Goal: Task Accomplishment & Management: Manage account settings

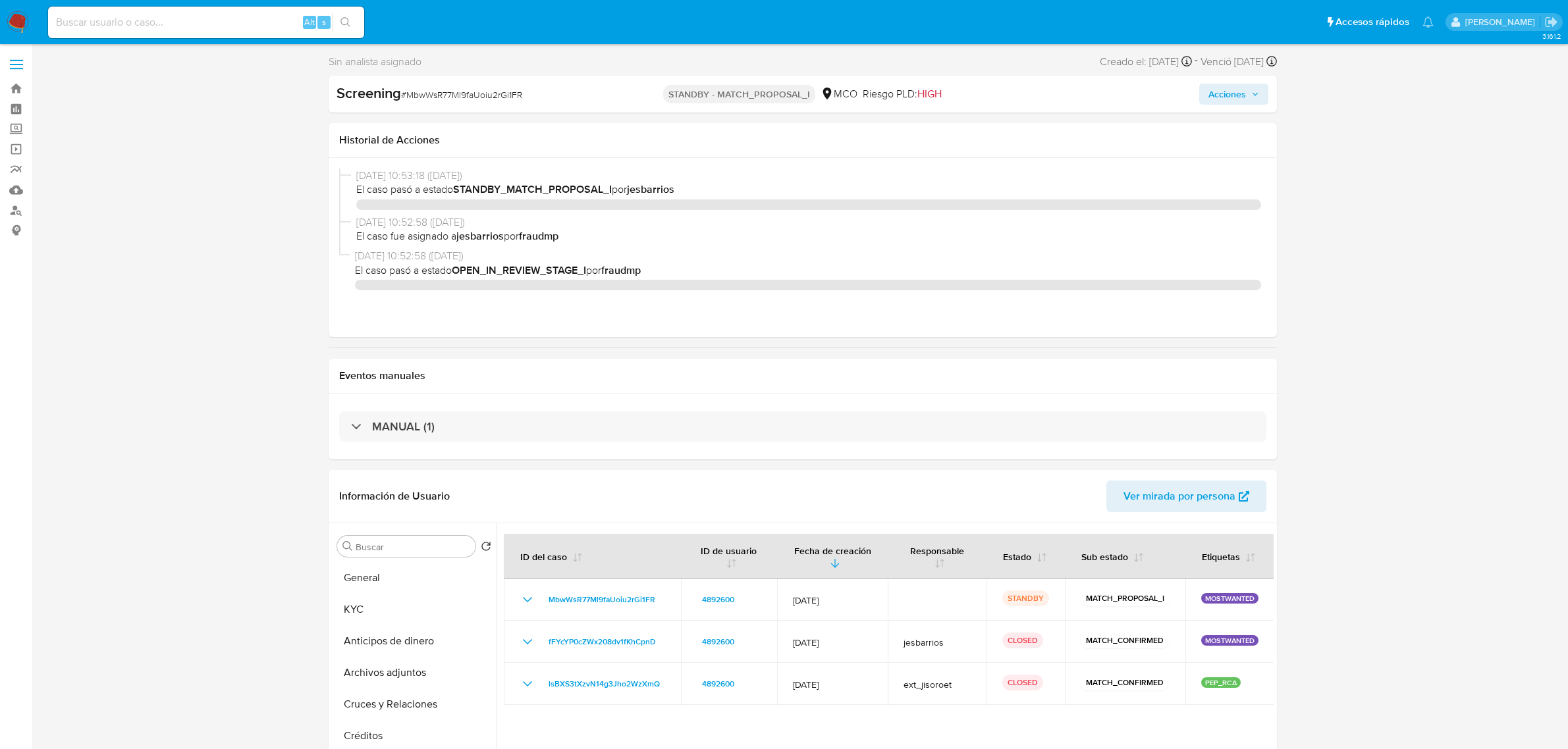
select select "10"
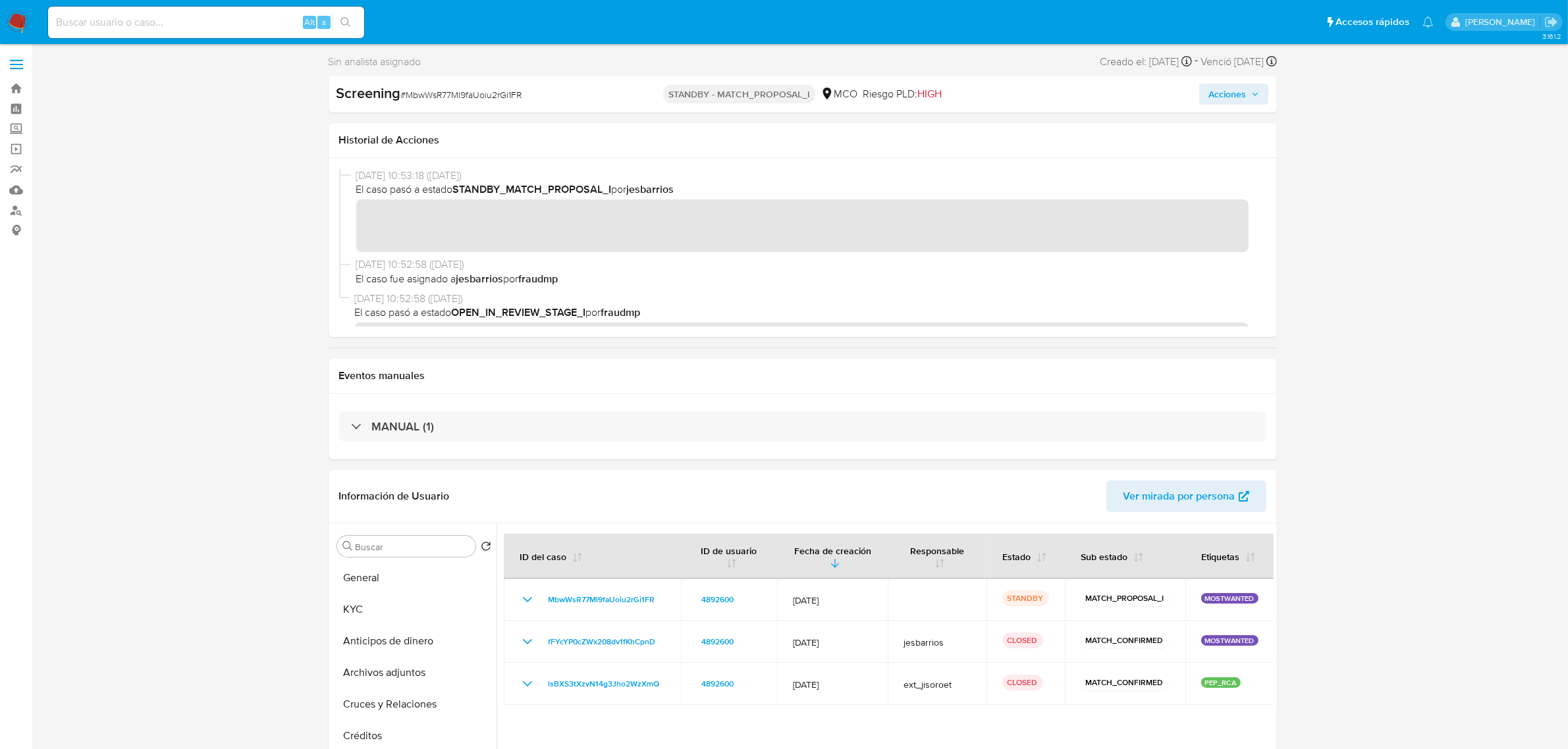
scroll to position [247, 0]
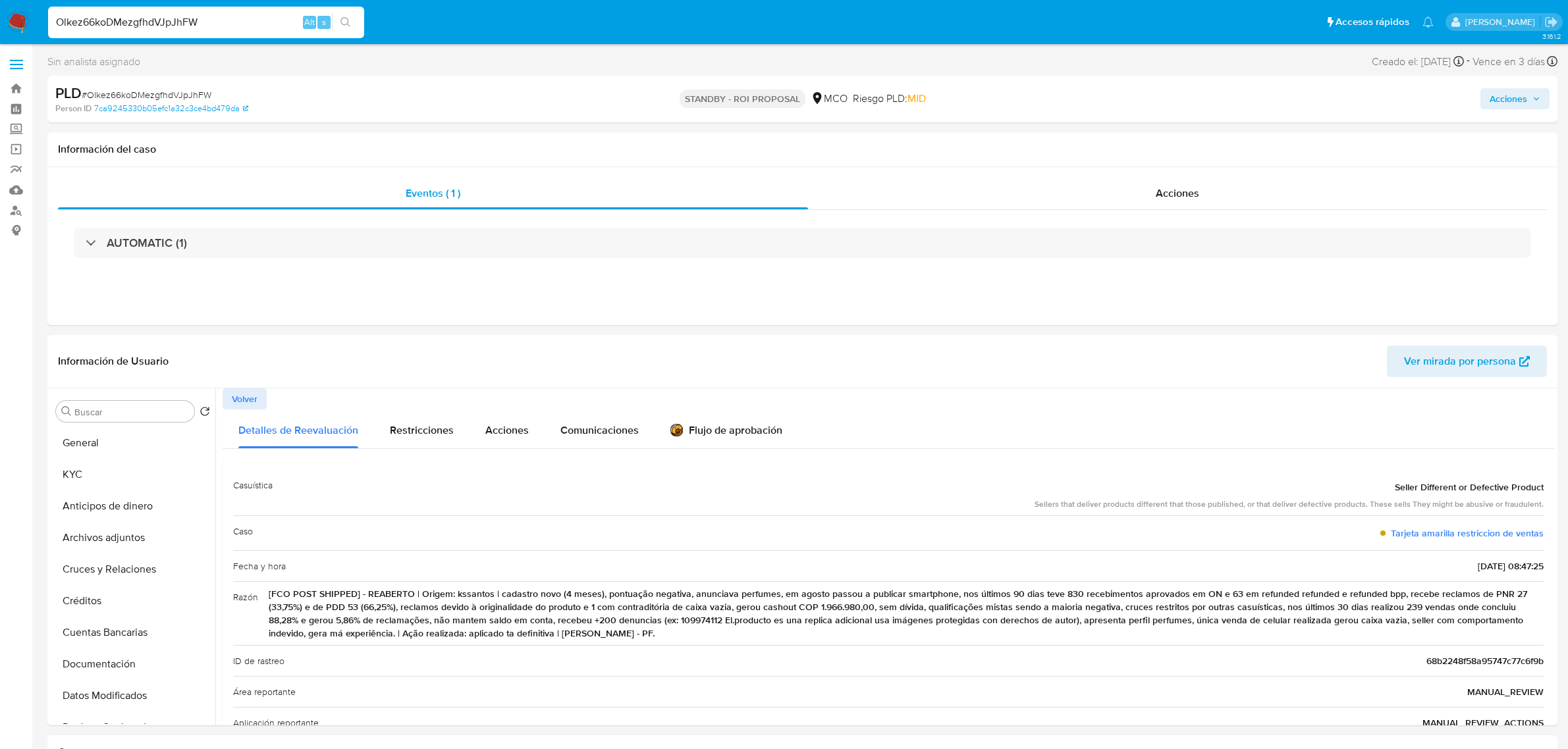
select select "10"
click at [109, 481] on button "KYC" at bounding box center [127, 475] width 154 height 32
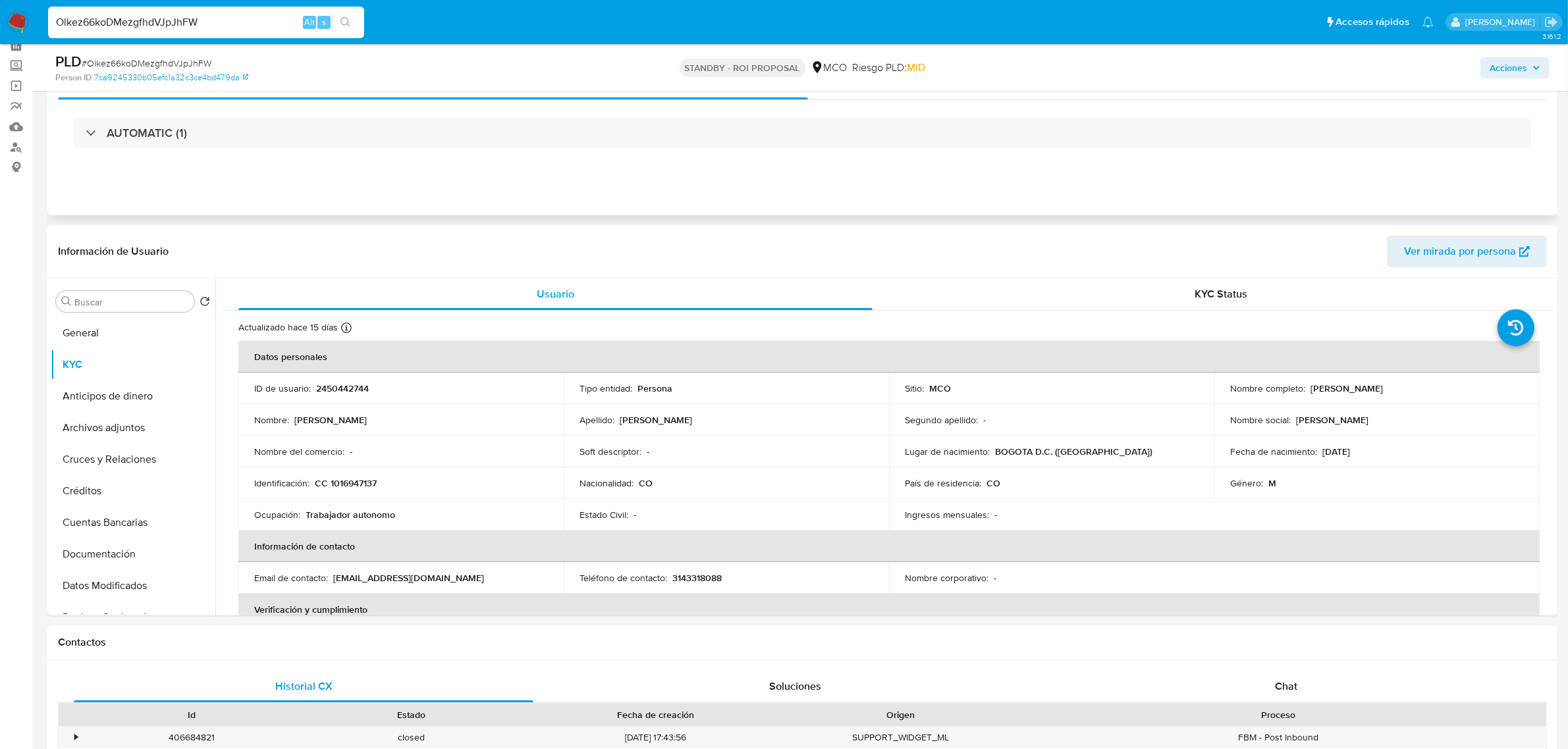
scroll to position [82, 0]
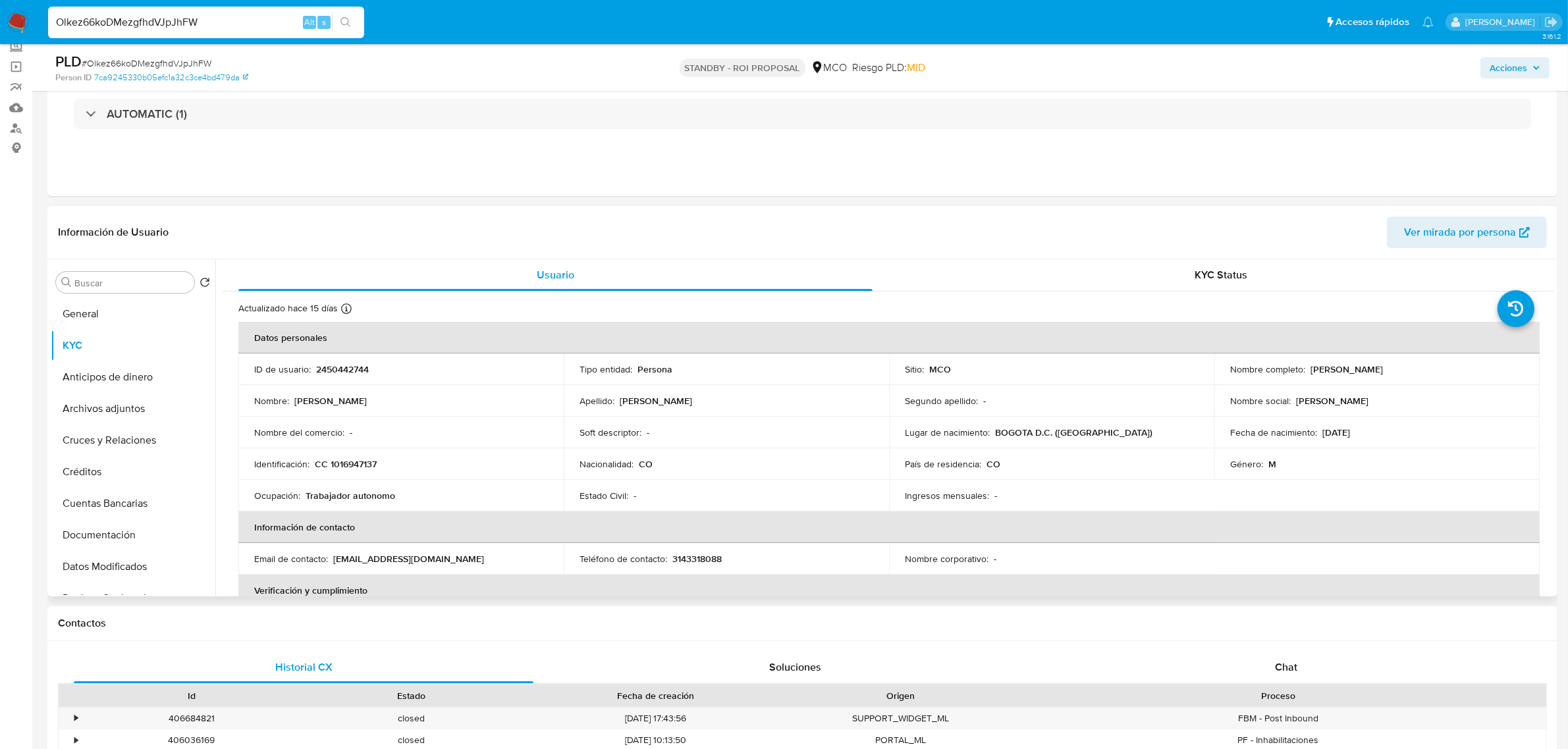
drag, startPoint x: 1308, startPoint y: 367, endPoint x: 1421, endPoint y: 370, distance: 113.0
click at [1383, 370] on p "Andres Felipe Gallo Miranda" at bounding box center [1347, 369] width 72 height 12
copy p "Andres Felipe Gallo Miranda"
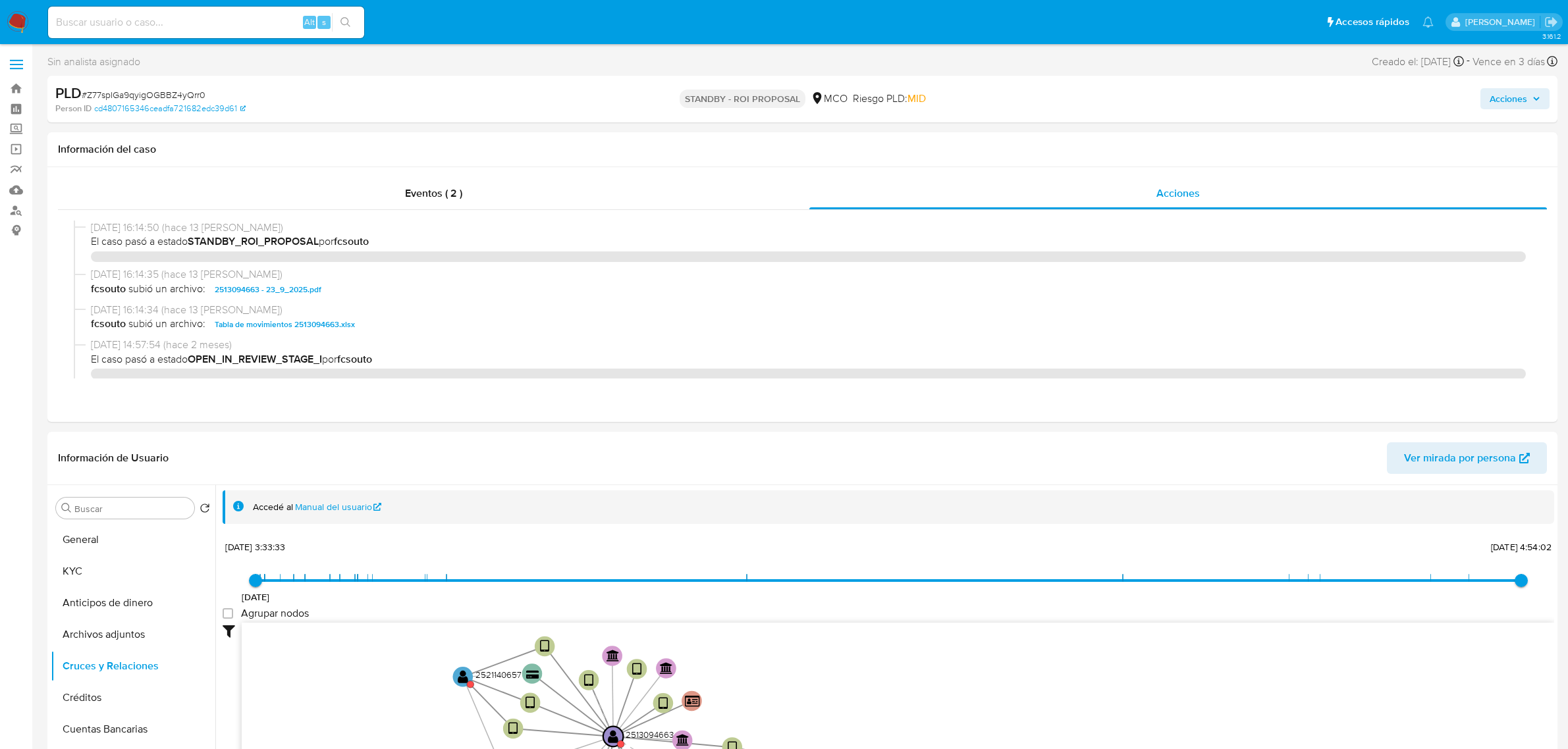
select select "10"
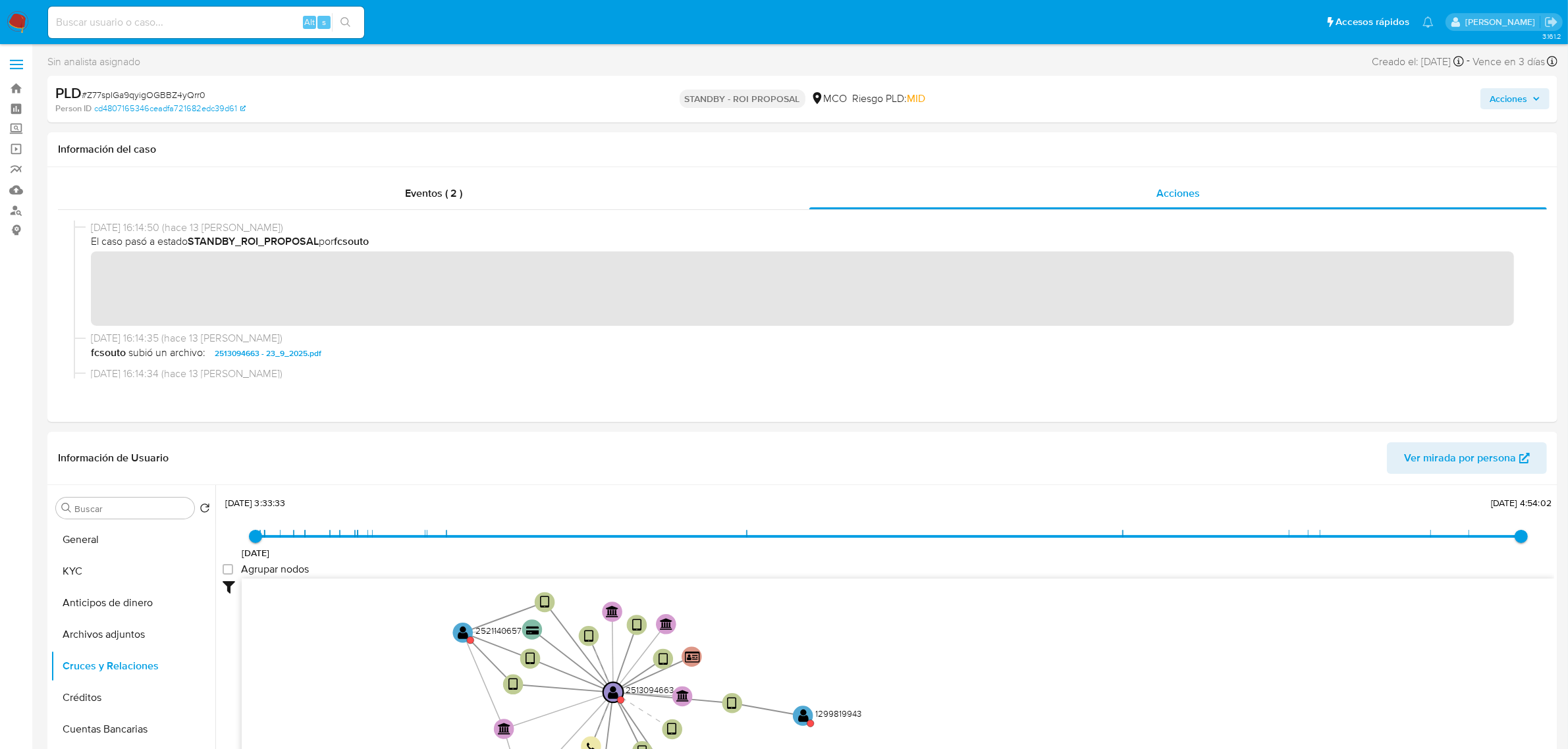
scroll to position [48, 0]
click at [100, 580] on button "KYC" at bounding box center [127, 571] width 154 height 32
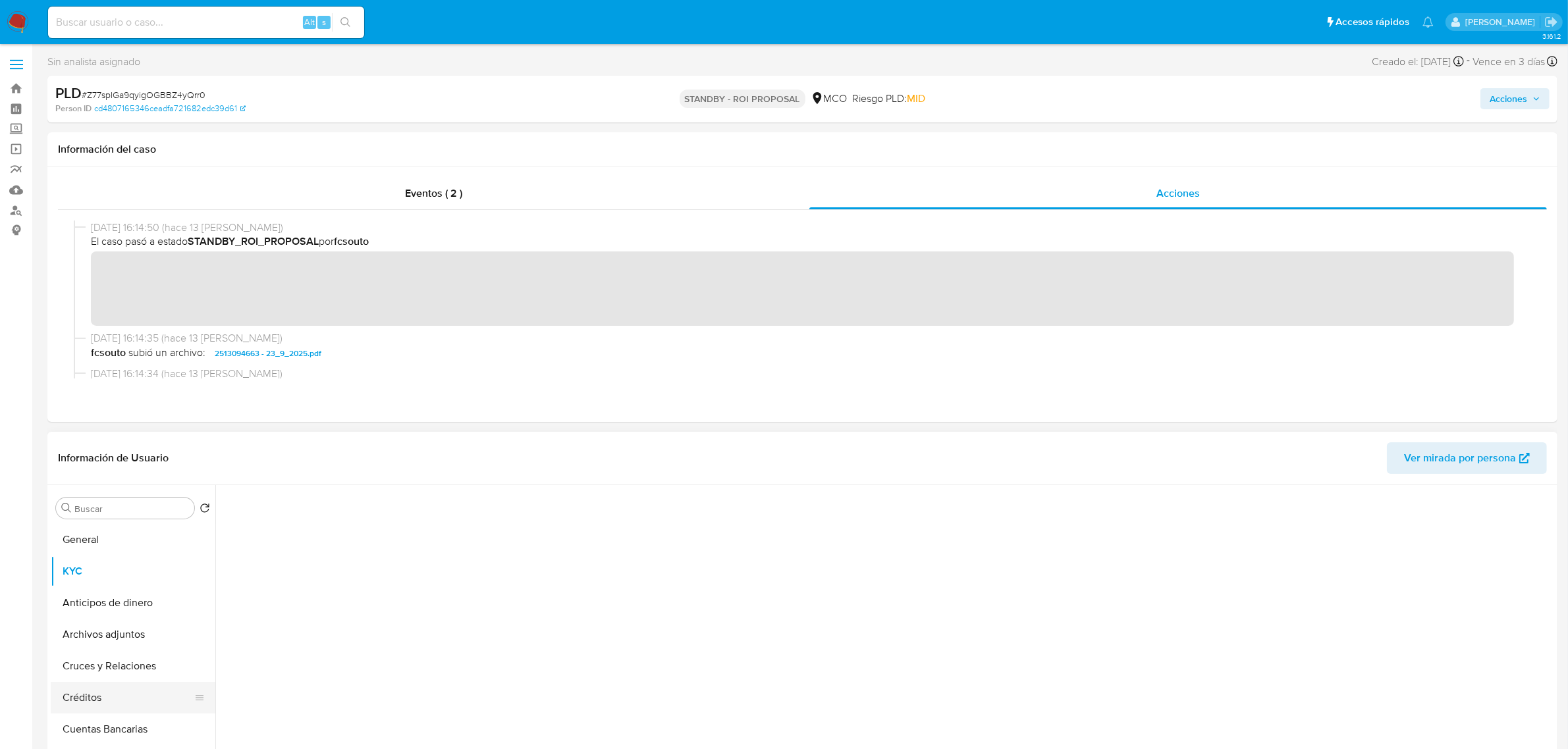
scroll to position [0, 0]
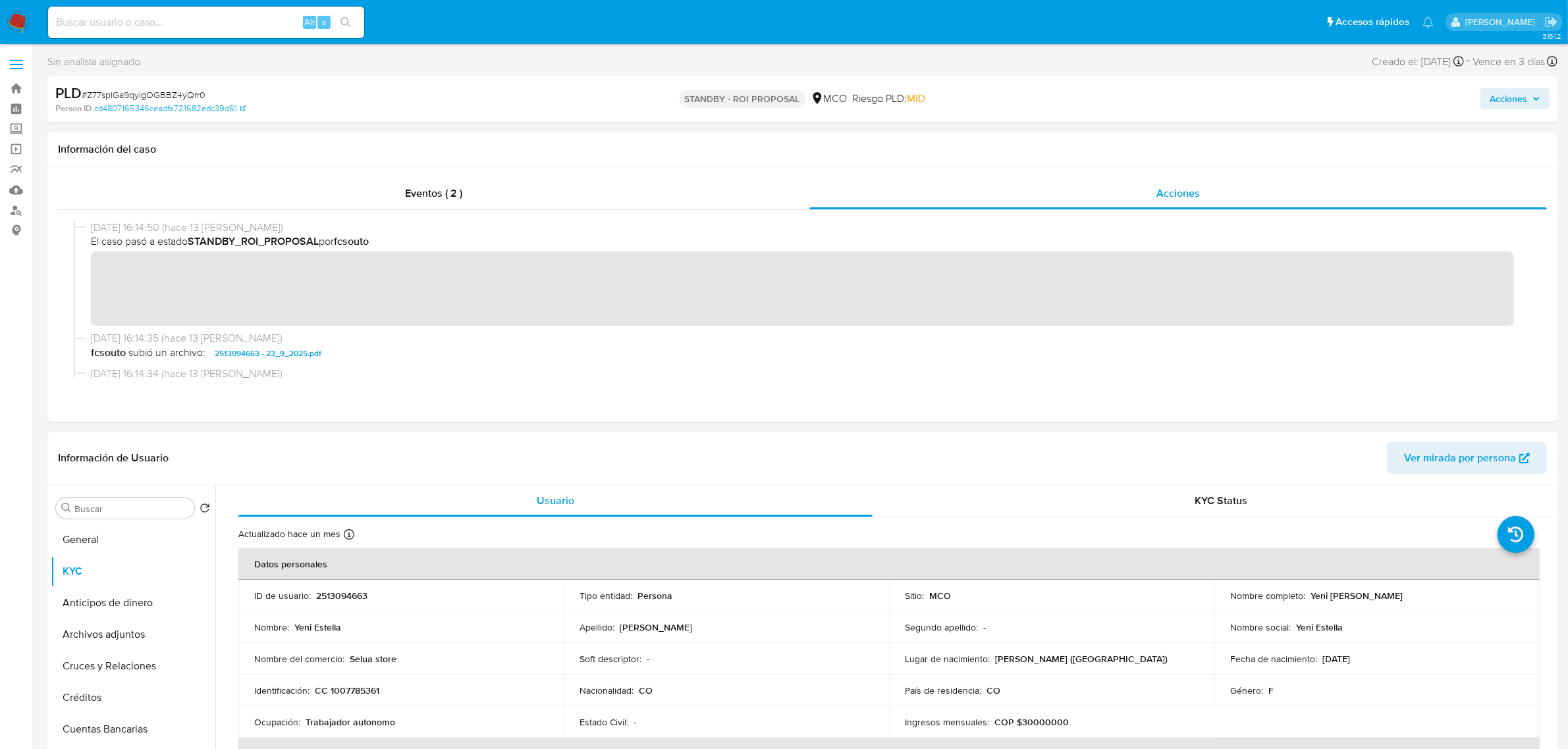
drag, startPoint x: 1309, startPoint y: 599, endPoint x: 1434, endPoint y: 596, distance: 125.0
click at [1434, 596] on div "Nombre completo : Yeni Estella Aranda Tunubala" at bounding box center [1377, 596] width 294 height 12
copy p "eni Estella Aranda Tunubala"
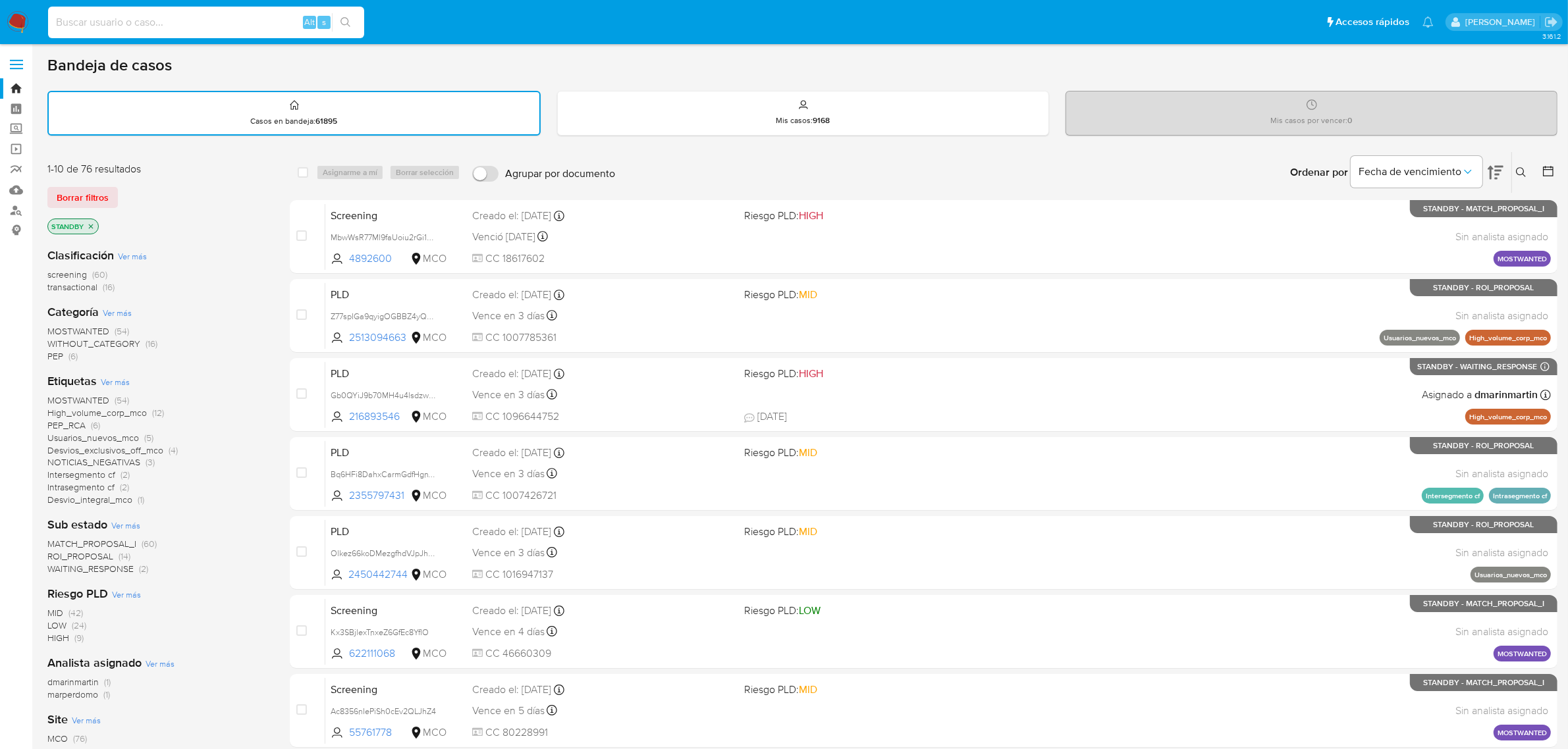
click at [206, 25] on input at bounding box center [205, 22] width 317 height 17
paste input "Gb0QYiJ9b70MH4u4lsdzwgQ3"
type input "Gb0QYiJ9b70MH4u4lsdzwgQ3"
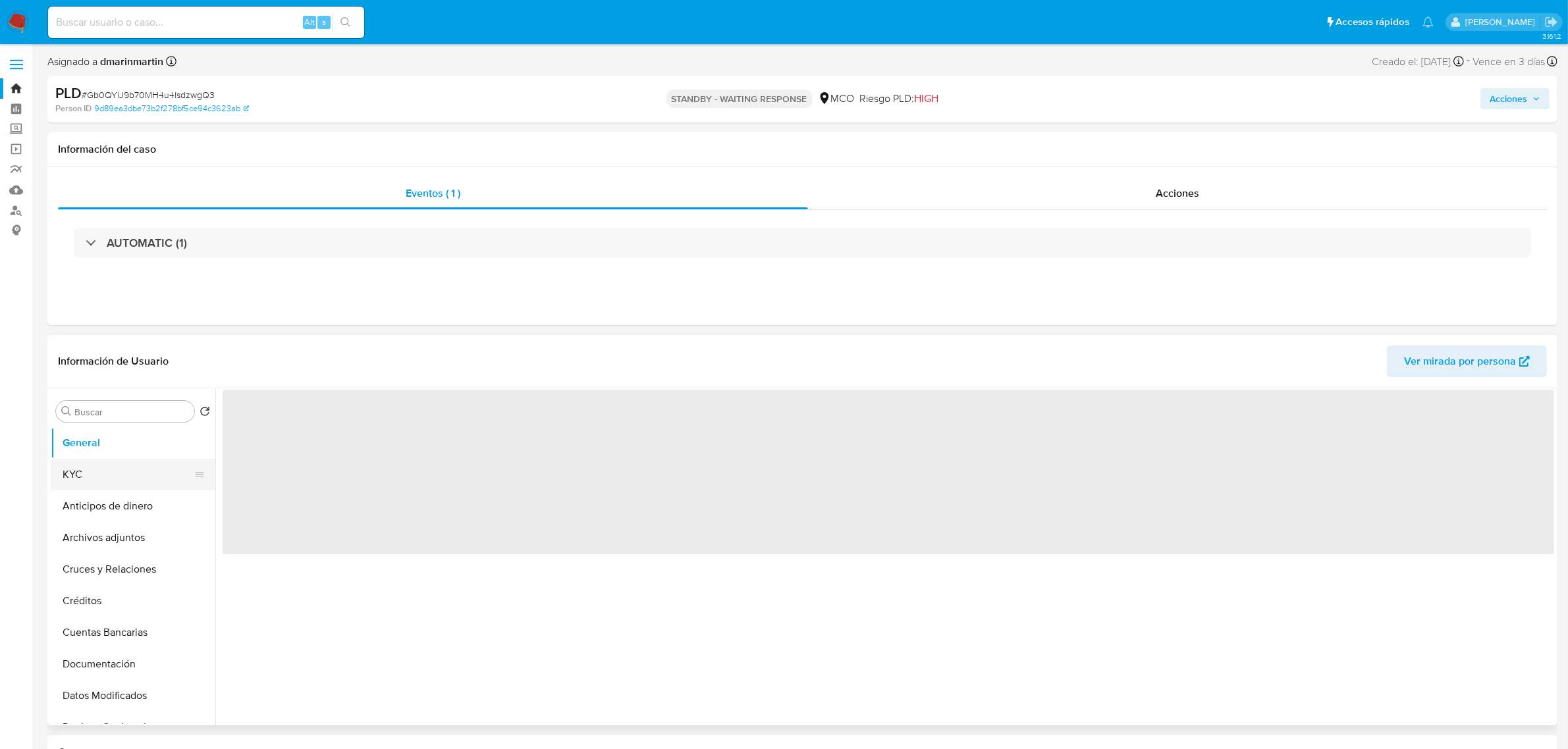
click at [99, 479] on button "KYC" at bounding box center [127, 475] width 154 height 32
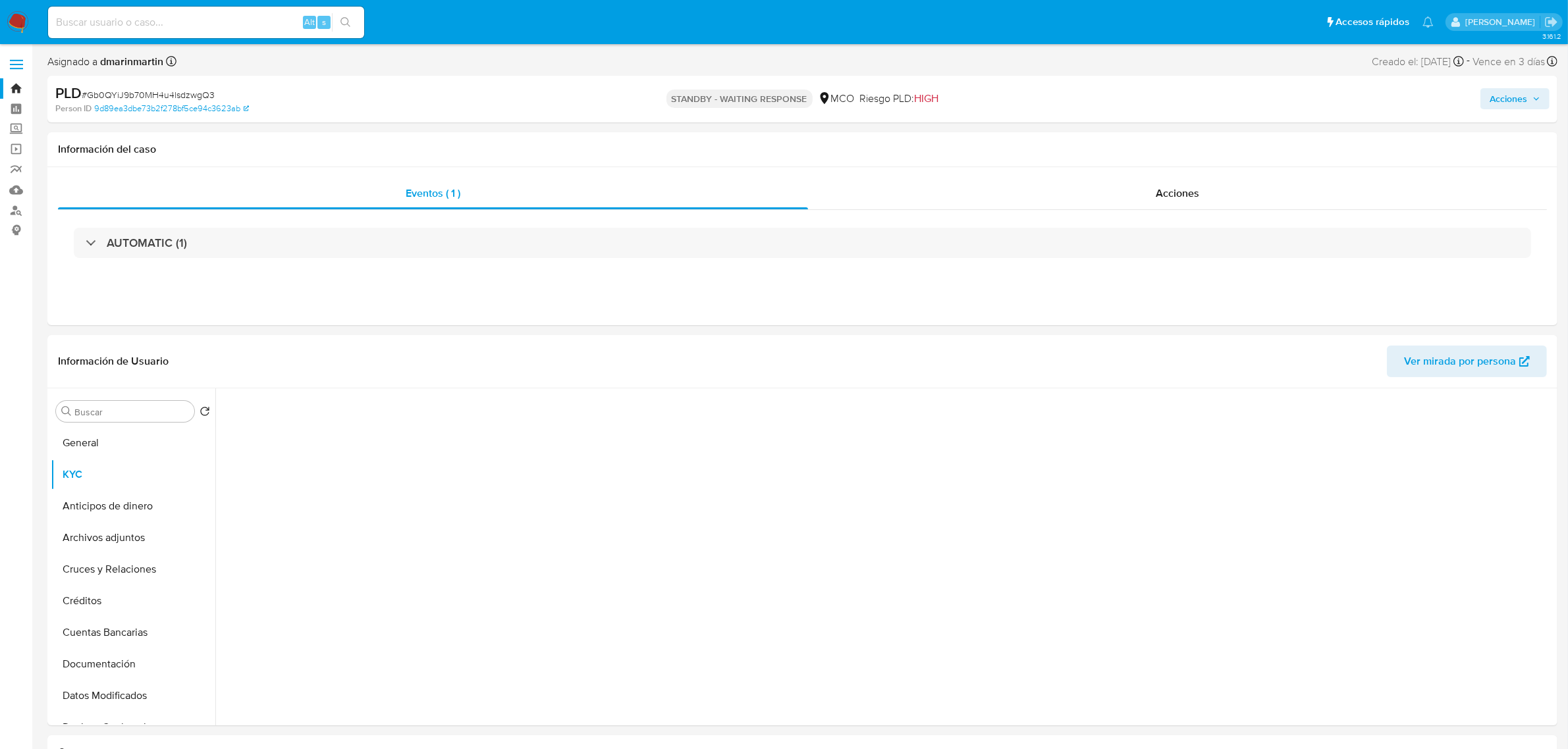
select select "10"
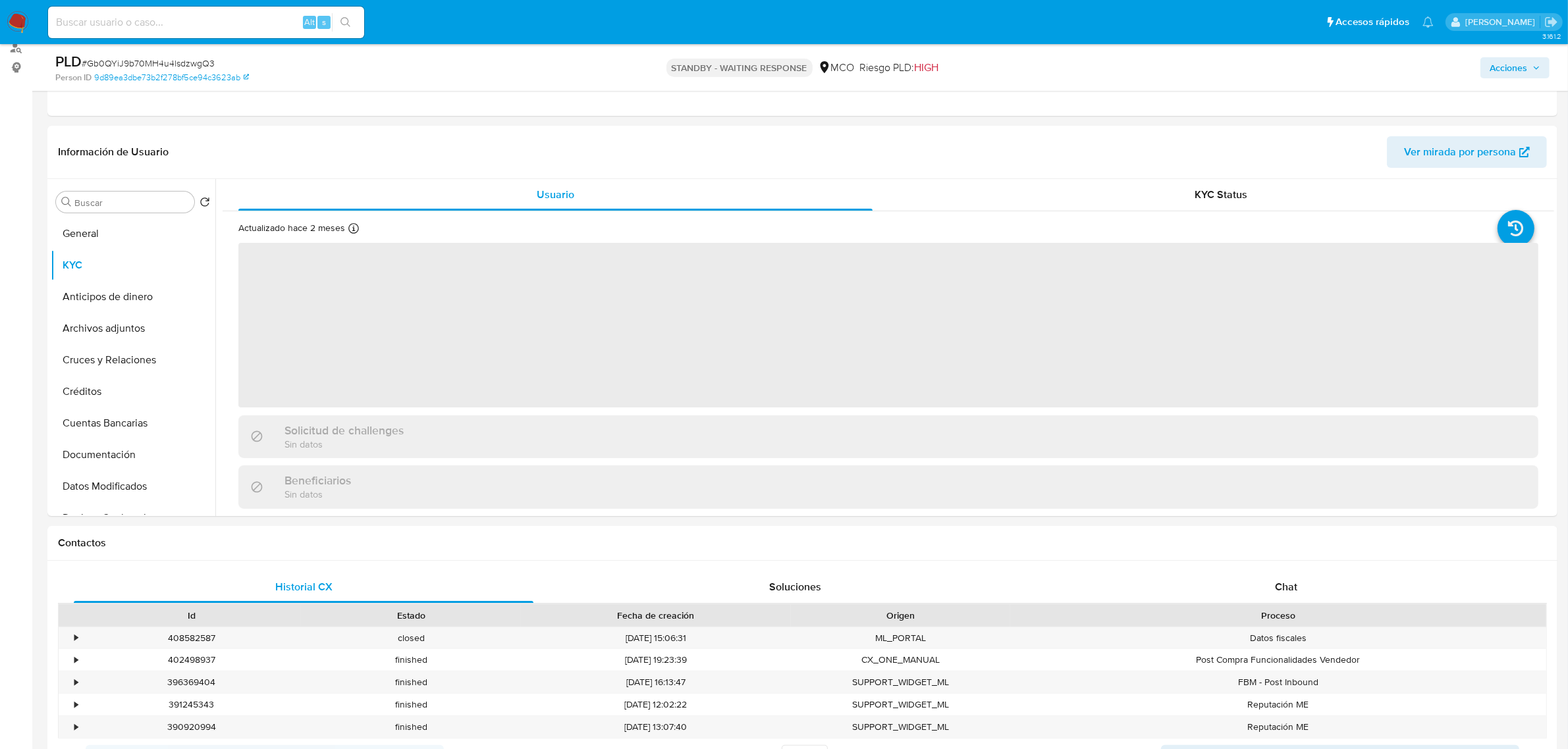
scroll to position [165, 0]
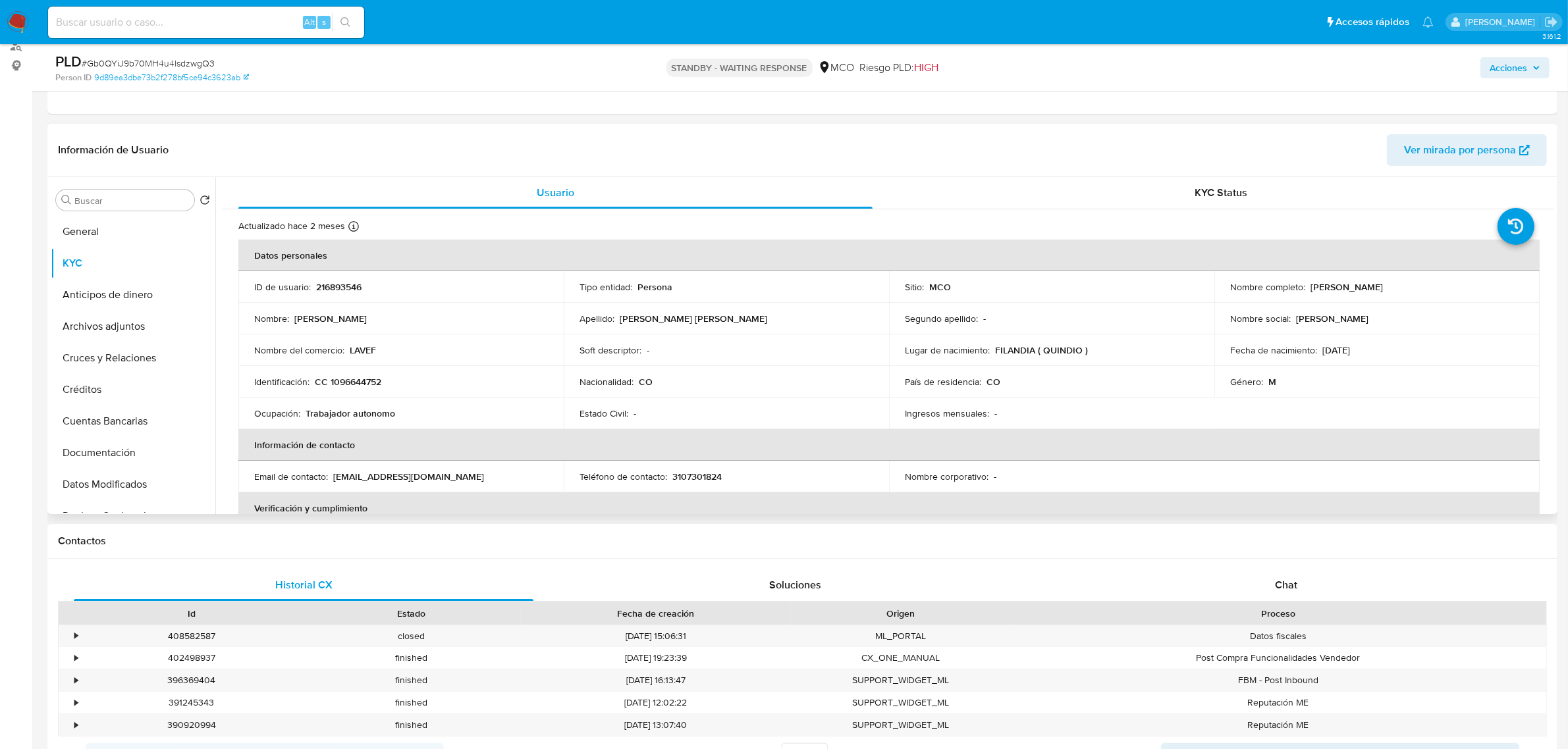
drag, startPoint x: 1308, startPoint y: 288, endPoint x: 1445, endPoint y: 284, distance: 137.1
click at [1383, 284] on p "Jaime Alejandro Cardona Holguin" at bounding box center [1347, 287] width 72 height 12
copy p "Jaime Alejandro Cardona Holguin"
click at [21, 17] on img at bounding box center [18, 22] width 23 height 23
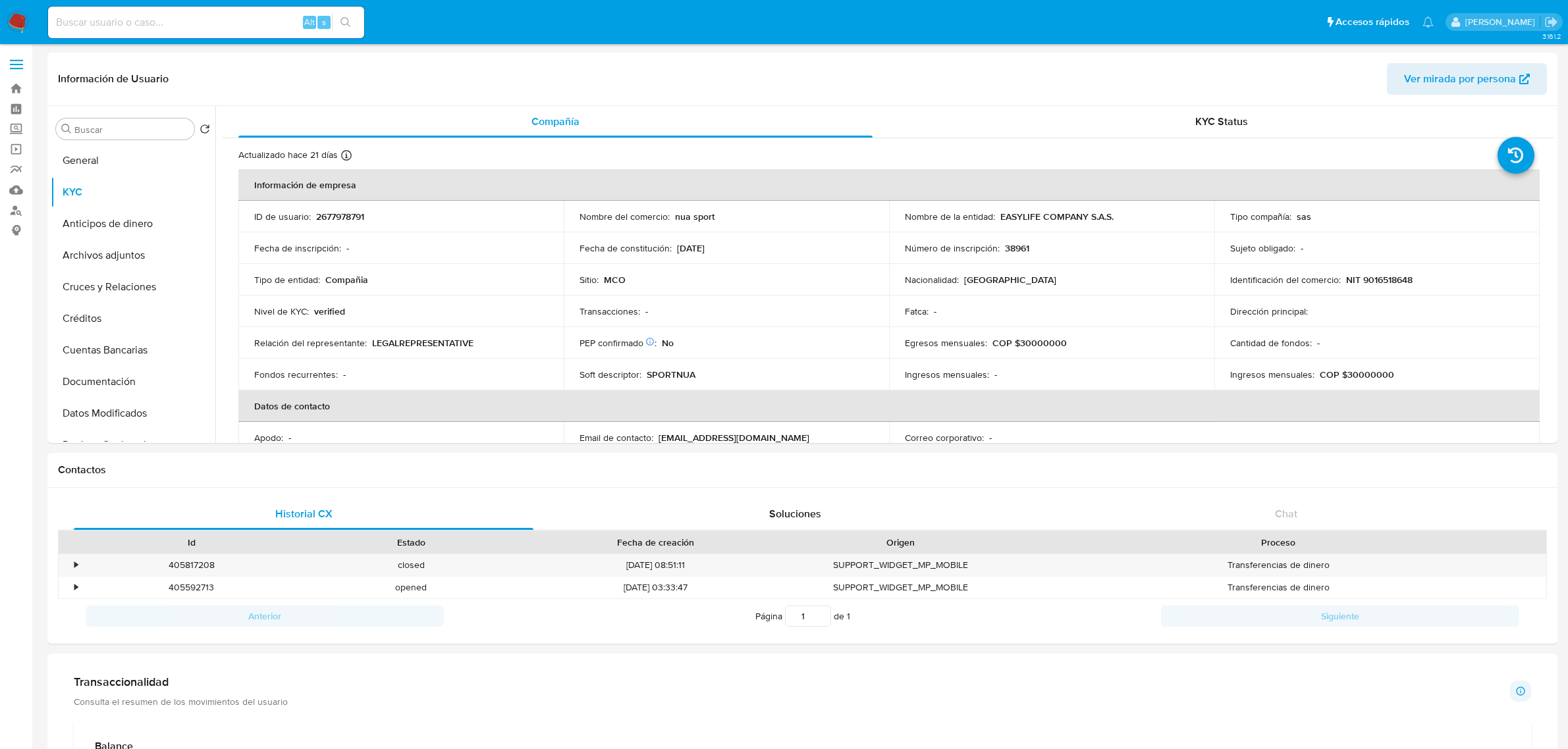
select select "10"
drag, startPoint x: 1123, startPoint y: 221, endPoint x: 999, endPoint y: 214, distance: 124.2
click at [999, 214] on div "Nombre de la entidad : EASYLIFE COMPANY S.A.S." at bounding box center [1052, 216] width 294 height 12
copy p "EASYLIFE COMPANY S.A.S."
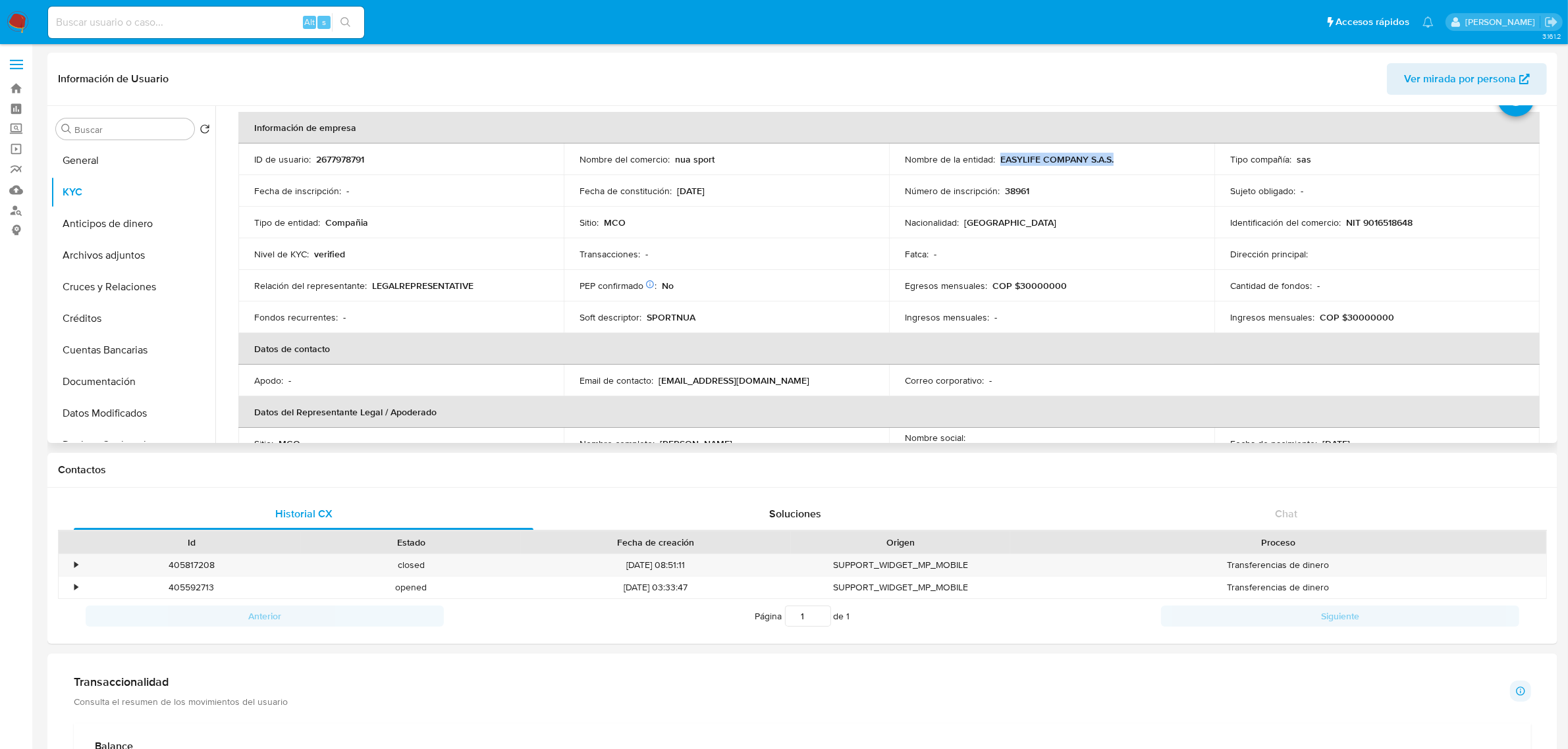
scroll to position [82, 0]
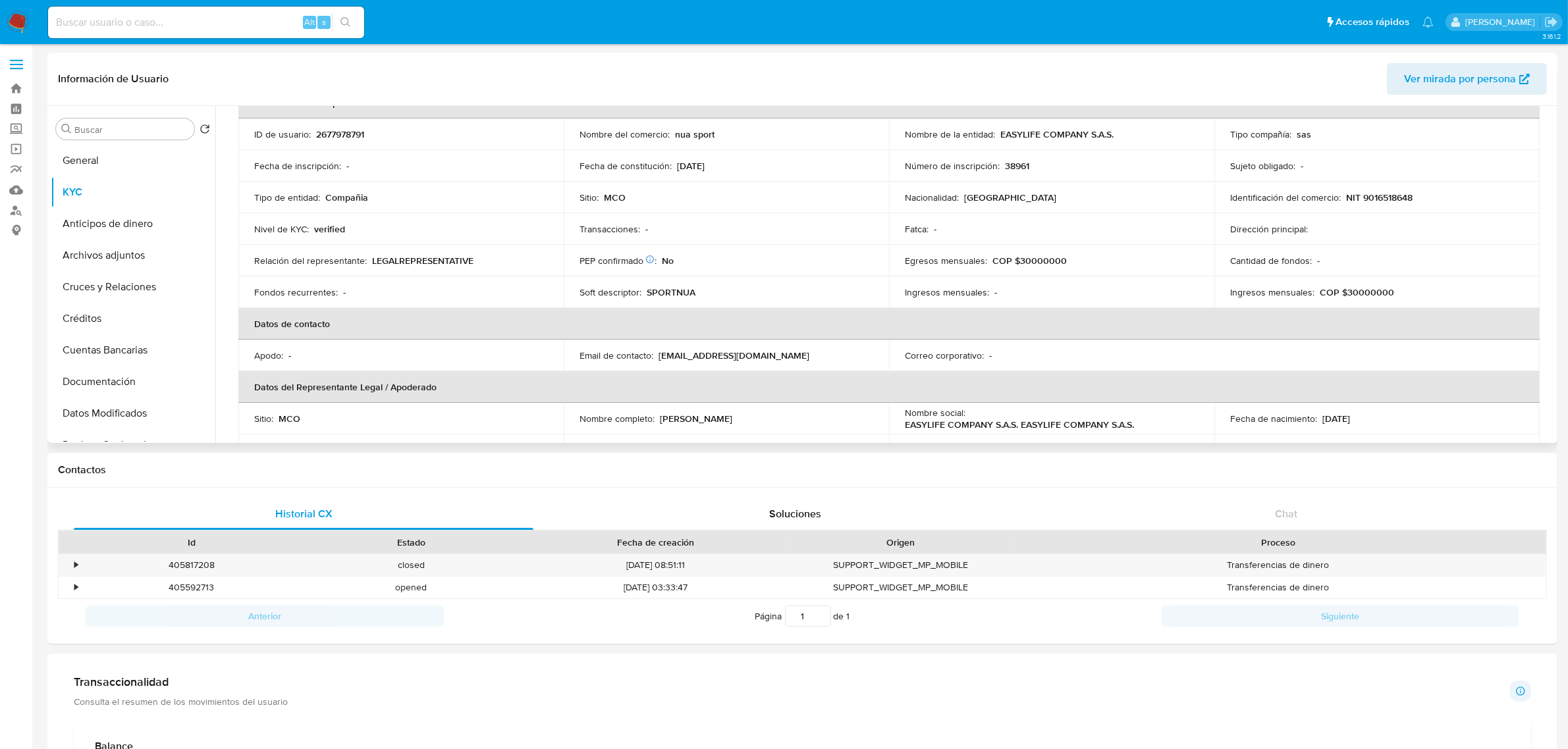
click at [1393, 188] on td "Identificación del comercio : NIT 9016518648" at bounding box center [1377, 197] width 326 height 32
click at [1397, 201] on p "NIT 9016518648" at bounding box center [1379, 197] width 66 height 12
copy p "9016518648"
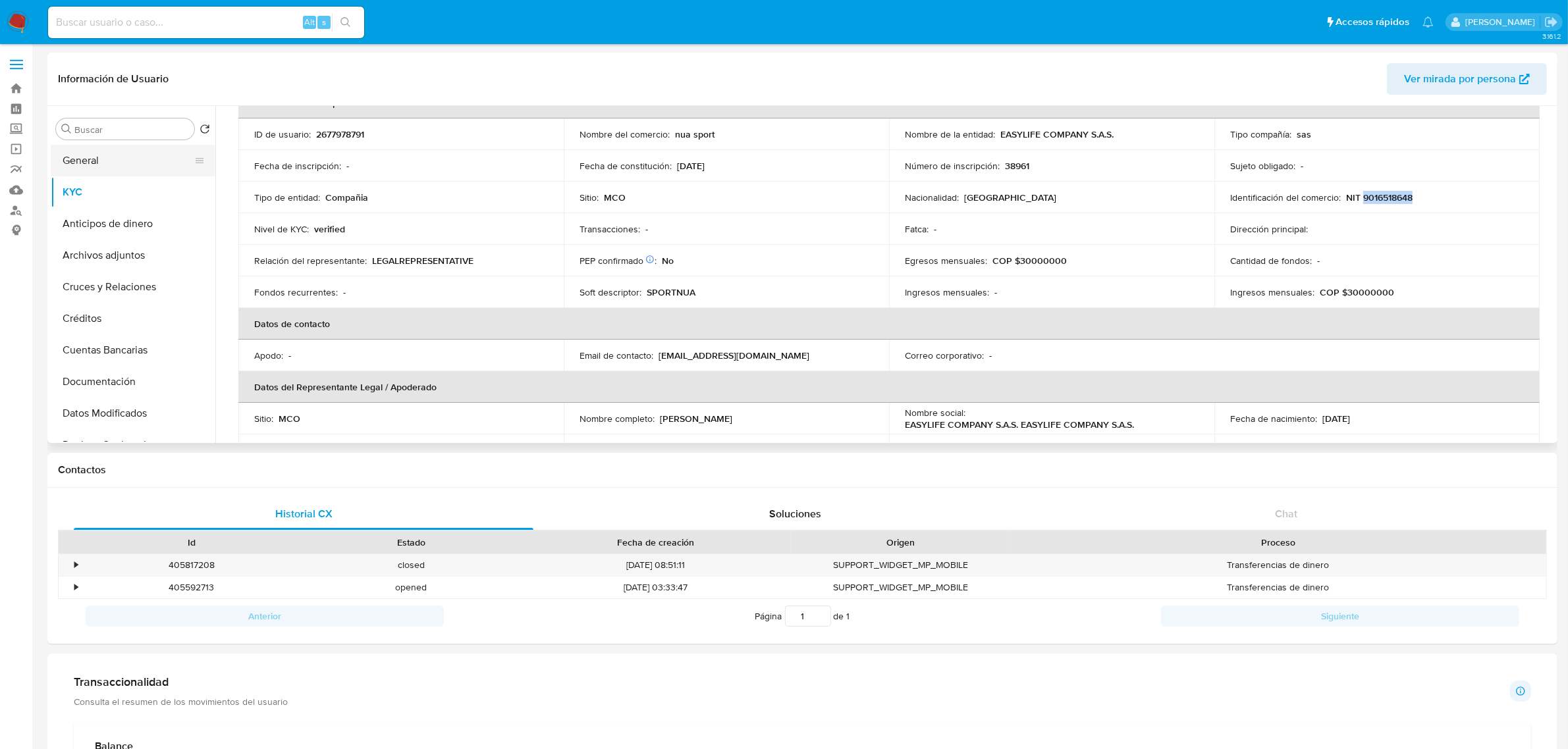
click at [128, 146] on button "General" at bounding box center [127, 161] width 154 height 32
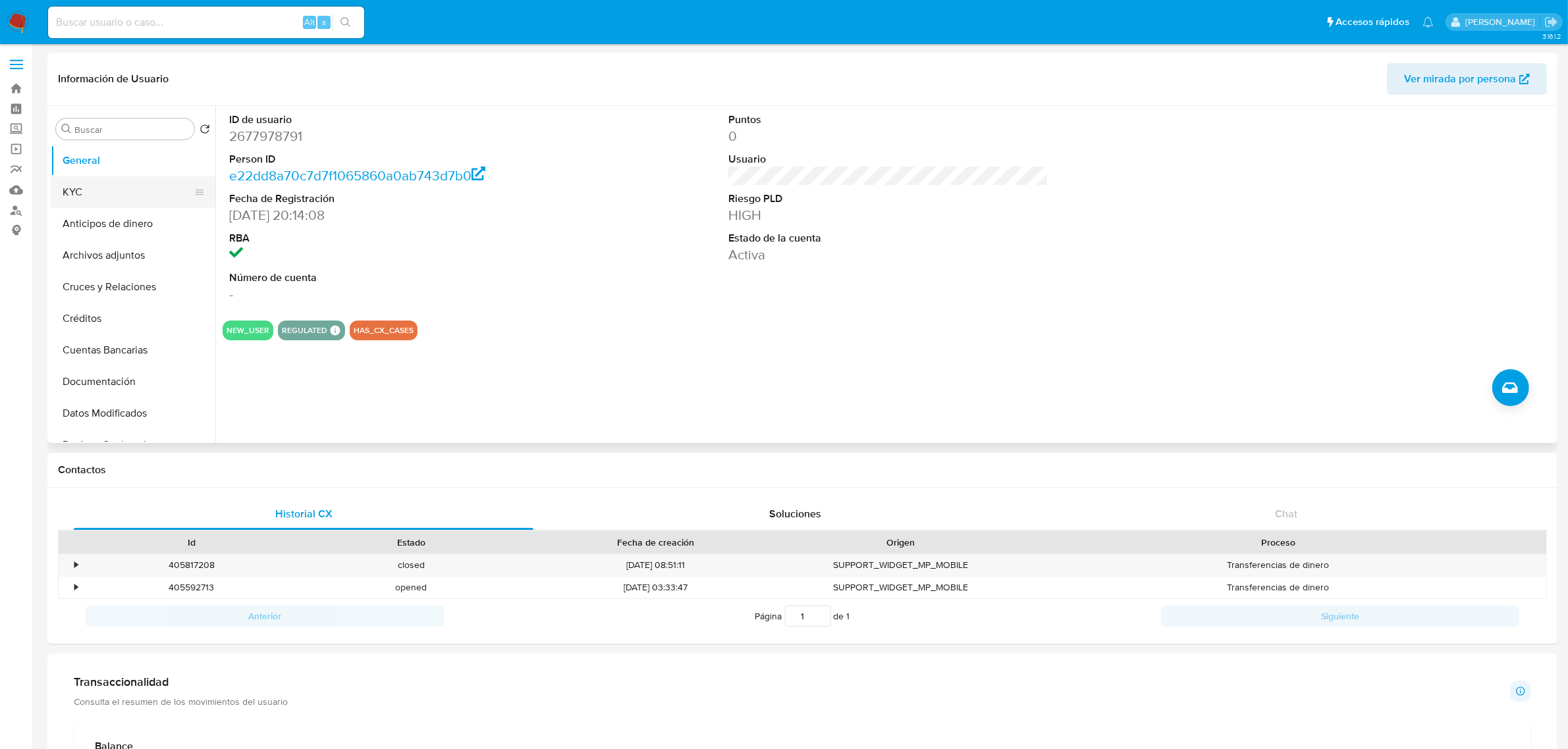
click at [127, 189] on button "KYC" at bounding box center [127, 192] width 154 height 32
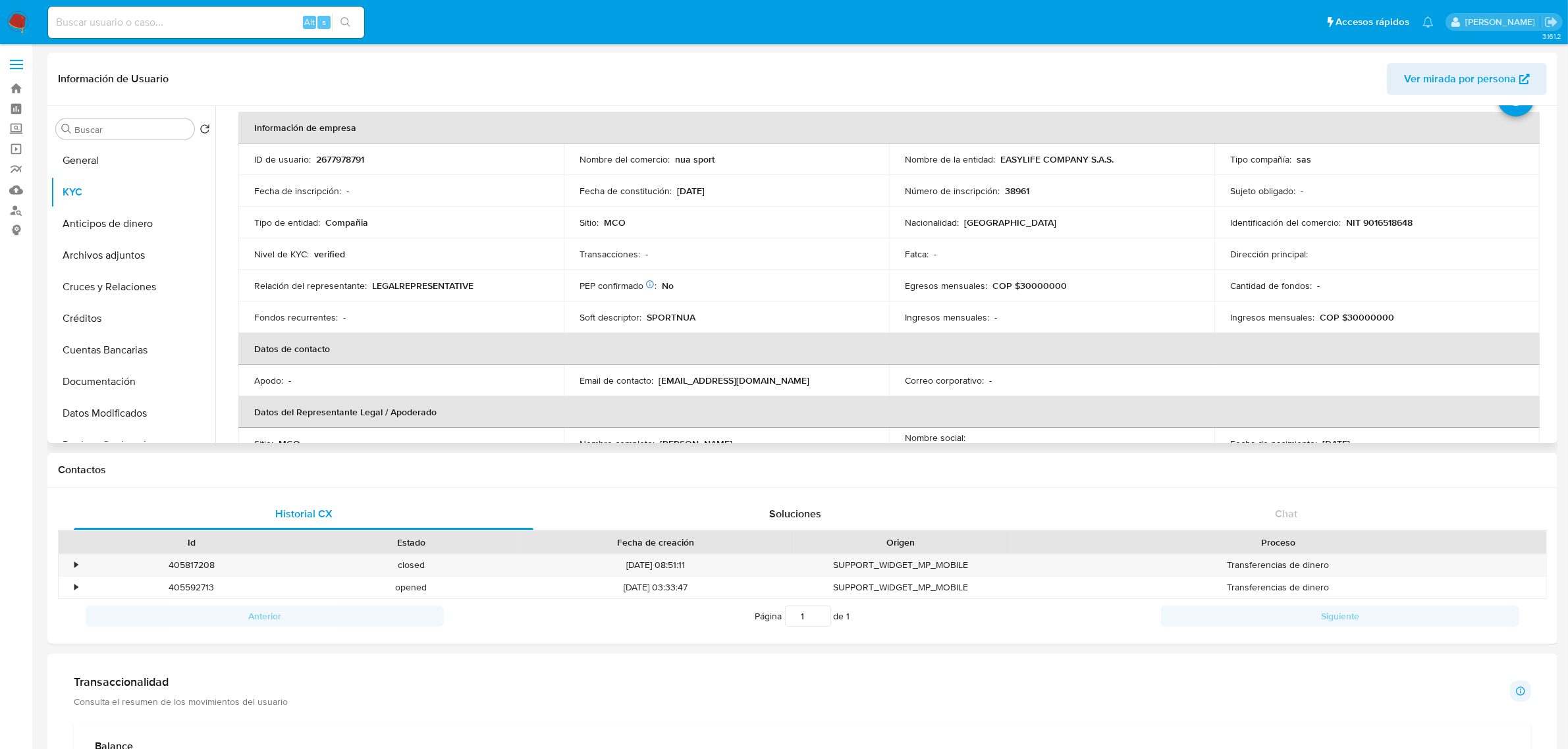
scroll to position [82, 0]
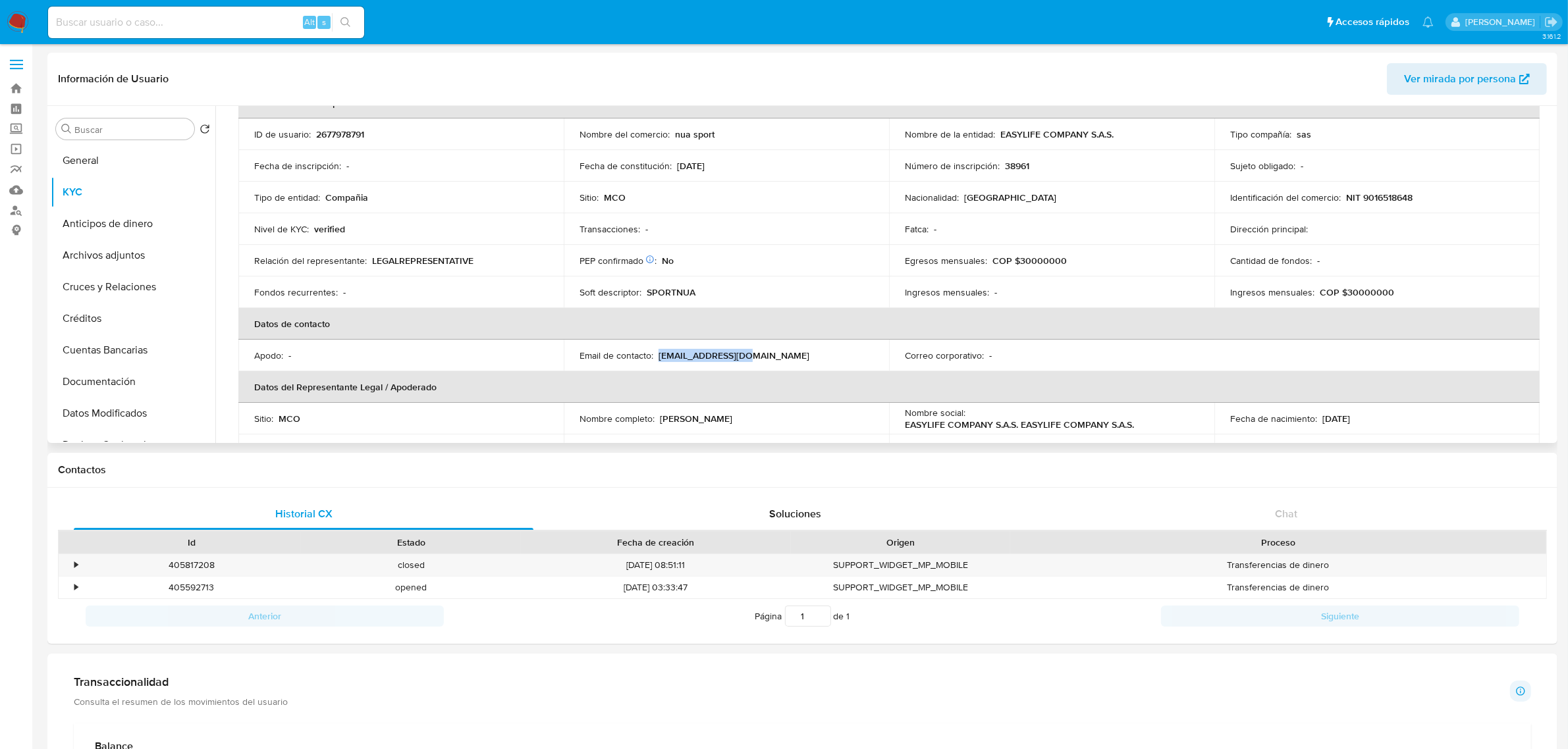
drag, startPoint x: 745, startPoint y: 350, endPoint x: 657, endPoint y: 355, distance: 88.1
click at [657, 355] on div "Email de contacto : sportnua@gmail.com" at bounding box center [726, 355] width 294 height 12
copy p "sportnua@gmail.com"
click at [627, 413] on p "Nombre completo :" at bounding box center [617, 419] width 75 height 12
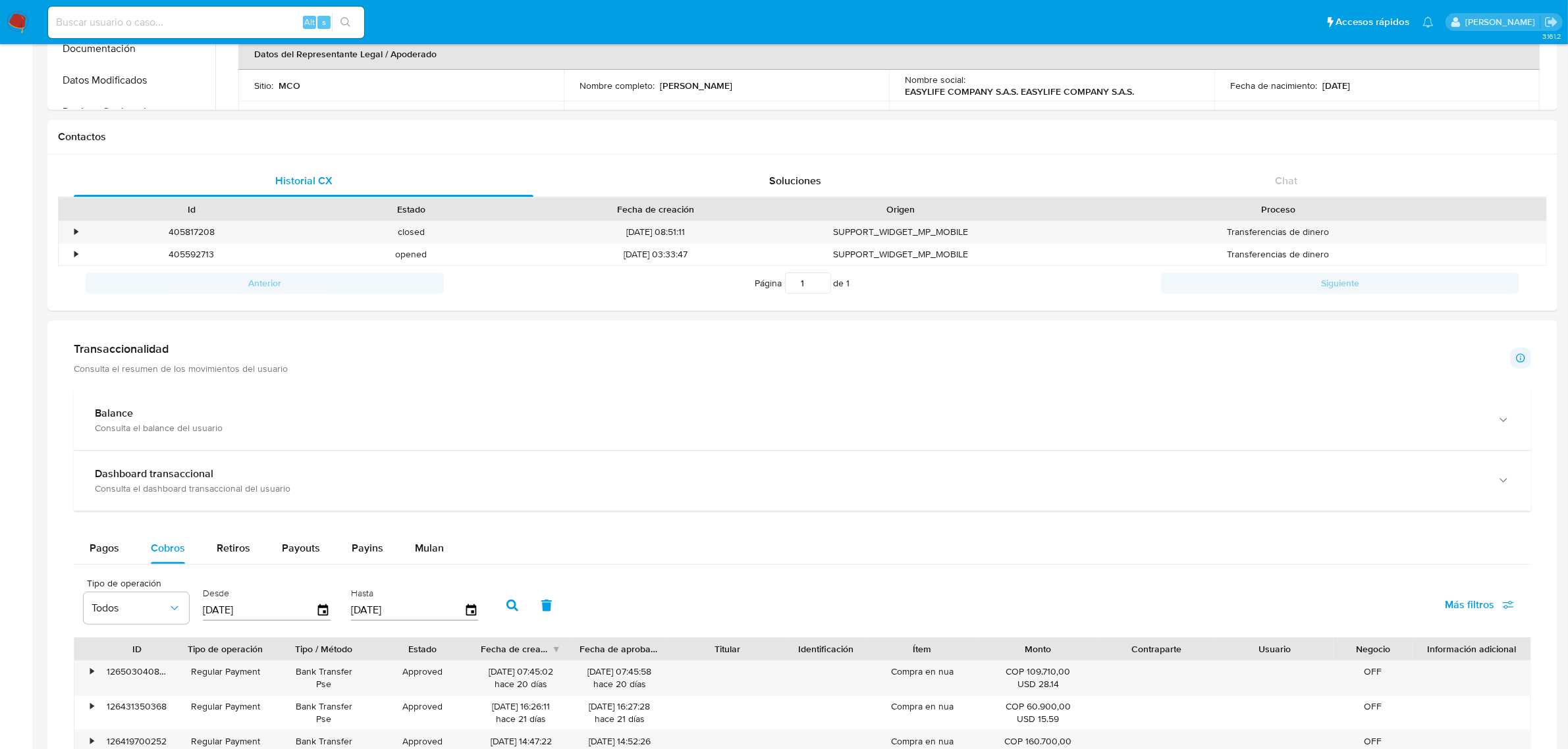
scroll to position [659, 0]
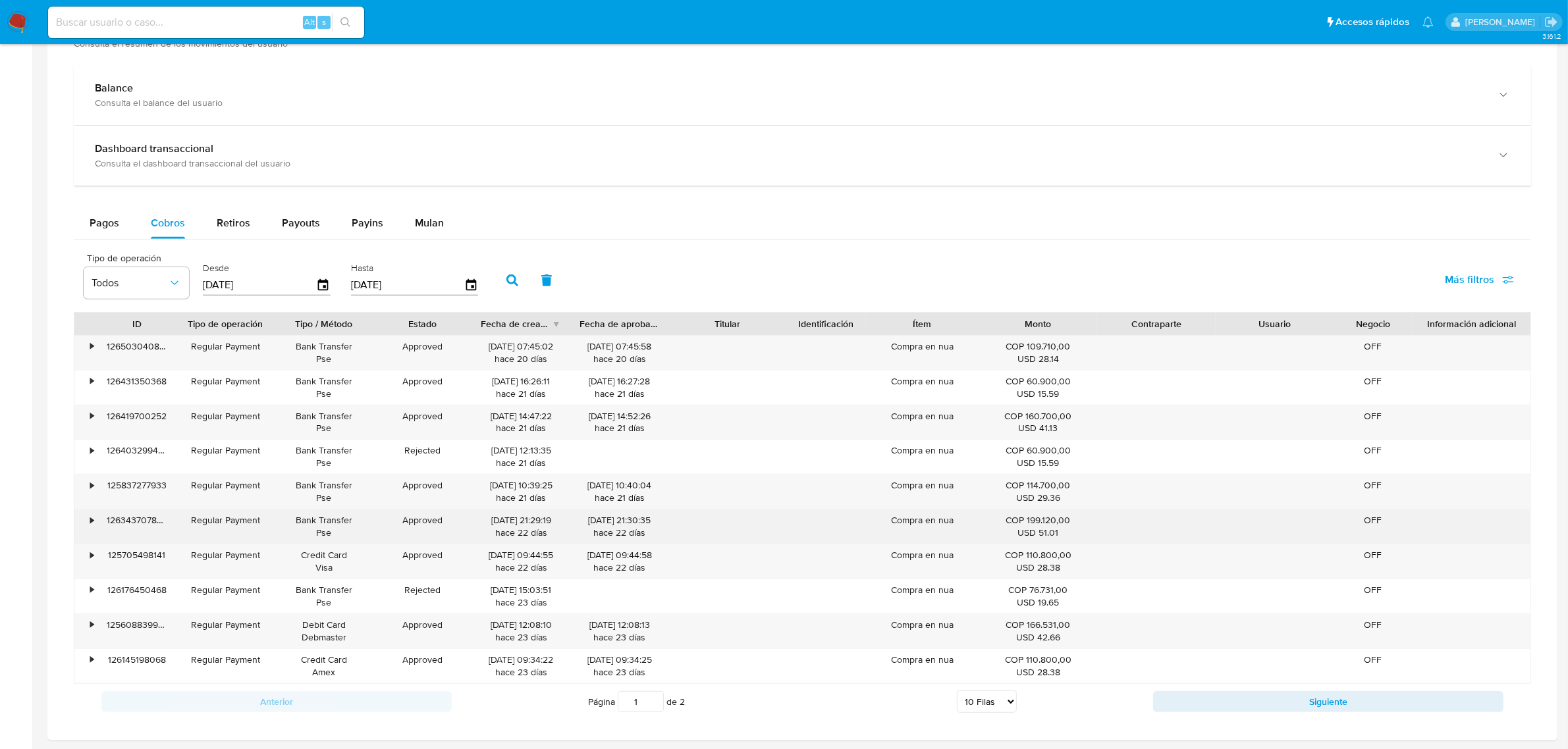
click at [900, 527] on div "Compra en nua" at bounding box center [923, 527] width 113 height 35
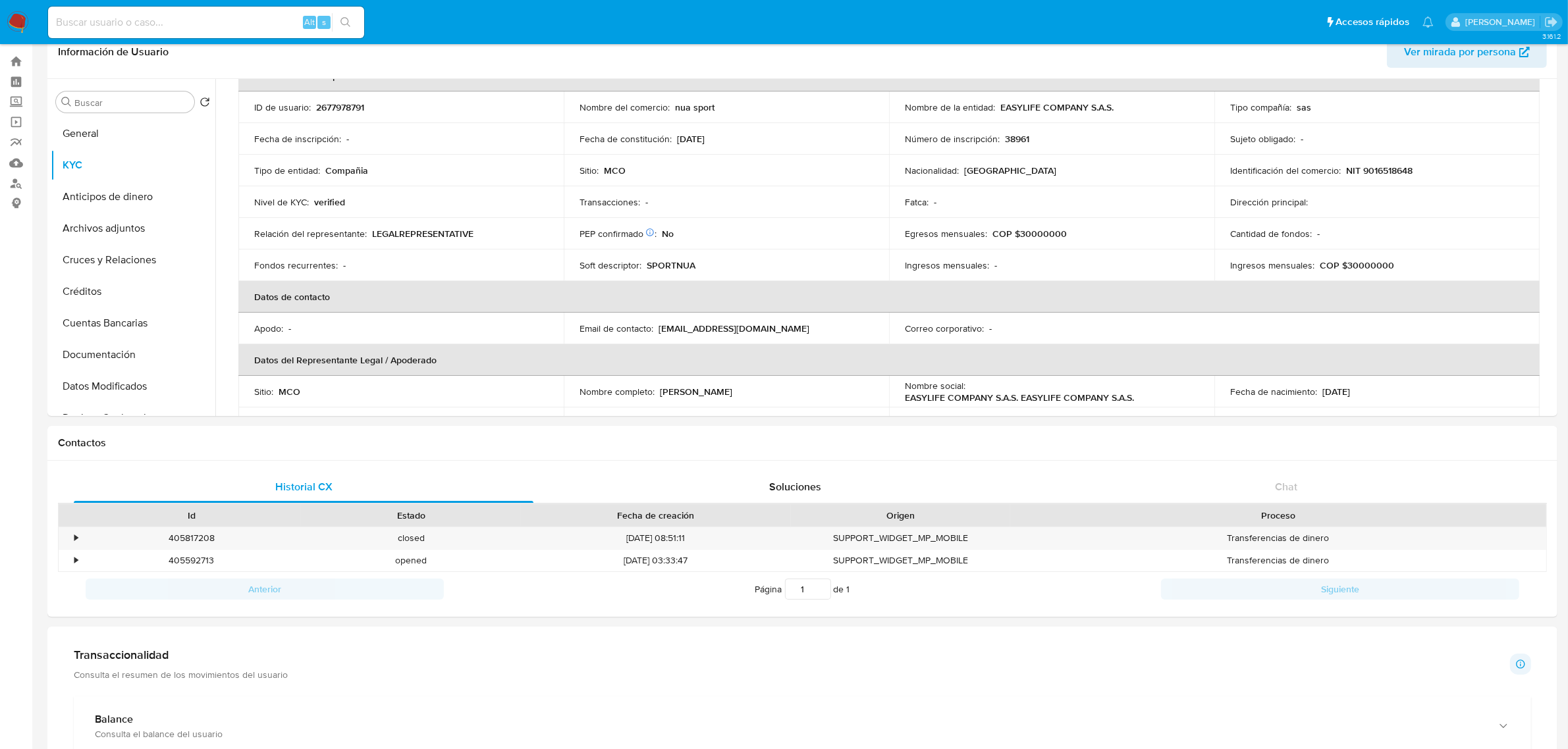
scroll to position [0, 0]
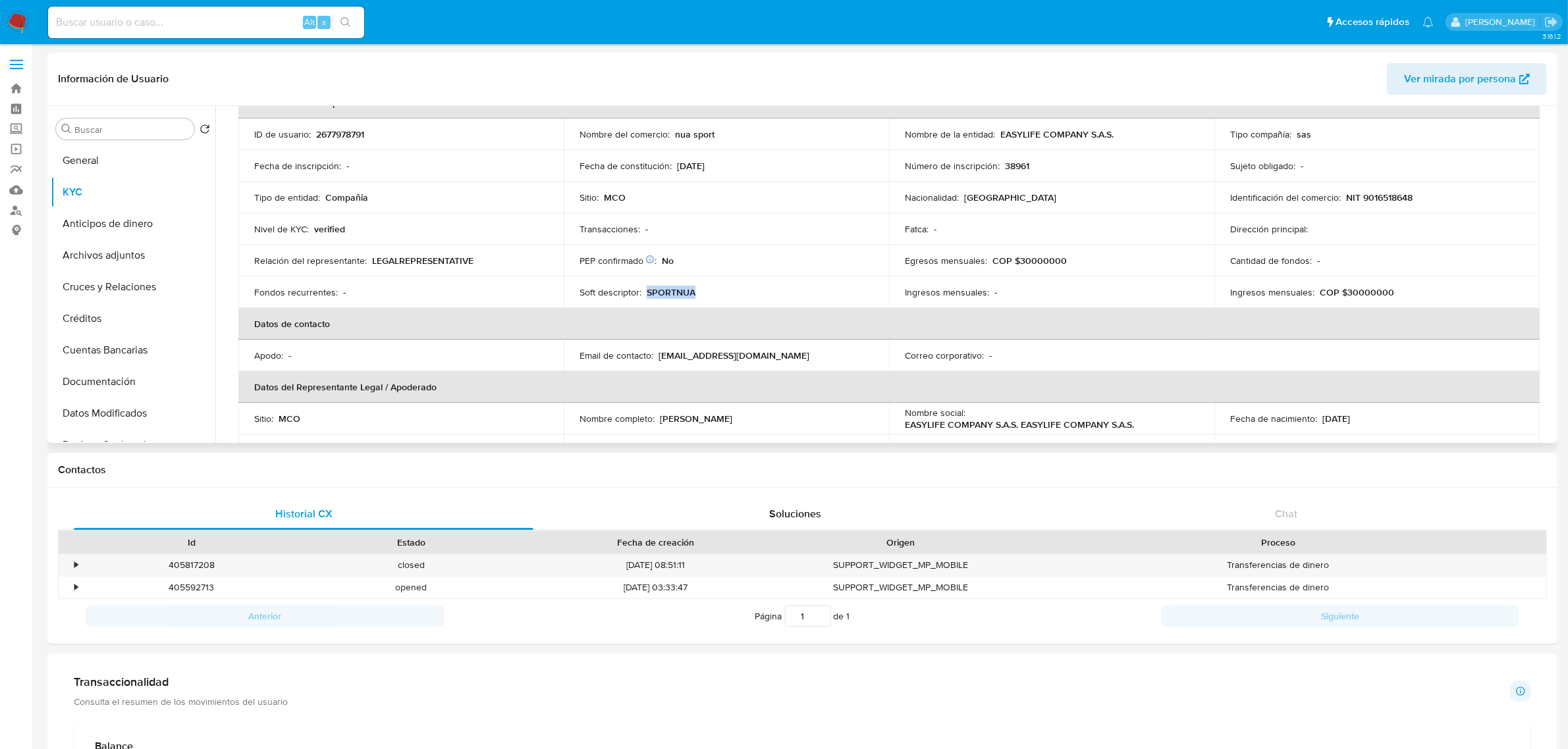
drag, startPoint x: 697, startPoint y: 291, endPoint x: 645, endPoint y: 293, distance: 52.0
click at [645, 293] on div "Soft descriptor : SPORTNUA" at bounding box center [726, 293] width 294 height 12
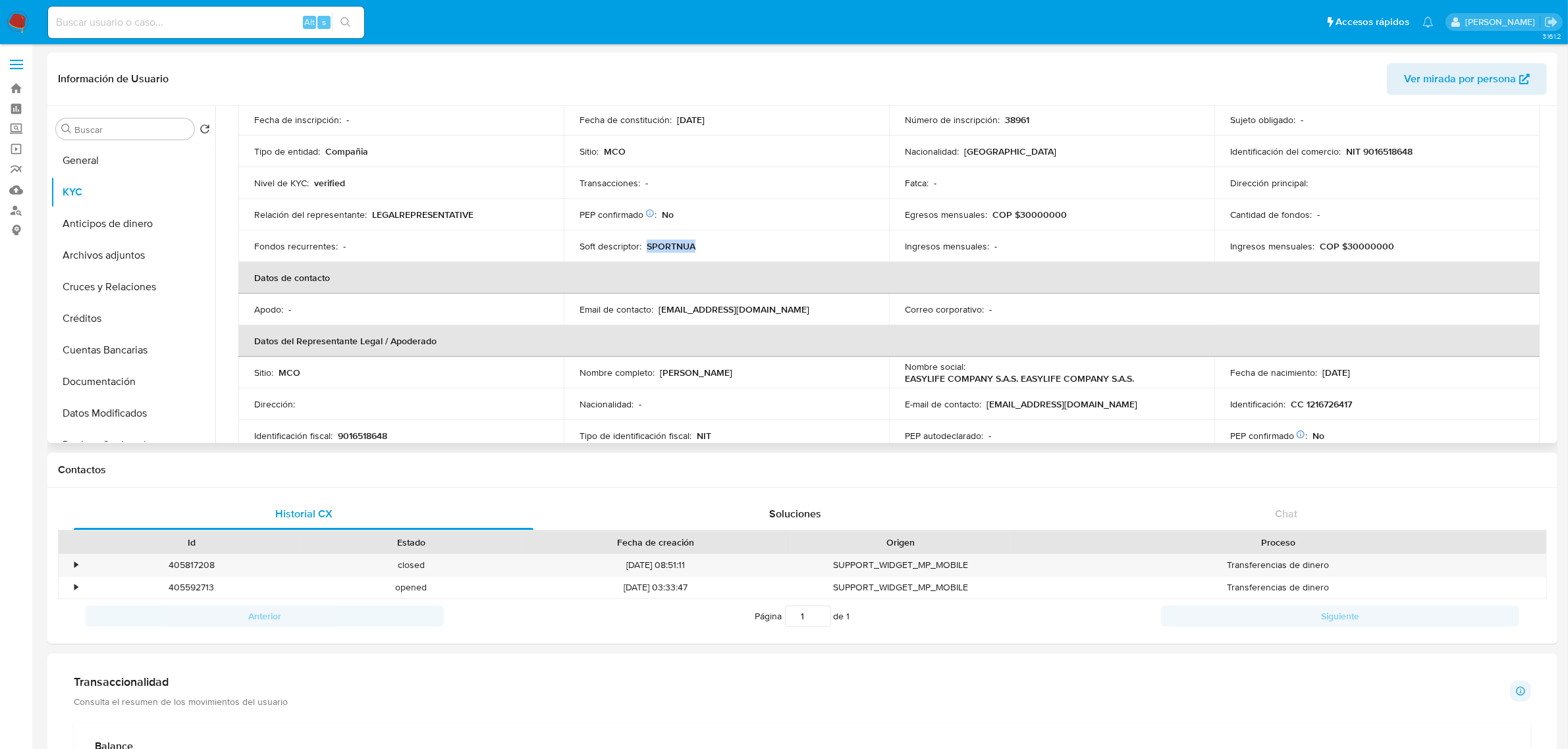
scroll to position [175, 0]
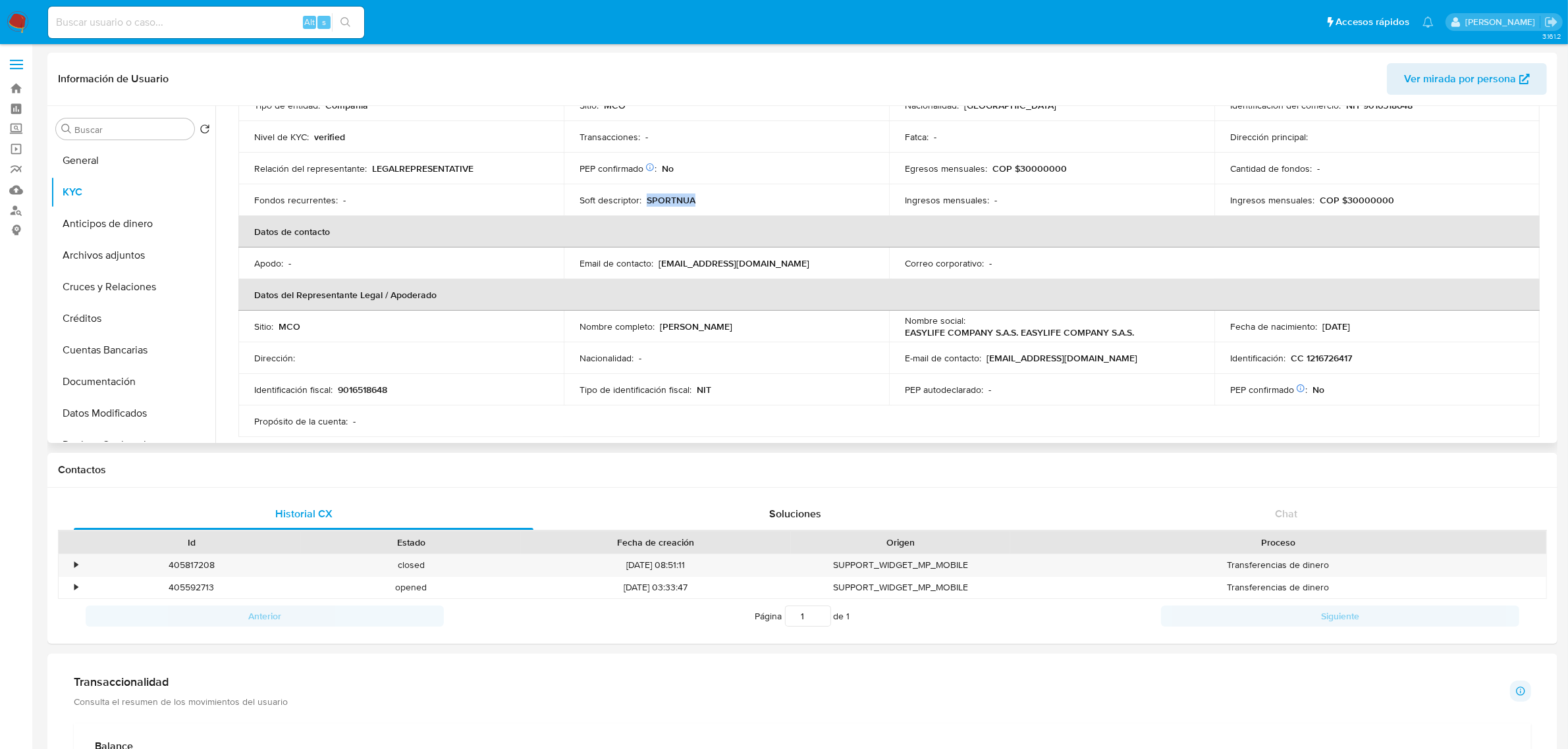
drag, startPoint x: 765, startPoint y: 426, endPoint x: 659, endPoint y: 332, distance: 141.7
click at [659, 332] on td "Nombre completo : Camilo Higuera Montoya" at bounding box center [726, 326] width 326 height 32
copy p "Camilo Higuera Montoya"
click at [1349, 352] on p "CC 1216726417" at bounding box center [1322, 358] width 62 height 12
click at [1338, 357] on p "CC 1216726417" at bounding box center [1322, 358] width 62 height 12
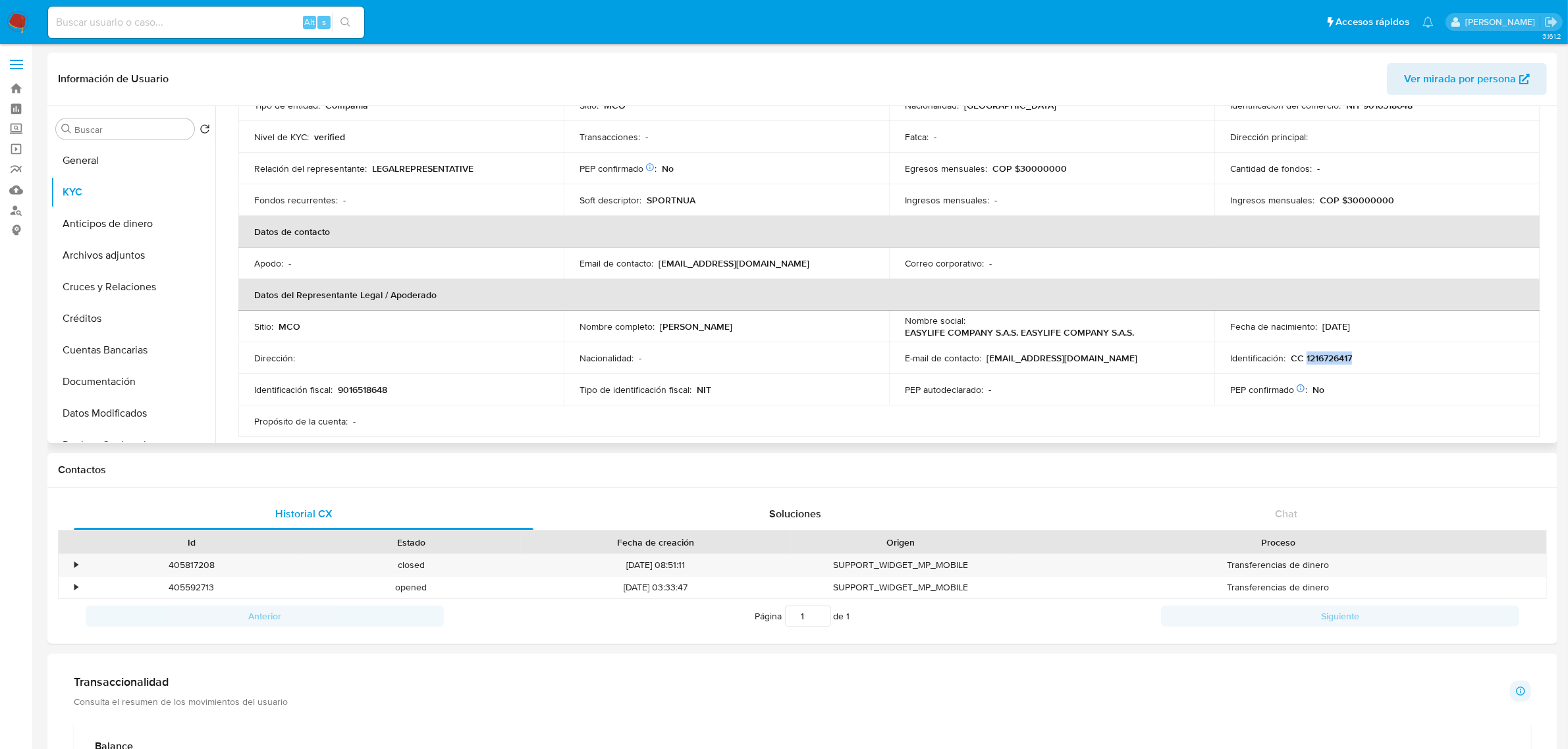
click at [1338, 357] on p "CC 1216726417" at bounding box center [1322, 358] width 62 height 12
copy p "1216726417"
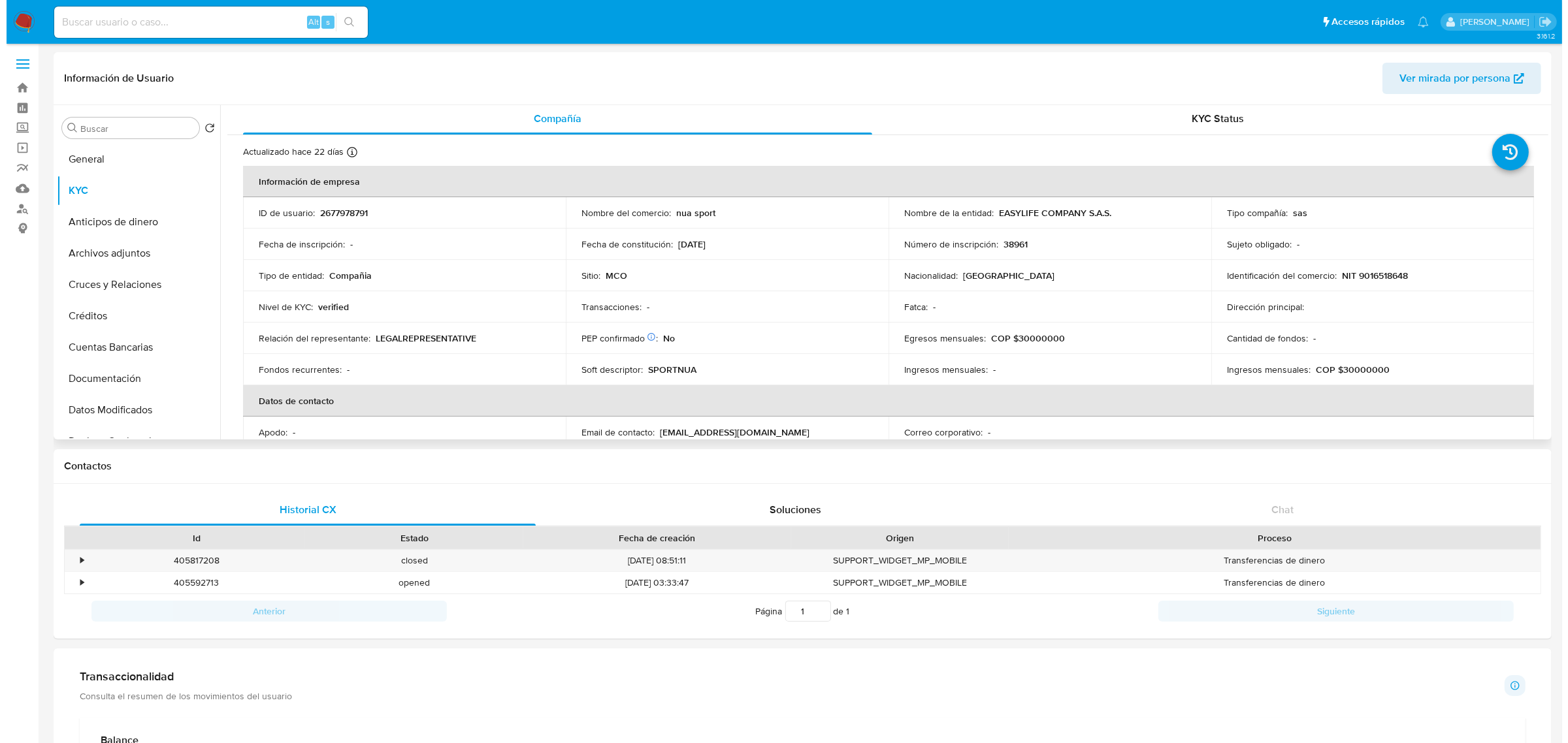
scroll to position [0, 0]
click at [114, 164] on button "General" at bounding box center [126, 159] width 153 height 31
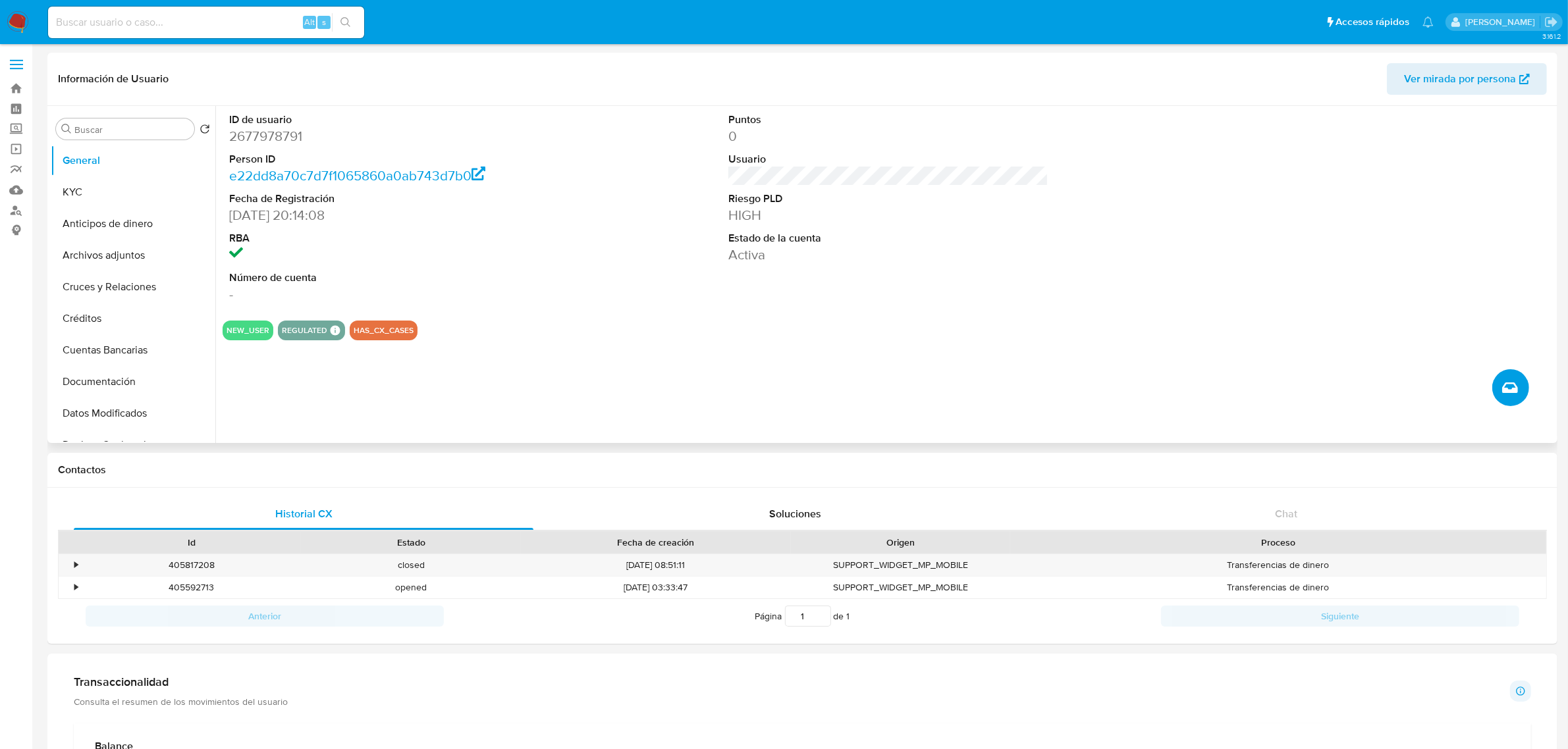
click at [1510, 393] on icon "Crear caso manual" at bounding box center [1510, 388] width 16 height 16
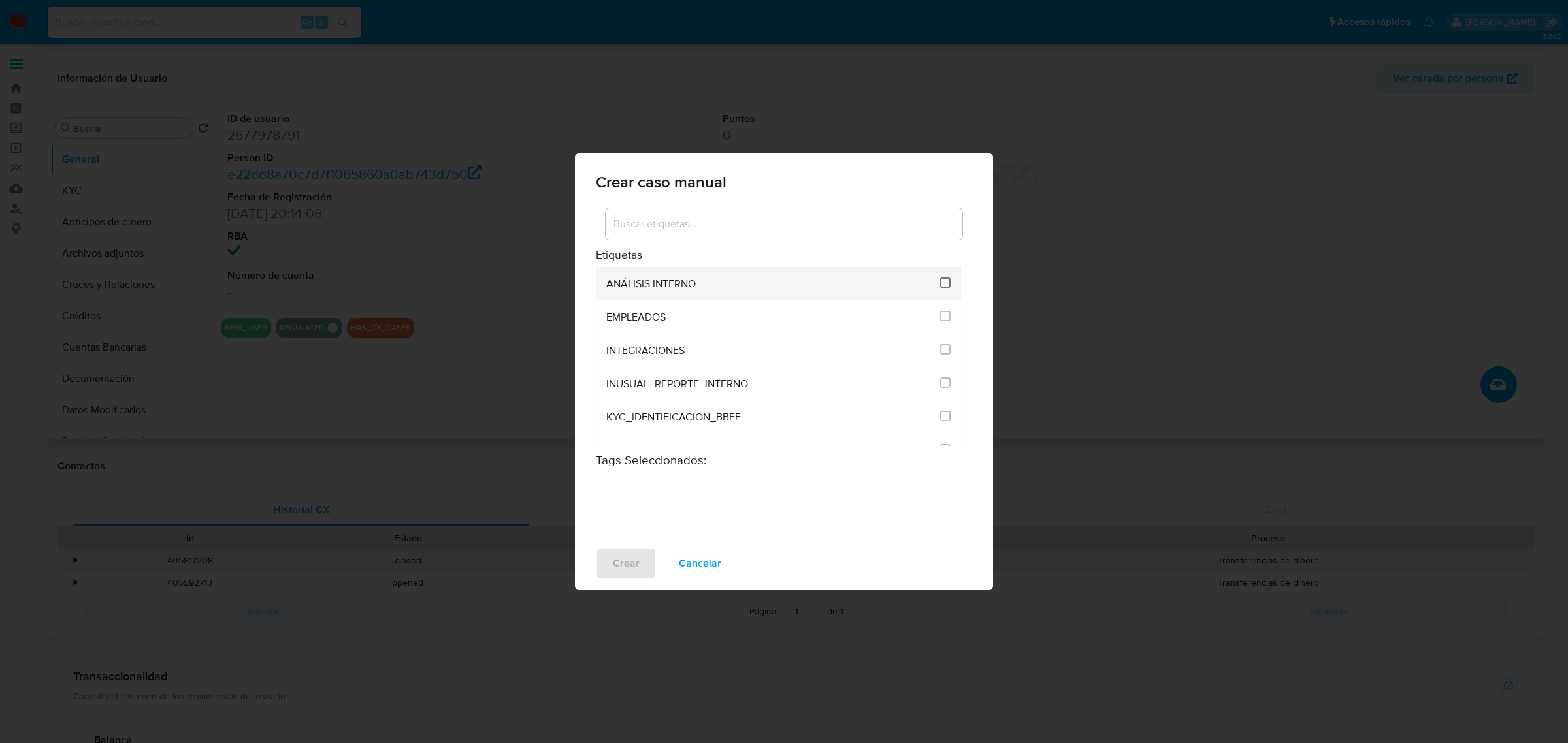
click at [940, 286] on input "1890" at bounding box center [945, 282] width 11 height 11
checkbox input "true"
click at [624, 573] on span "Crear" at bounding box center [626, 563] width 27 height 29
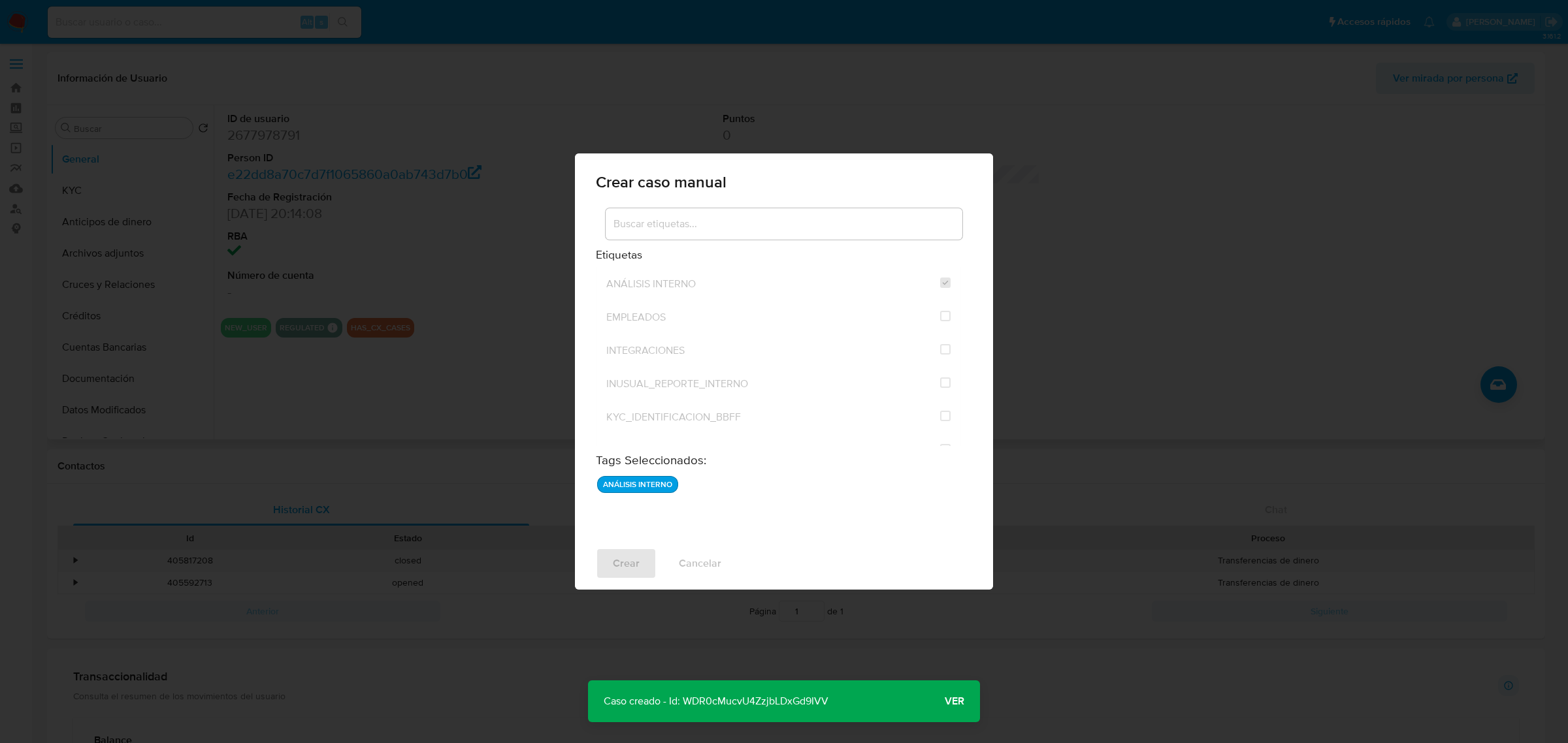
click at [956, 702] on span "Ver" at bounding box center [955, 702] width 20 height 0
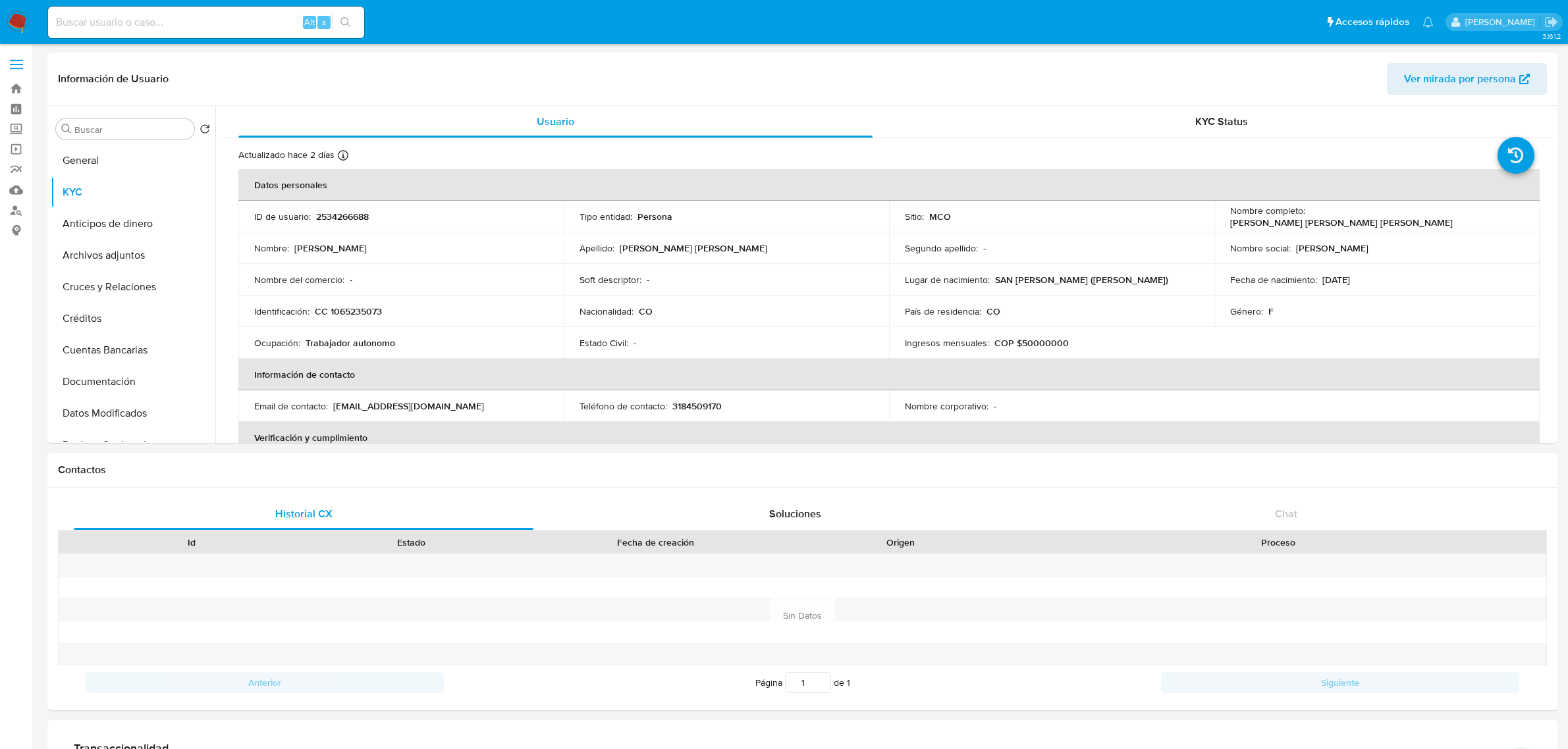
select select "10"
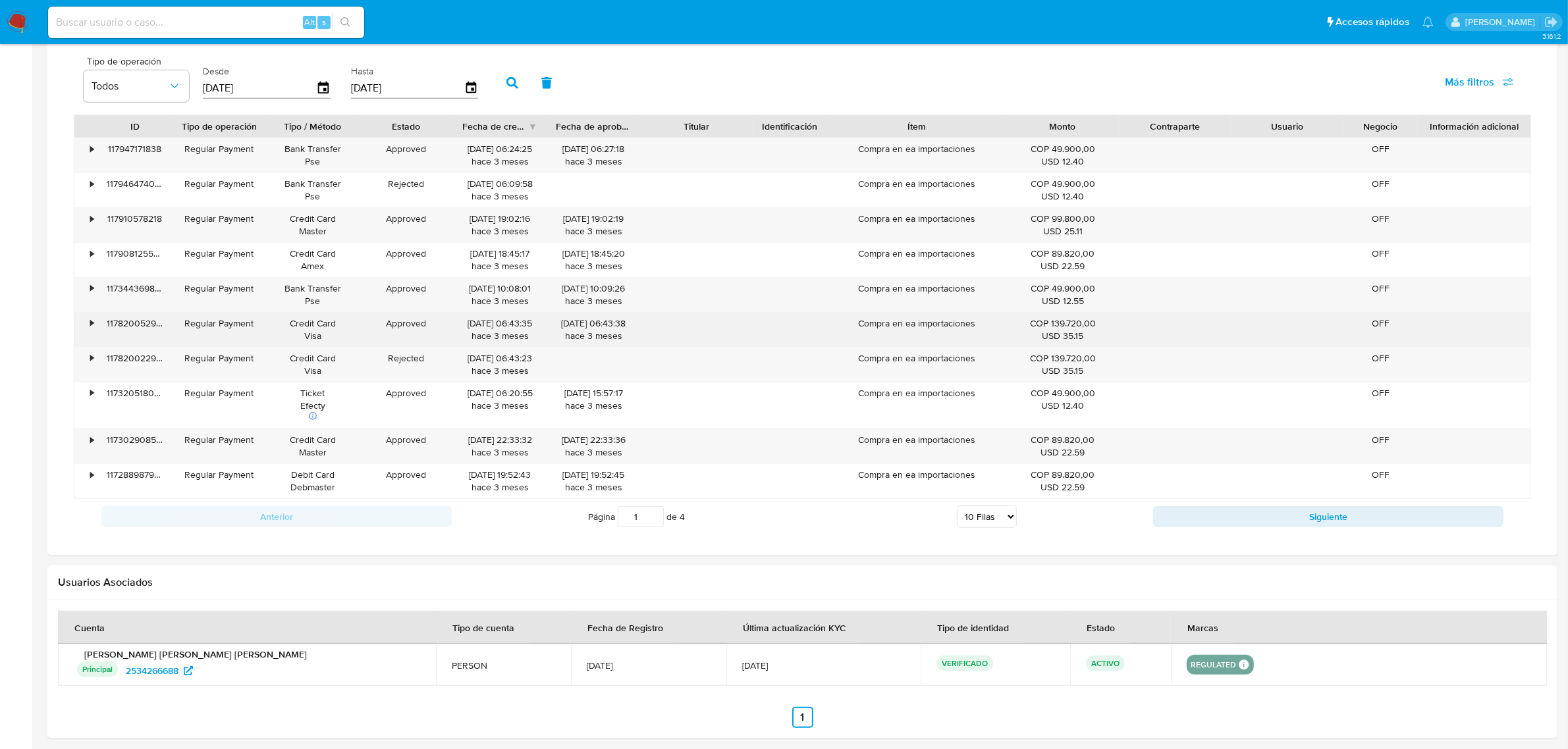
drag, startPoint x: 859, startPoint y: 330, endPoint x: 980, endPoint y: 336, distance: 121.1
click at [980, 336] on div "Compra en ea importaciones" at bounding box center [917, 329] width 180 height 35
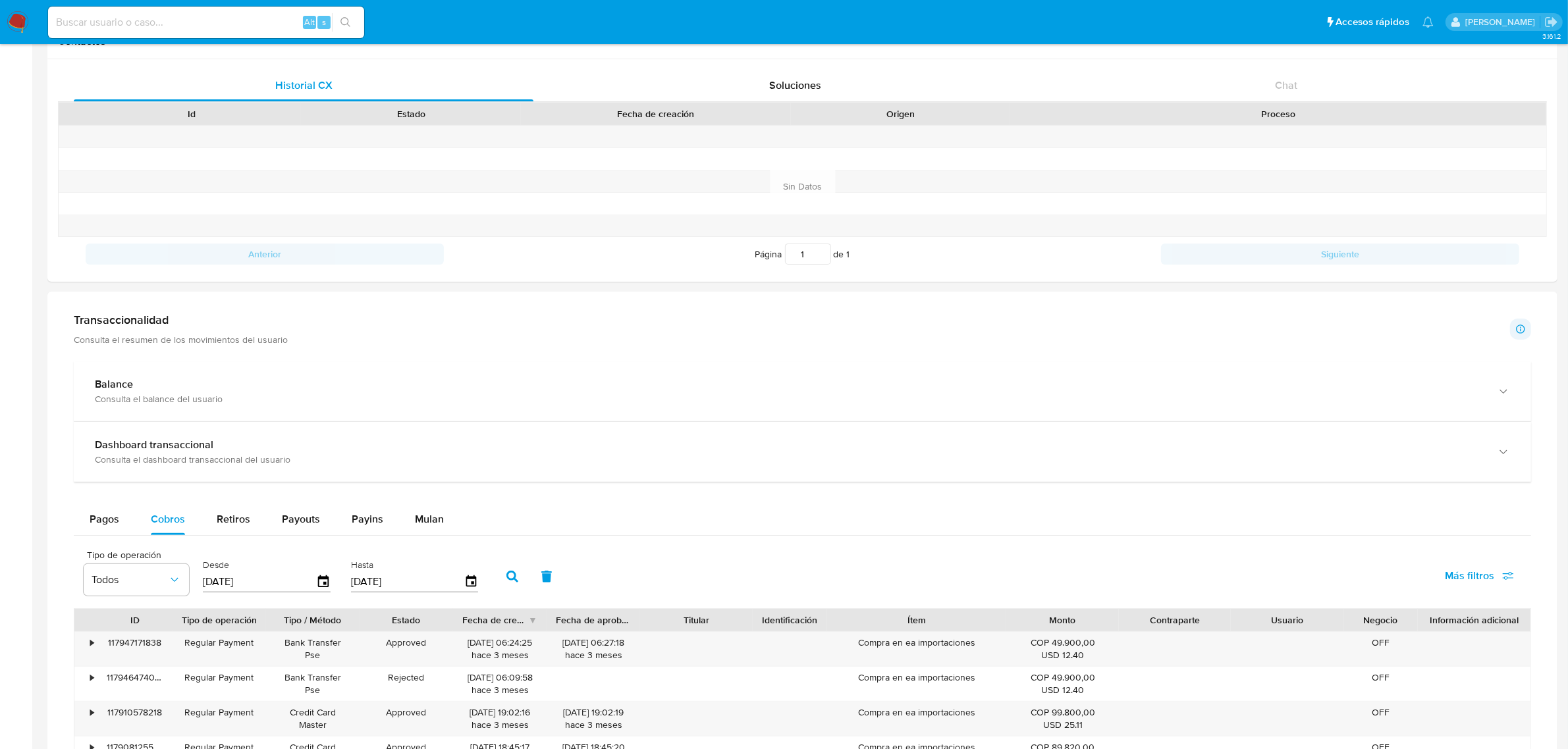
scroll to position [0, 0]
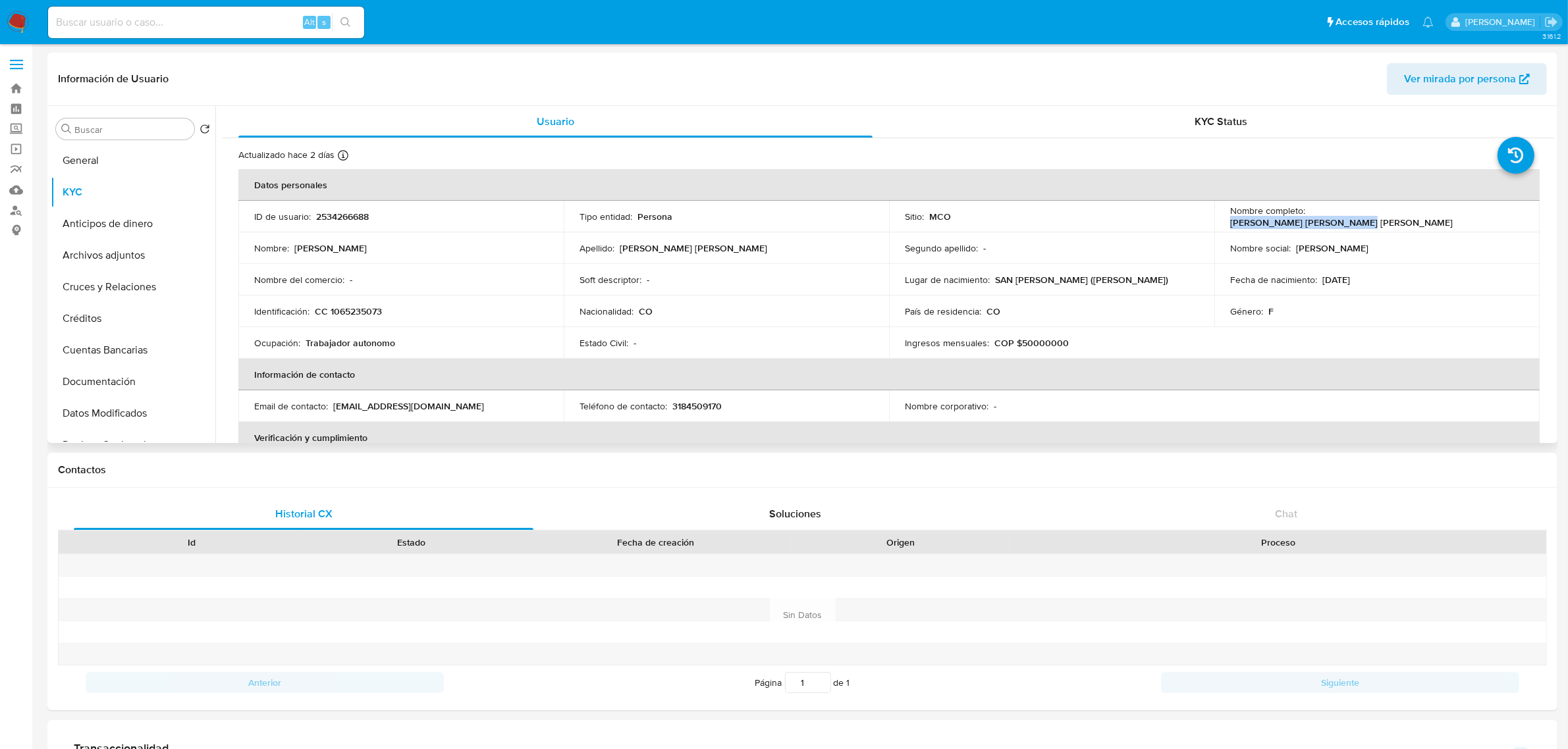
drag, startPoint x: 1308, startPoint y: 222, endPoint x: 1438, endPoint y: 218, distance: 130.1
click at [1438, 218] on div "Nombre completo : Silvia Fernanda Melo Gamboa" at bounding box center [1377, 216] width 294 height 24
copy p "Silvia Fernanda Melo Gamboa"
click at [361, 314] on p "CC 1065235073" at bounding box center [348, 312] width 67 height 12
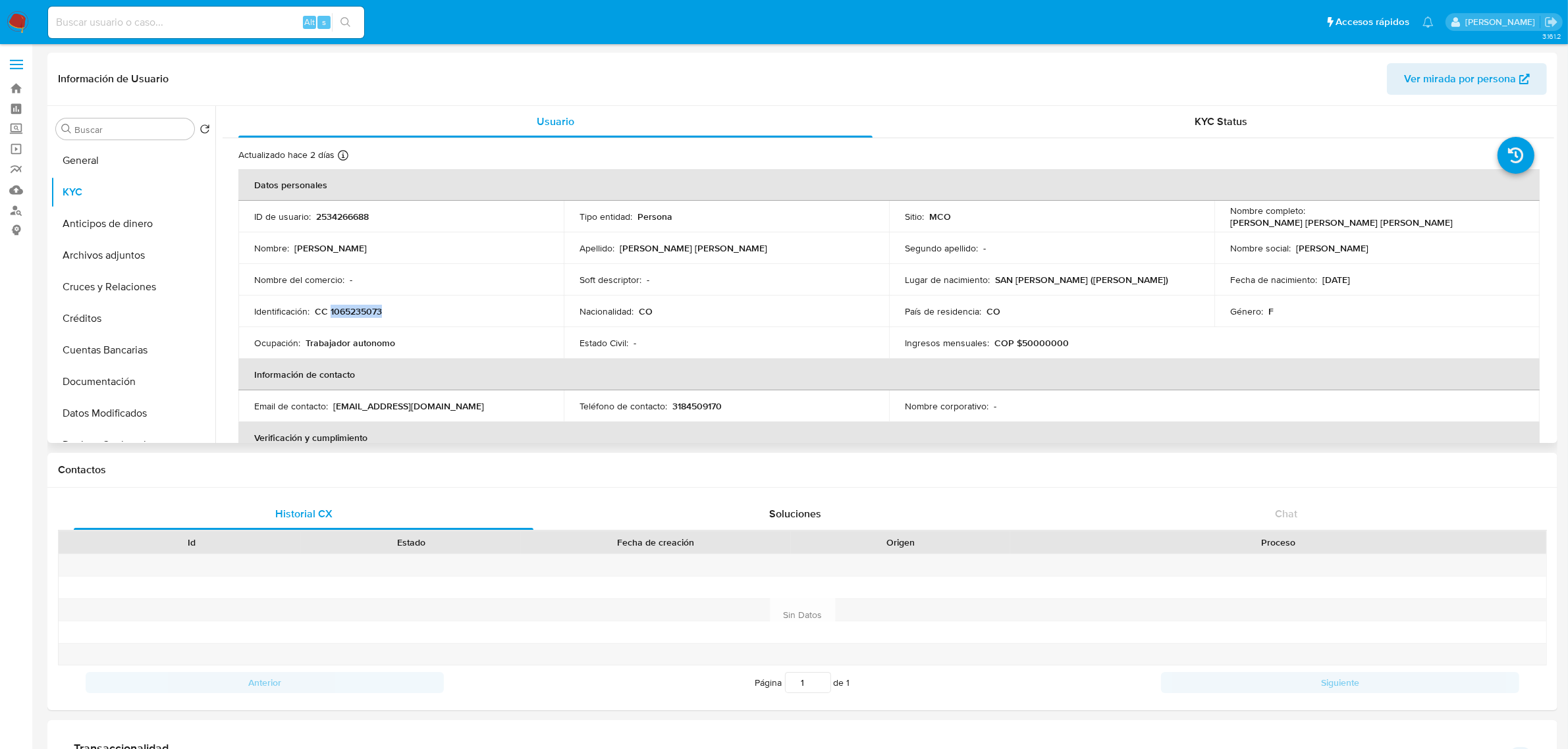
copy p "1065235073"
click at [96, 156] on button "General" at bounding box center [127, 161] width 154 height 32
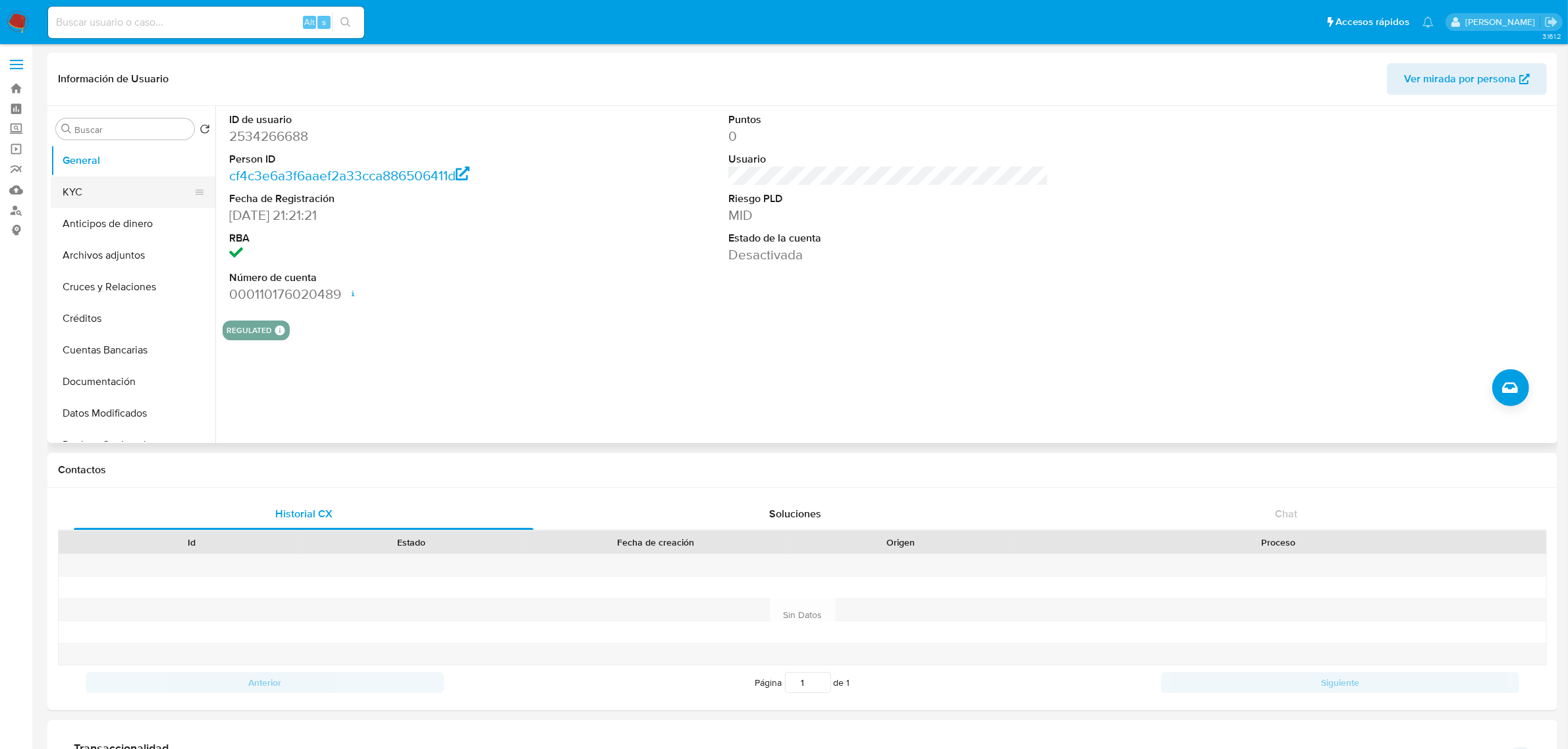
click at [127, 186] on button "KYC" at bounding box center [127, 192] width 154 height 32
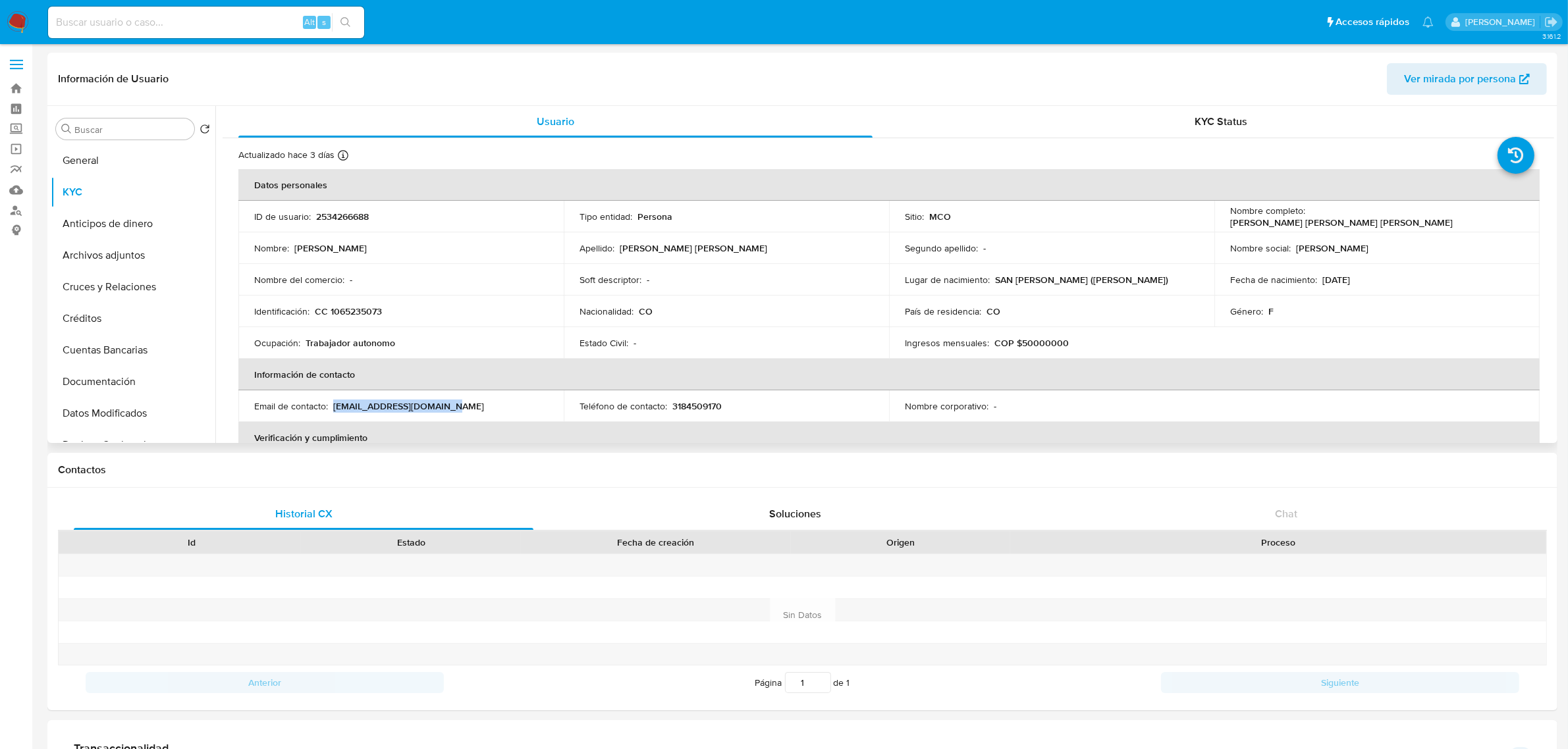
drag, startPoint x: 465, startPoint y: 401, endPoint x: 342, endPoint y: 399, distance: 123.0
click at [342, 399] on td "Email de contacto : storealmamia35@gmail.com" at bounding box center [401, 407] width 326 height 32
copy p "storealmamia35@gmail.com"
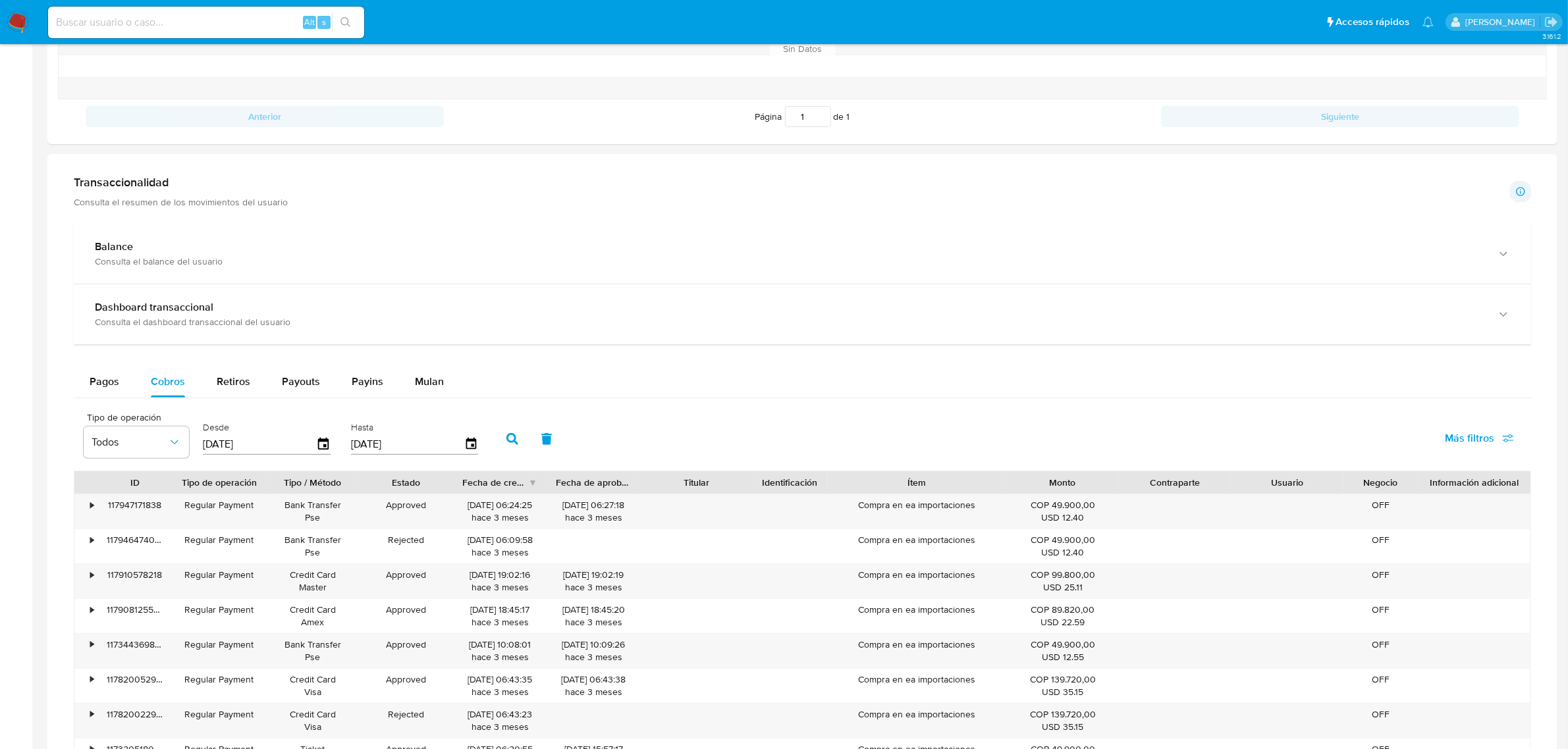
scroll to position [576, 0]
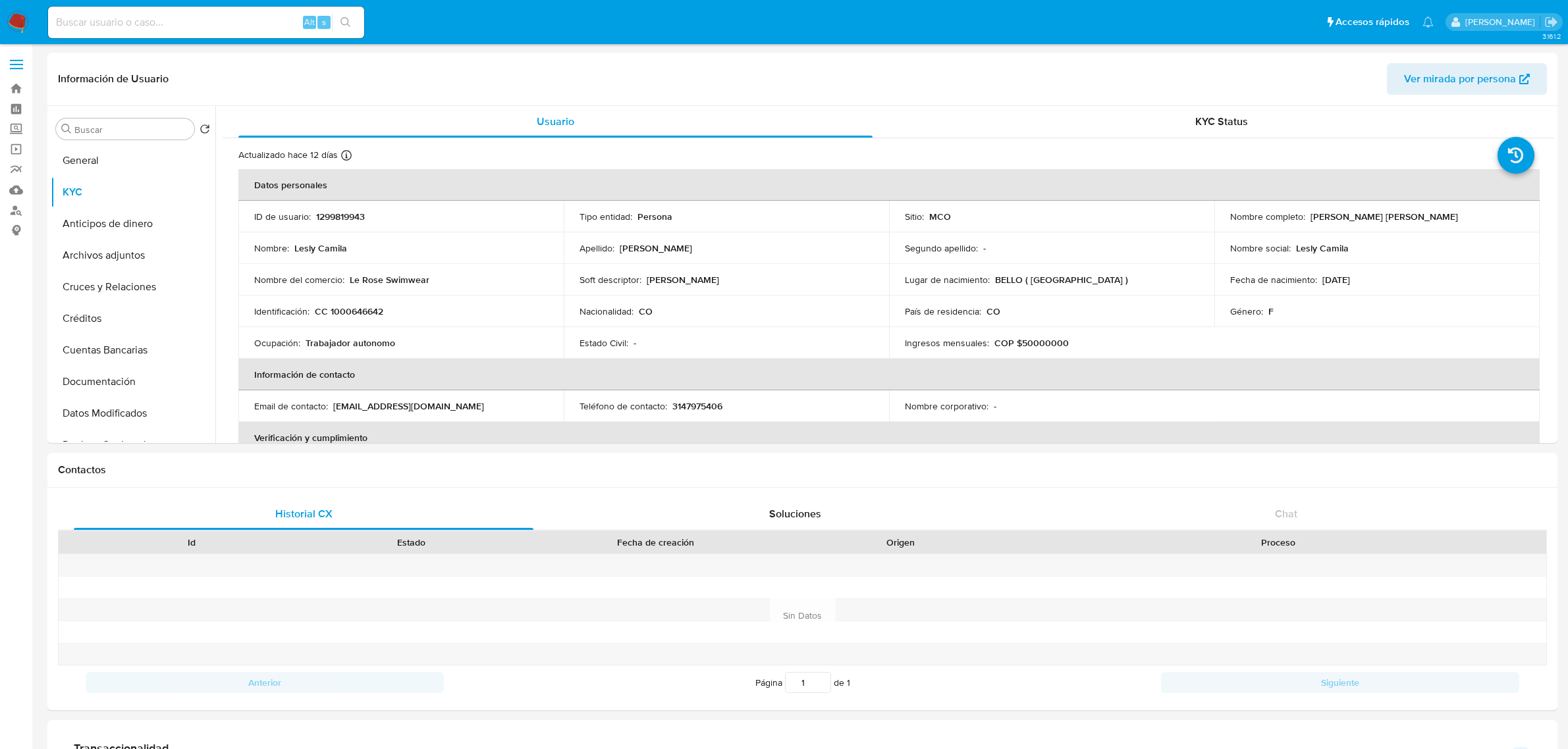
select select "10"
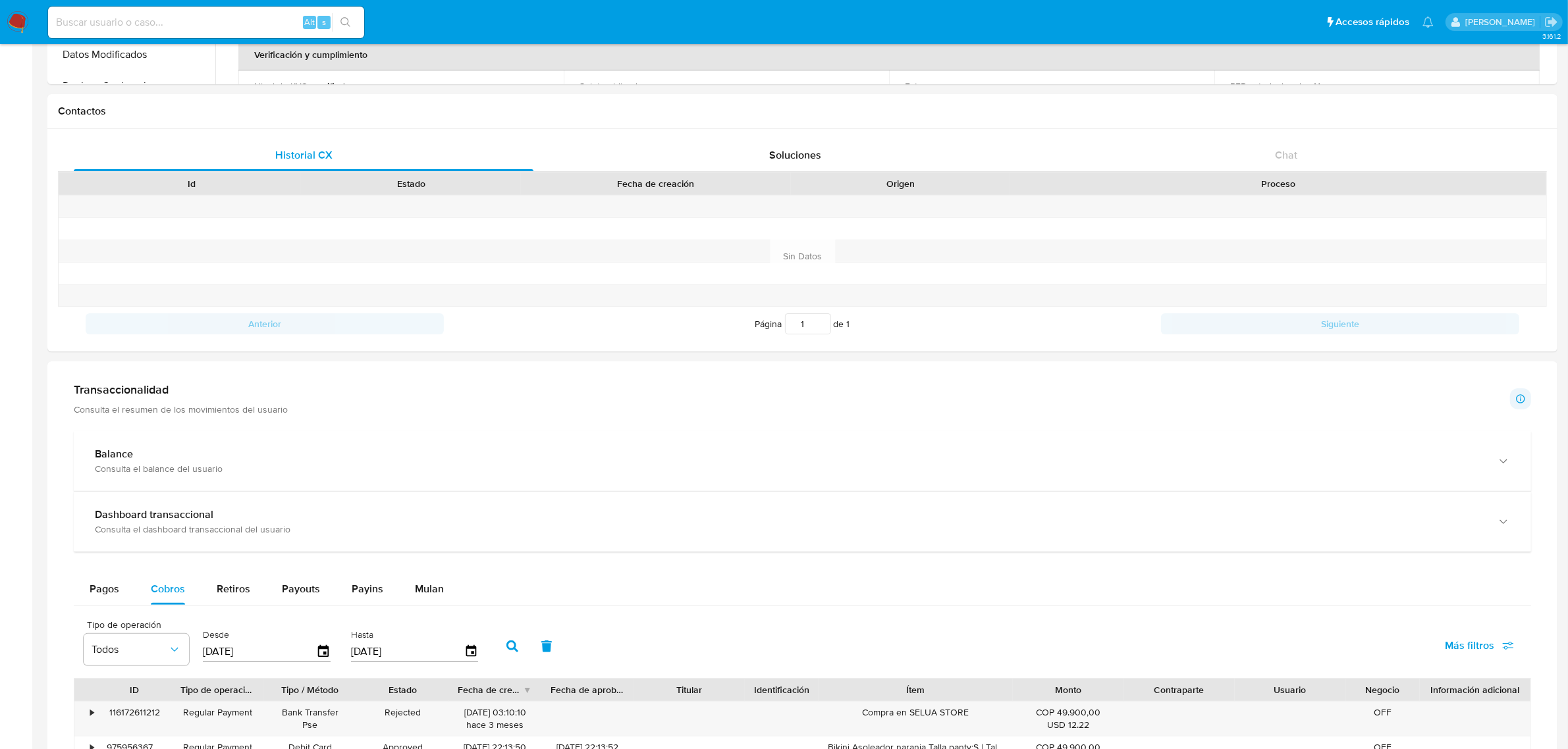
scroll to position [1, 0]
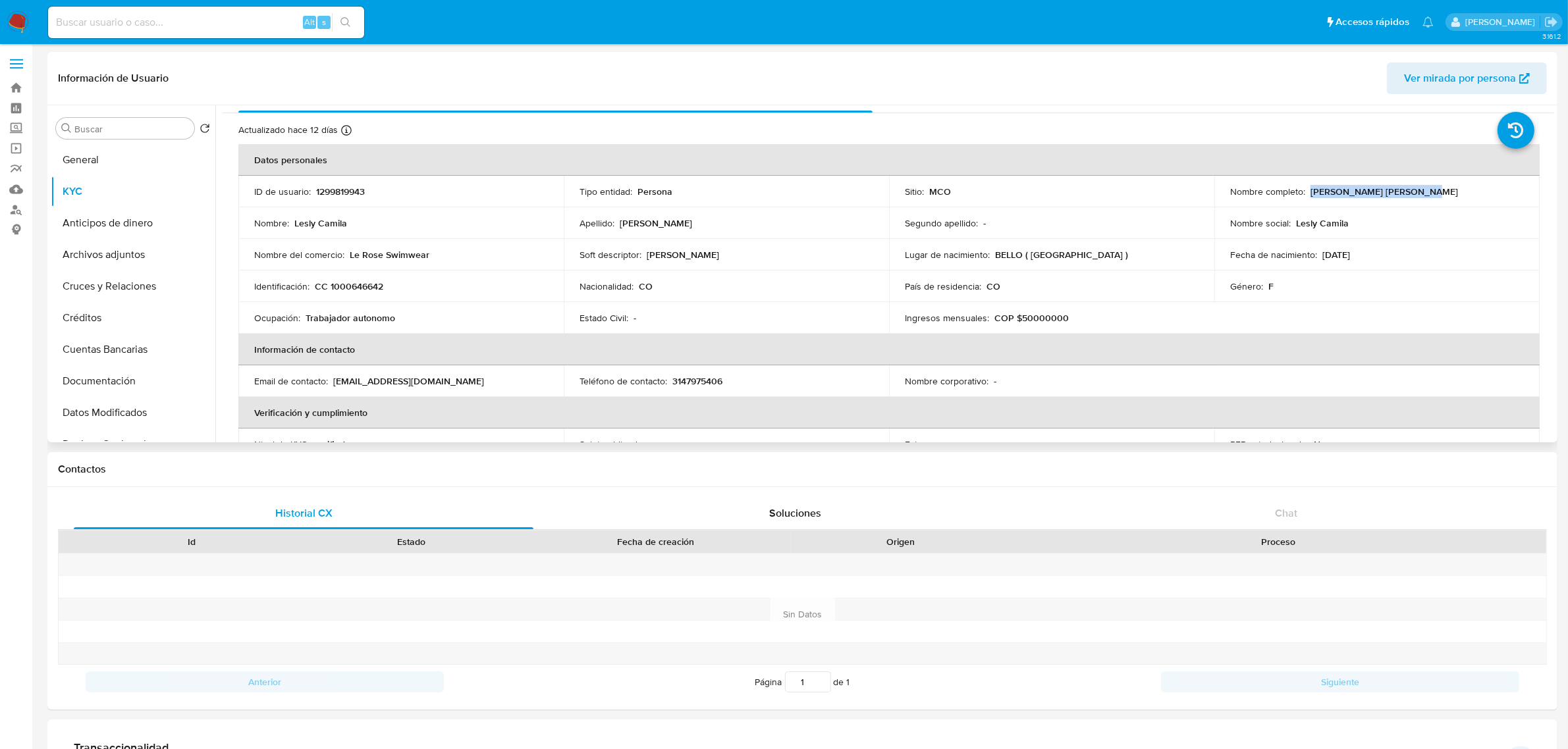
drag, startPoint x: 1308, startPoint y: 189, endPoint x: 1409, endPoint y: 189, distance: 101.0
click at [1409, 189] on div "Nombre completo : [PERSON_NAME] [PERSON_NAME]" at bounding box center [1377, 191] width 294 height 12
copy p "[PERSON_NAME] [PERSON_NAME]"
click at [357, 287] on p "CC 1000646642" at bounding box center [348, 287] width 68 height 12
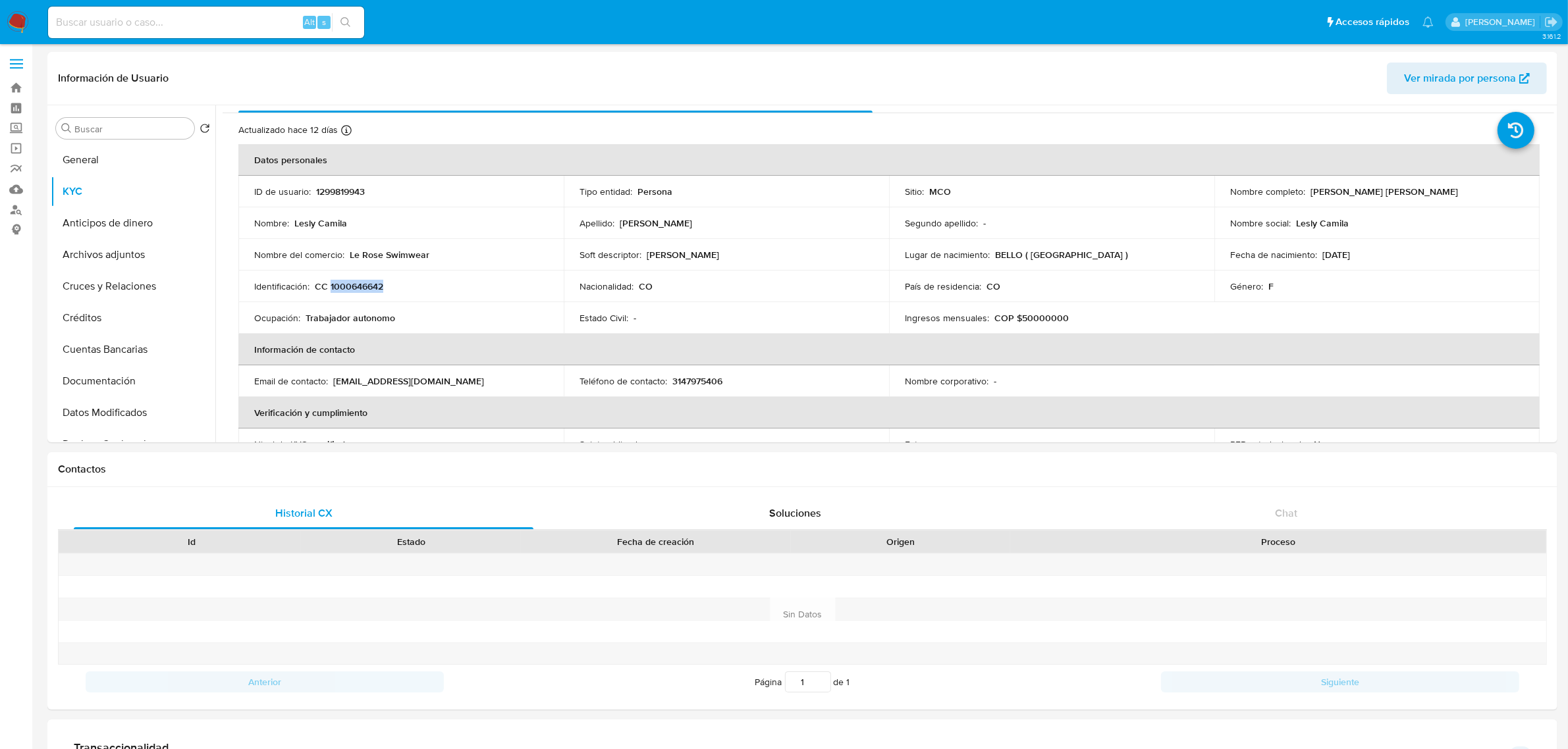
copy p "1000646642"
drag, startPoint x: 452, startPoint y: 258, endPoint x: 349, endPoint y: 251, distance: 103.2
click at [349, 251] on div "Nombre del comercio : Le Rose Swimwear" at bounding box center [401, 255] width 294 height 12
copy p "Le Rose Swimwear"
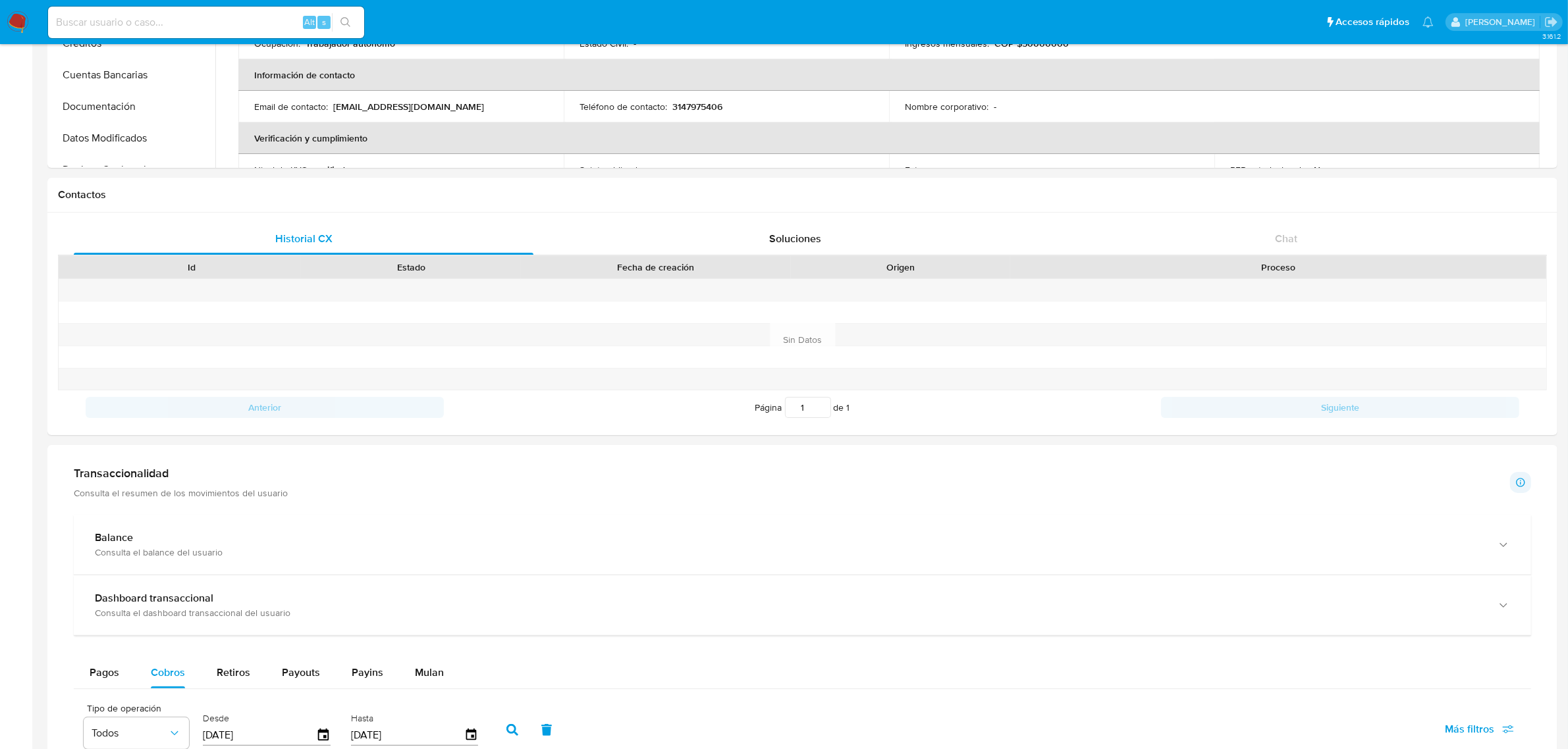
scroll to position [659, 0]
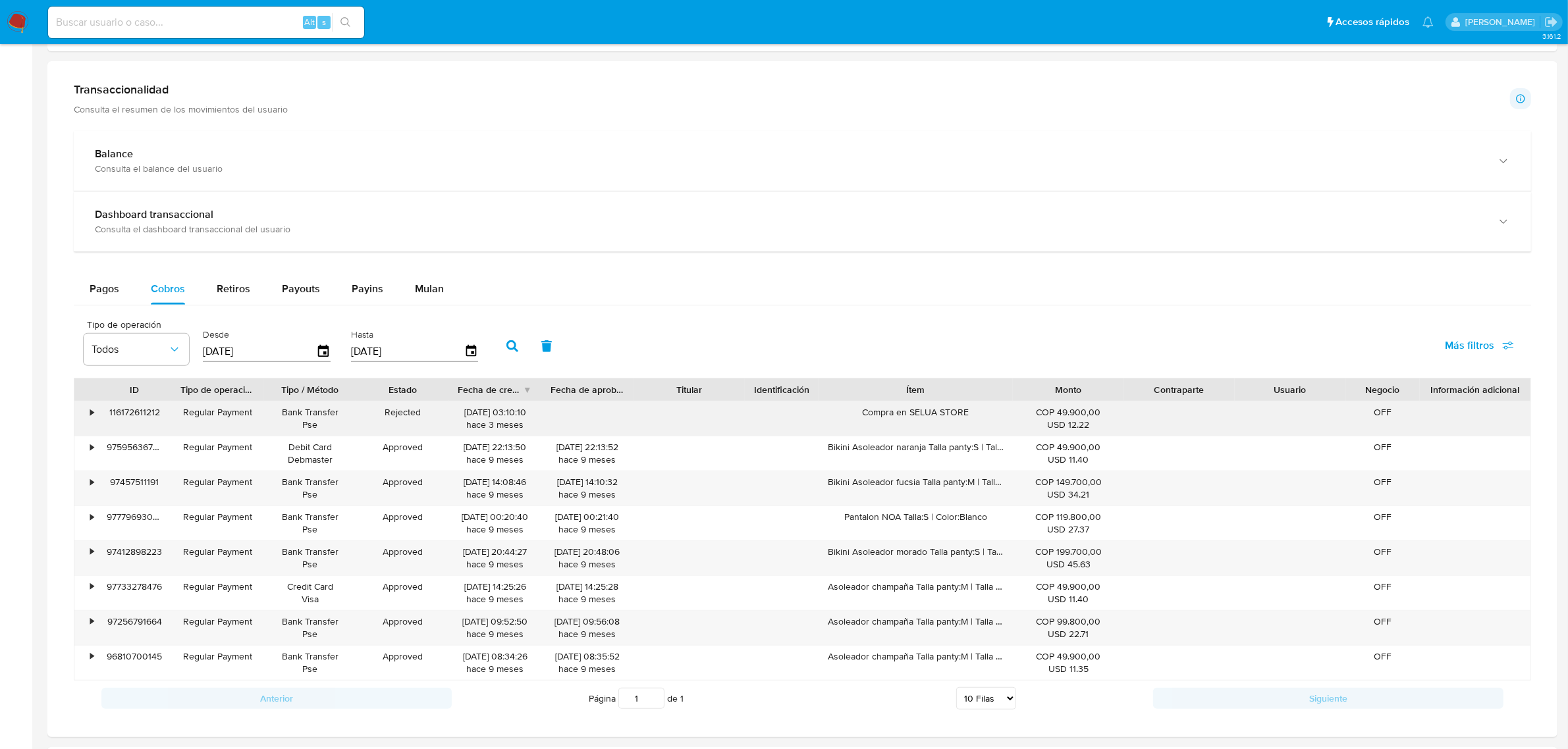
click at [914, 422] on div "Compra en SELUA STORE" at bounding box center [916, 419] width 195 height 35
click at [922, 418] on div "Compra en SELUA STORE" at bounding box center [916, 419] width 195 height 35
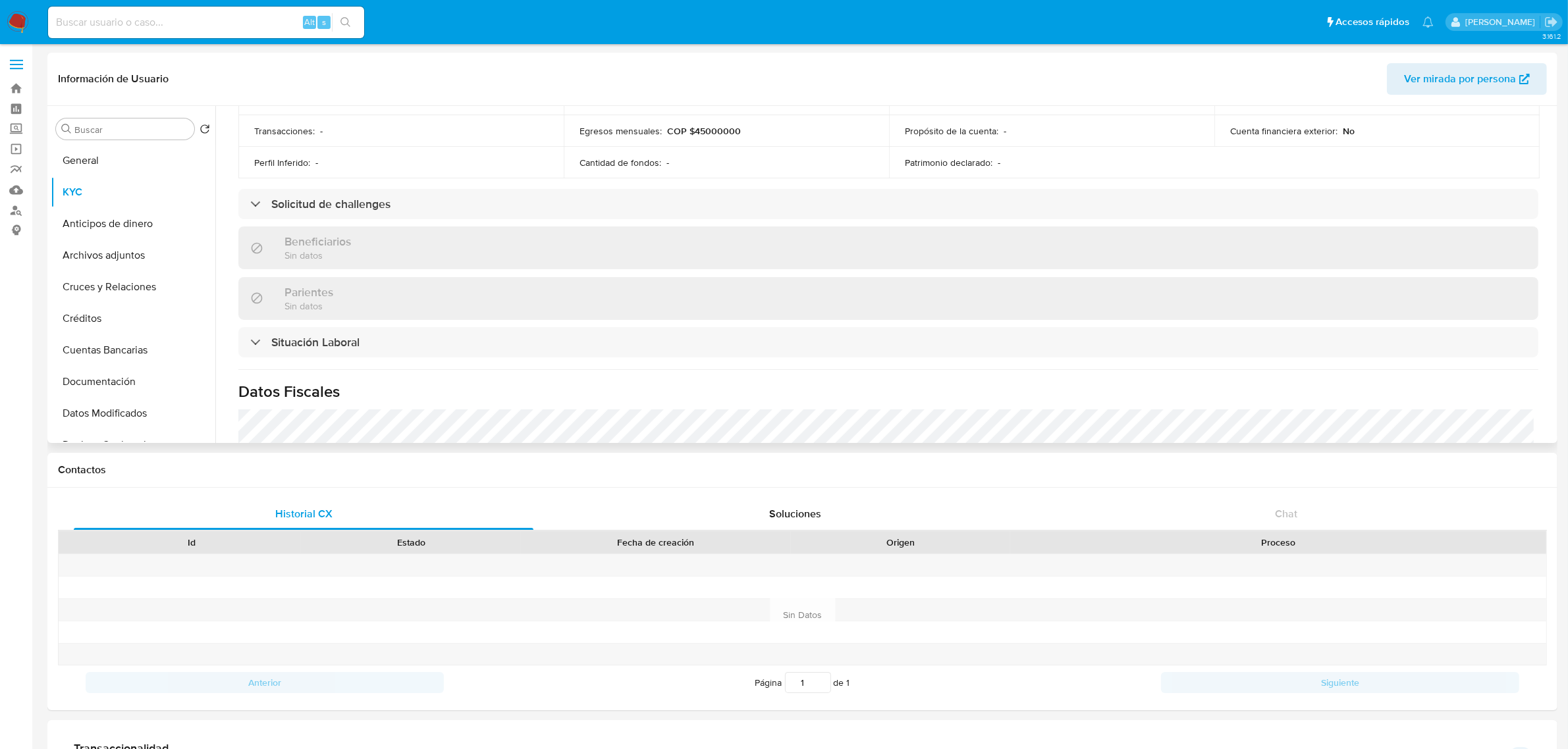
scroll to position [162, 0]
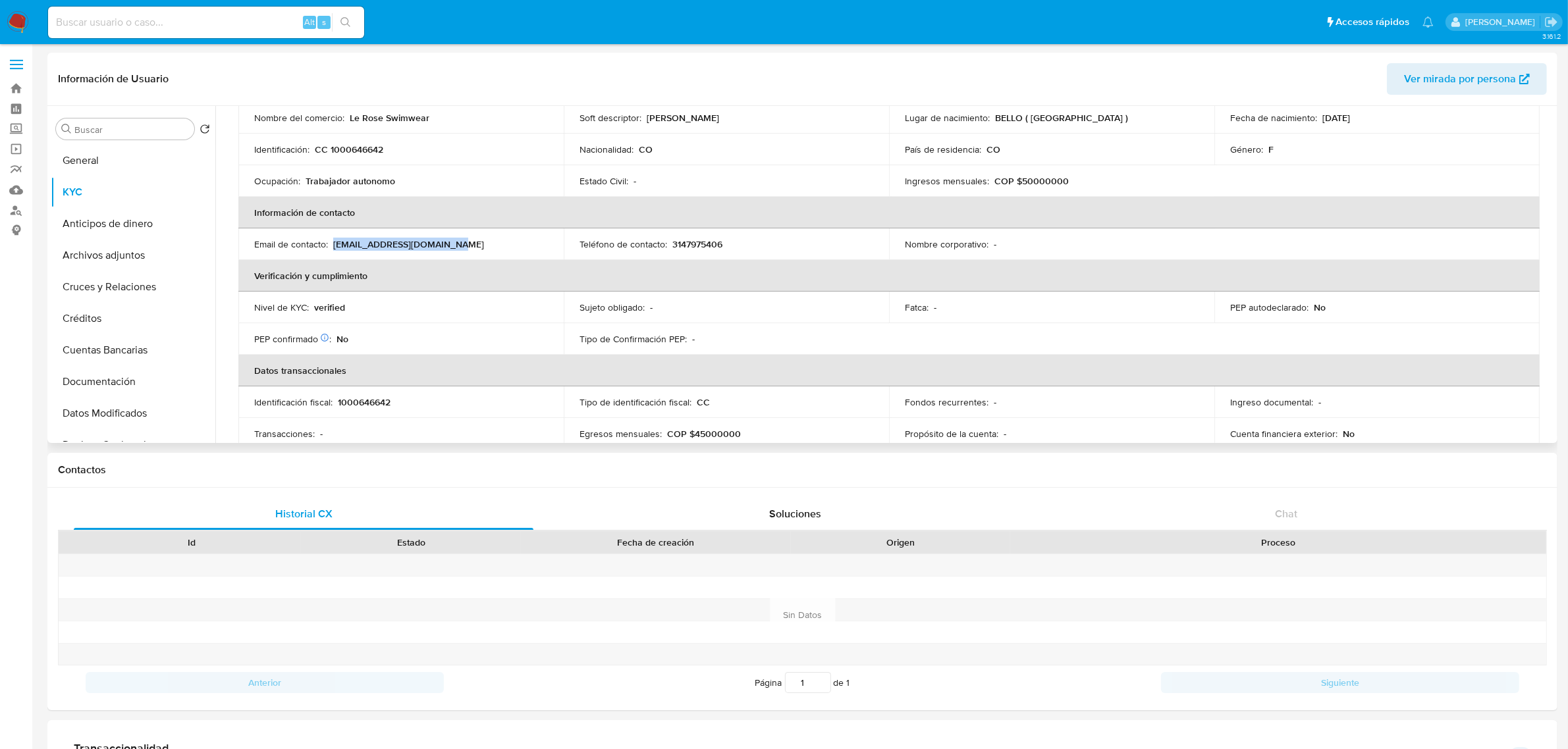
drag, startPoint x: 418, startPoint y: 254, endPoint x: 334, endPoint y: 242, distance: 84.9
click at [334, 242] on div "Email de contacto : mejiamejialesly@gmail.com" at bounding box center [401, 244] width 294 height 12
copy p "mejiamejialesly@gmail.com"
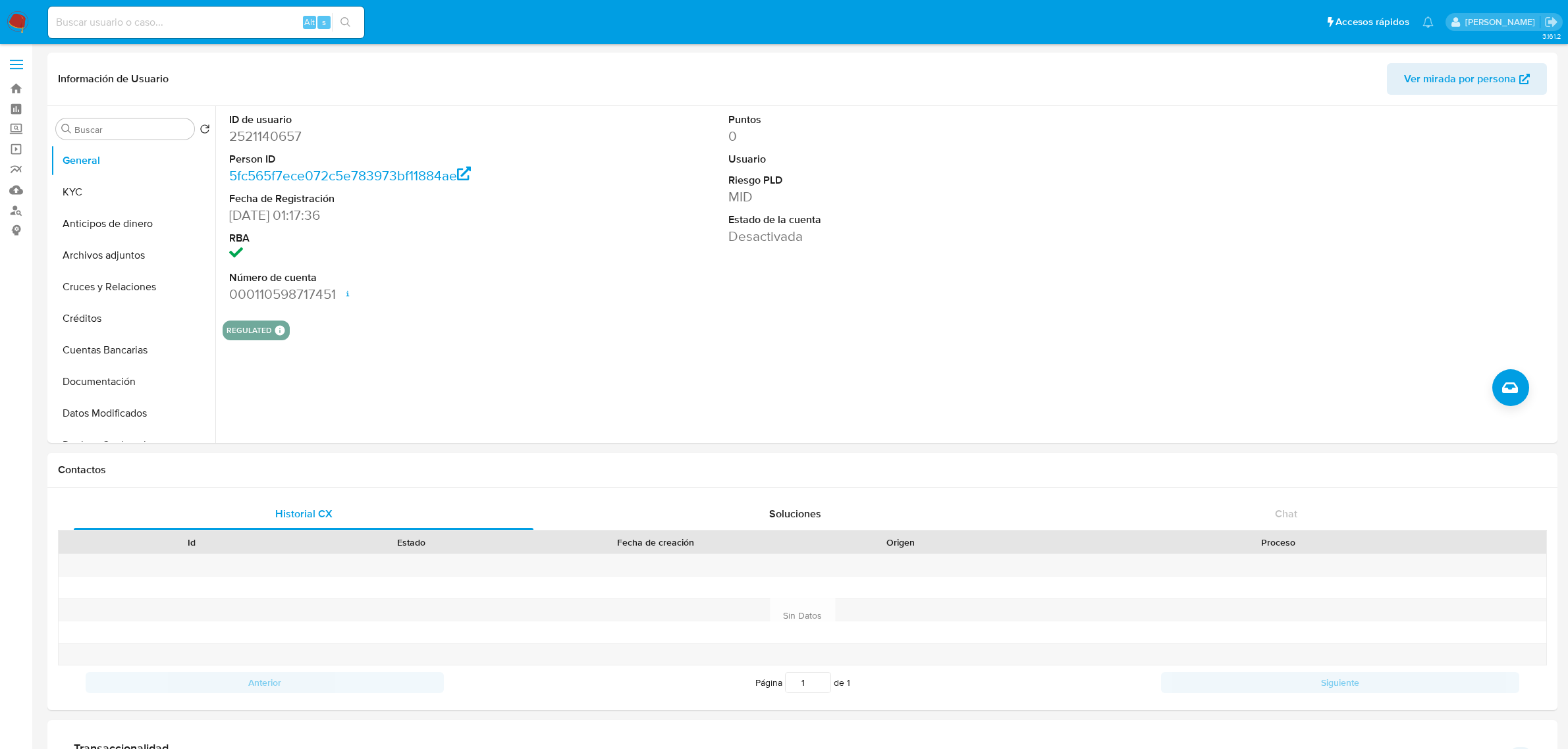
select select "10"
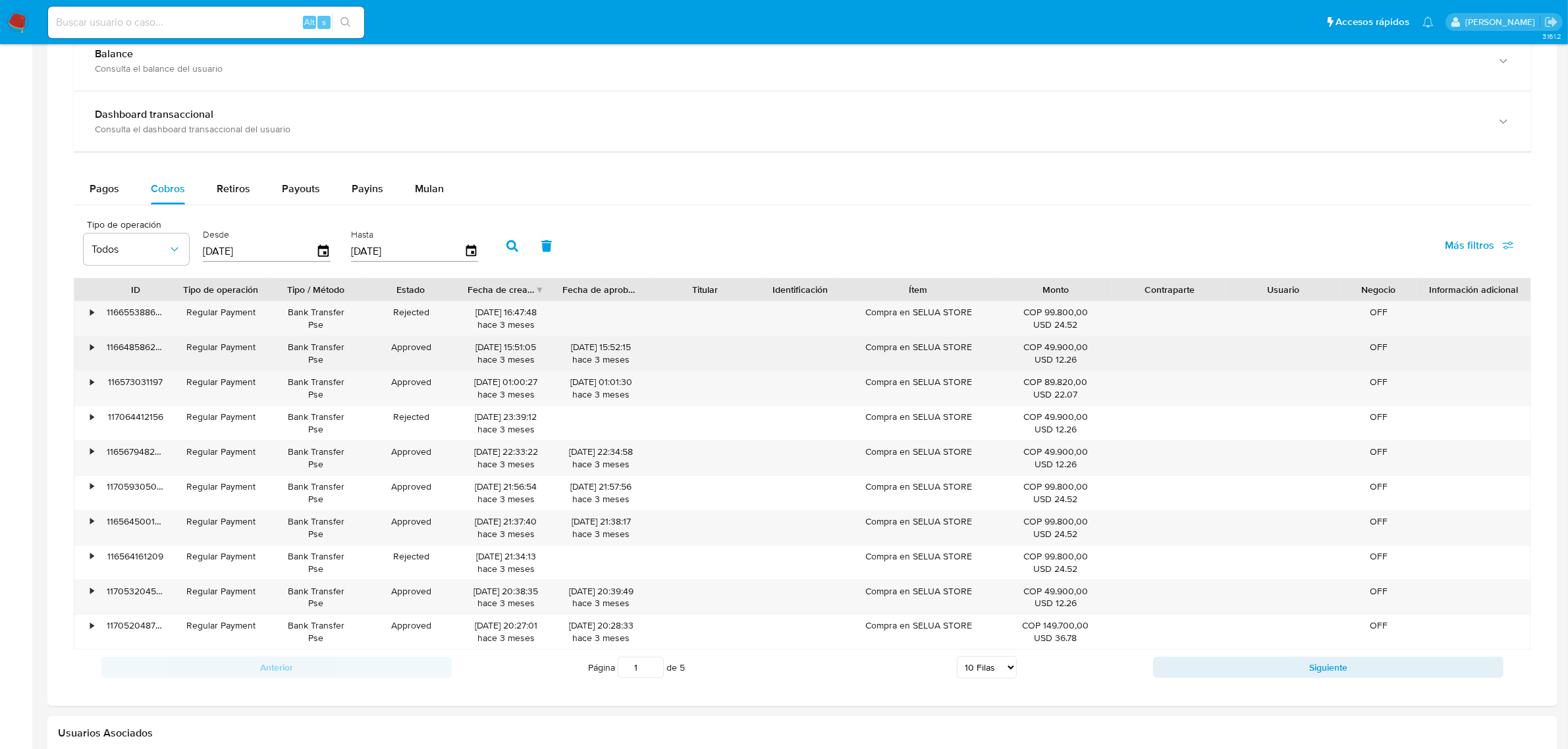
drag, startPoint x: 869, startPoint y: 355, endPoint x: 970, endPoint y: 355, distance: 101.0
click at [970, 355] on div "Compra en SELUA STORE" at bounding box center [918, 353] width 160 height 35
click at [973, 352] on div "Compra en SELUA STORE" at bounding box center [918, 353] width 160 height 35
click at [956, 345] on div "Compra en SELUA STORE" at bounding box center [918, 353] width 160 height 35
drag, startPoint x: 969, startPoint y: 349, endPoint x: 896, endPoint y: 342, distance: 73.3
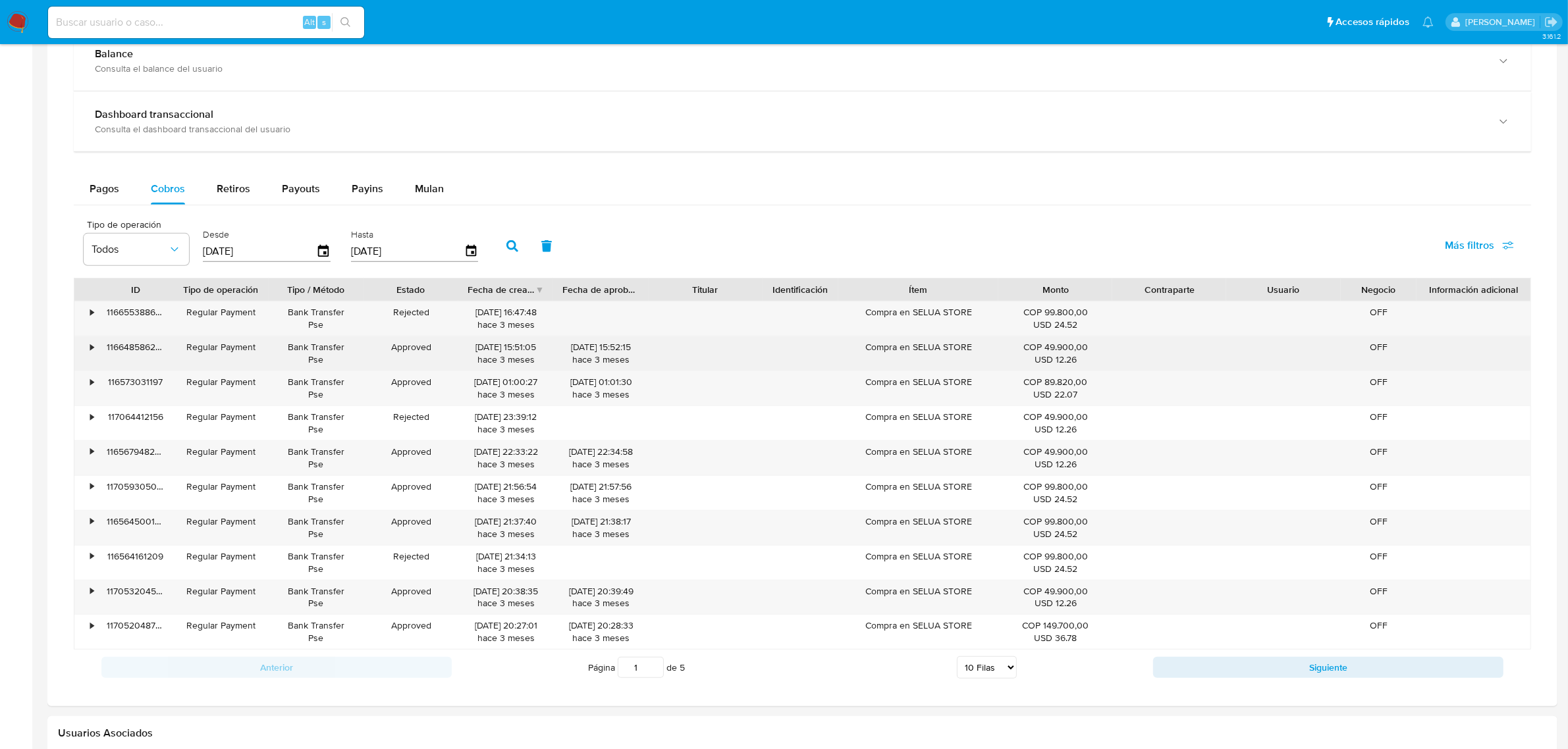
click at [889, 342] on div "Compra en SELUA STORE" at bounding box center [918, 353] width 160 height 35
click at [972, 351] on div "Compra en SELUA STORE" at bounding box center [918, 353] width 160 height 35
drag, startPoint x: 979, startPoint y: 349, endPoint x: 867, endPoint y: 350, distance: 112.0
click at [867, 350] on div "Compra en SELUA STORE" at bounding box center [918, 353] width 160 height 35
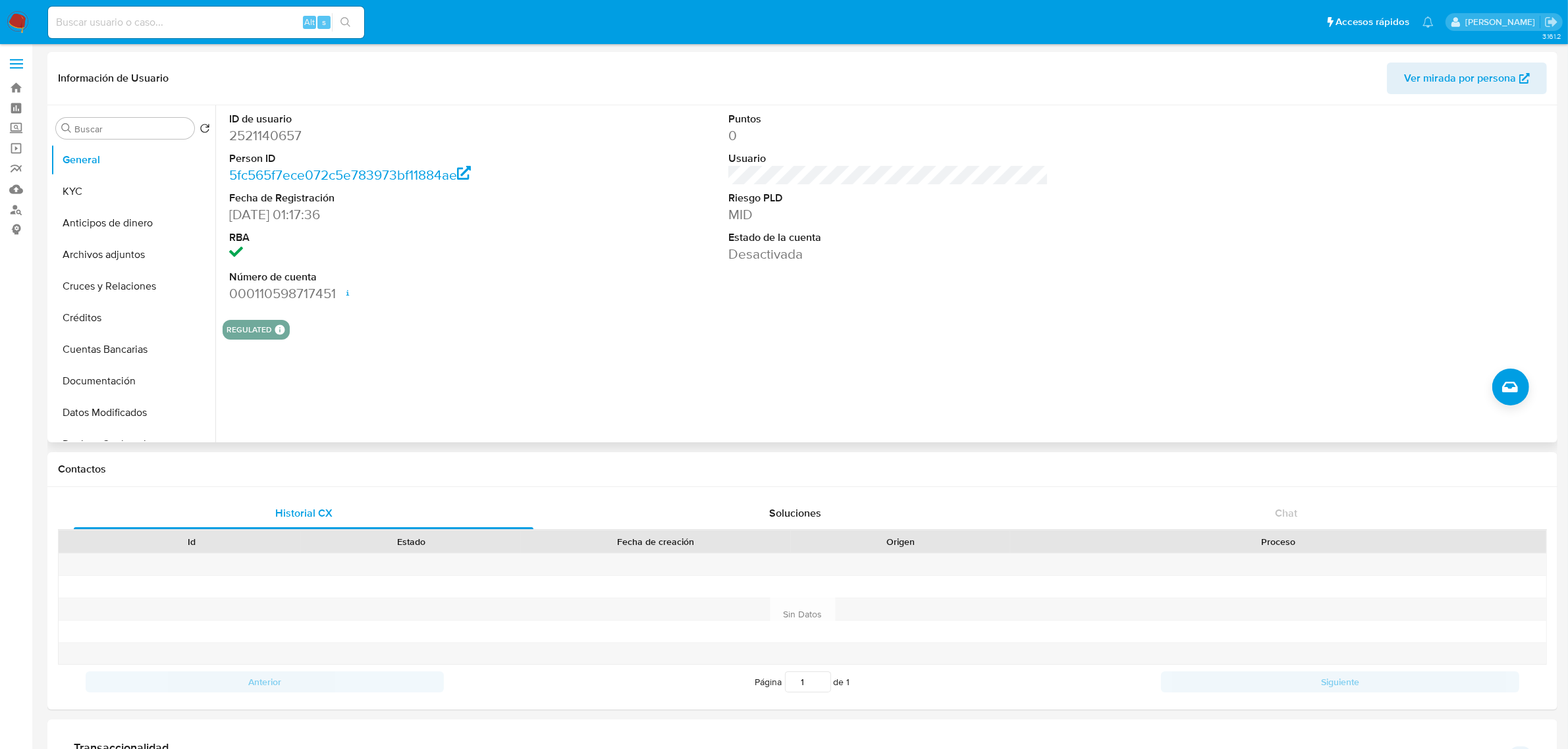
scroll to position [0, 0]
click at [92, 189] on button "KYC" at bounding box center [127, 192] width 154 height 32
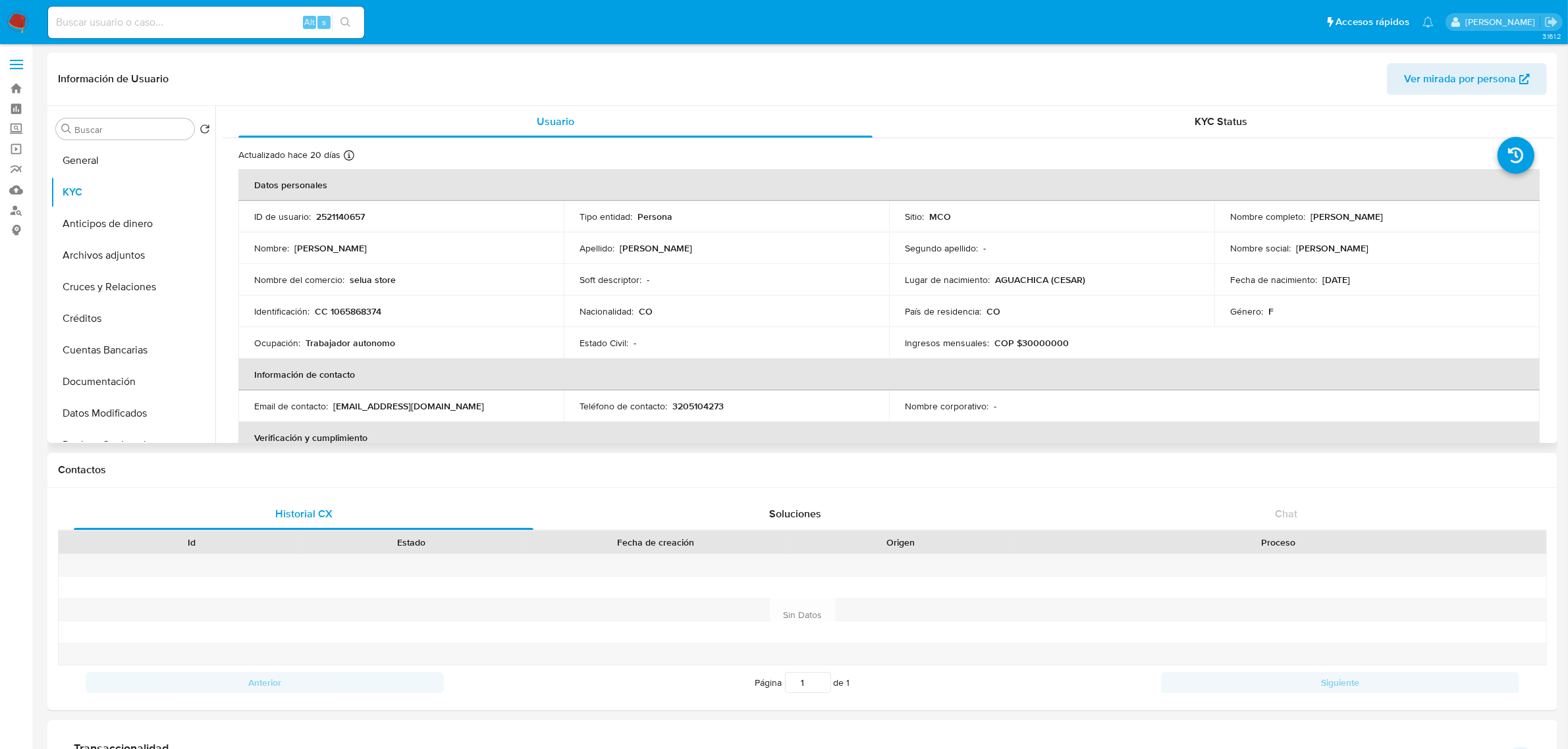
click at [354, 312] on p "CC 1065868374" at bounding box center [347, 312] width 66 height 12
copy p "1065868374"
drag, startPoint x: 1421, startPoint y: 217, endPoint x: 1308, endPoint y: 219, distance: 113.0
click at [1308, 219] on div "Nombre completo : Martinez Machuca Solanyi" at bounding box center [1377, 216] width 294 height 12
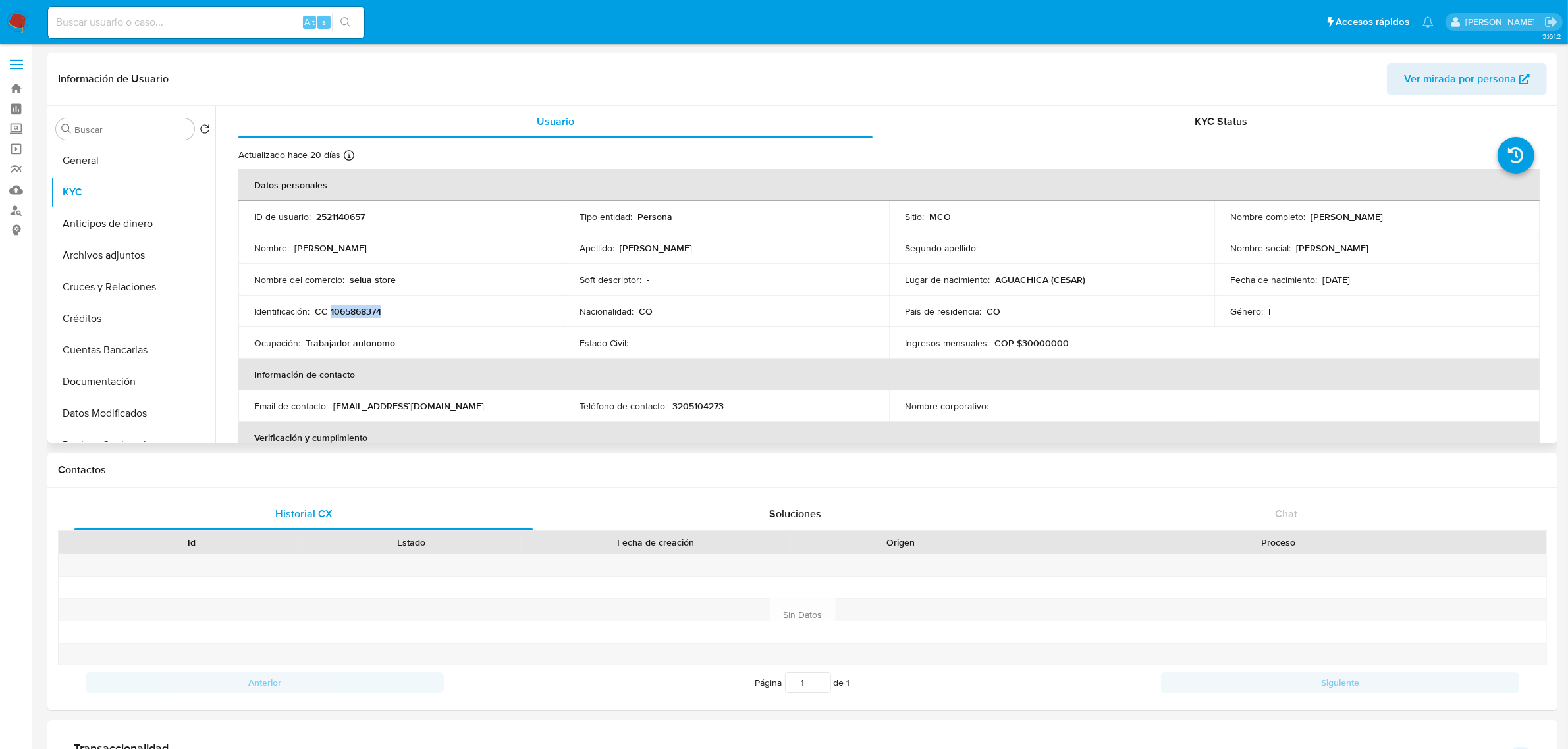
copy p "Martinez Machuca Solanyi"
click at [359, 401] on p "seluasport@gmail.com" at bounding box center [409, 407] width 151 height 12
click at [462, 409] on div "Email de contacto : seluasport@gmail.com" at bounding box center [401, 407] width 294 height 12
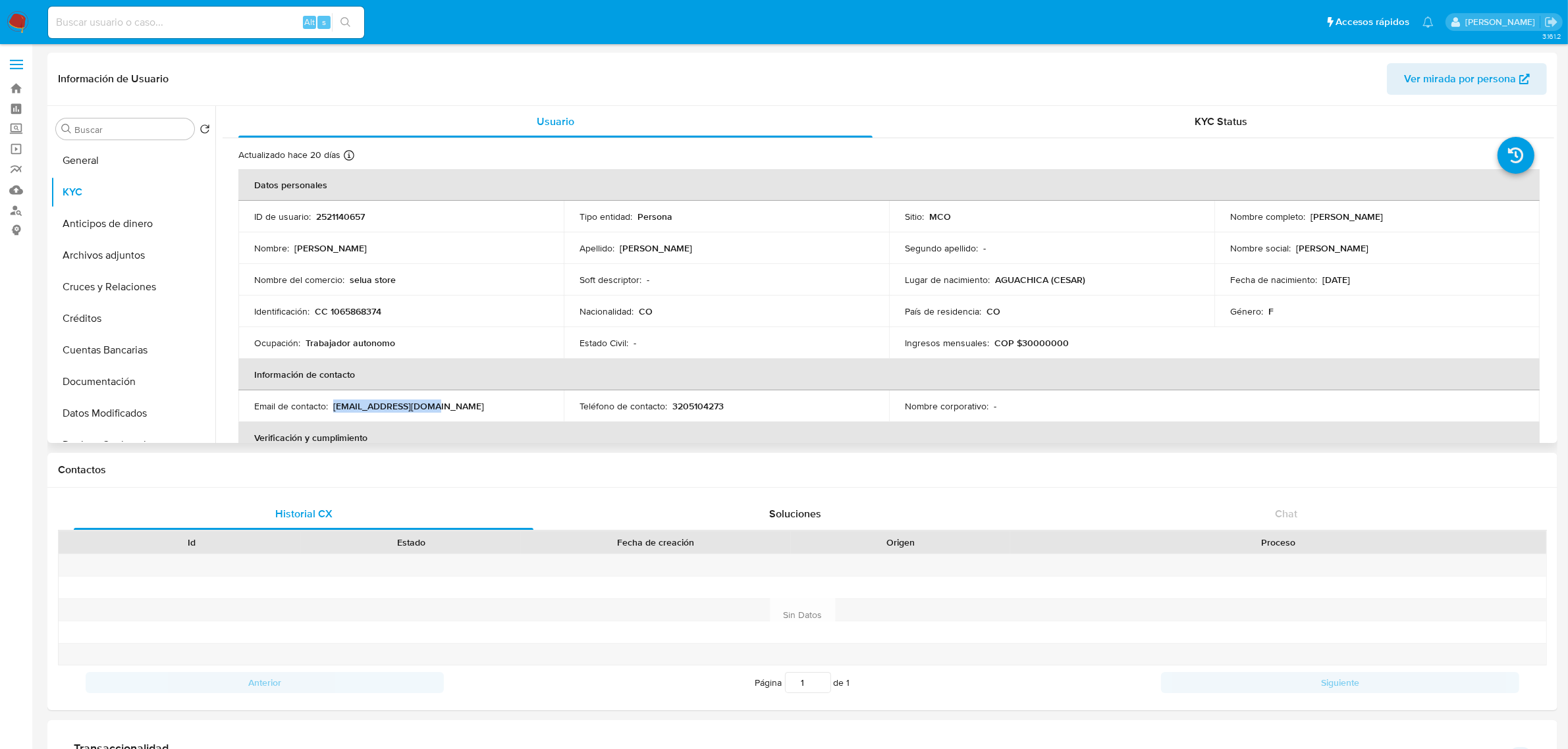
drag, startPoint x: 435, startPoint y: 403, endPoint x: 334, endPoint y: 400, distance: 101.0
click at [334, 401] on div "Email de contacto : seluasport@gmail.com" at bounding box center [401, 407] width 294 height 12
copy p "seluasport@gmail.com"
click at [577, 376] on th "Información de contacto" at bounding box center [889, 375] width 1302 height 32
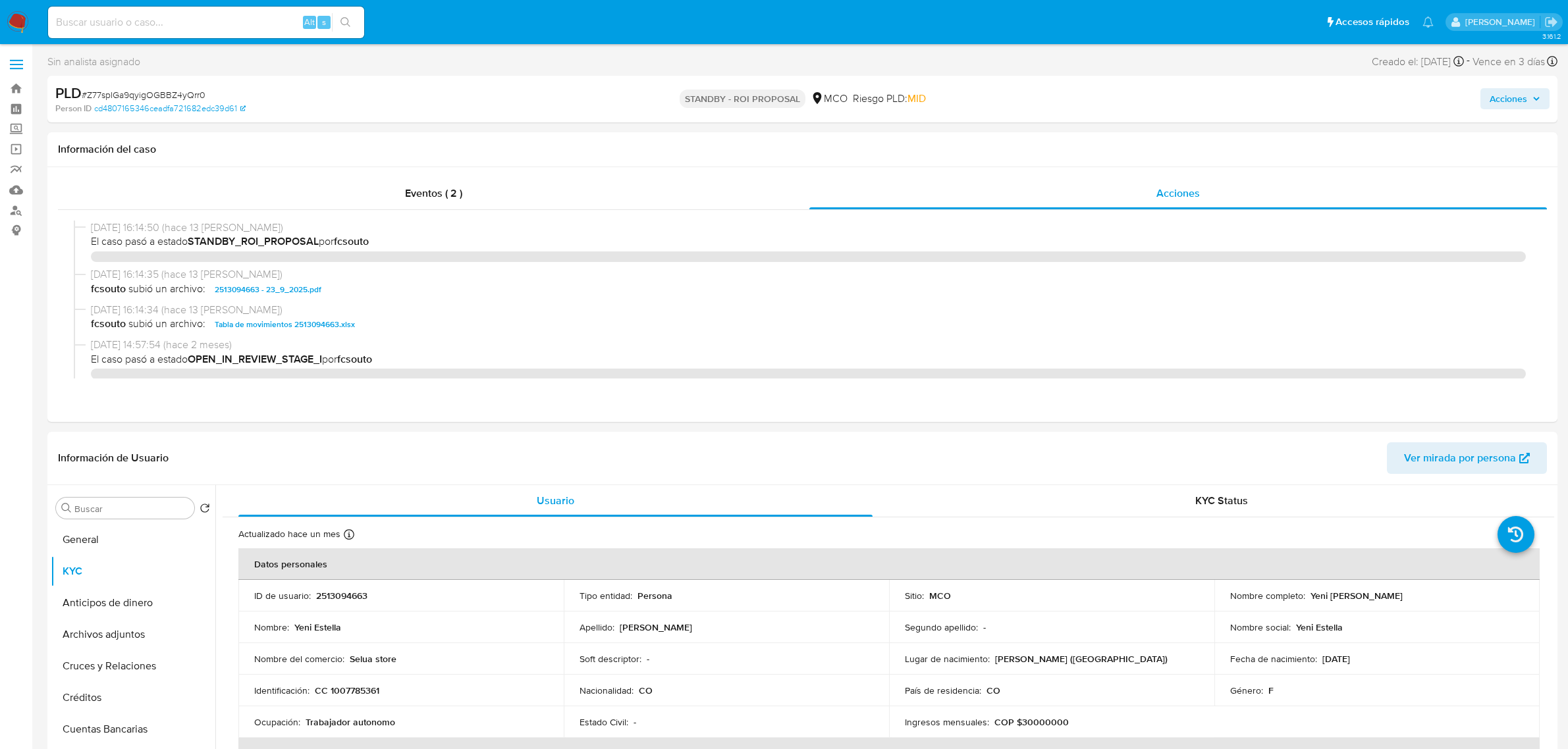
select select "10"
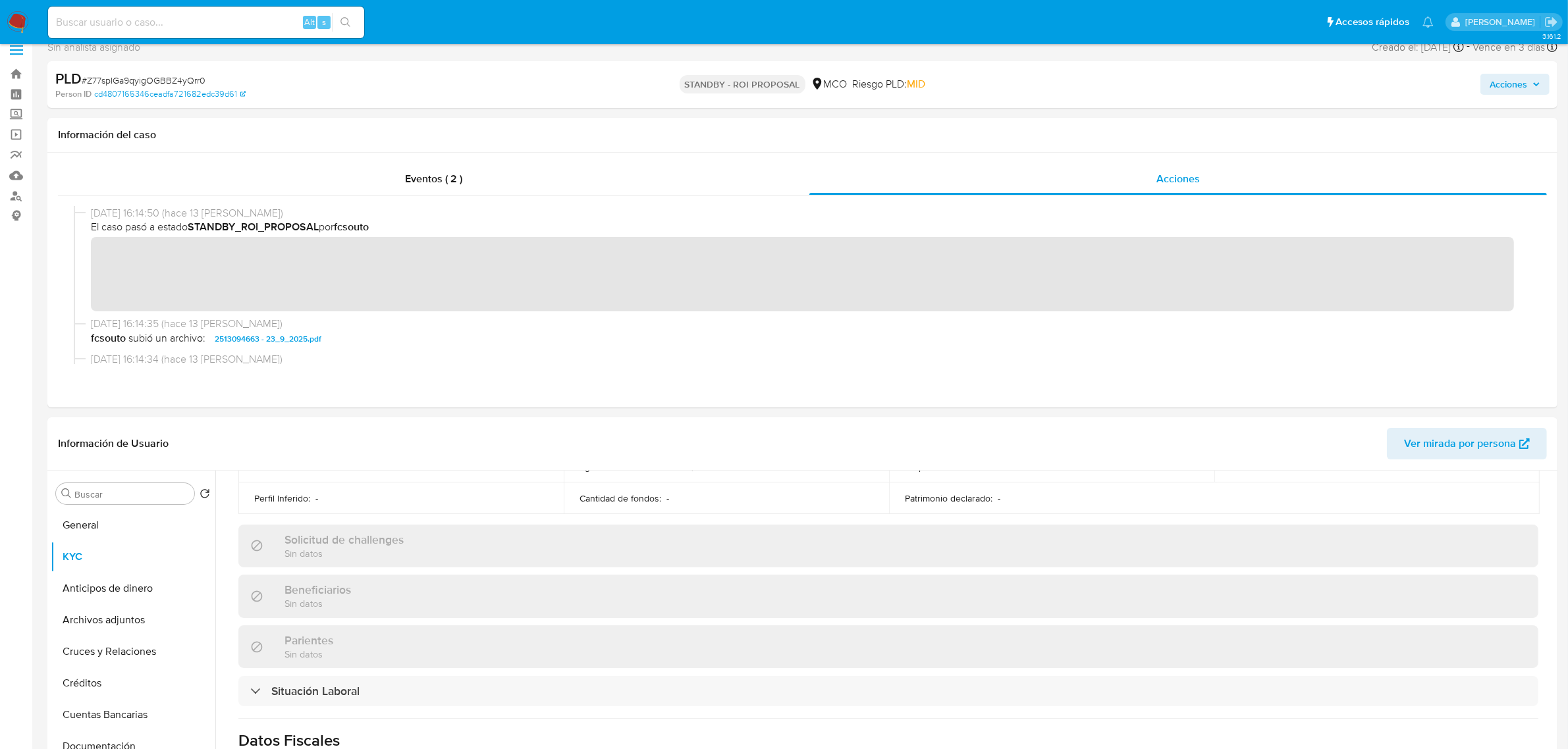
scroll to position [412, 0]
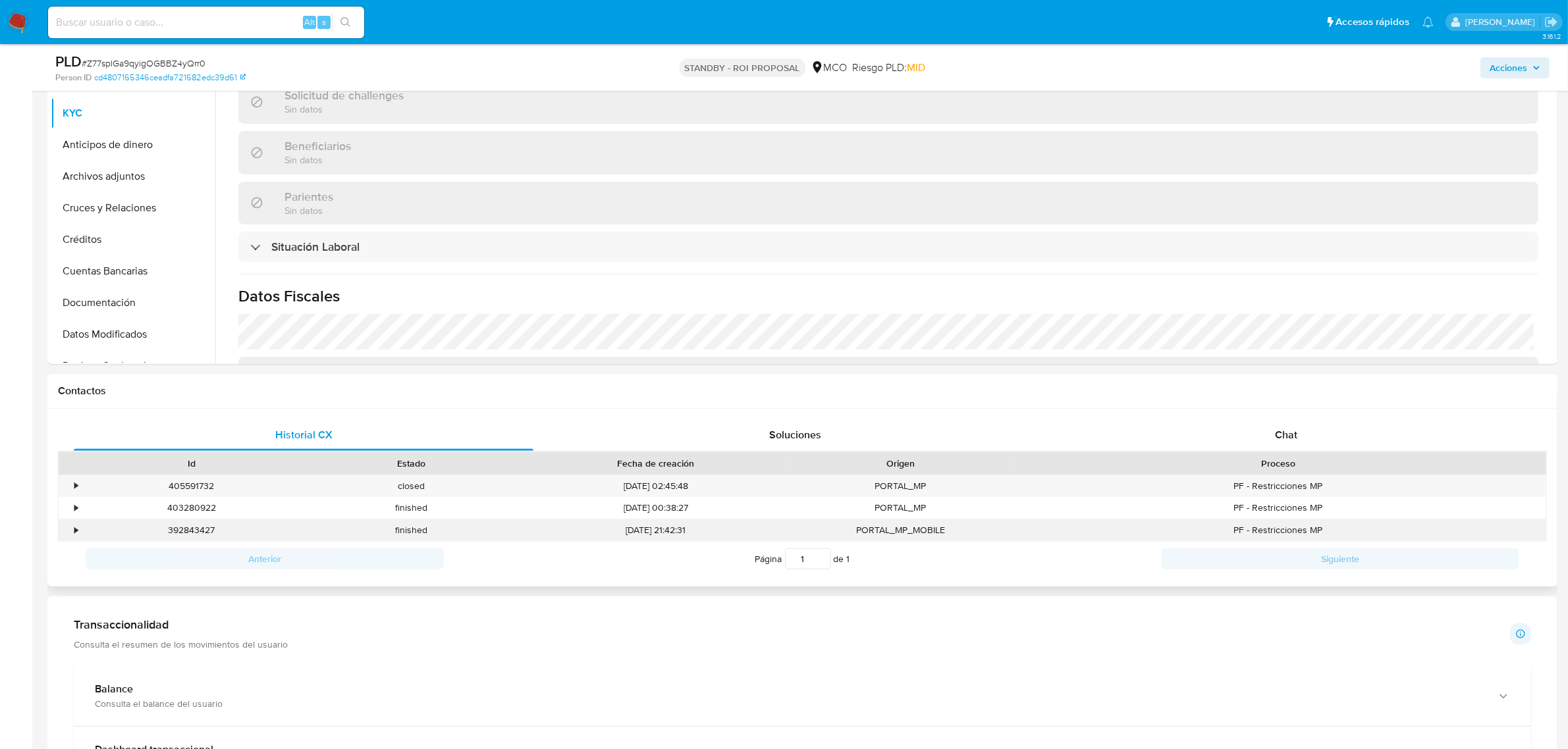
click at [76, 537] on div "•" at bounding box center [75, 530] width 3 height 13
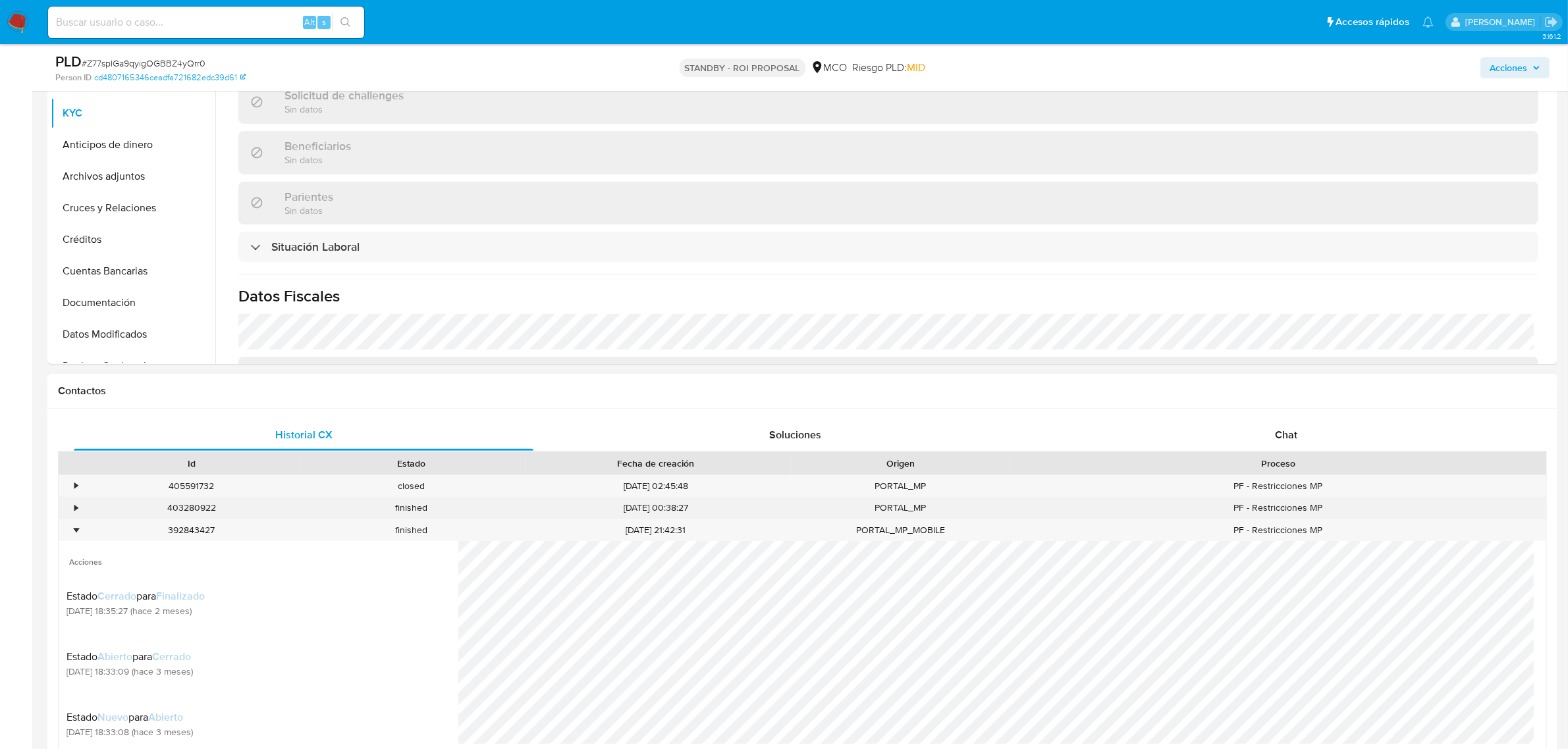
click at [72, 514] on div "•" at bounding box center [69, 508] width 23 height 22
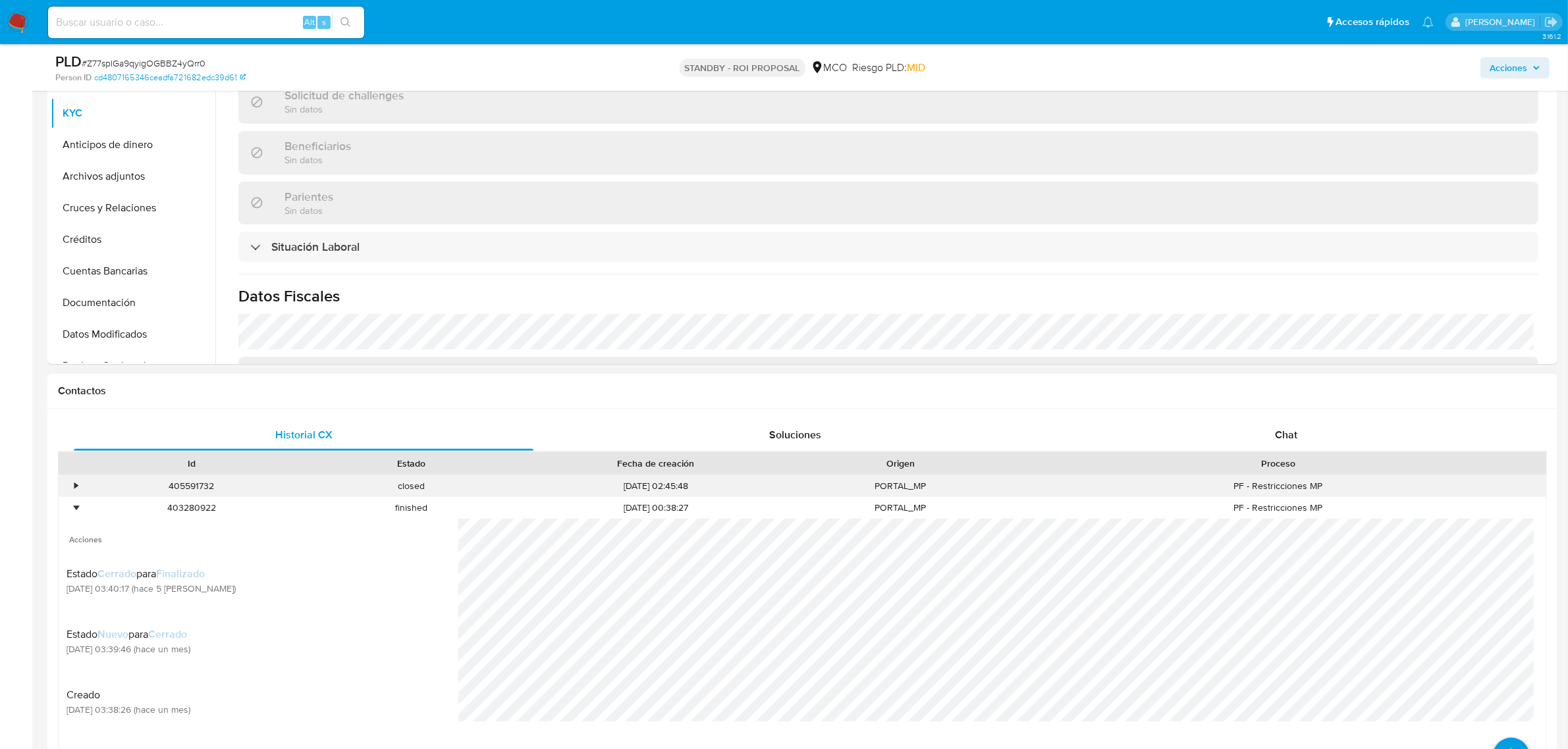
click at [74, 495] on div "•" at bounding box center [69, 486] width 23 height 22
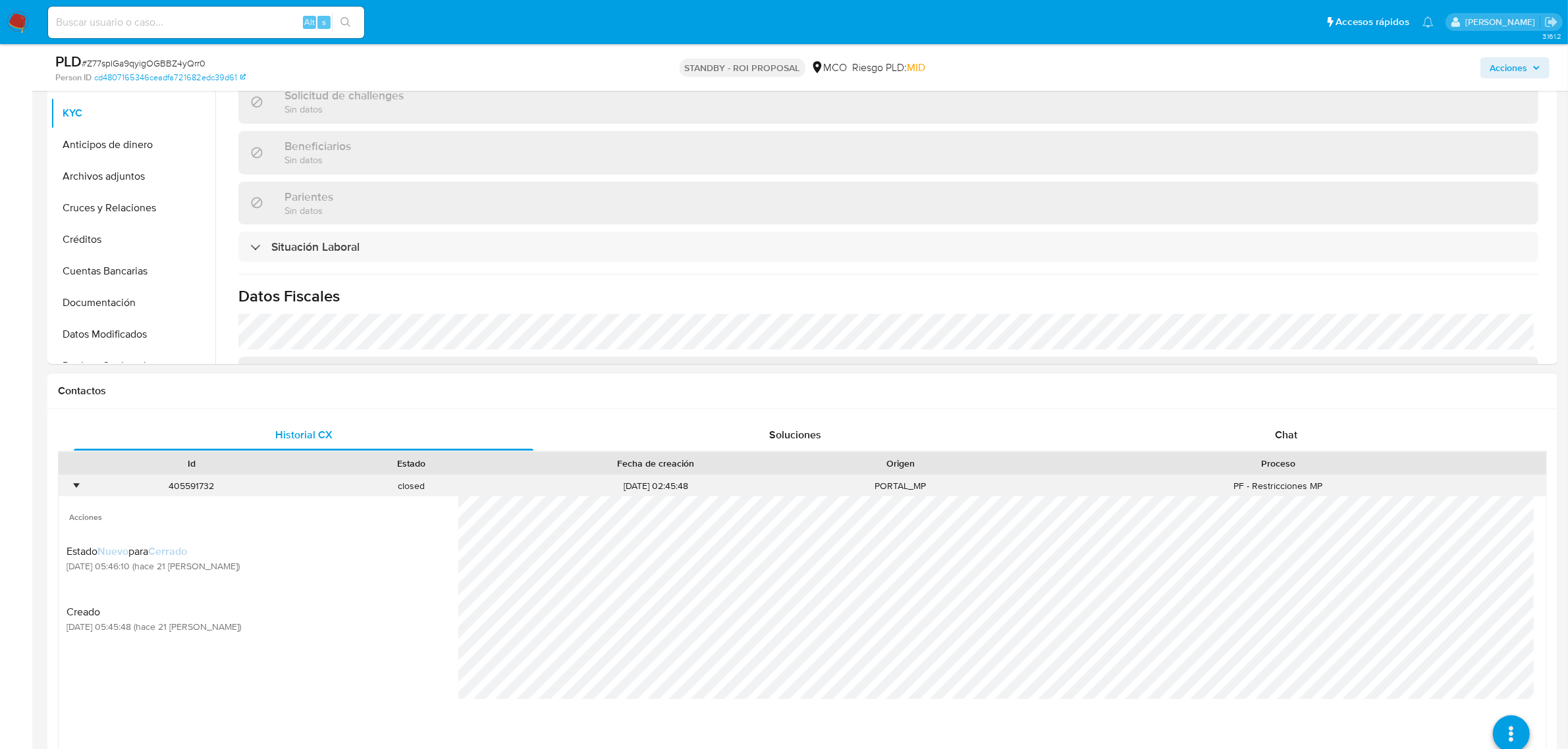
click at [74, 495] on div "•" at bounding box center [69, 486] width 23 height 22
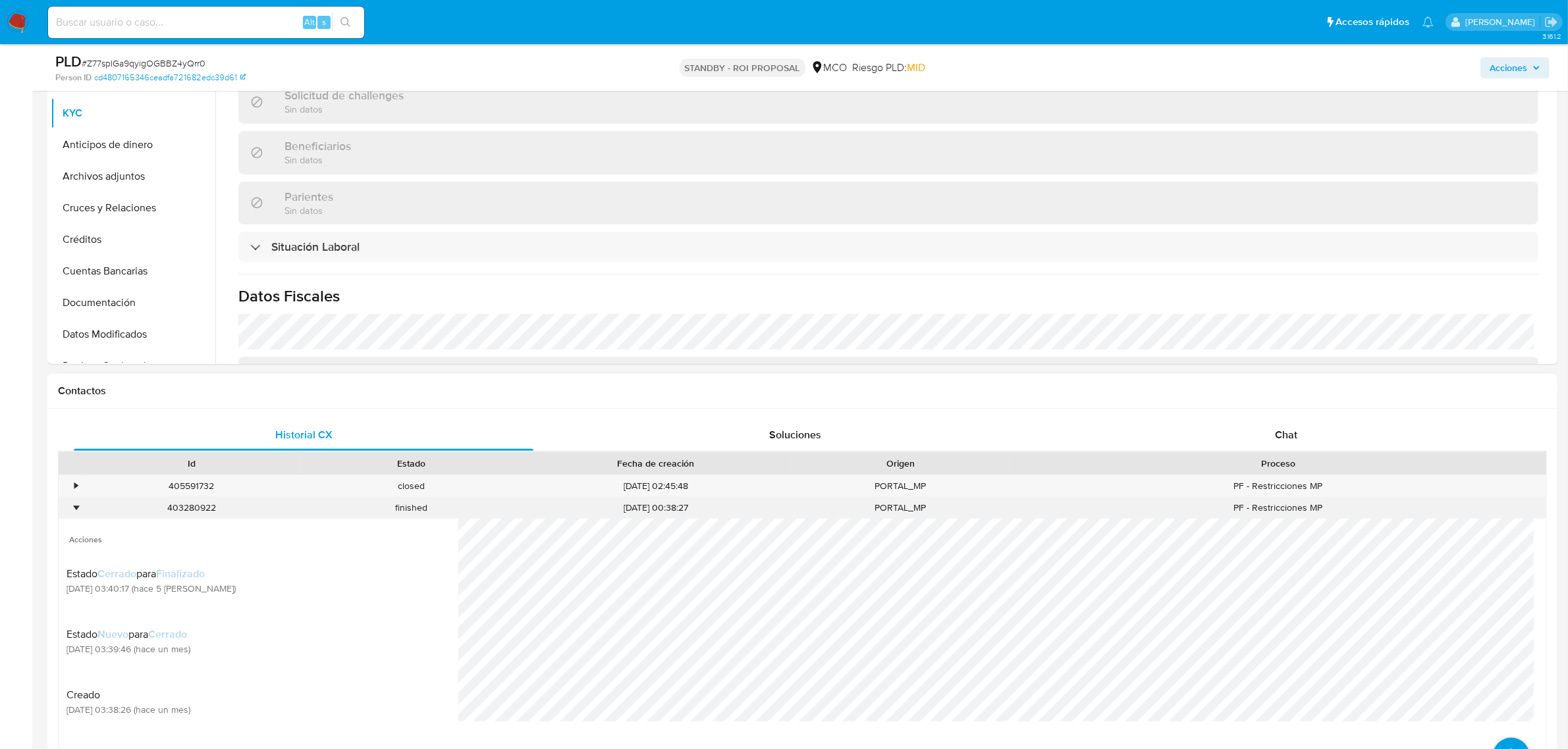
click at [76, 509] on div "•" at bounding box center [75, 508] width 3 height 13
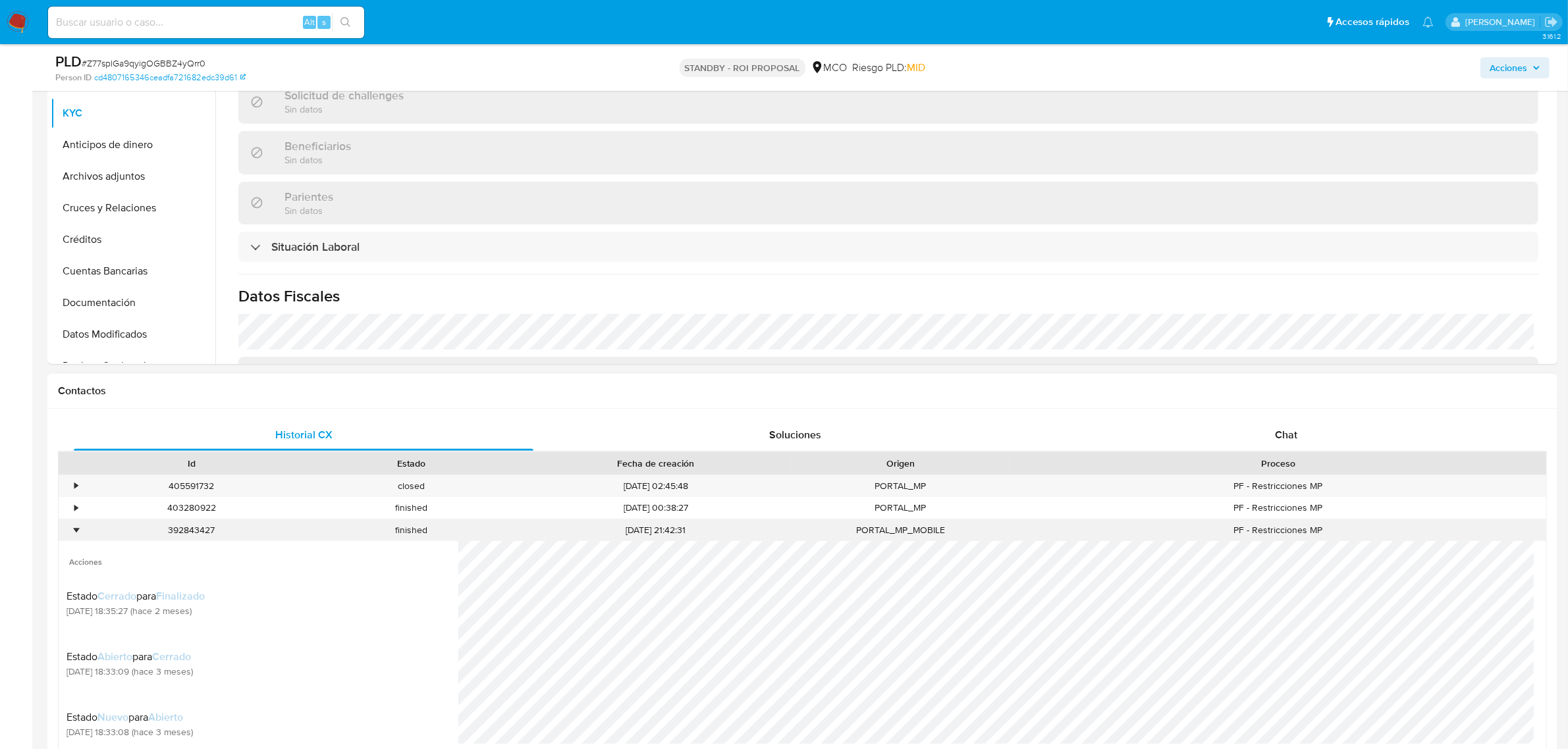
click at [79, 532] on div "•" at bounding box center [69, 531] width 23 height 22
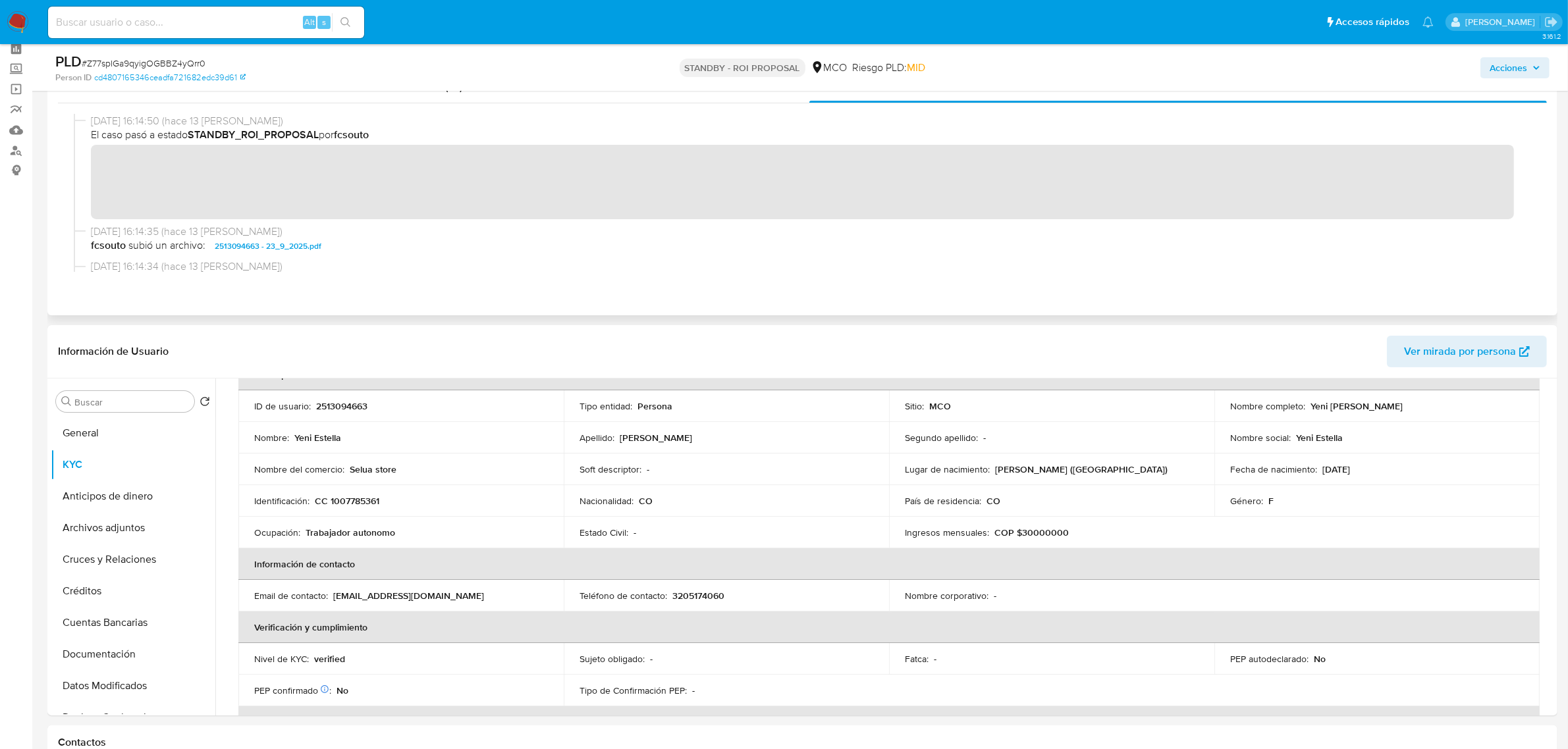
scroll to position [0, 0]
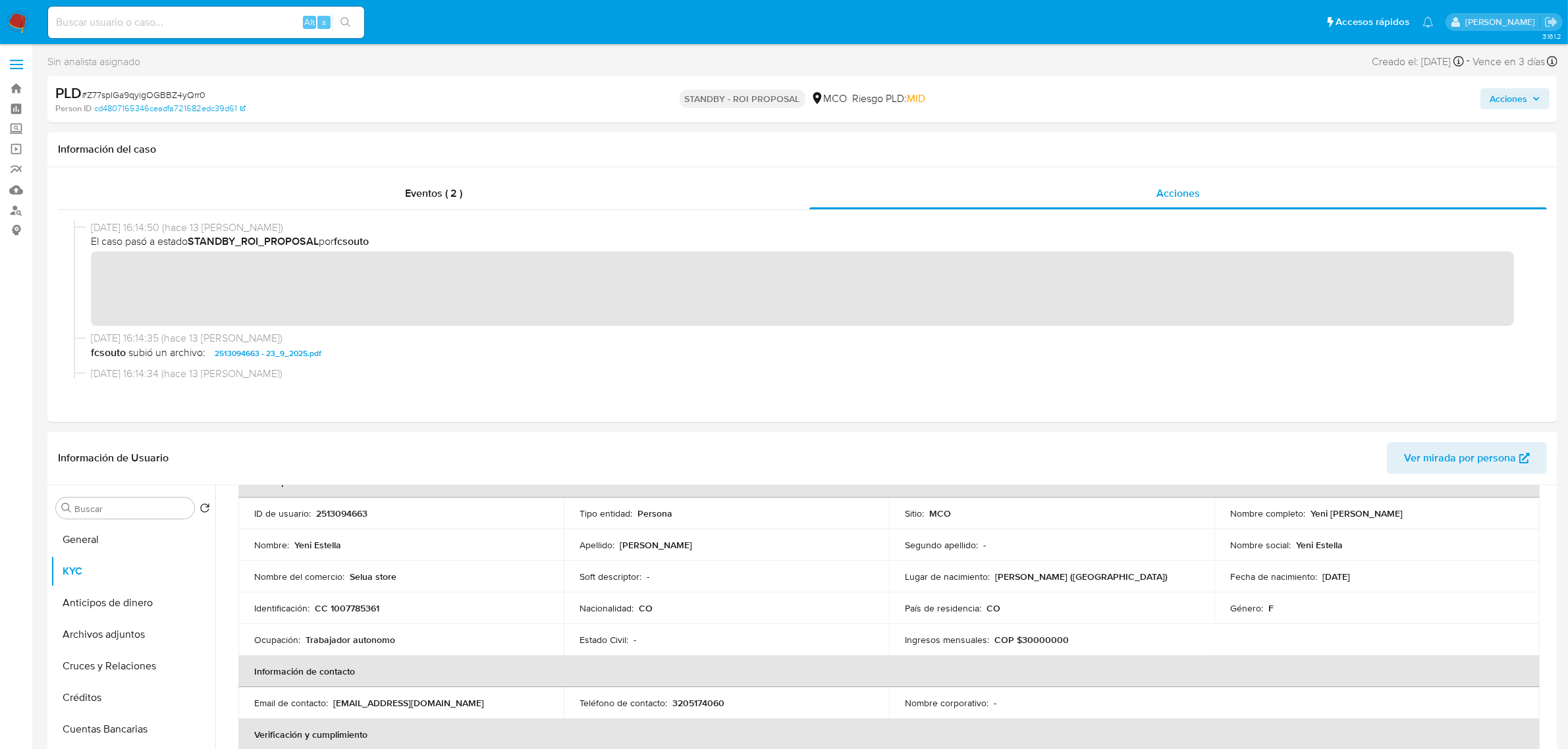
drag, startPoint x: 1308, startPoint y: 518, endPoint x: 1425, endPoint y: 518, distance: 117.0
click at [1403, 518] on p "Yeni Estella Aranda Tunubala" at bounding box center [1357, 514] width 92 height 12
copy p "Yeni Estella Aranda Tunubala"
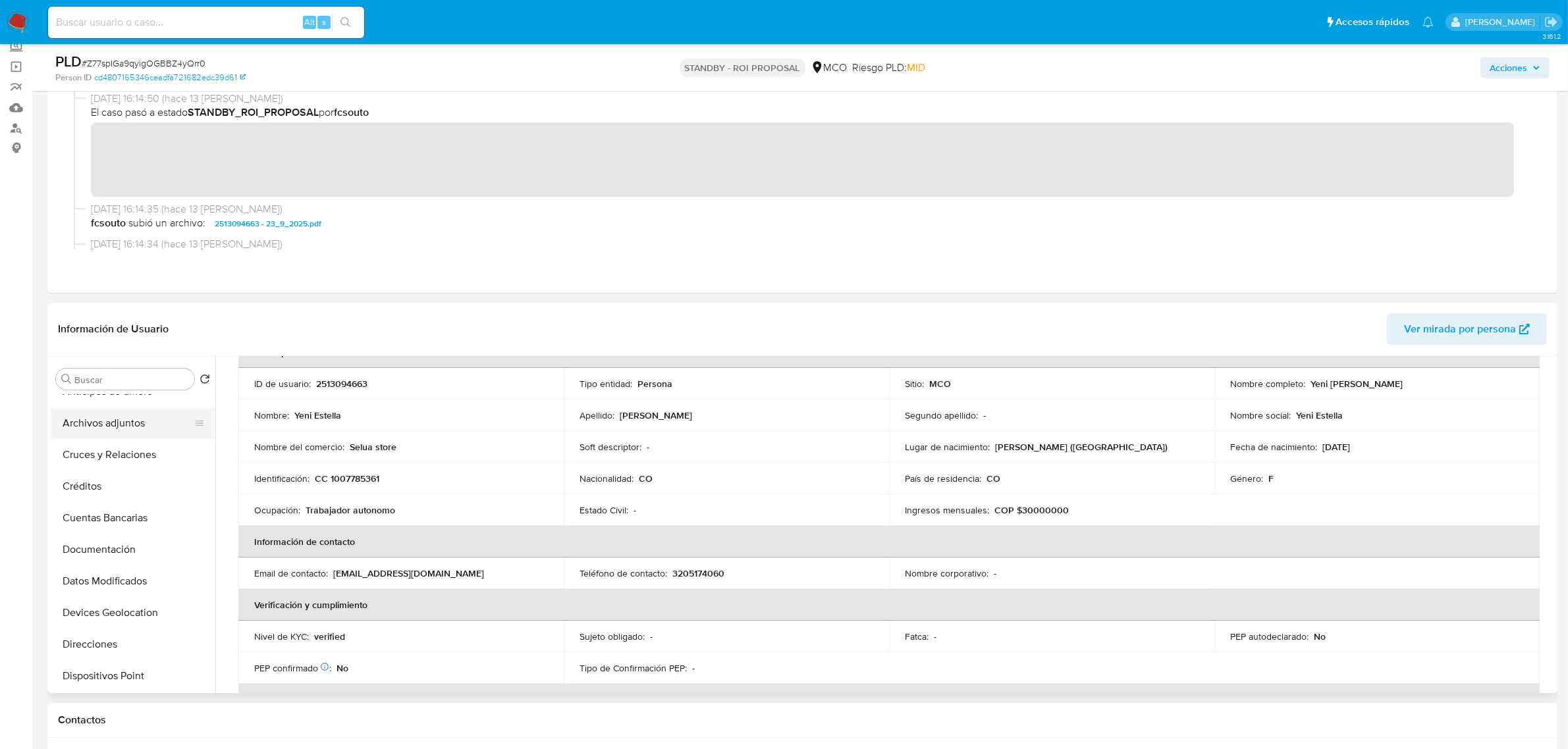
scroll to position [165, 0]
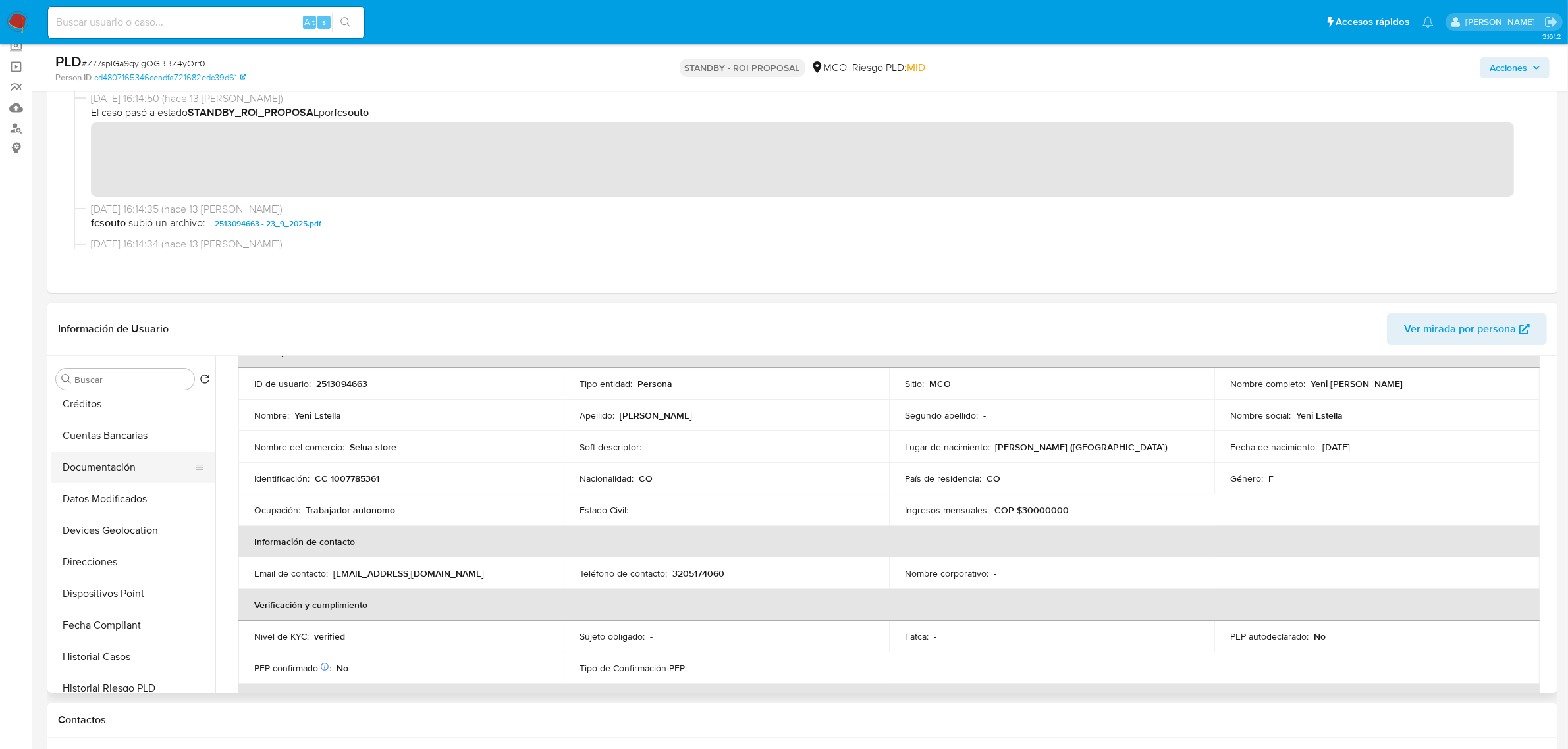
click at [107, 471] on button "Documentación" at bounding box center [127, 467] width 154 height 32
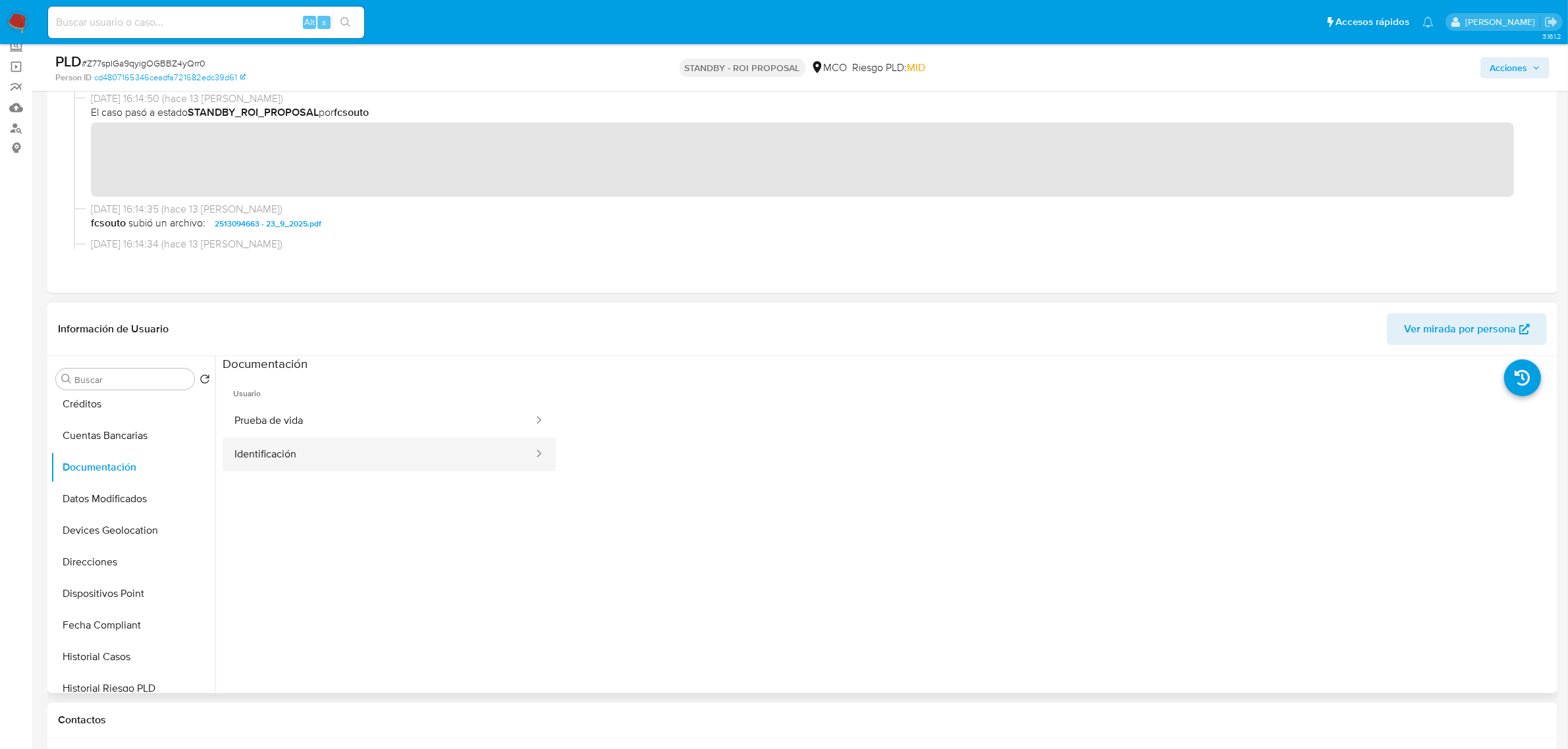
click at [365, 457] on button "Identificación" at bounding box center [378, 454] width 313 height 34
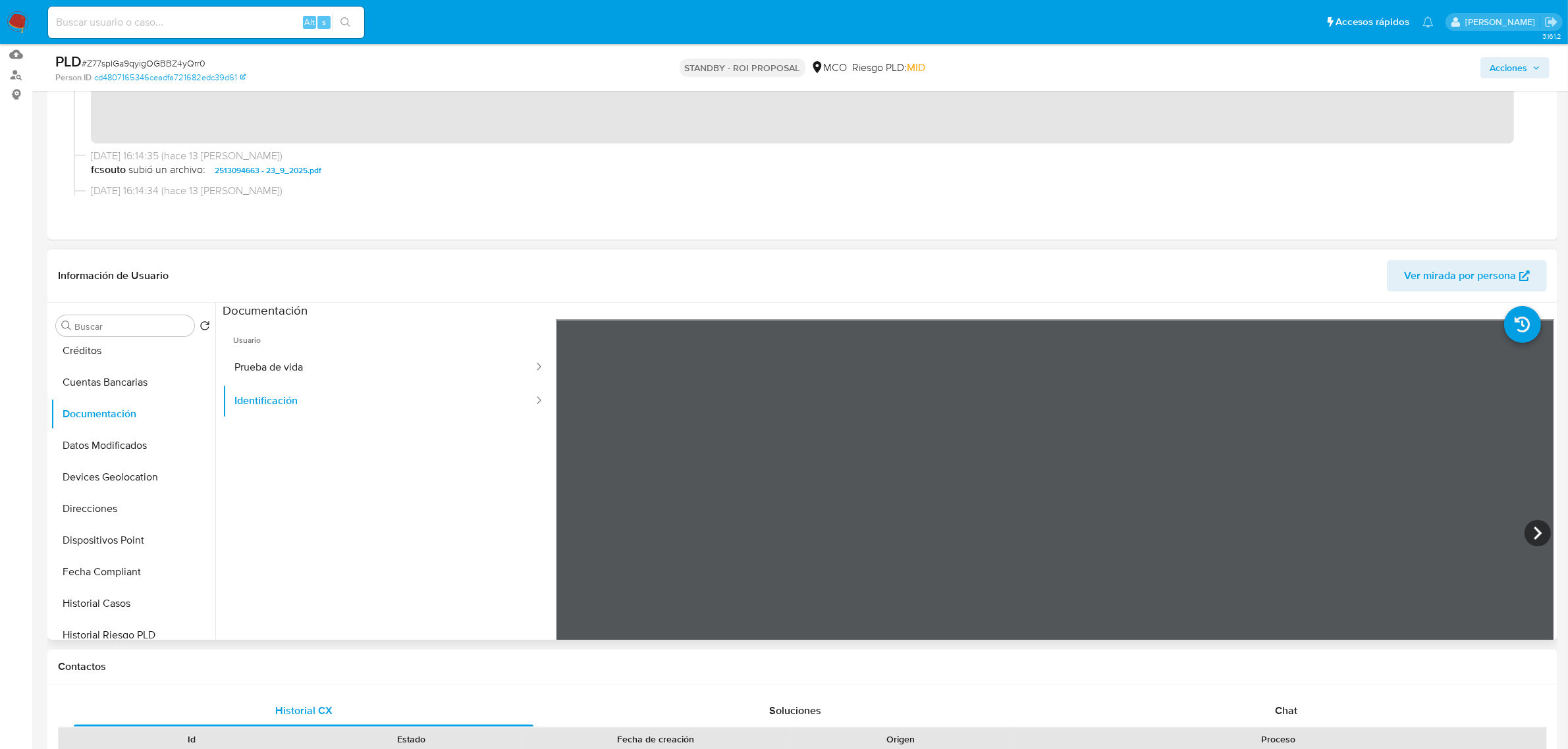
scroll to position [165, 0]
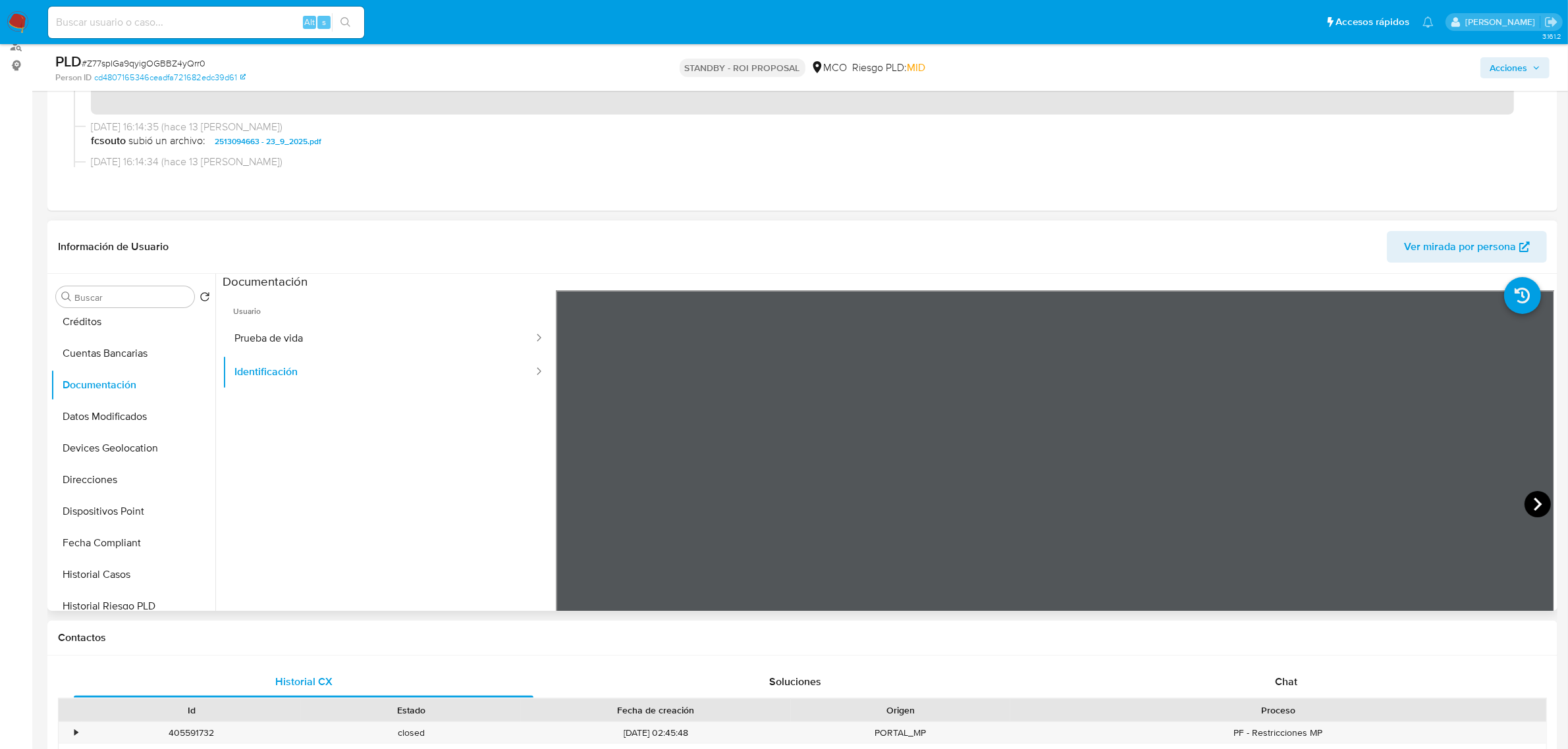
click at [1535, 501] on icon at bounding box center [1538, 504] width 27 height 27
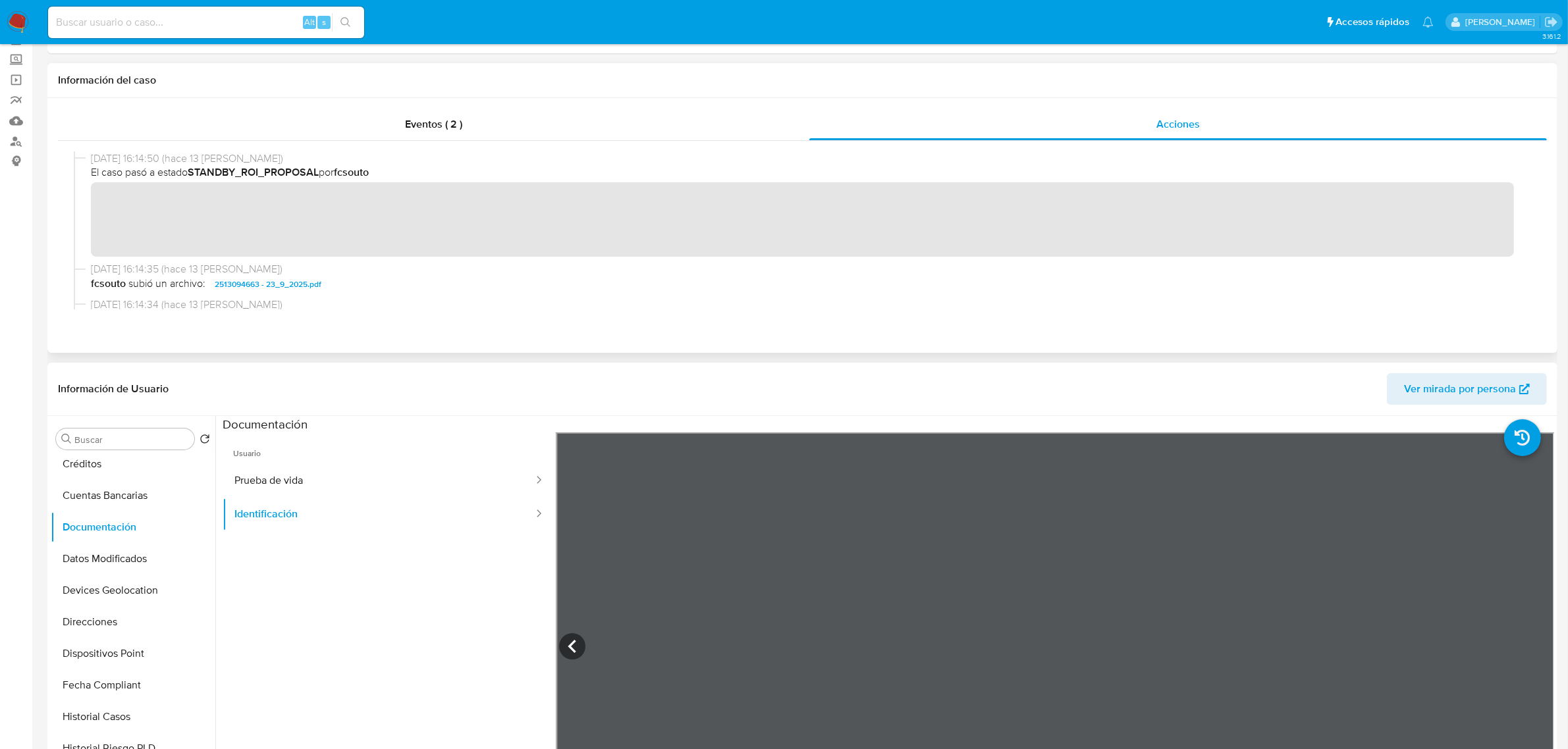
scroll to position [0, 0]
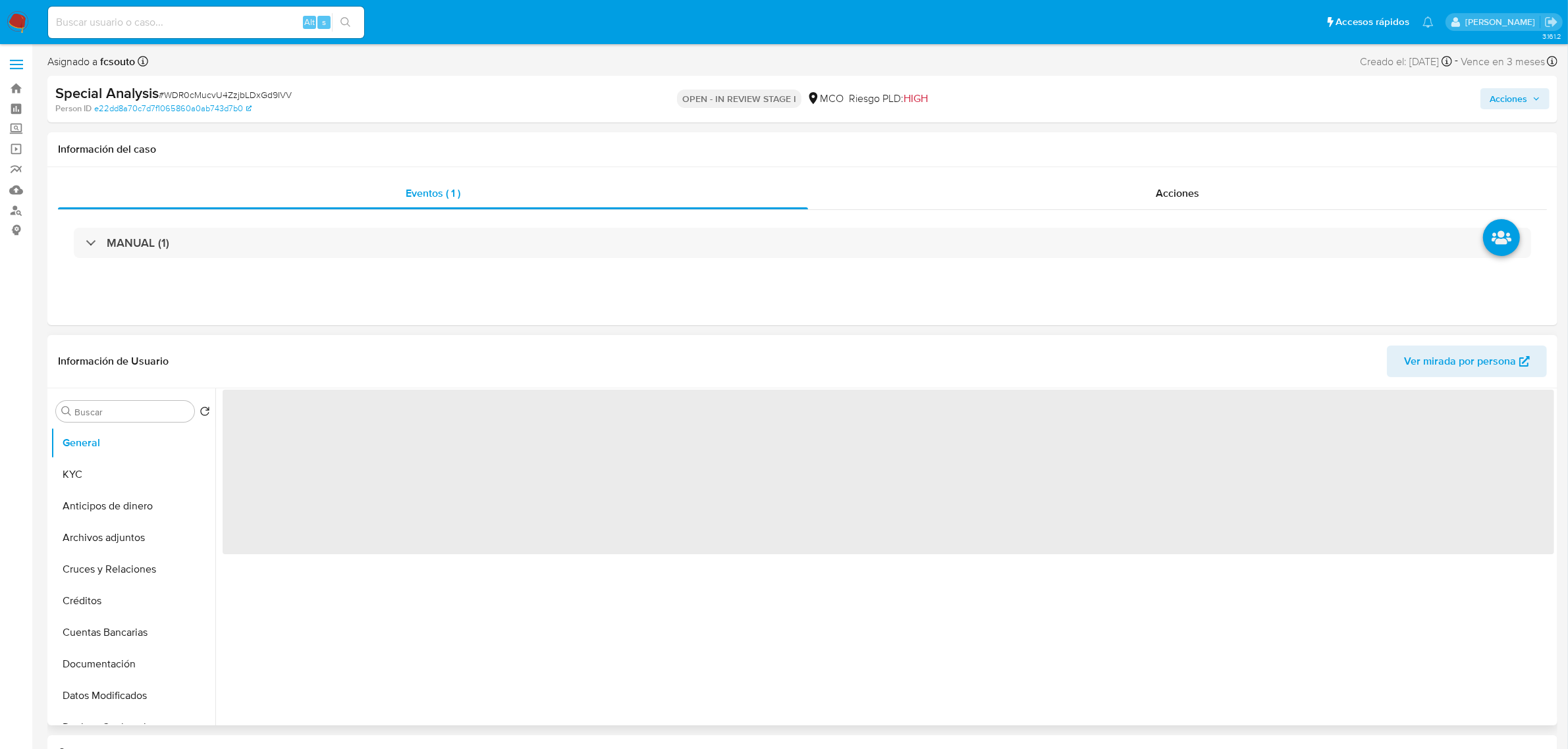
select select "10"
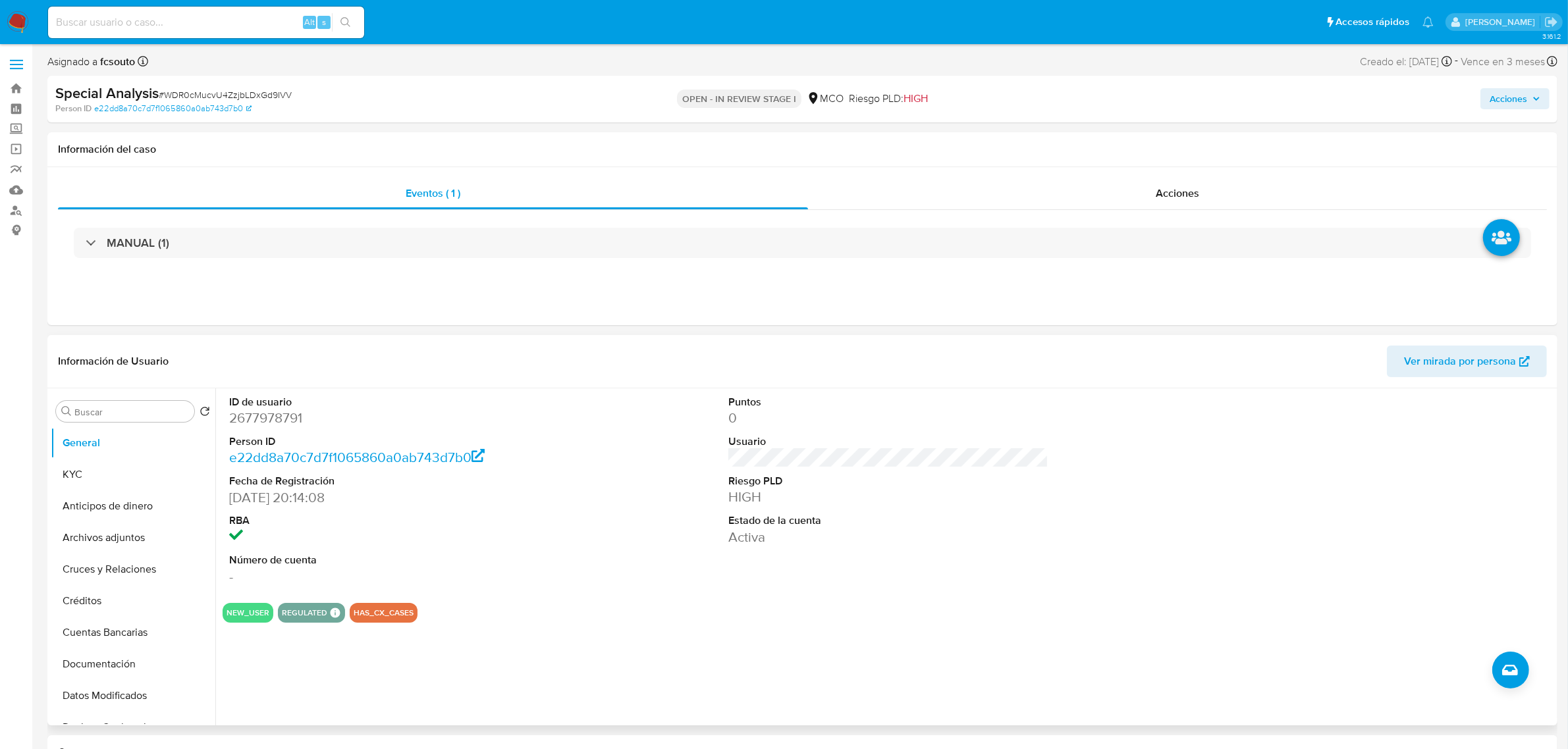
click at [267, 418] on dd "2677978791" at bounding box center [389, 418] width 321 height 19
copy dd "2677978791"
click at [112, 474] on button "KYC" at bounding box center [127, 475] width 154 height 32
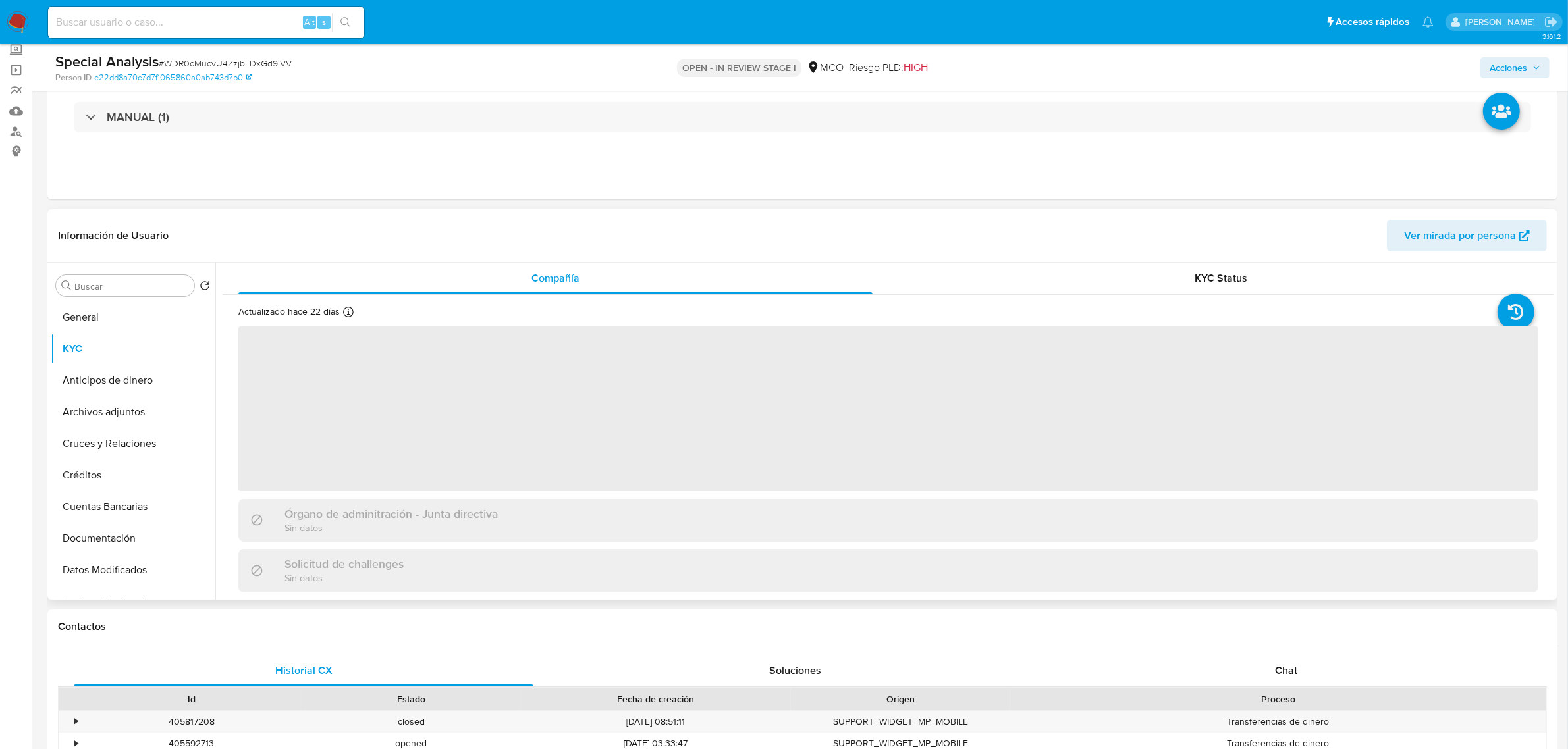
scroll to position [165, 0]
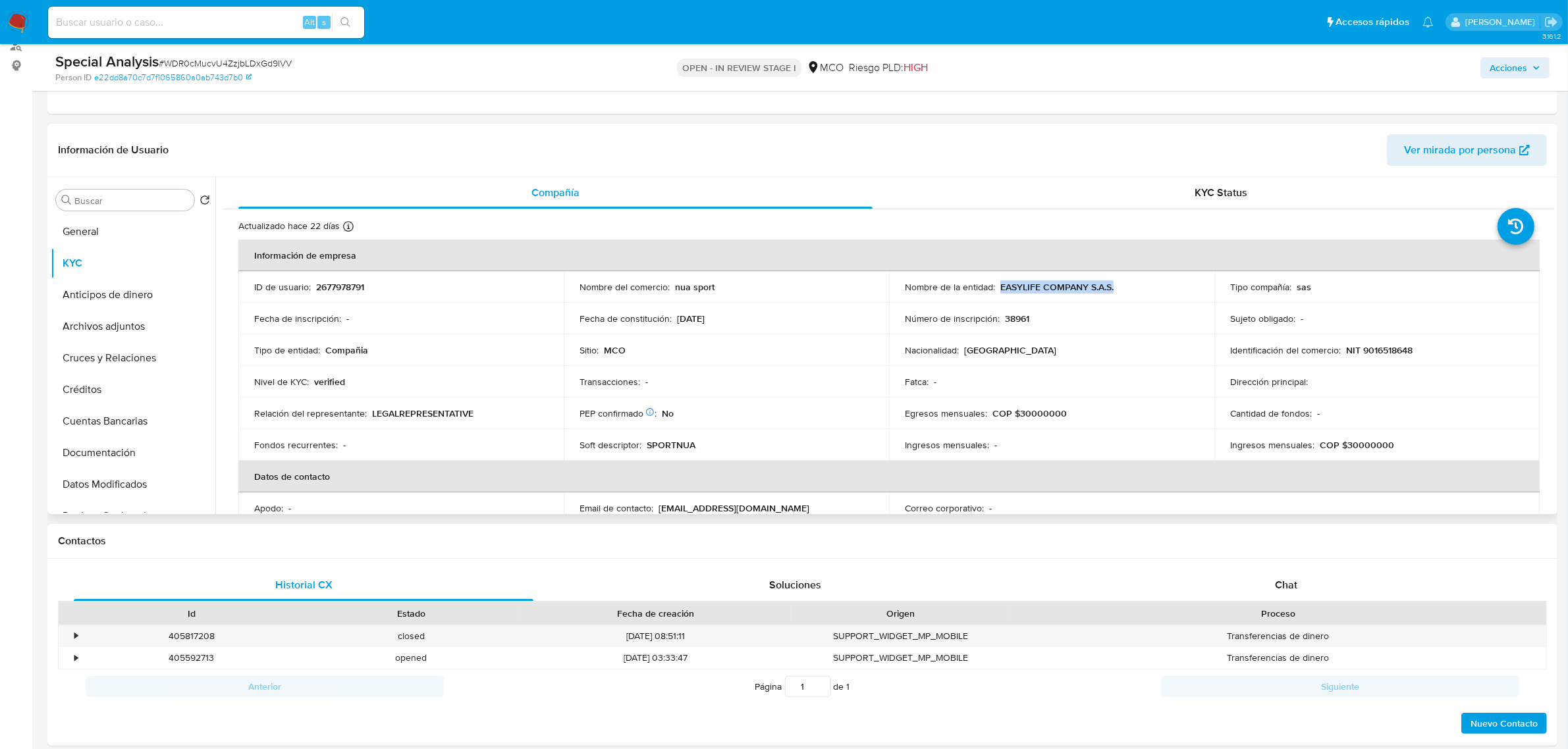
drag, startPoint x: 1127, startPoint y: 294, endPoint x: 998, endPoint y: 285, distance: 129.3
click at [998, 285] on td "Nombre de la entidad : EASYLIFE COMPANY S.A.S." at bounding box center [1052, 287] width 326 height 32
copy p "EASYLIFE COMPANY S.A.S."
click at [1385, 353] on p "NIT 9016518648" at bounding box center [1379, 350] width 66 height 12
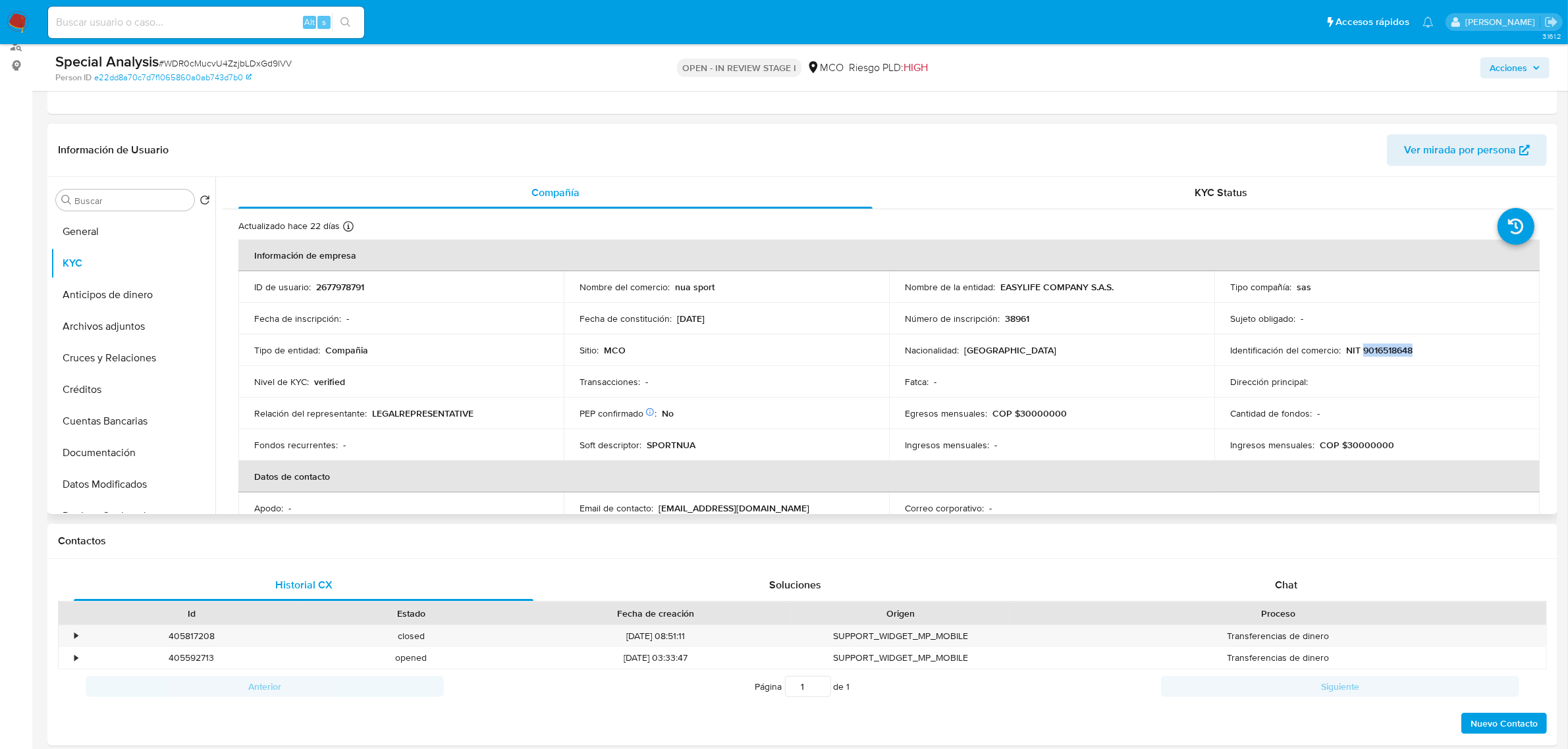
copy p "9016518648"
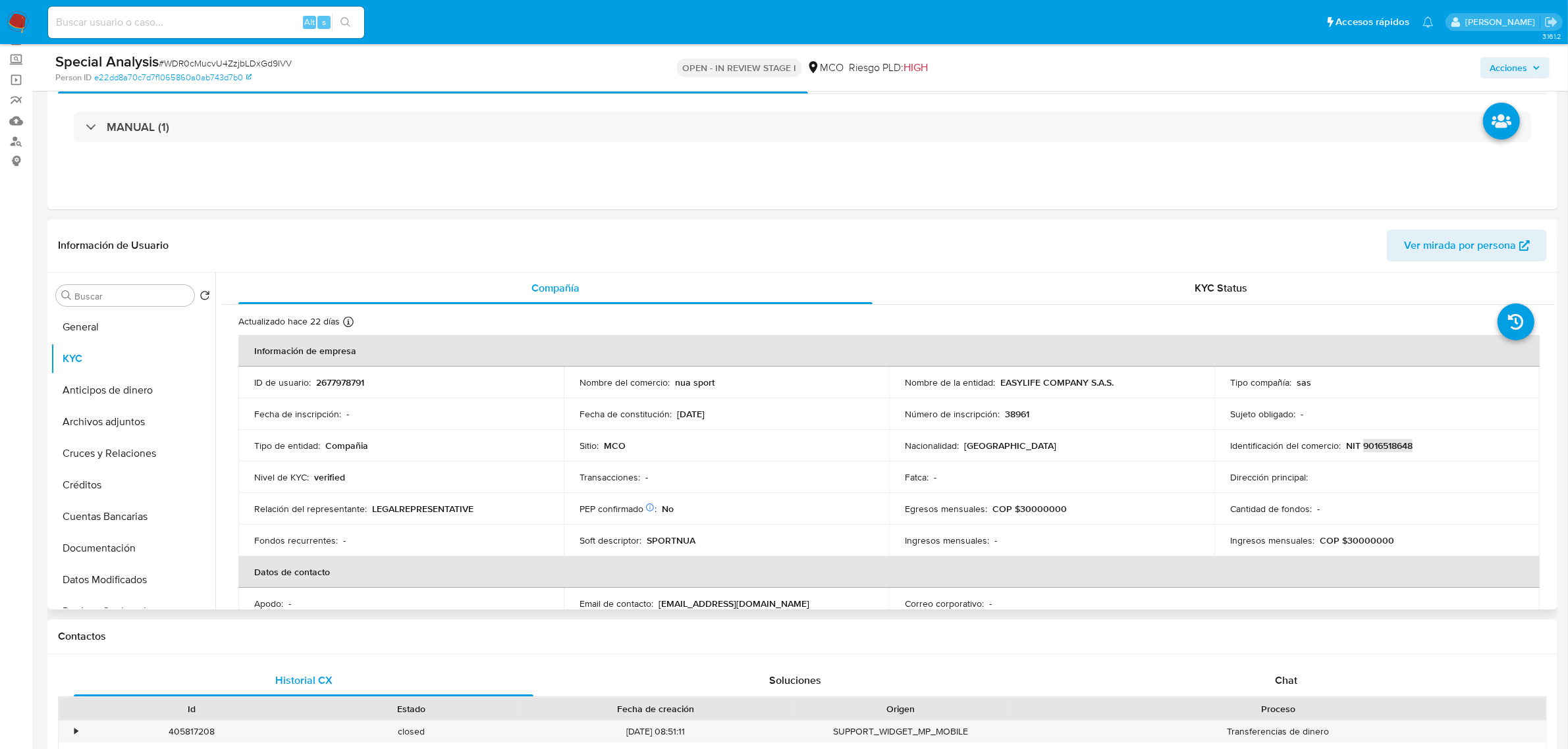
scroll to position [0, 0]
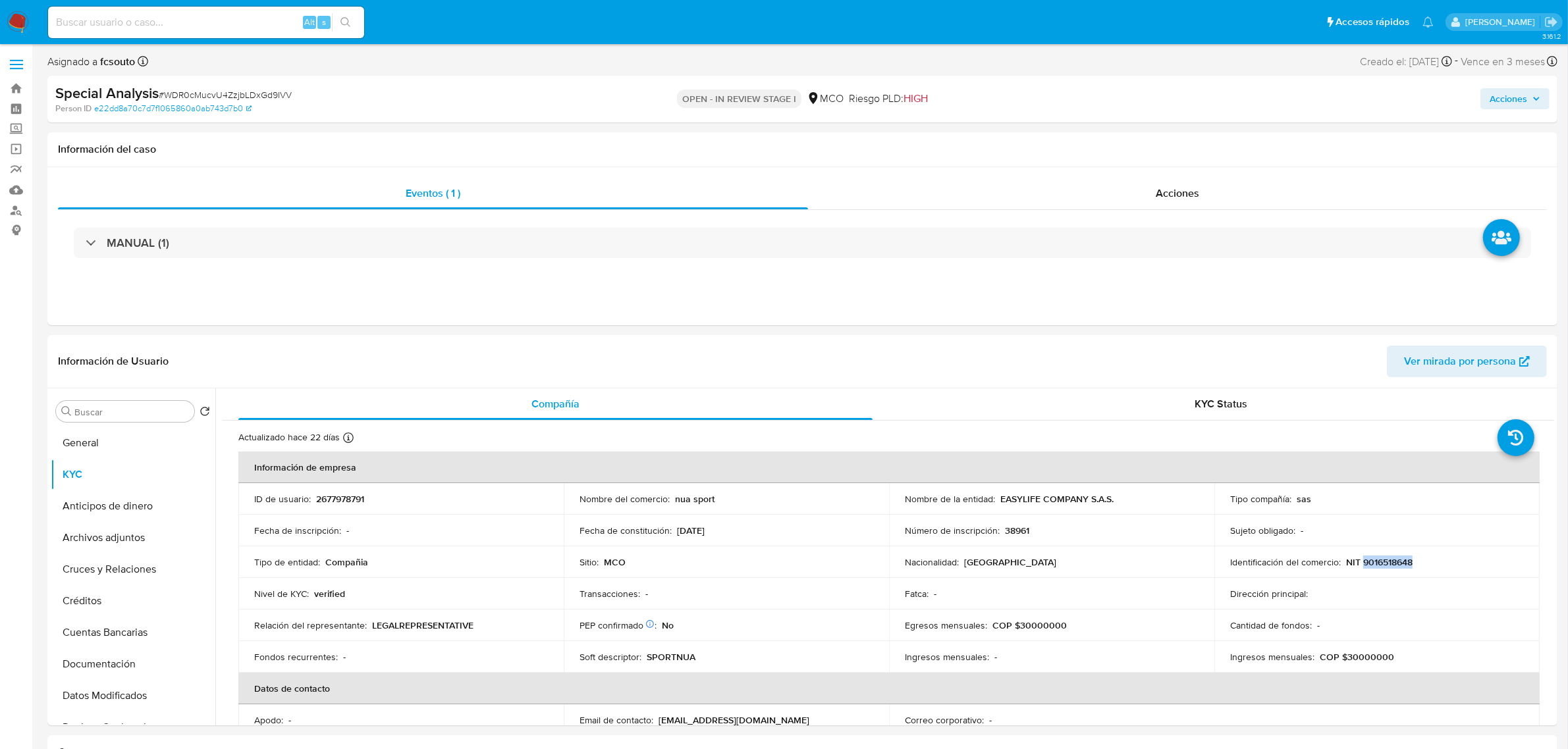
click at [1529, 89] on span "Acciones" at bounding box center [1514, 98] width 51 height 19
click at [1158, 136] on span "Resolución del caso" at bounding box center [1141, 140] width 94 height 15
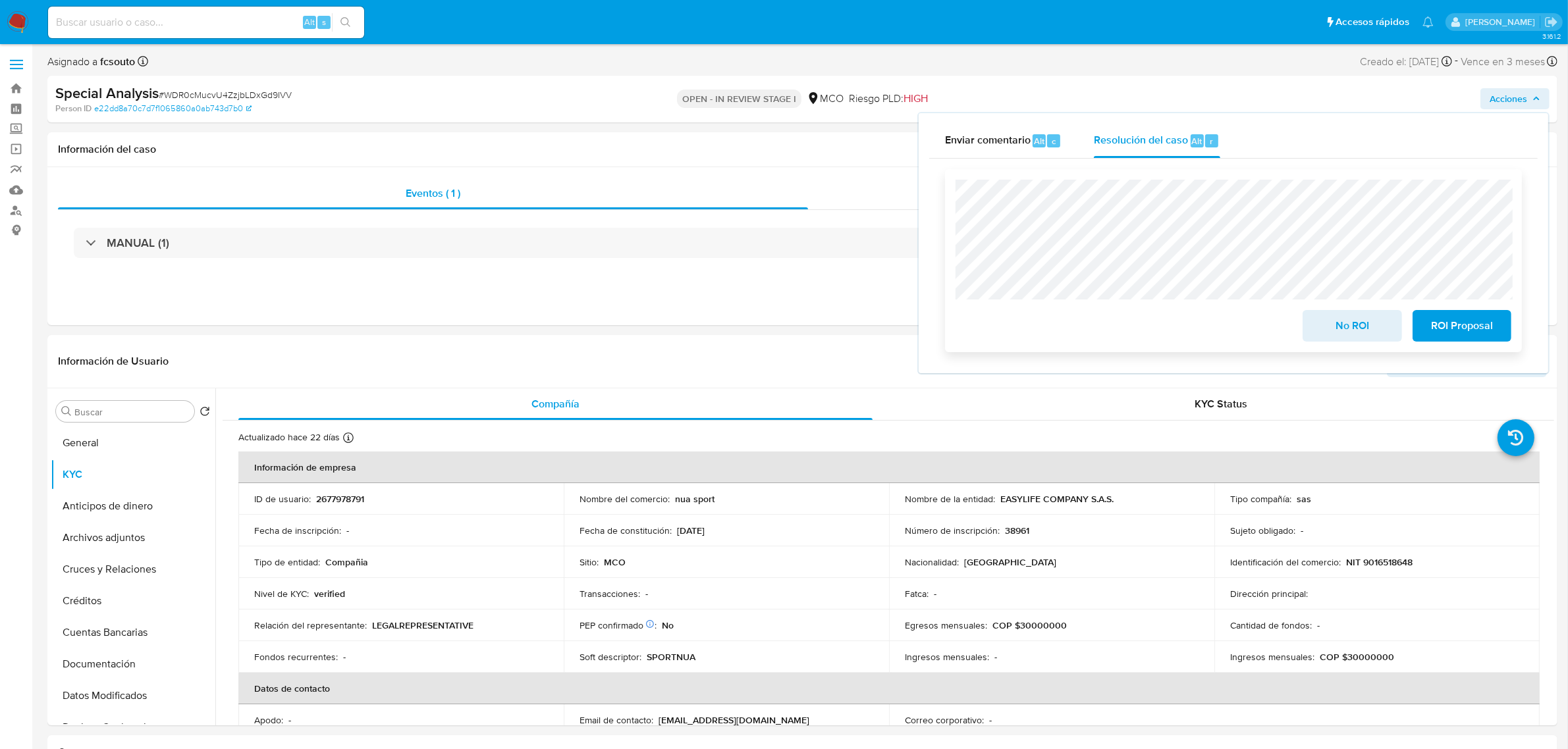
click at [1465, 326] on span "ROI Proposal" at bounding box center [1462, 325] width 65 height 29
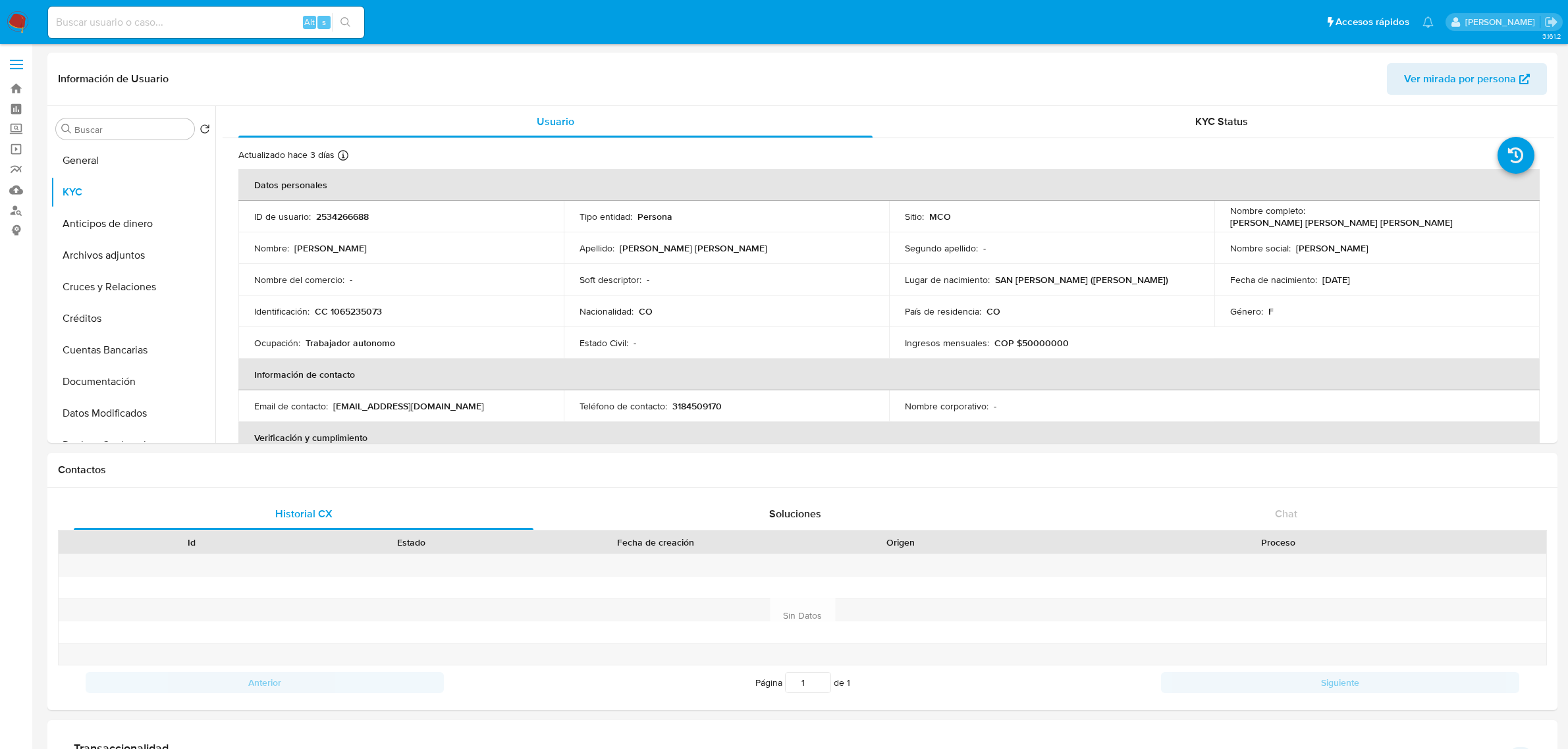
select select "10"
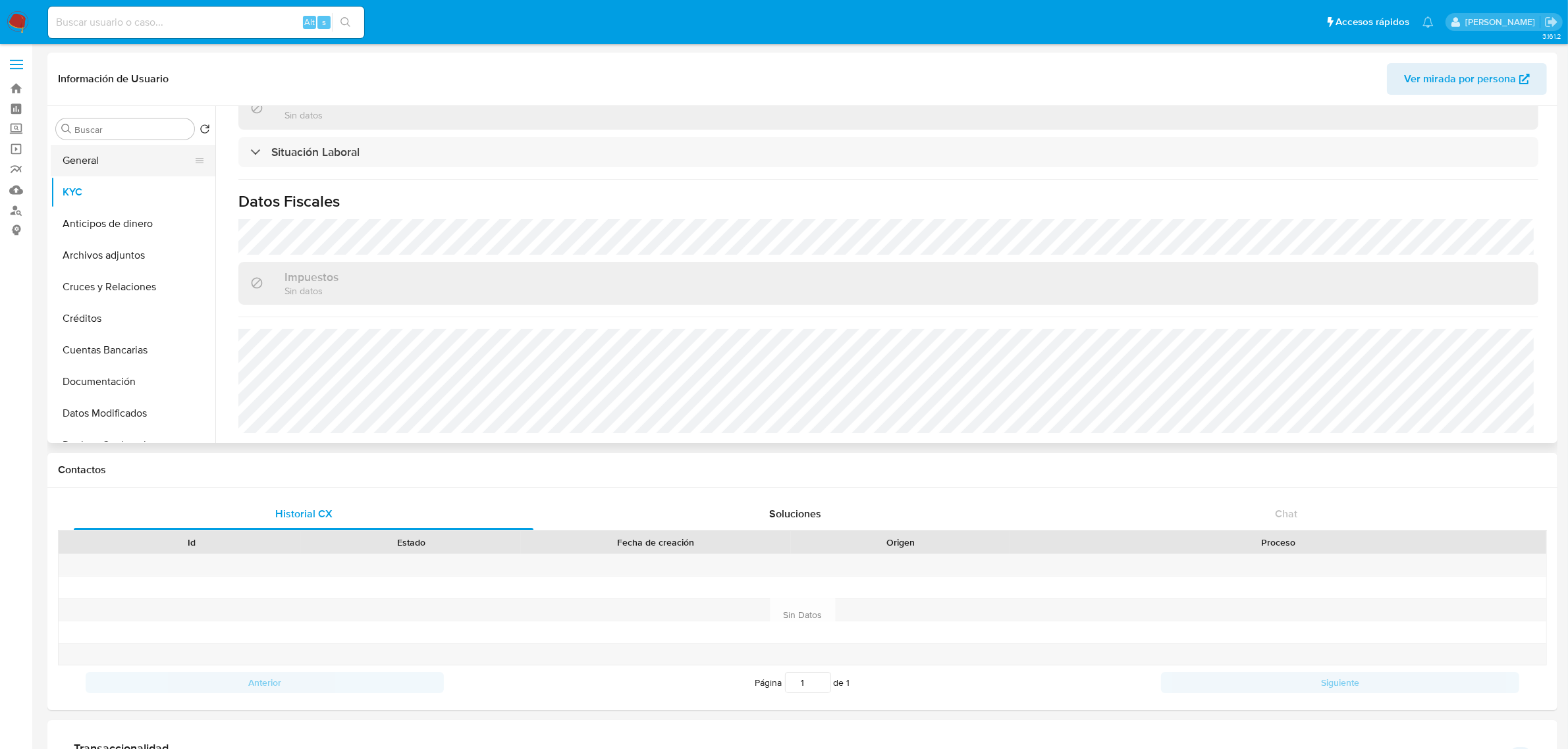
click at [70, 160] on button "General" at bounding box center [127, 161] width 154 height 32
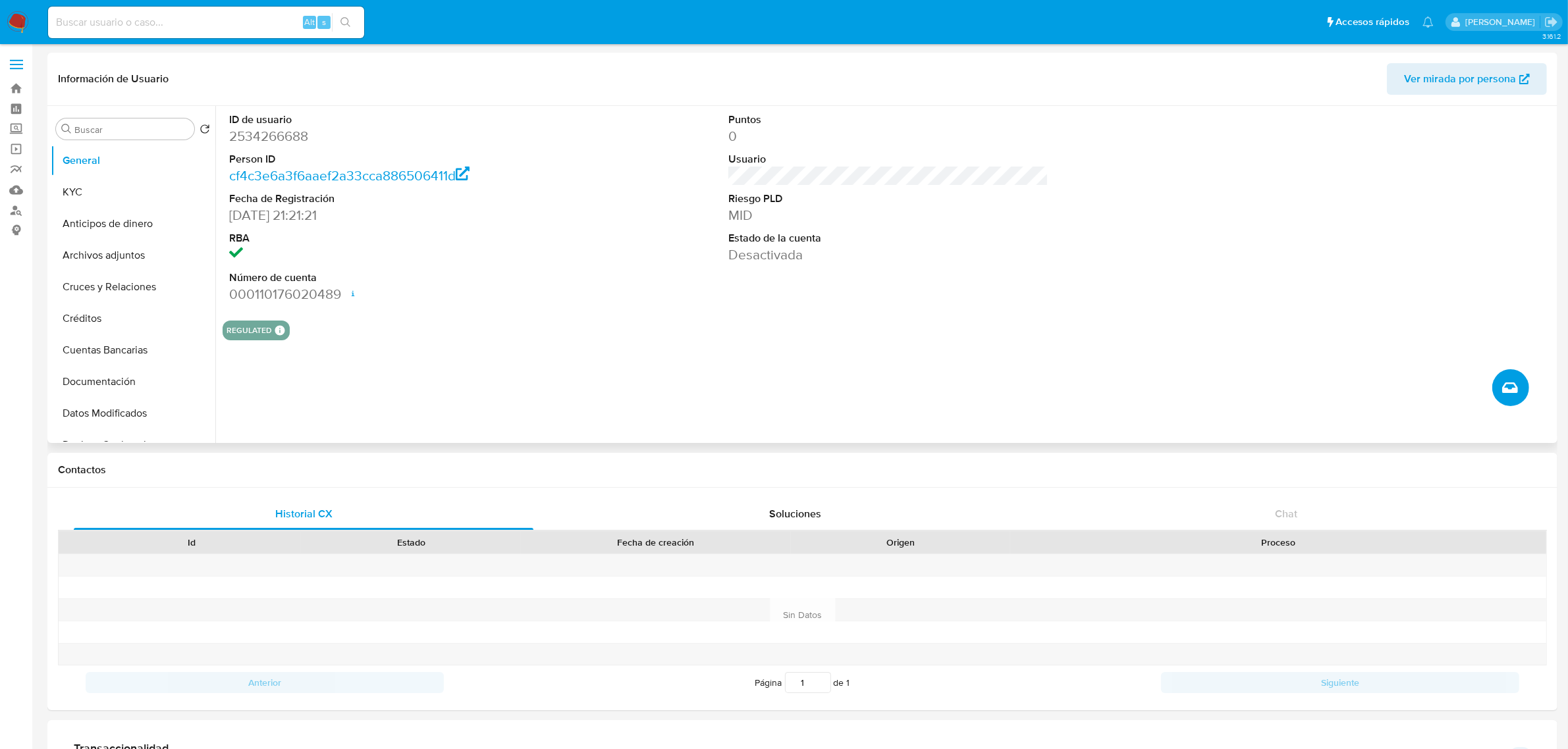
click at [1508, 383] on icon "Crear caso manual" at bounding box center [1510, 388] width 16 height 11
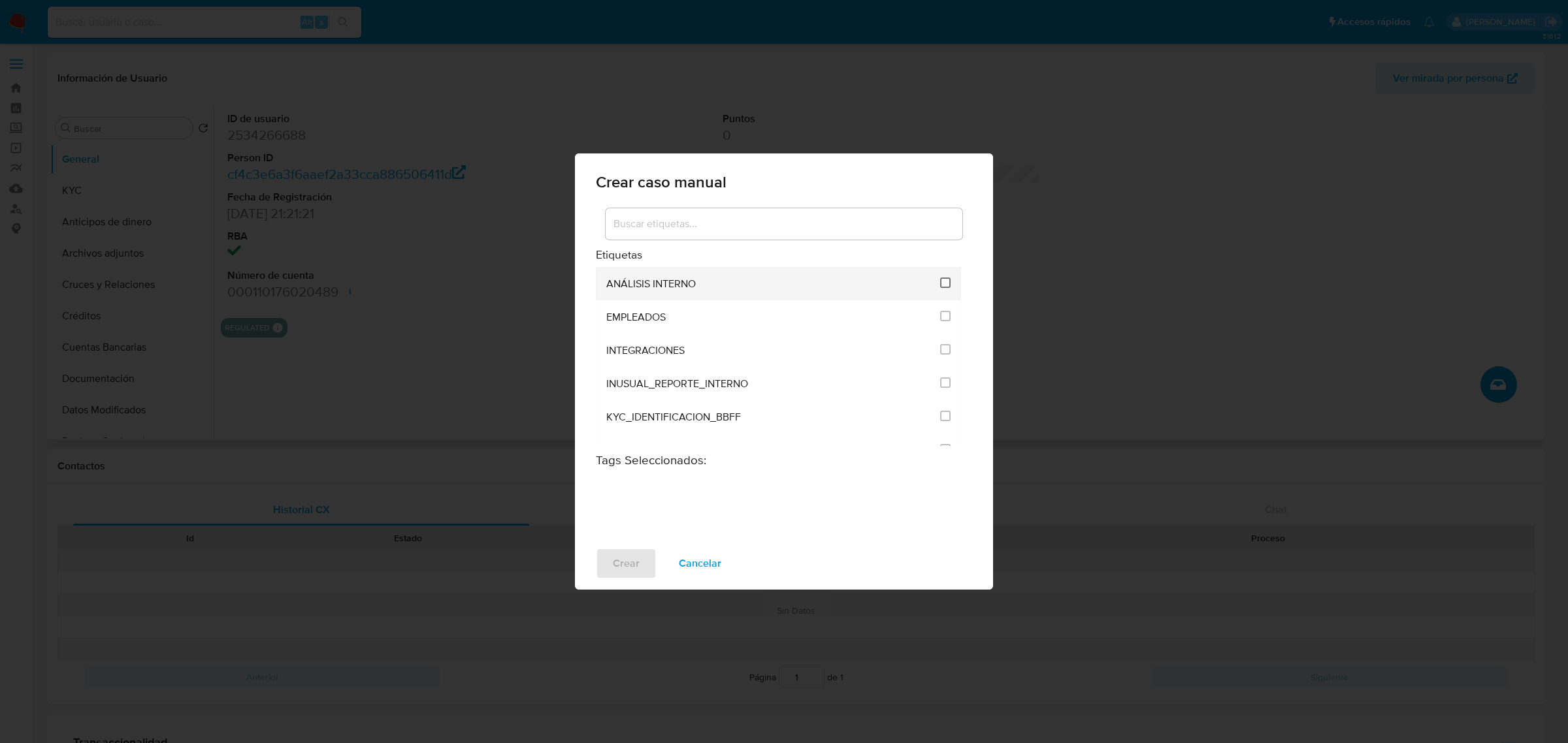
click at [943, 285] on input "1890" at bounding box center [945, 282] width 11 height 11
checkbox input "true"
click at [633, 565] on span "Crear" at bounding box center [626, 563] width 27 height 29
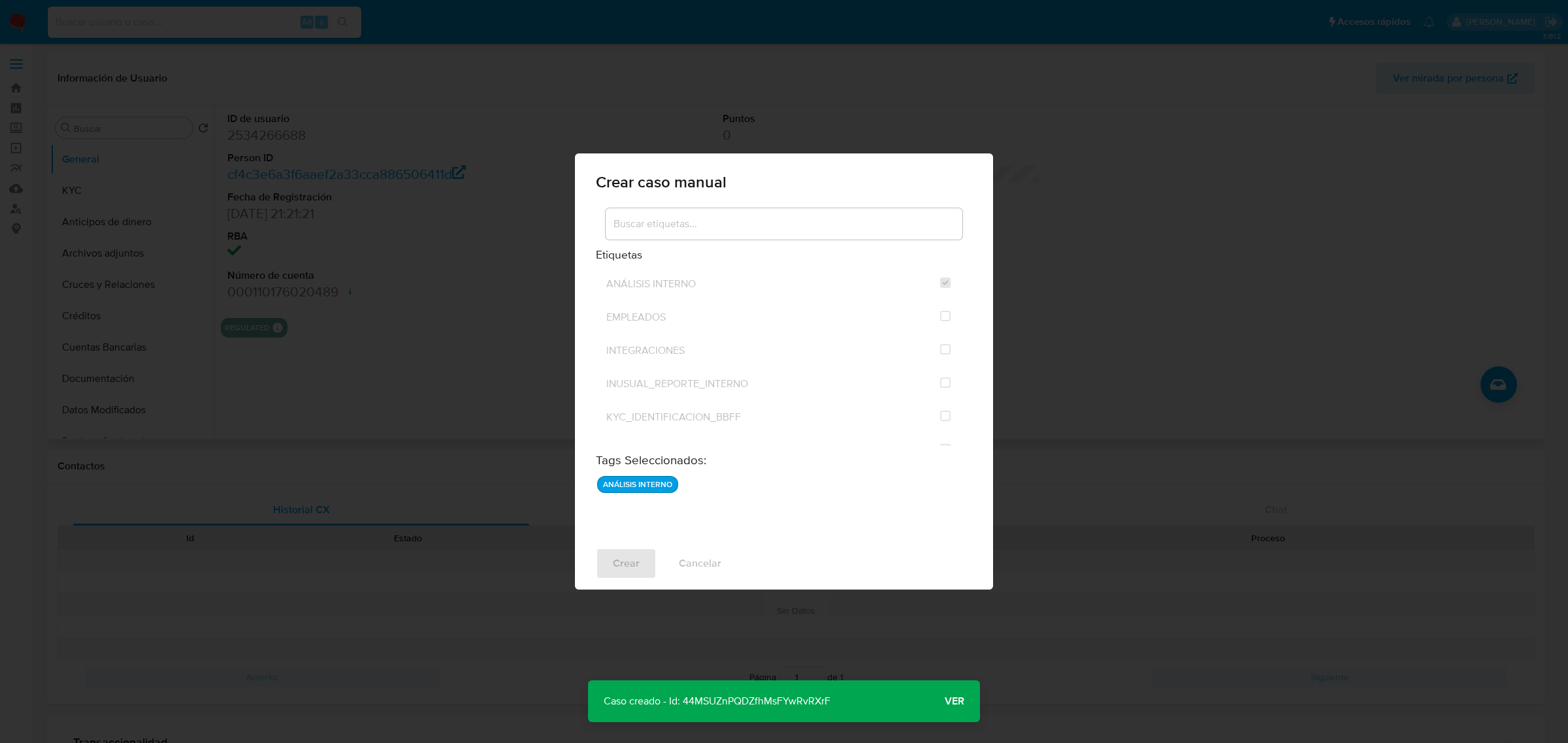
click at [961, 702] on span "Ver" at bounding box center [955, 702] width 20 height 0
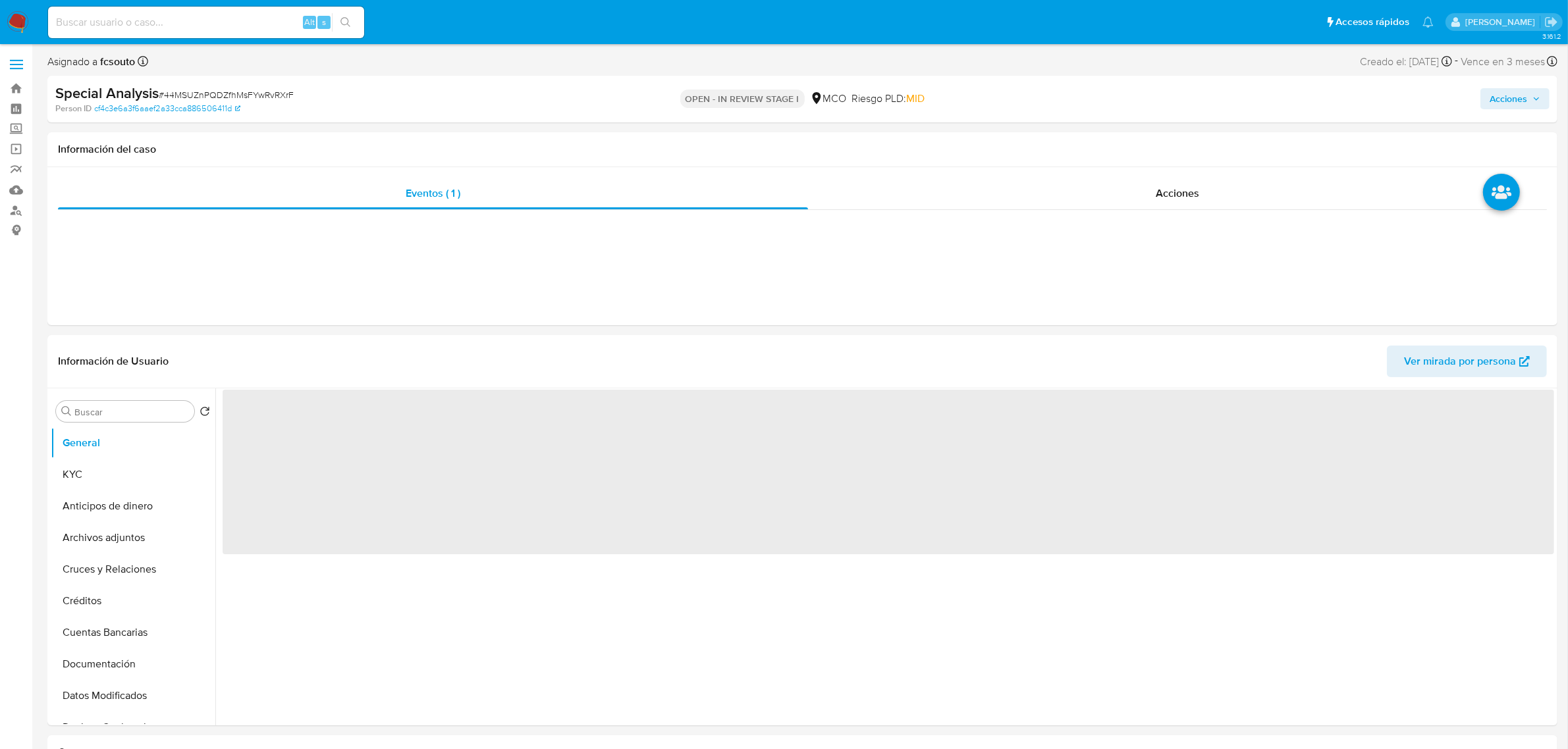
select select "10"
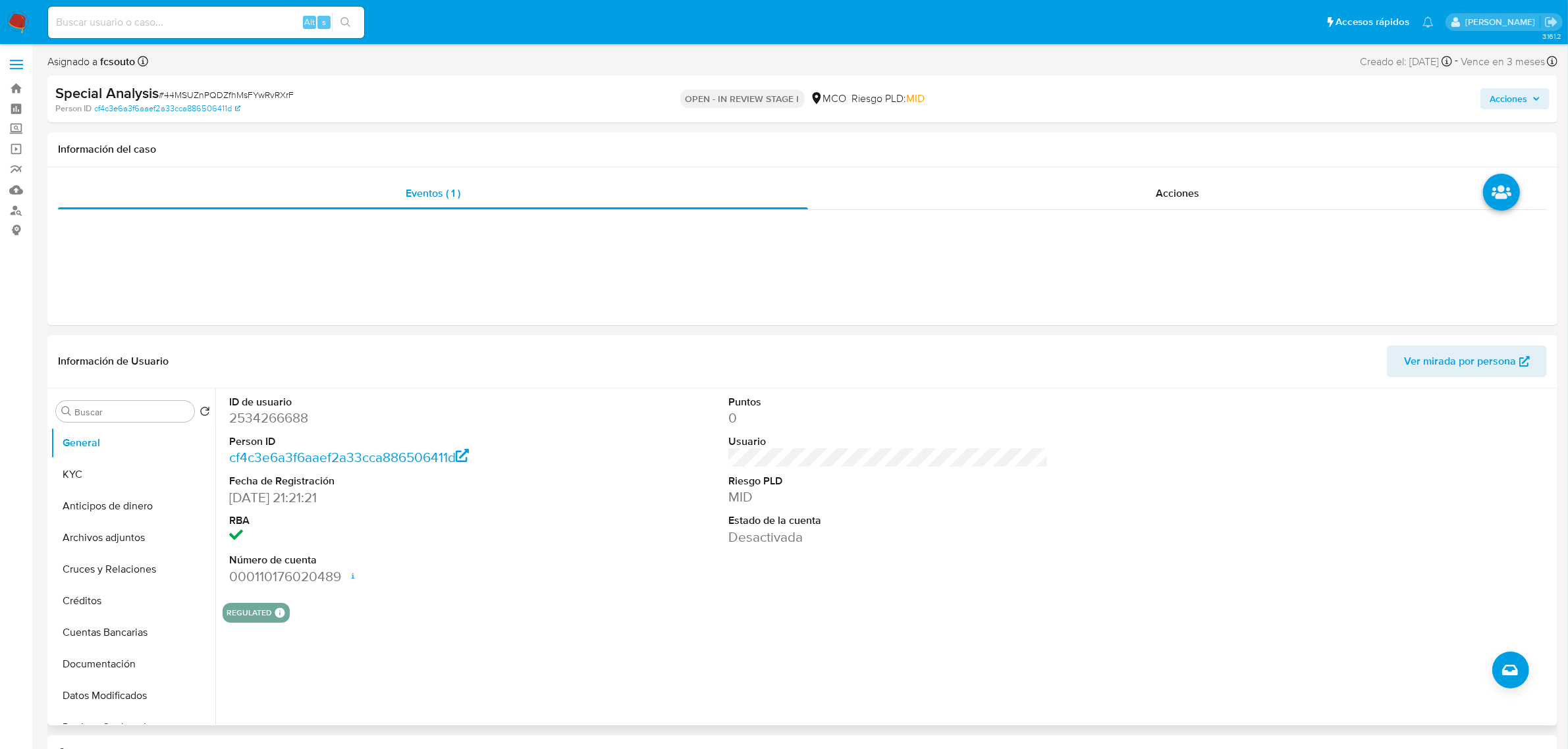
click at [287, 425] on dd "2534266688" at bounding box center [389, 418] width 321 height 19
copy dd "2534266688"
click at [169, 471] on button "KYC" at bounding box center [127, 475] width 154 height 32
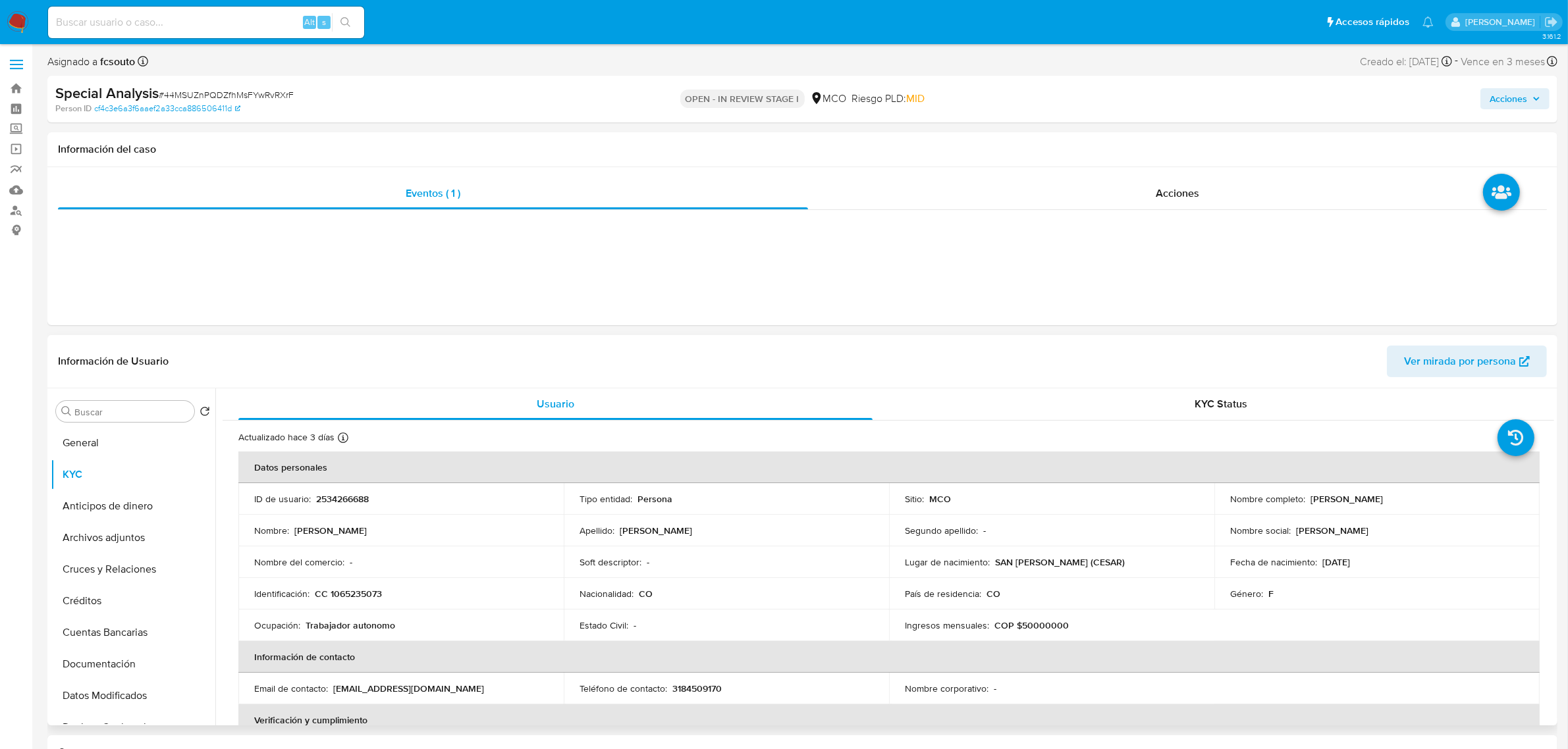
click at [351, 596] on p "CC 1065235073" at bounding box center [348, 594] width 67 height 12
copy p "1065235073"
drag, startPoint x: 1437, startPoint y: 497, endPoint x: 1308, endPoint y: 504, distance: 129.2
click at [1308, 504] on div "Nombre completo : Silvia Fernanda Melo Gamboa" at bounding box center [1377, 499] width 294 height 12
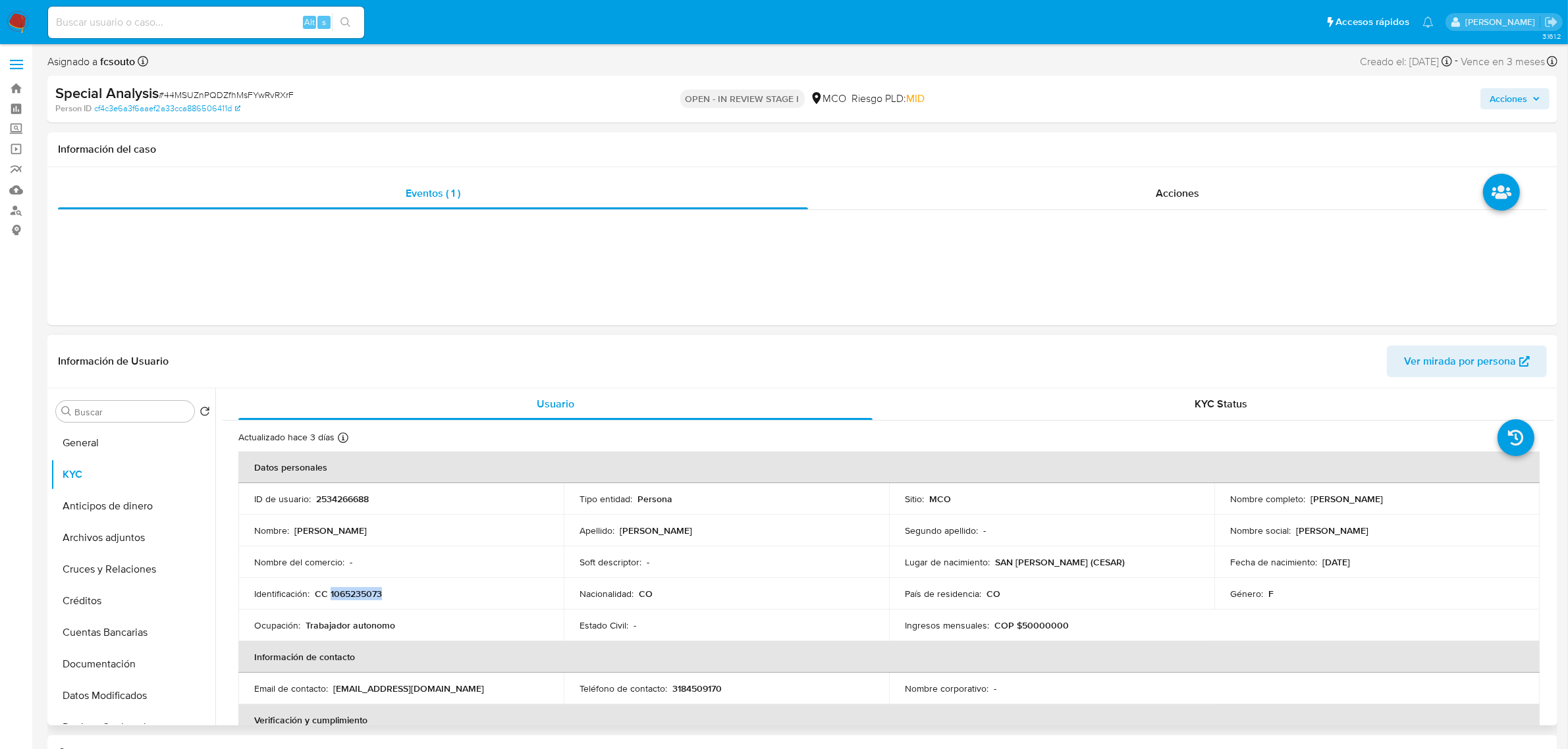
copy p "Silvia Fernanda Melo Gamboa"
click at [1519, 92] on span "Acciones" at bounding box center [1508, 98] width 38 height 21
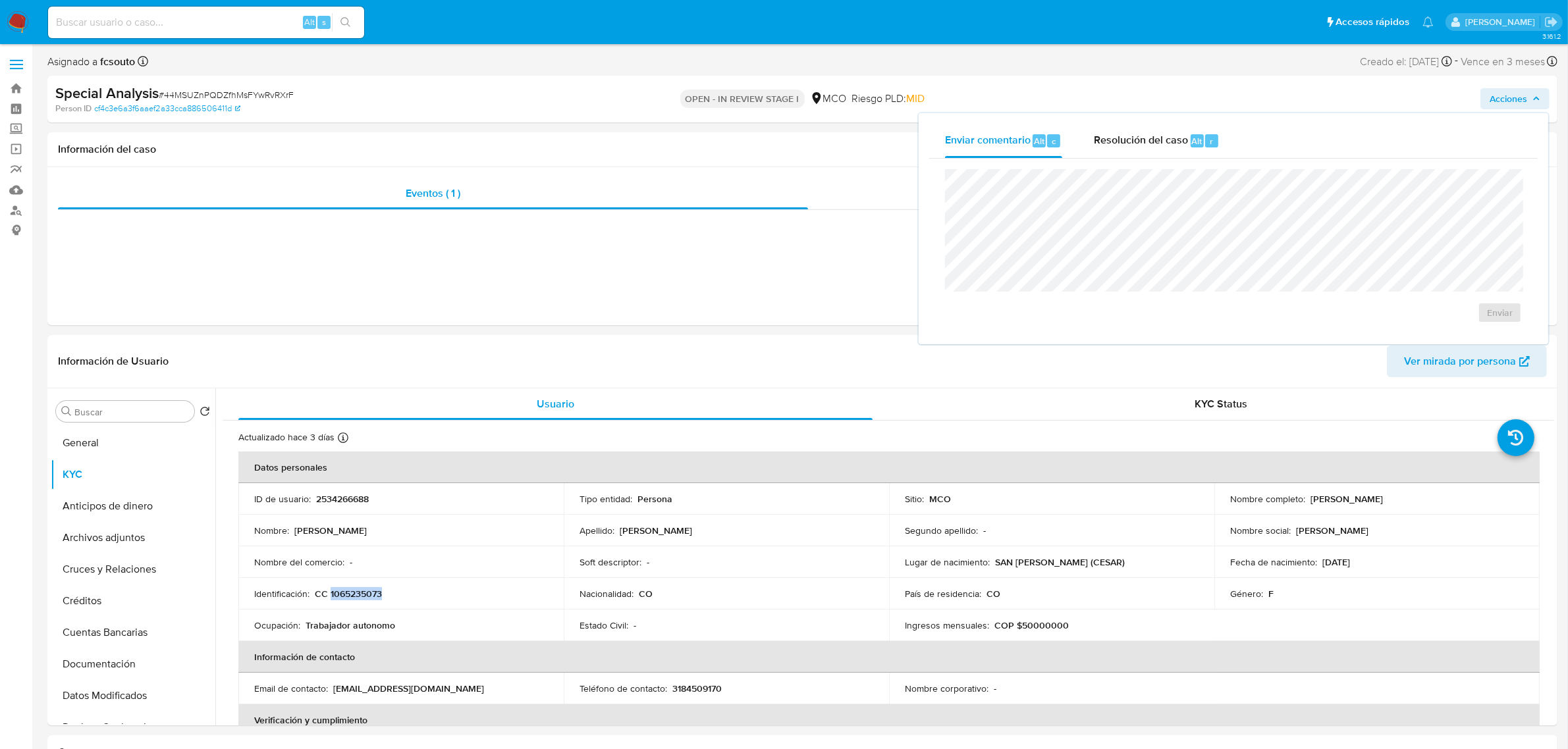
drag, startPoint x: 1180, startPoint y: 130, endPoint x: 1141, endPoint y: 160, distance: 49.2
click at [1180, 130] on div "Resolución del caso Alt r" at bounding box center [1157, 141] width 126 height 35
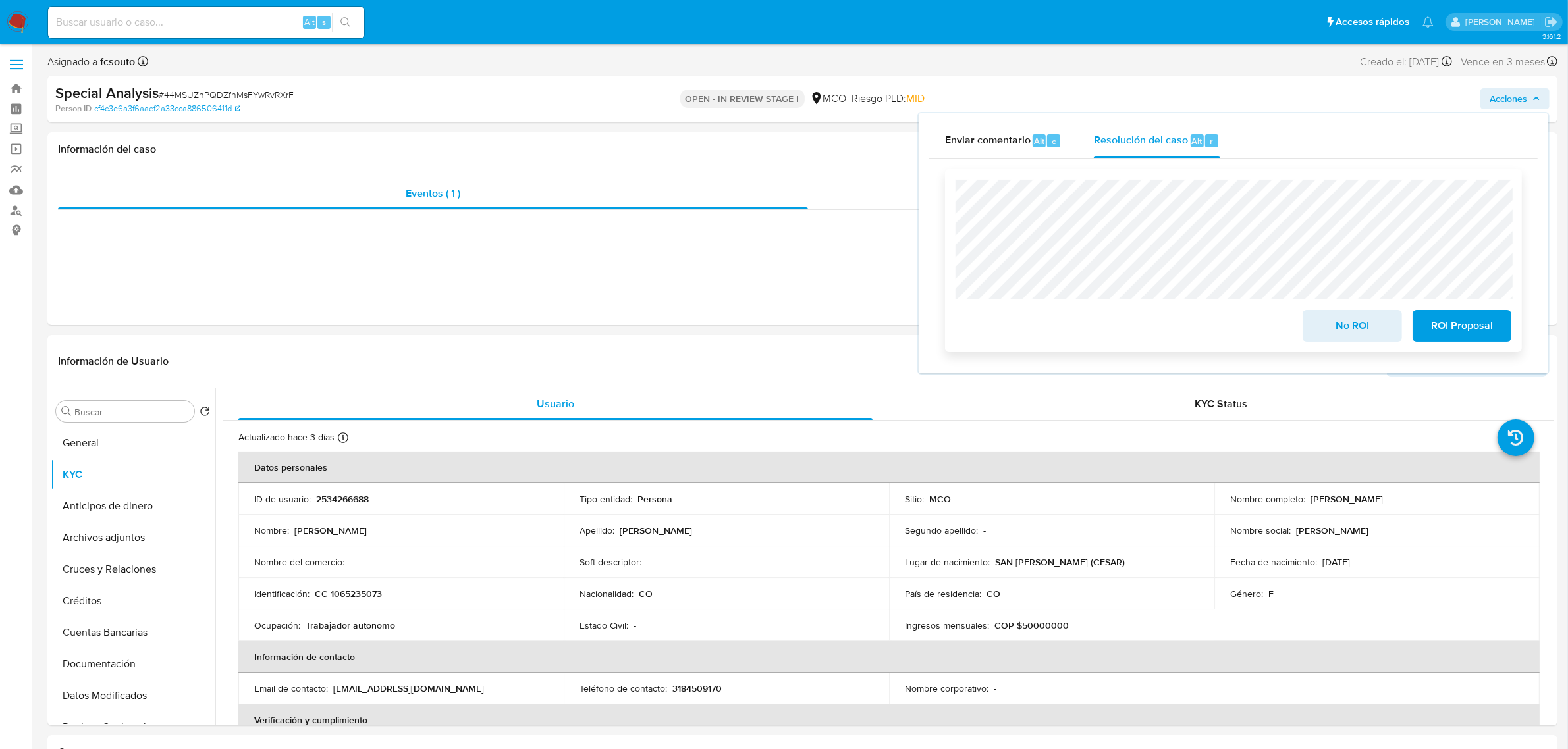
click at [1475, 324] on span "ROI Proposal" at bounding box center [1462, 325] width 65 height 29
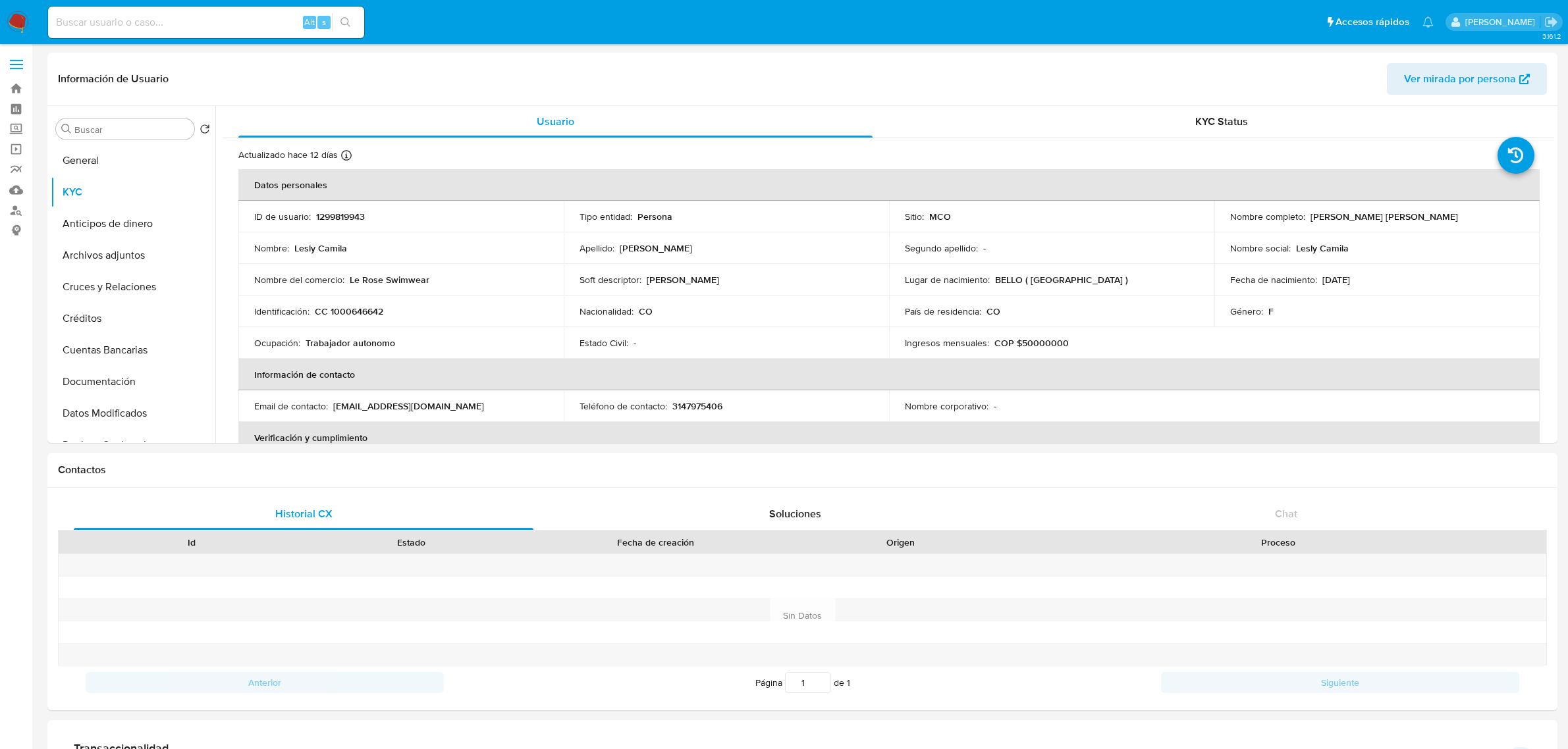
select select "10"
click at [142, 164] on button "General" at bounding box center [127, 161] width 154 height 32
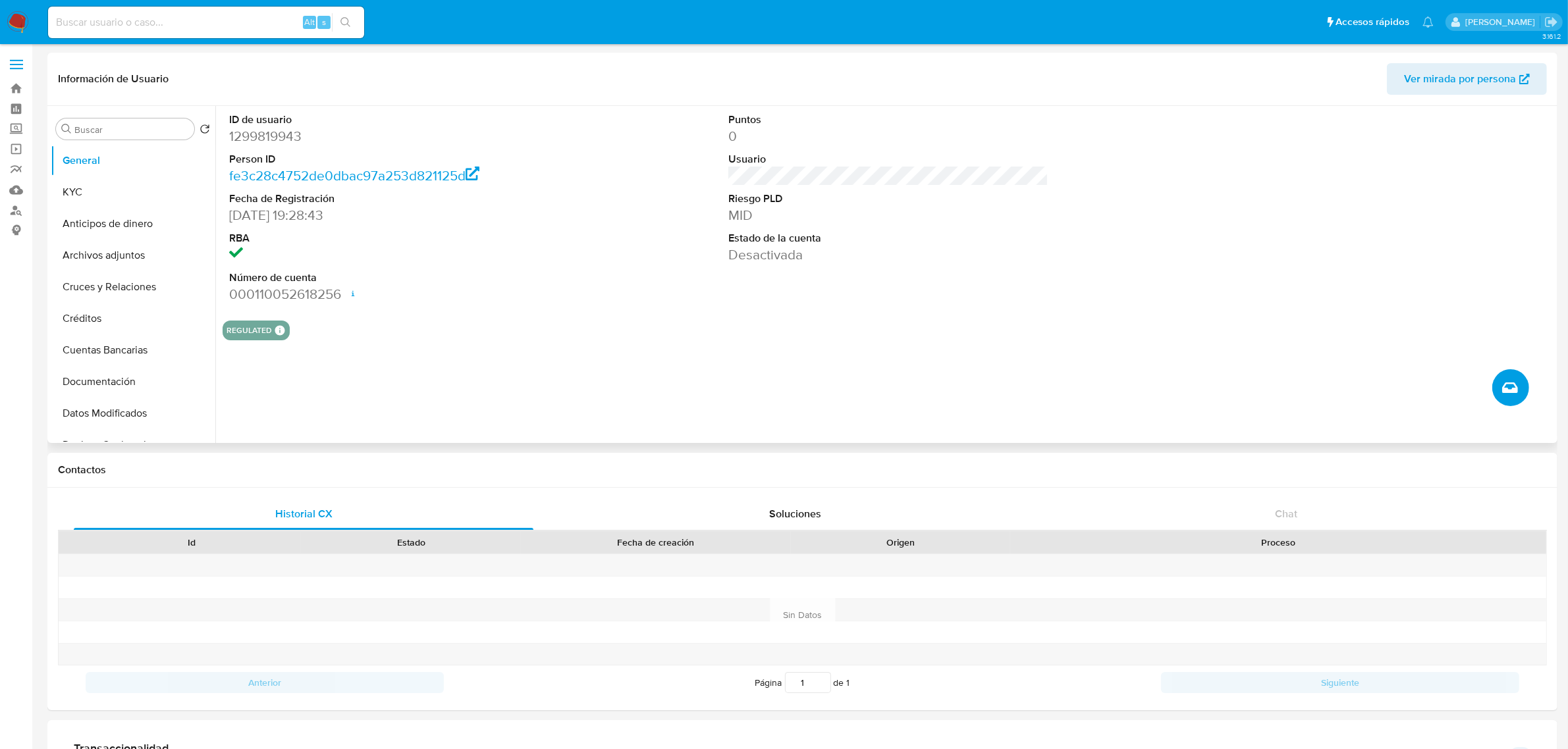
click at [1508, 400] on button "Crear caso manual" at bounding box center [1510, 387] width 37 height 37
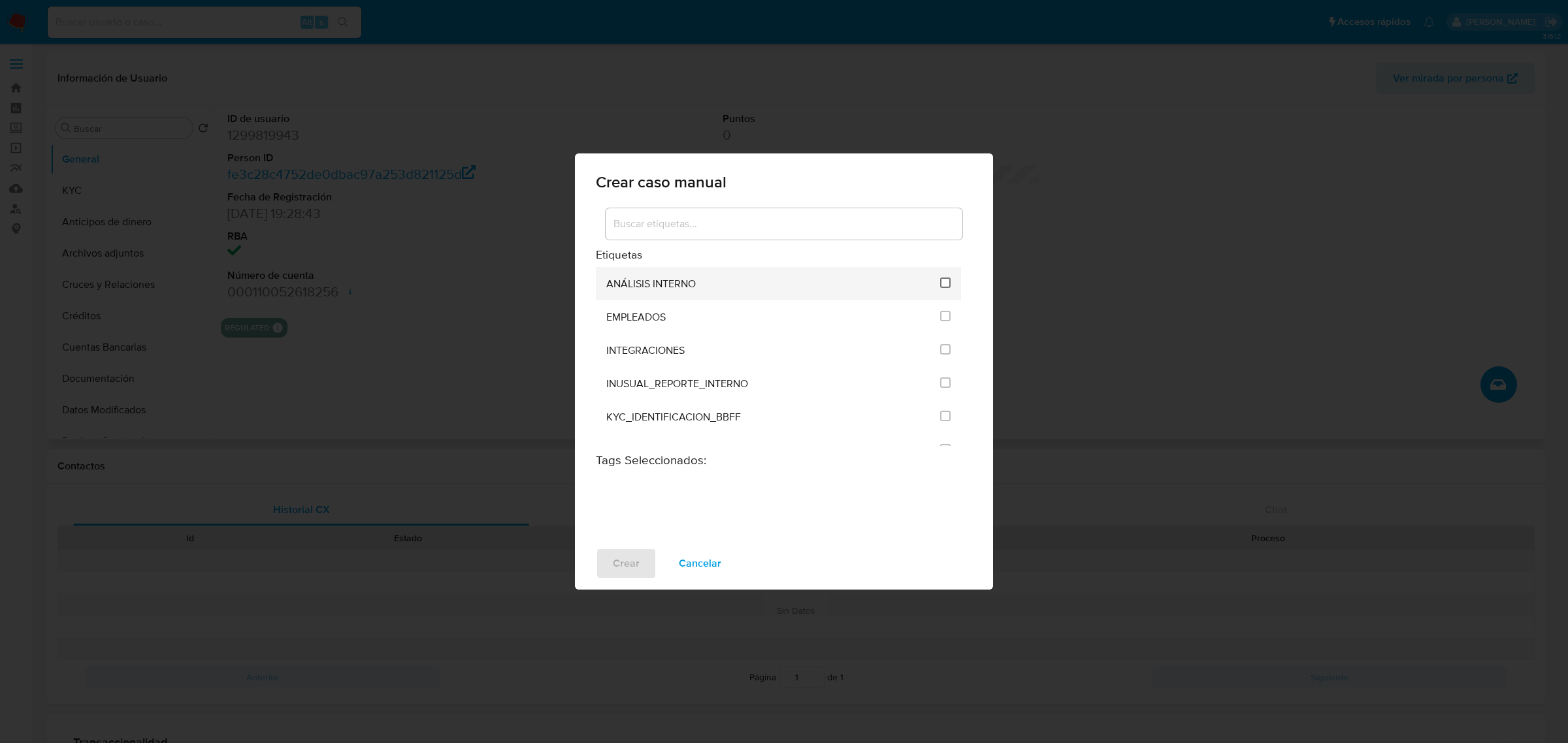
click at [940, 279] on input "1890" at bounding box center [945, 282] width 11 height 11
checkbox input "true"
click at [639, 559] on button "Crear" at bounding box center [626, 564] width 61 height 31
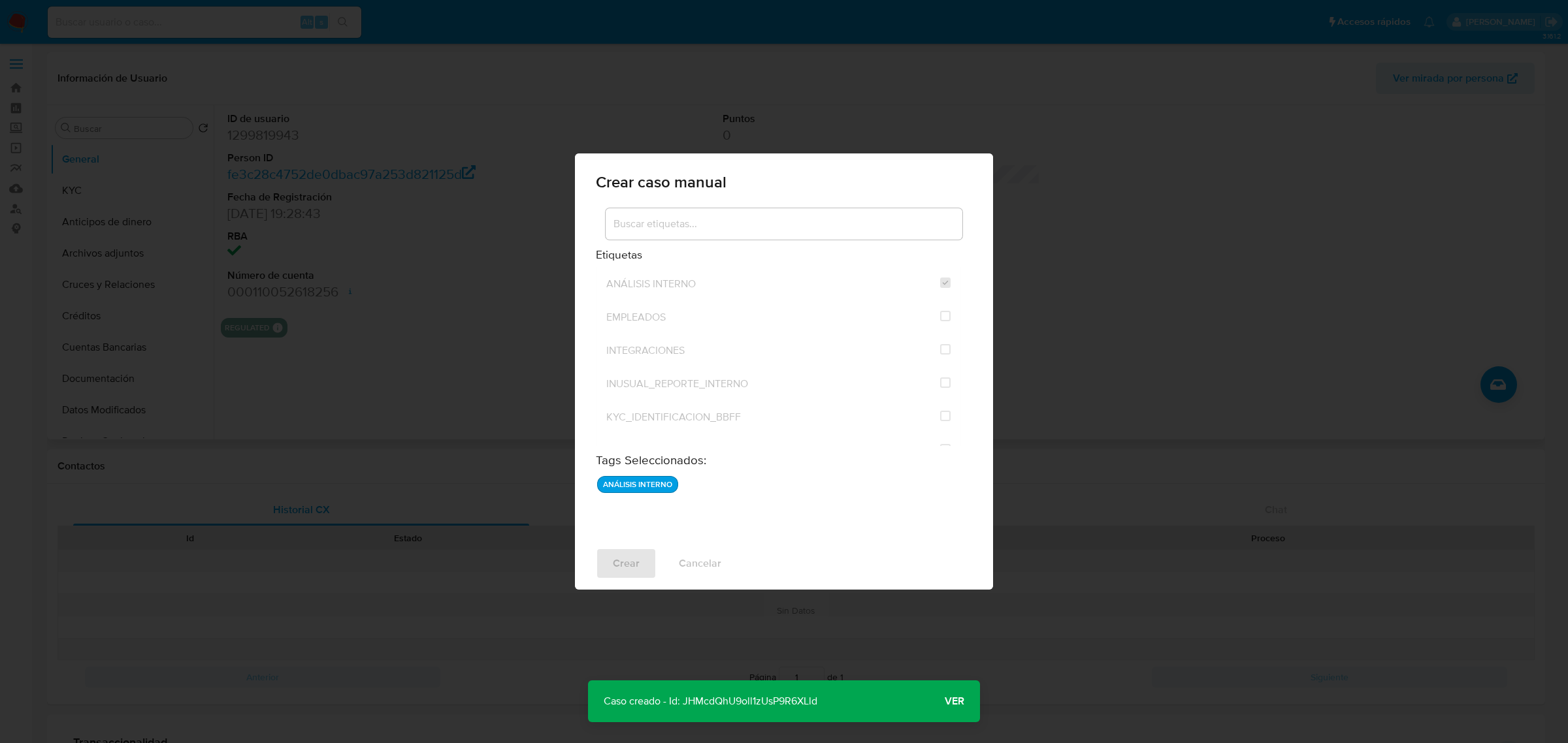
click at [958, 702] on span "Ver" at bounding box center [955, 702] width 20 height 0
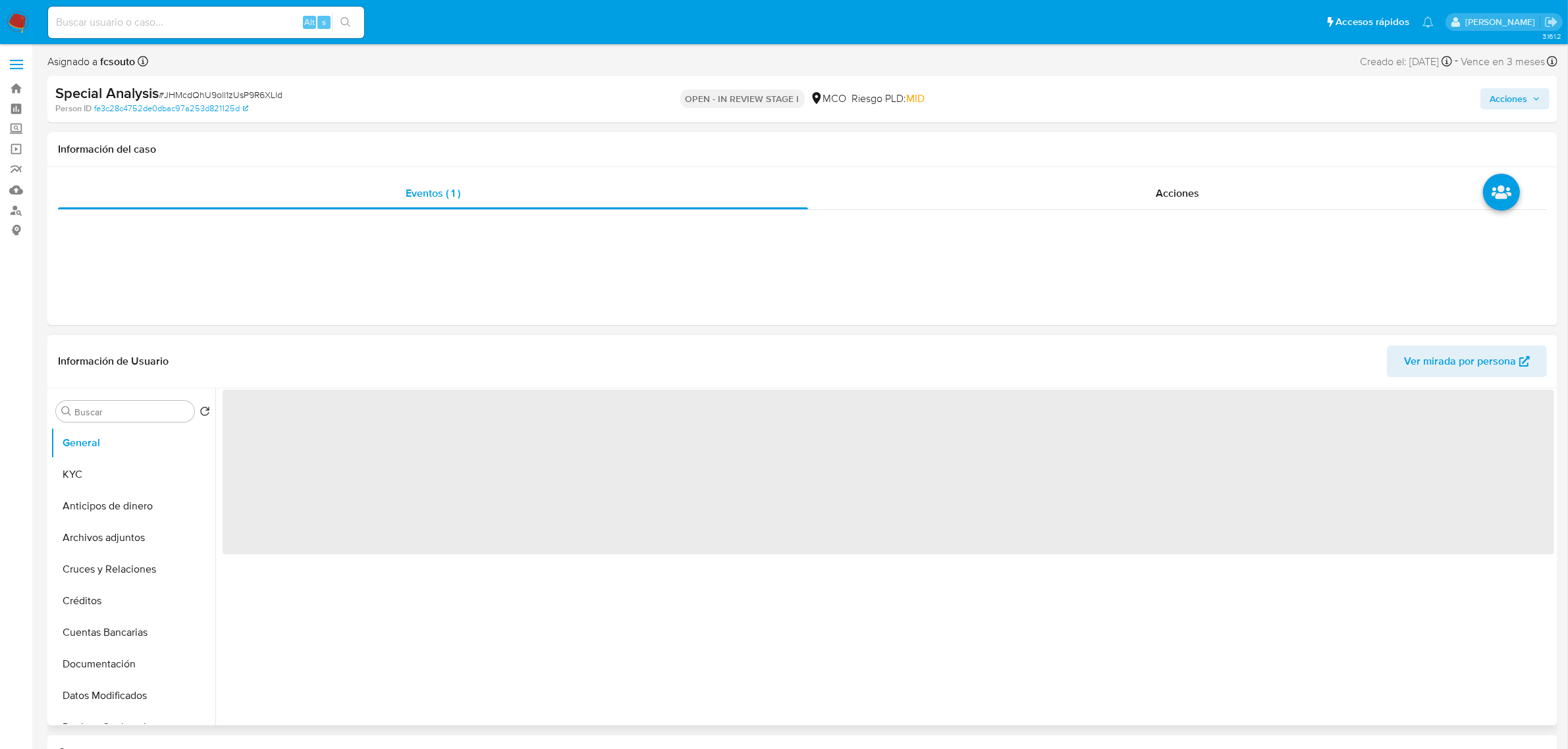
select select "10"
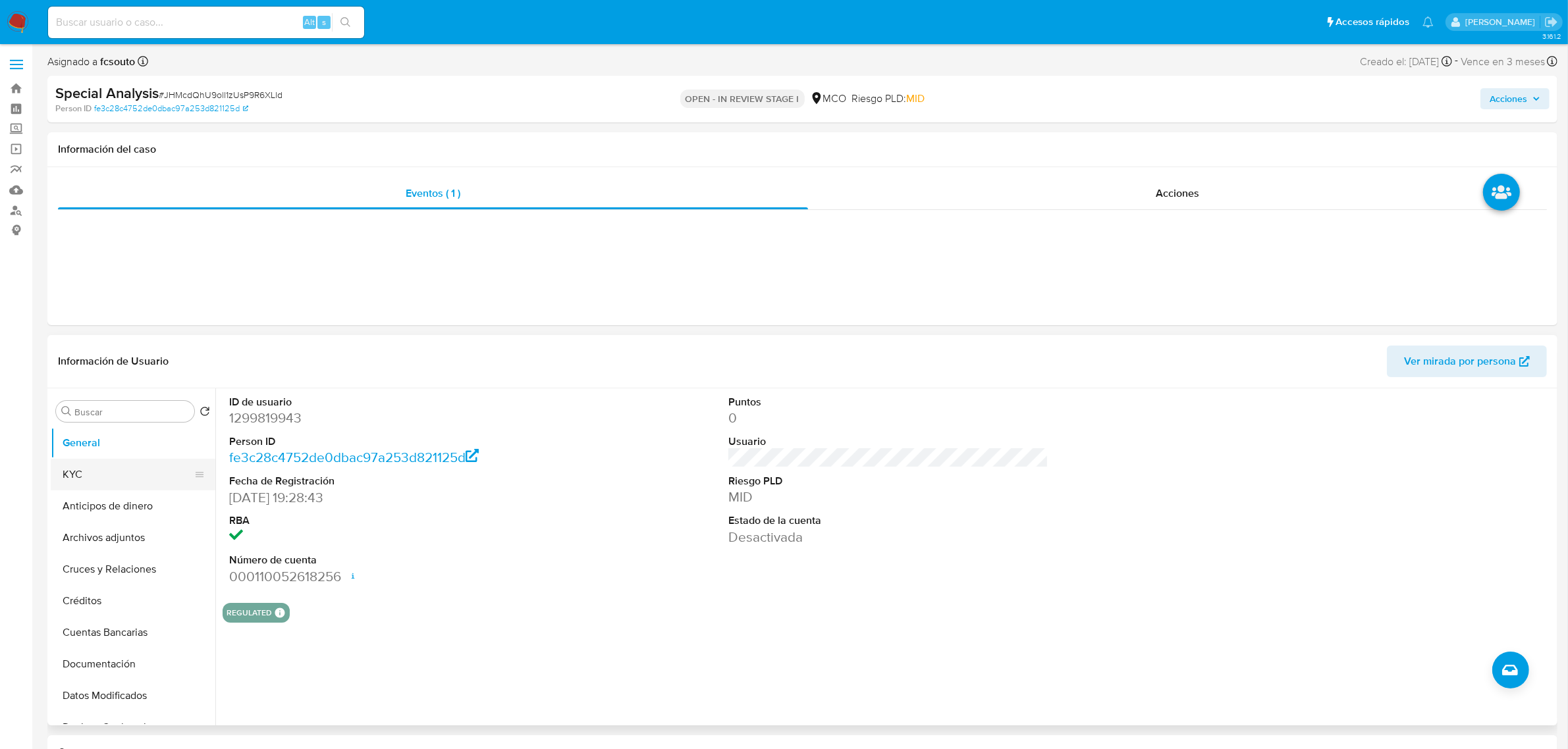
click at [129, 464] on button "KYC" at bounding box center [127, 475] width 154 height 32
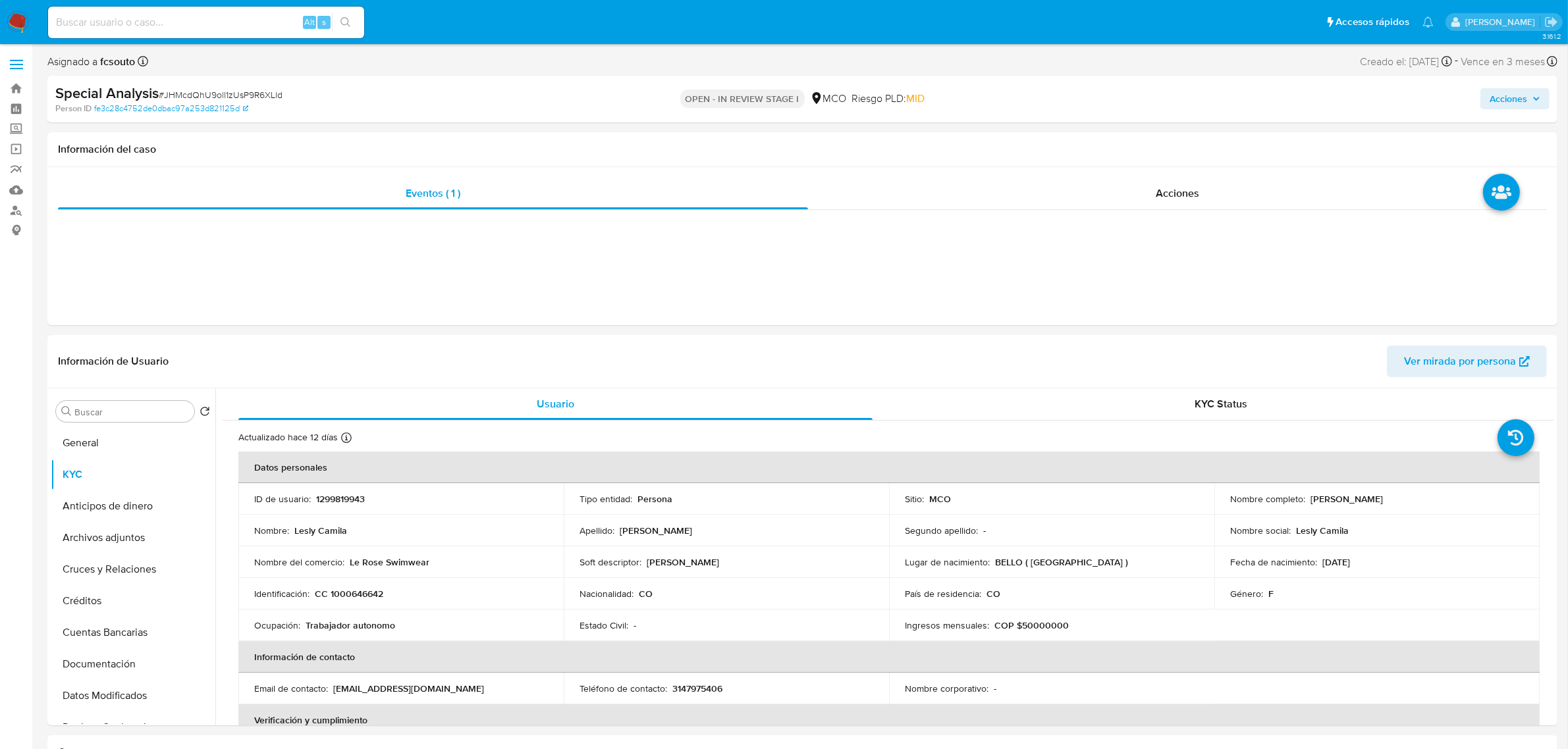
drag, startPoint x: 1416, startPoint y: 502, endPoint x: 1306, endPoint y: 499, distance: 110.0
click at [1306, 499] on div "Nombre completo : Lesly Camila Mejia Mejia" at bounding box center [1377, 499] width 294 height 12
copy p "Lesly Camila Mejia Mejia"
click at [339, 502] on p "1299819943" at bounding box center [340, 499] width 49 height 12
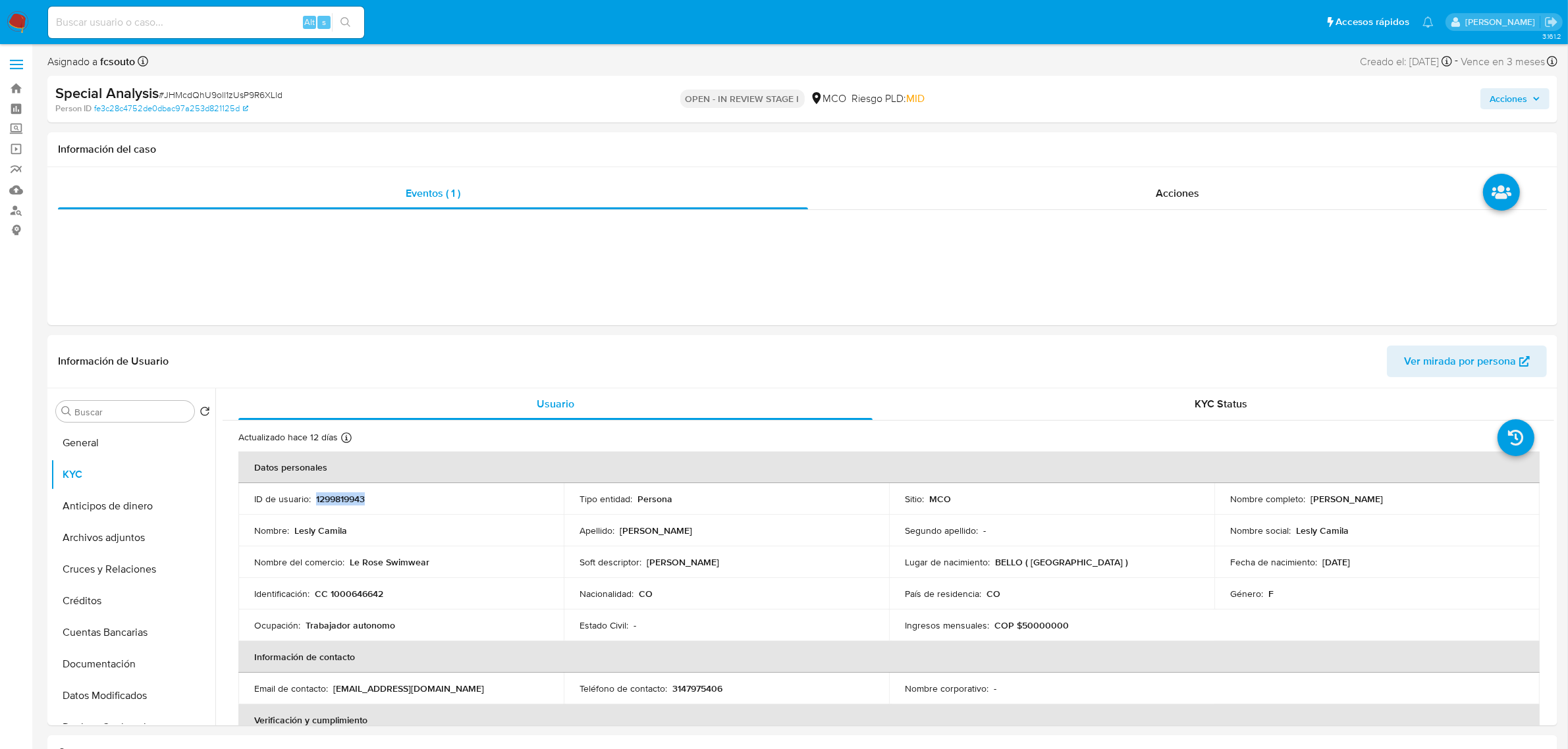
copy p "1299819943"
click at [376, 598] on p "CC 1000646642" at bounding box center [348, 594] width 68 height 12
copy p "1000646642"
click at [1527, 90] on span "Acciones" at bounding box center [1508, 98] width 38 height 21
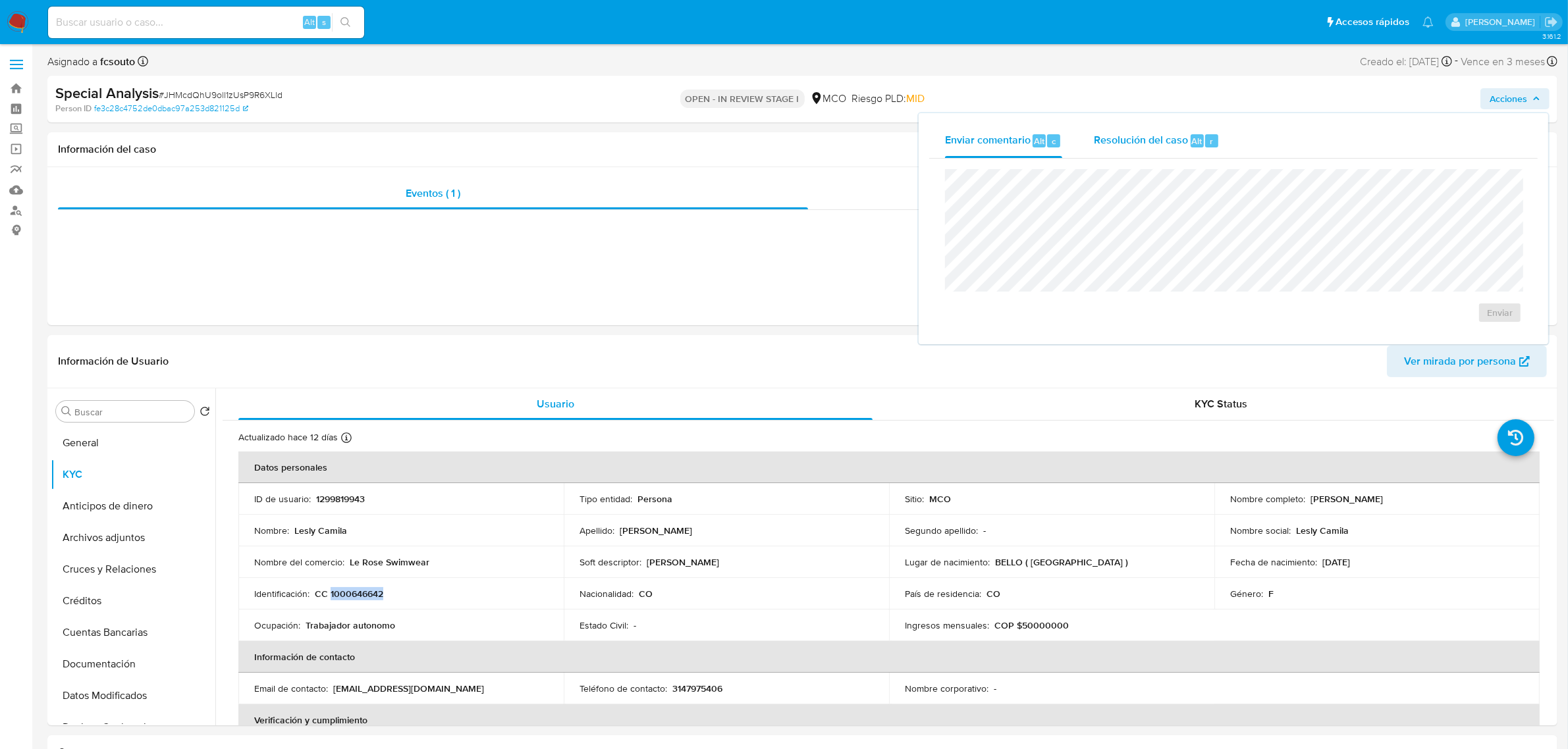
click at [1146, 145] on span "Resolución del caso" at bounding box center [1141, 140] width 94 height 15
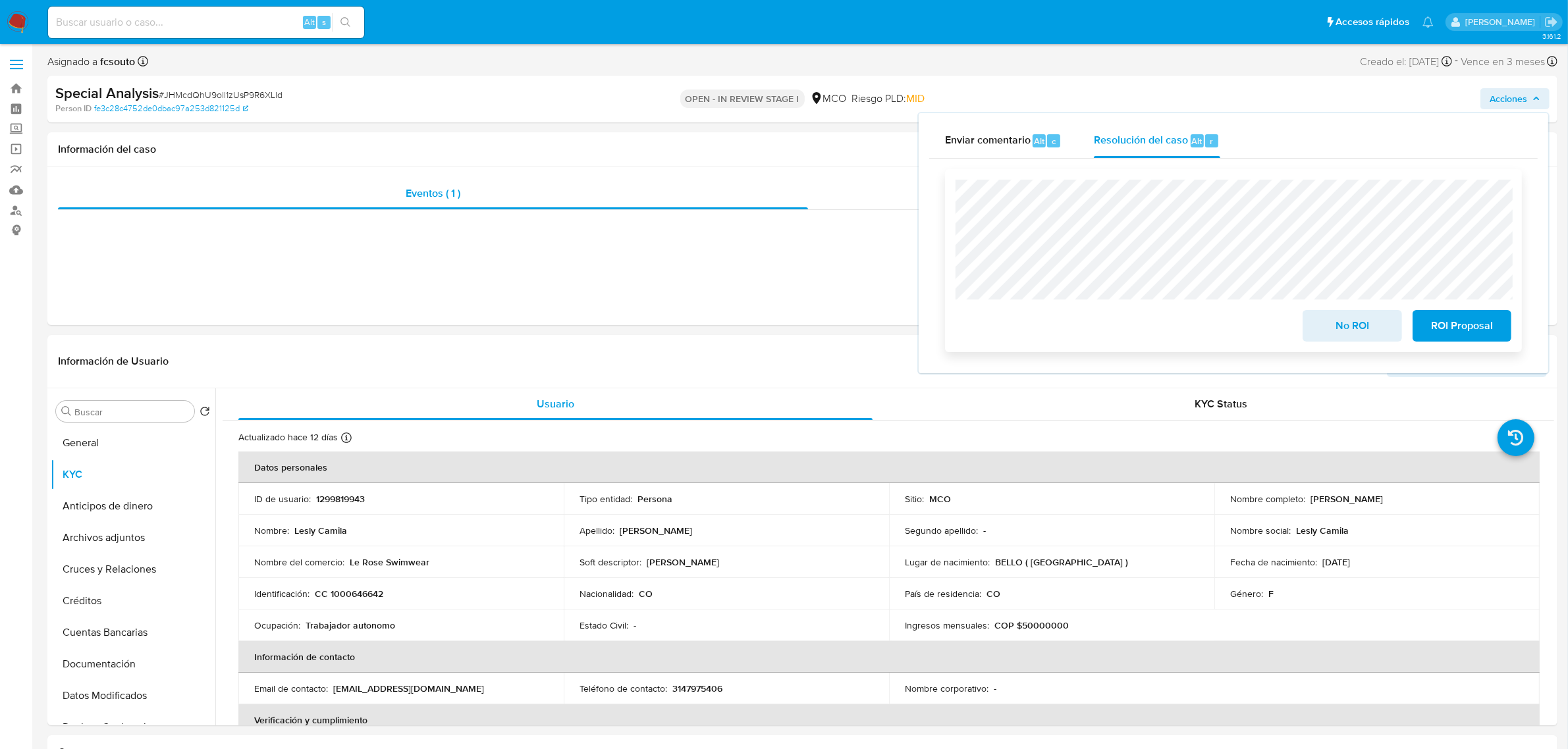
click at [1441, 320] on span "ROI Proposal" at bounding box center [1462, 325] width 65 height 29
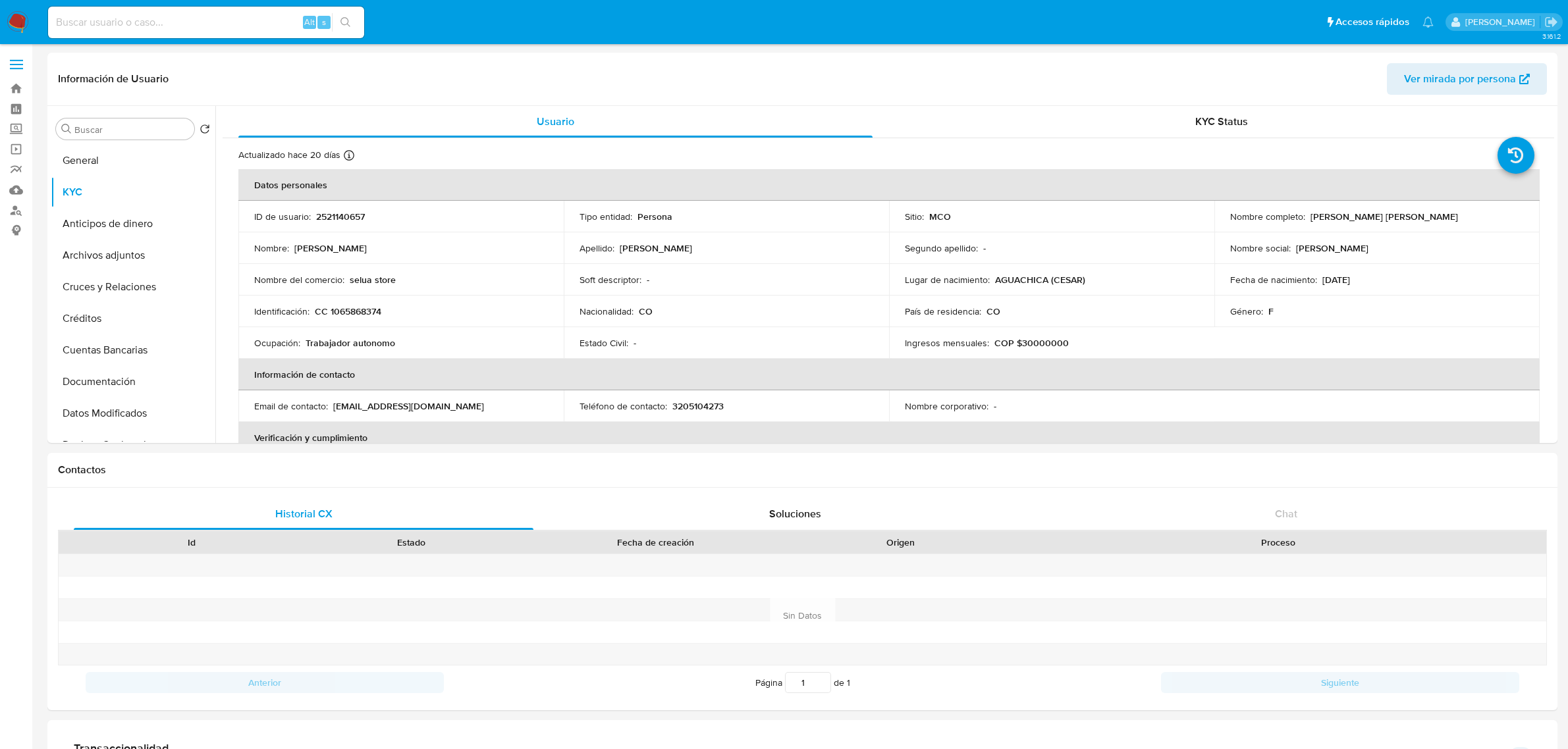
select select "10"
click at [116, 163] on button "General" at bounding box center [127, 161] width 154 height 32
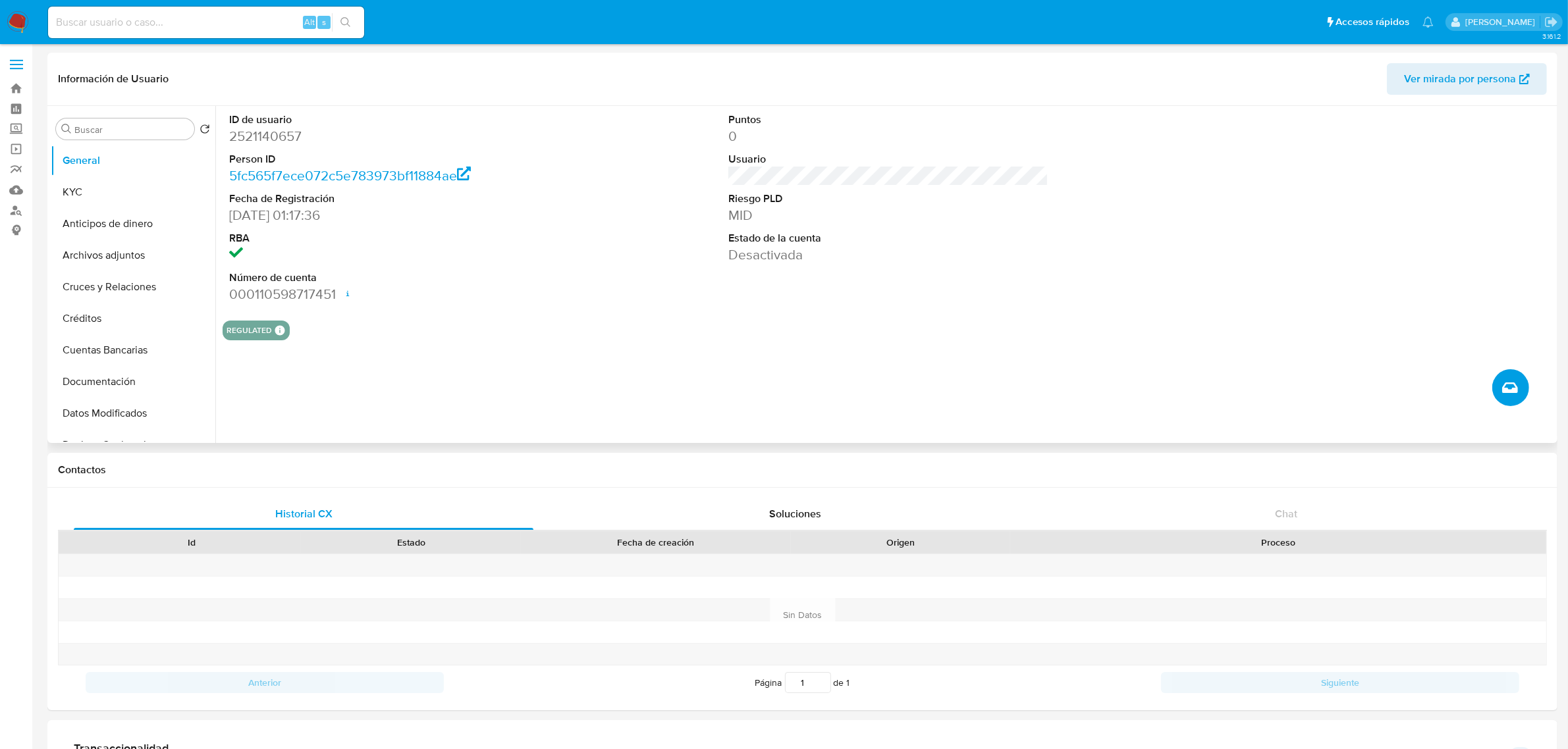
click at [1515, 389] on icon "Crear caso manual" at bounding box center [1510, 388] width 16 height 11
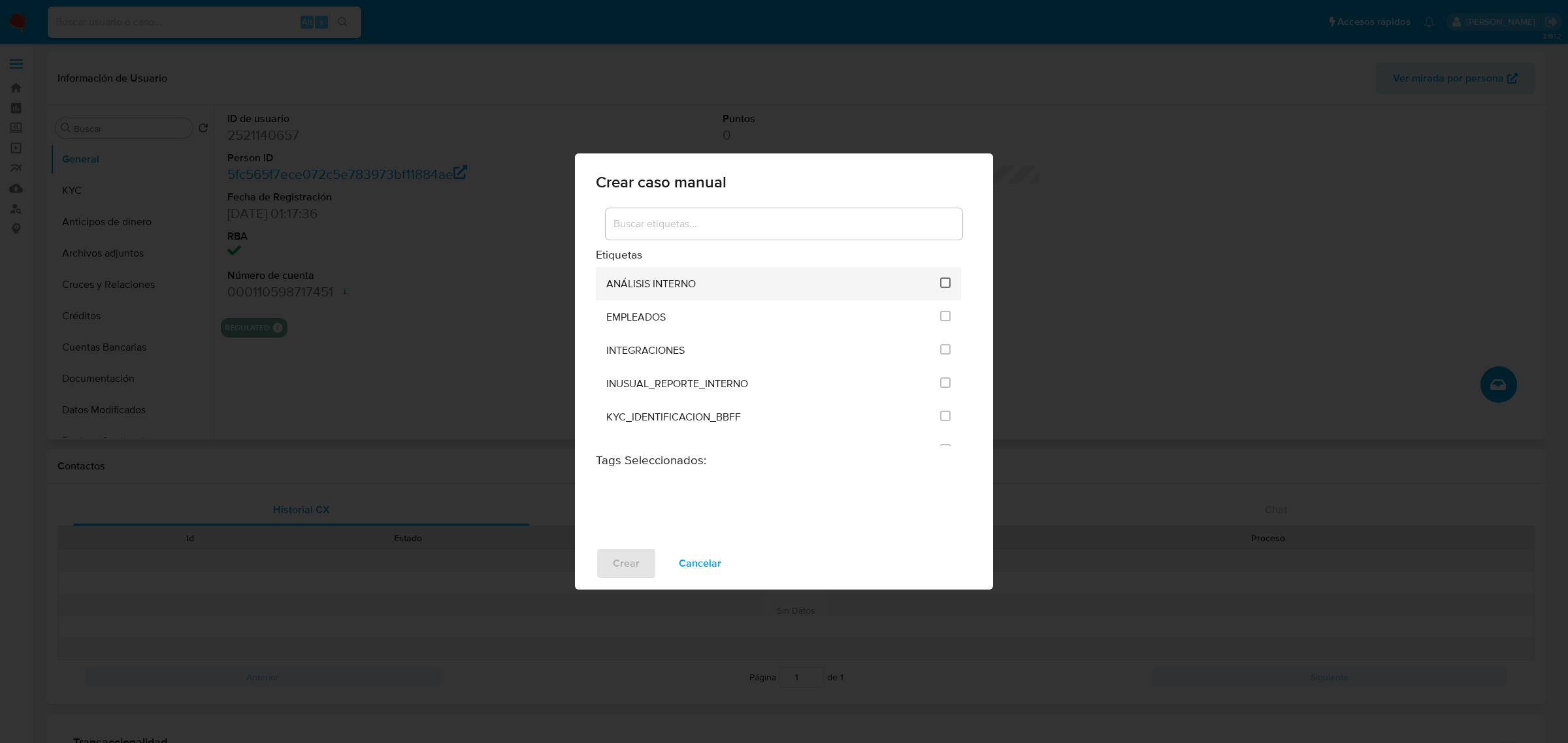
click at [944, 284] on input "1890" at bounding box center [945, 282] width 11 height 11
checkbox input "true"
click at [615, 560] on span "Crear" at bounding box center [626, 563] width 27 height 29
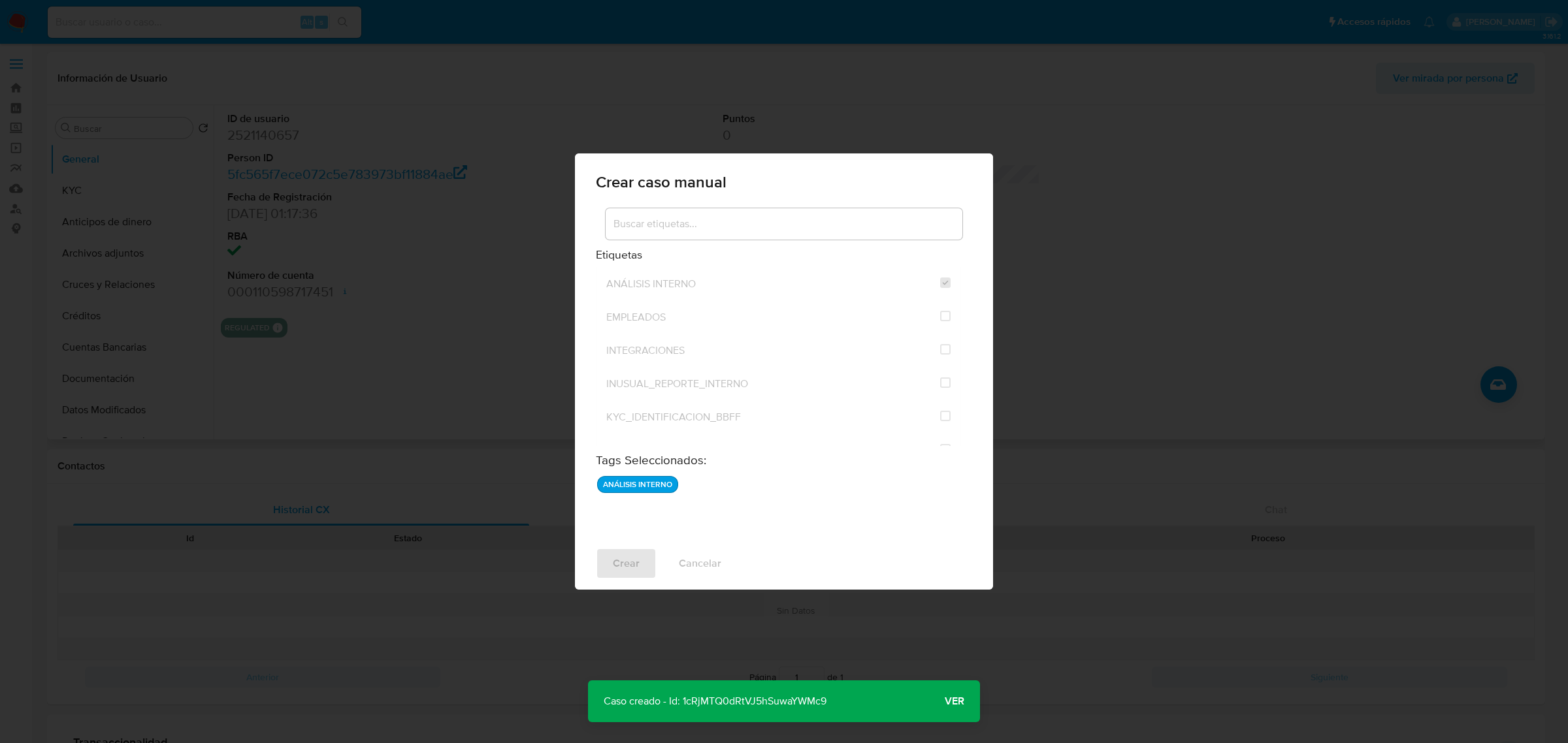
click at [957, 702] on span "Ver" at bounding box center [955, 702] width 20 height 0
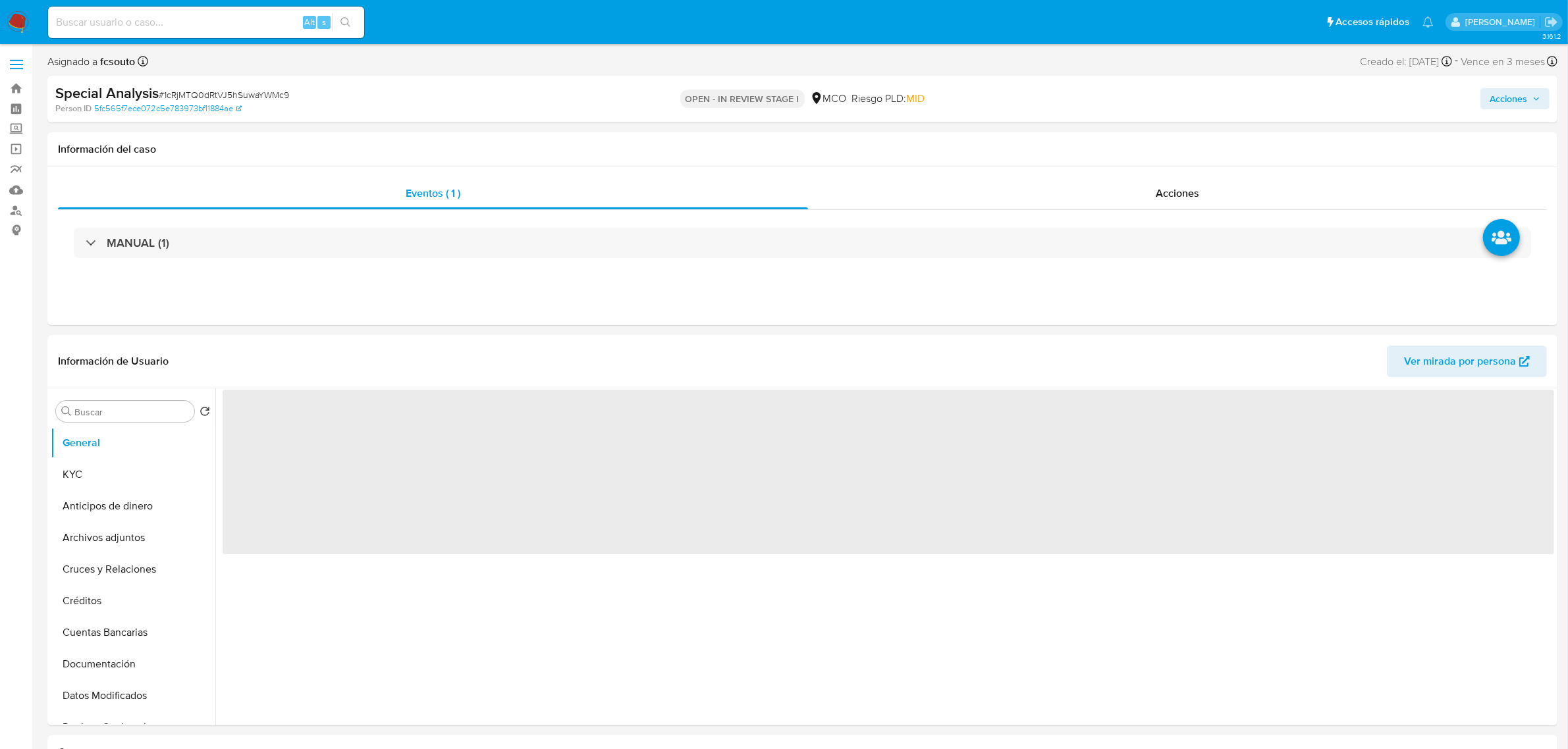
select select "10"
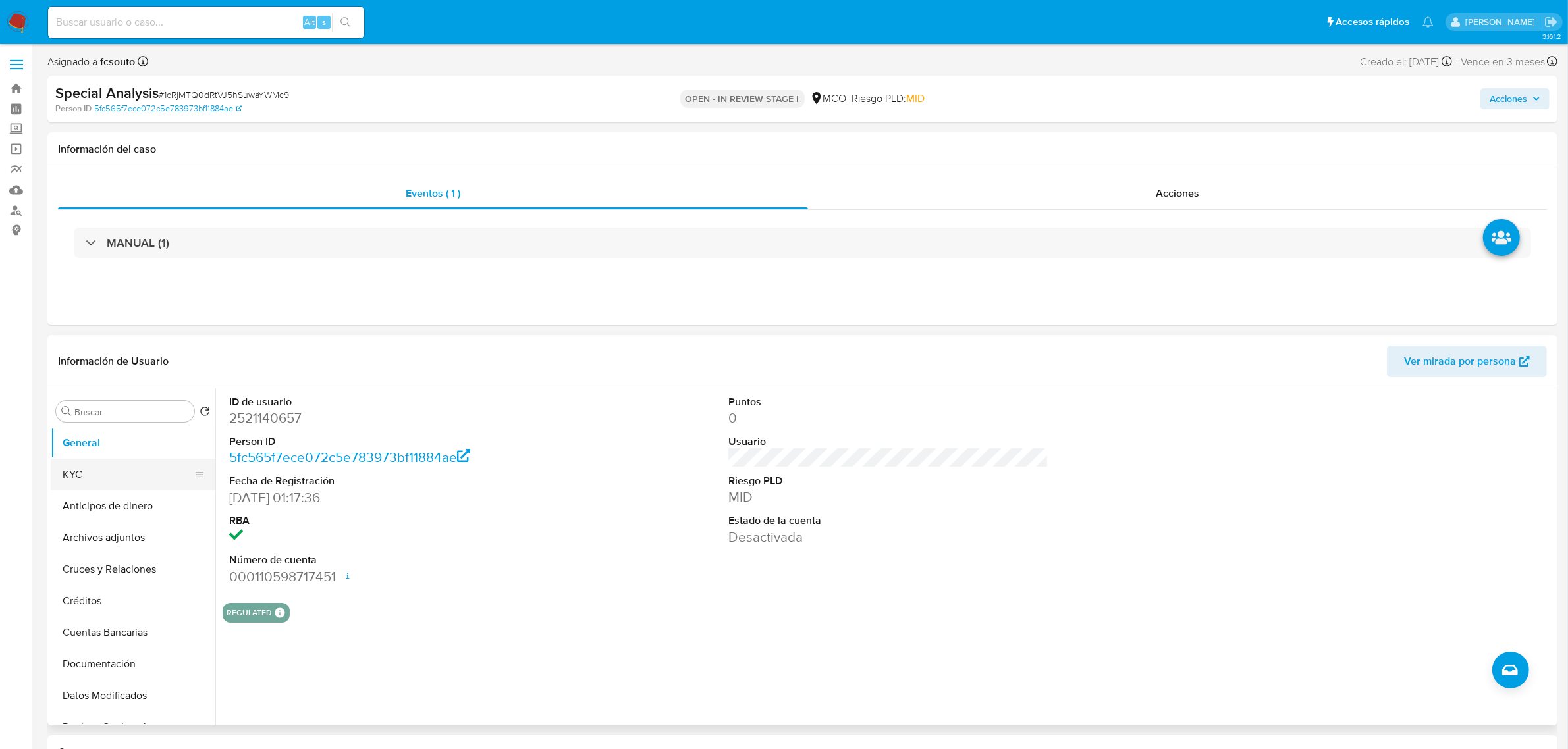
click at [114, 475] on button "KYC" at bounding box center [127, 475] width 154 height 32
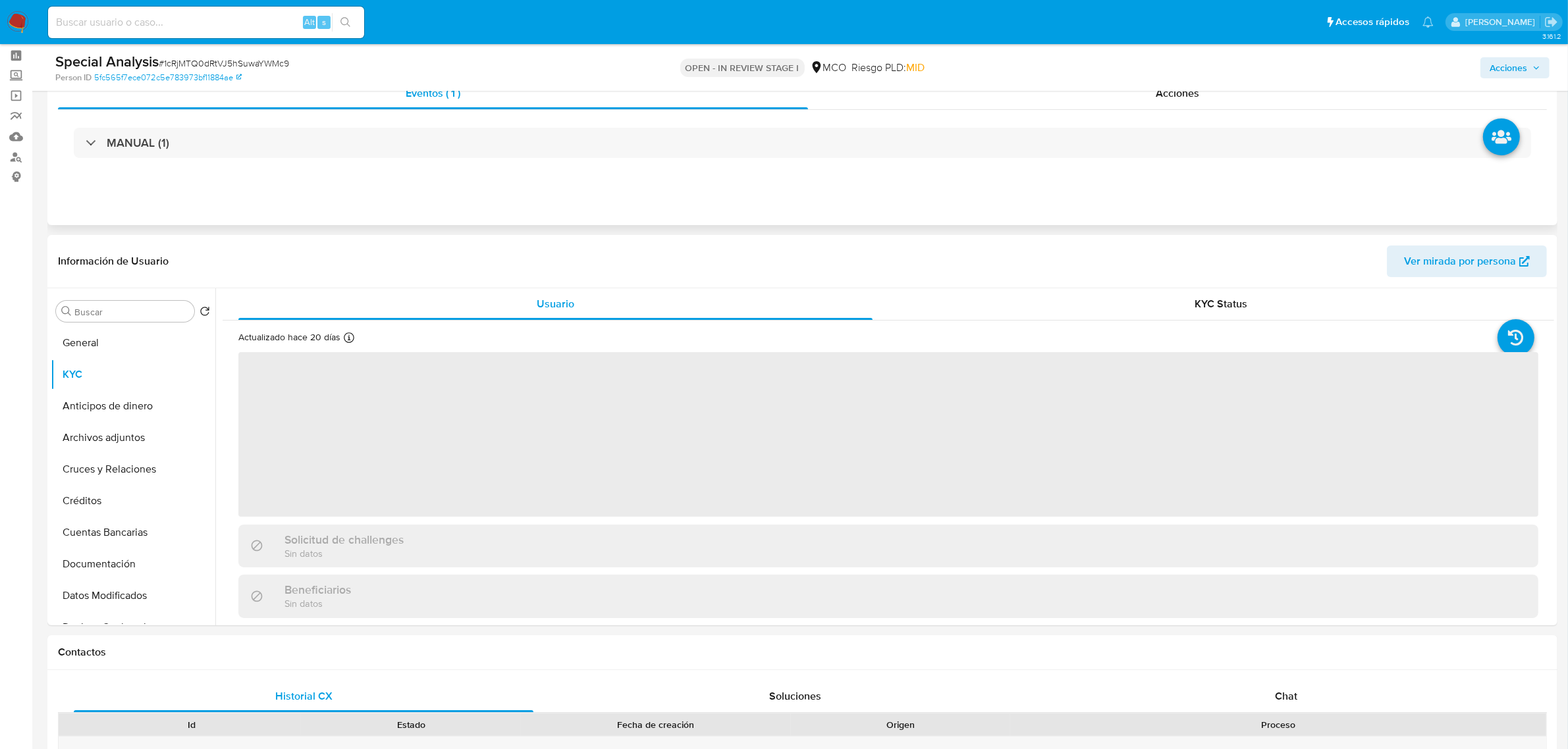
scroll to position [82, 0]
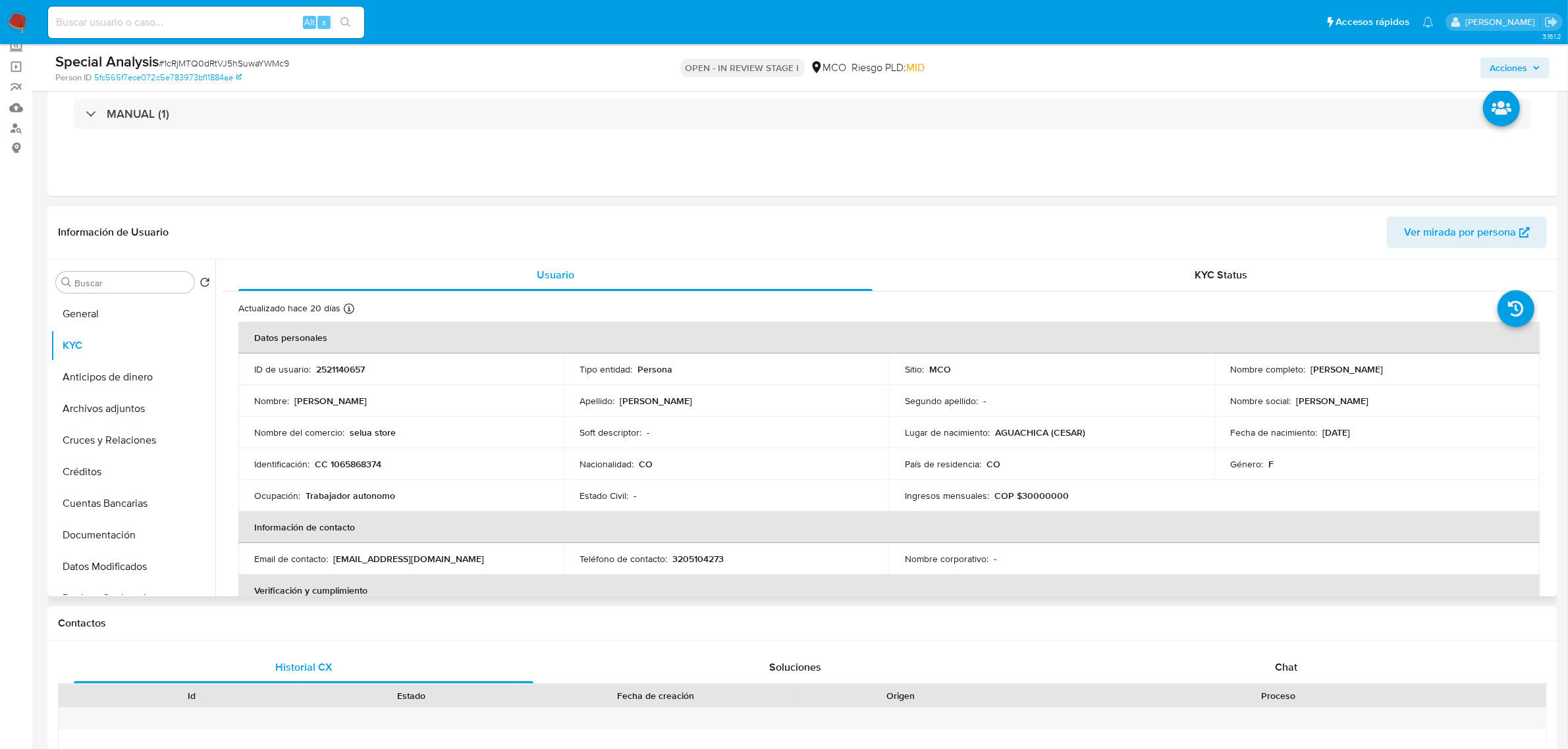
click at [373, 461] on p "CC 1065868374" at bounding box center [347, 464] width 66 height 12
copy p "1065868374"
drag, startPoint x: 1308, startPoint y: 367, endPoint x: 1417, endPoint y: 367, distance: 109.0
click at [1417, 367] on div "Nombre completo : Martinez Machuca Solanyi" at bounding box center [1377, 369] width 294 height 12
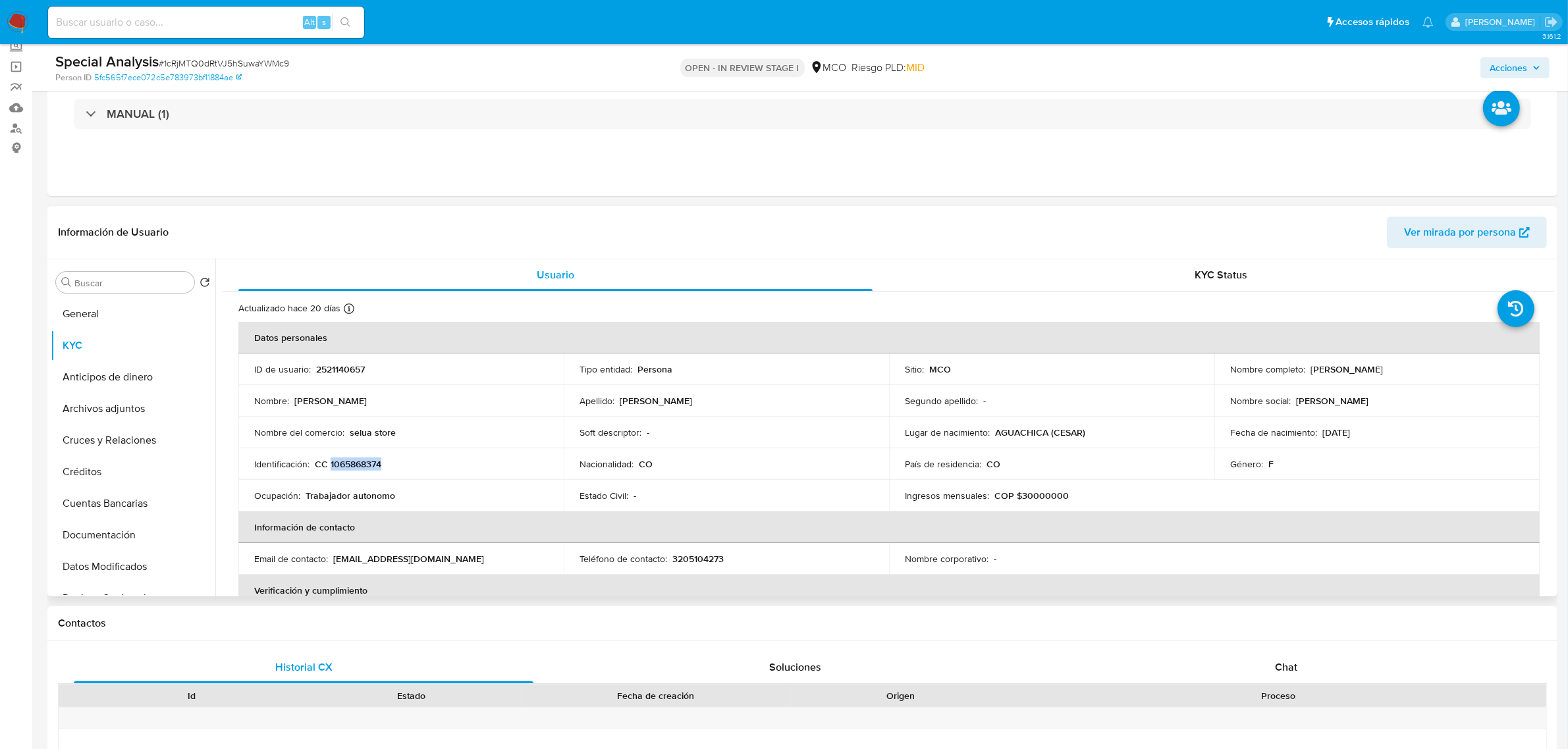
copy p "Martinez Machuca Solanyi"
click at [353, 373] on p "2521140657" at bounding box center [340, 369] width 49 height 12
copy p "2521140657"
click at [1531, 63] on span "Acciones" at bounding box center [1514, 67] width 51 height 19
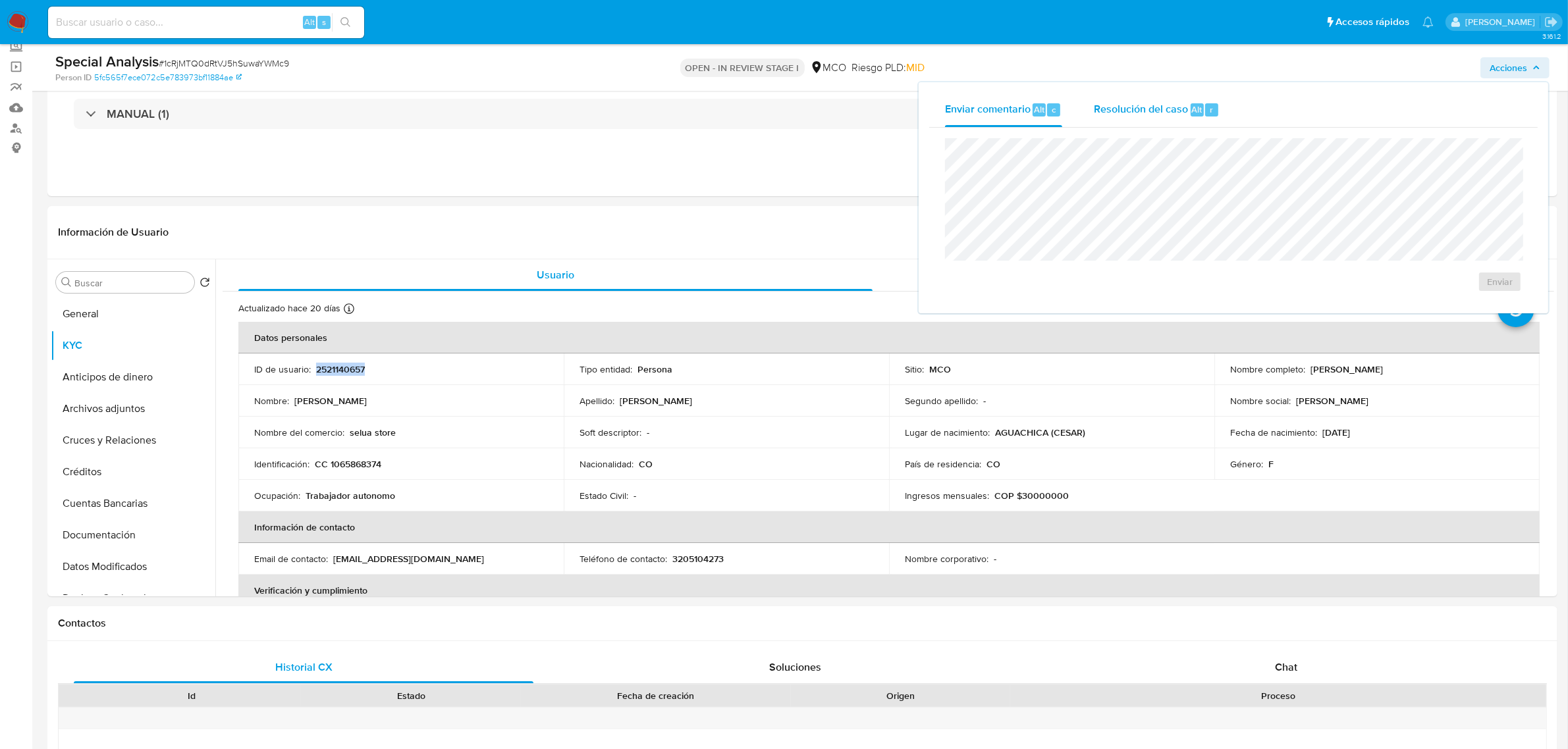
drag, startPoint x: 1151, startPoint y: 94, endPoint x: 1146, endPoint y: 111, distance: 17.7
click at [1151, 95] on div "Resolución del caso Alt r" at bounding box center [1157, 110] width 126 height 35
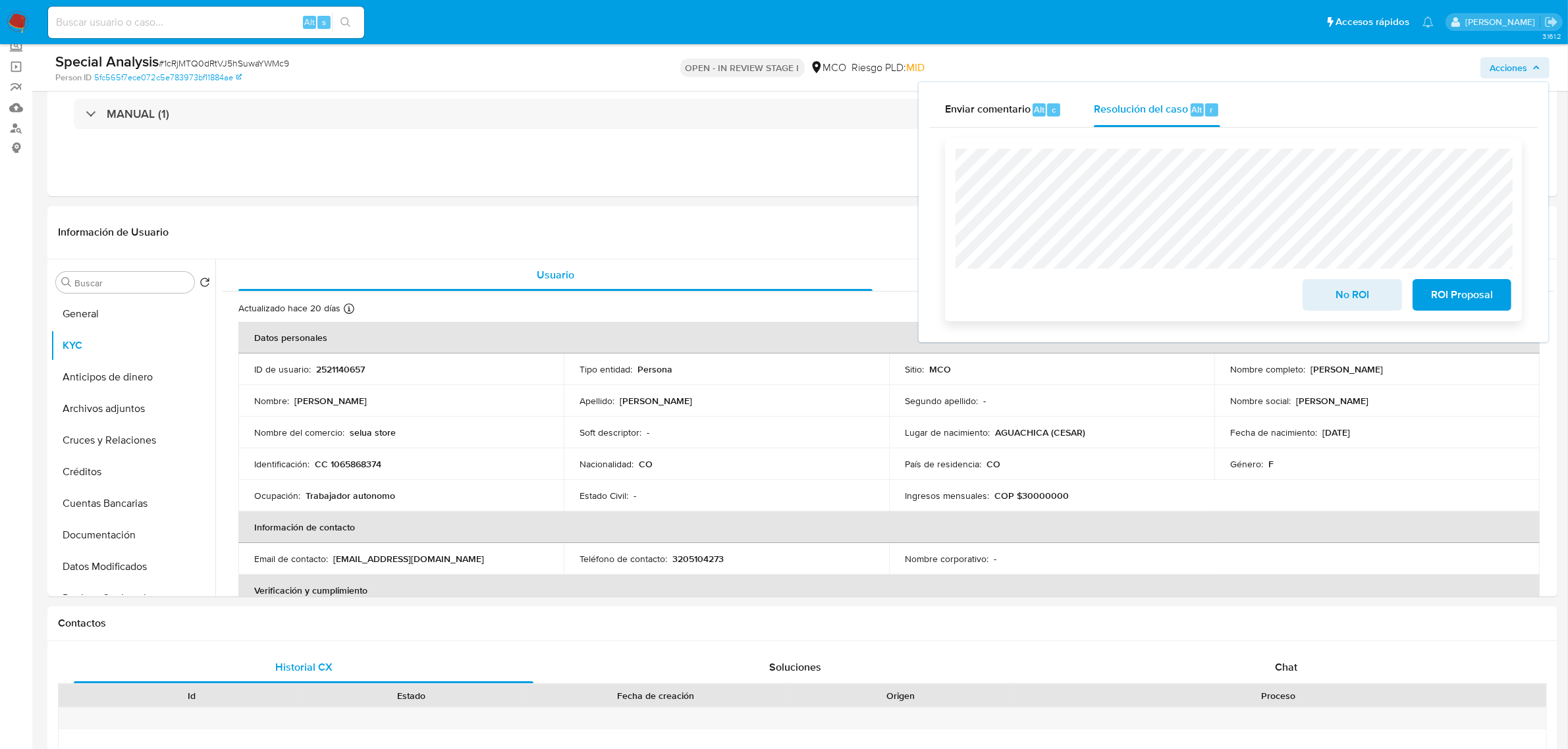
click at [1457, 295] on span "ROI Proposal" at bounding box center [1462, 295] width 65 height 29
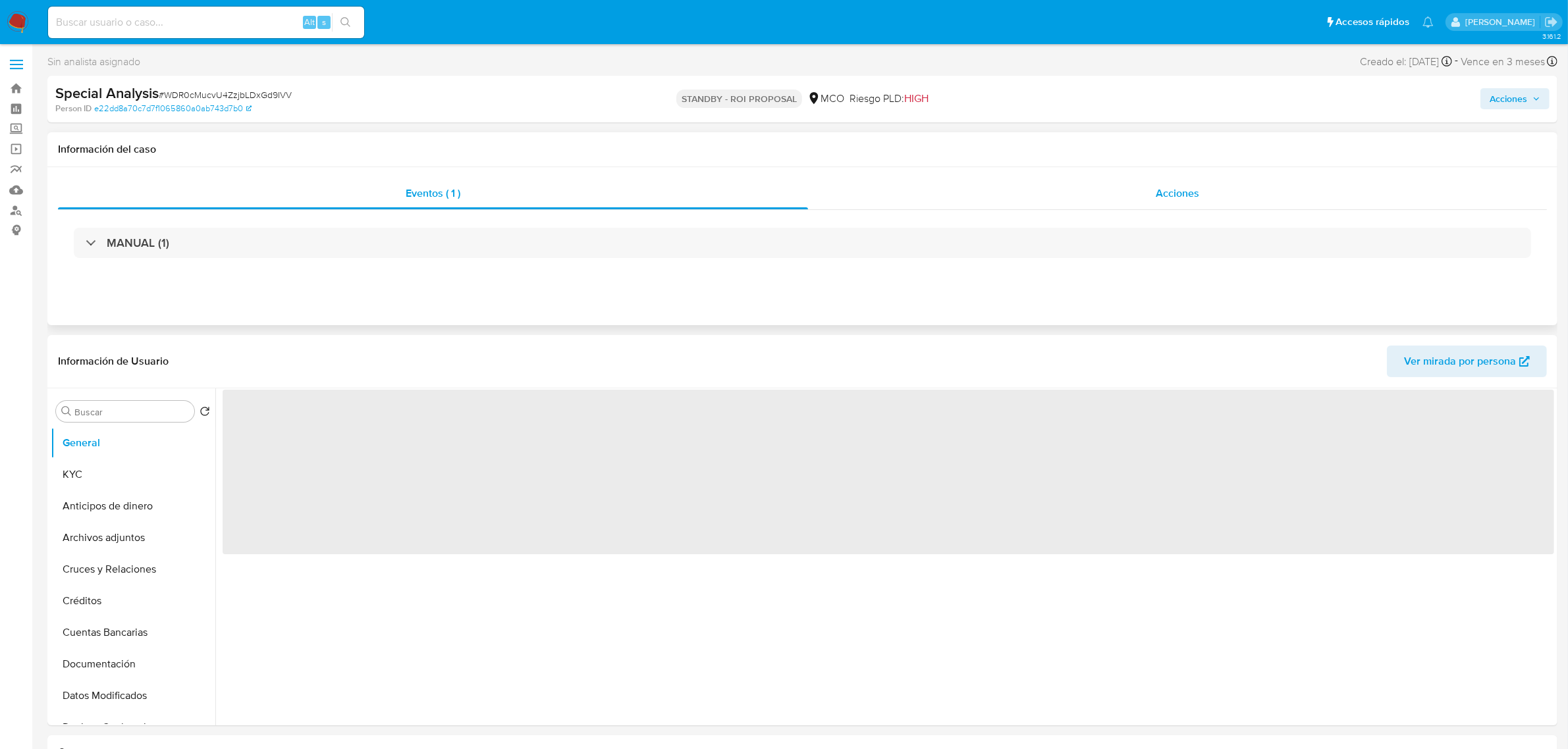
click at [1193, 179] on div "Acciones" at bounding box center [1177, 193] width 739 height 32
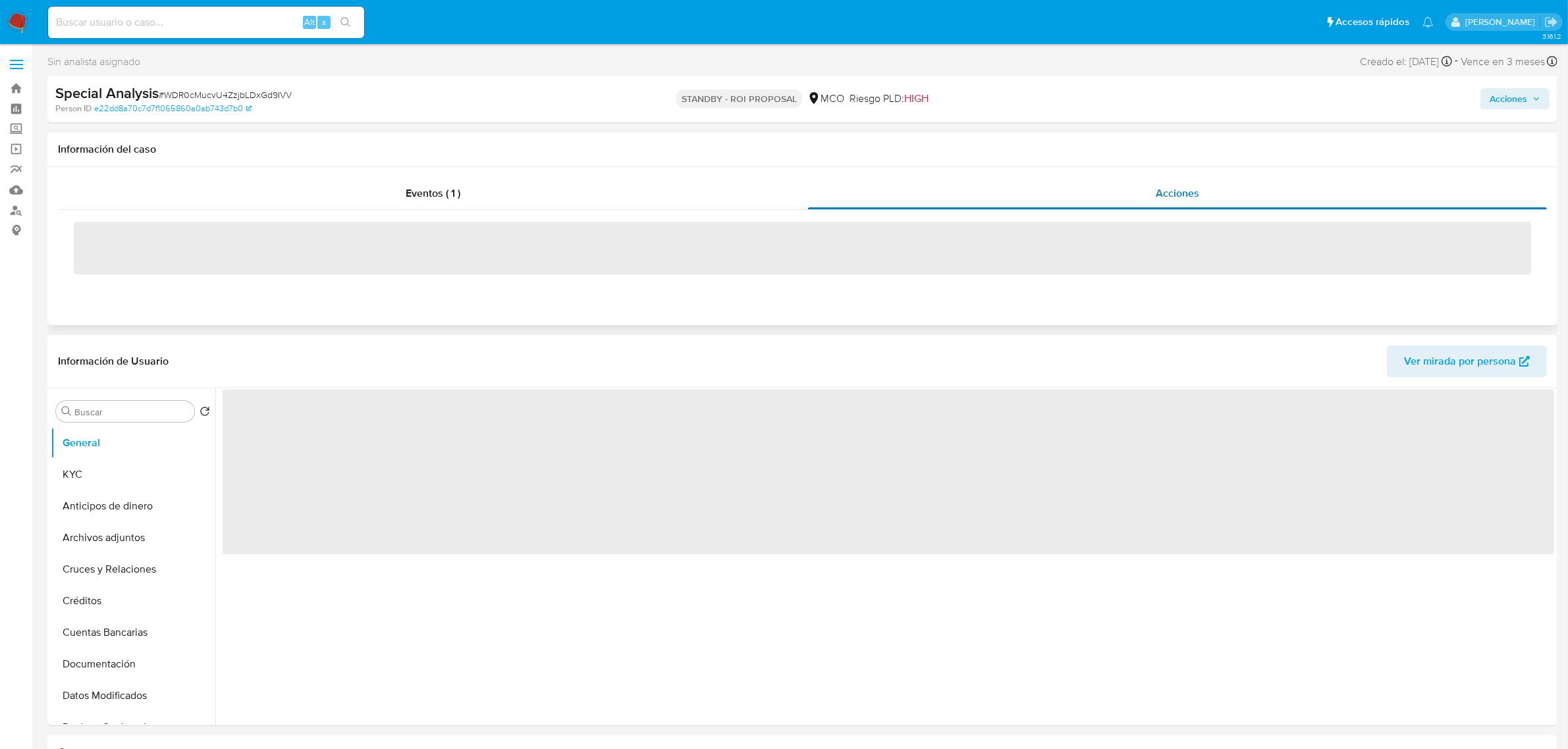
select select "10"
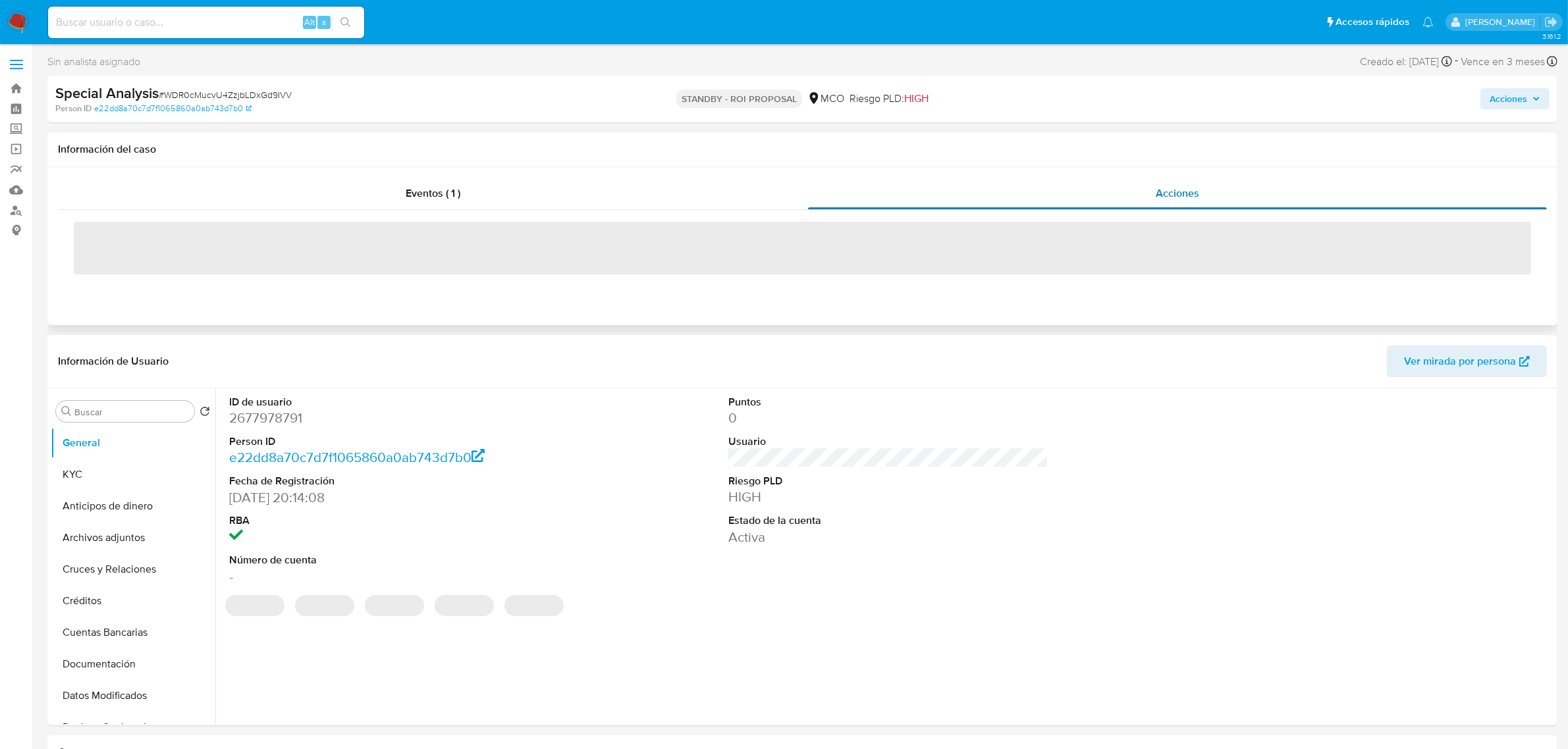
click at [1193, 188] on span "Acciones" at bounding box center [1178, 192] width 44 height 15
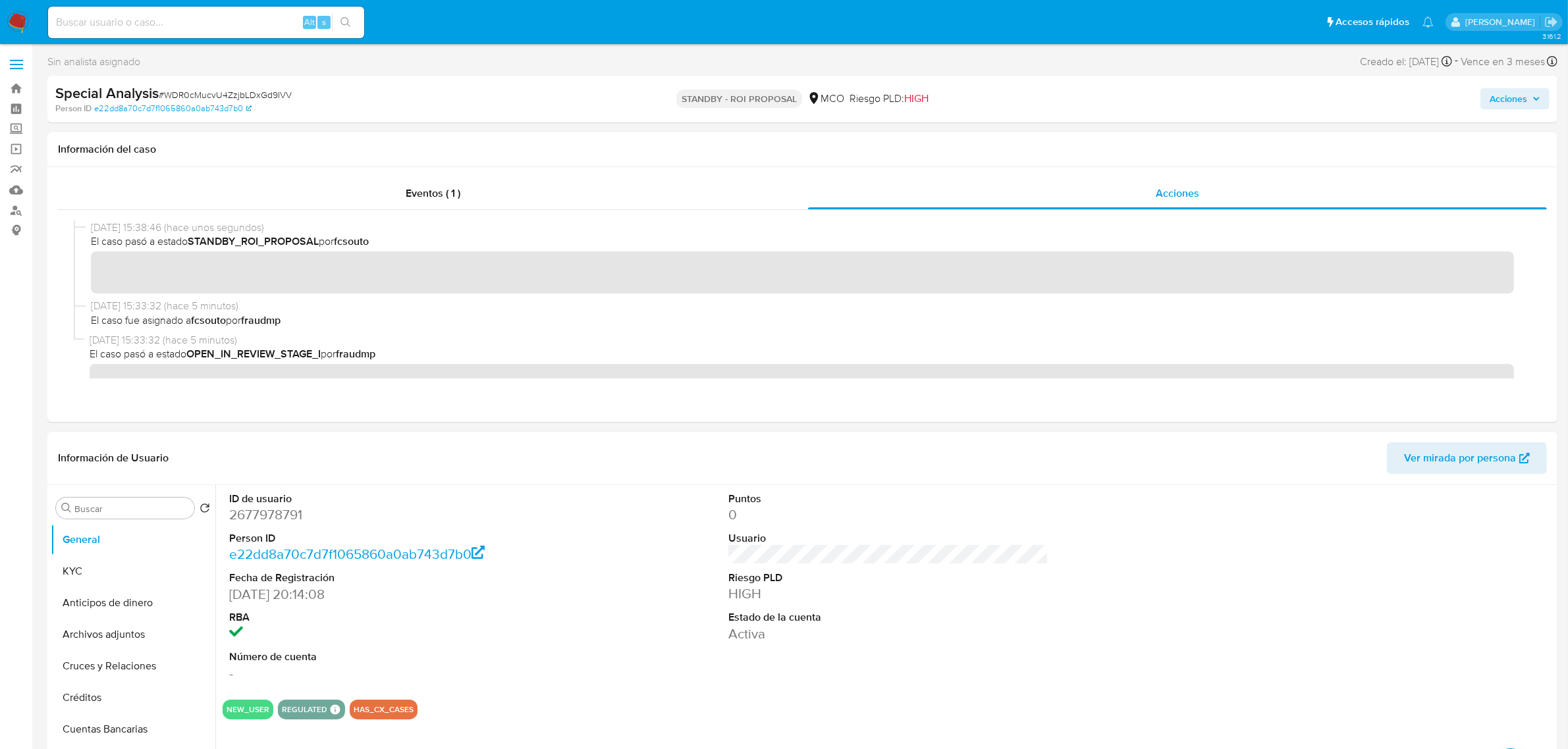
click at [1045, 526] on dl "Puntos 0 Usuario Riesgo PLD HIGH Estado de la cuenta Activa" at bounding box center [888, 567] width 321 height 152
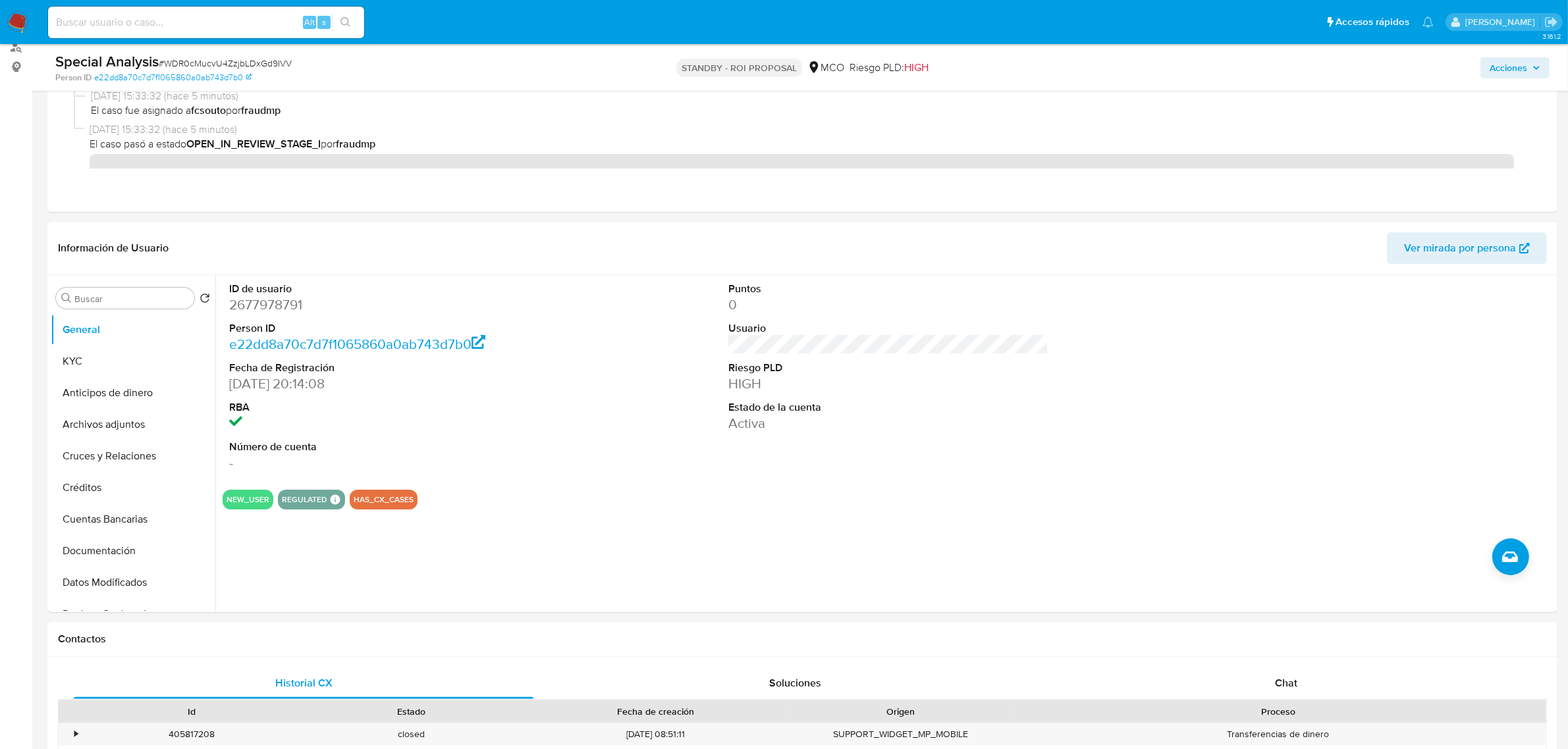
scroll to position [165, 0]
click at [103, 357] on button "KYC" at bounding box center [127, 360] width 154 height 32
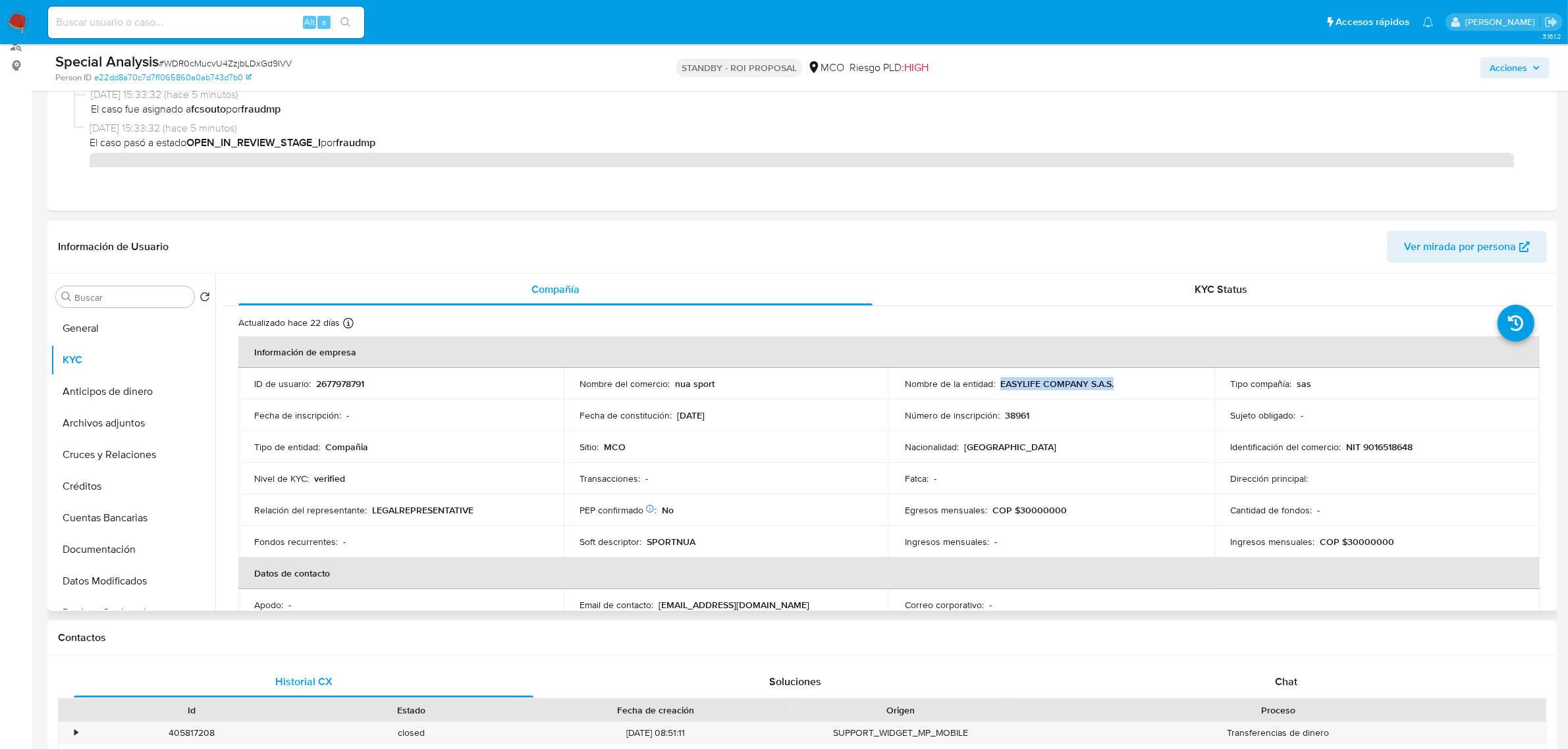
drag, startPoint x: 1127, startPoint y: 389, endPoint x: 998, endPoint y: 379, distance: 129.4
click at [998, 379] on div "Nombre de la entidad : EASYLIFE COMPANY S.A.S." at bounding box center [1052, 384] width 294 height 12
copy p "EASYLIFE COMPANY S.A.S."
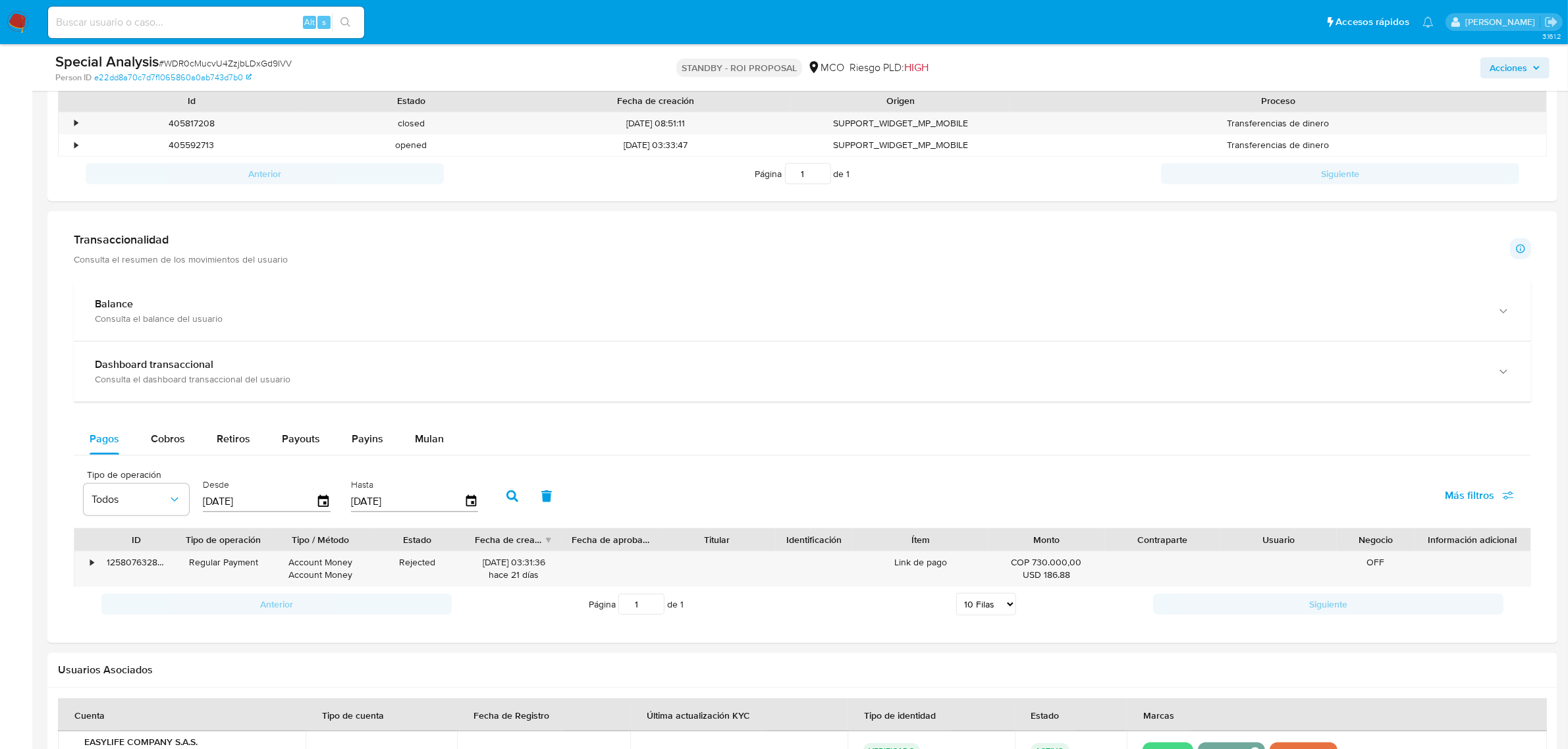
scroll to position [823, 0]
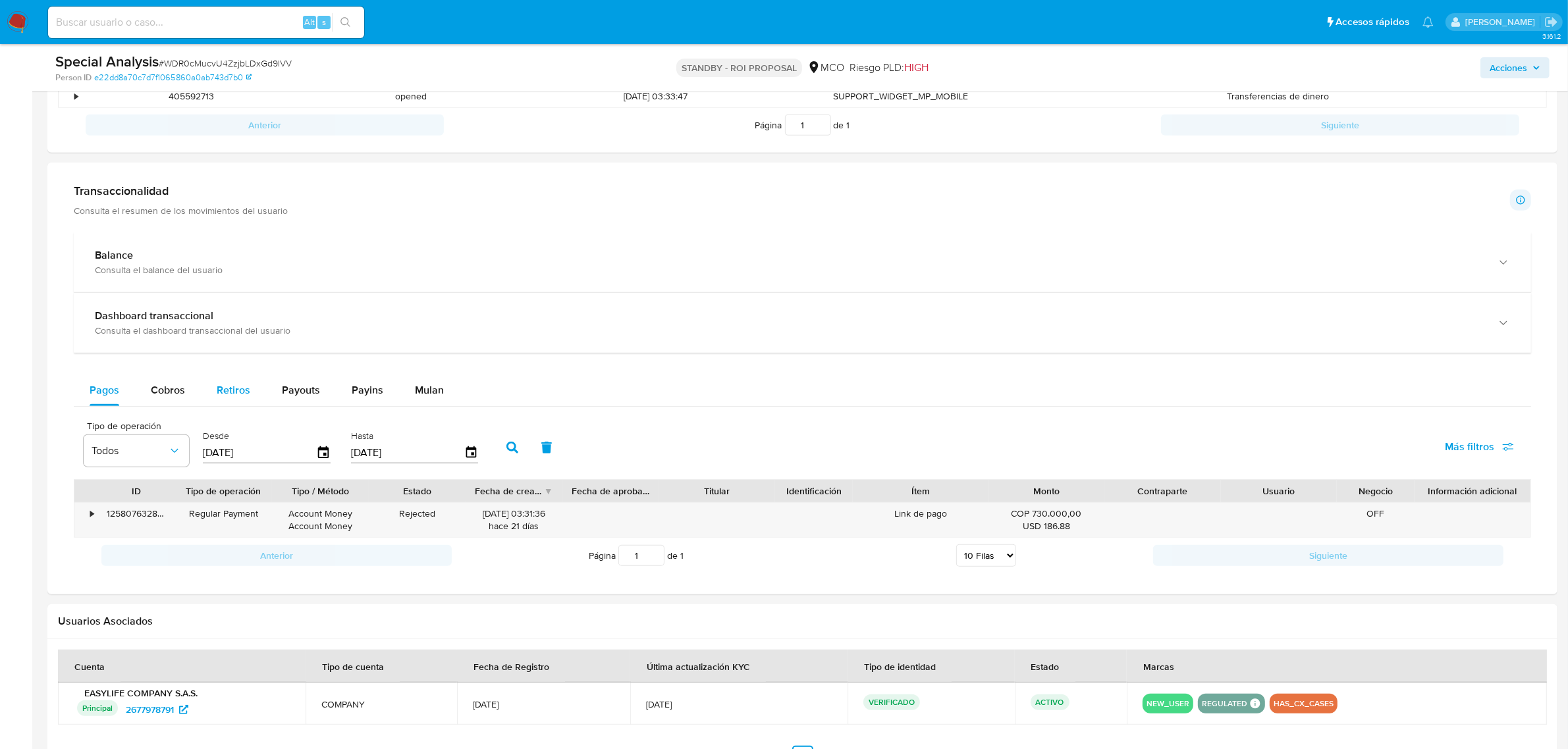
click at [231, 393] on span "Retiros" at bounding box center [233, 390] width 34 height 15
select select "10"
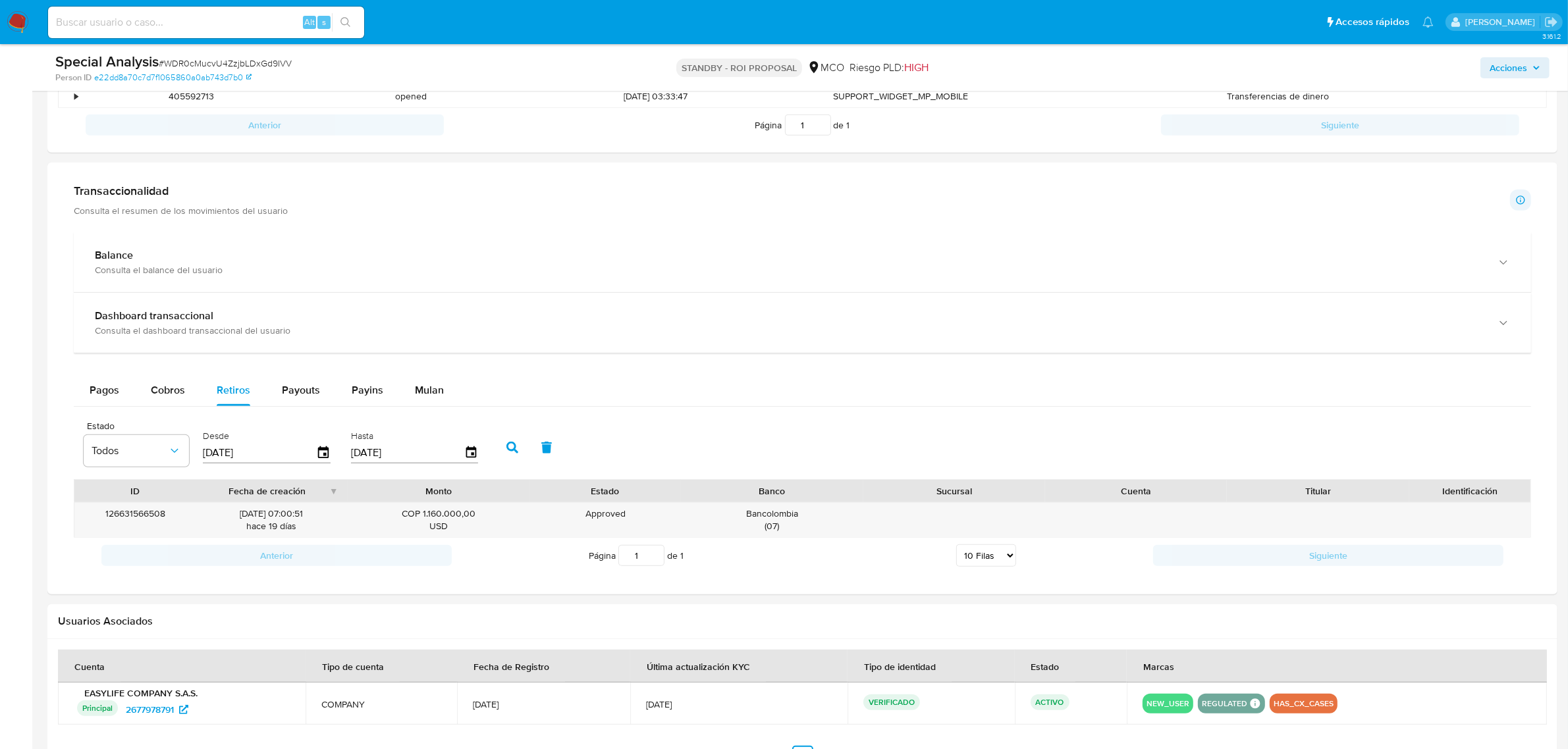
scroll to position [906, 0]
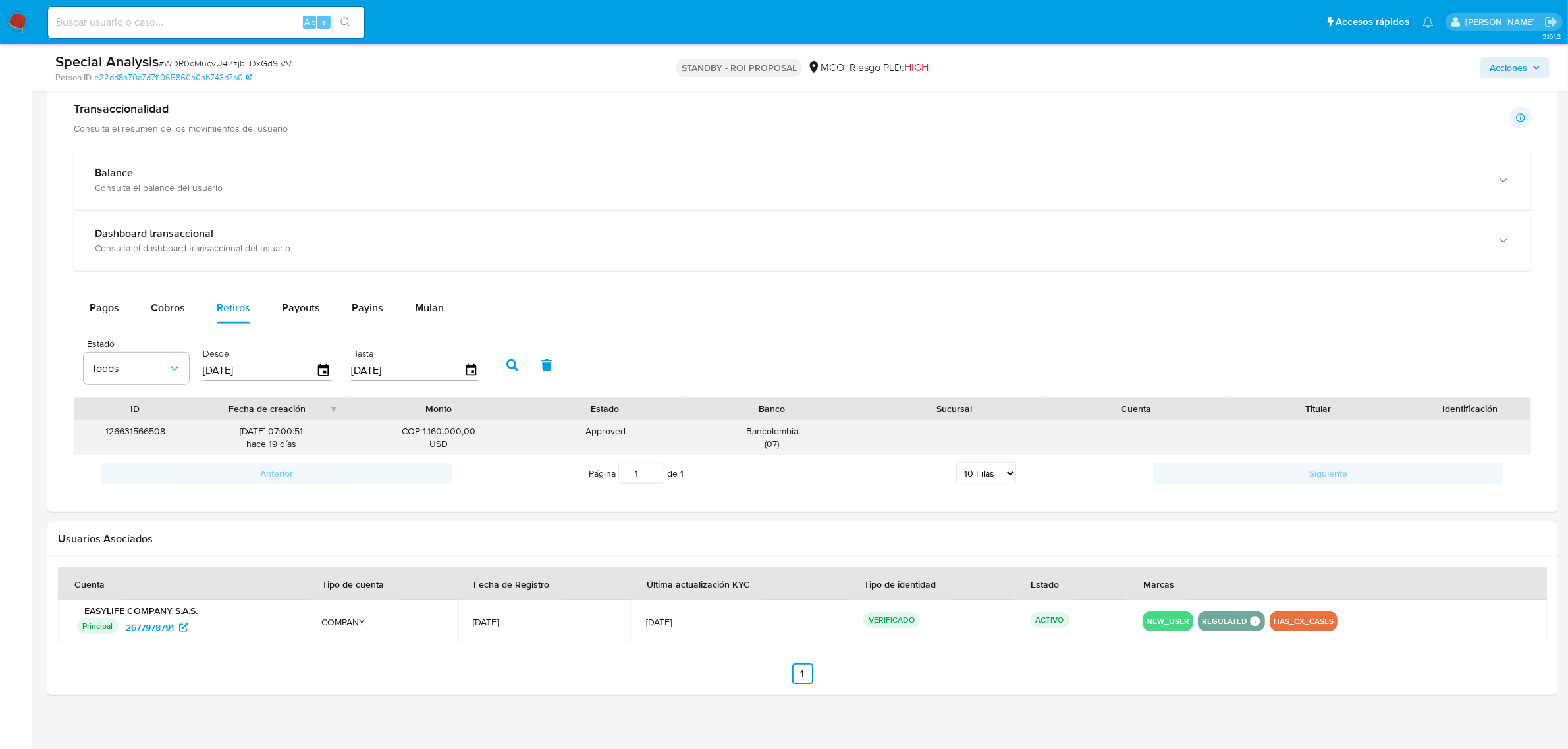
click at [791, 438] on div "Bancolombia ( 07 )" at bounding box center [772, 437] width 164 height 25
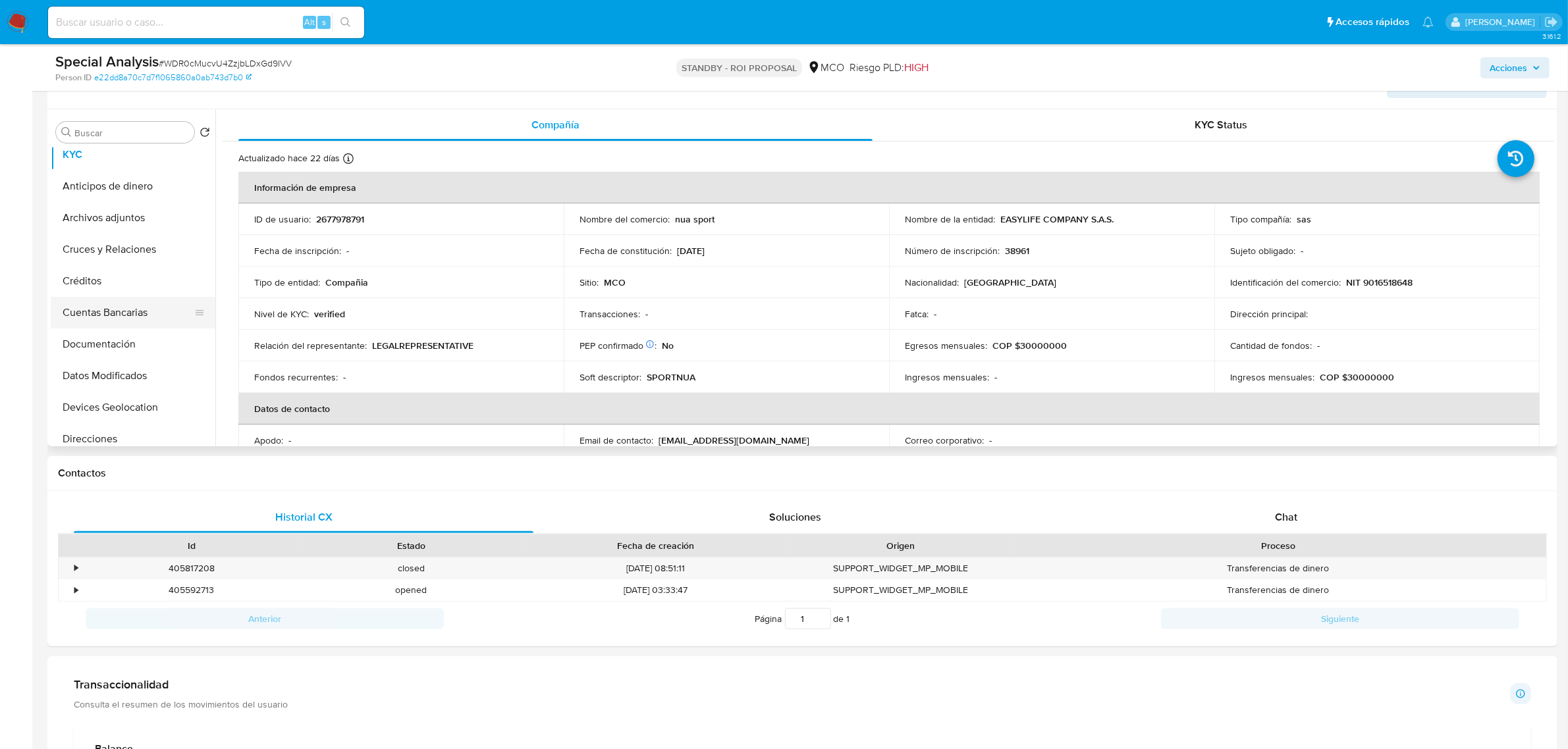
scroll to position [82, 0]
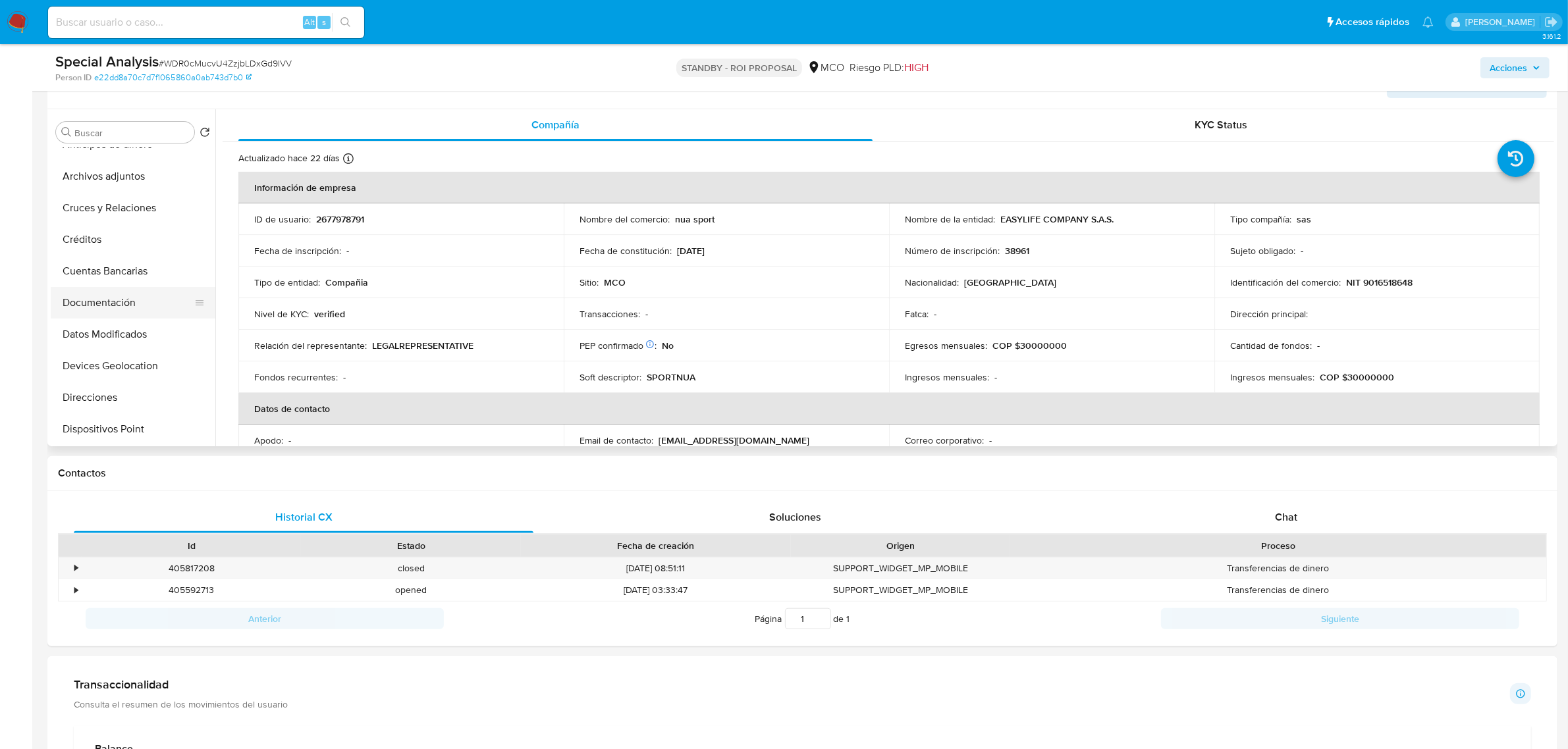
click at [109, 300] on button "Documentación" at bounding box center [127, 303] width 154 height 32
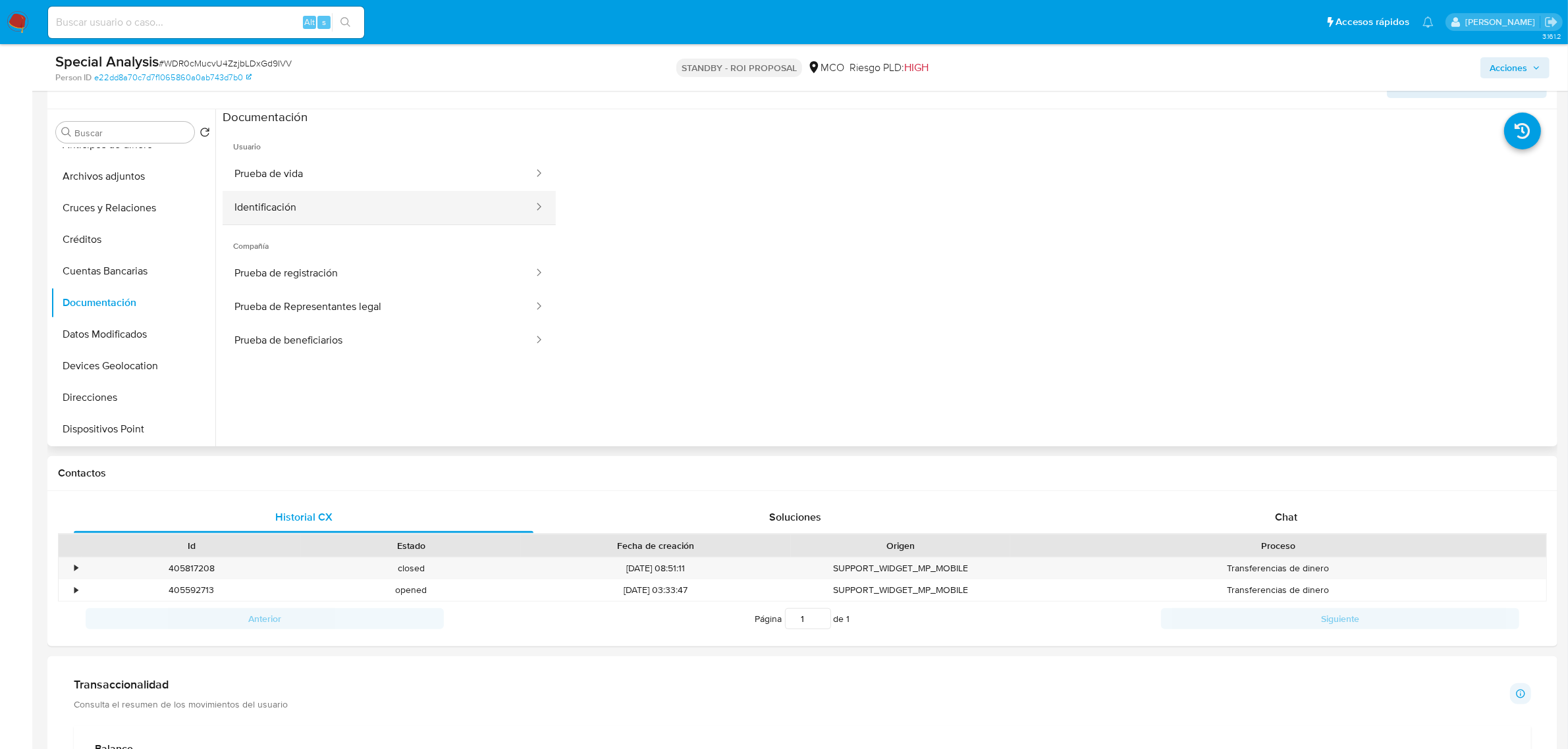
click at [392, 206] on button "Identificación" at bounding box center [378, 207] width 313 height 34
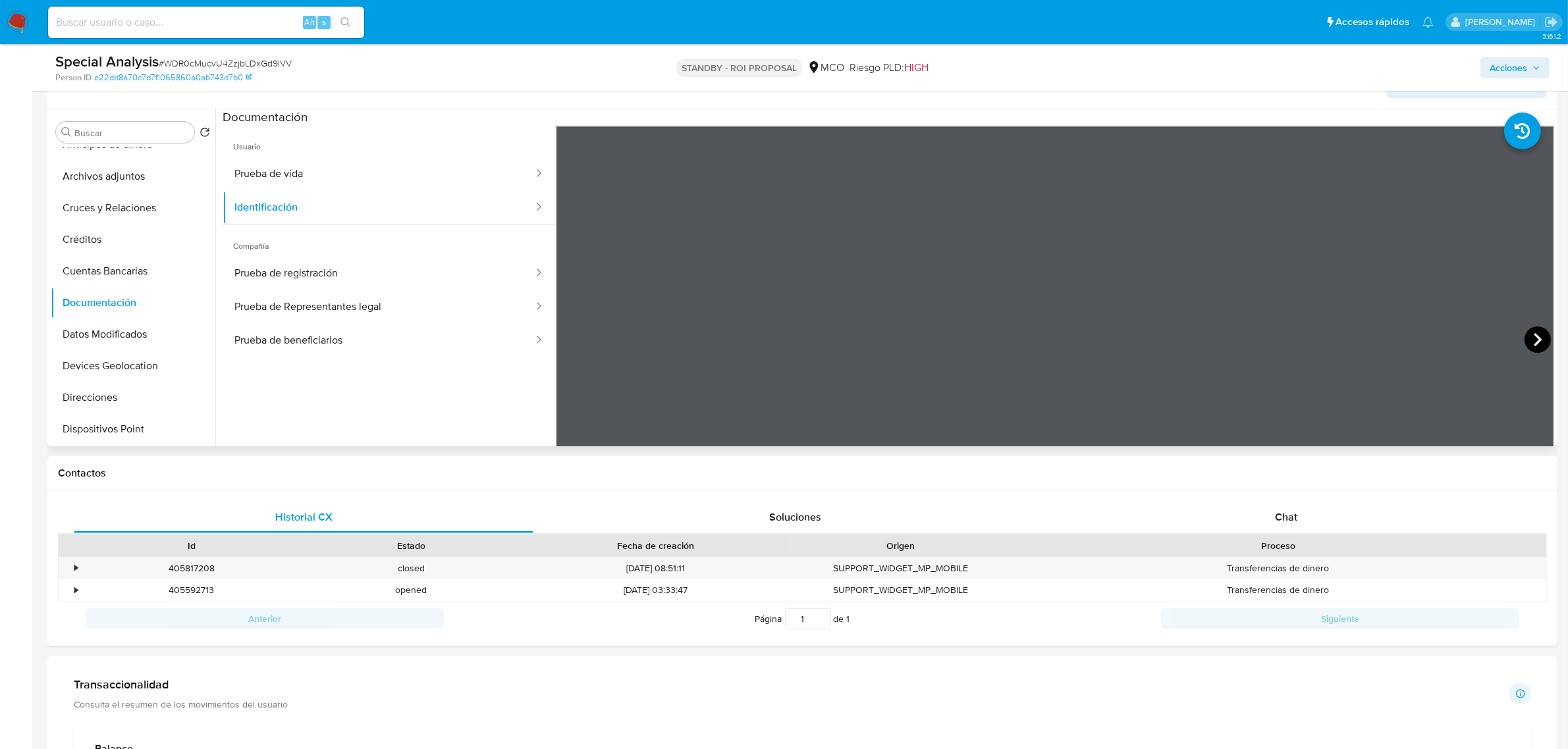
click at [1533, 330] on icon at bounding box center [1538, 339] width 27 height 27
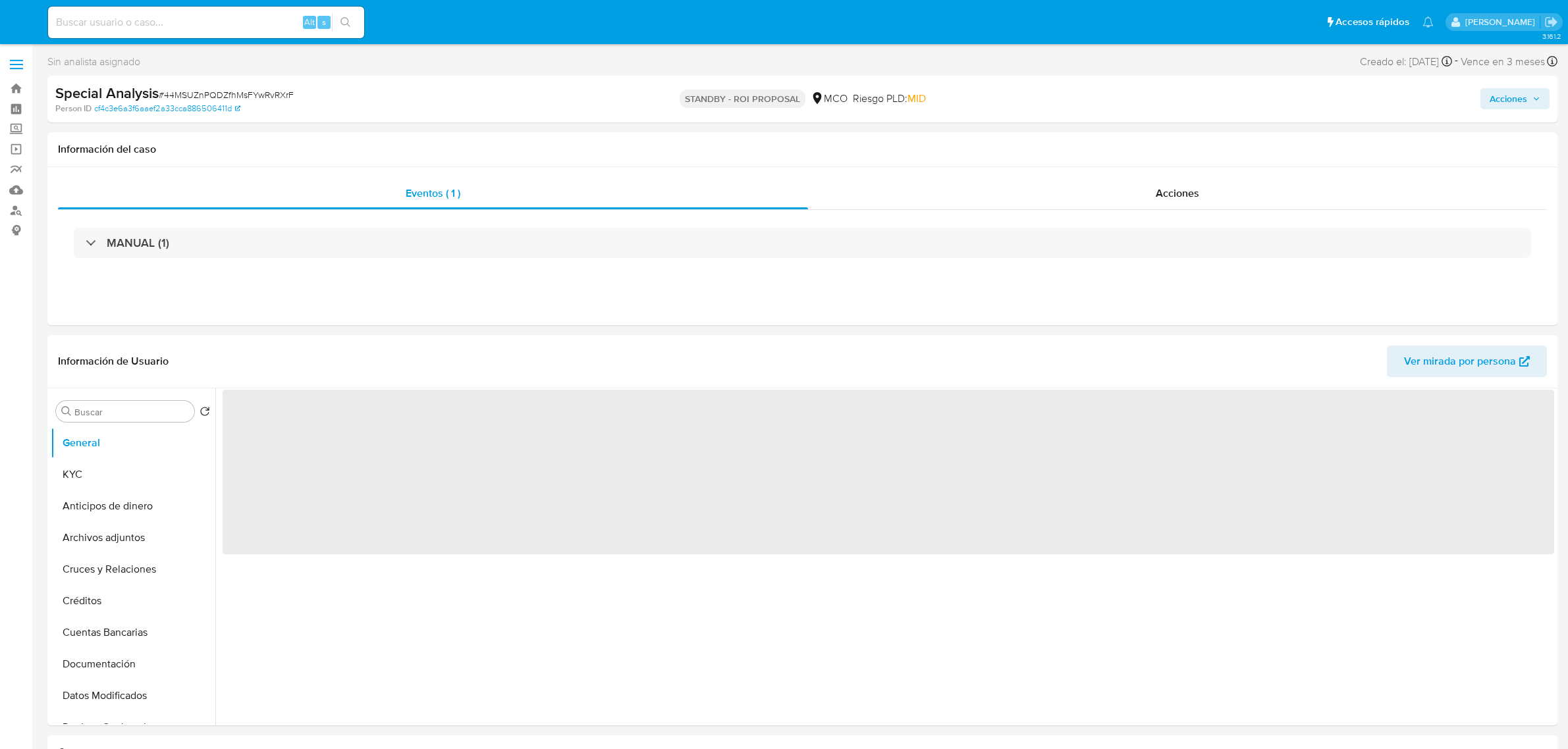
select select "10"
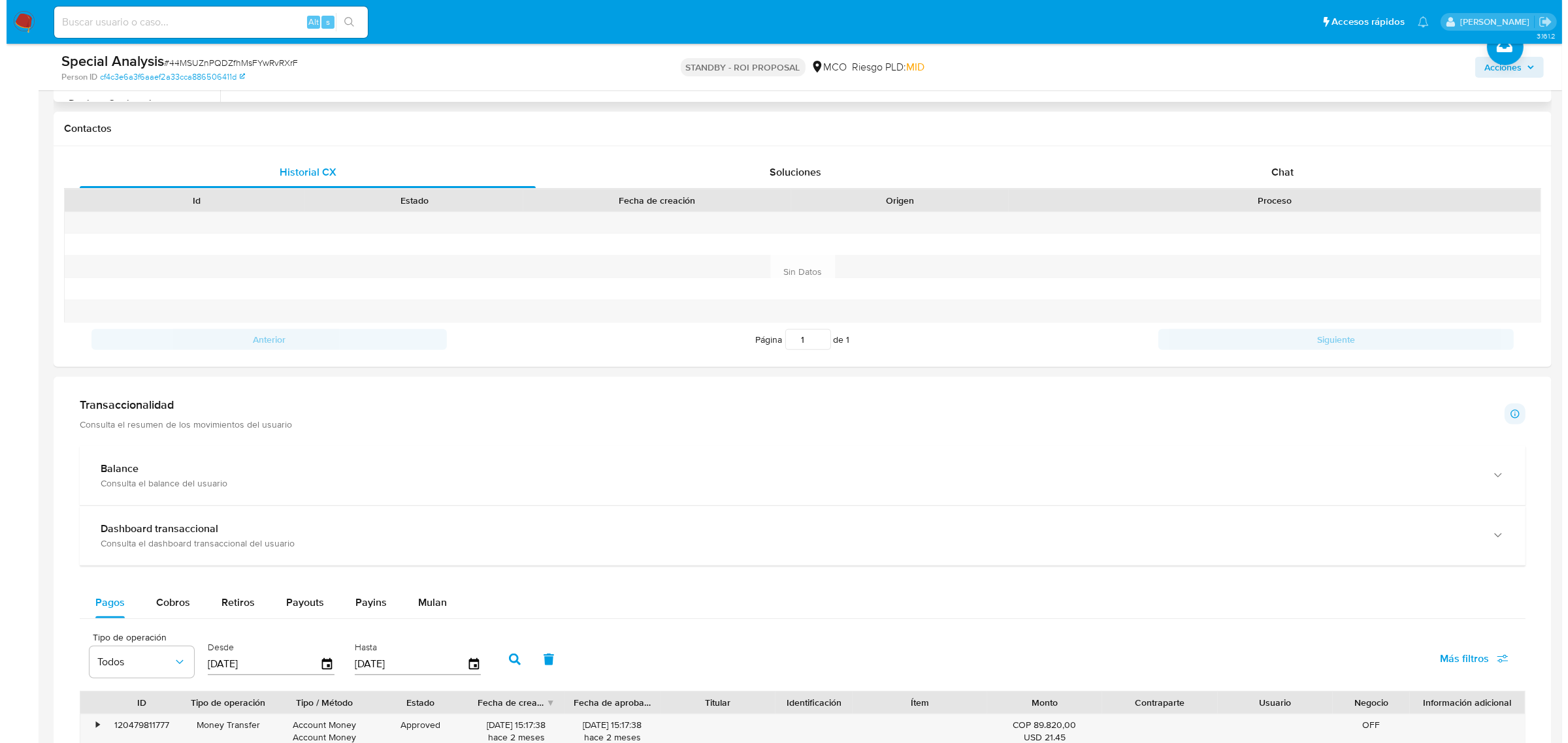
scroll to position [881, 0]
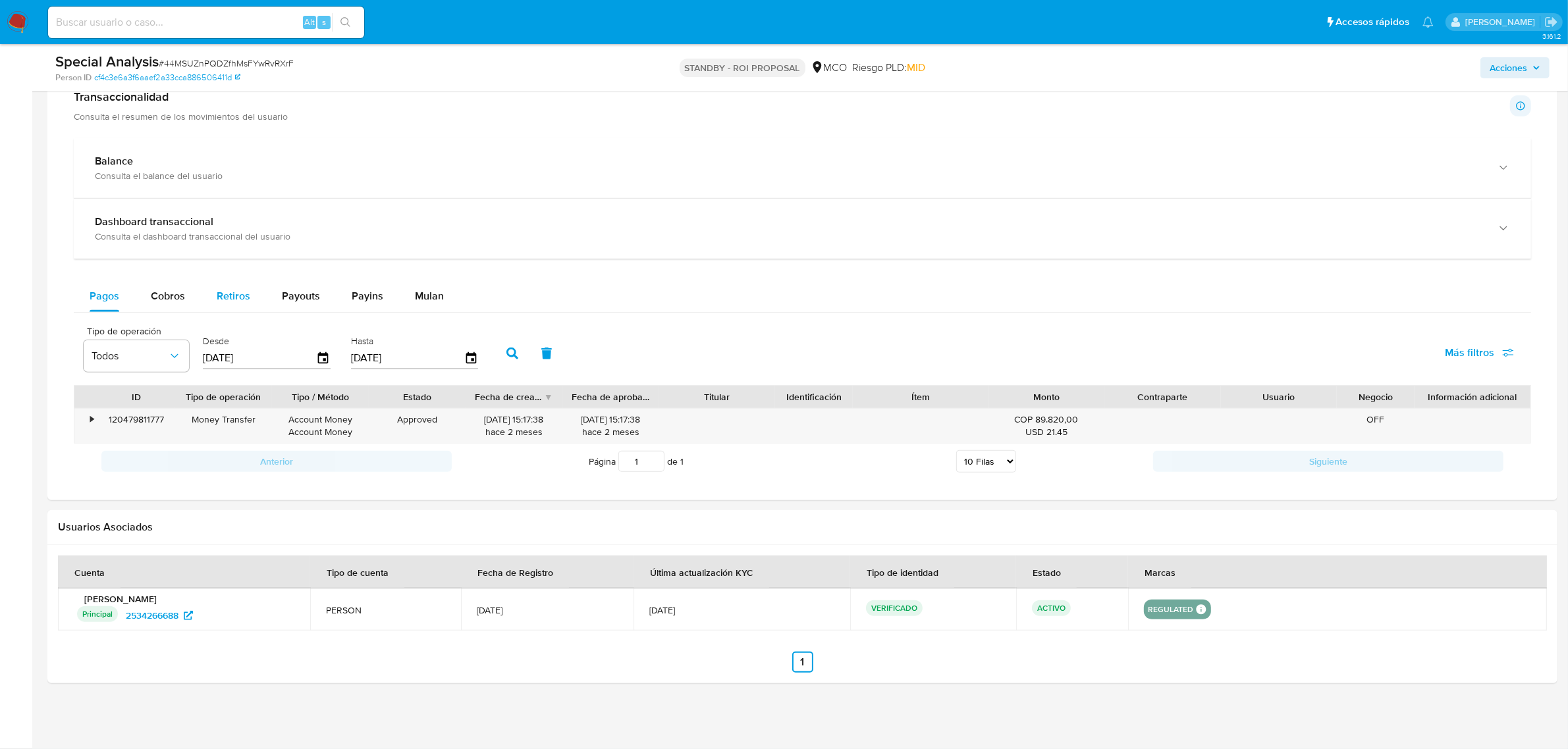
click at [210, 303] on button "Retiros" at bounding box center [233, 297] width 65 height 32
select select "10"
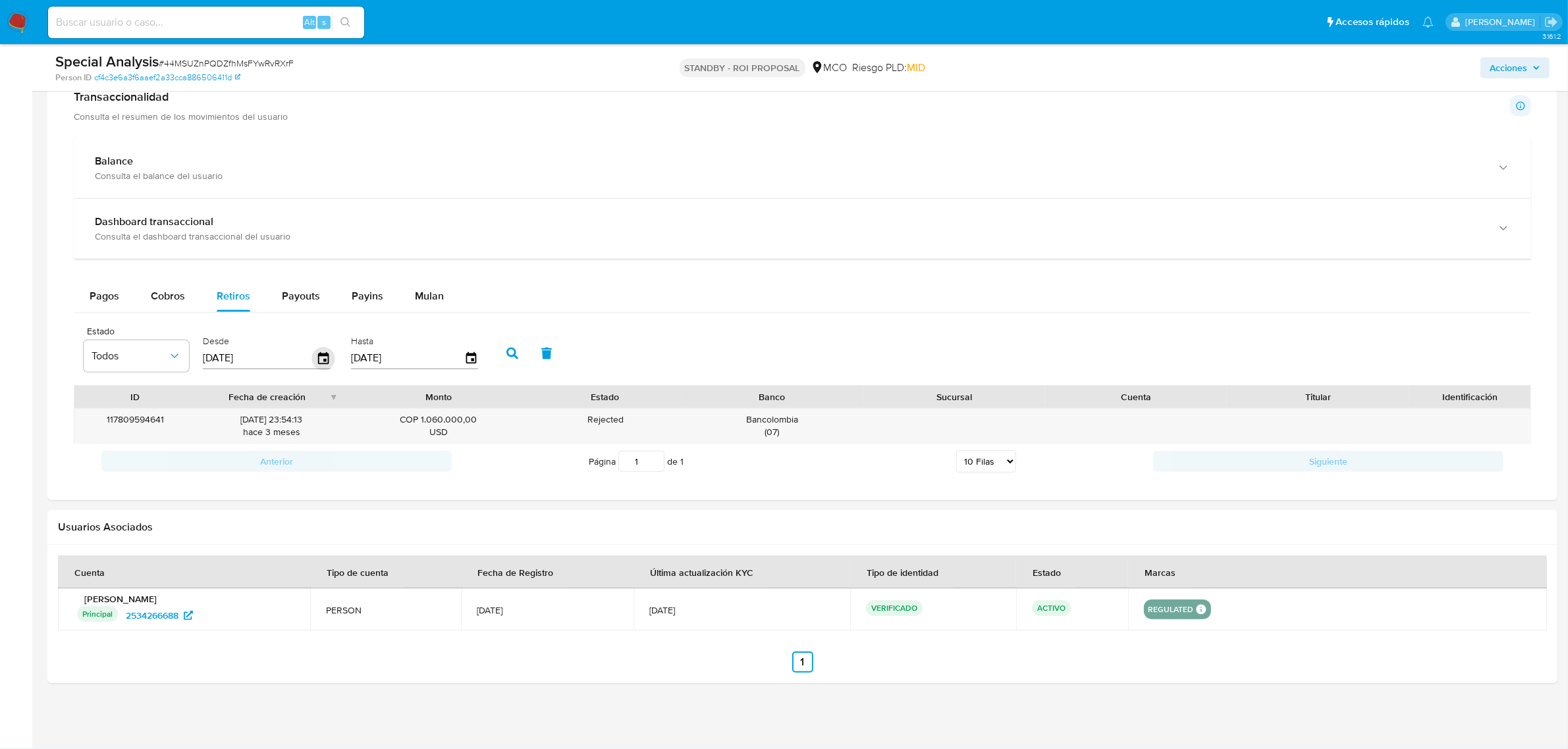
click at [327, 357] on icon "button" at bounding box center [324, 358] width 23 height 23
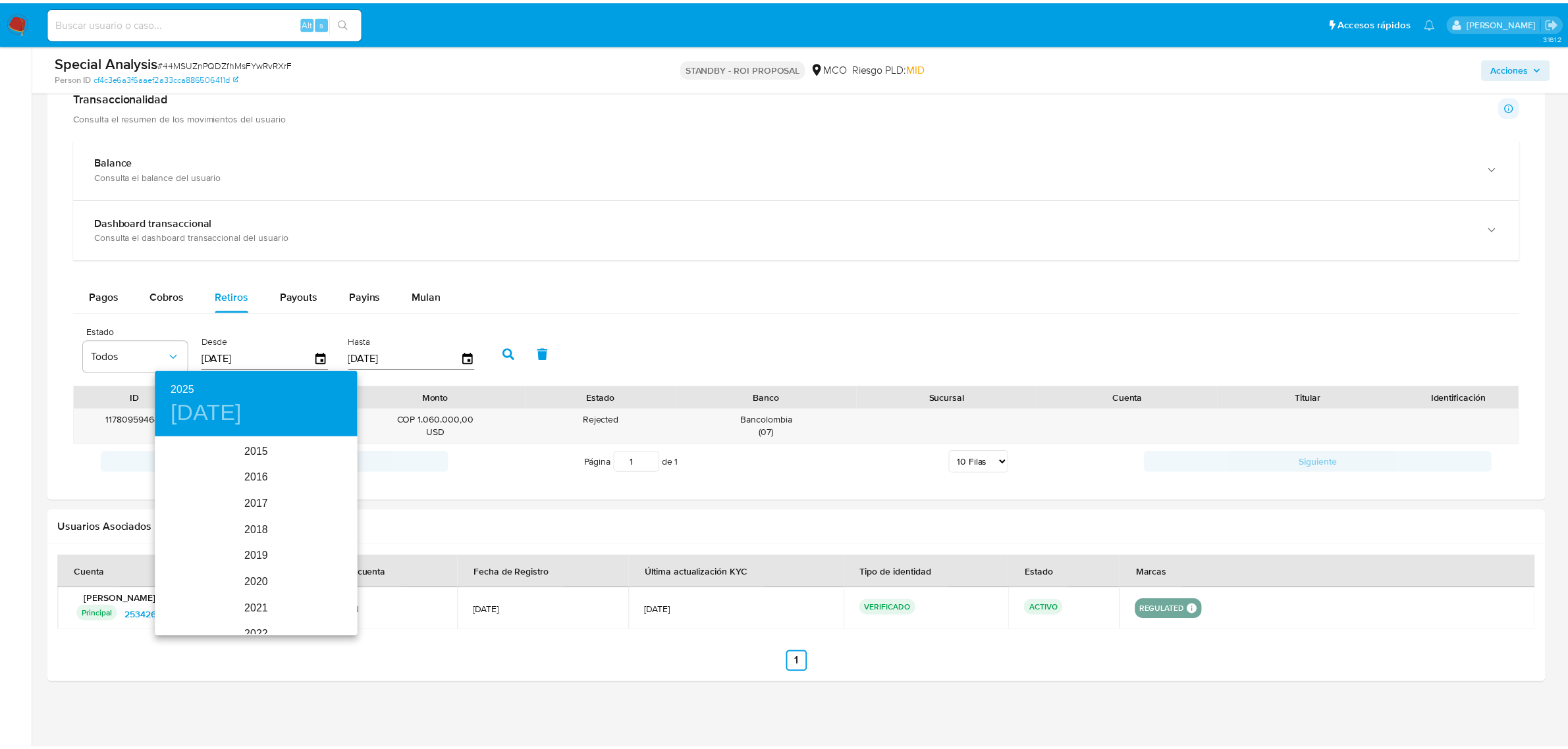
scroll to position [185, 0]
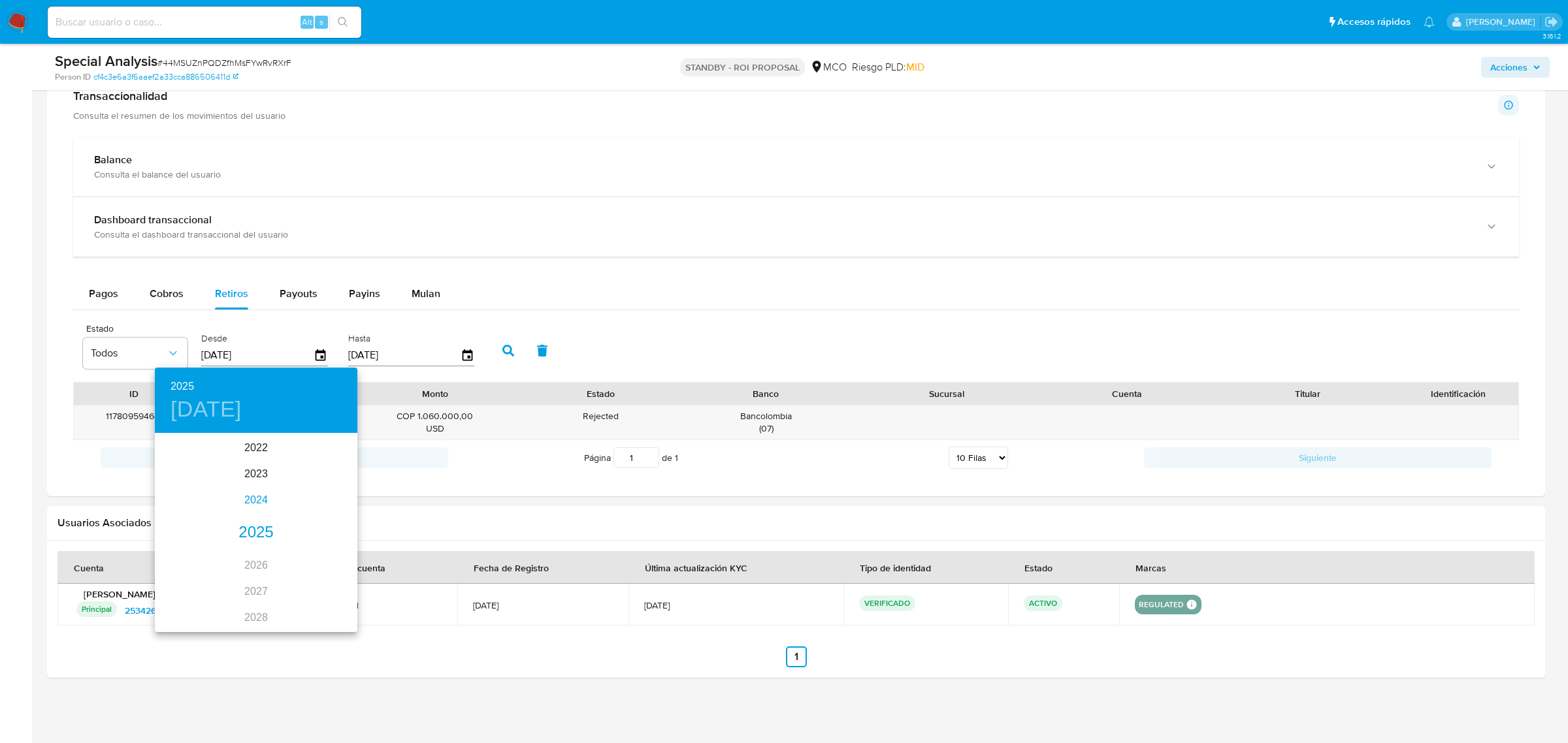
click at [252, 501] on div "2024" at bounding box center [256, 500] width 203 height 27
click at [256, 561] on div "ago." at bounding box center [256, 558] width 67 height 49
type input "[DATE]"
click at [306, 527] on p "10" at bounding box center [308, 526] width 11 height 13
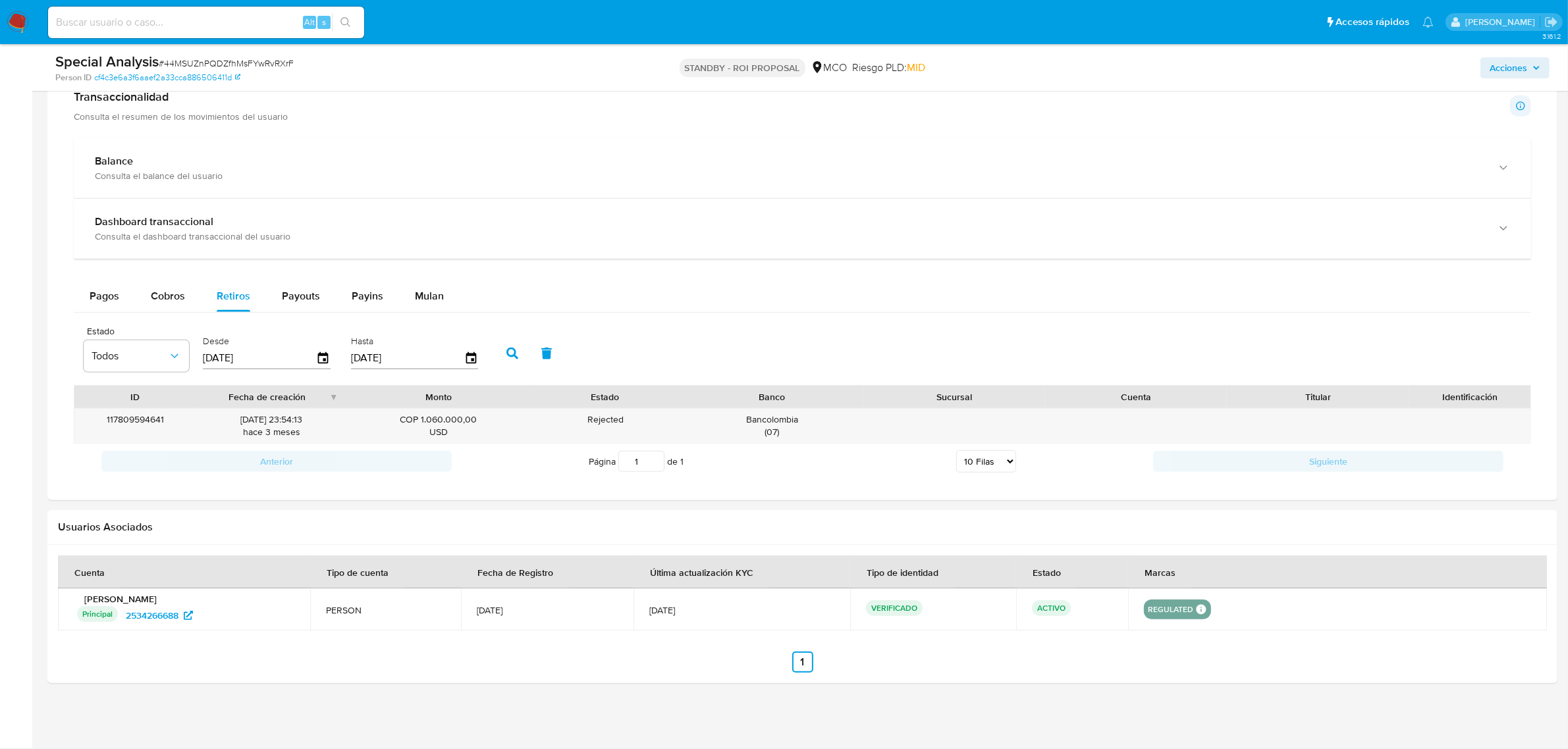
click at [512, 353] on icon "button" at bounding box center [512, 353] width 12 height 12
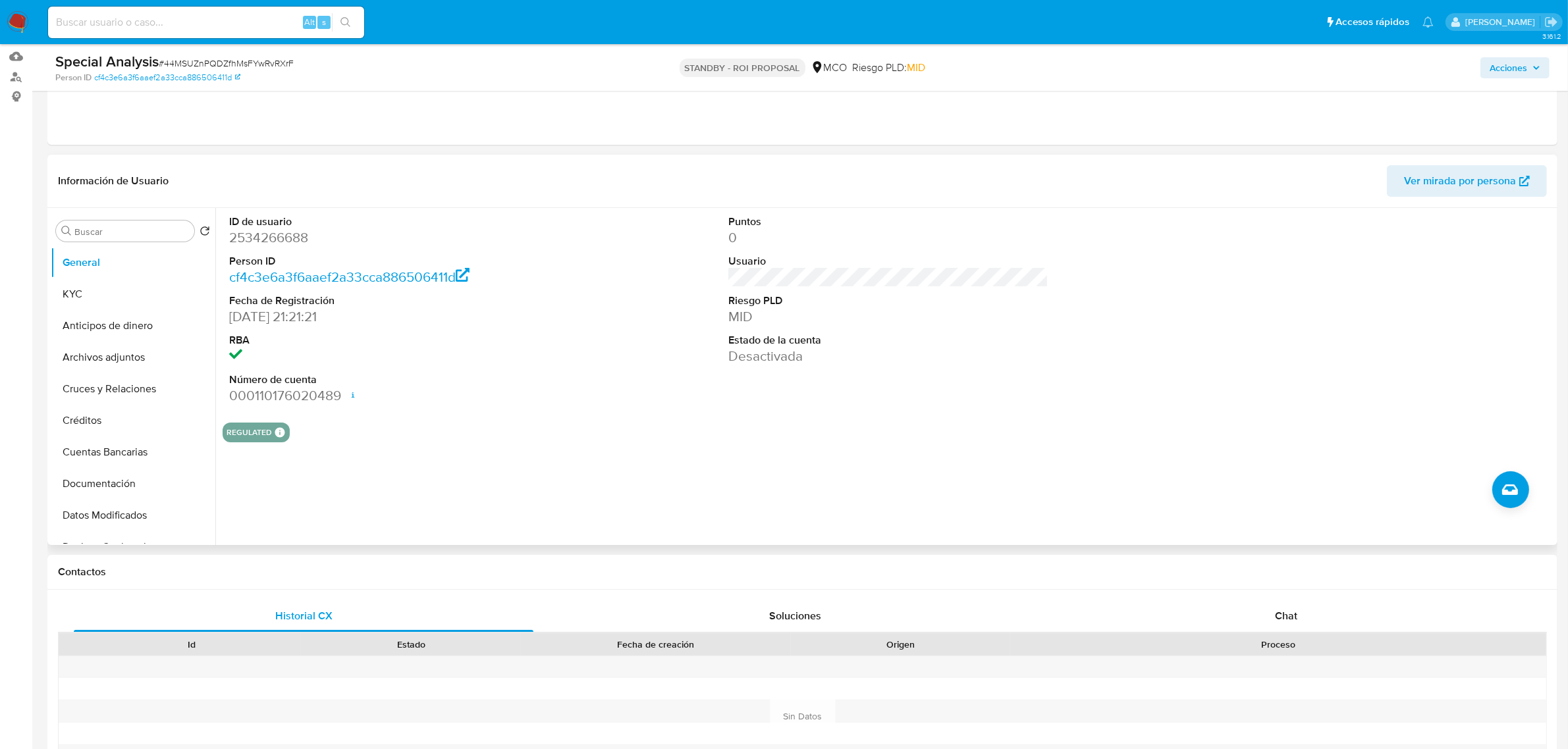
scroll to position [64, 0]
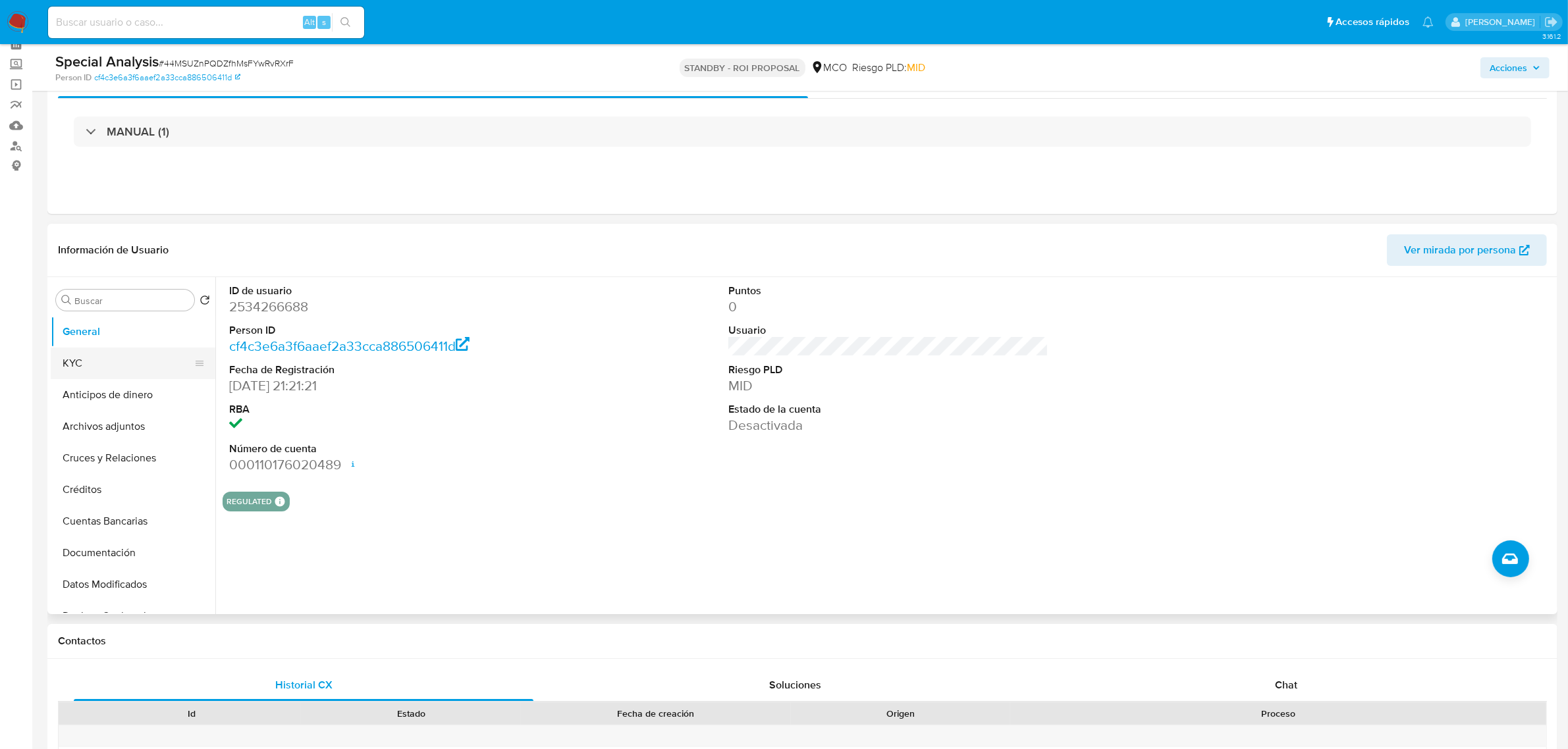
click at [93, 359] on button "KYC" at bounding box center [127, 363] width 154 height 32
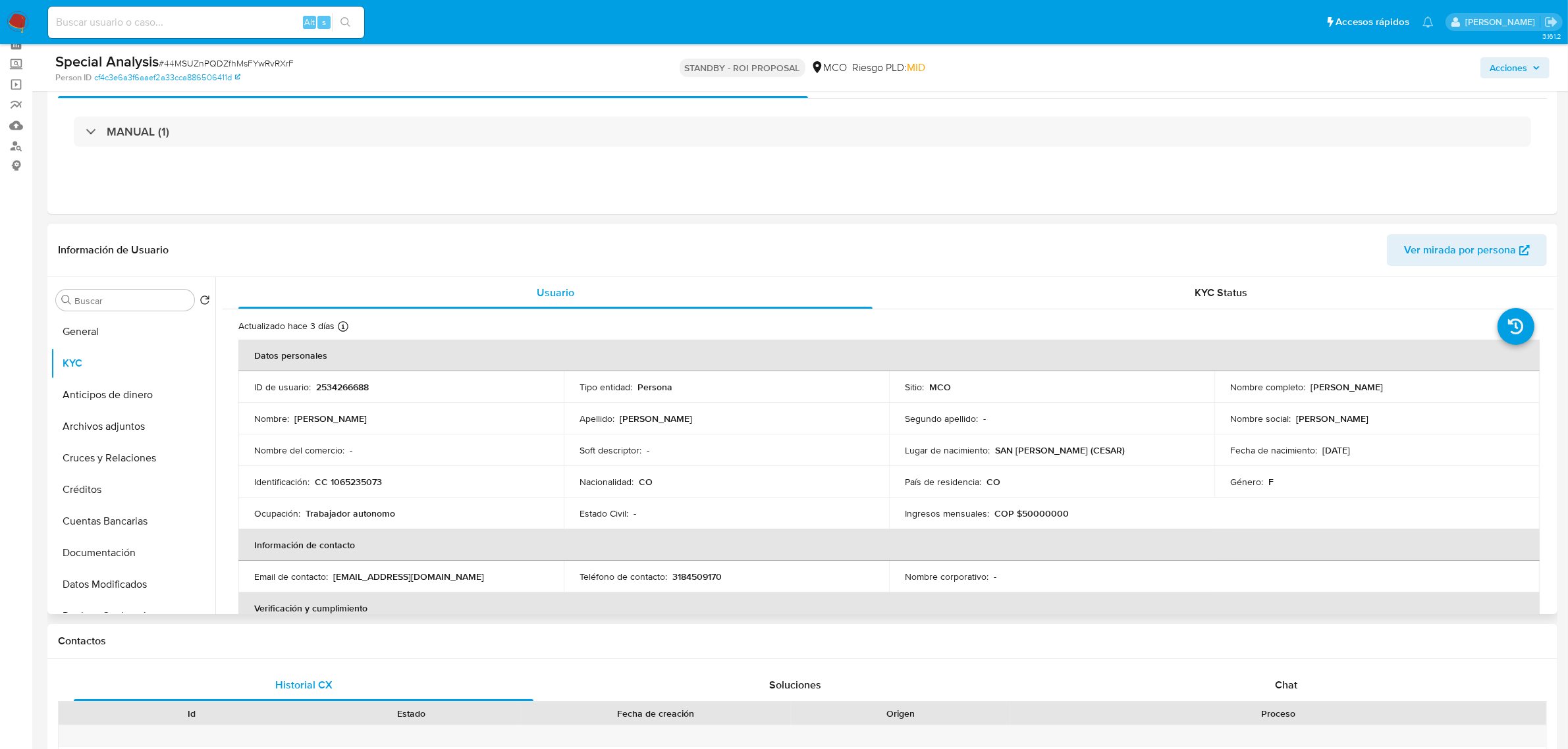
drag, startPoint x: 1308, startPoint y: 383, endPoint x: 1431, endPoint y: 387, distance: 123.1
click at [1431, 387] on div "Nombre completo : Silvia Fernanda Melo Gamboa" at bounding box center [1377, 387] width 294 height 12
copy p "Silvia Fernanda Melo Gamboa"
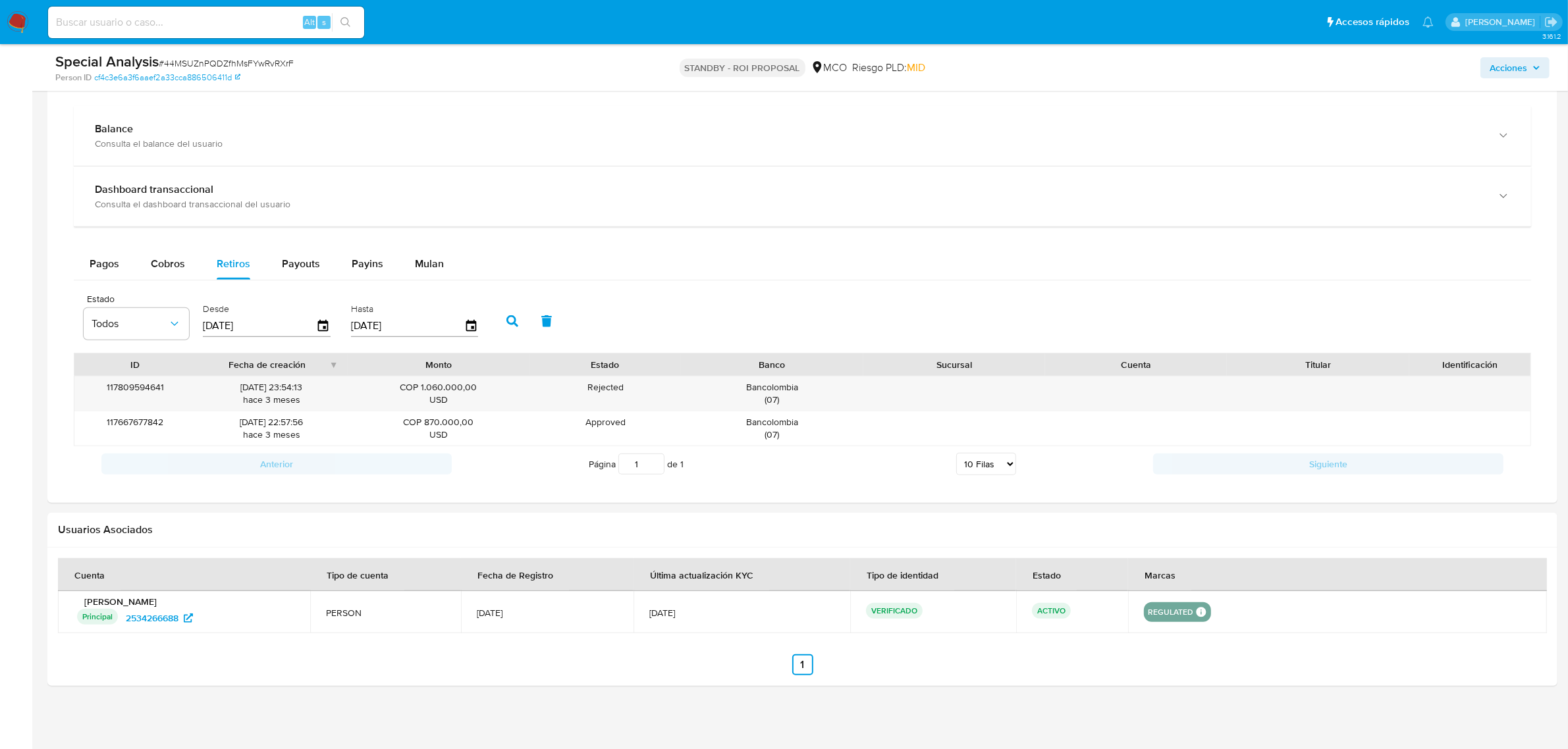
scroll to position [924, 0]
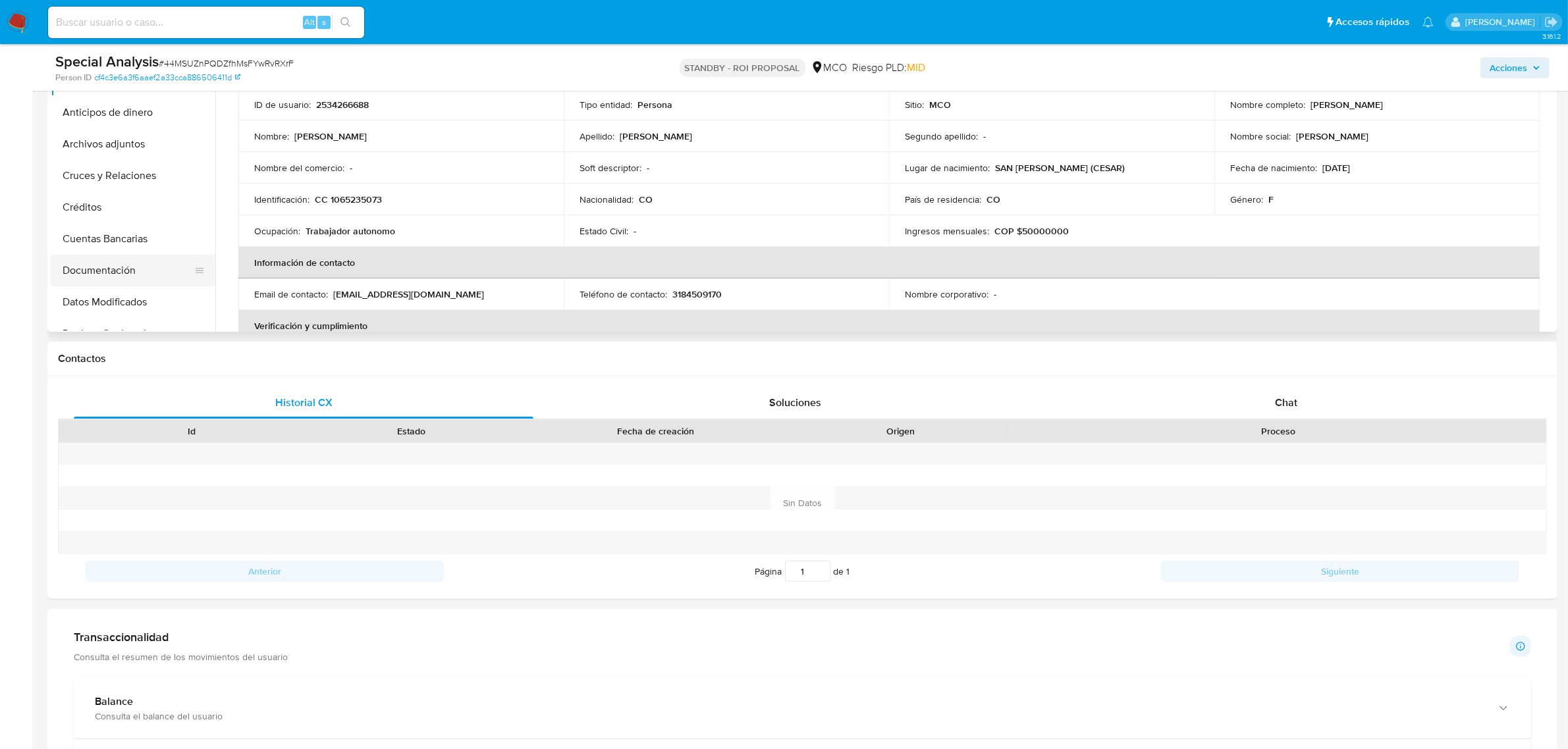
click at [126, 271] on button "Documentación" at bounding box center [127, 271] width 154 height 32
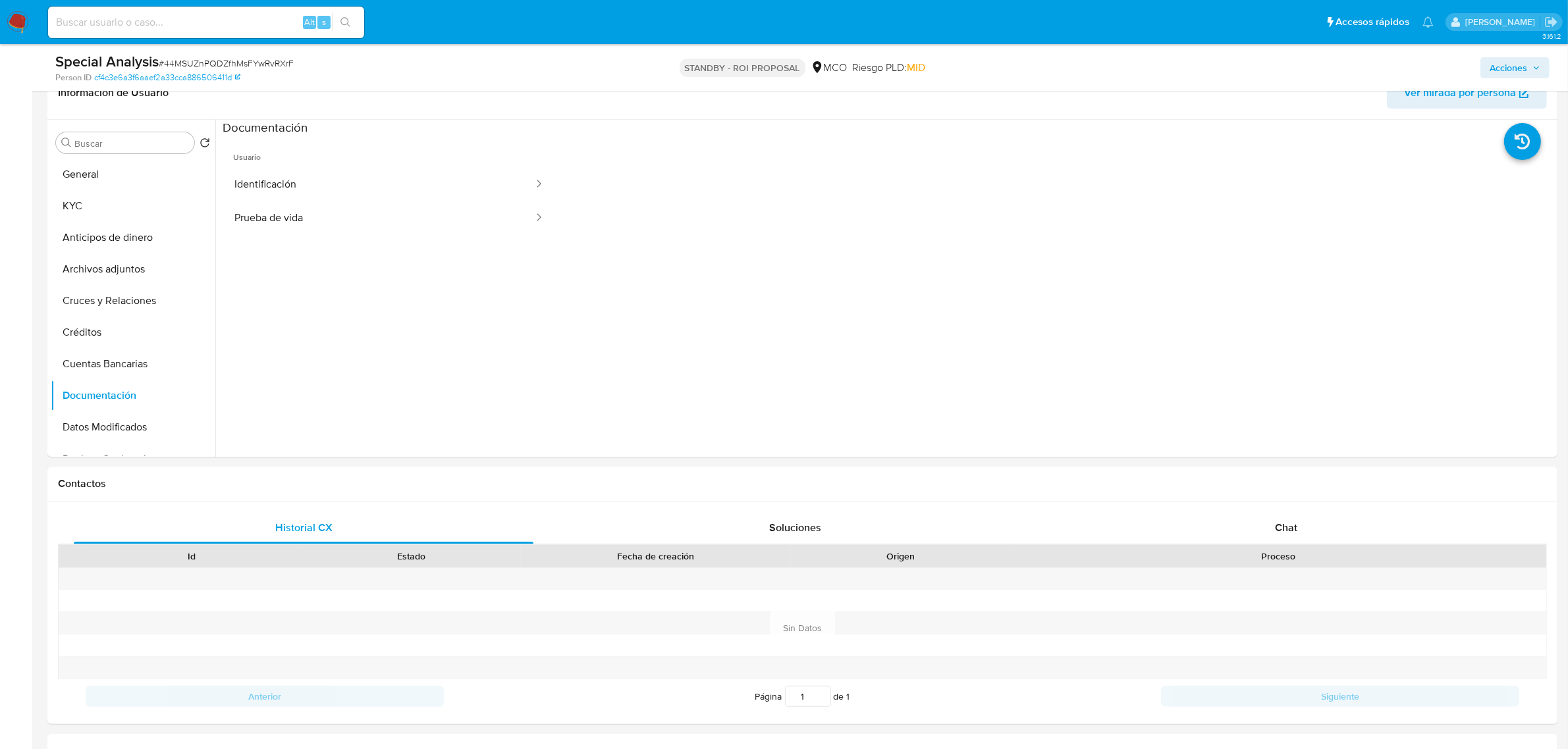
scroll to position [183, 0]
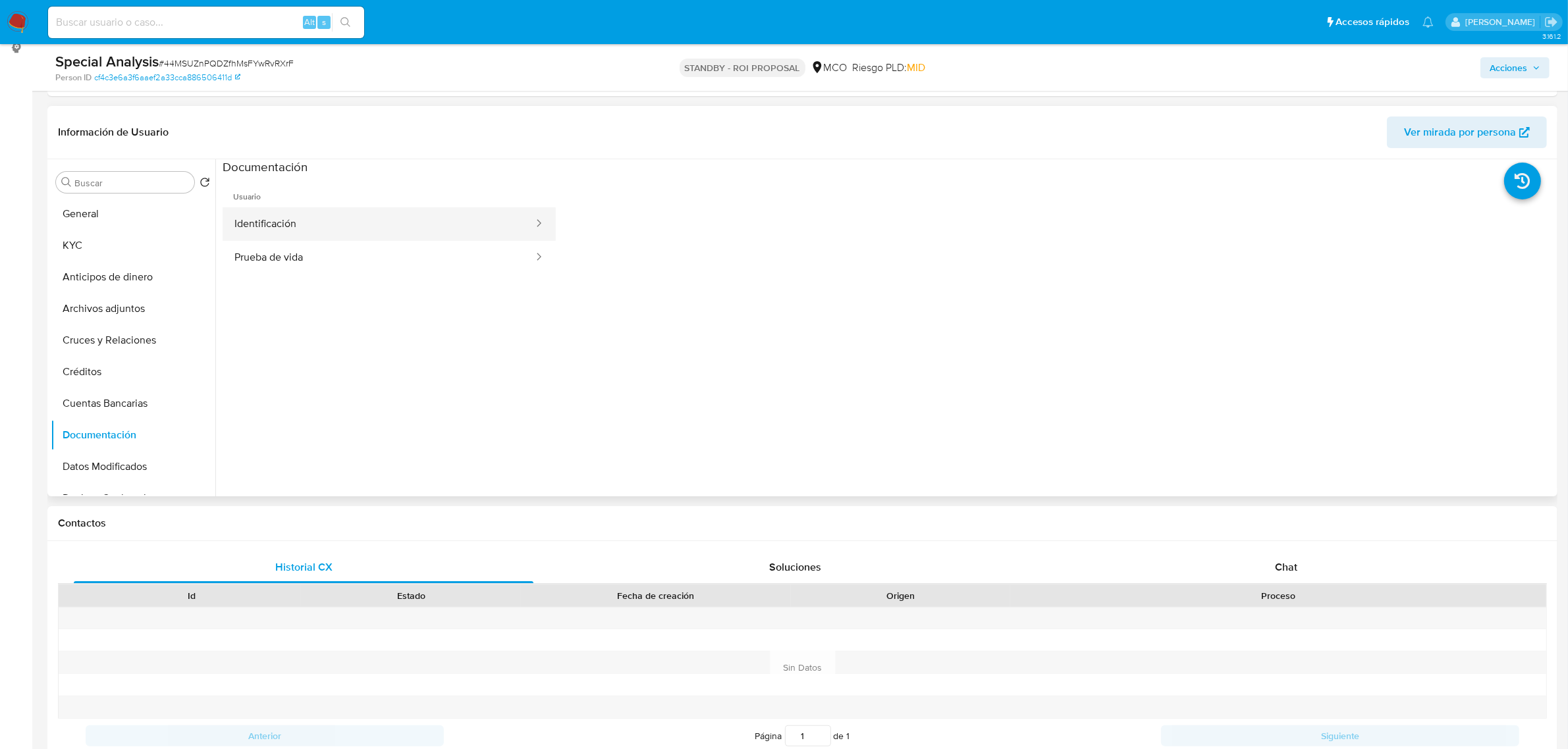
click at [347, 228] on button "Identificación" at bounding box center [378, 224] width 313 height 34
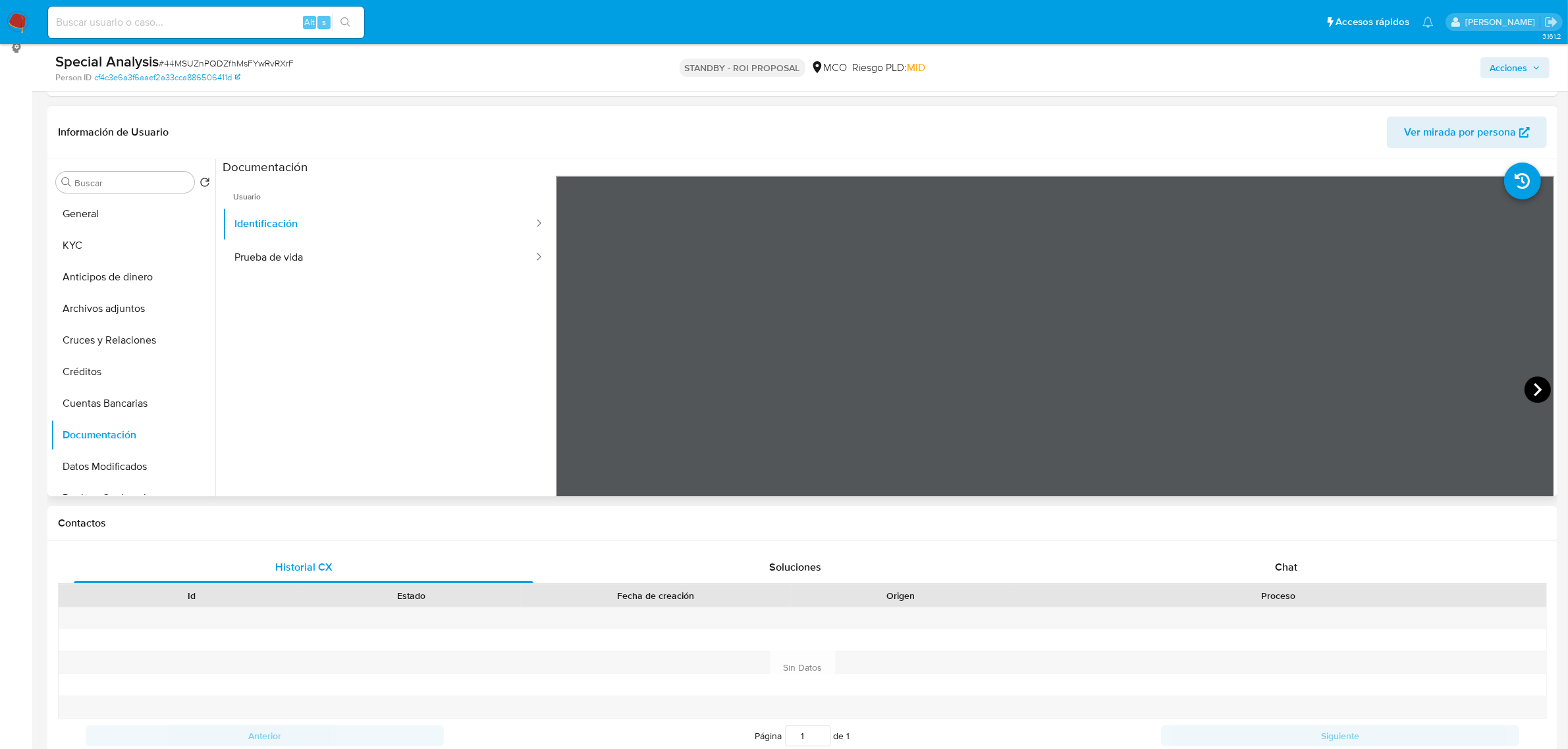
click at [1531, 387] on icon at bounding box center [1538, 390] width 27 height 27
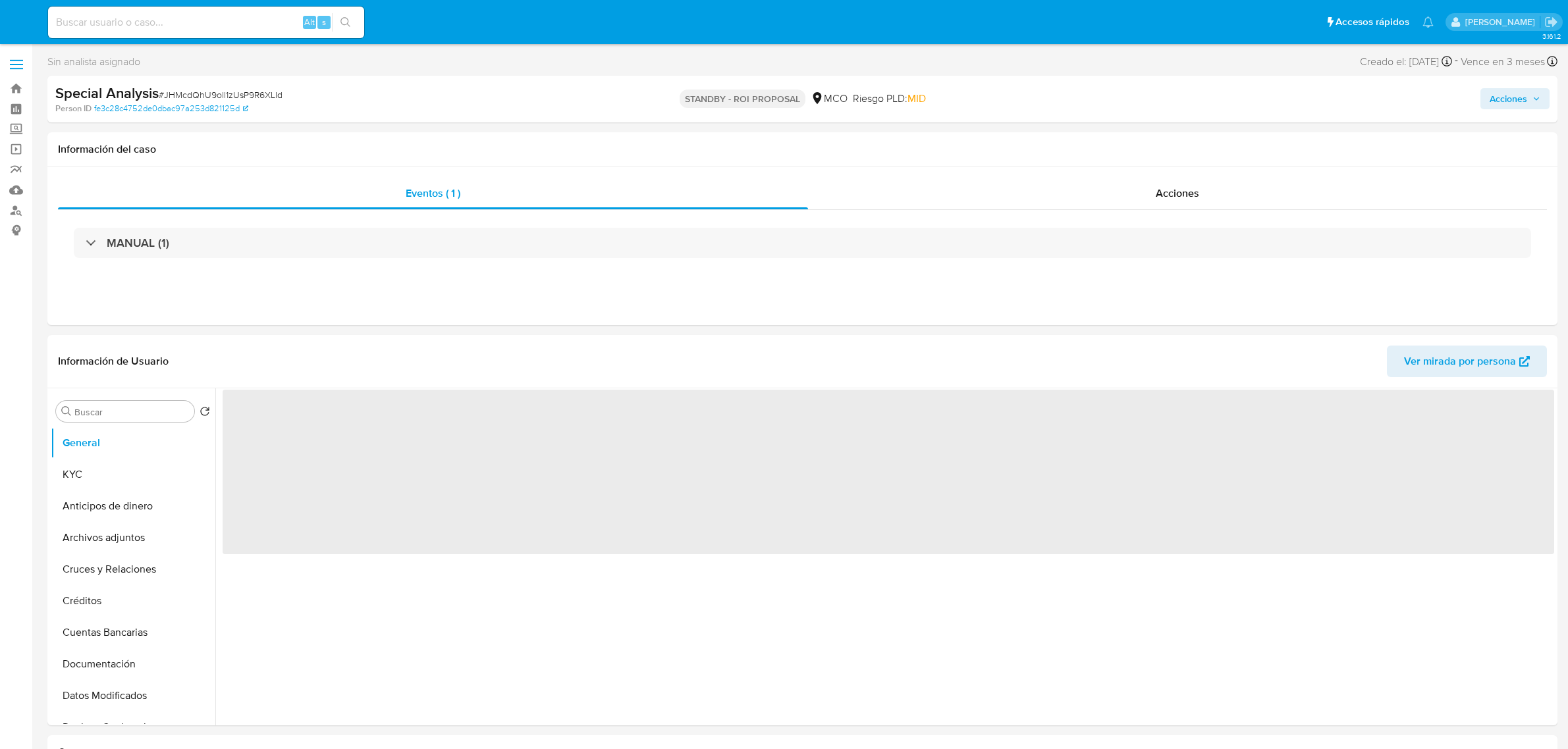
select select "10"
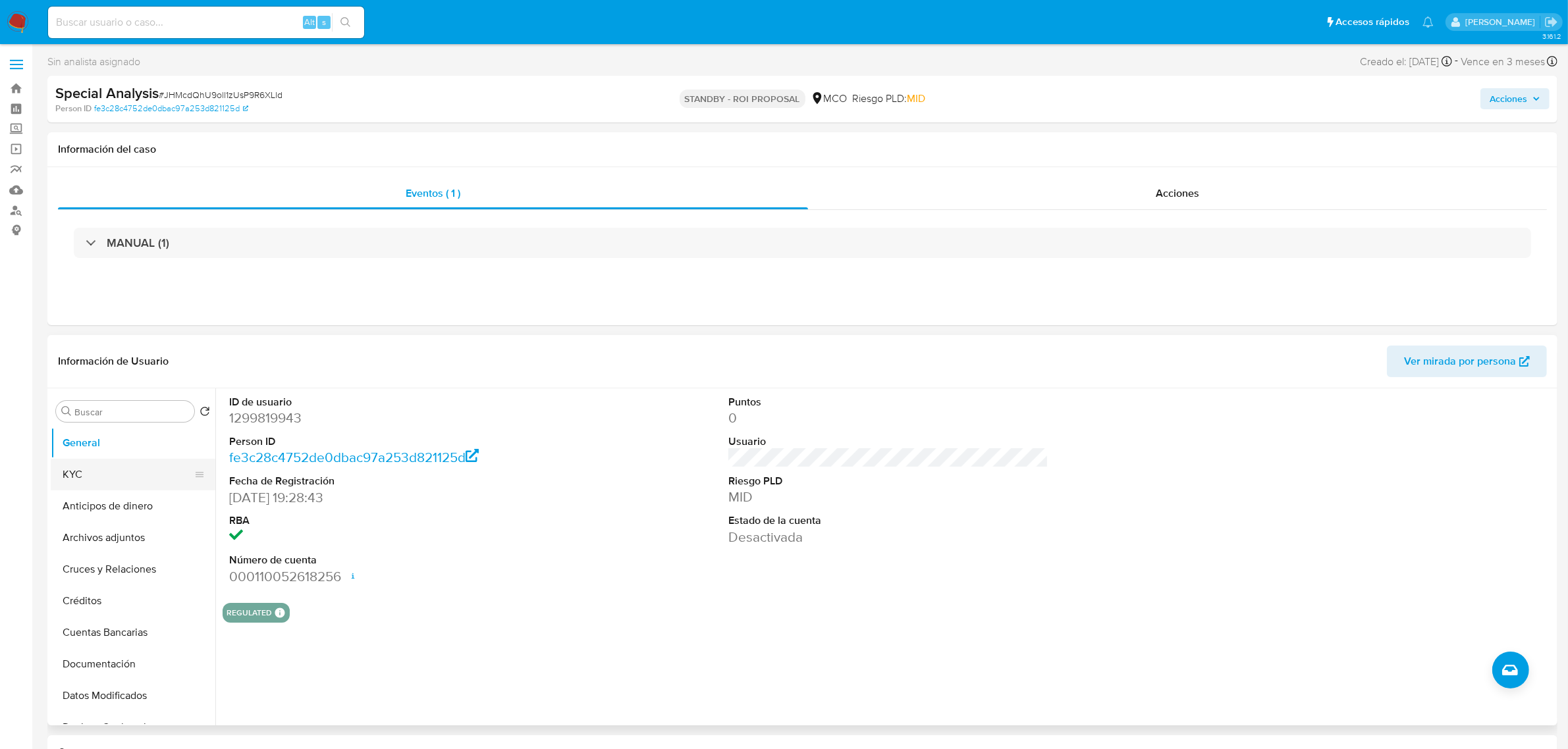
click at [123, 479] on button "KYC" at bounding box center [127, 475] width 154 height 32
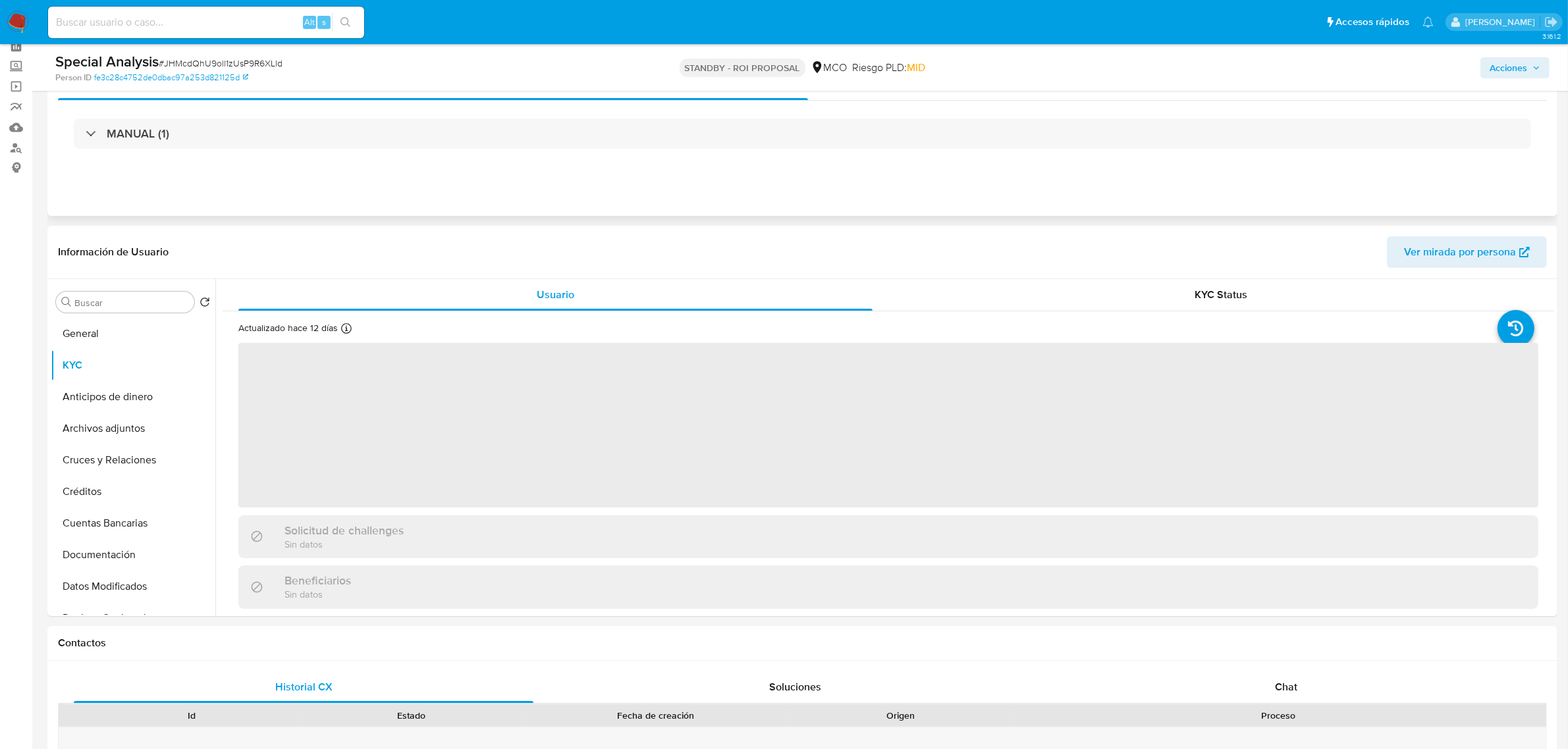
scroll to position [165, 0]
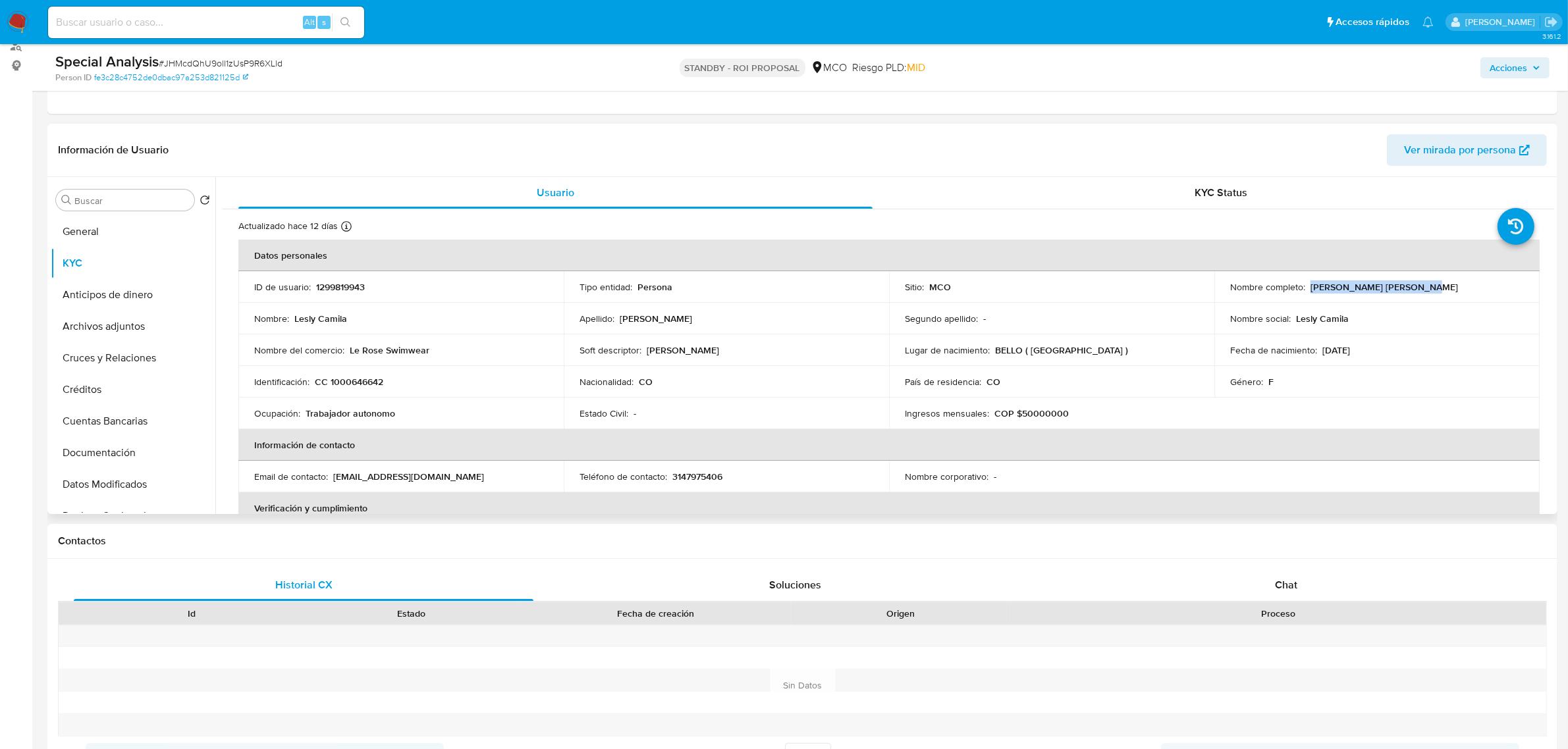
drag, startPoint x: 1308, startPoint y: 293, endPoint x: 1415, endPoint y: 295, distance: 107.0
click at [1415, 295] on td "Nombre completo : [PERSON_NAME] [PERSON_NAME]" at bounding box center [1377, 287] width 326 height 32
copy p "[PERSON_NAME] [PERSON_NAME]"
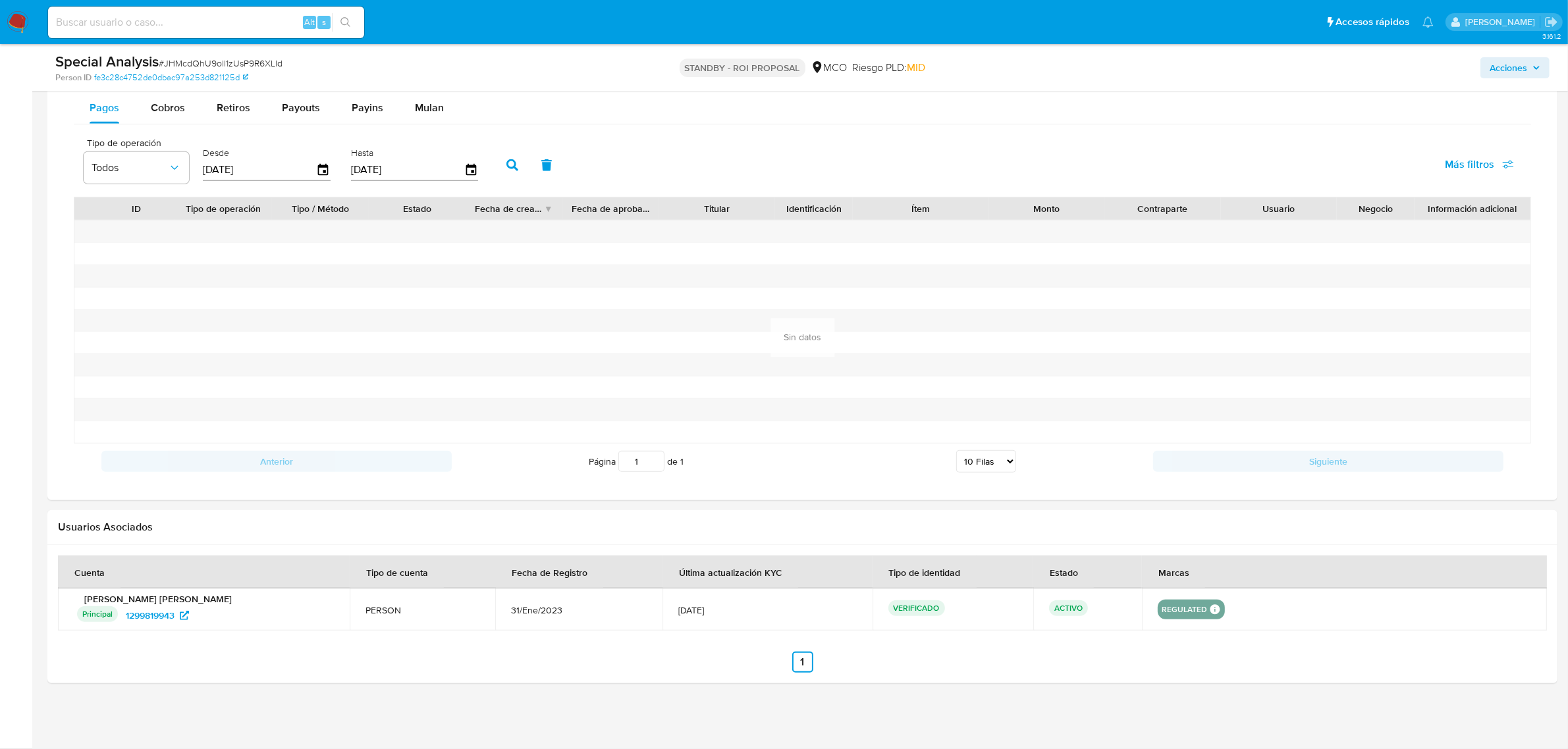
scroll to position [749, 0]
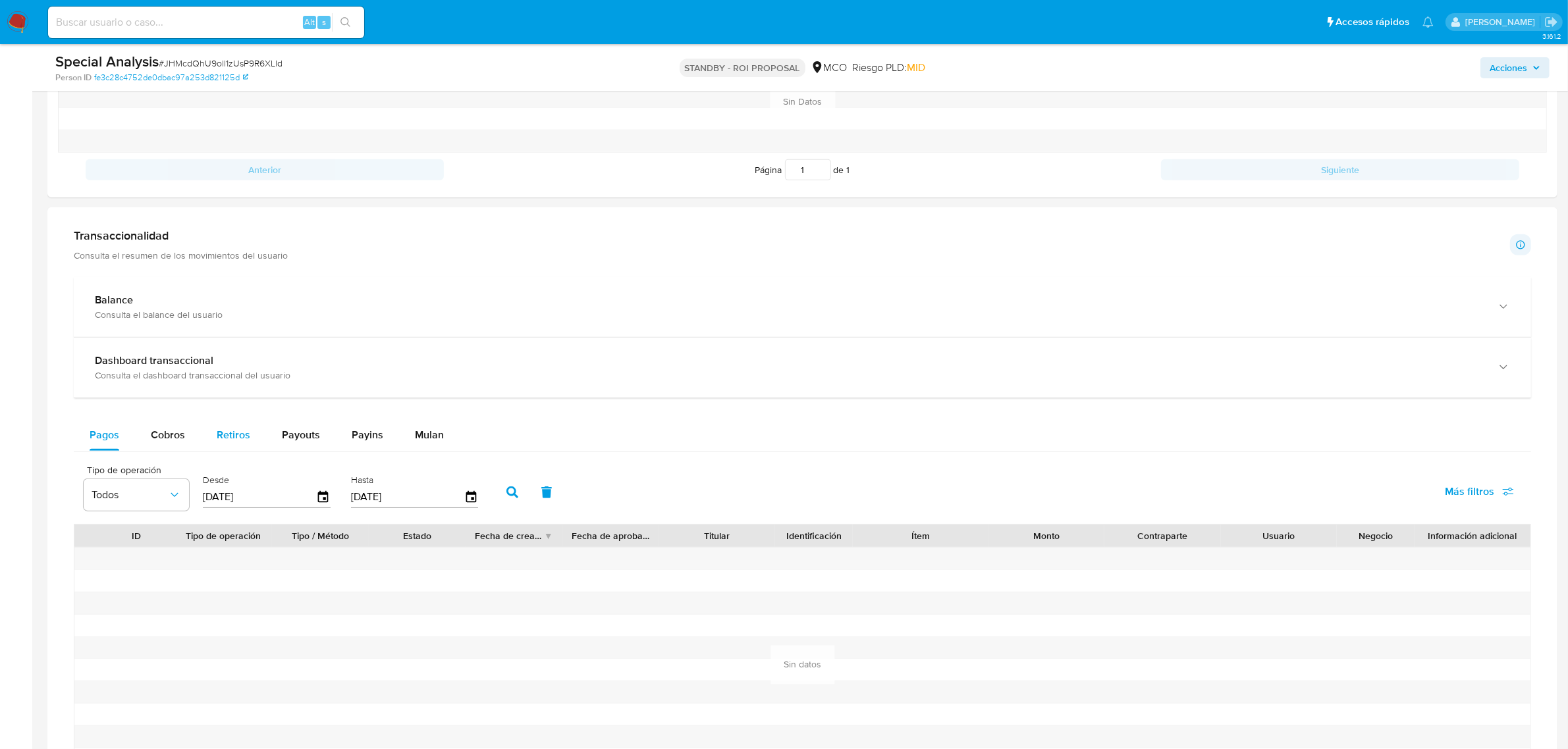
click at [224, 446] on div "Retiros" at bounding box center [233, 436] width 34 height 32
select select "10"
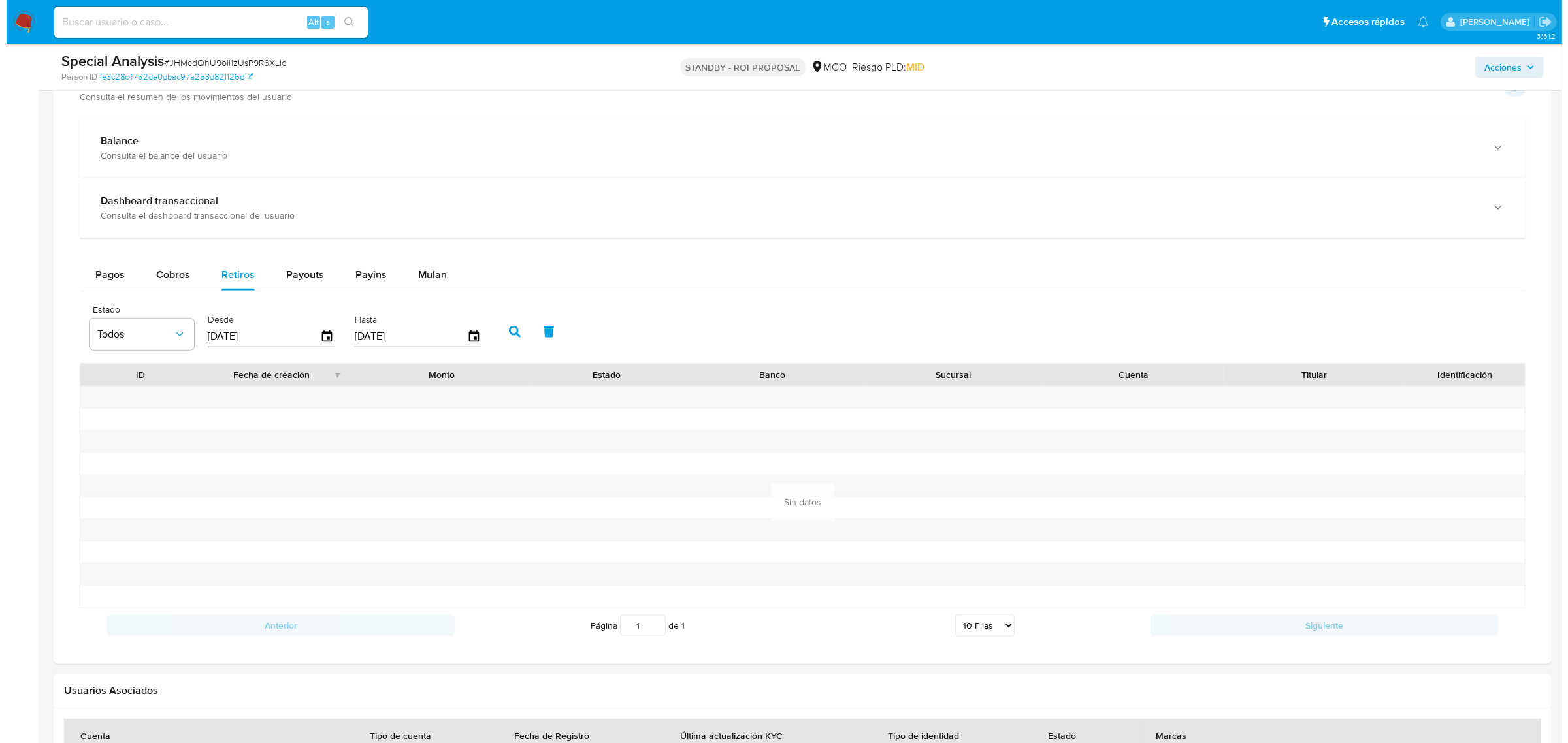
scroll to position [906, 0]
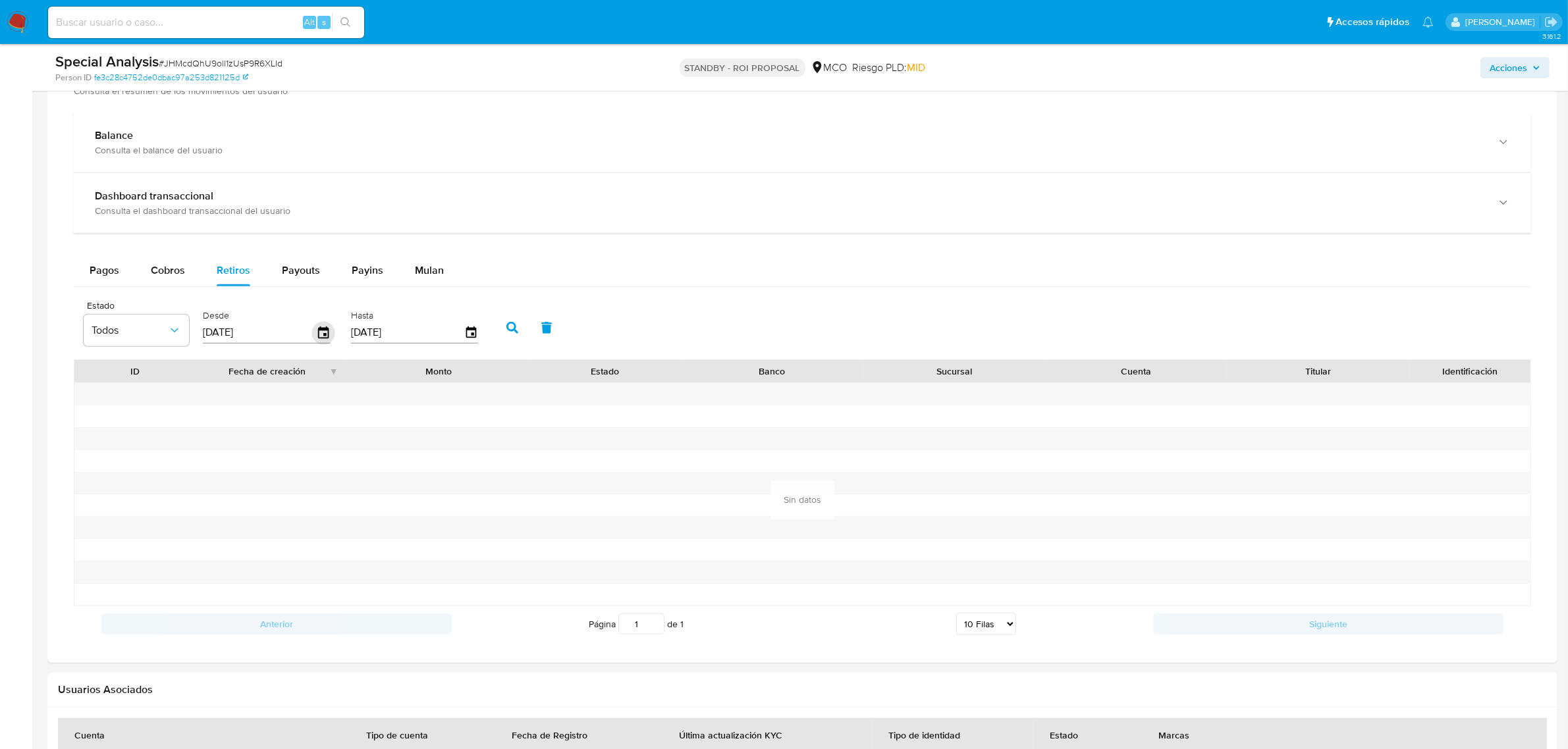
click at [320, 330] on icon "button" at bounding box center [324, 332] width 11 height 12
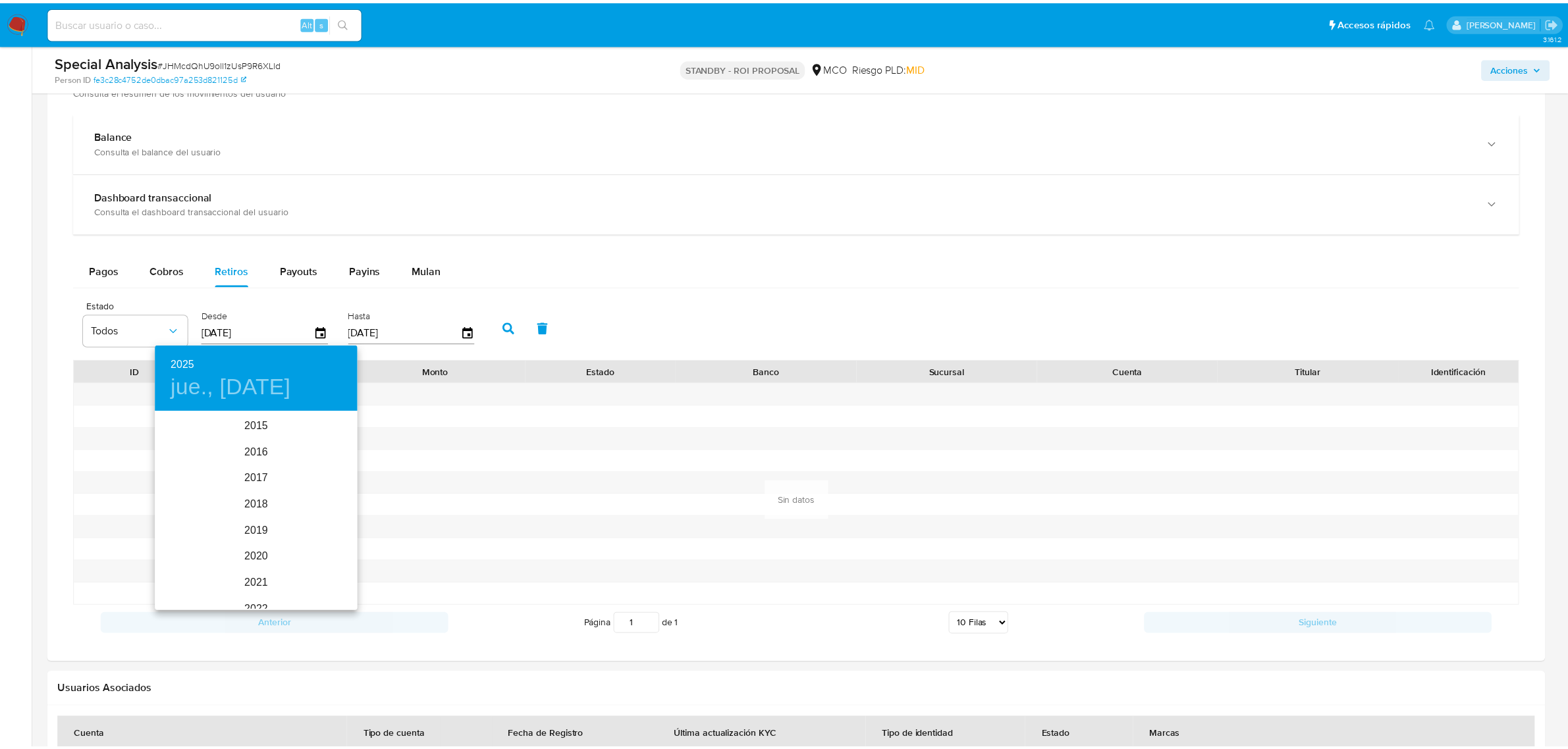
scroll to position [185, 0]
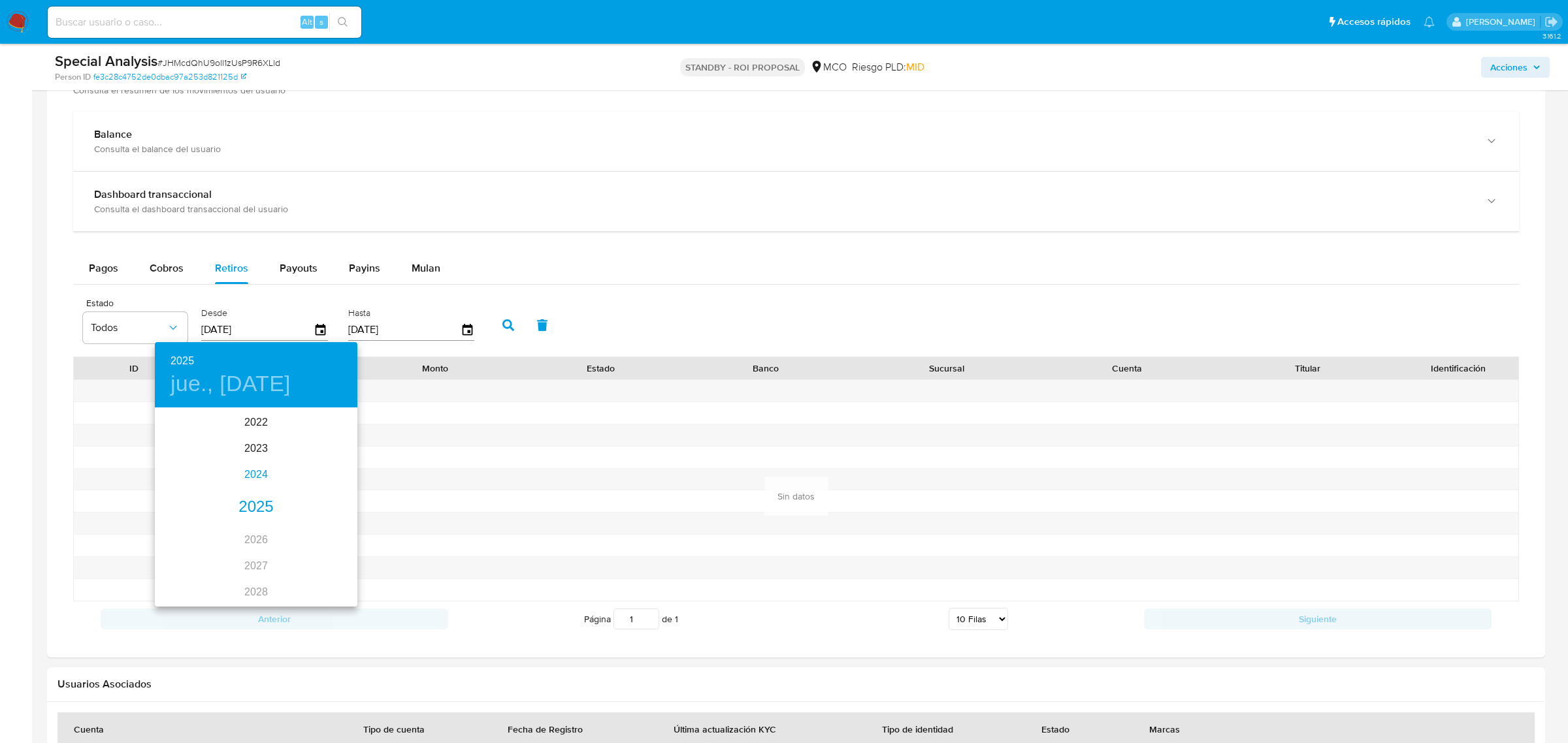
click at [255, 477] on div "2024" at bounding box center [256, 474] width 203 height 27
click at [269, 531] on div "ago." at bounding box center [256, 532] width 67 height 49
click at [256, 533] on button "15" at bounding box center [256, 525] width 24 height 24
type input "[DATE]"
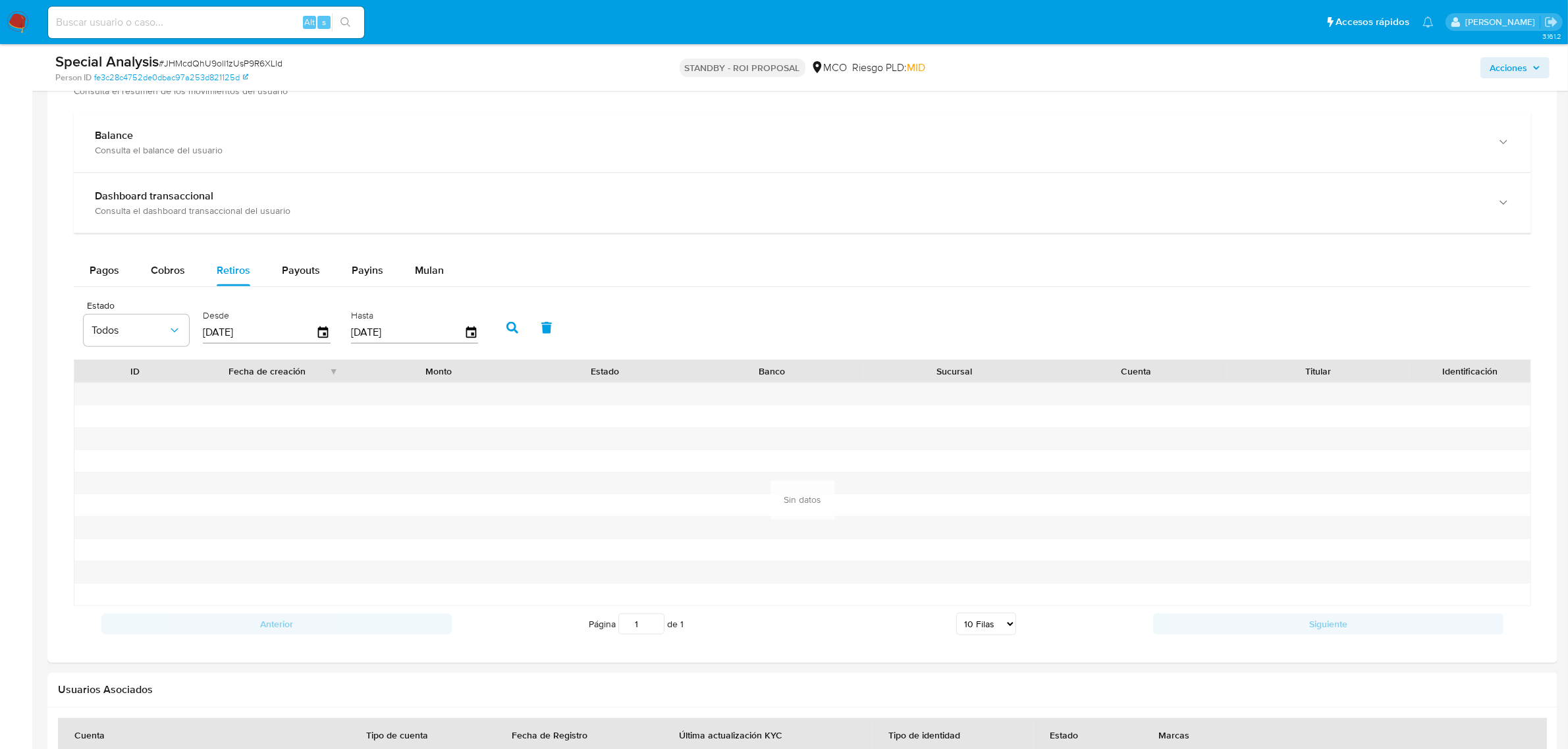
click at [498, 320] on button "button" at bounding box center [512, 328] width 35 height 32
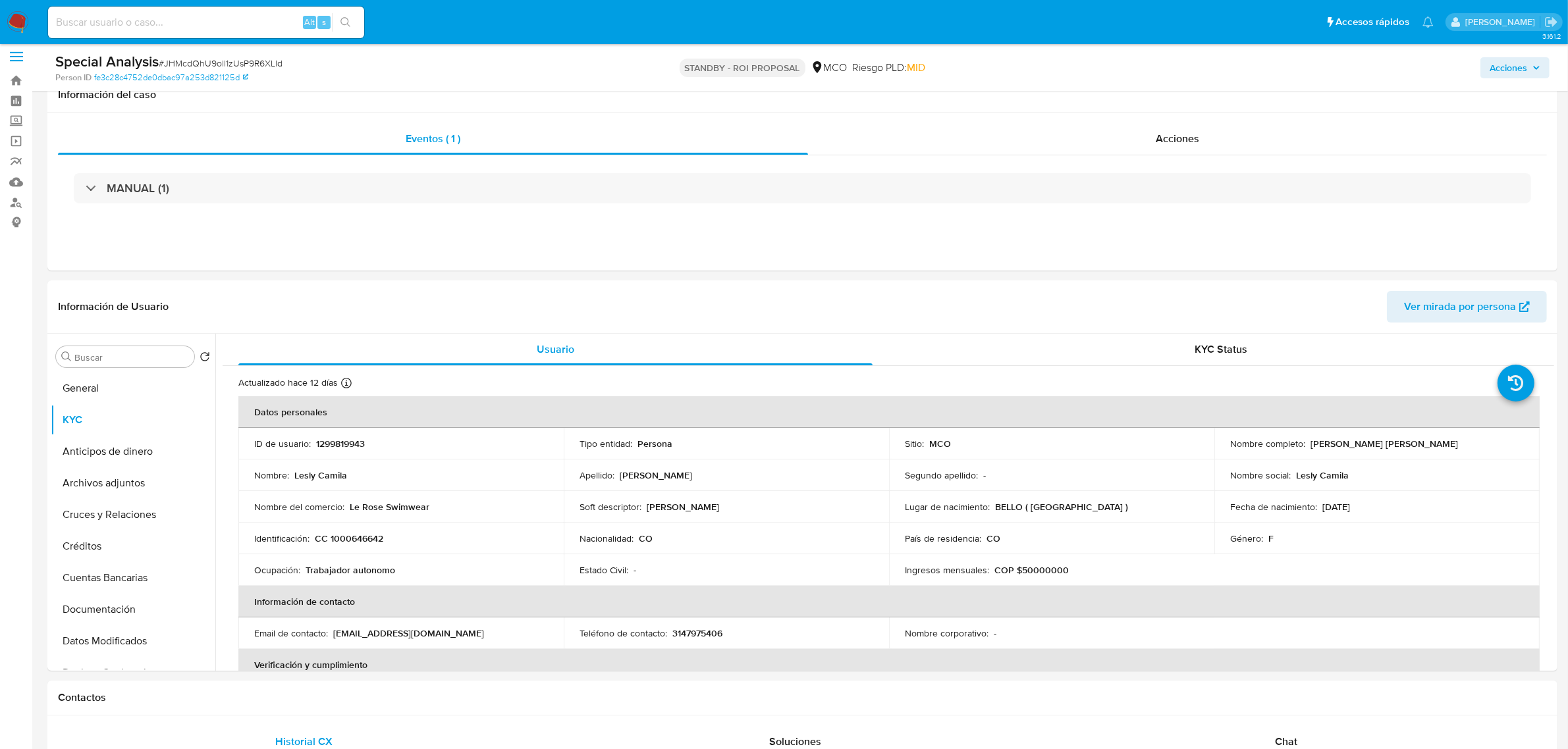
scroll to position [90, 0]
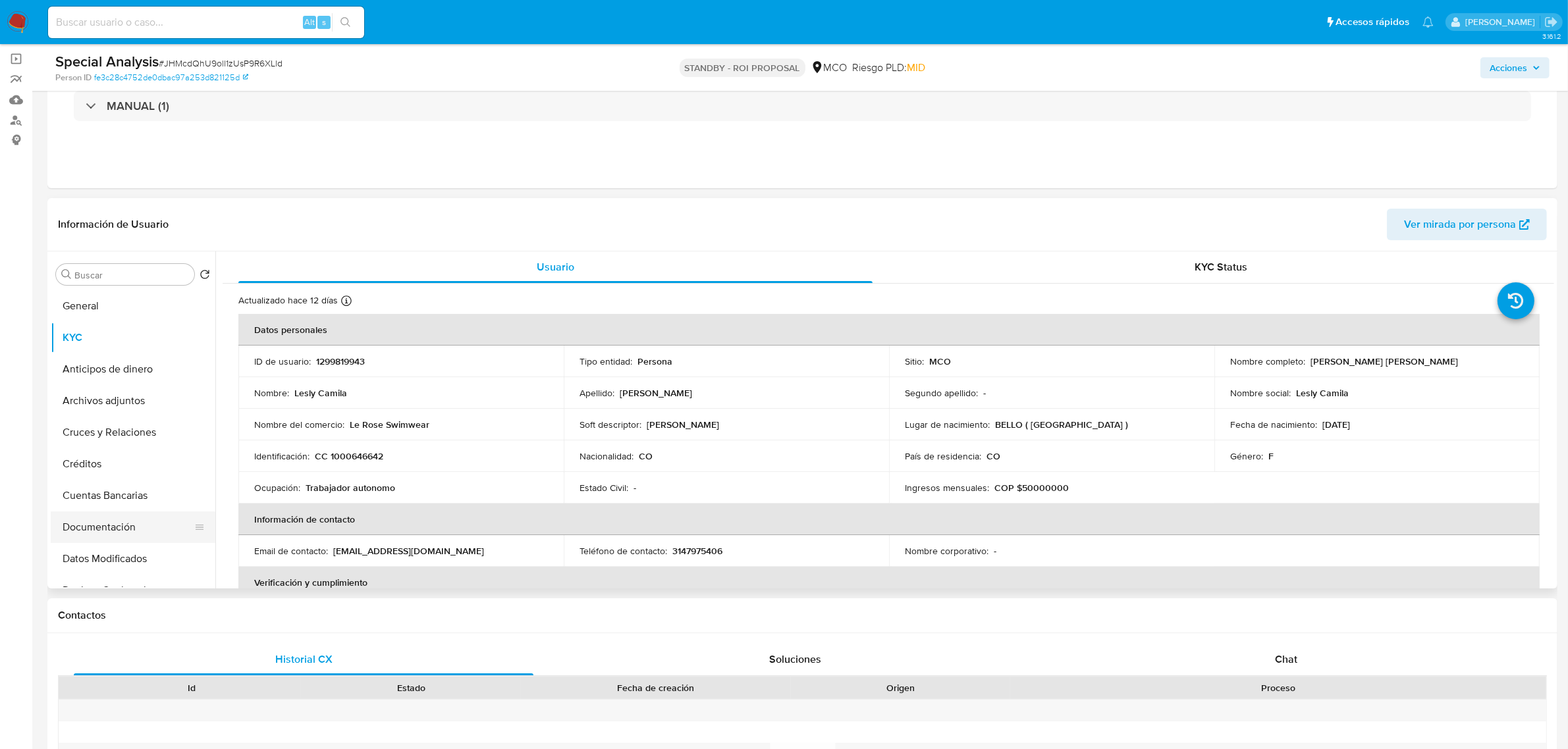
click at [107, 531] on button "Documentación" at bounding box center [127, 528] width 154 height 32
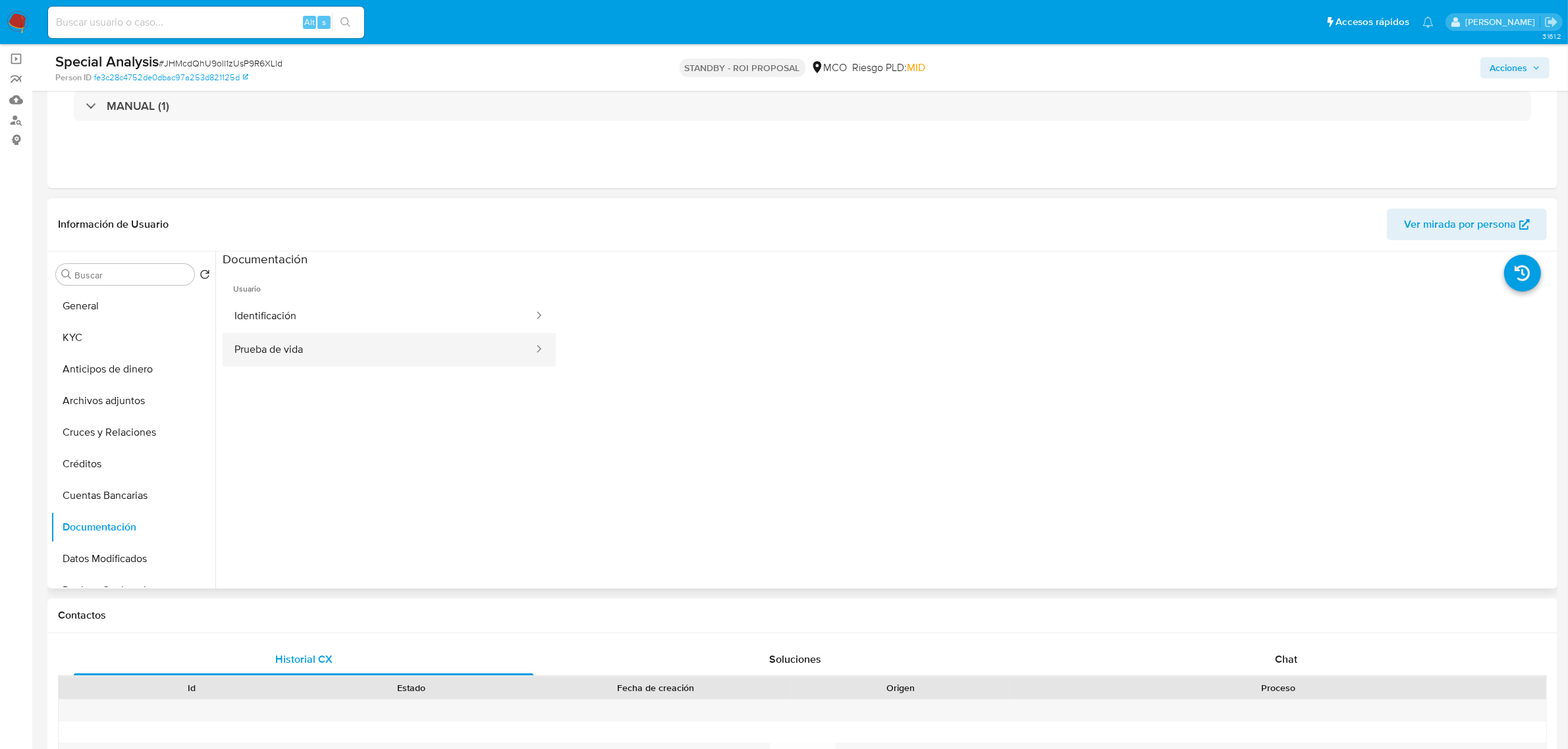
click at [419, 343] on button "Prueba de vida" at bounding box center [378, 350] width 313 height 34
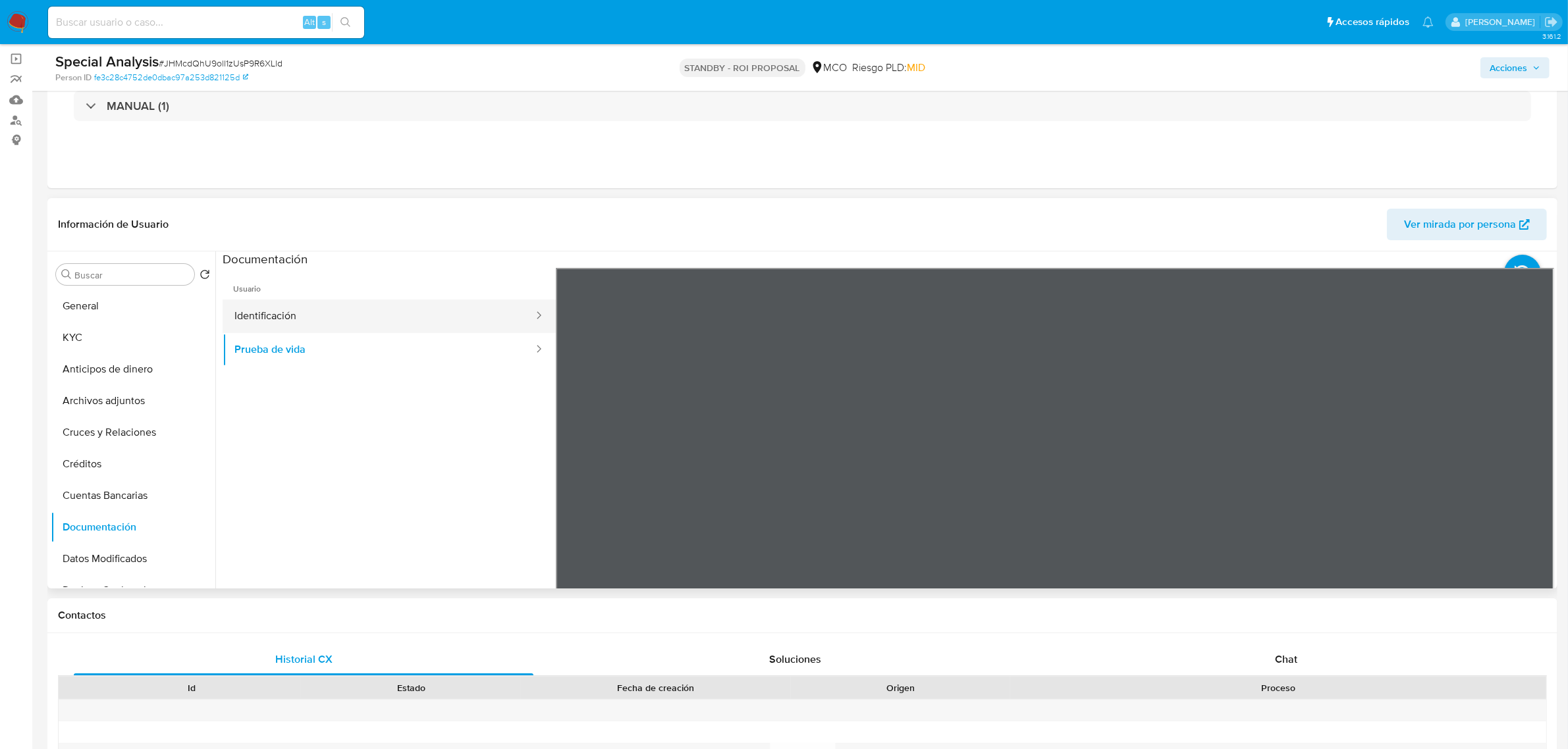
click at [413, 309] on button "Identificación" at bounding box center [378, 316] width 313 height 34
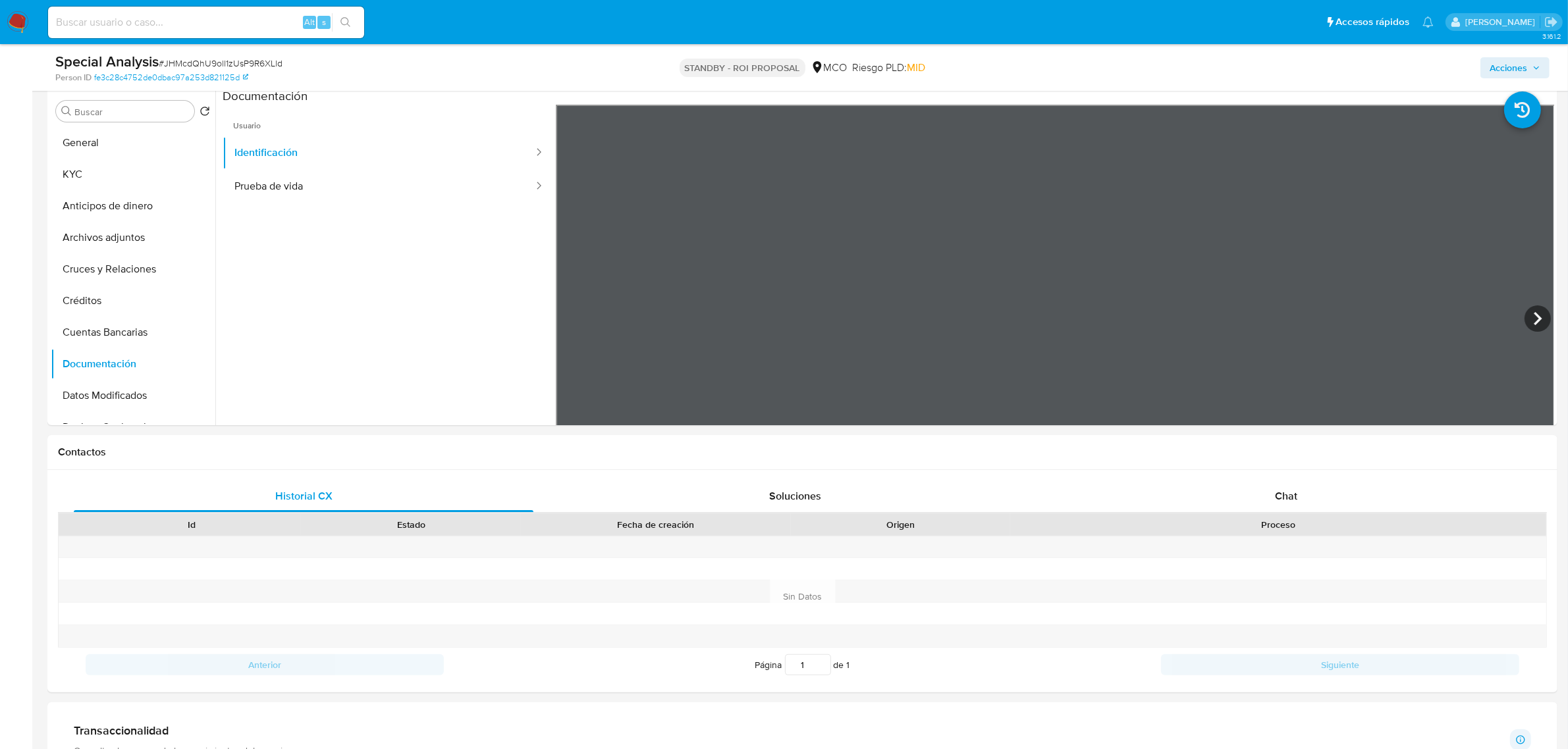
scroll to position [255, 0]
click at [1528, 307] on icon at bounding box center [1538, 317] width 27 height 27
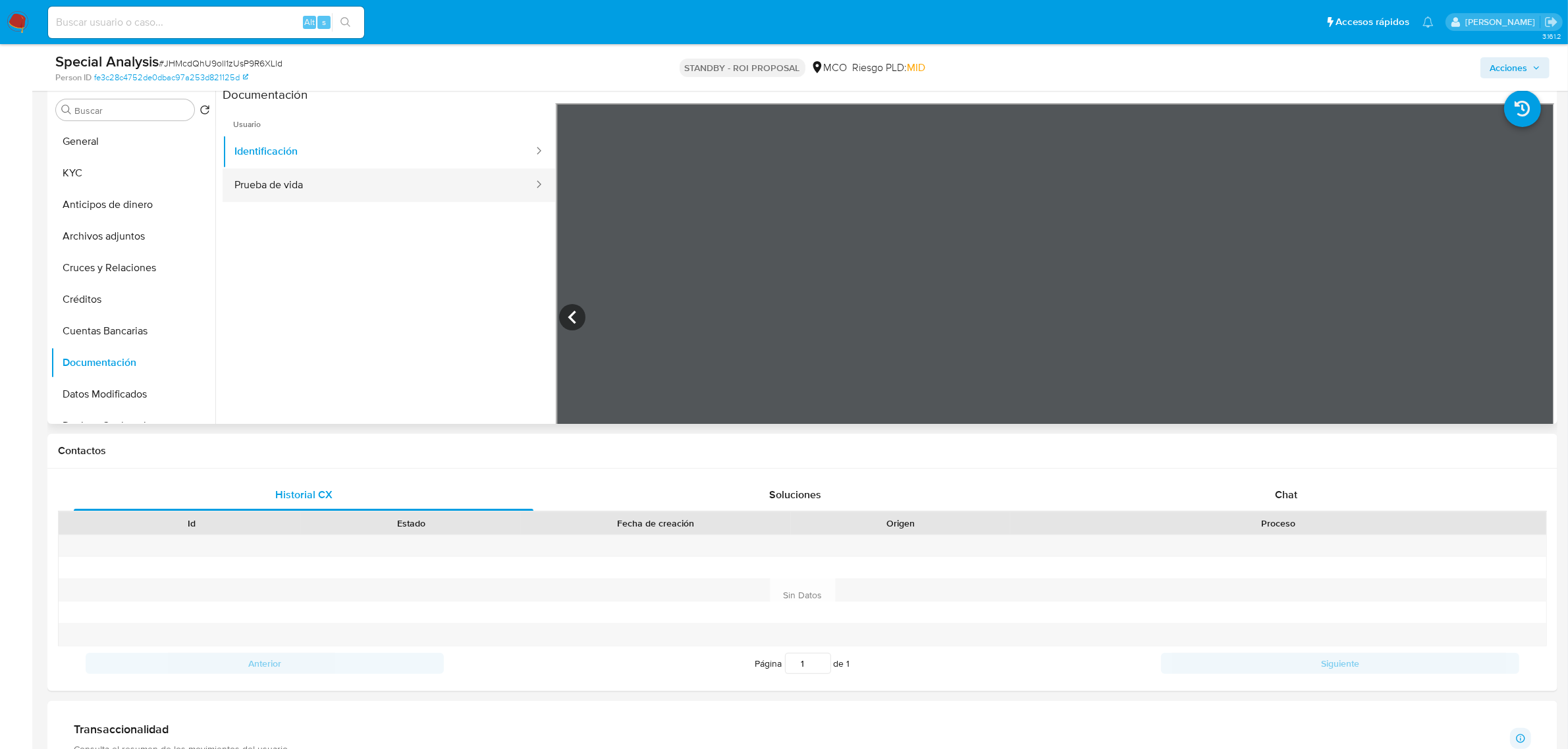
click at [387, 183] on button "Prueba de vida" at bounding box center [378, 186] width 313 height 34
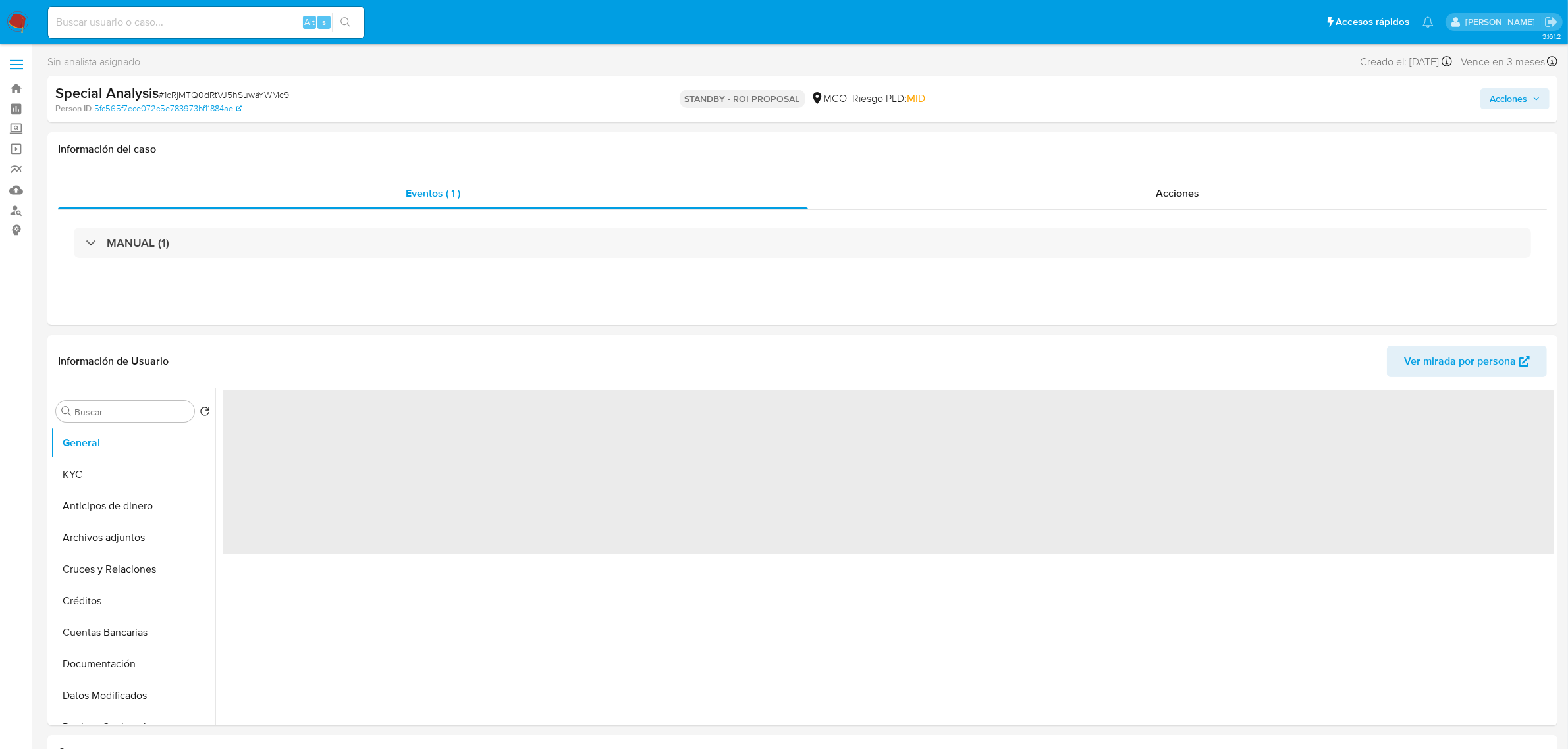
select select "10"
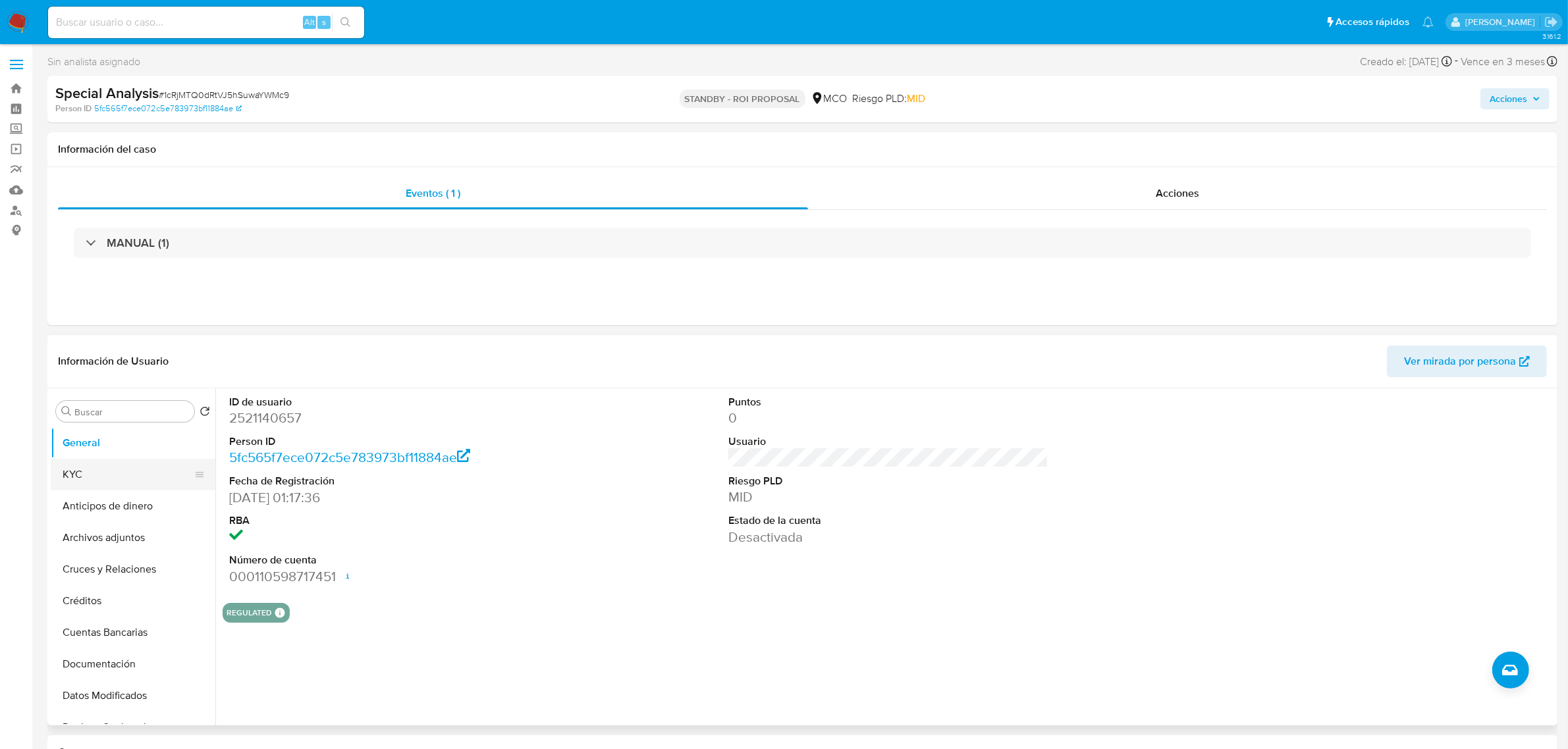
click at [94, 479] on button "KYC" at bounding box center [127, 475] width 154 height 32
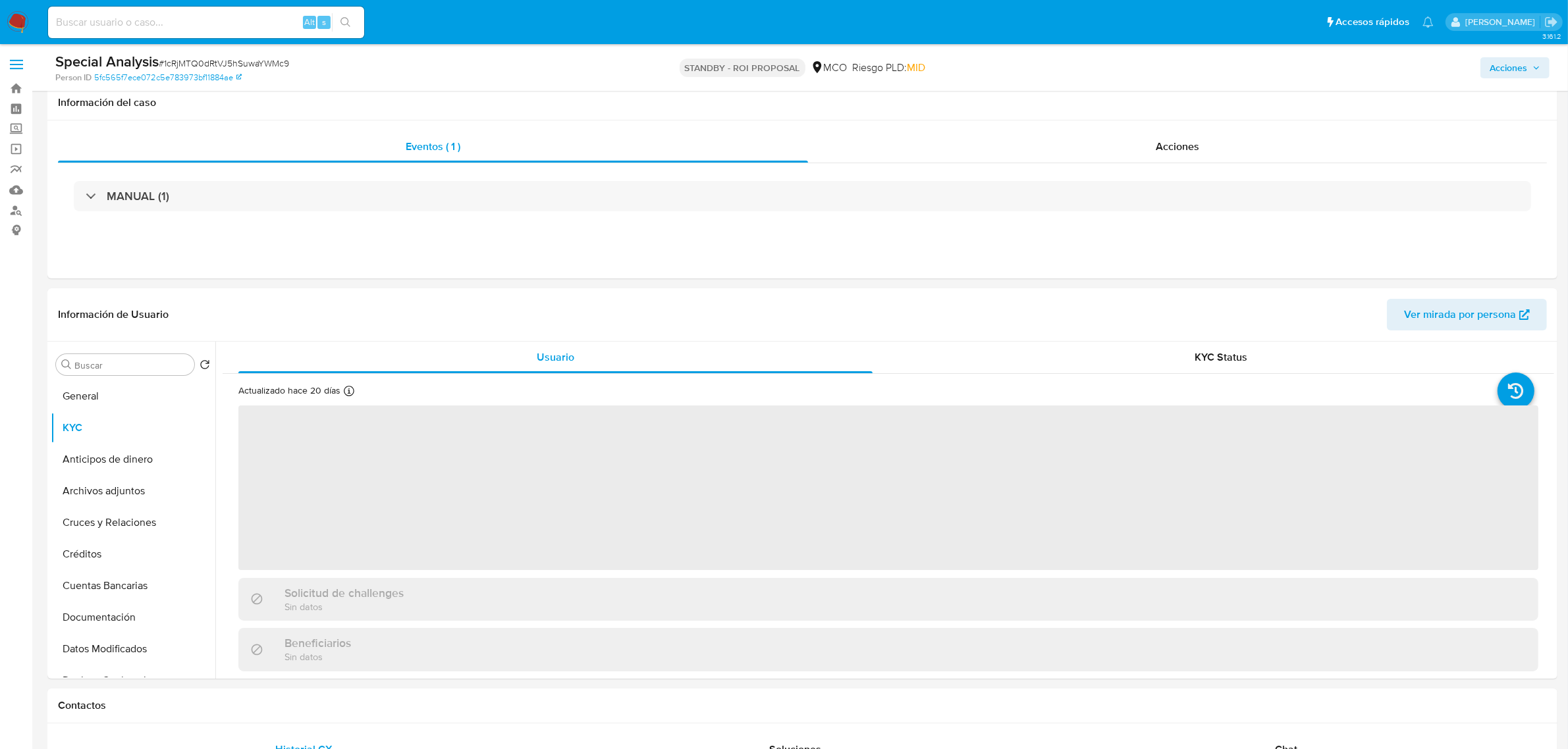
scroll to position [82, 0]
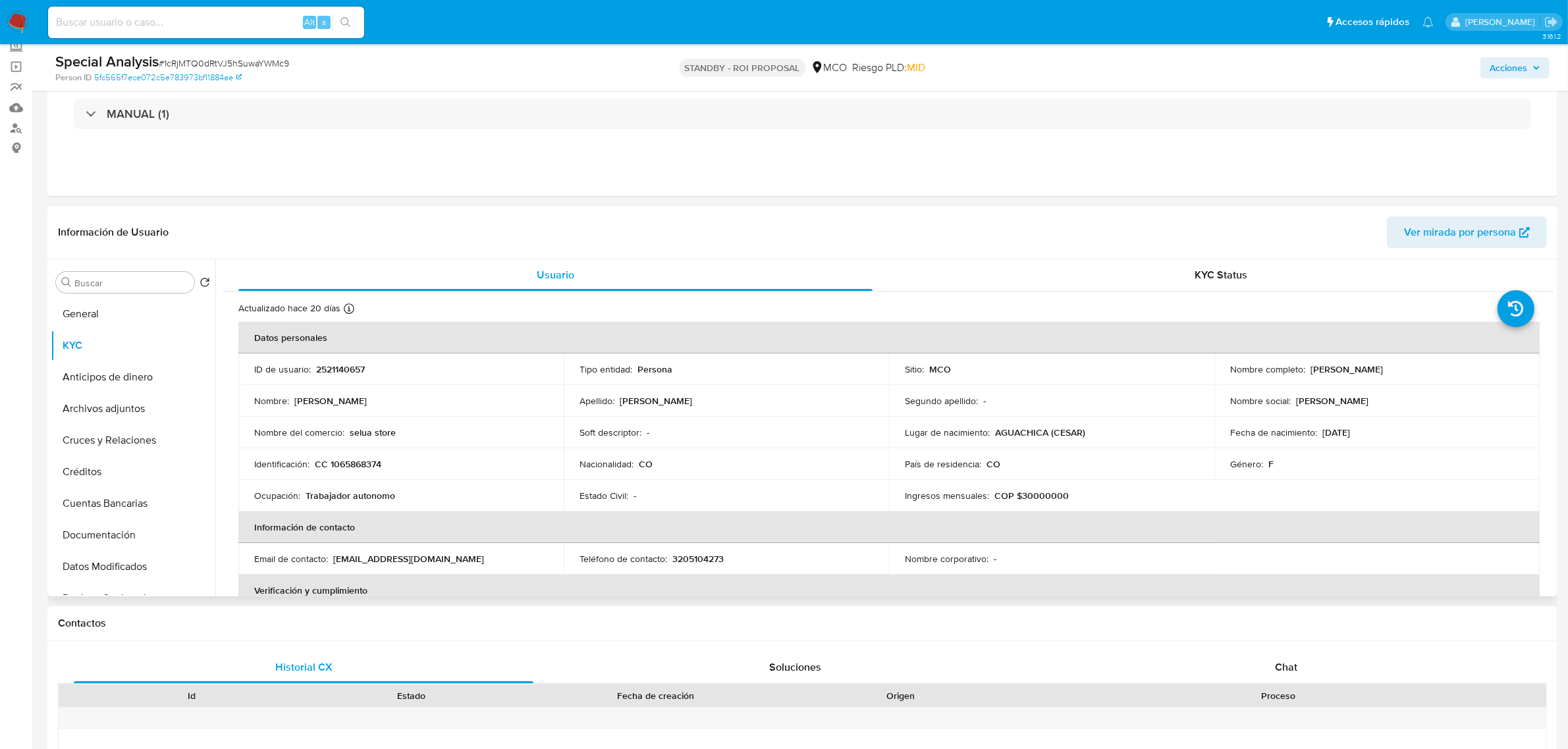
drag, startPoint x: 1308, startPoint y: 373, endPoint x: 1421, endPoint y: 369, distance: 113.1
click at [1421, 369] on div "Nombre completo : Martinez Machuca Solanyi" at bounding box center [1377, 369] width 294 height 12
copy p "Martinez Machuca Solanyi"
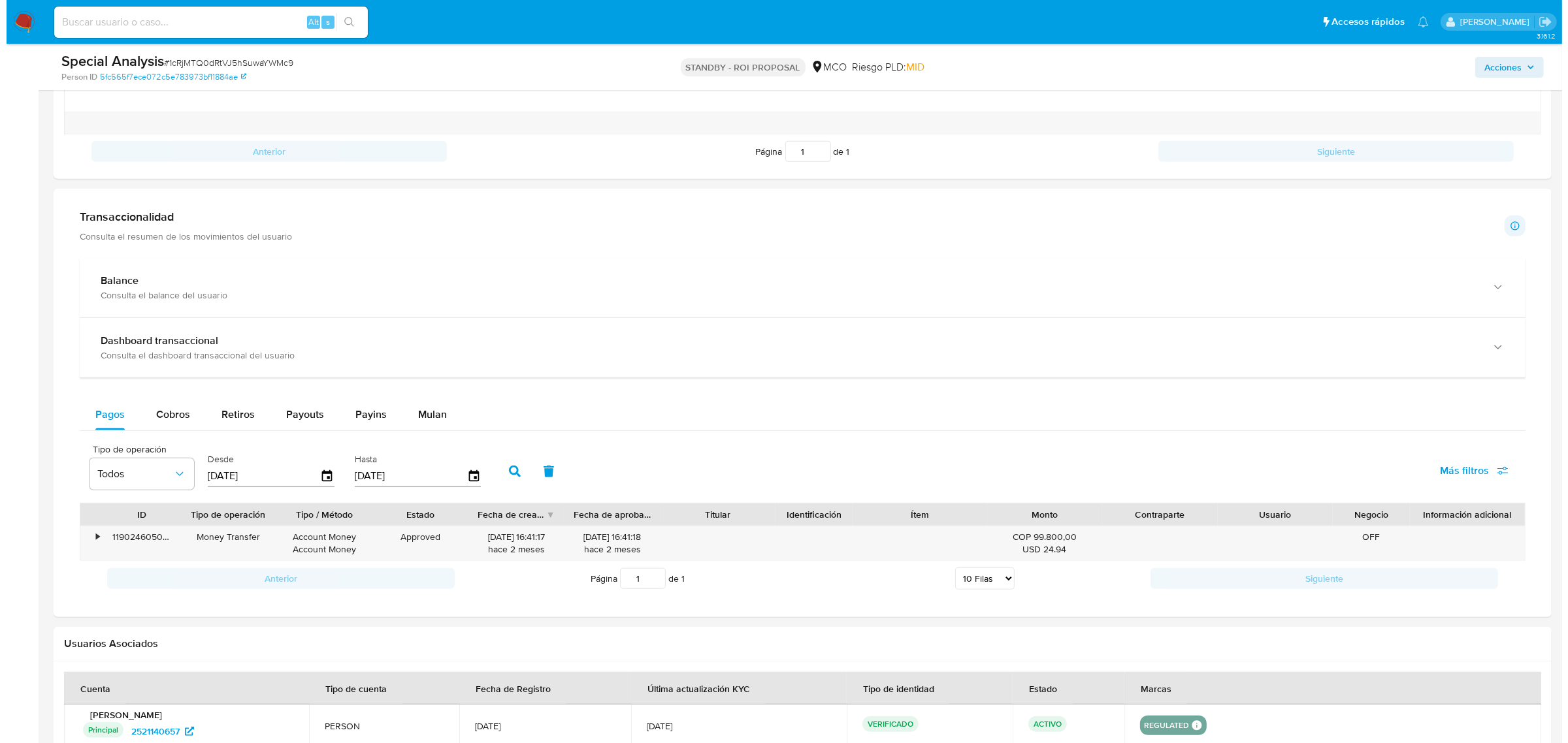
scroll to position [817, 0]
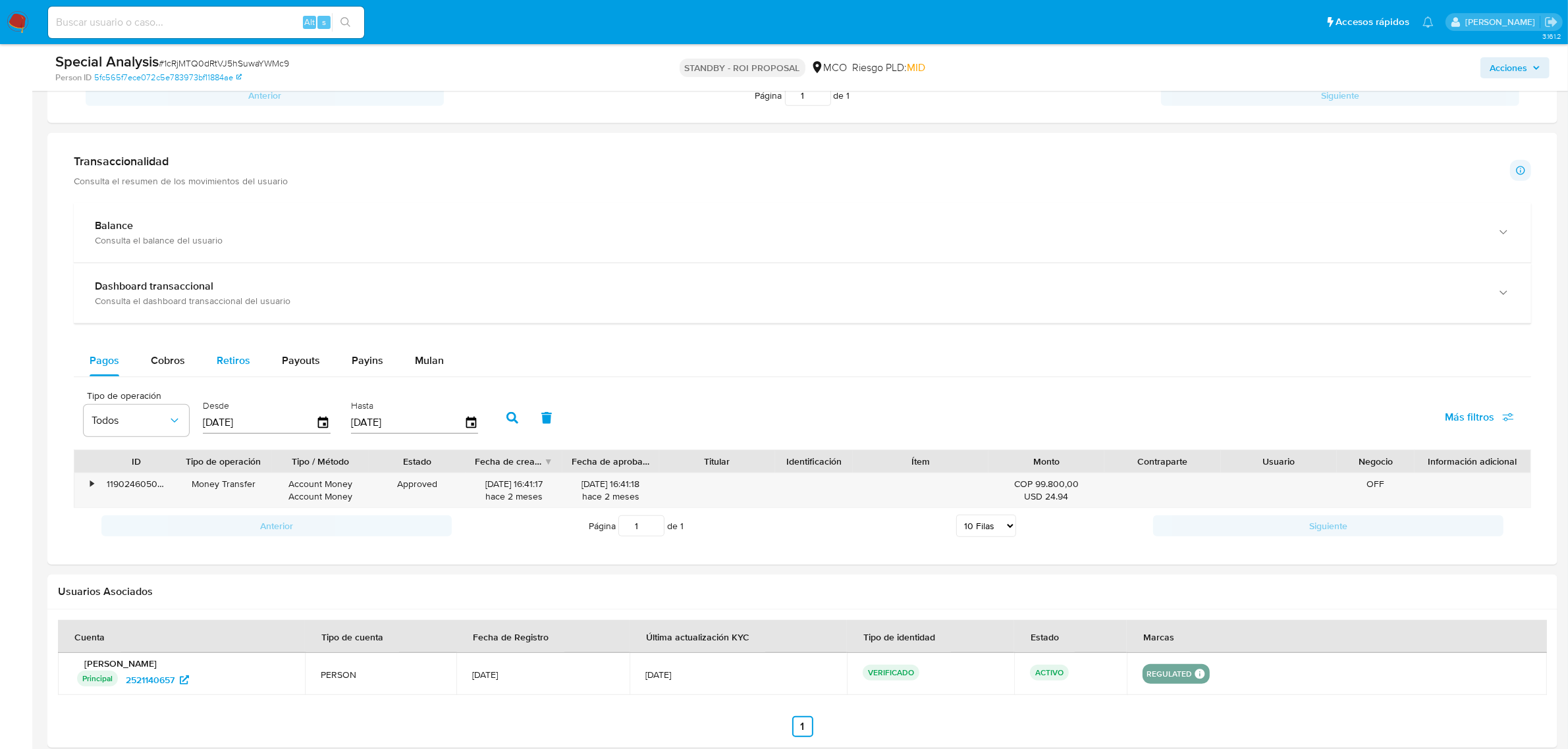
click at [255, 362] on button "Retiros" at bounding box center [233, 361] width 65 height 32
select select "10"
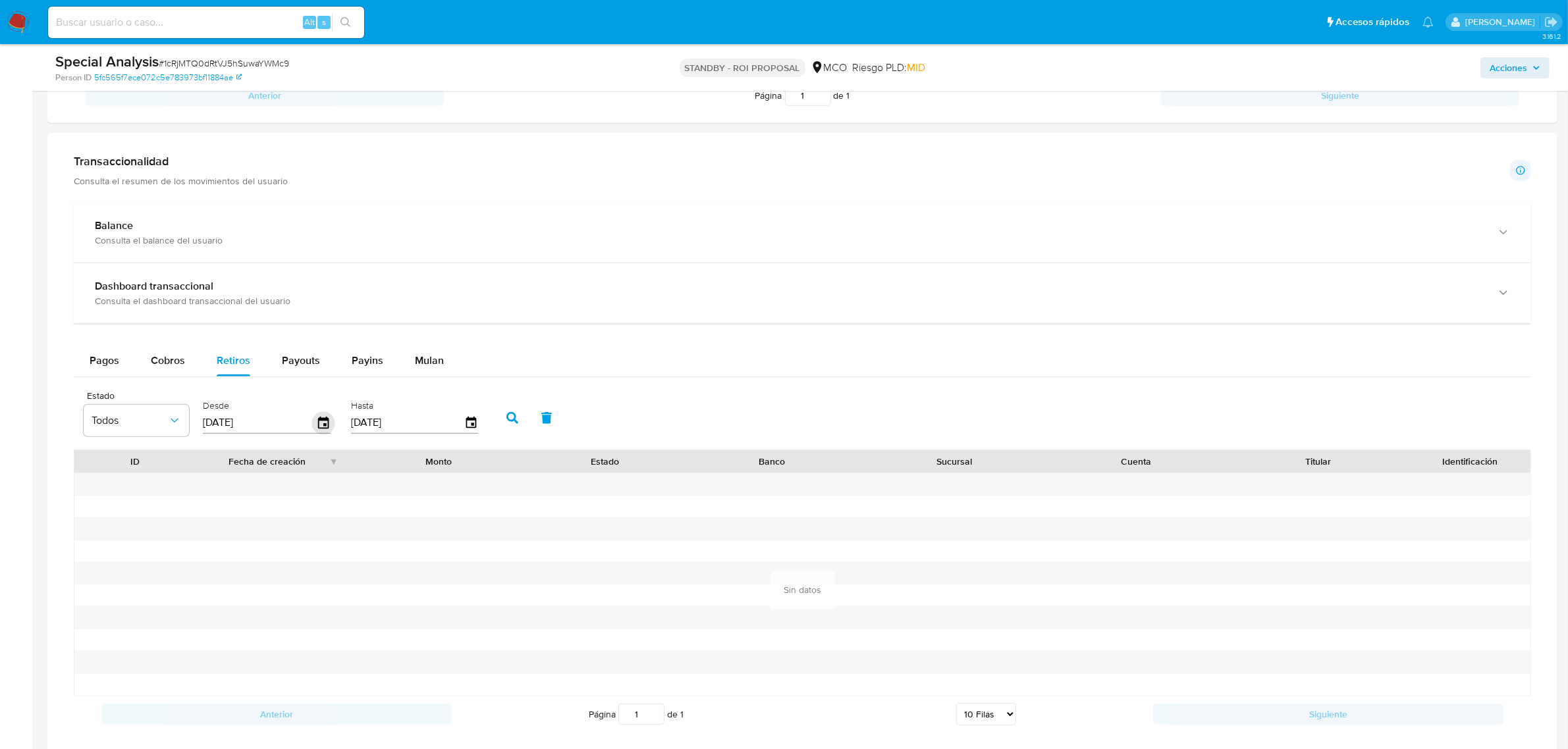
click at [325, 428] on icon "button" at bounding box center [324, 423] width 11 height 12
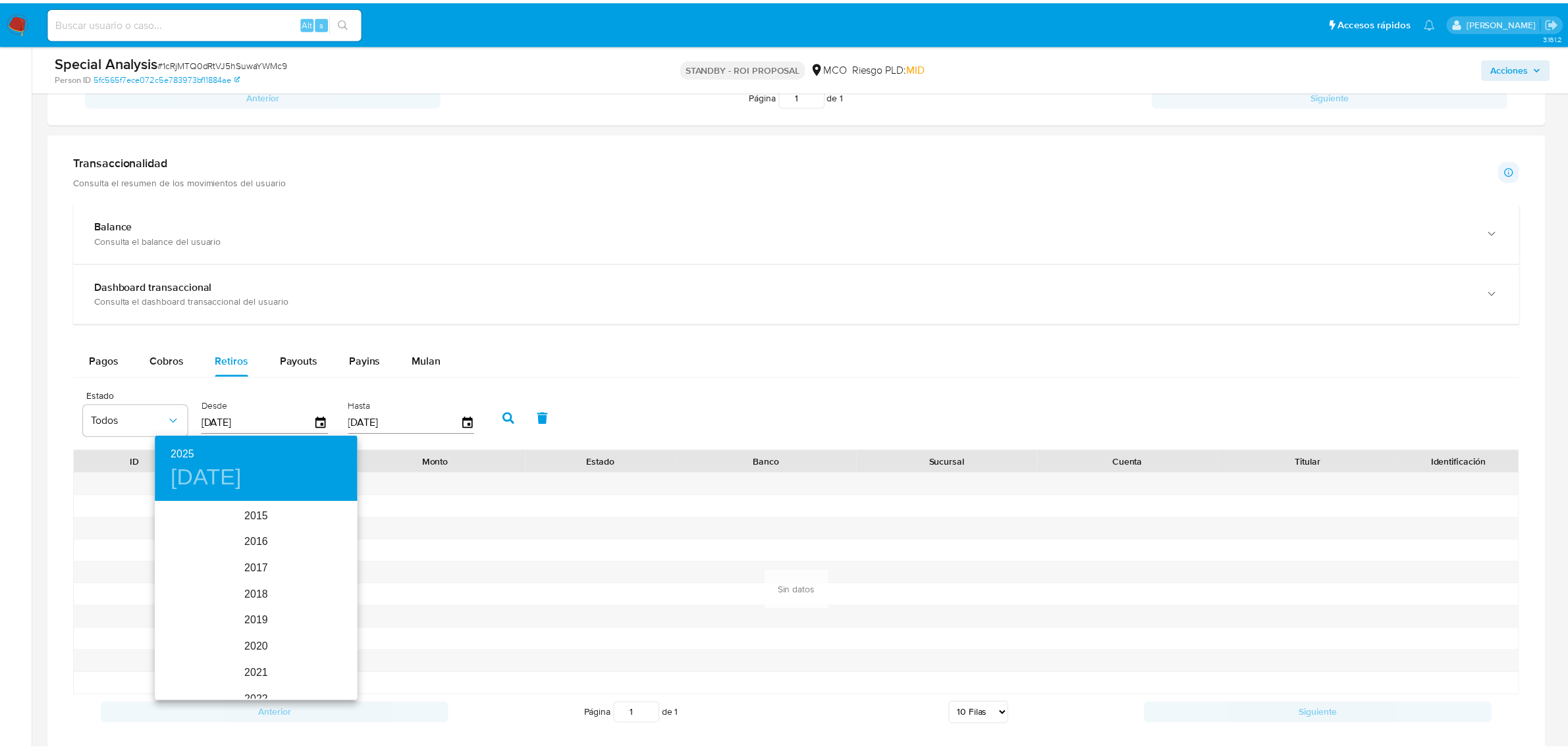
scroll to position [185, 0]
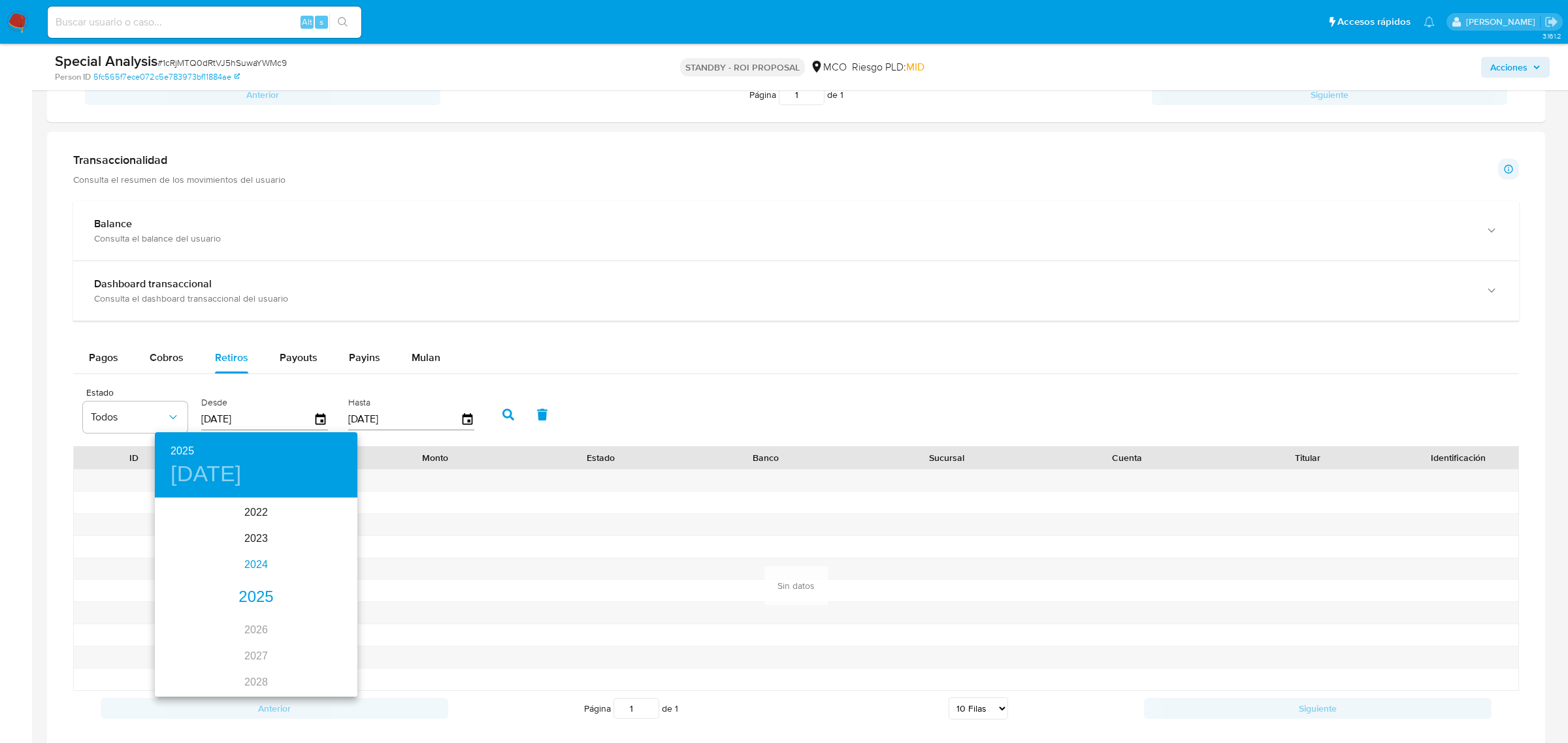
click at [253, 566] on div "2024" at bounding box center [256, 565] width 203 height 27
click at [252, 628] on div "ago." at bounding box center [256, 622] width 67 height 49
type input "10/08/2024"
click at [302, 591] on span "10" at bounding box center [308, 589] width 24 height 13
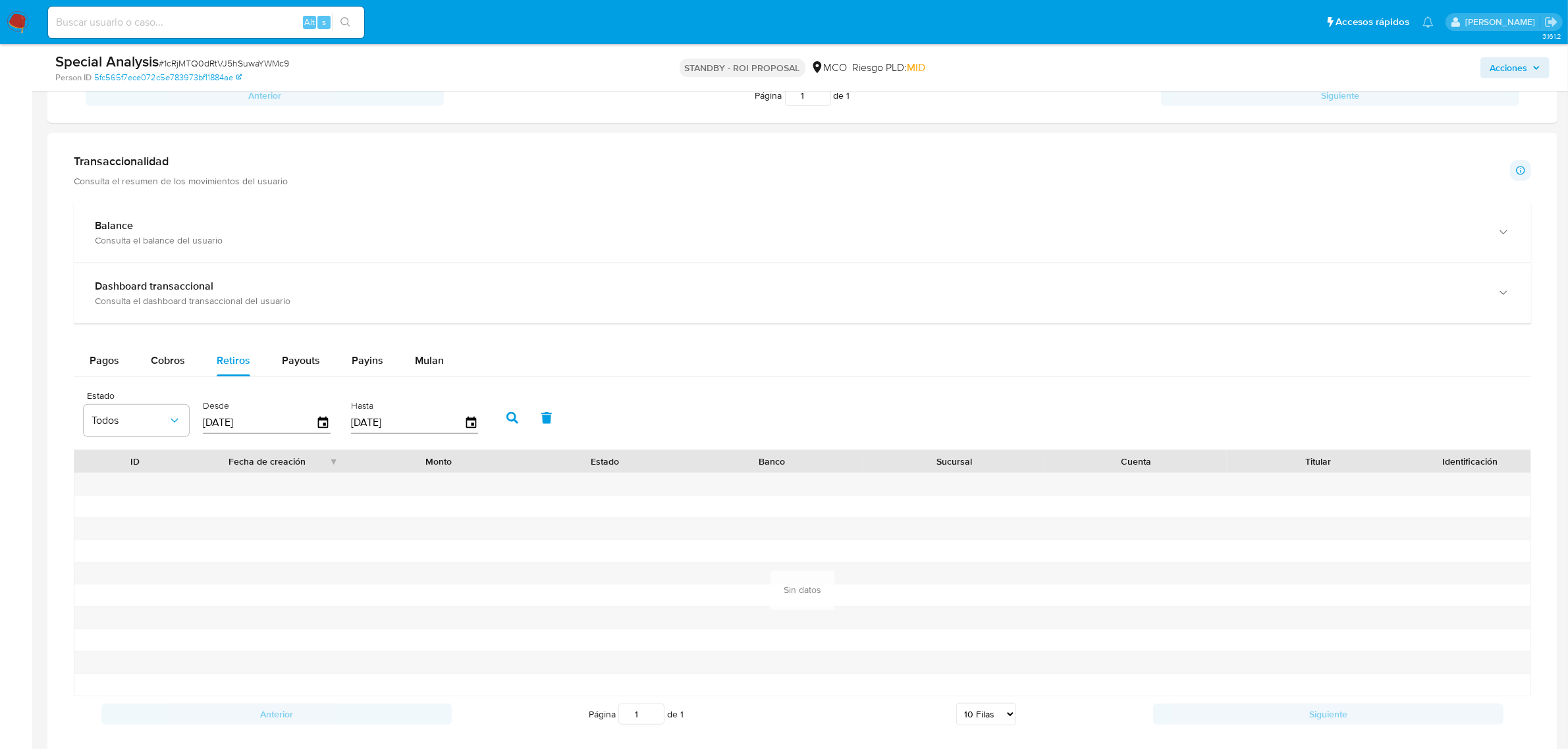
click at [507, 419] on icon "button" at bounding box center [512, 419] width 12 height 12
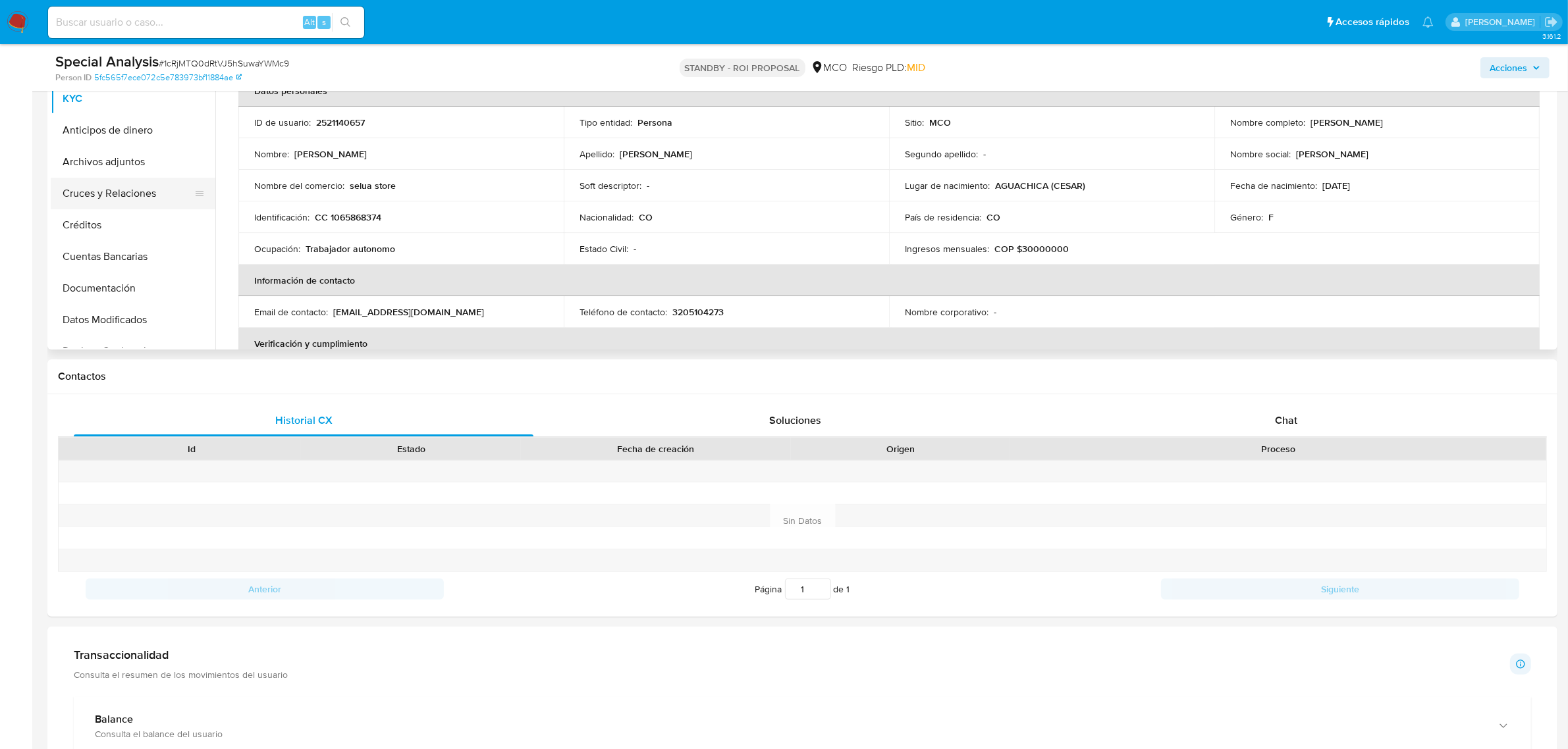
scroll to position [247, 0]
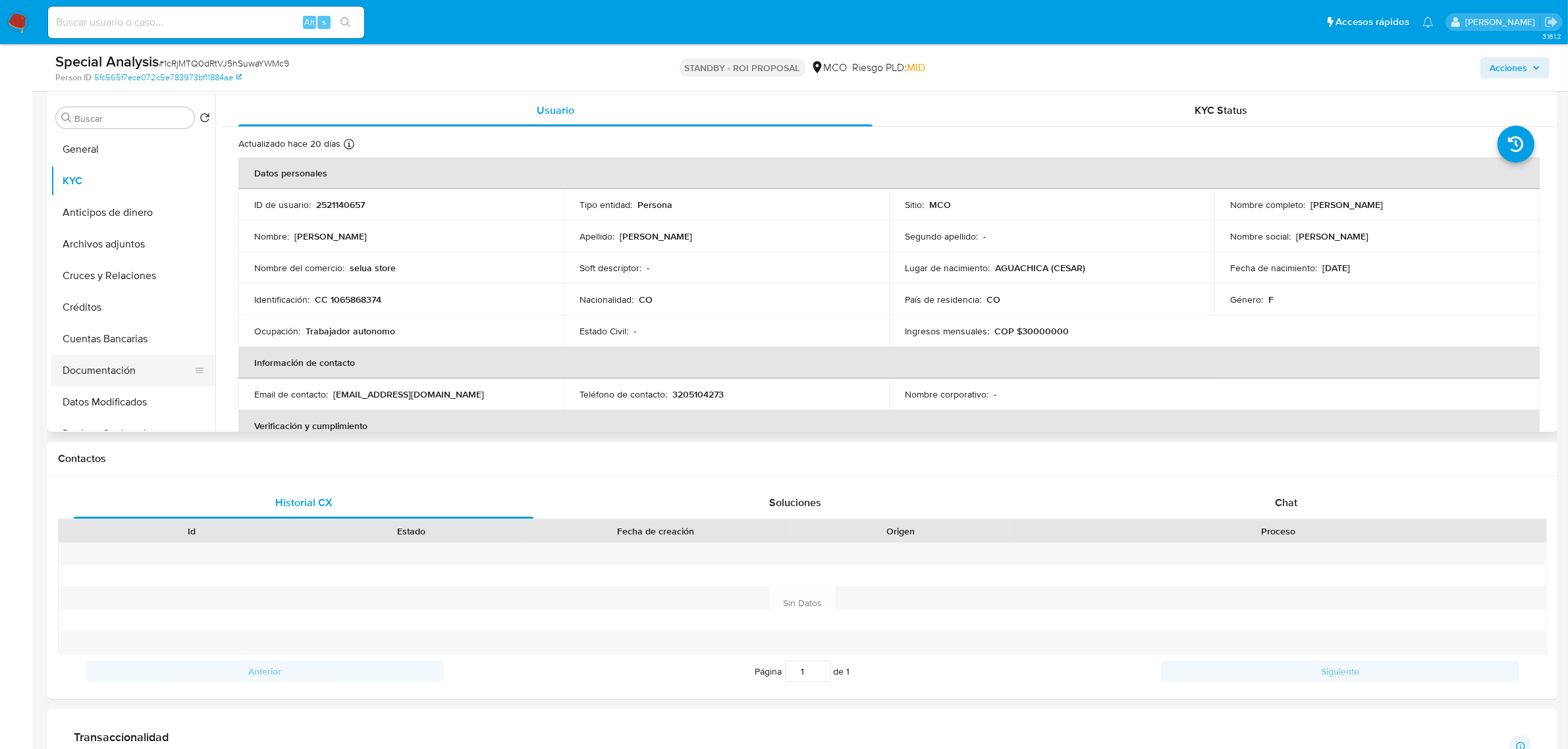
drag, startPoint x: 120, startPoint y: 377, endPoint x: 157, endPoint y: 385, distance: 37.9
click at [120, 377] on button "Documentación" at bounding box center [127, 371] width 154 height 32
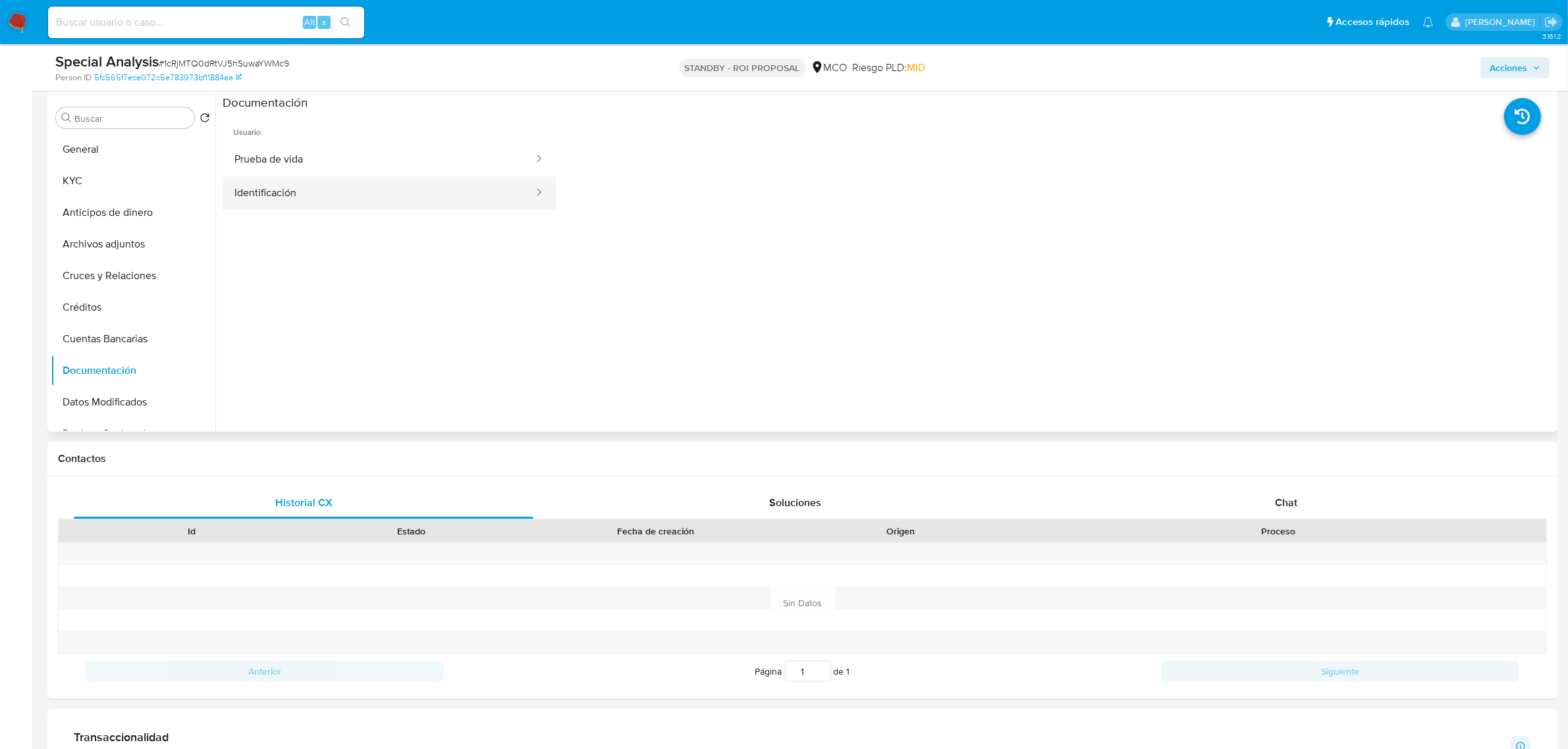
click at [404, 189] on button "Identificación" at bounding box center [378, 193] width 313 height 34
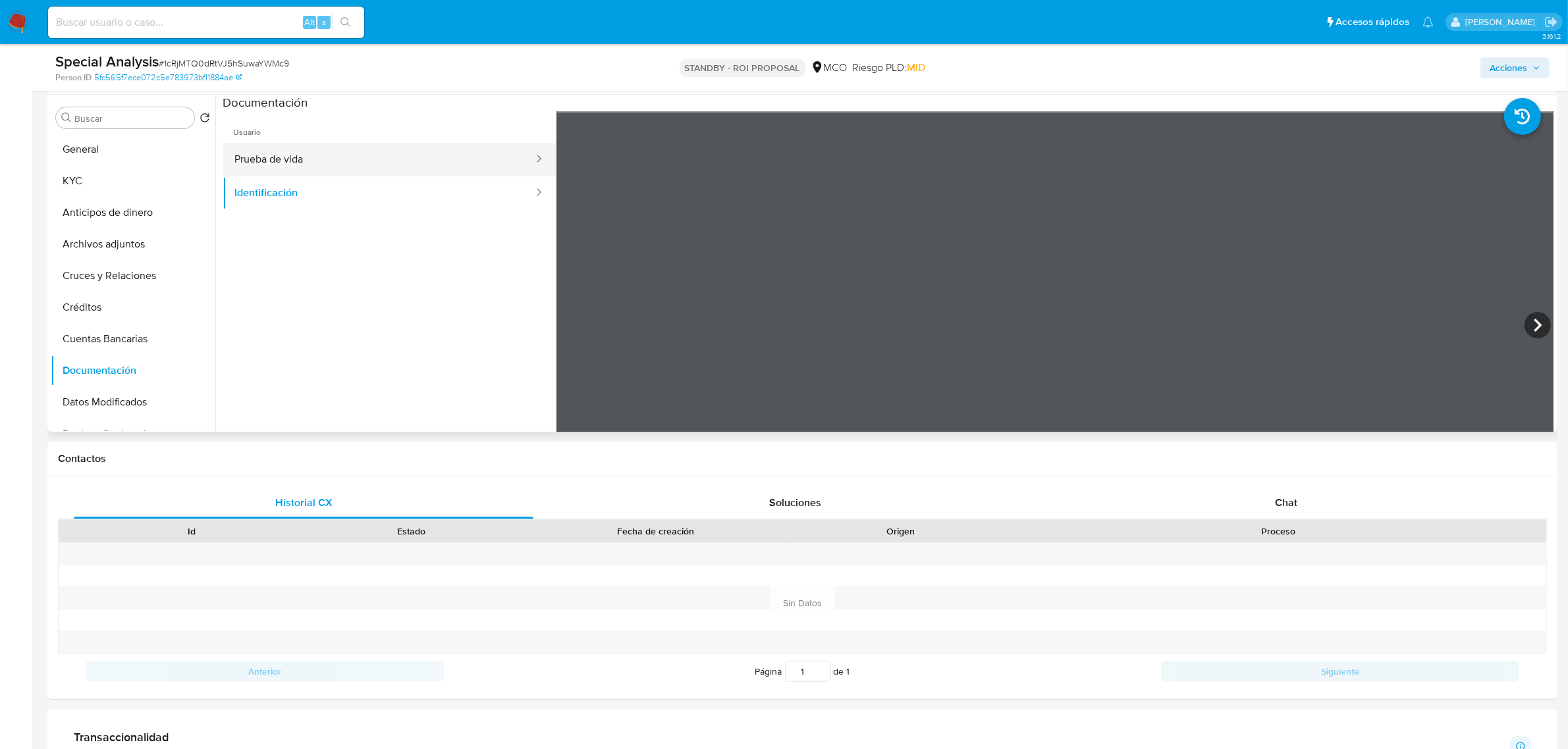
click at [394, 166] on button "Prueba de vida" at bounding box center [378, 160] width 313 height 34
click at [383, 206] on button "Identificación" at bounding box center [378, 193] width 313 height 34
click at [1534, 320] on icon at bounding box center [1538, 324] width 8 height 13
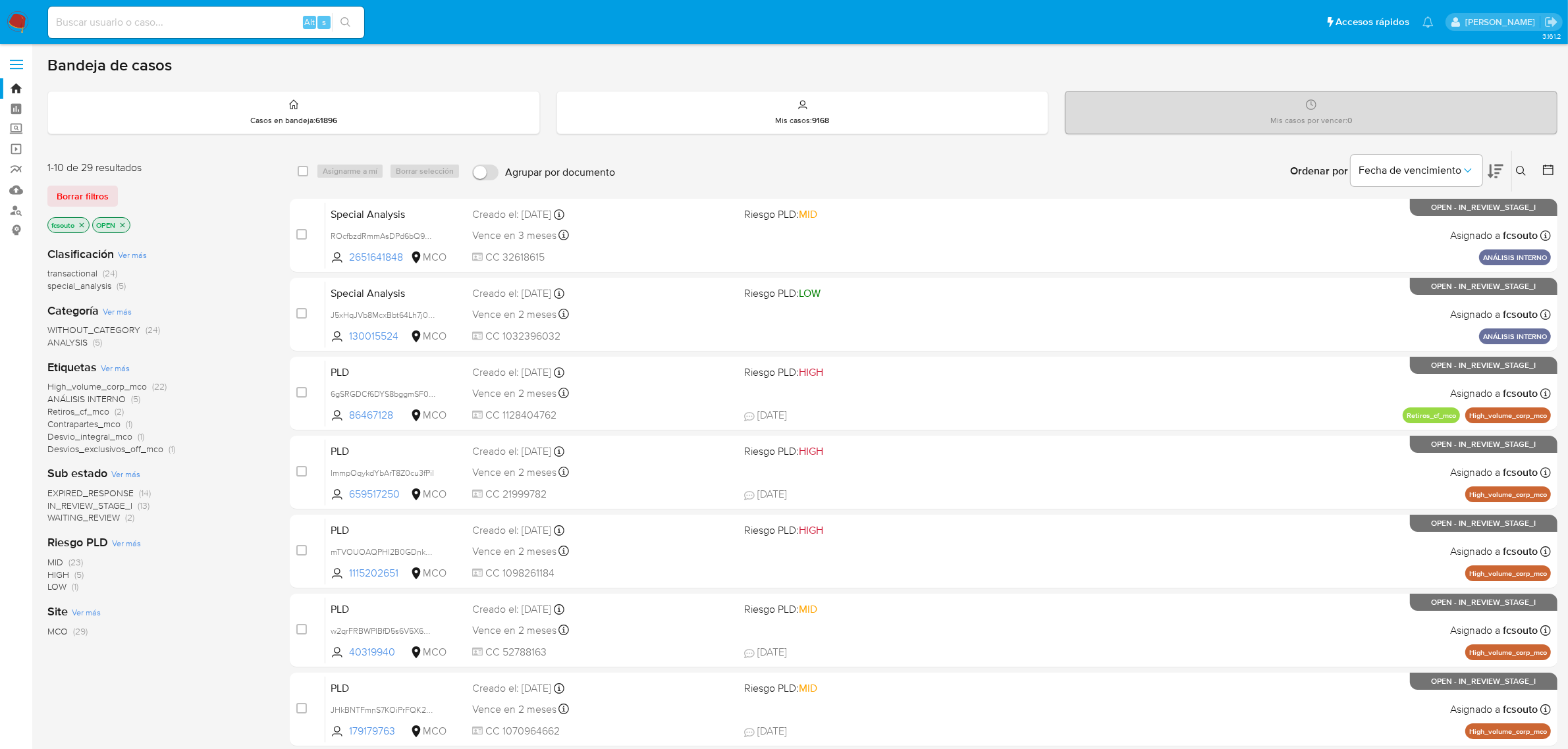
click at [1500, 174] on icon at bounding box center [1496, 172] width 16 height 14
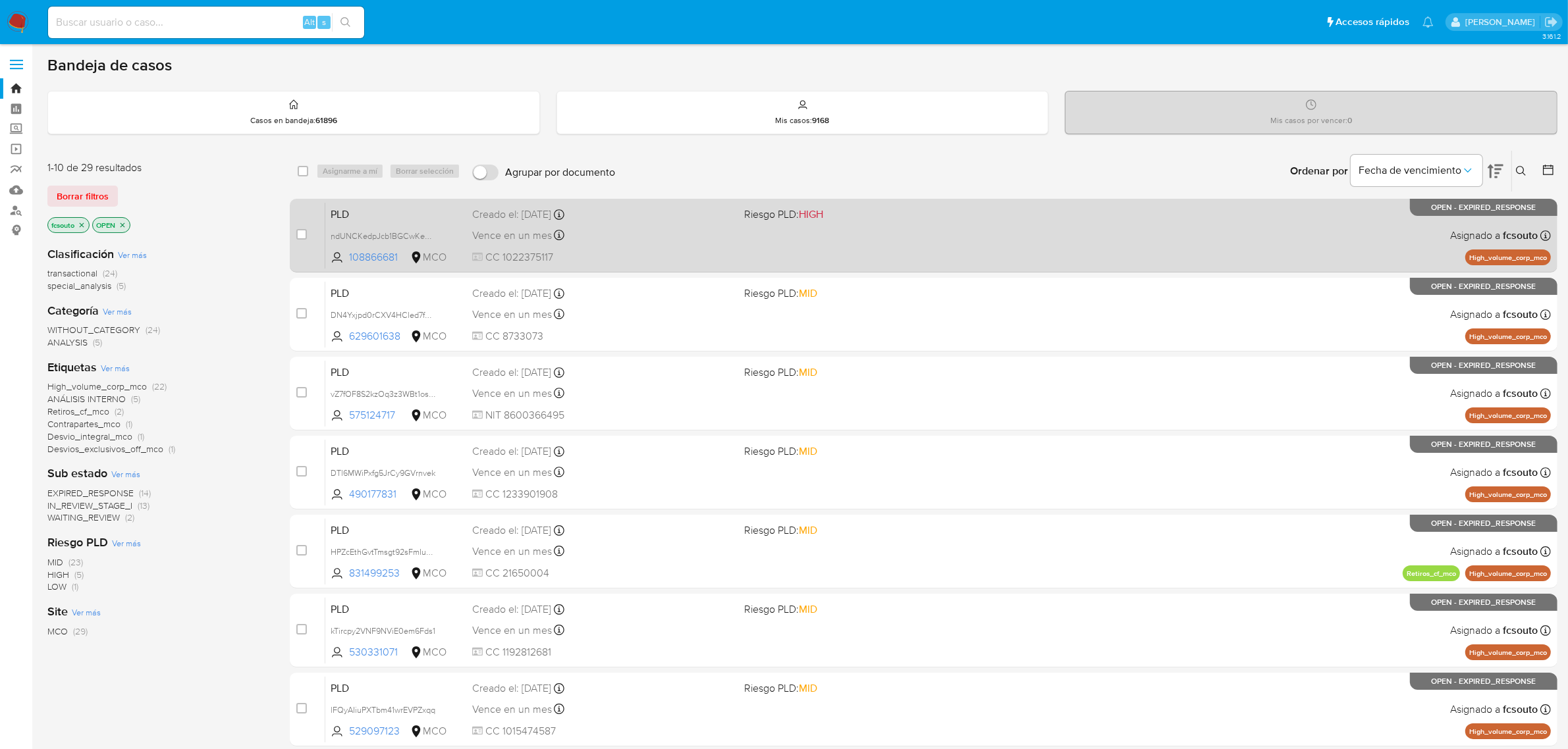
click at [695, 237] on div "Vence en un mes Vence el [DATE] 07:04:51" at bounding box center [603, 235] width 262 height 18
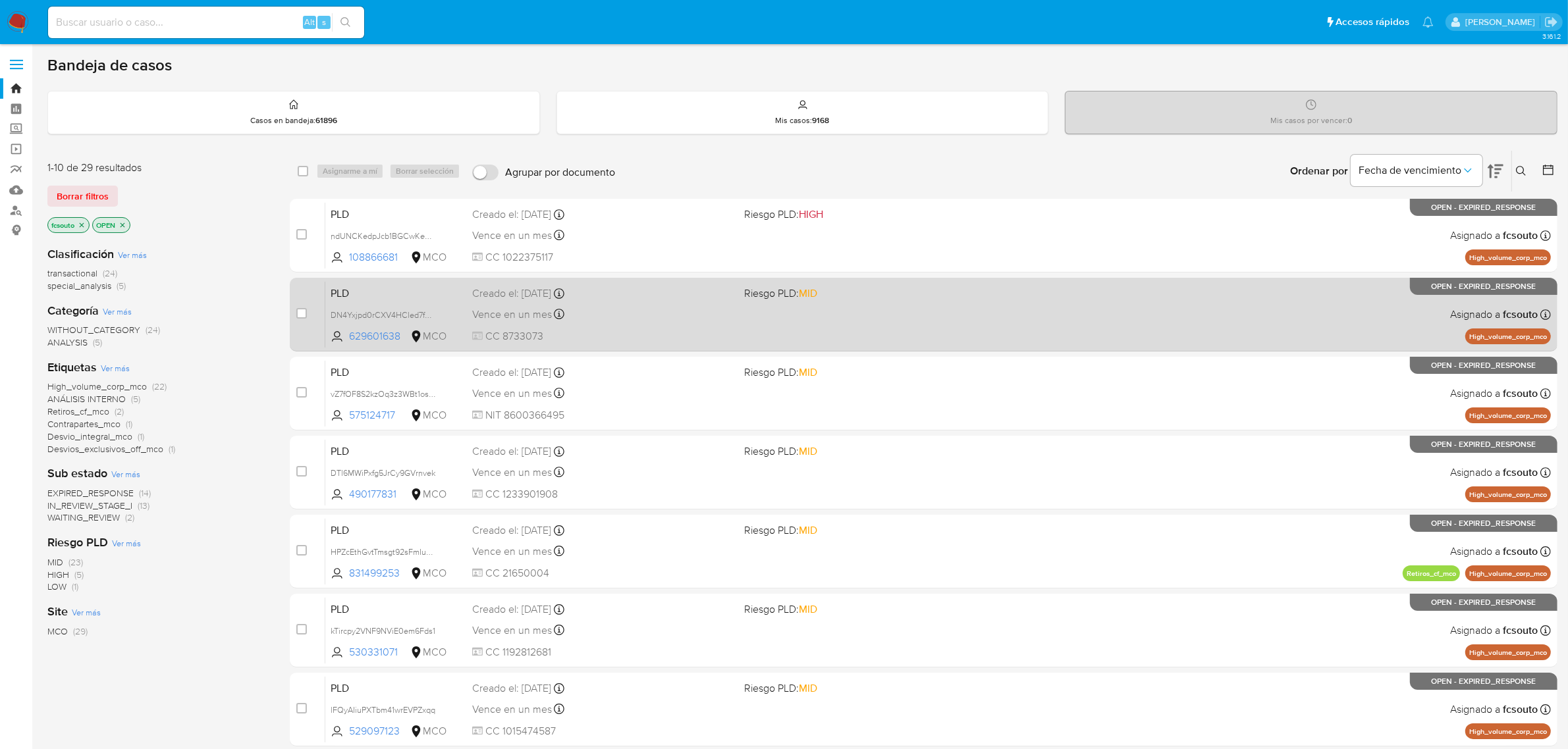
click at [719, 323] on div "PLD DN4Yxjpd0rCXV4HCled7fEZS 629601638 MCO Riesgo PLD: MID Creado el: [DATE] Cr…" at bounding box center [938, 313] width 1226 height 66
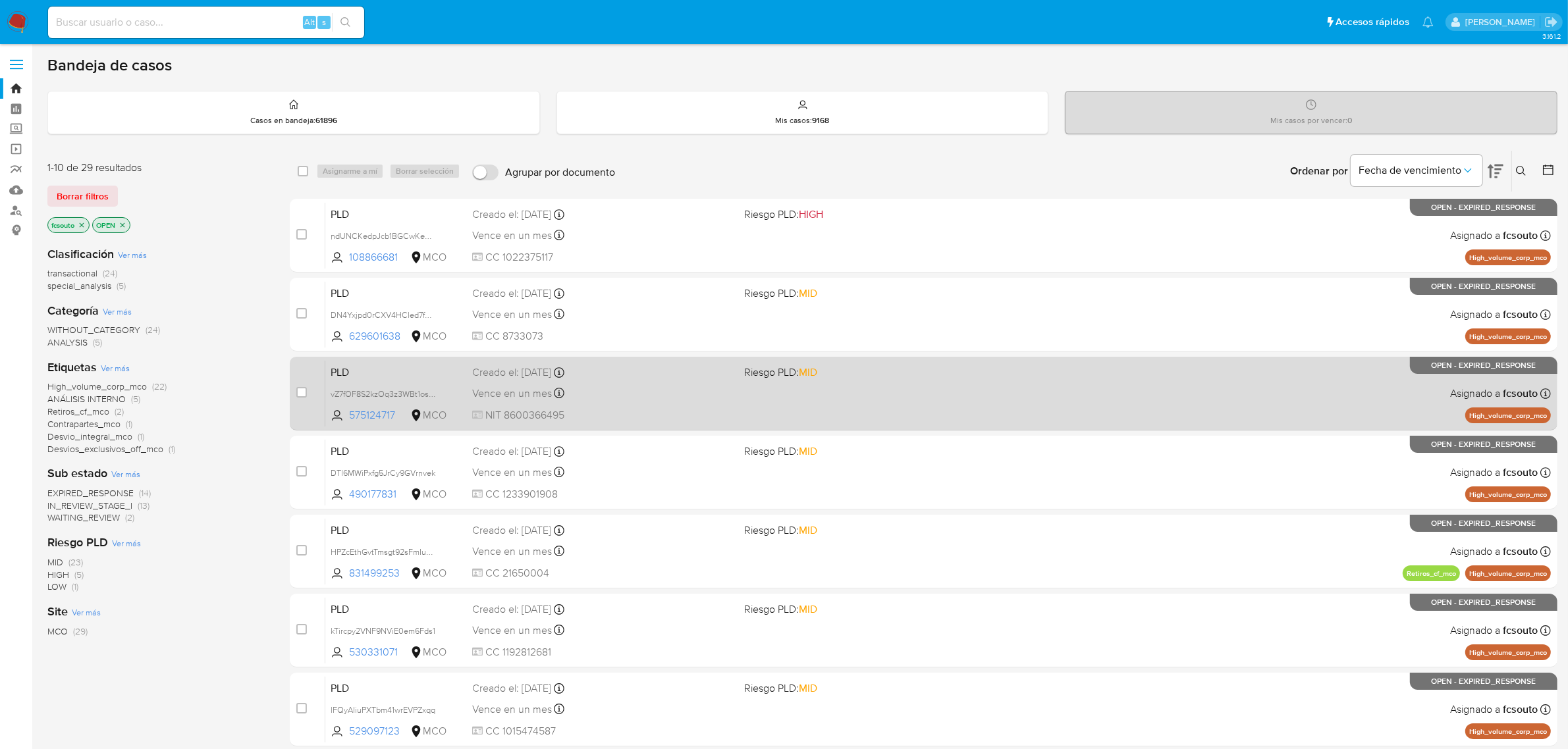
click at [1009, 389] on div "PLD vZ7fOF8S2kzOq3z3WBt1osRx 575124717 MCO Riesgo PLD: MID Creado el: [DATE] Cr…" at bounding box center [938, 393] width 1226 height 66
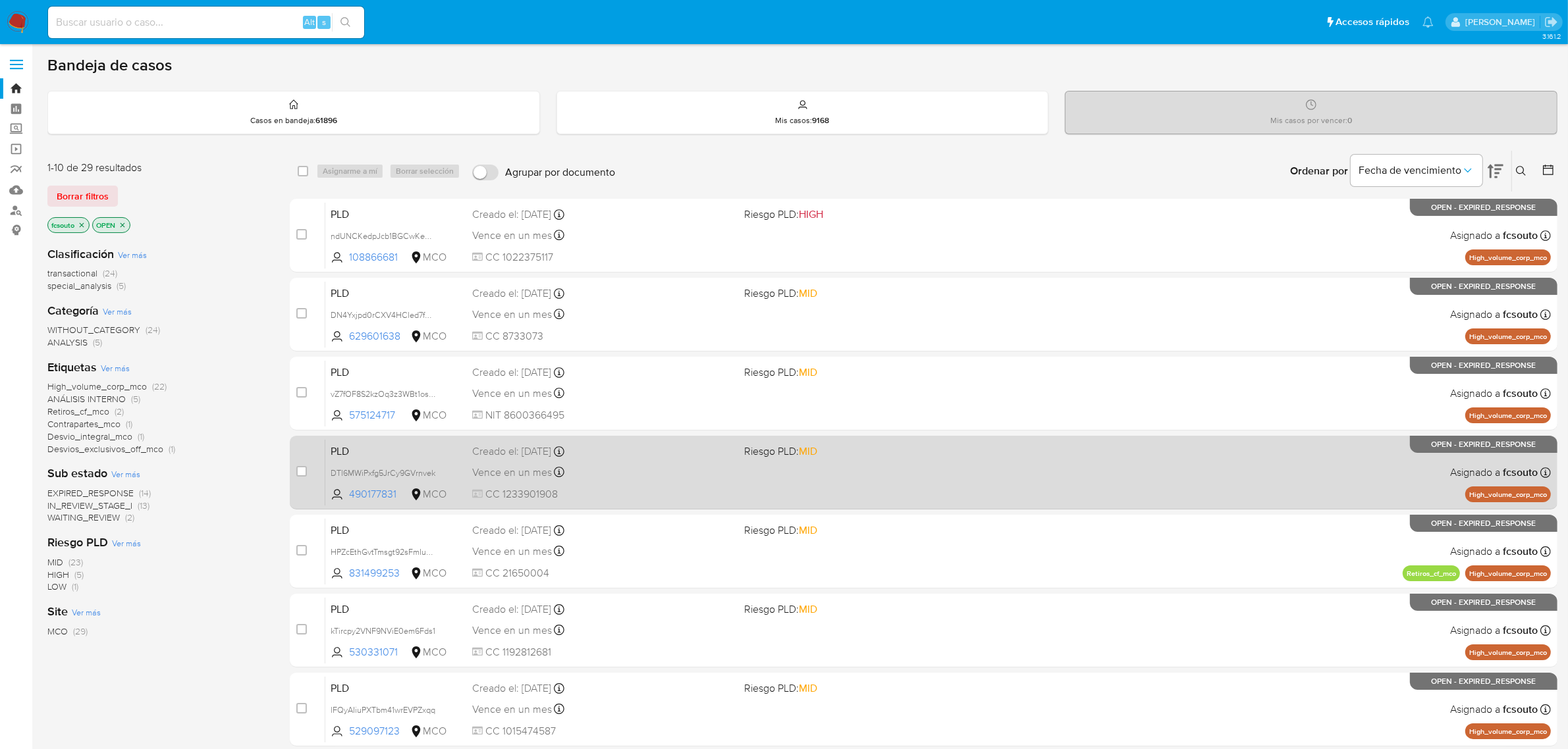
click at [700, 485] on div "PLD DTl6MWiPxfg5JrCy9GVrnvek 490177831 MCO Riesgo PLD: MID Creado el: [DATE] Cr…" at bounding box center [938, 472] width 1226 height 66
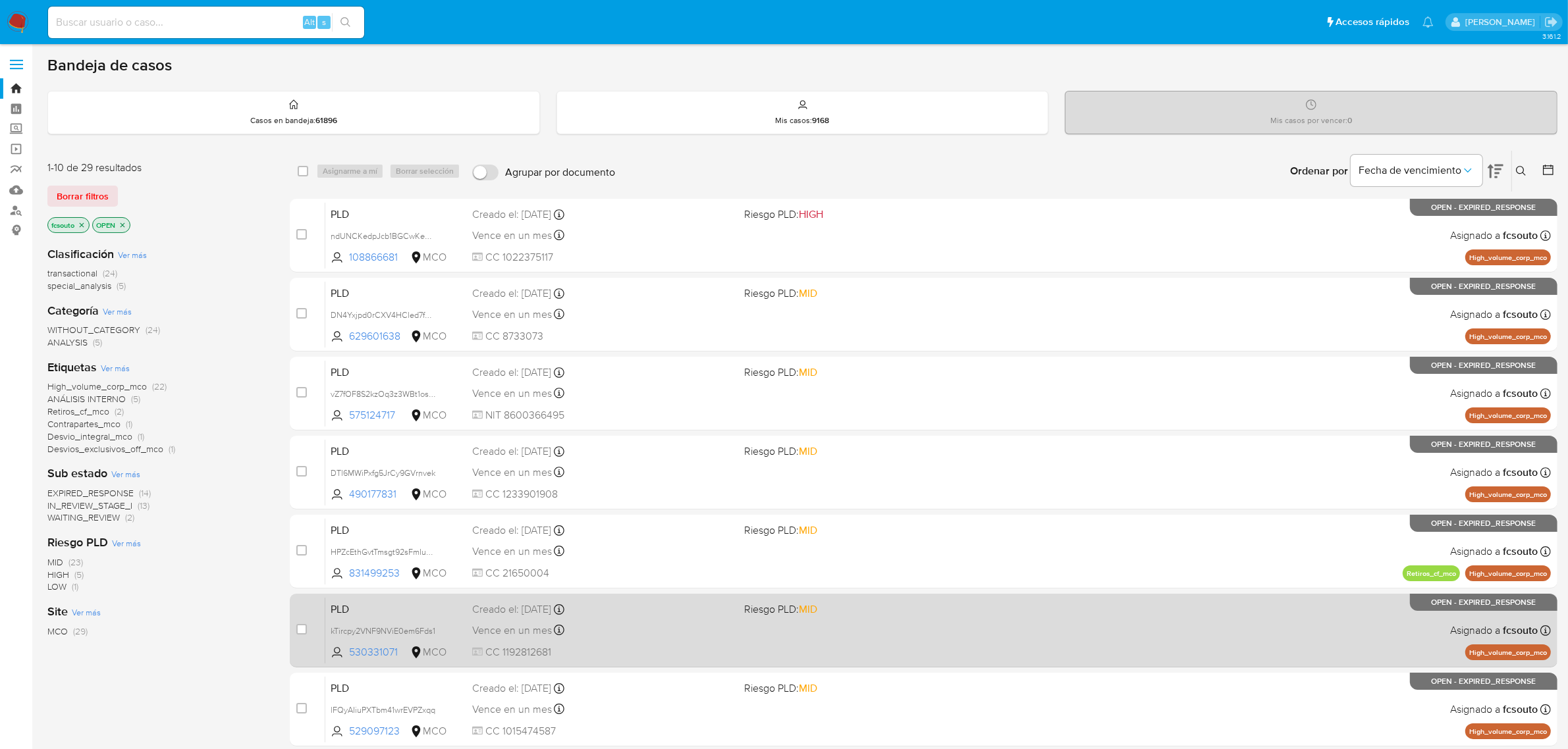
click at [765, 619] on div "PLD kTircpy2VNF9NViE0em6Fds1 530331071 MCO Riesgo PLD: MID Creado el: [DATE] Cr…" at bounding box center [938, 630] width 1226 height 66
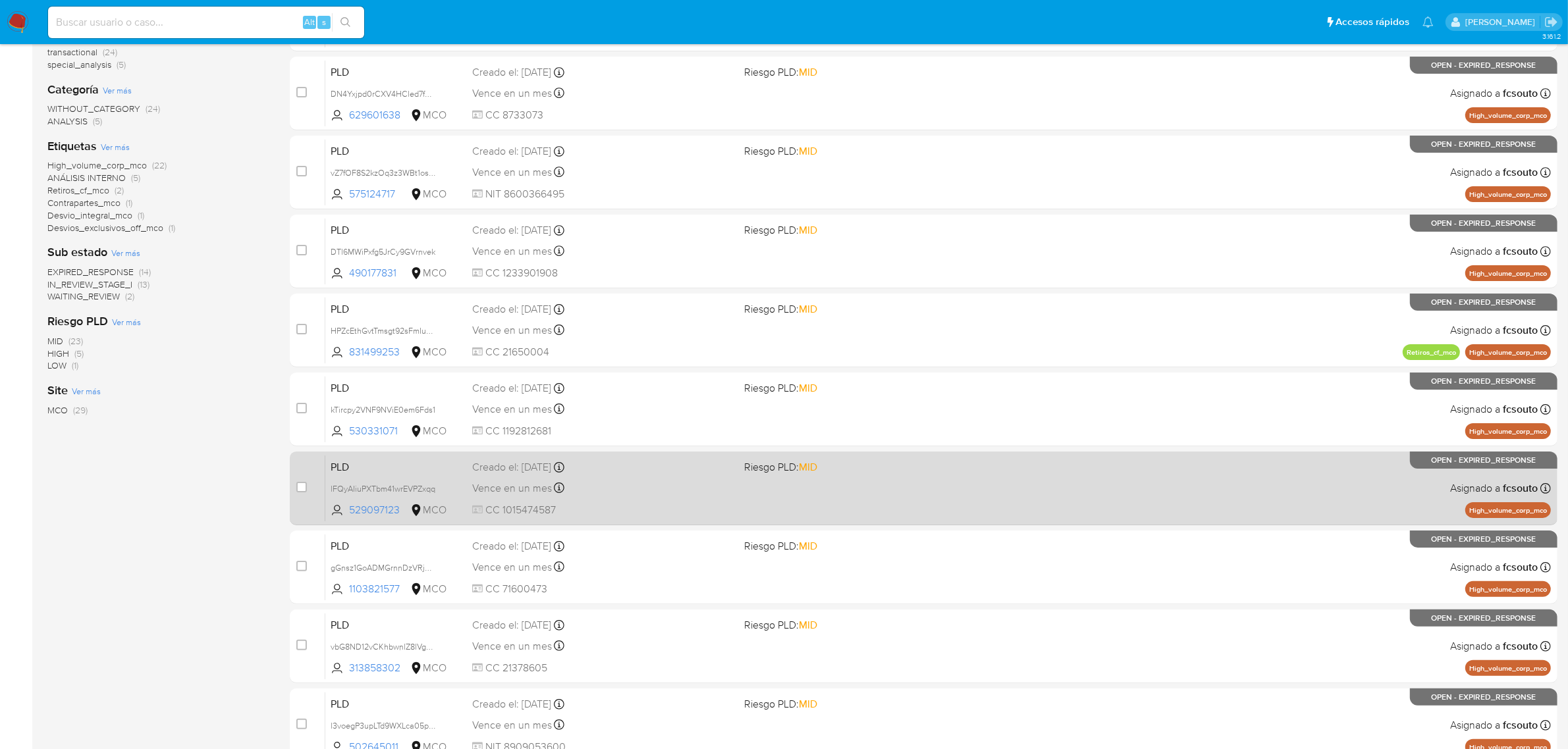
scroll to position [247, 0]
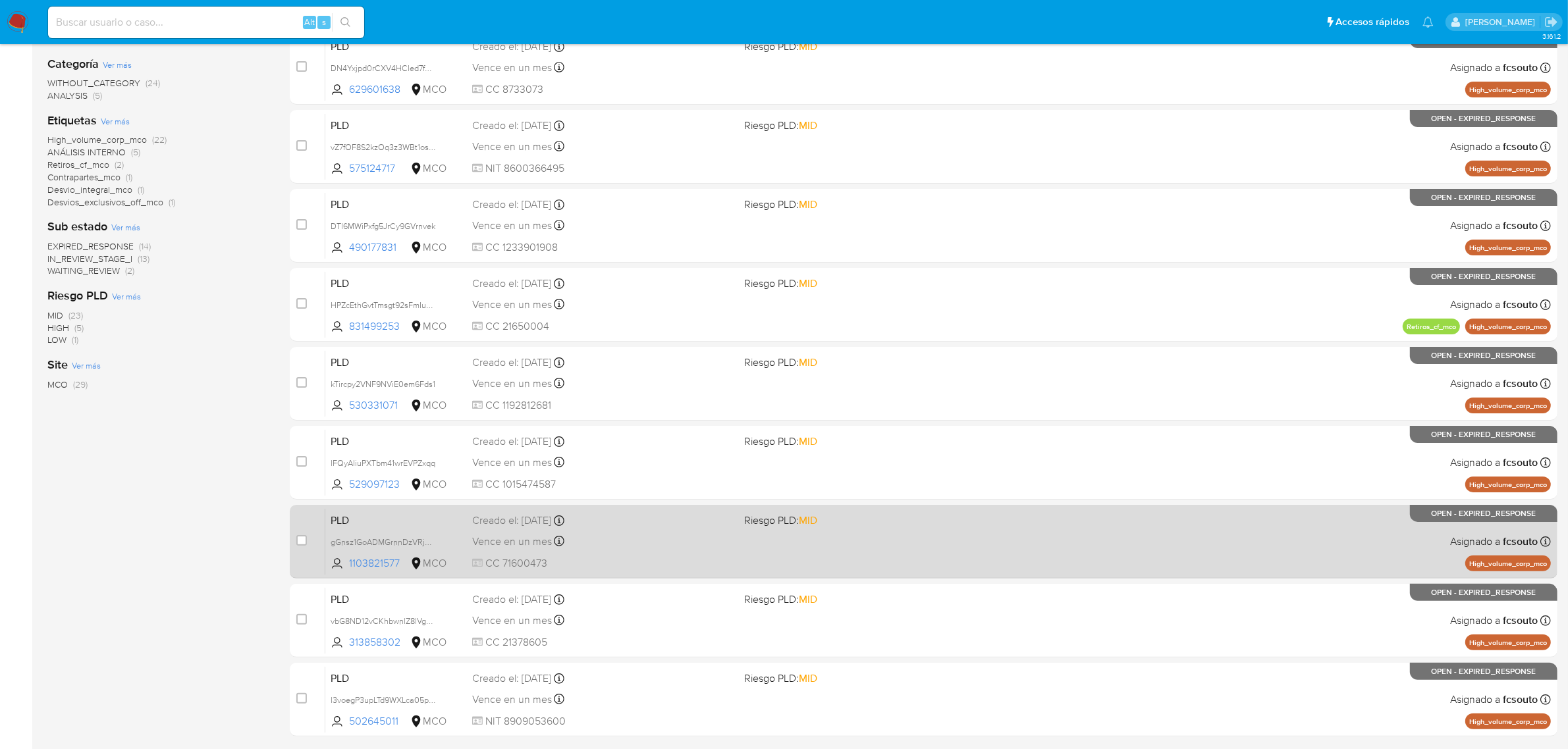
click at [1173, 554] on div "PLD gGnsz1GoADMGrnnDzVRjd3Nz 1103821577 MCO Riesgo PLD: MID Creado el: [DATE] C…" at bounding box center [938, 541] width 1226 height 66
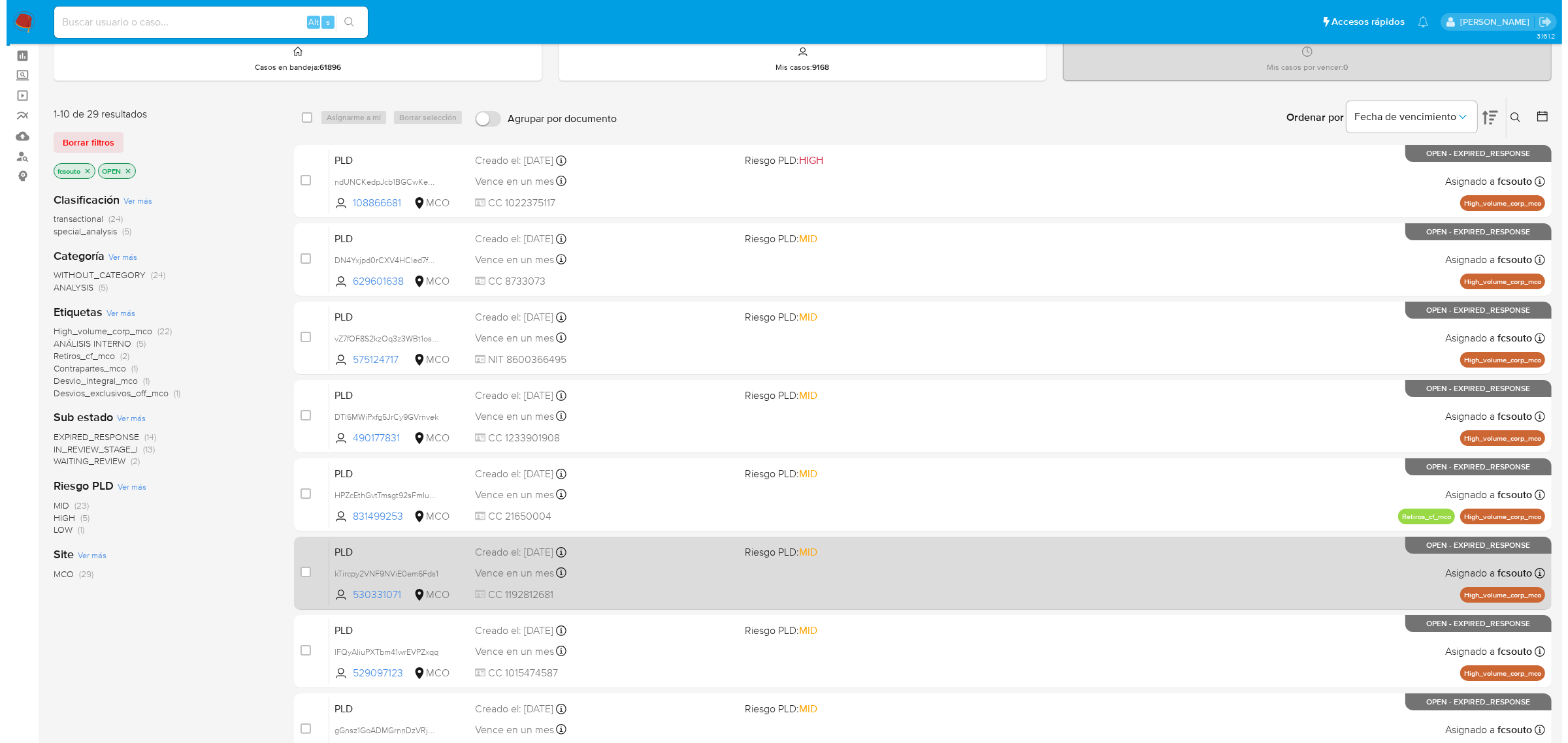
scroll to position [0, 0]
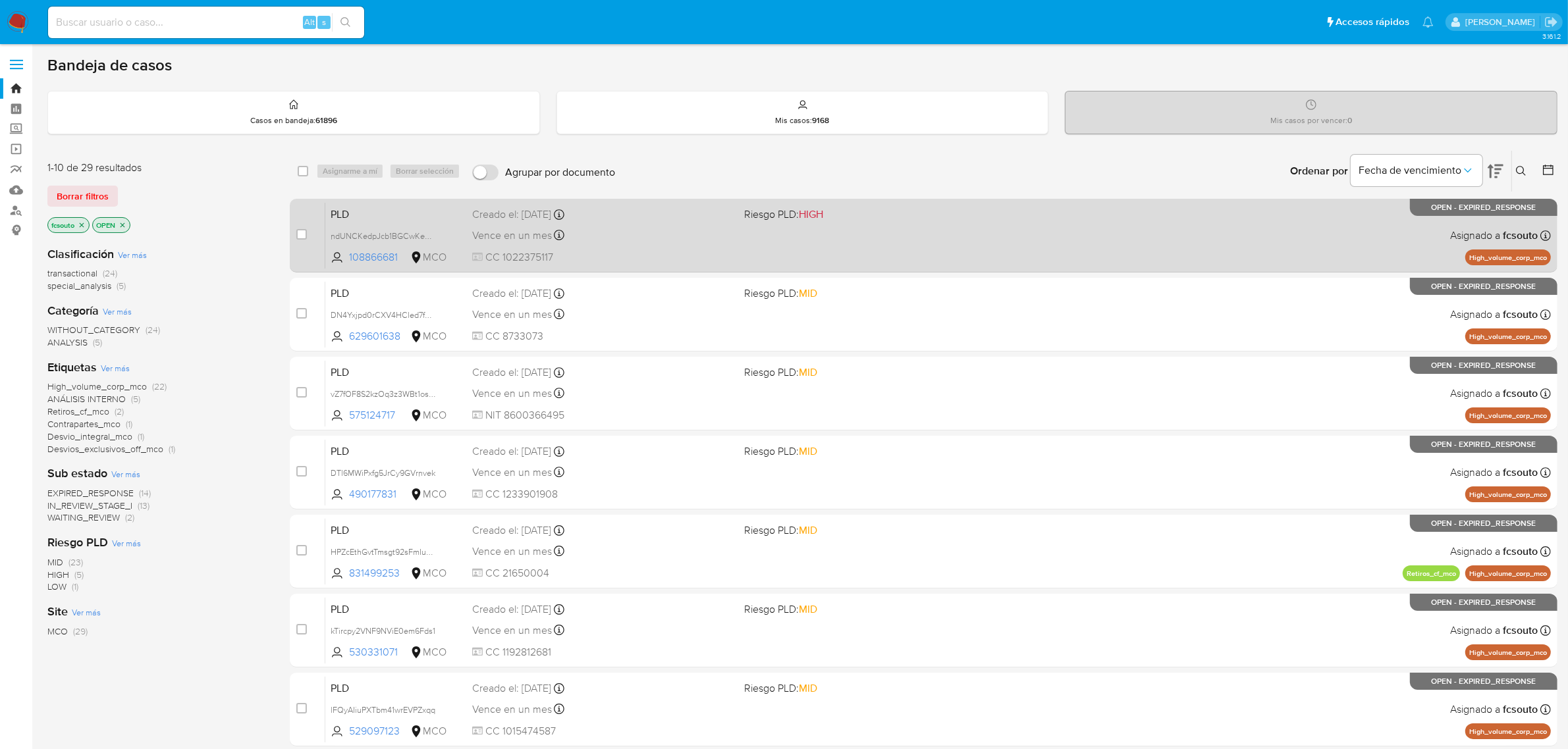
click at [689, 234] on div "Vence en un mes Vence el [DATE] 07:04:51" at bounding box center [603, 235] width 262 height 18
click at [299, 237] on div "case-item-checkbox No es posible asignar el caso PLD ndUNCKedpJcb1BGCwKebQB0M 1…" at bounding box center [924, 235] width 1268 height 73
click at [299, 237] on input "checkbox" at bounding box center [302, 234] width 11 height 11
checkbox input "true"
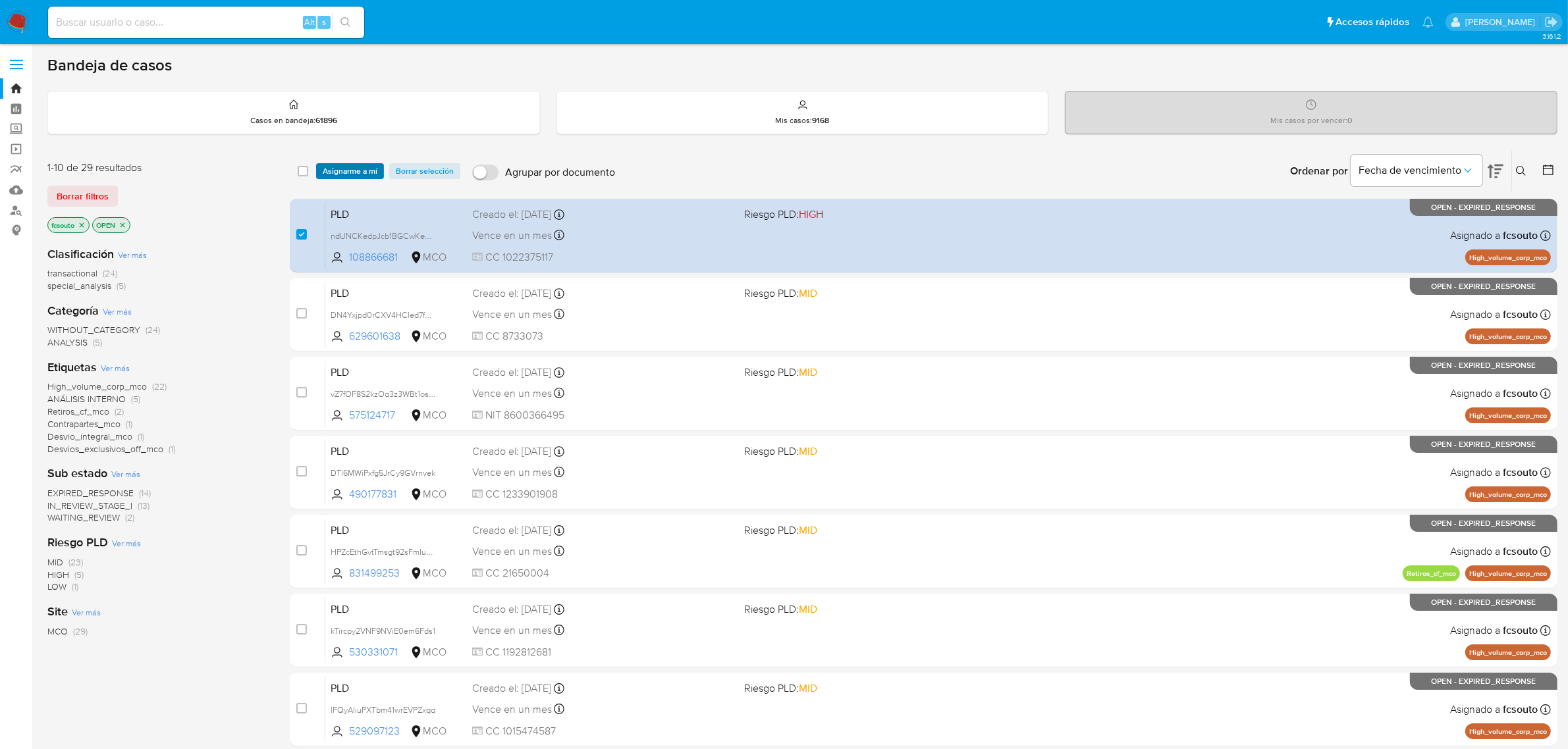
click at [336, 174] on span "Asignarme a mí" at bounding box center [349, 171] width 55 height 13
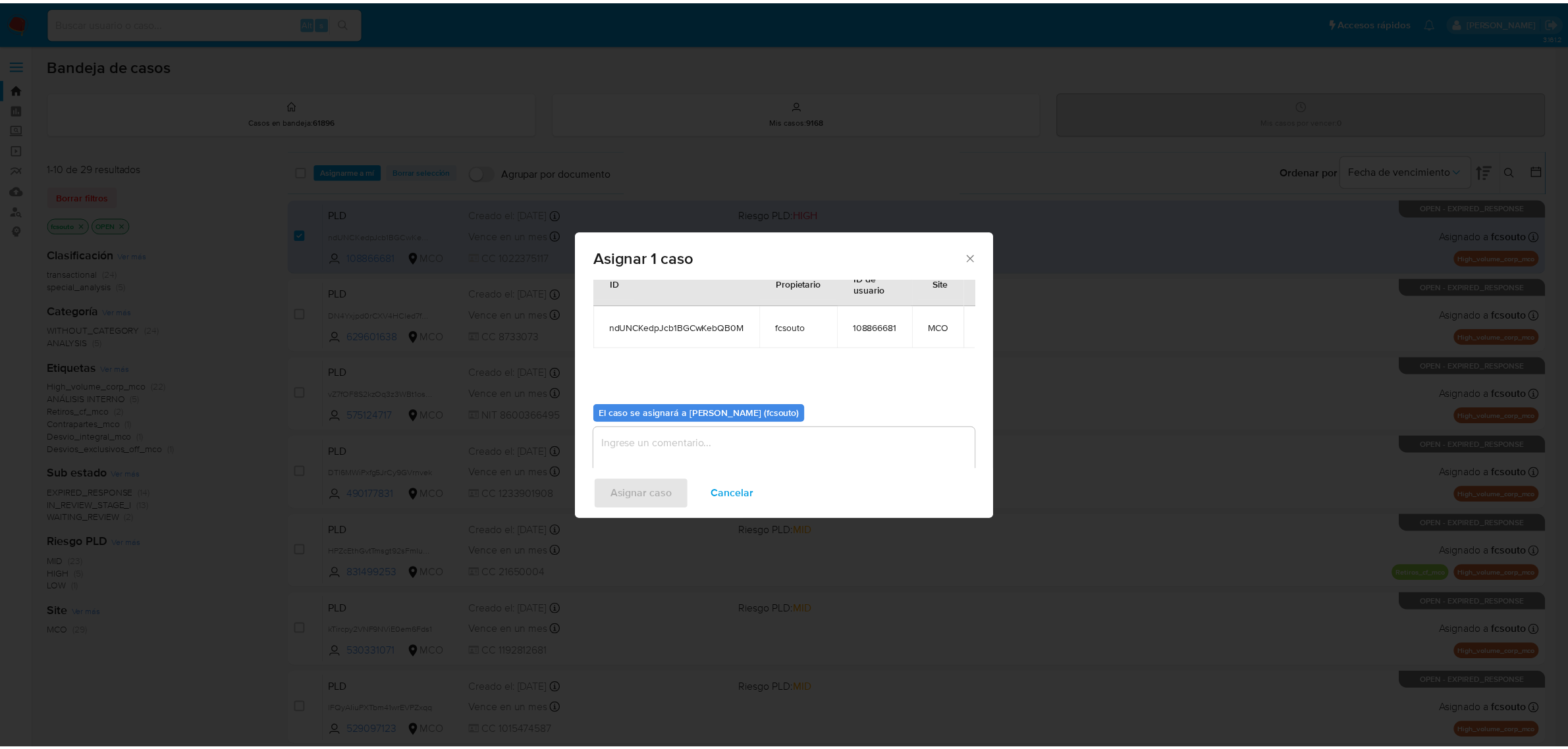
scroll to position [67, 0]
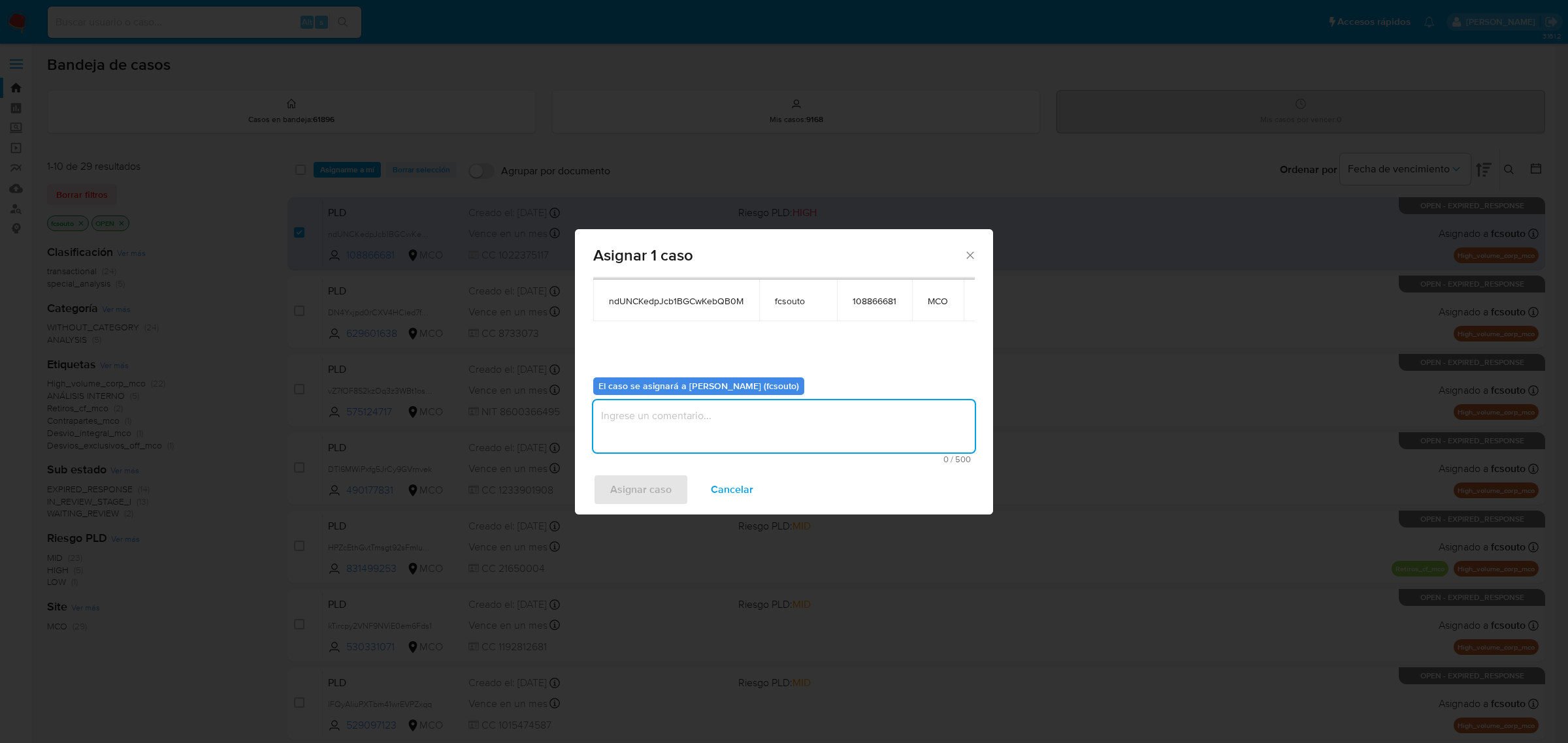
click at [697, 451] on textarea "assign-modal" at bounding box center [784, 426] width 382 height 52
type textarea "Asignación manual"
click at [617, 483] on span "Asignar caso" at bounding box center [641, 489] width 61 height 29
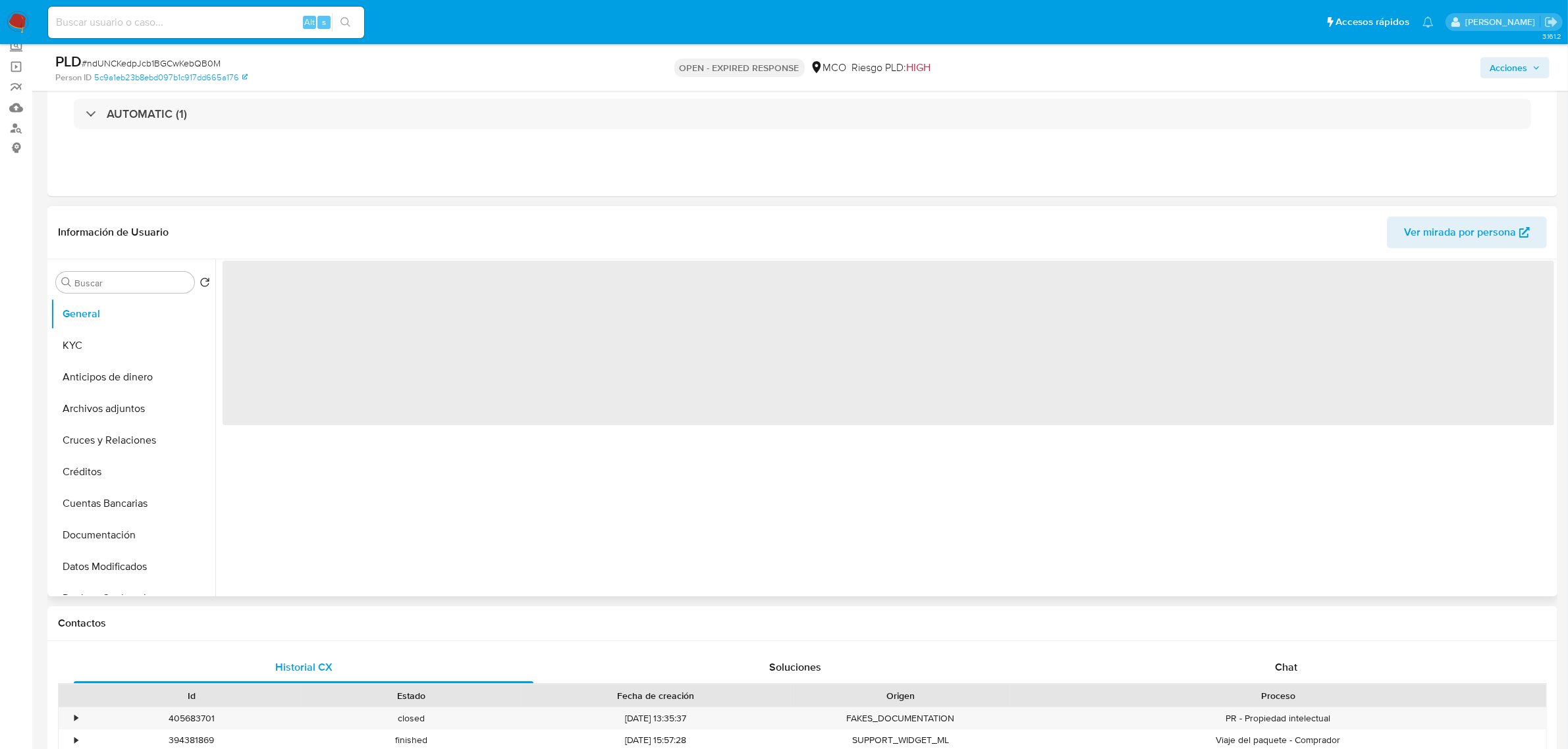
select select "10"
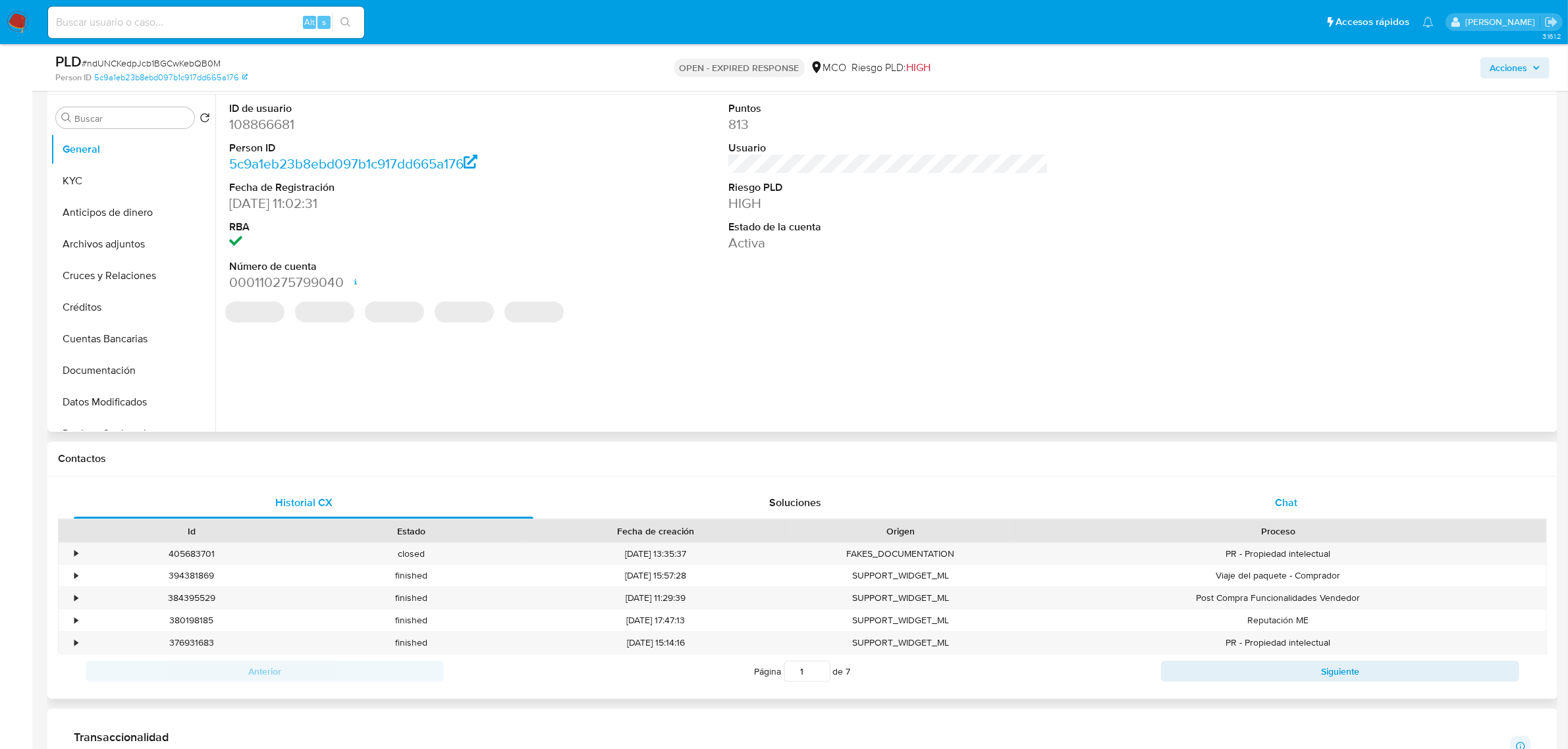
click at [1293, 499] on span "Chat" at bounding box center [1286, 502] width 23 height 15
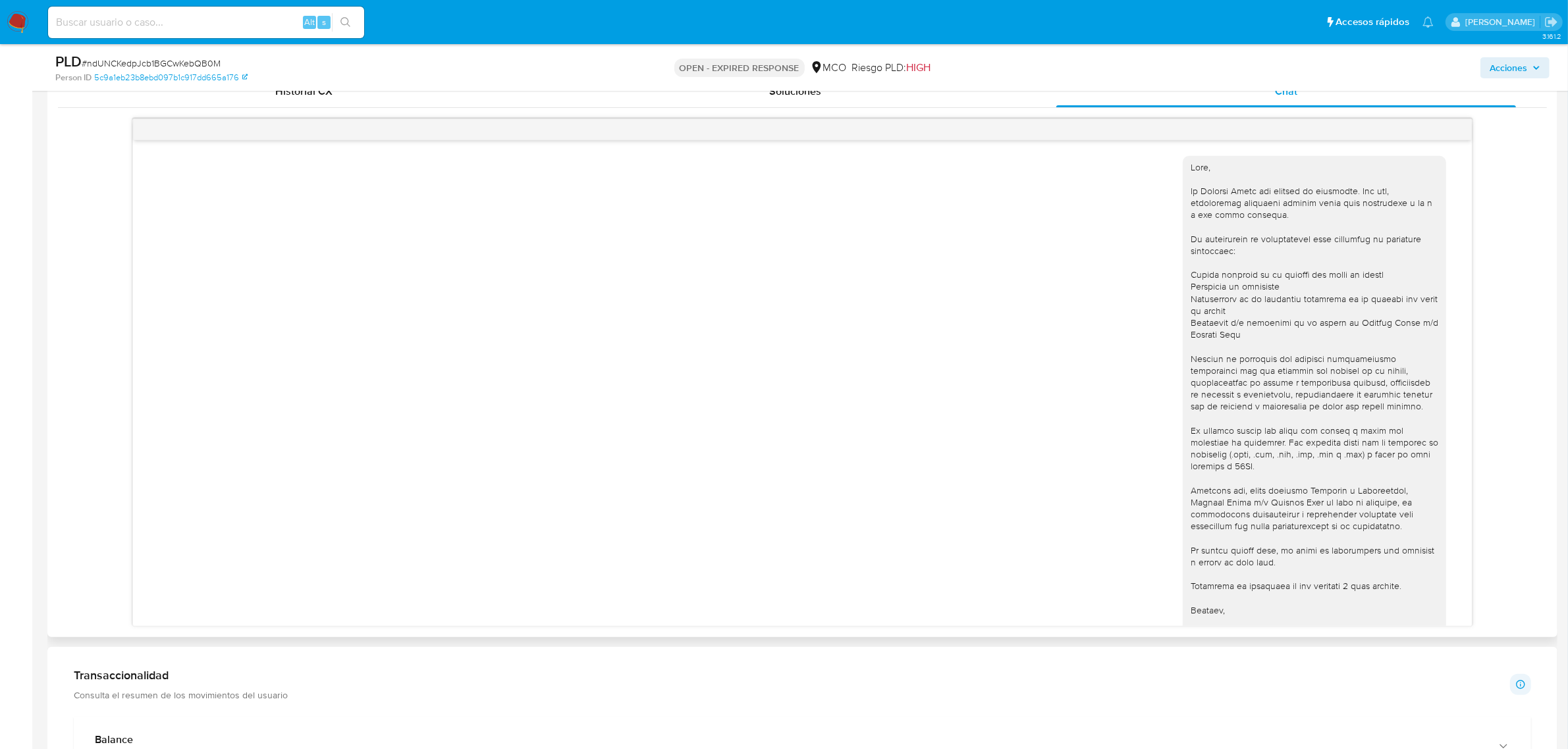
scroll to position [165, 0]
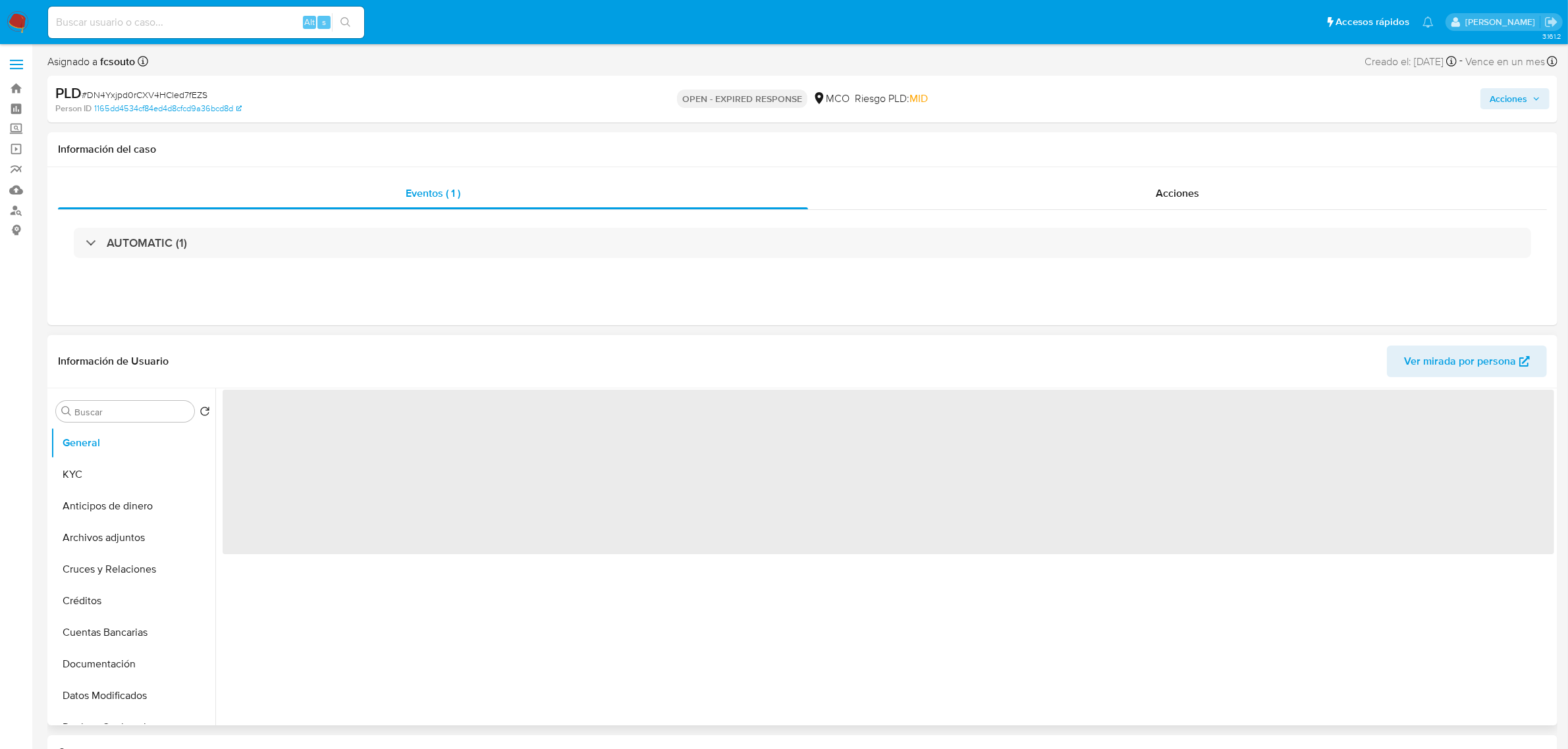
select select "10"
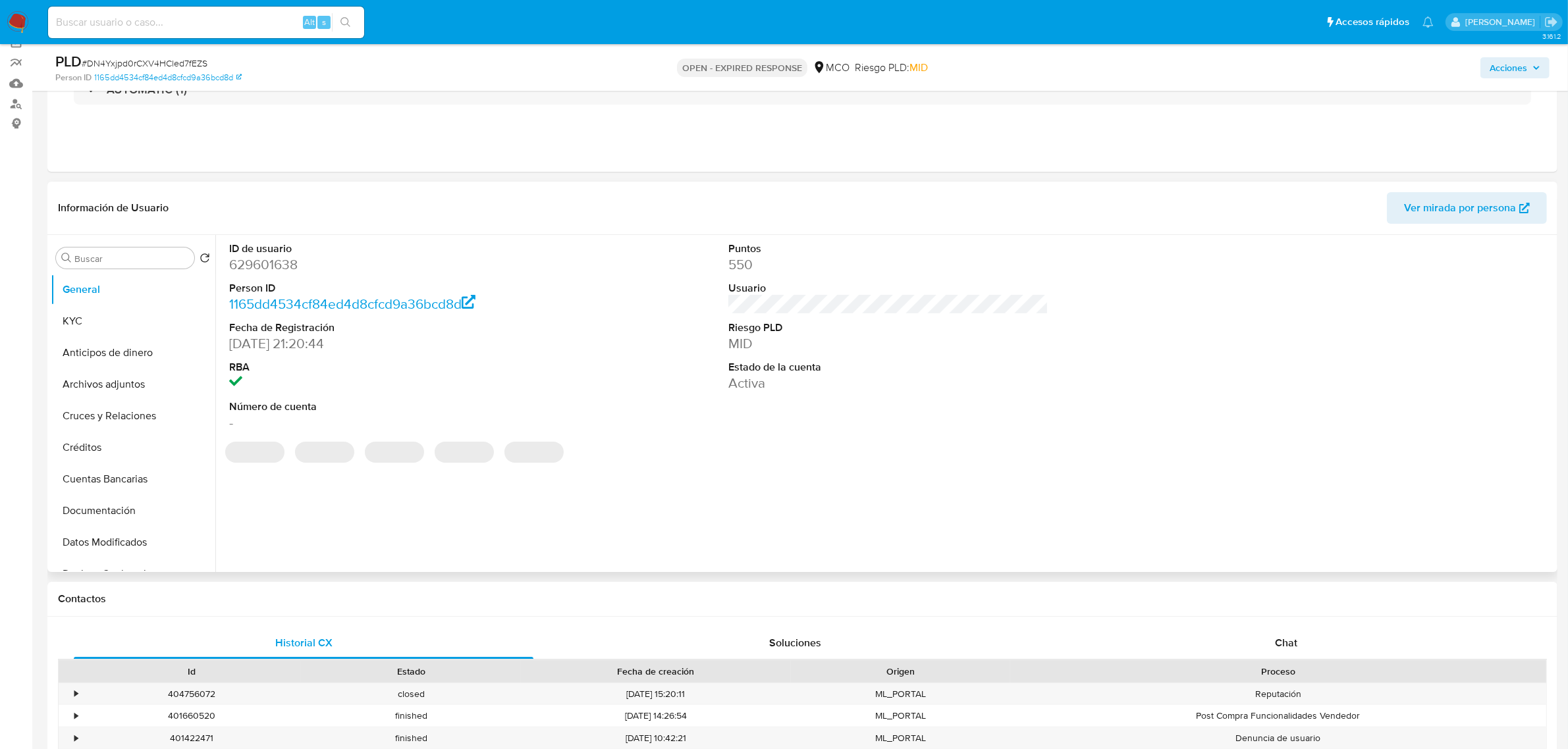
scroll to position [247, 0]
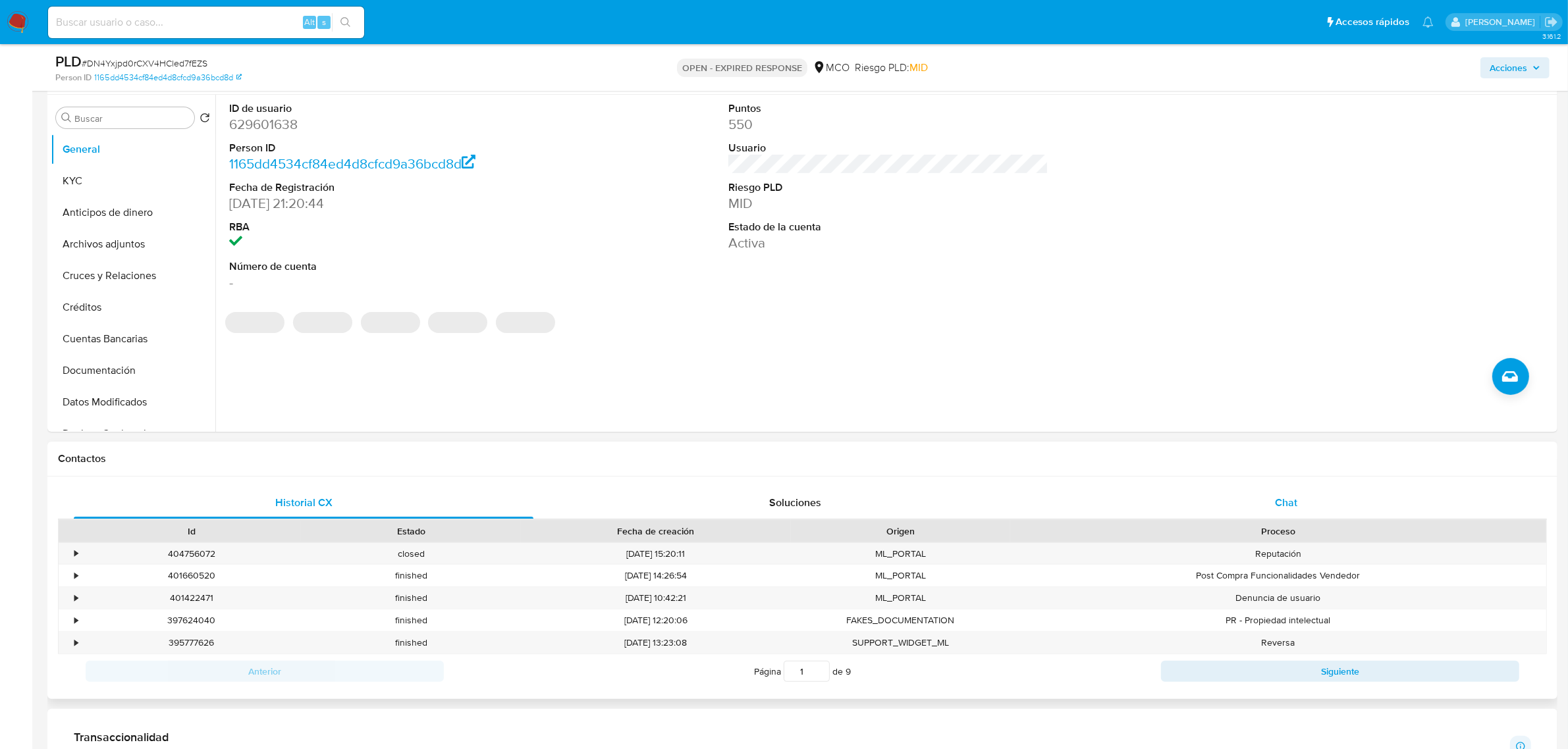
click at [1271, 497] on div "Chat" at bounding box center [1286, 503] width 459 height 32
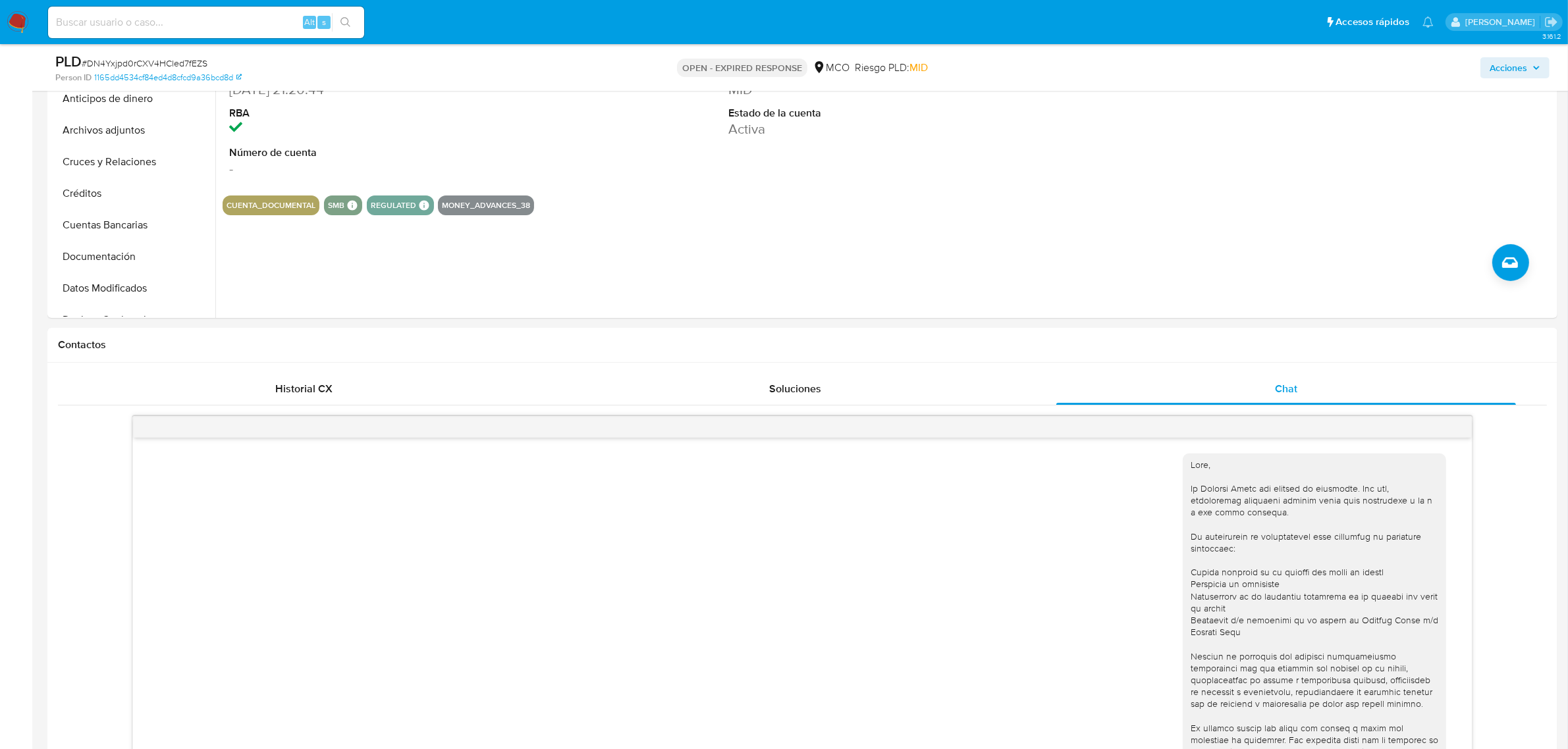
scroll to position [165, 0]
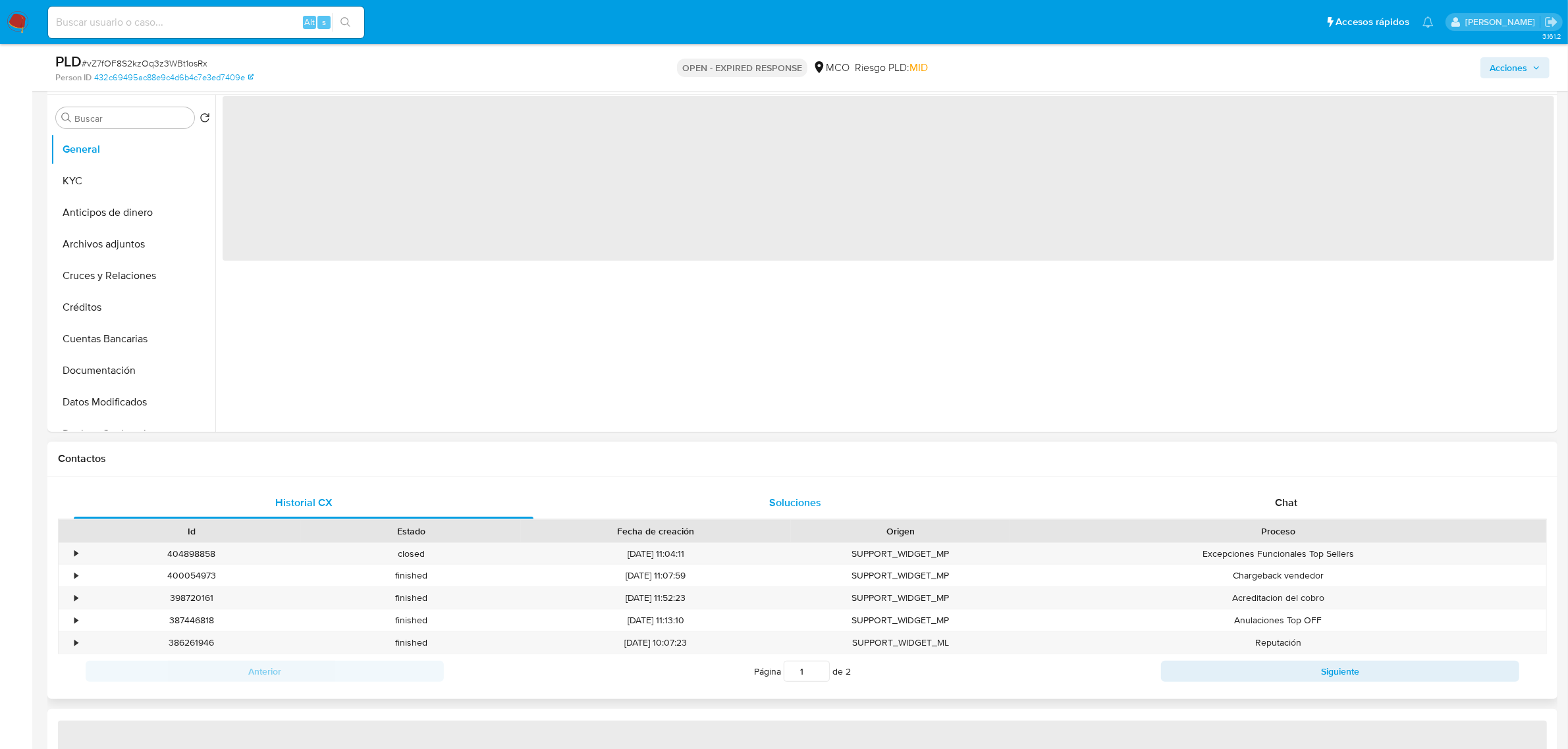
select select "10"
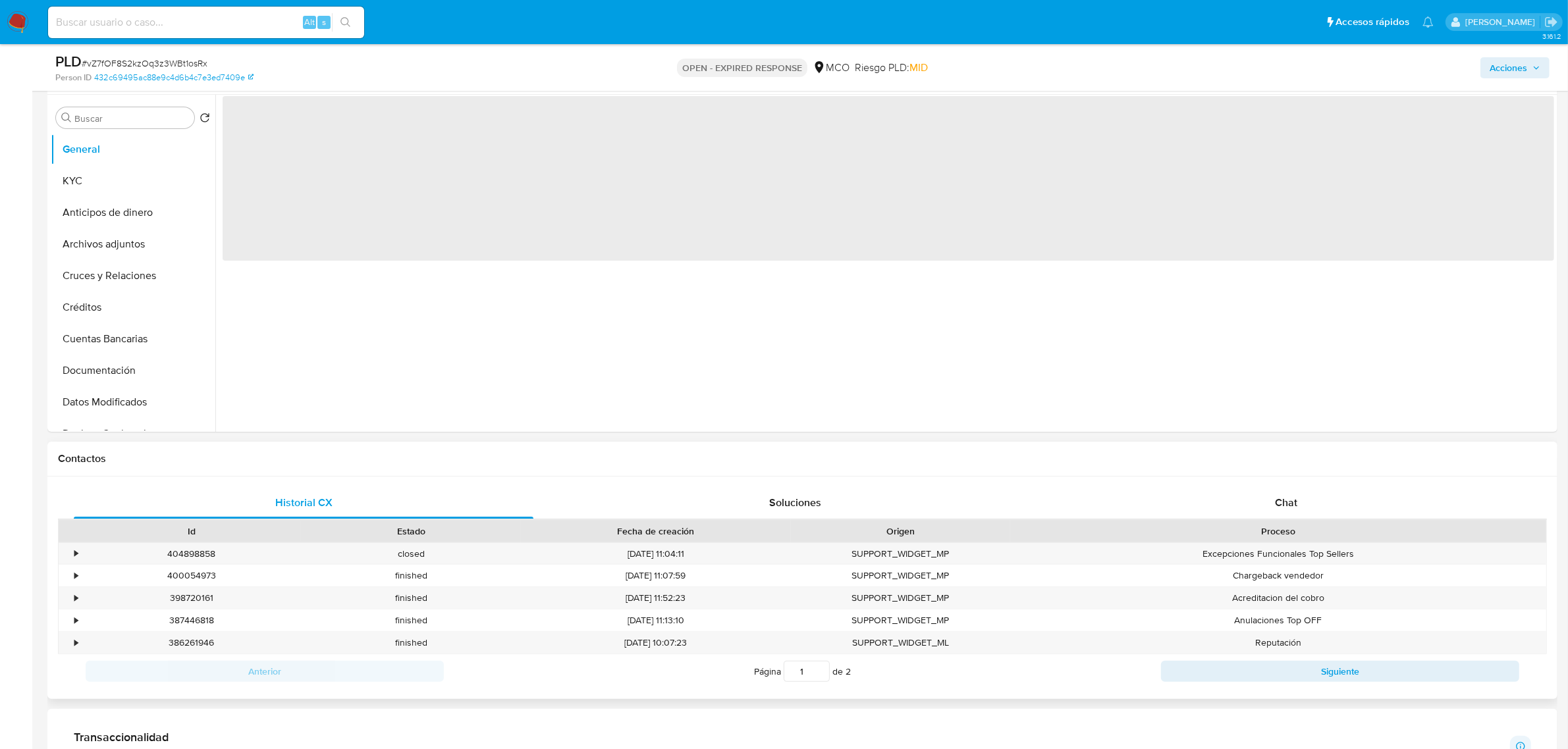
scroll to position [329, 0]
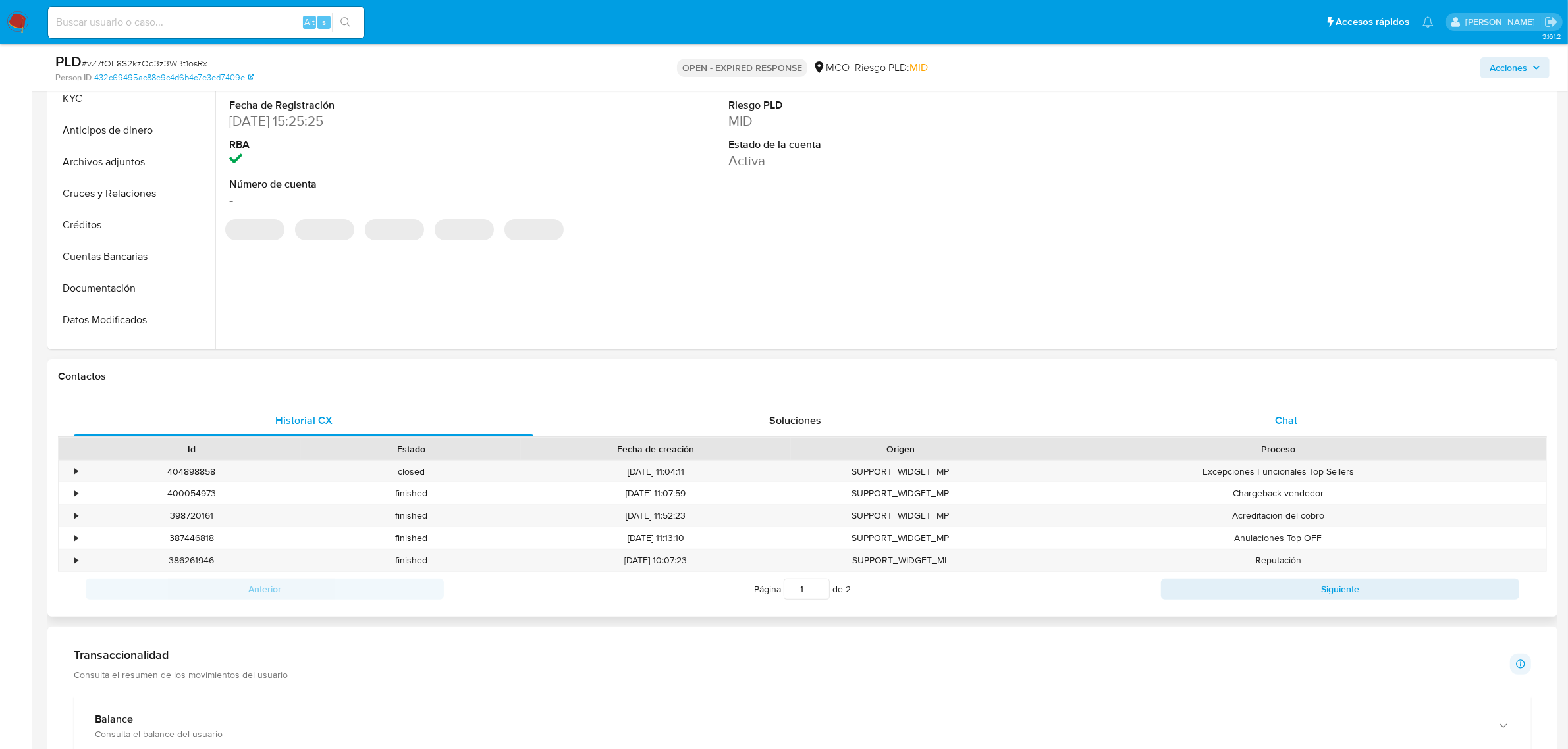
click at [1241, 436] on div "Chat" at bounding box center [1286, 421] width 459 height 32
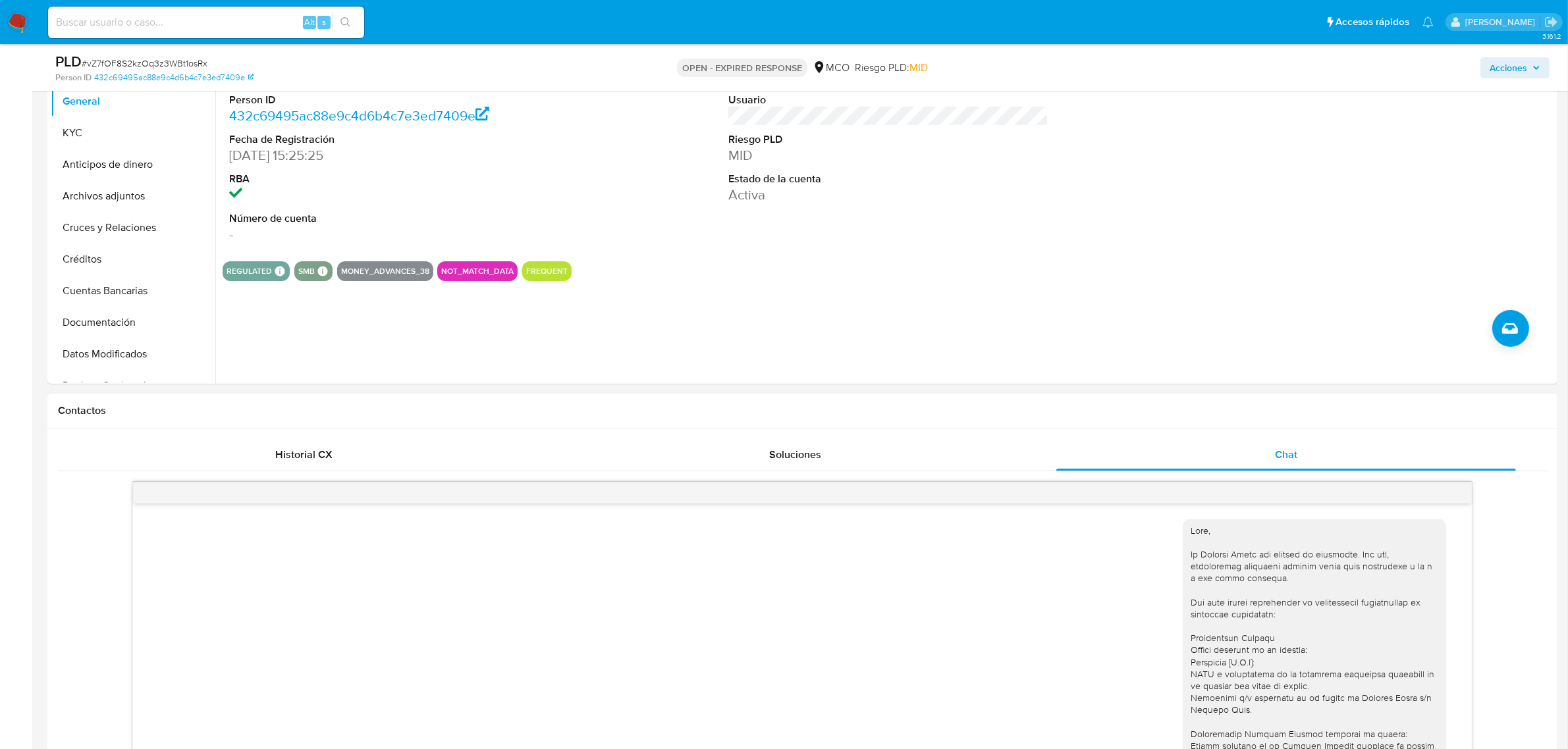
scroll to position [0, 0]
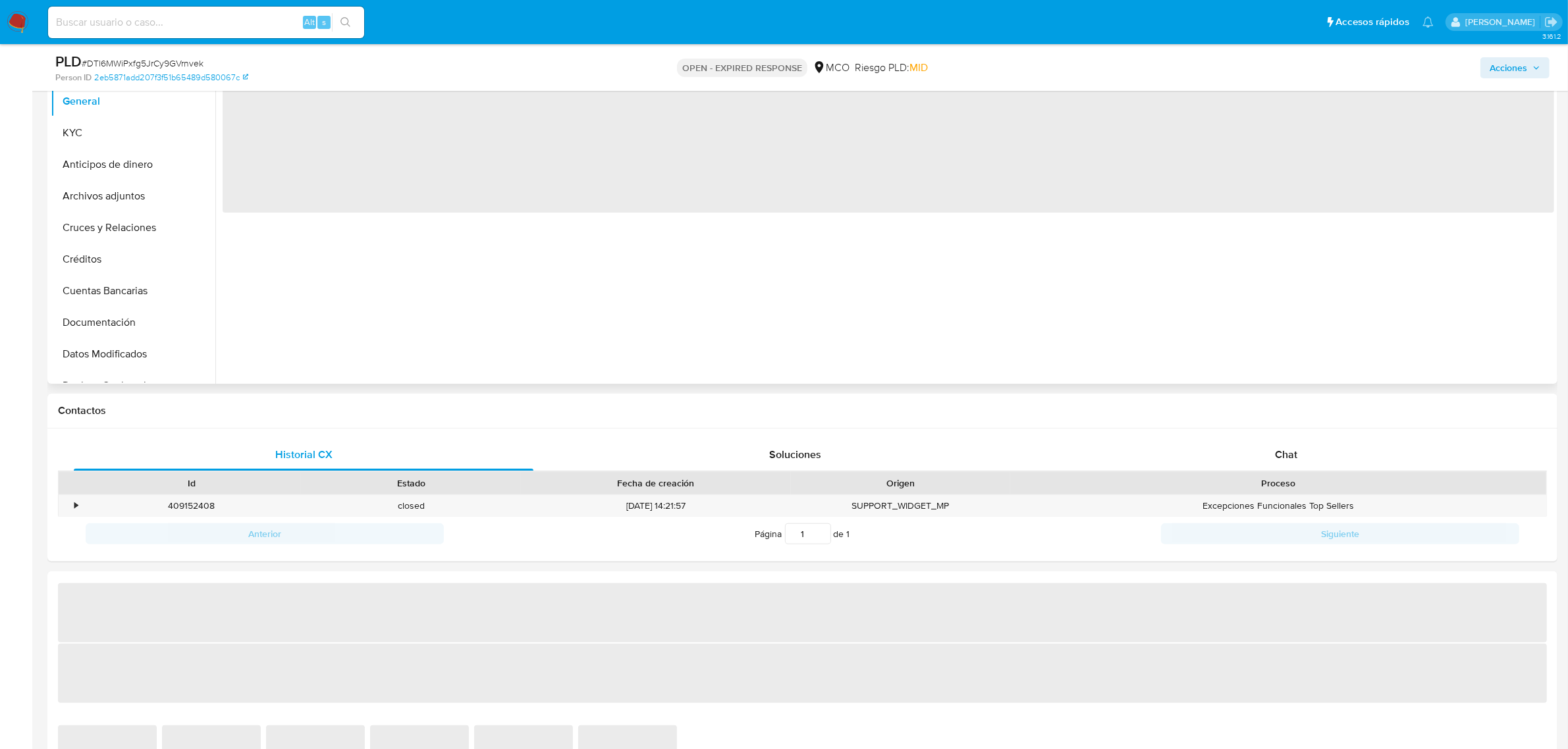
scroll to position [329, 0]
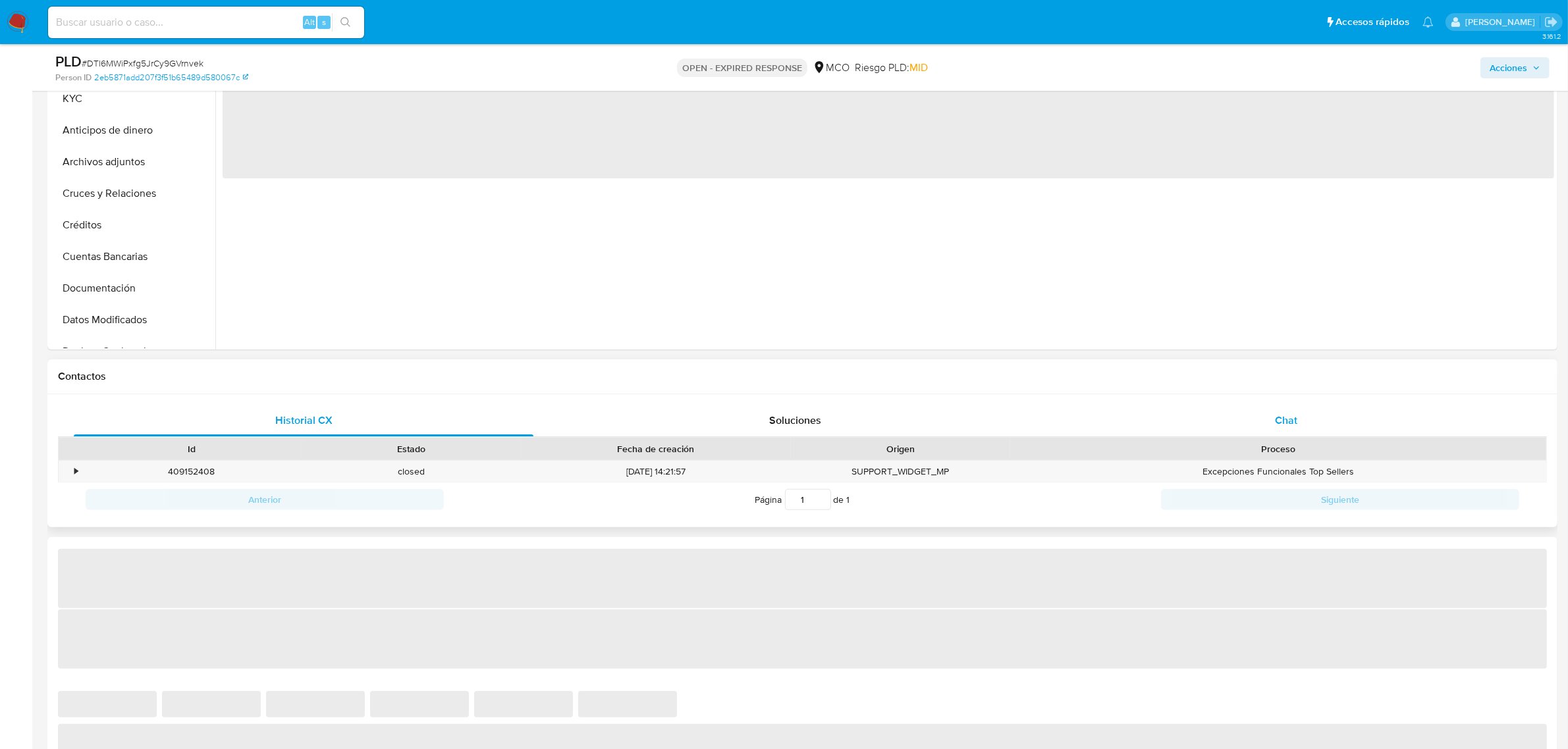
select select "10"
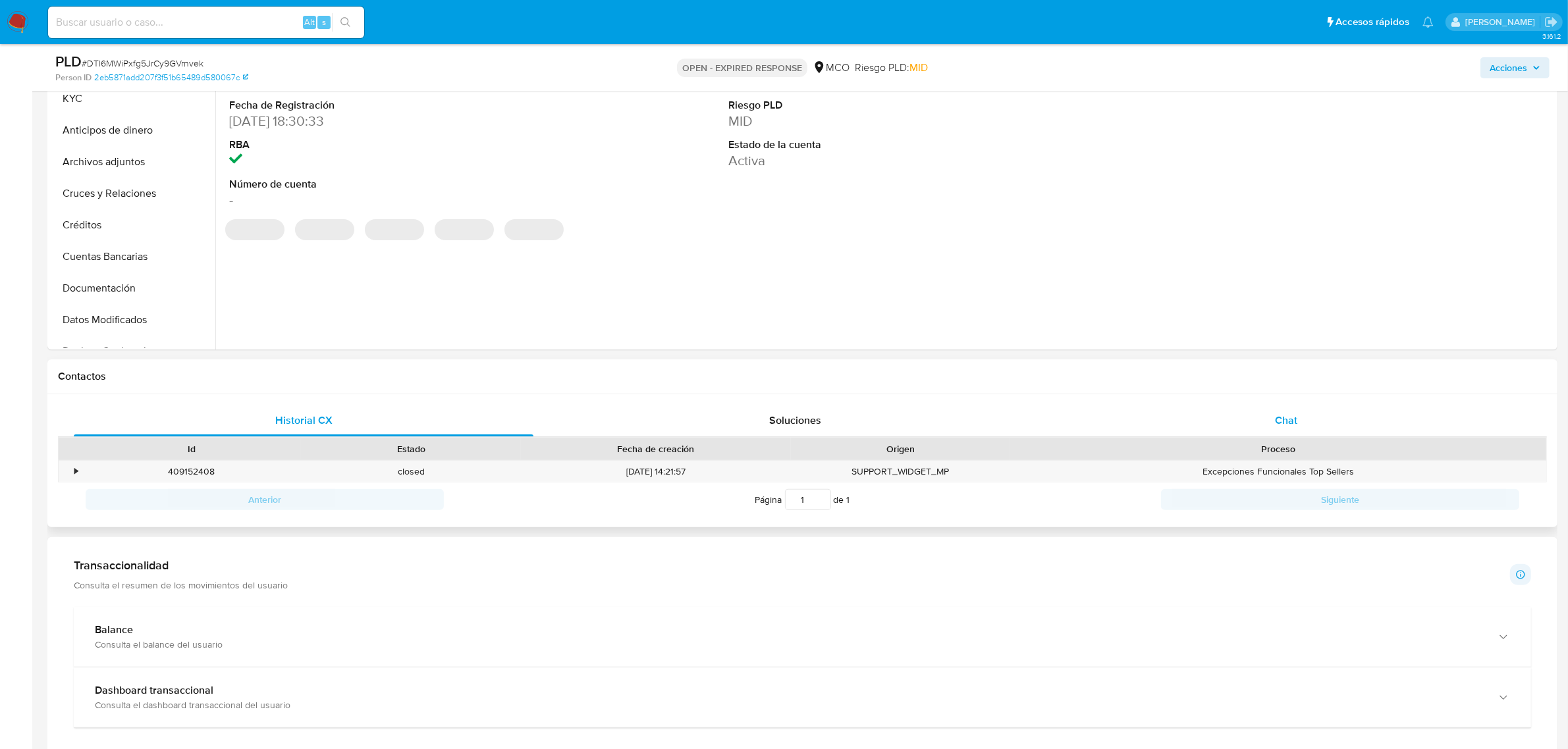
click at [1256, 424] on div "Chat" at bounding box center [1286, 421] width 459 height 32
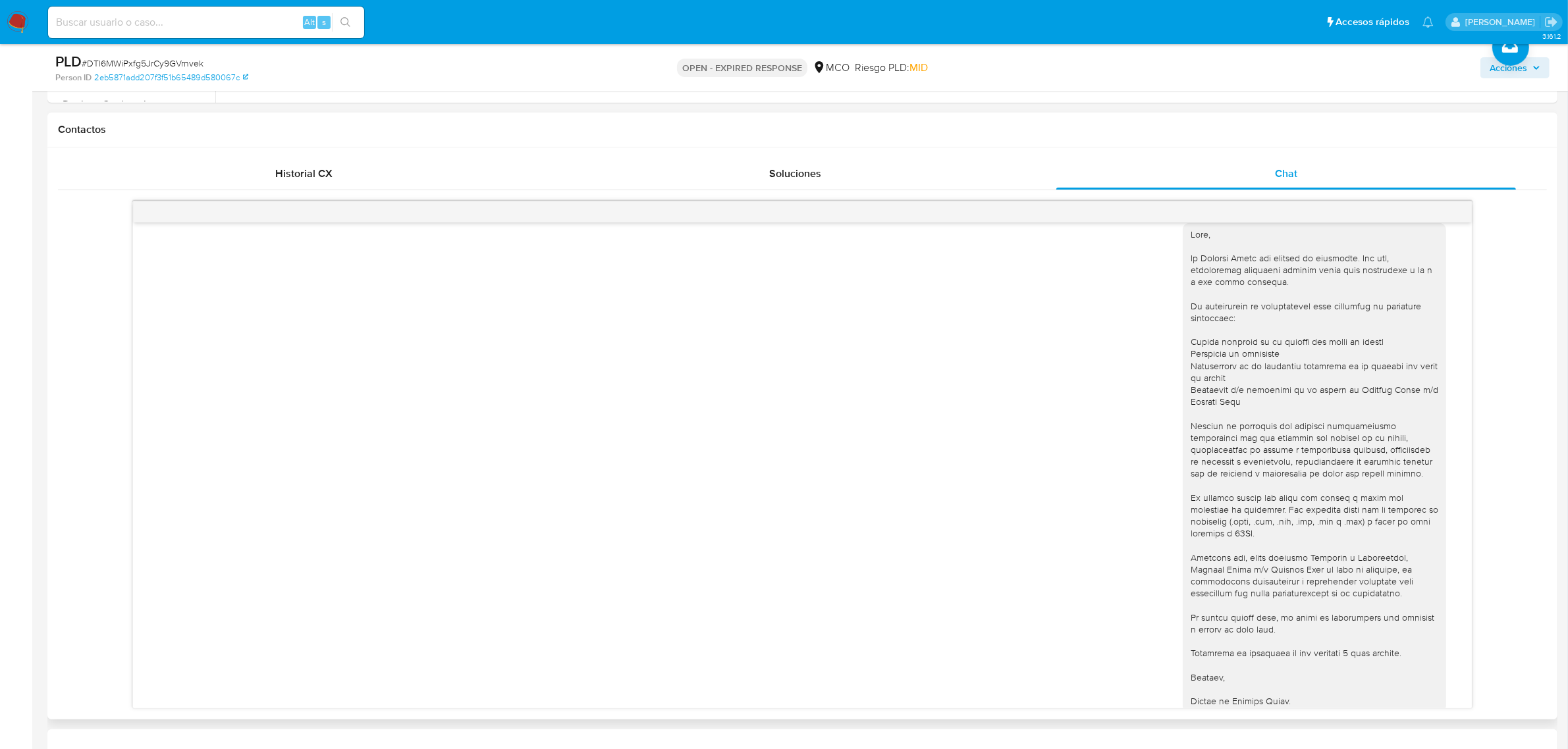
scroll to position [0, 0]
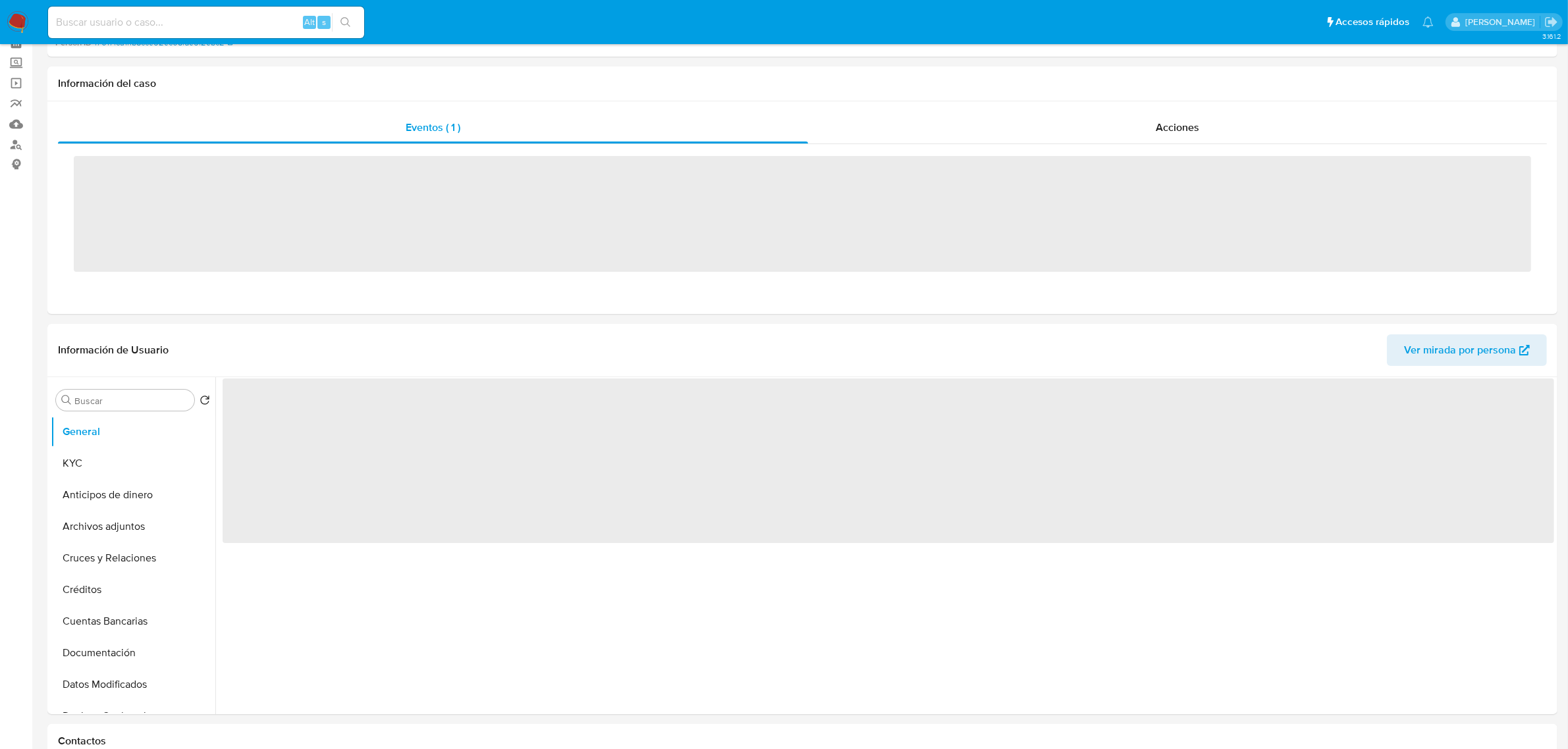
scroll to position [165, 0]
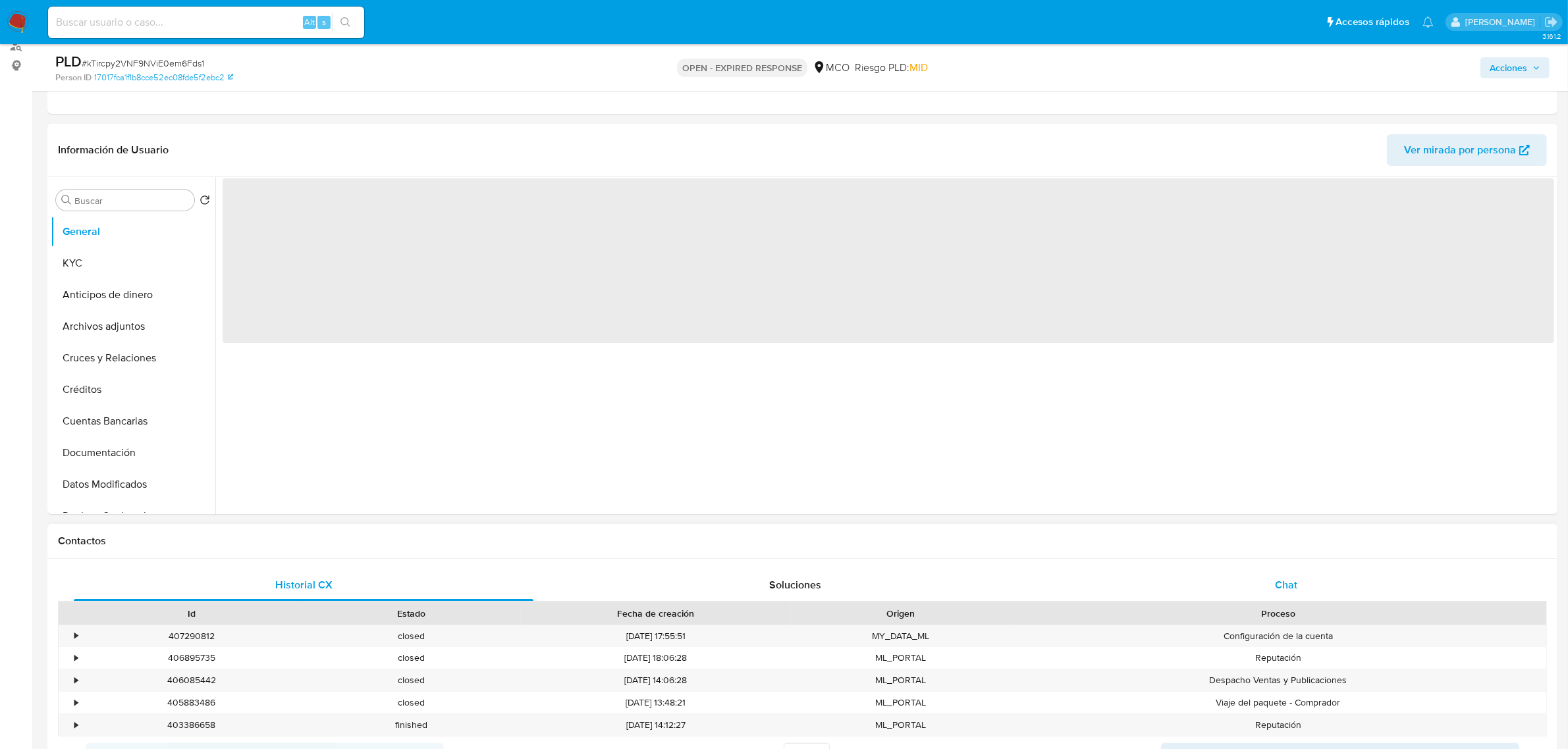
select select "10"
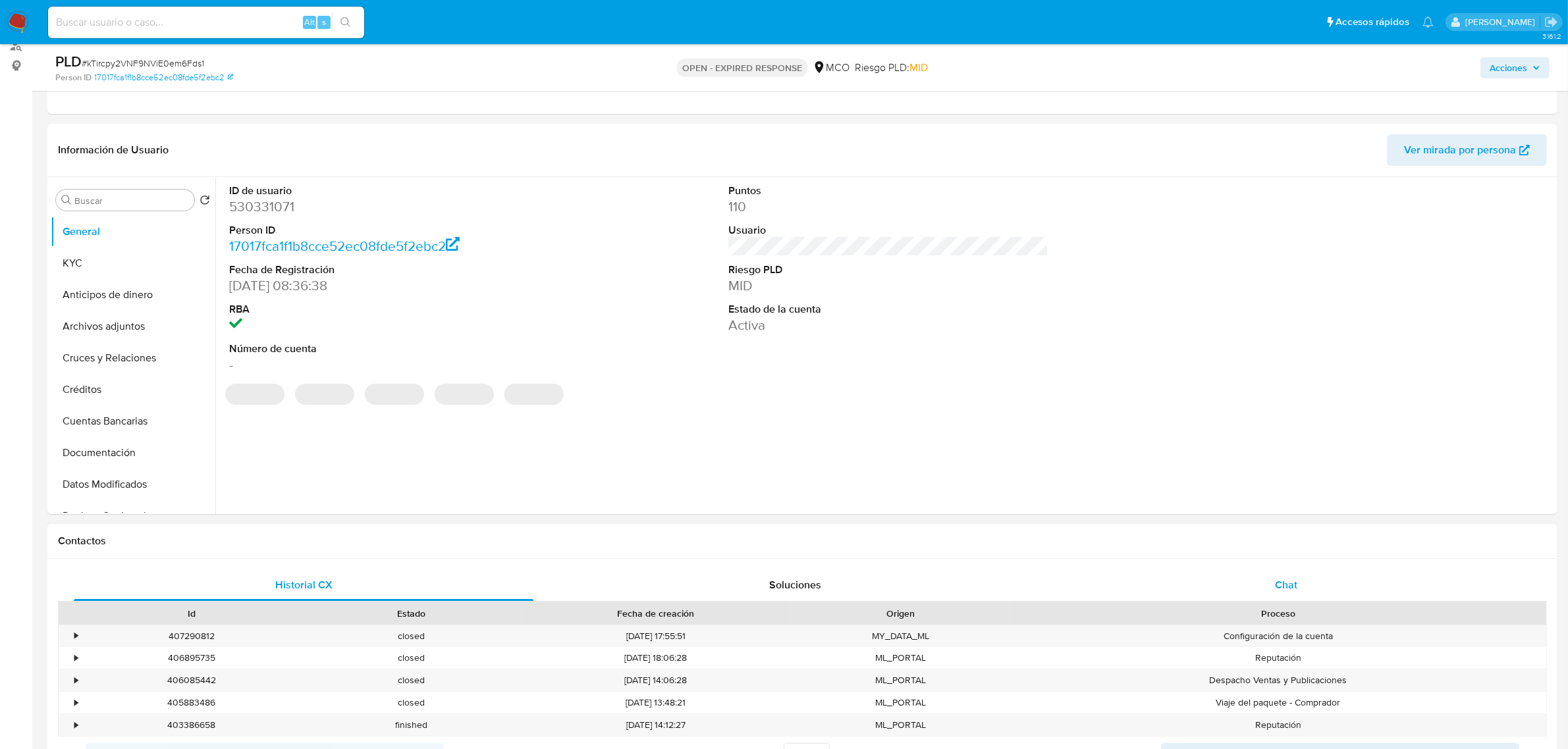
click at [1282, 571] on div "Chat" at bounding box center [1286, 585] width 459 height 32
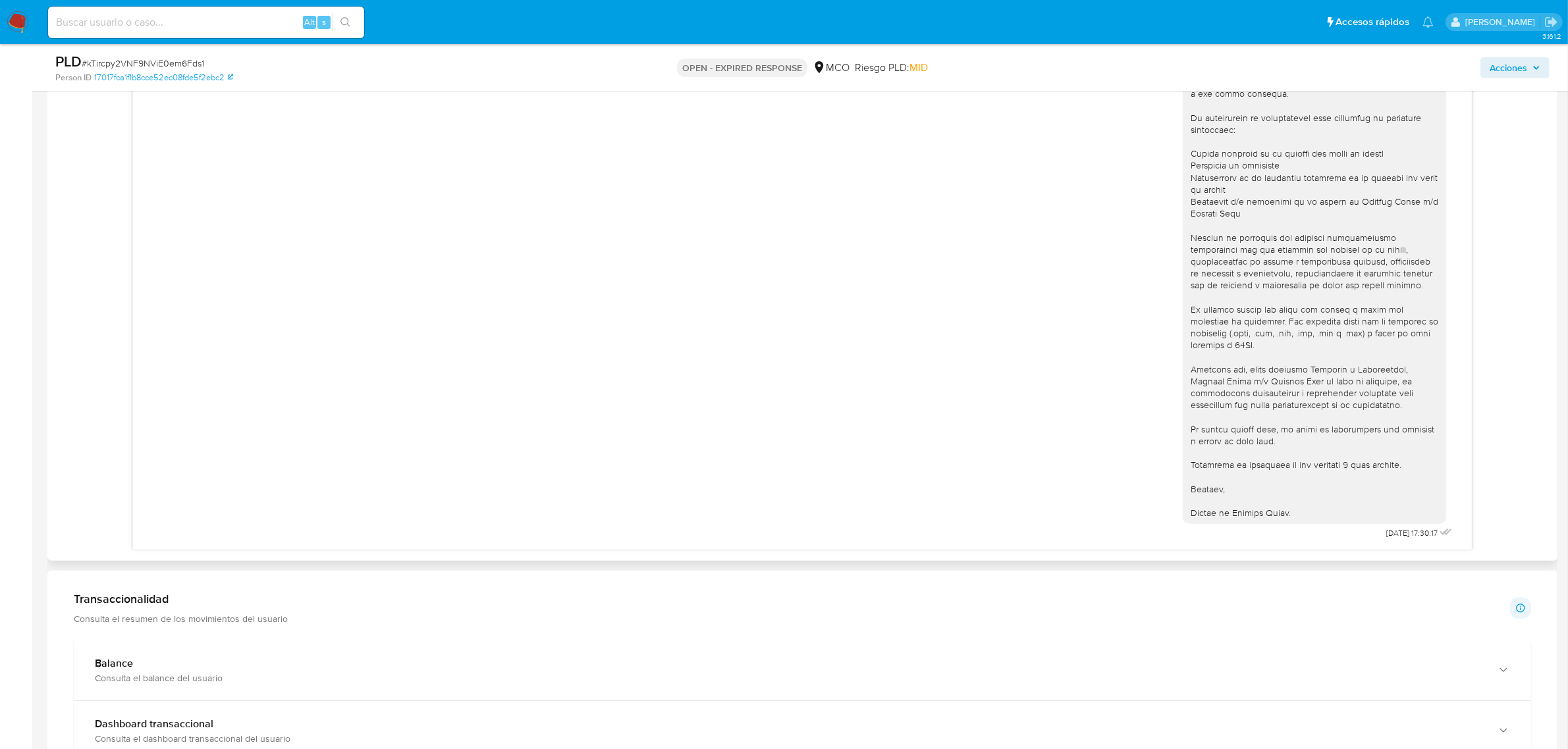
scroll to position [741, 0]
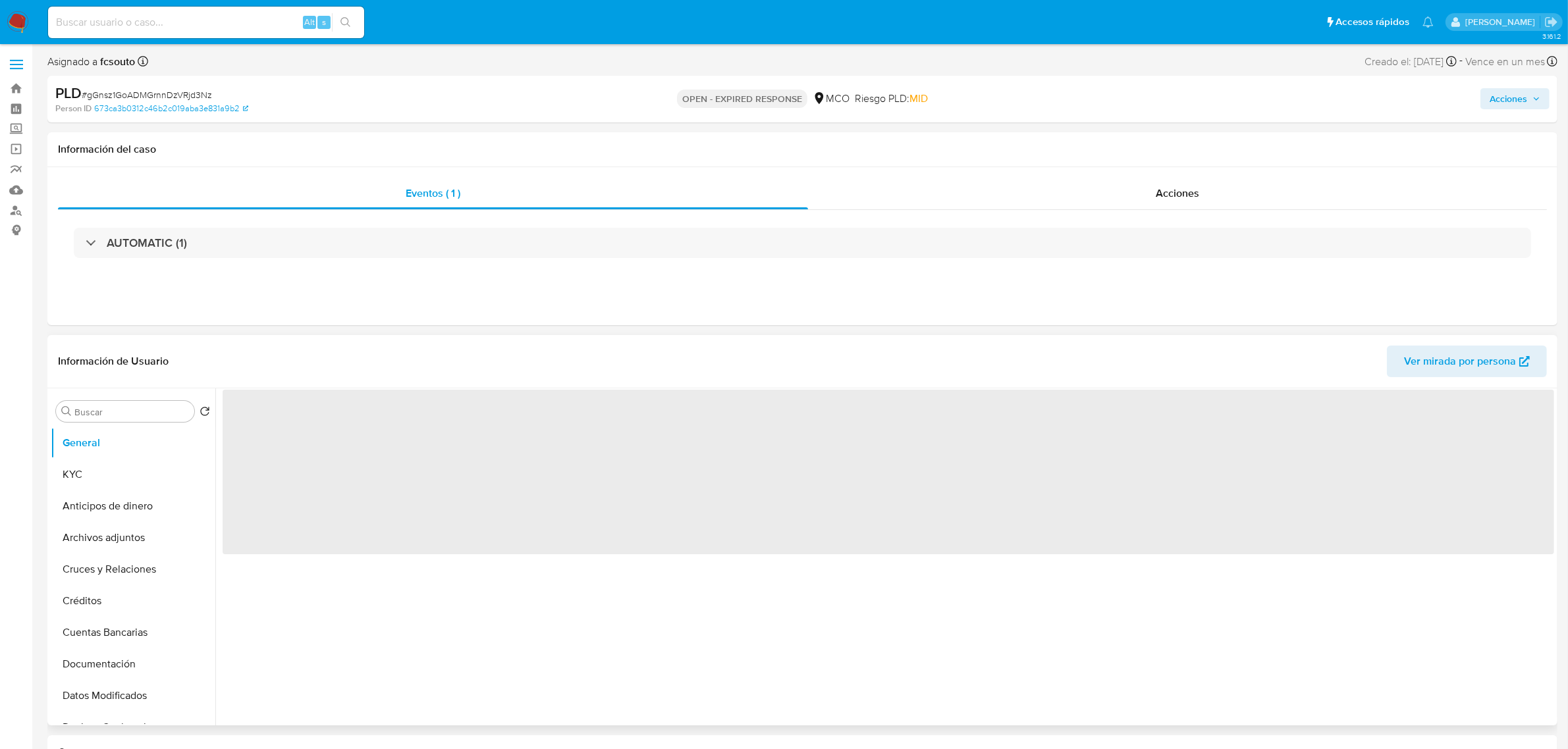
select select "10"
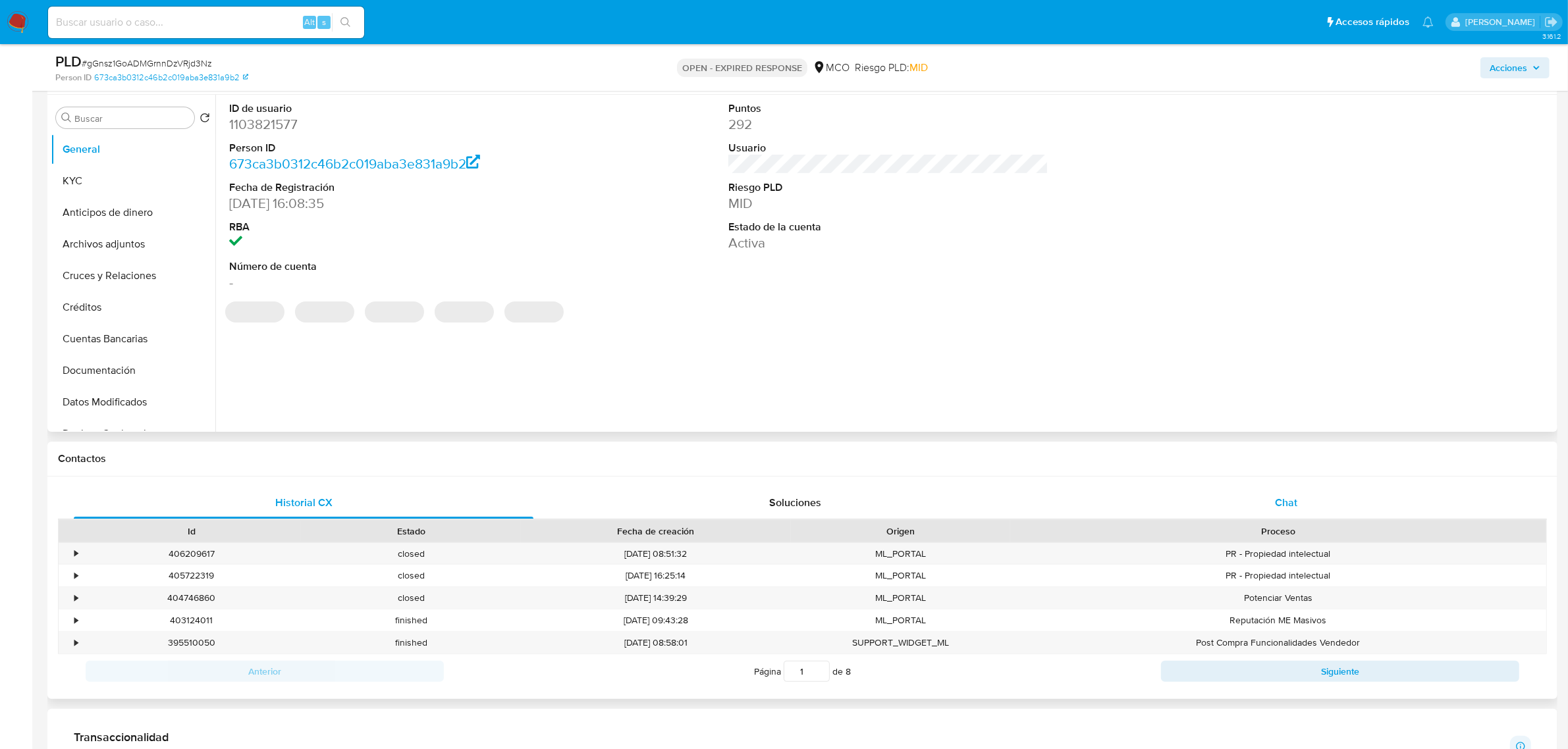
click at [1255, 491] on div "Chat" at bounding box center [1286, 503] width 459 height 32
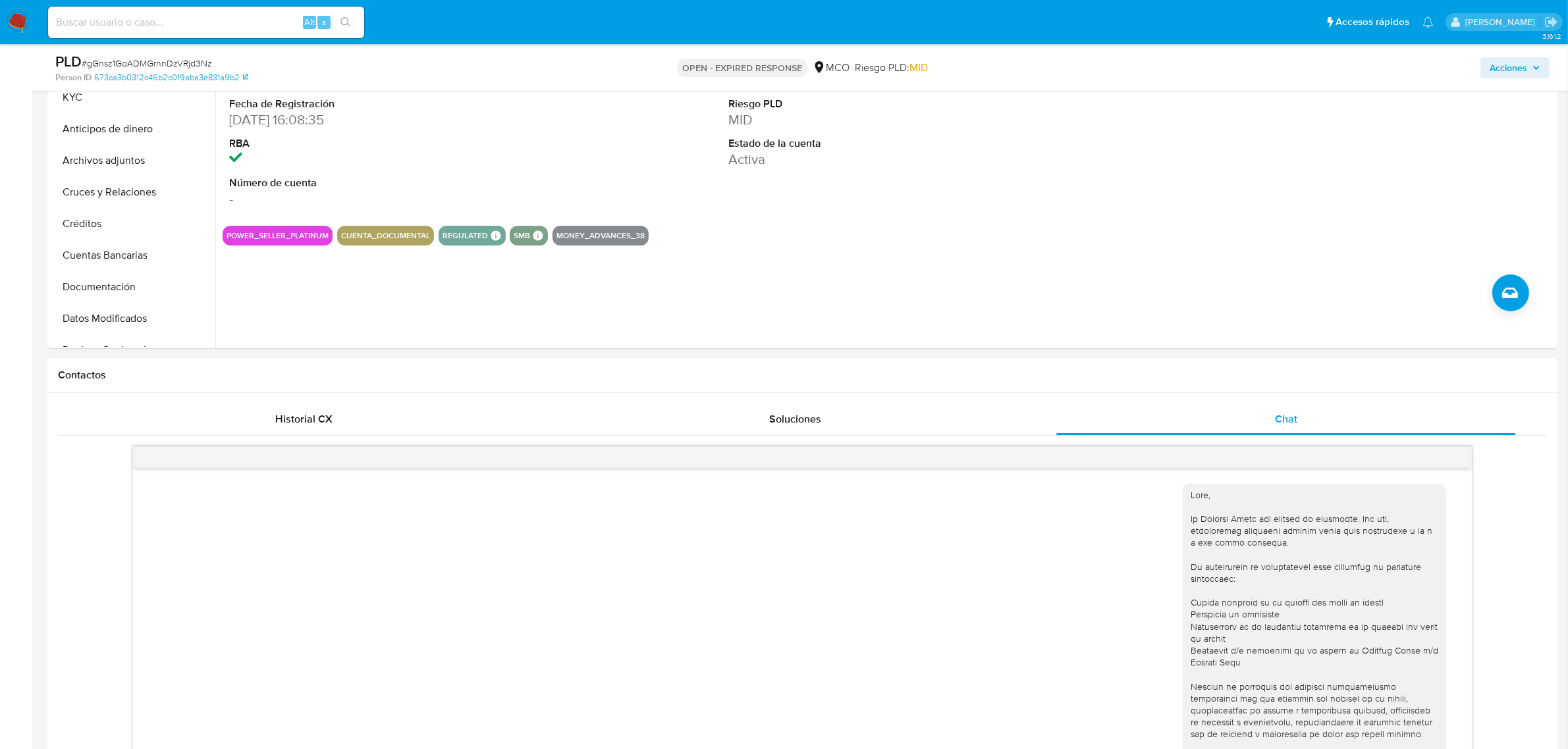
scroll to position [329, 0]
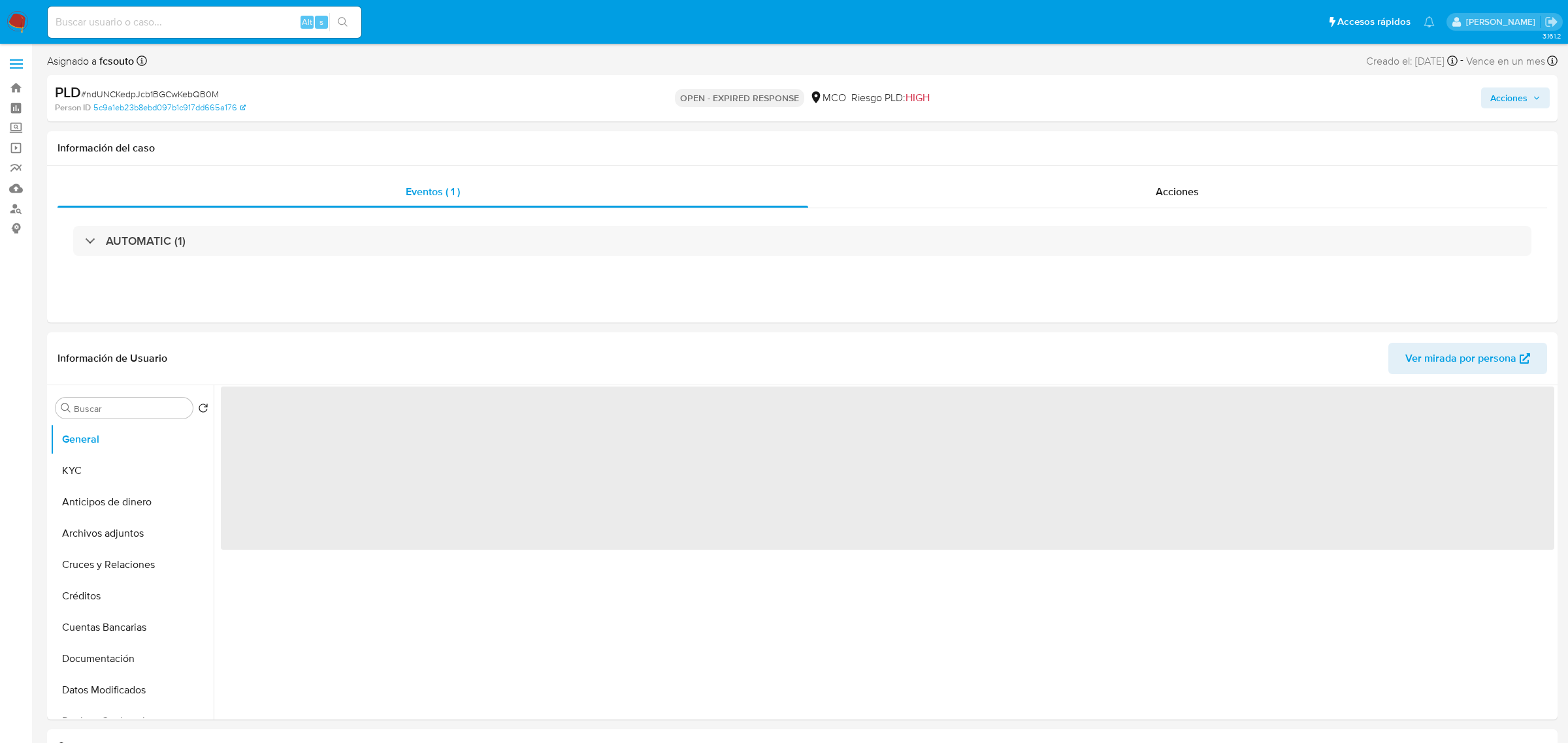
select select "10"
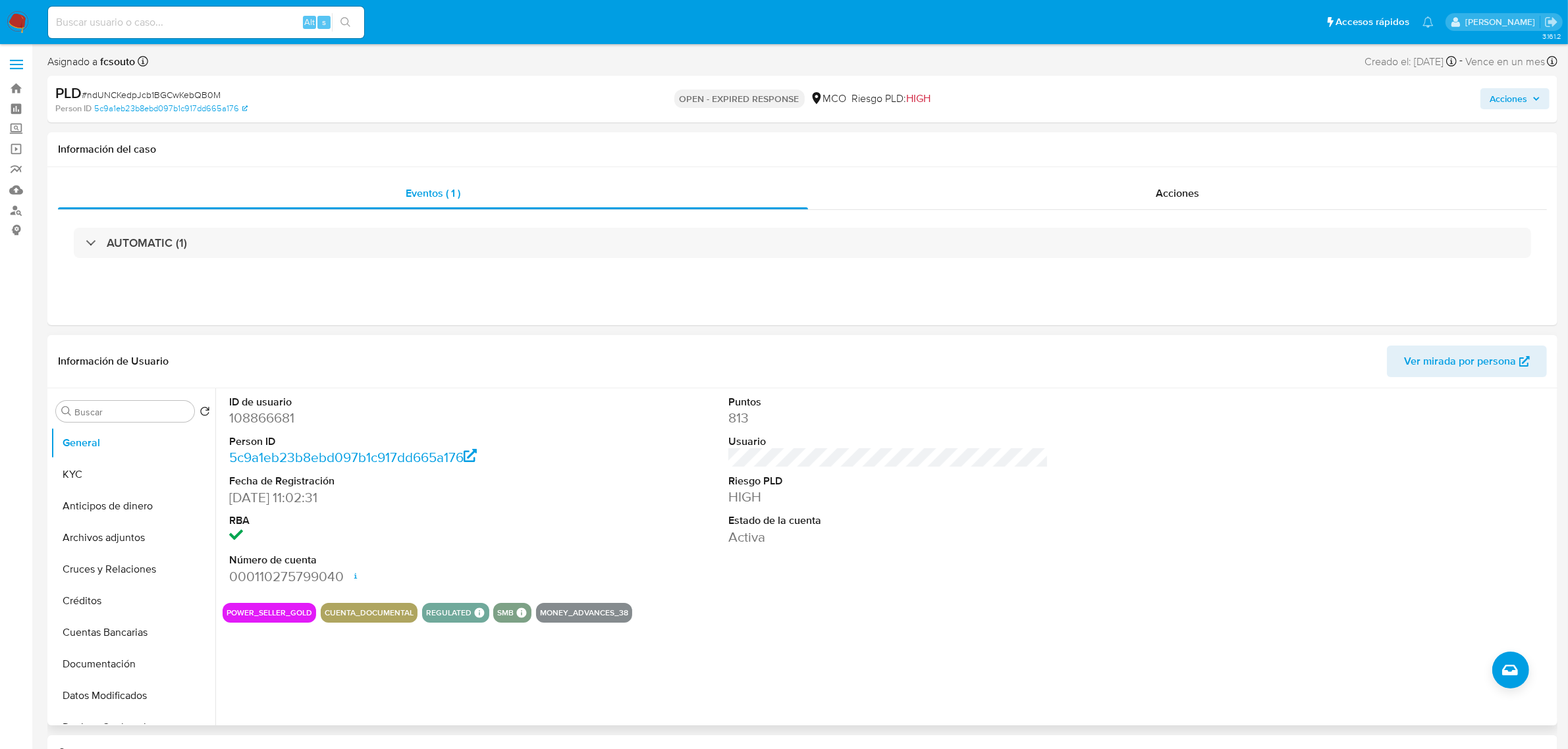
click at [268, 422] on dd "108866681" at bounding box center [389, 418] width 321 height 19
copy dd "108866681"
click at [269, 427] on dd "108866681" at bounding box center [389, 418] width 321 height 19
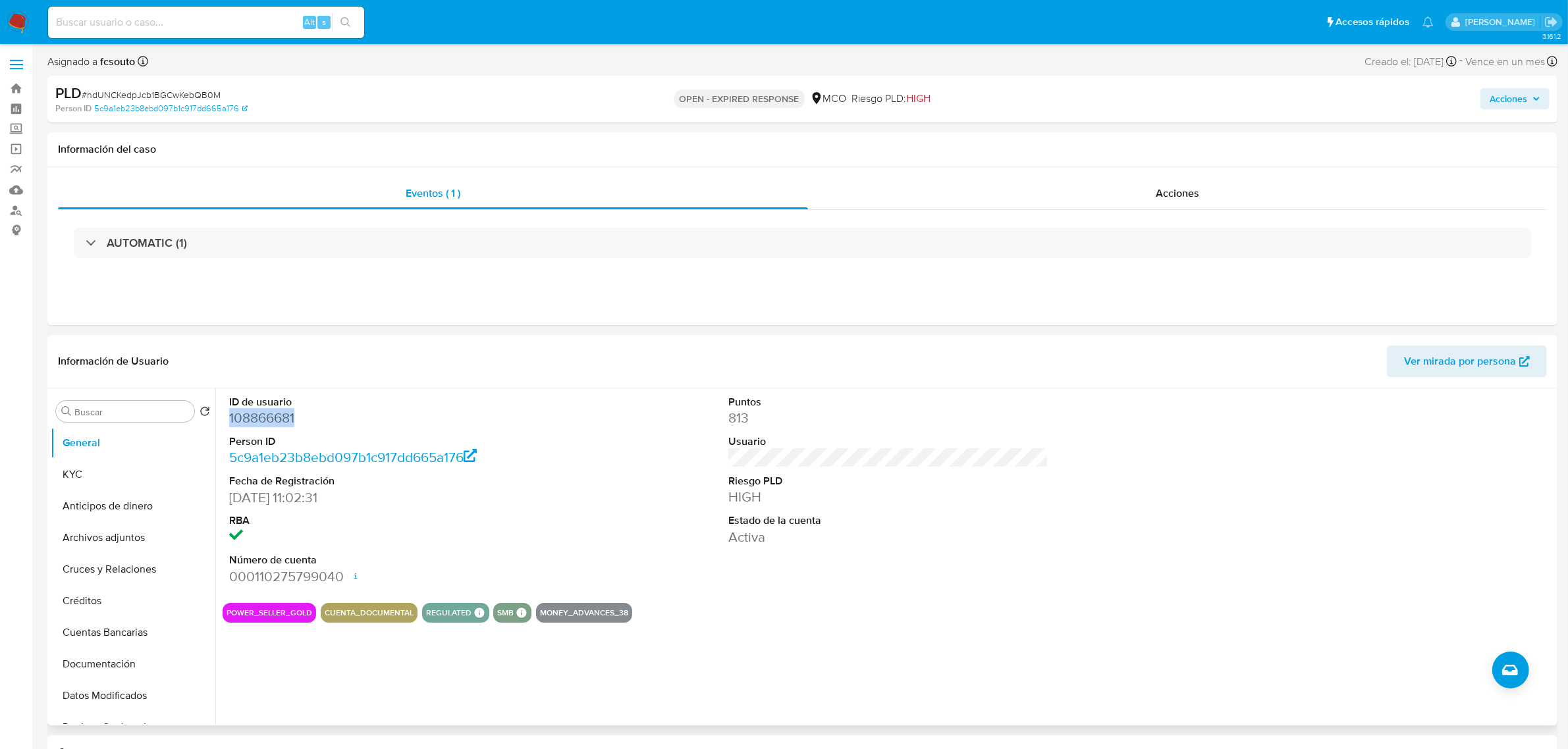
click at [267, 417] on dd "108866681" at bounding box center [389, 418] width 321 height 19
click at [271, 423] on dd "108866681" at bounding box center [389, 418] width 321 height 19
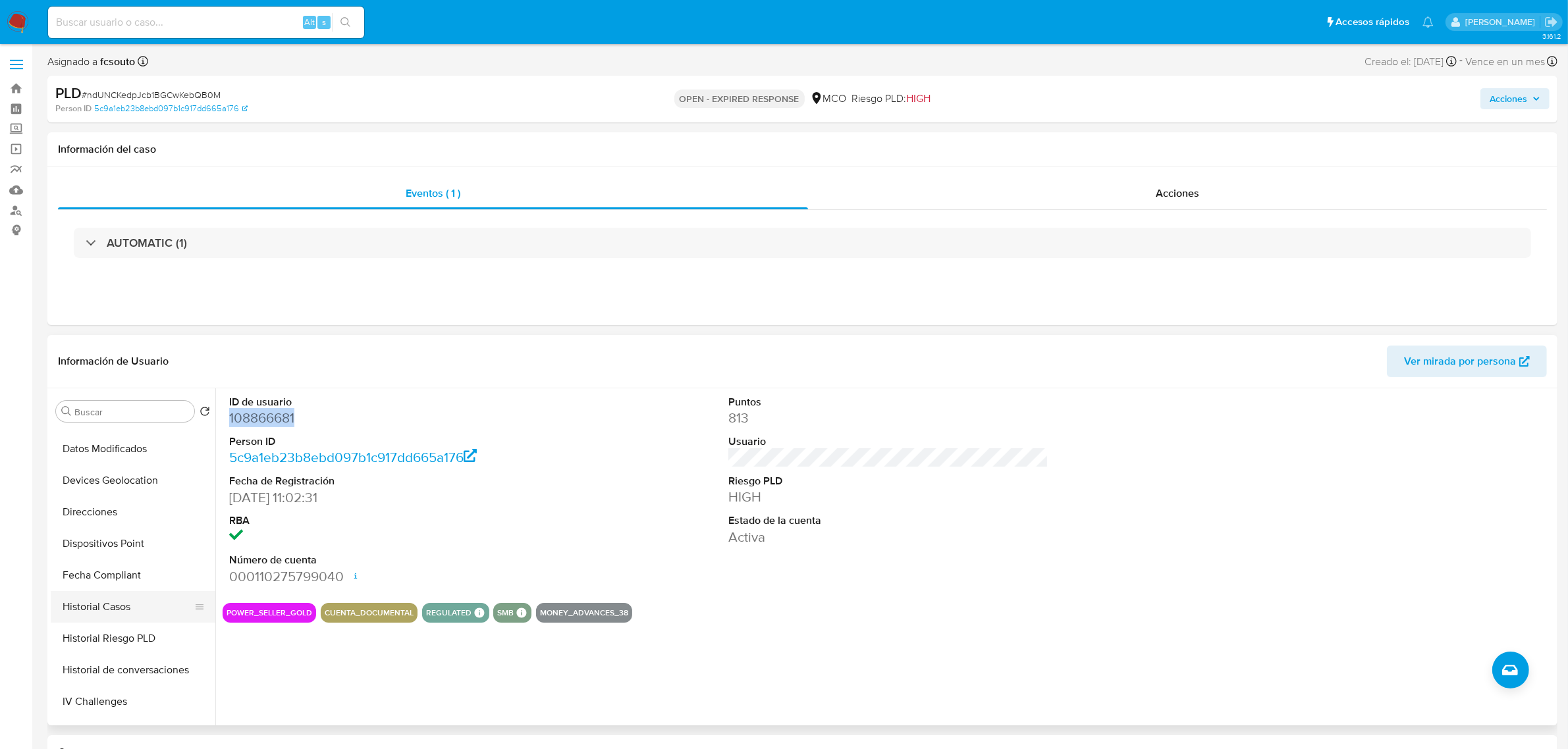
click at [112, 611] on button "Historial Casos" at bounding box center [127, 607] width 154 height 32
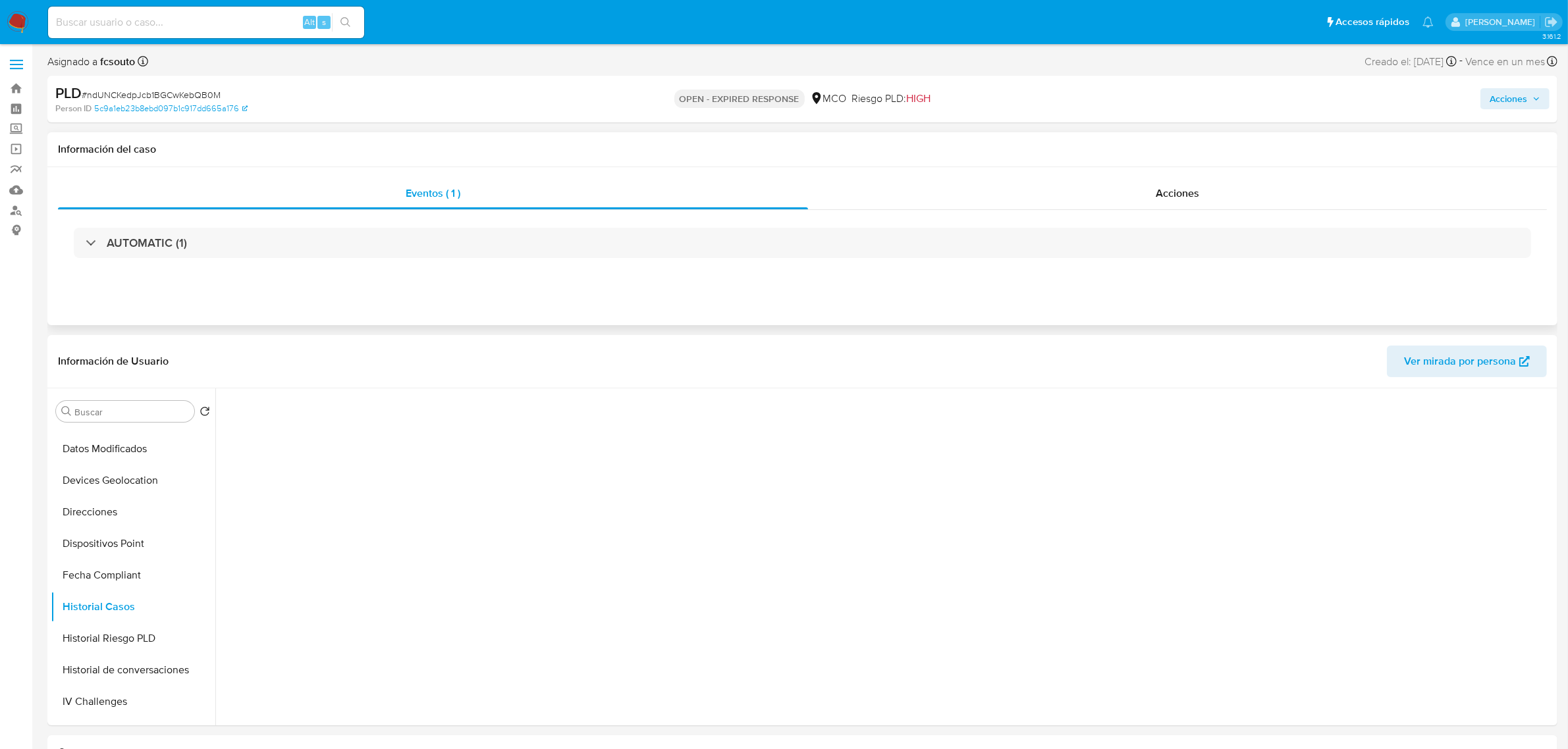
scroll to position [82, 0]
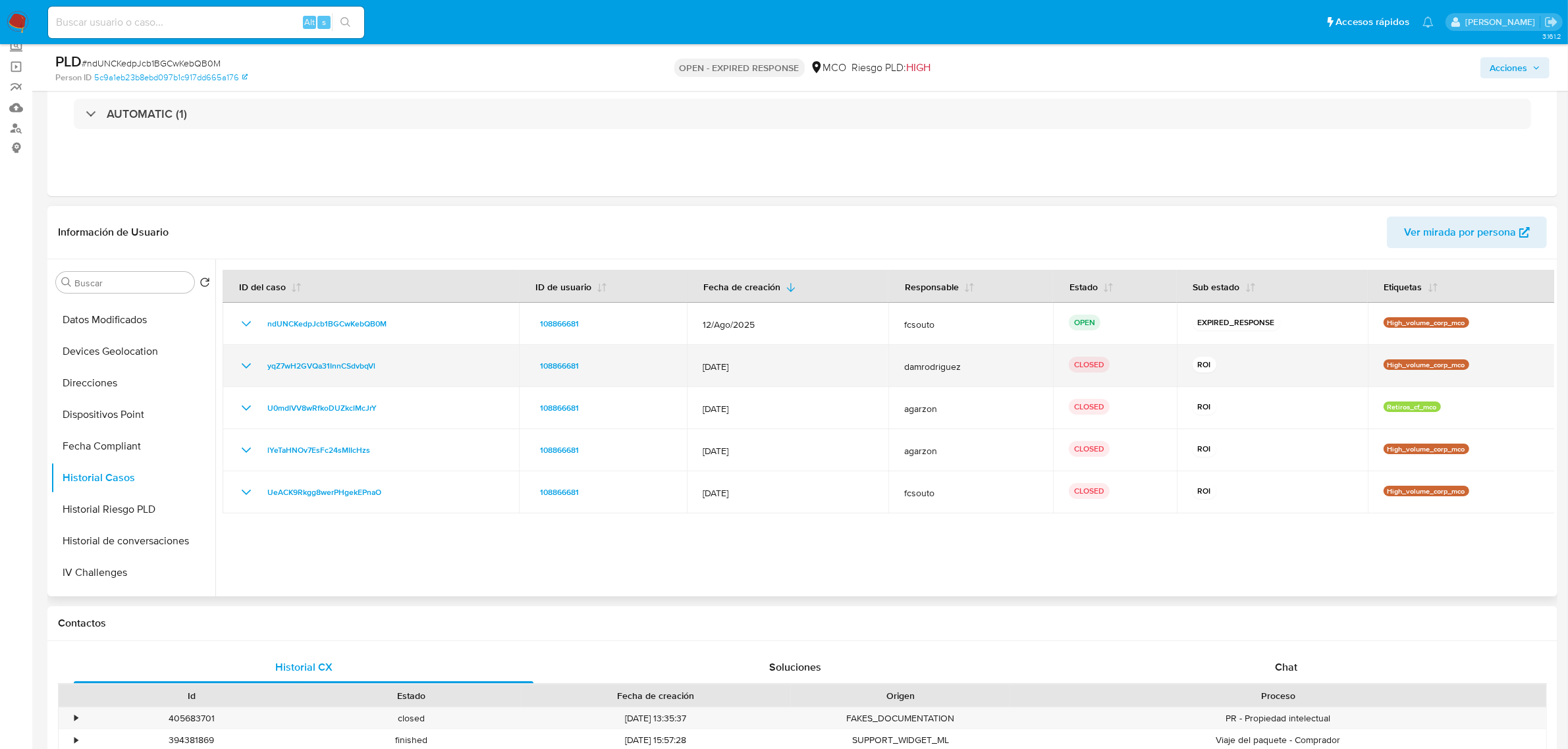
click at [246, 364] on icon "Mostrar/Ocultar" at bounding box center [246, 366] width 16 height 16
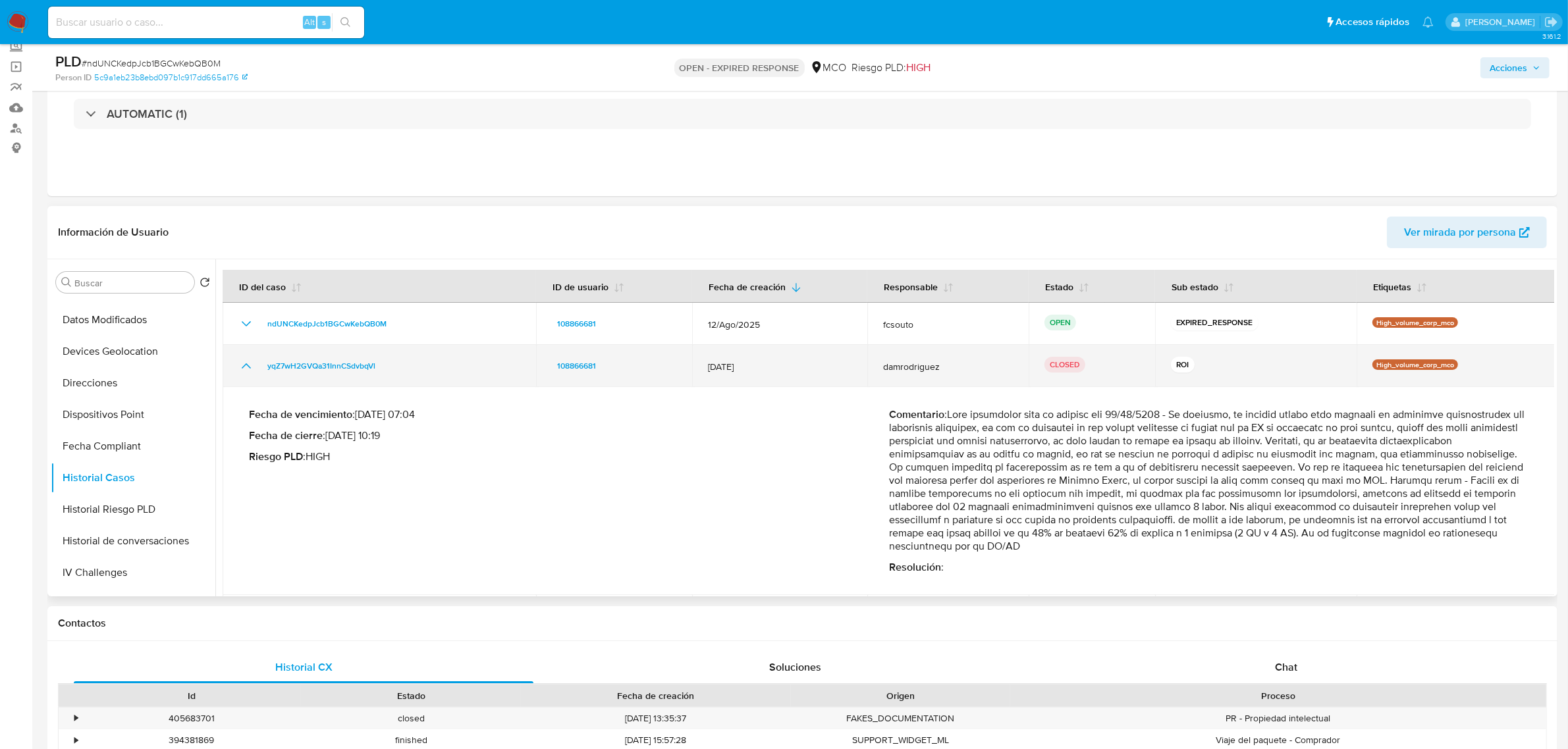
click at [246, 364] on icon "Mostrar/Ocultar" at bounding box center [246, 365] width 9 height 5
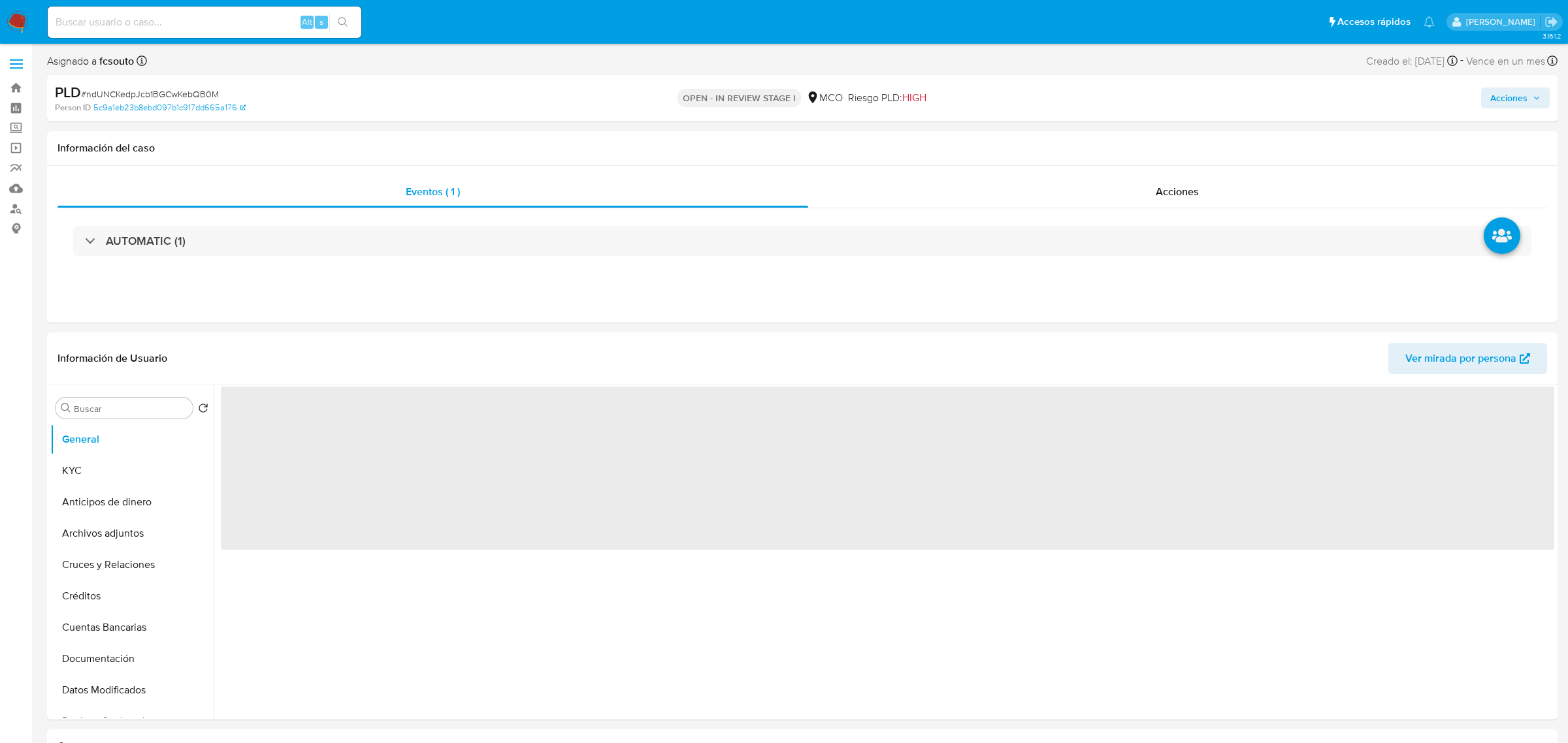
select select "10"
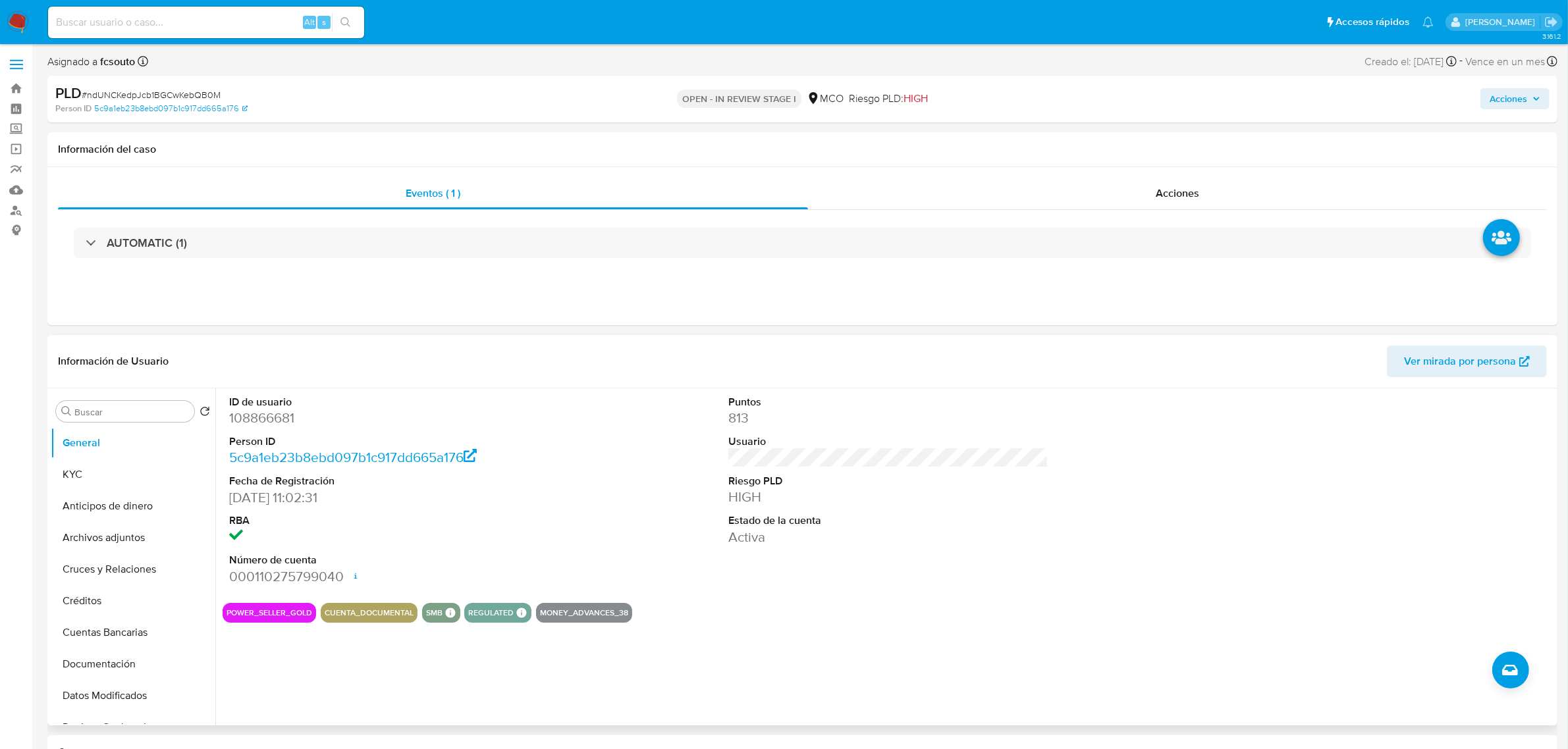
drag, startPoint x: 538, startPoint y: 365, endPoint x: 511, endPoint y: 370, distance: 27.5
click at [539, 365] on header "Información de Usuario Ver mirada por persona" at bounding box center [802, 361] width 1490 height 32
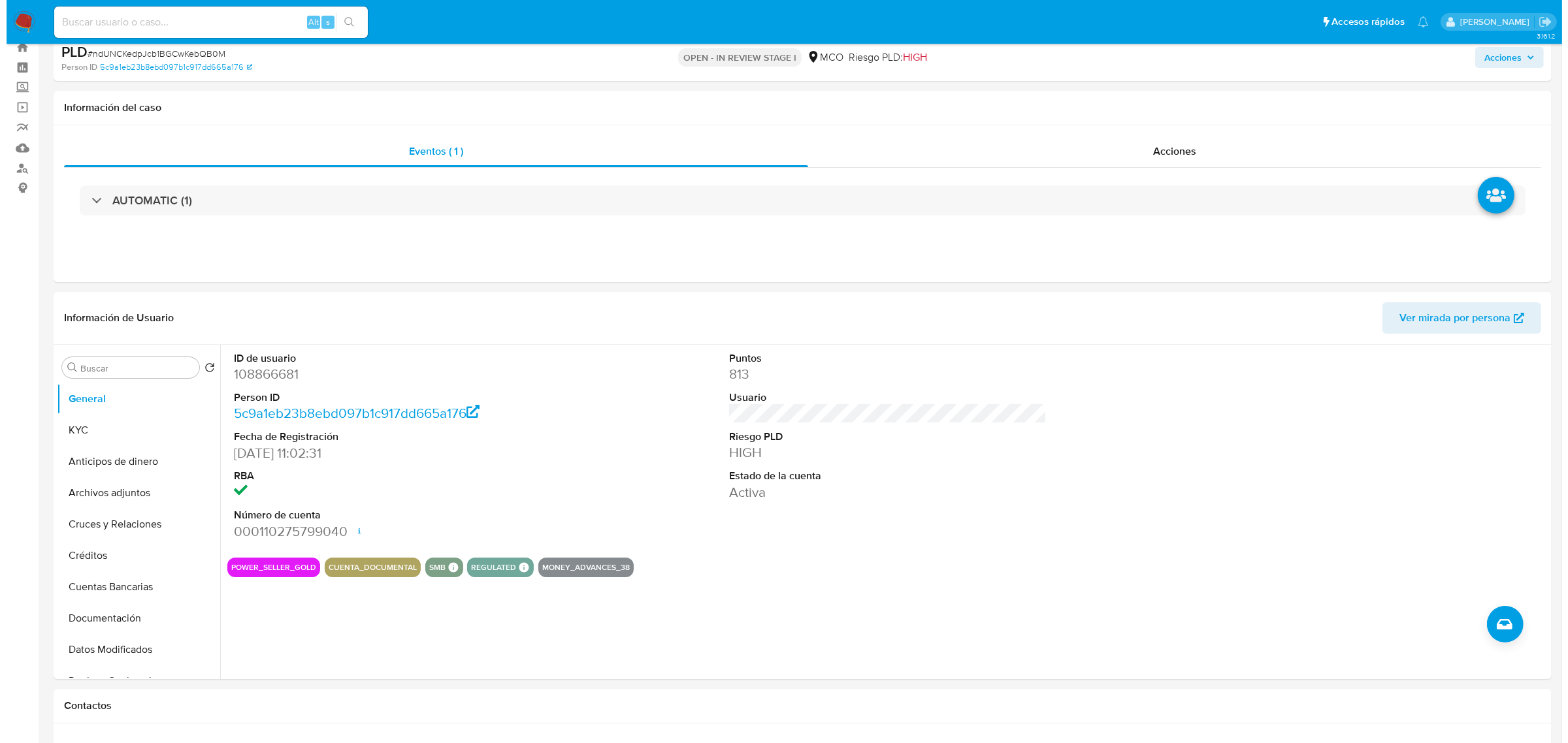
scroll to position [82, 0]
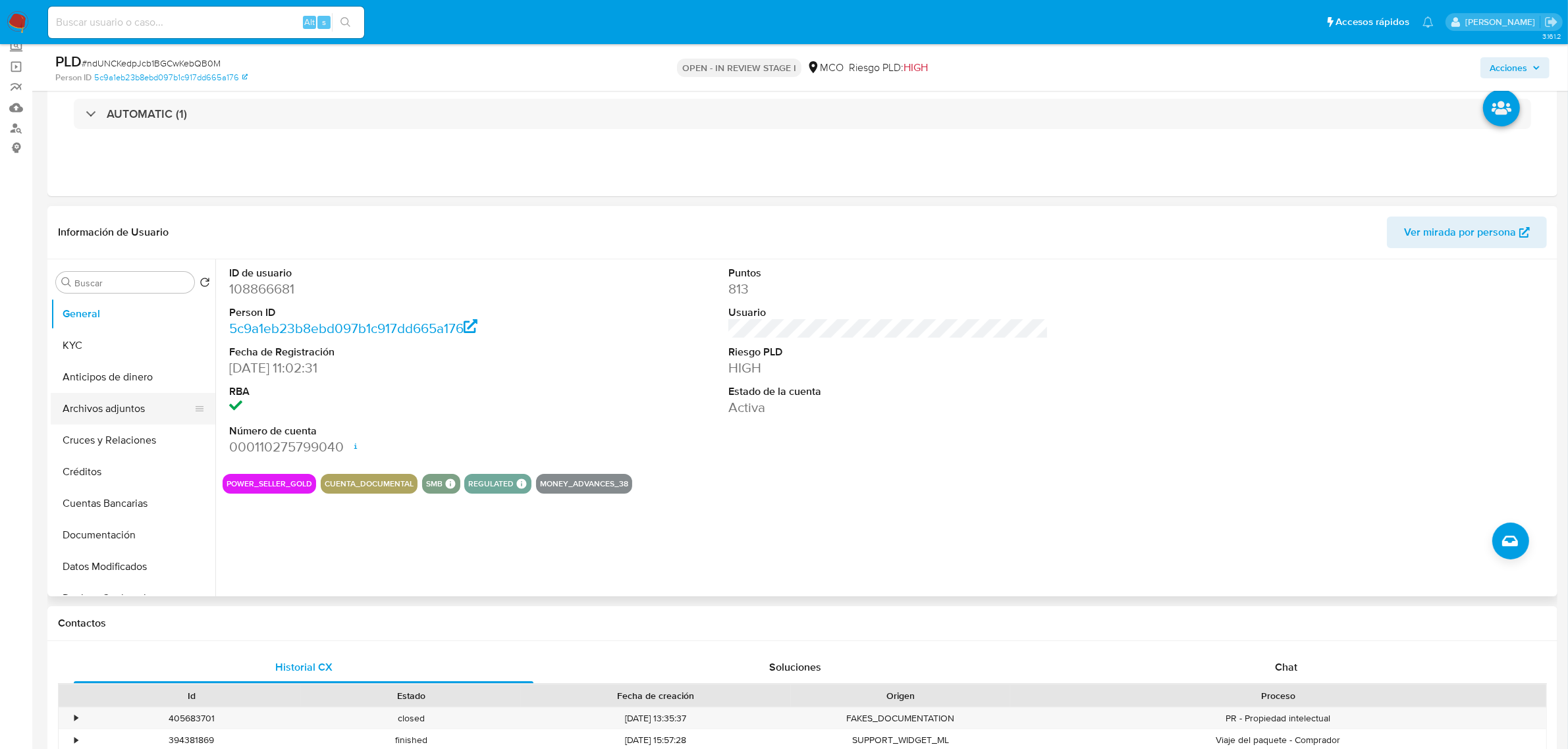
click at [142, 410] on button "Archivos adjuntos" at bounding box center [127, 409] width 154 height 32
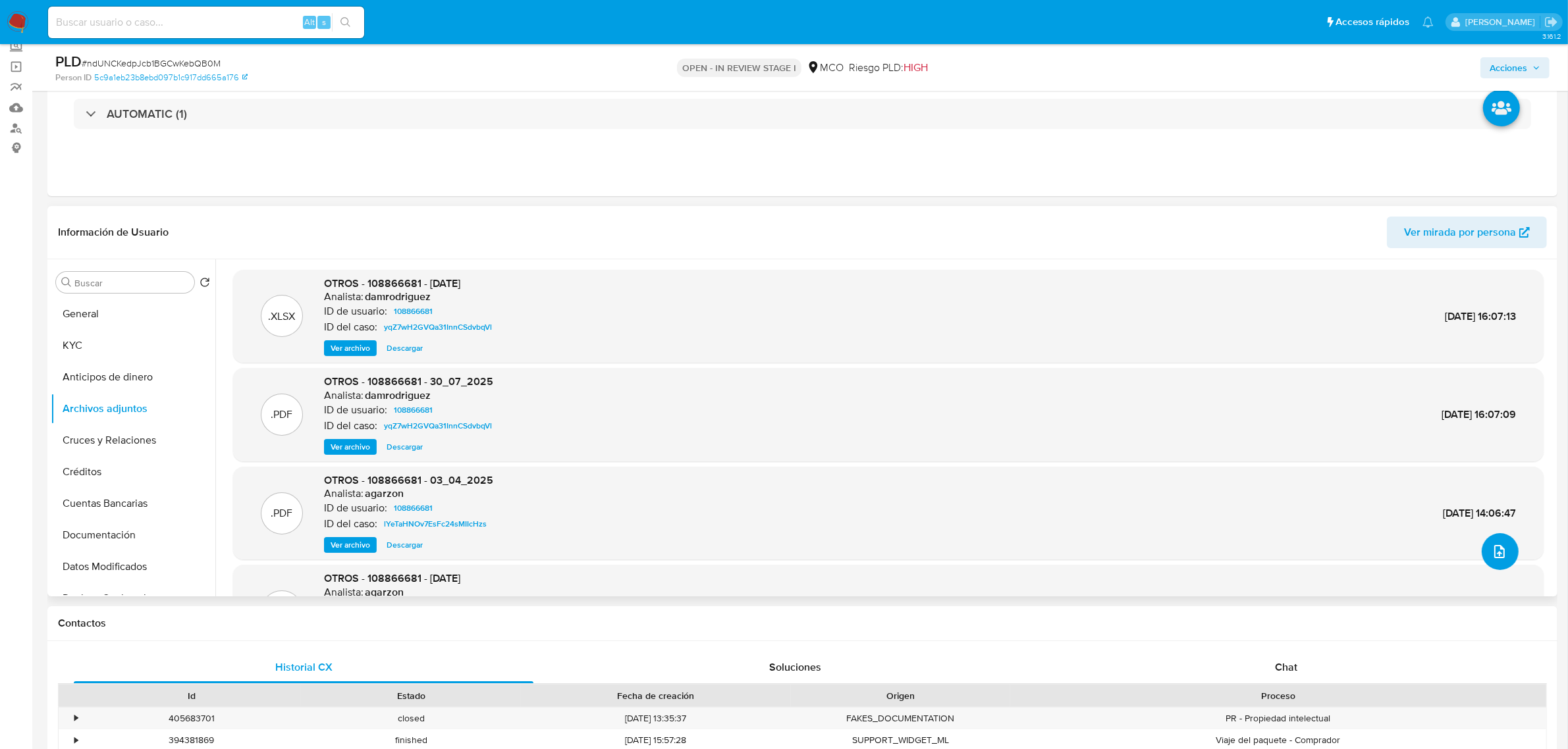
click at [1492, 552] on icon "upload-file" at bounding box center [1500, 552] width 16 height 16
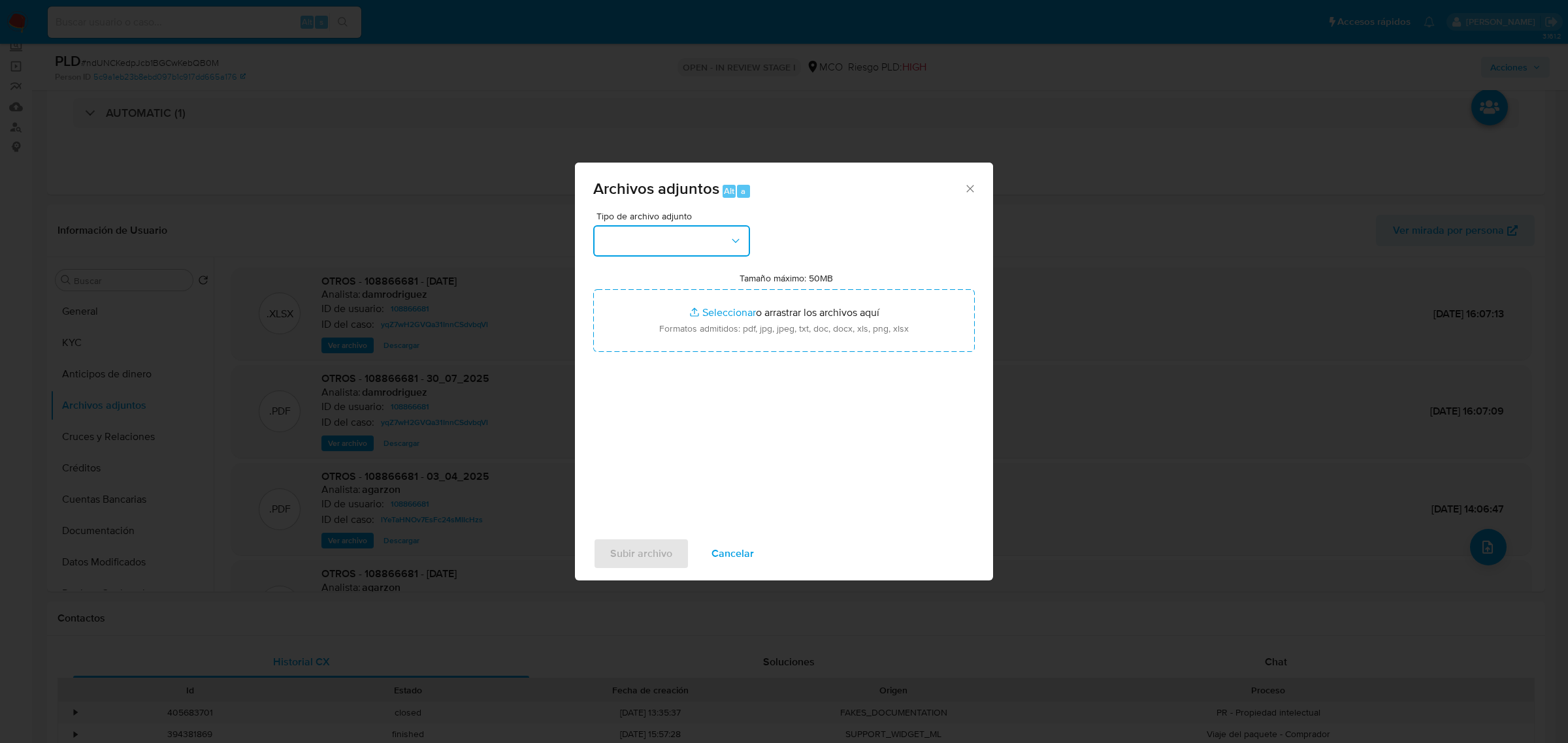
click at [725, 243] on button "button" at bounding box center [671, 241] width 157 height 31
click at [642, 425] on div "OTROS" at bounding box center [667, 413] width 133 height 31
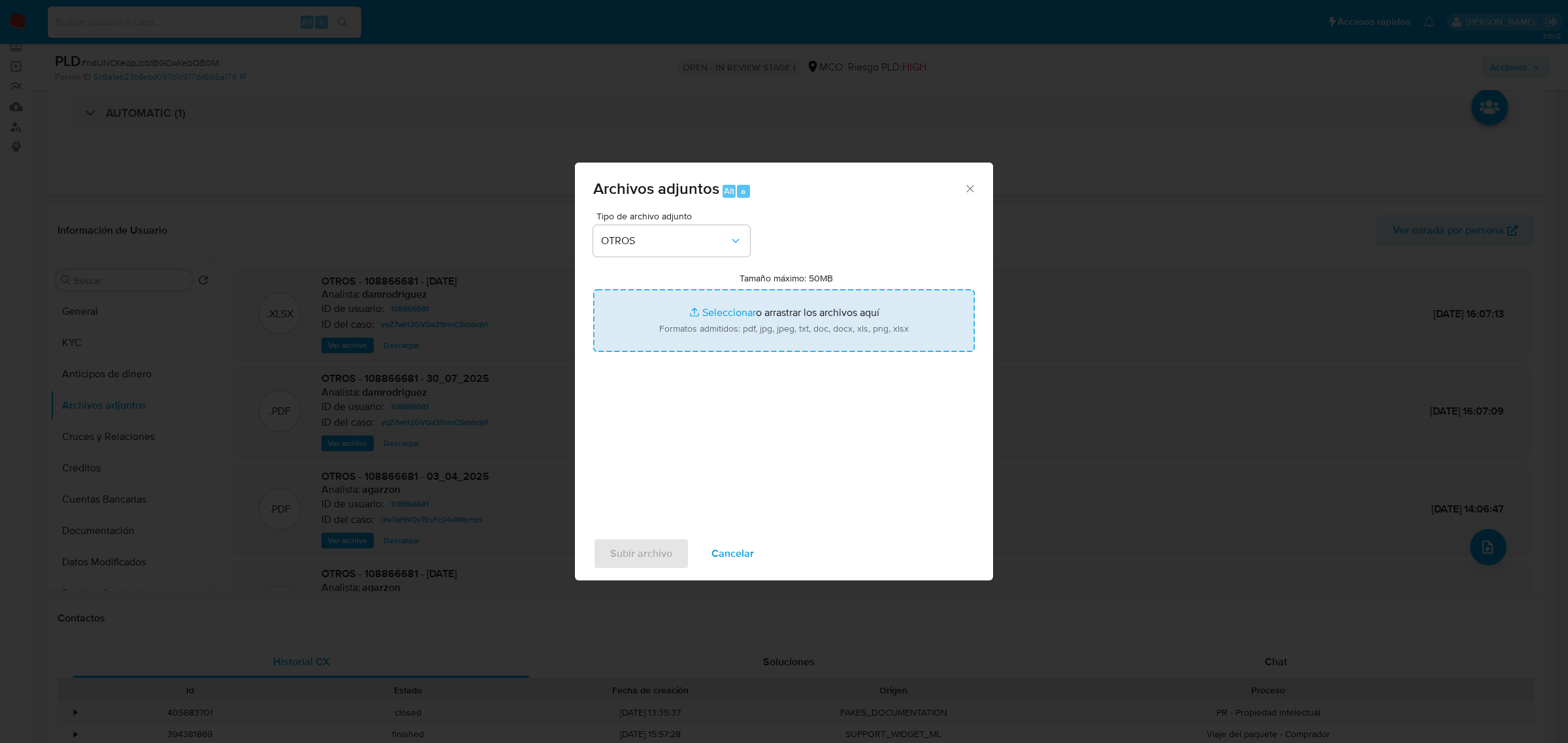
click at [700, 328] on input "Tamaño máximo: 50MB Seleccionar archivos" at bounding box center [784, 321] width 382 height 63
type input "C:\fakepath\108866681 - 7_10_2025.pdf"
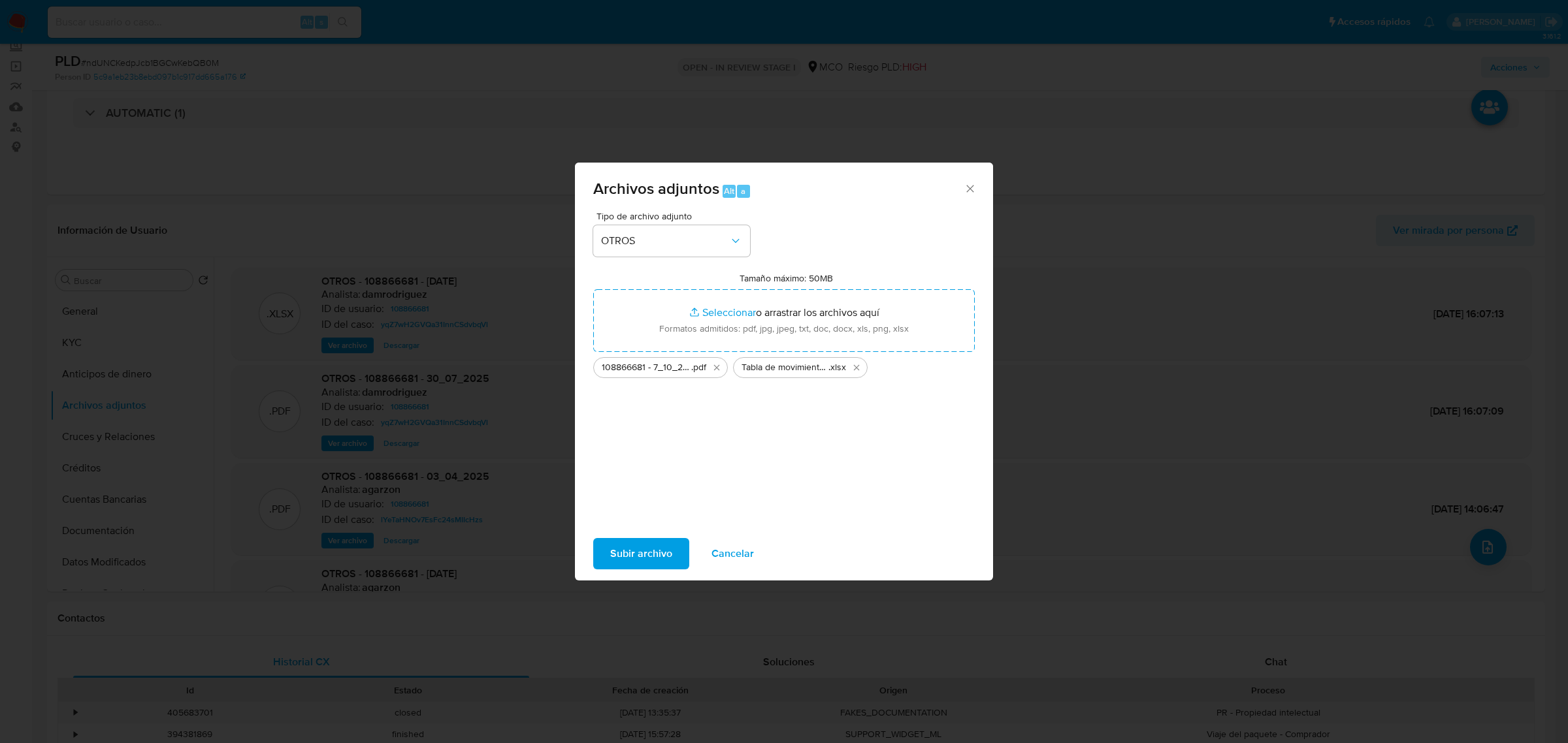
click at [644, 543] on span "Subir archivo" at bounding box center [641, 553] width 62 height 29
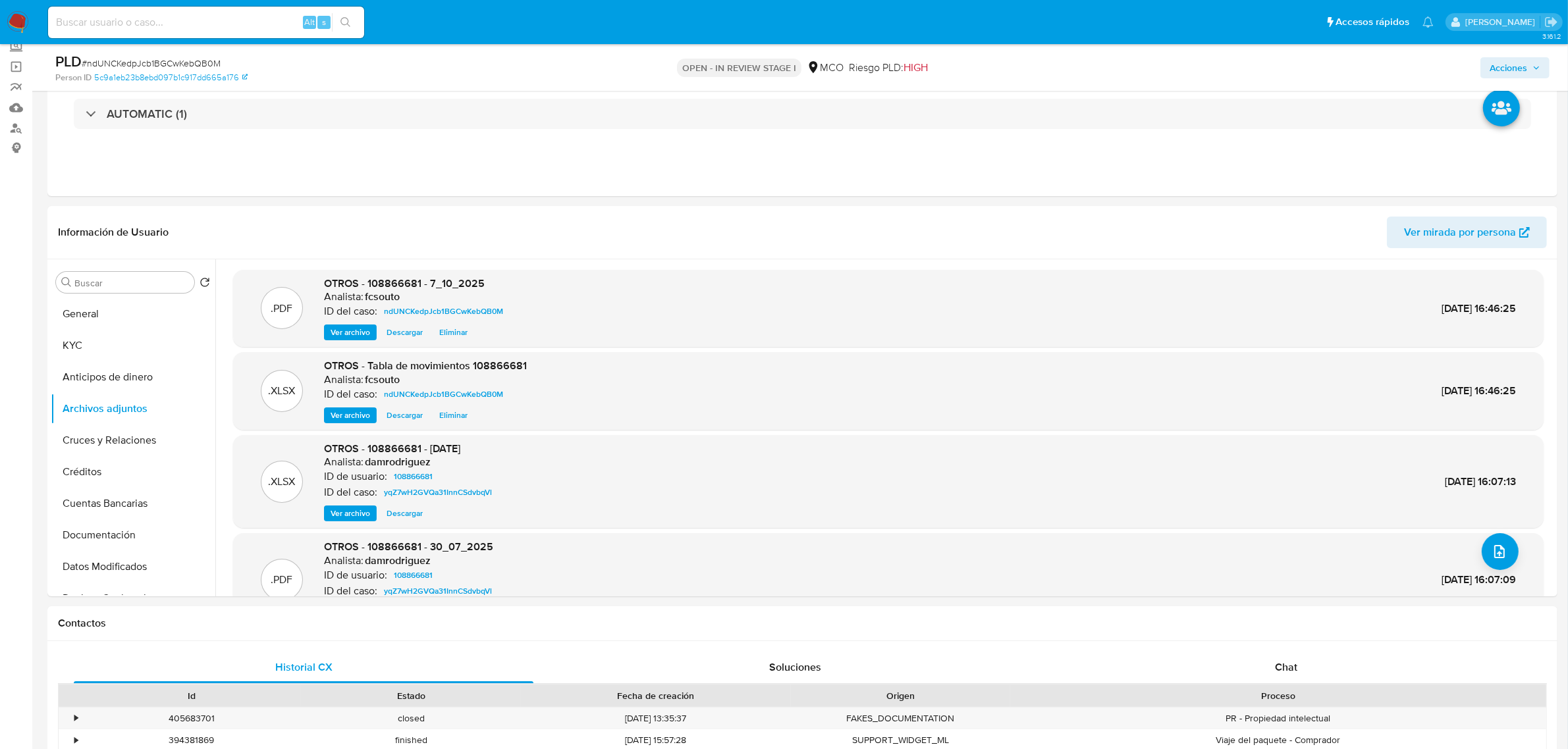
click at [1509, 74] on span "Acciones" at bounding box center [1508, 67] width 38 height 21
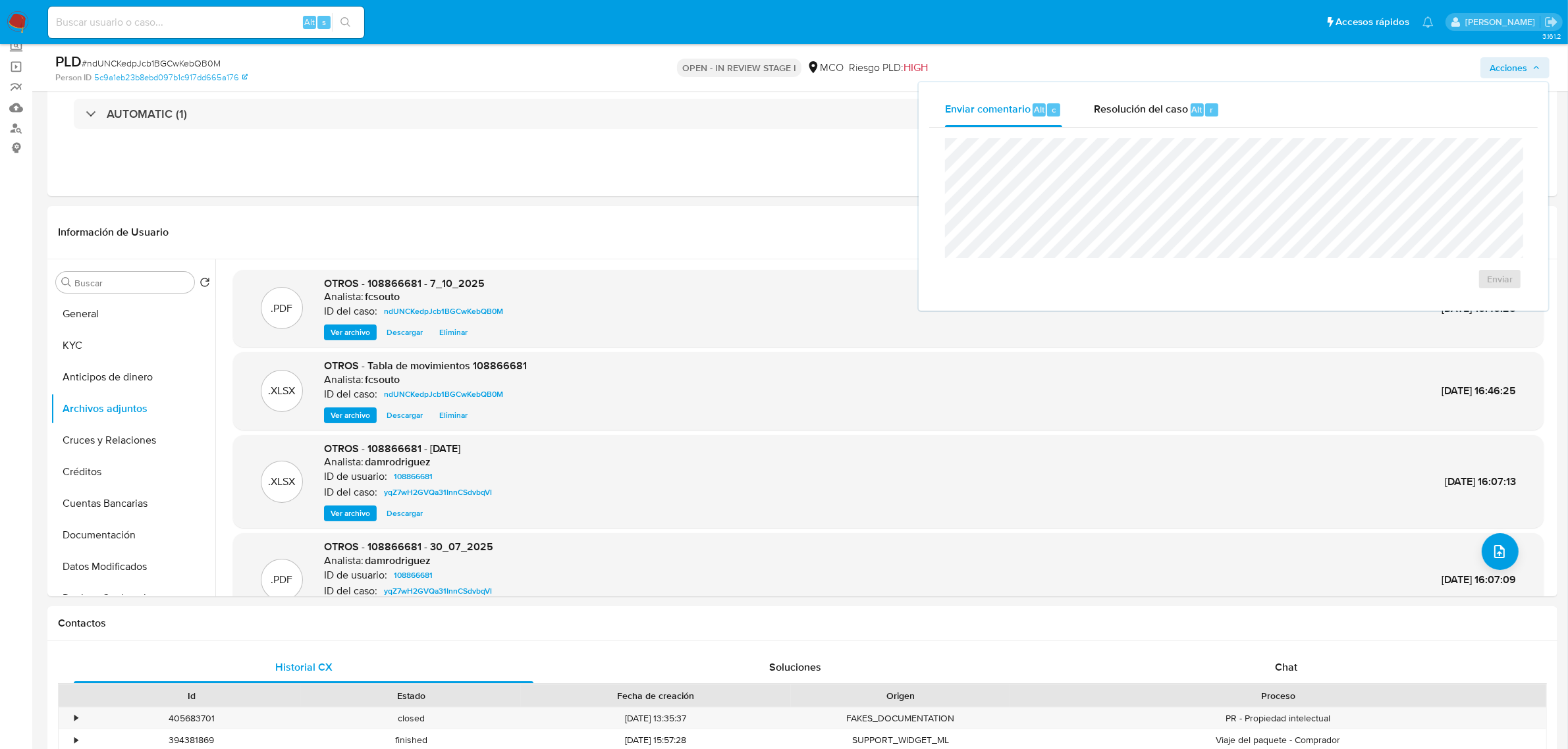
drag, startPoint x: 1160, startPoint y: 95, endPoint x: 1074, endPoint y: 82, distance: 87.0
click at [1160, 94] on div "Resolución del caso Alt r" at bounding box center [1157, 110] width 126 height 35
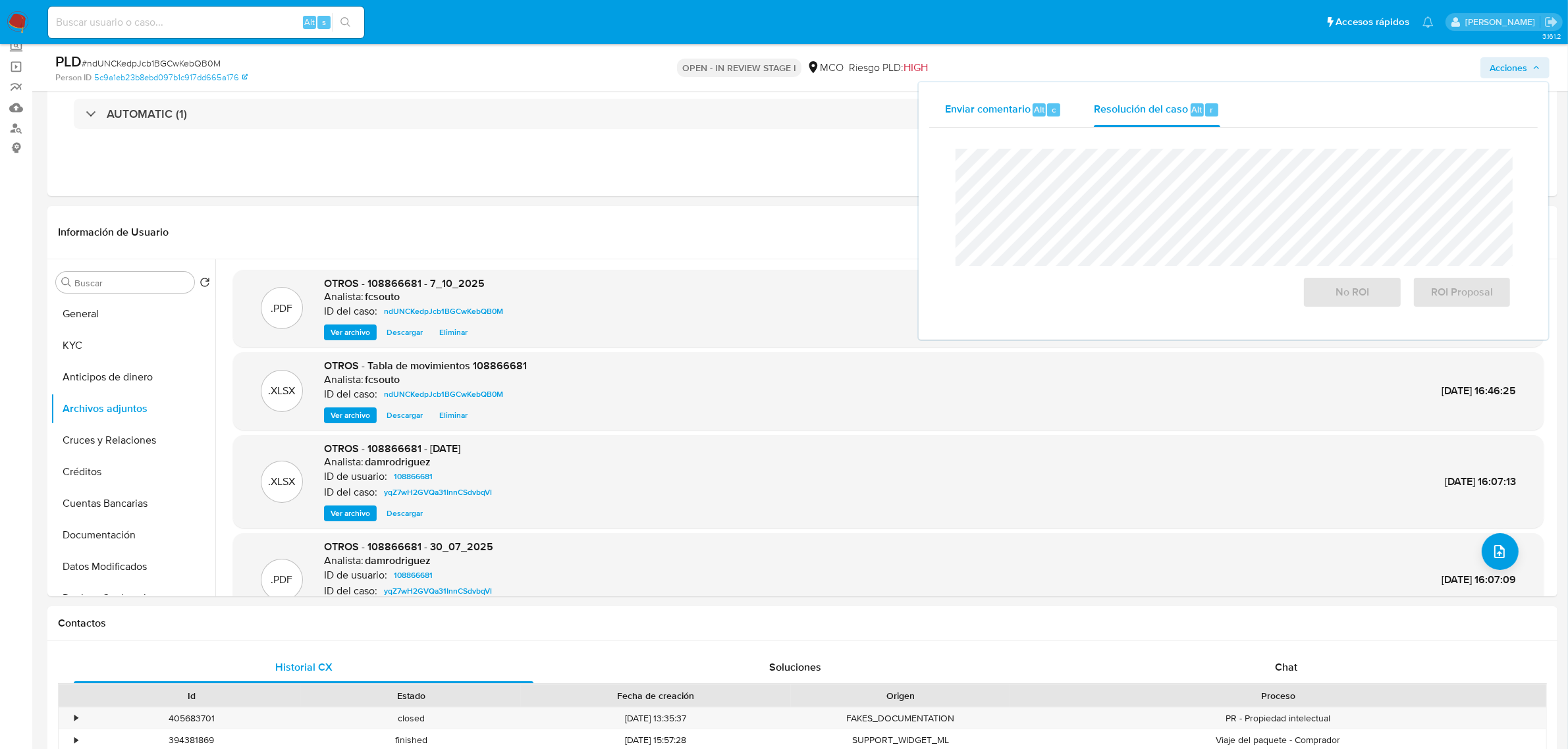
click at [1037, 118] on div "Enviar comentario Alt c" at bounding box center [1004, 110] width 117 height 35
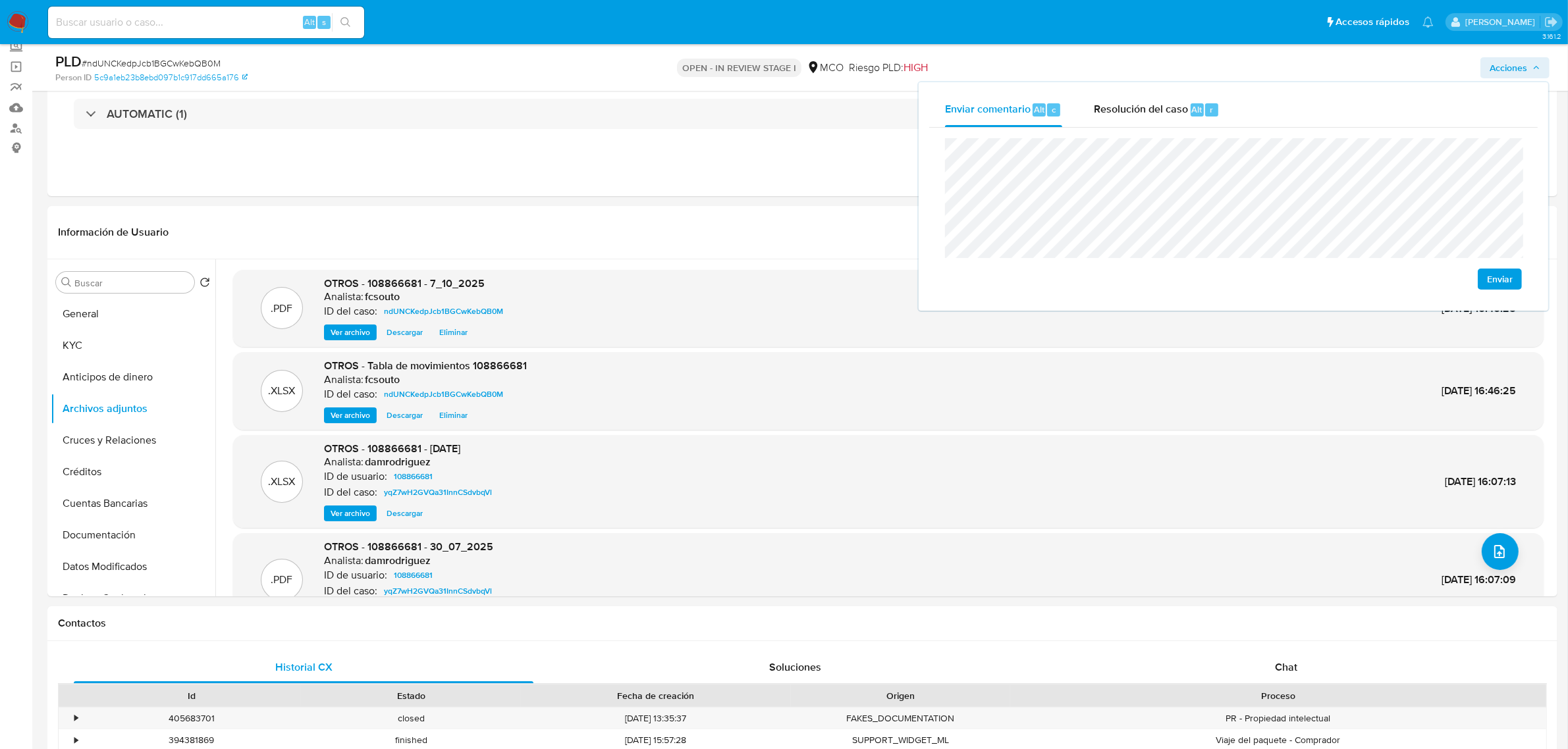
click at [1503, 285] on span "Enviar" at bounding box center [1501, 279] width 26 height 19
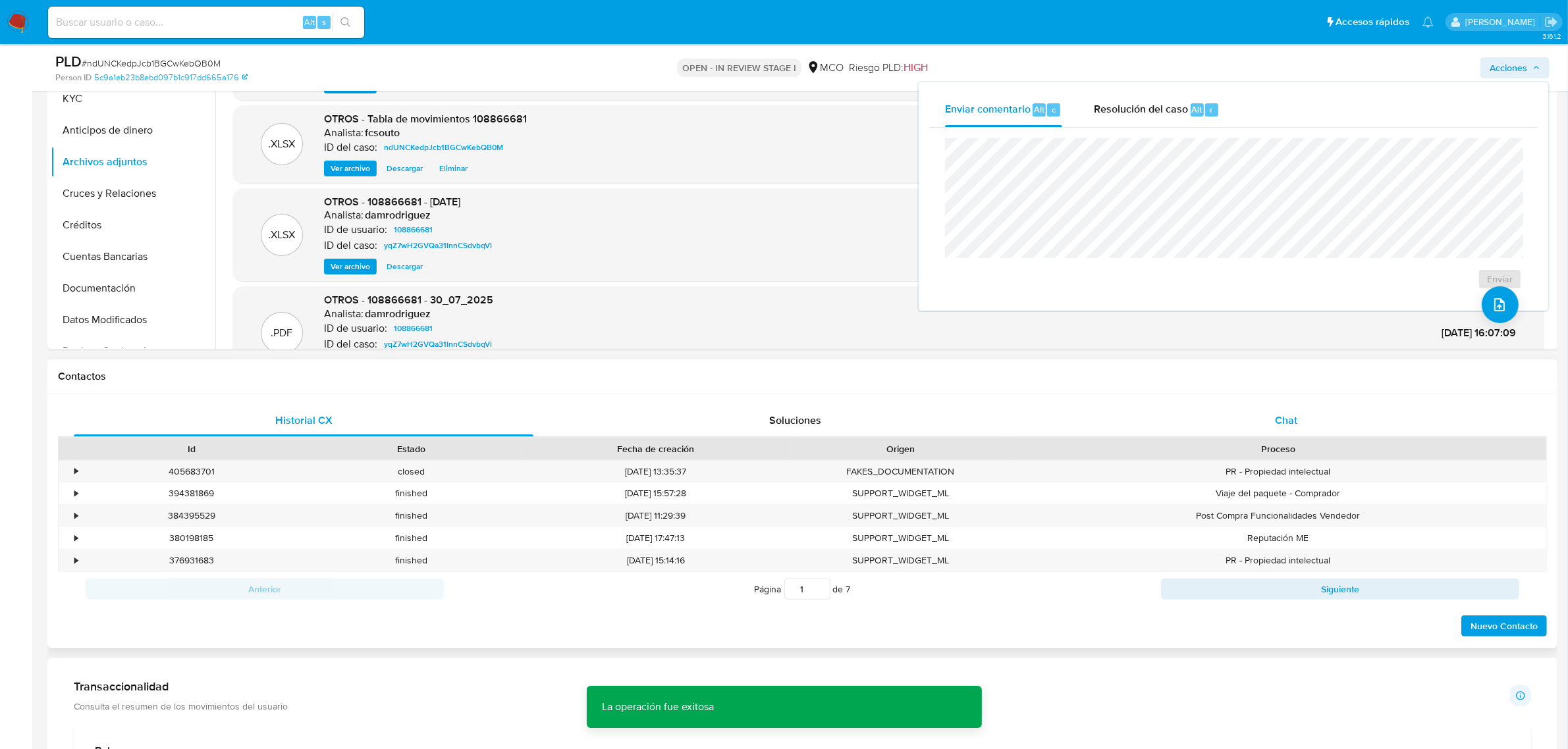
click at [1296, 413] on span "Chat" at bounding box center [1286, 420] width 23 height 15
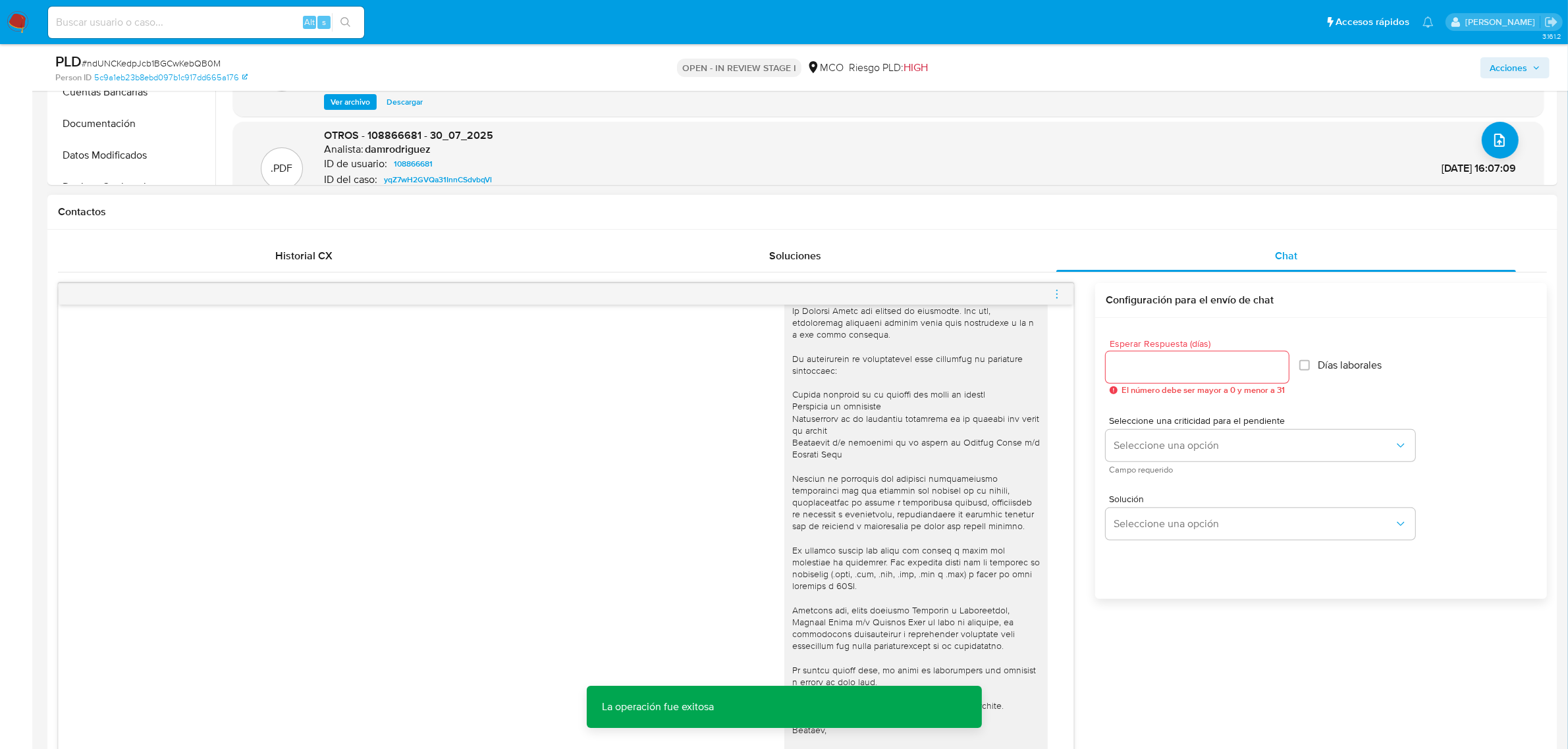
scroll to position [576, 0]
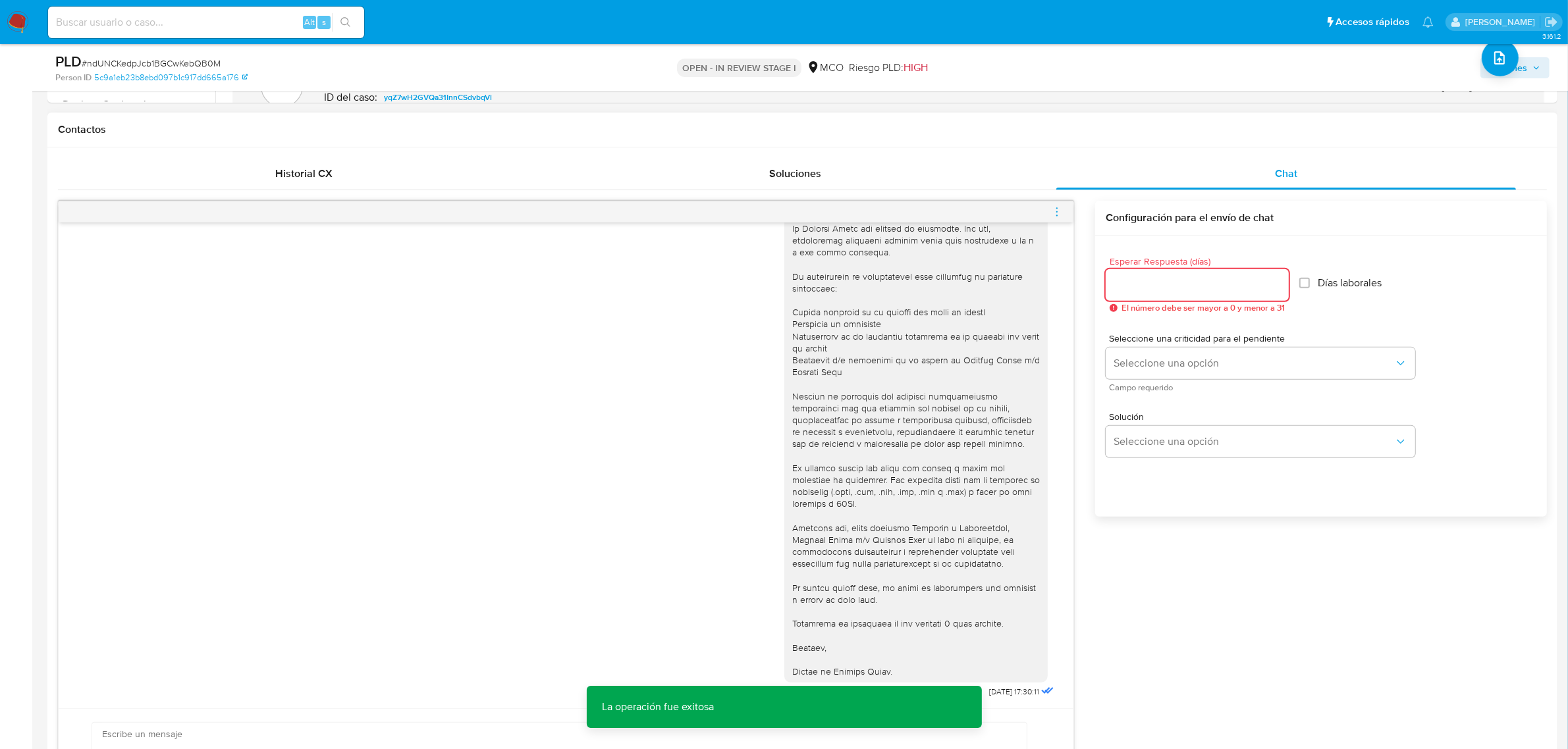
drag, startPoint x: 1131, startPoint y: 283, endPoint x: 1141, endPoint y: 330, distance: 48.1
click at [1133, 282] on input "Esperar Respuesta (días)" at bounding box center [1197, 285] width 184 height 17
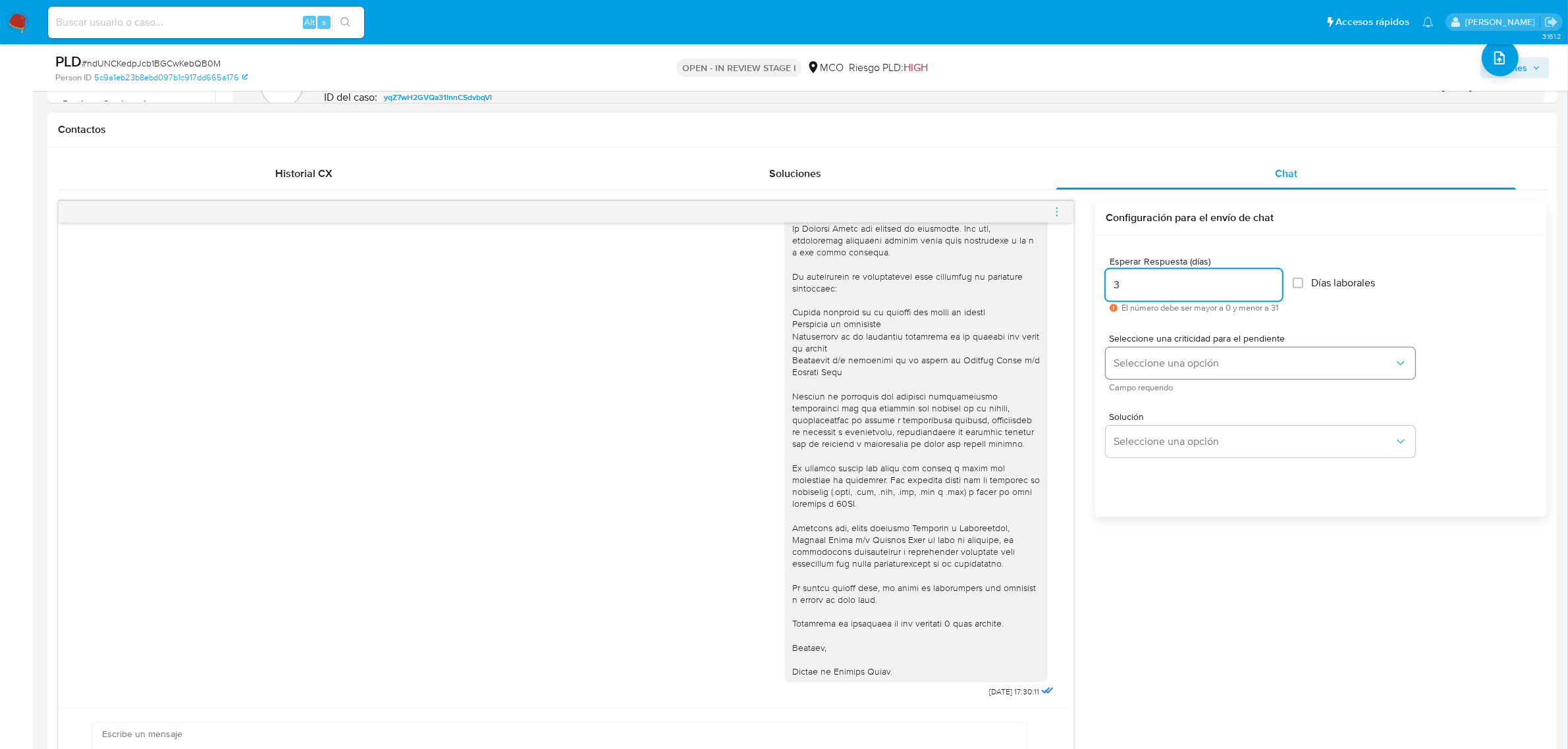
type input "3"
click at [1145, 369] on span "Seleccione una opción" at bounding box center [1253, 363] width 281 height 13
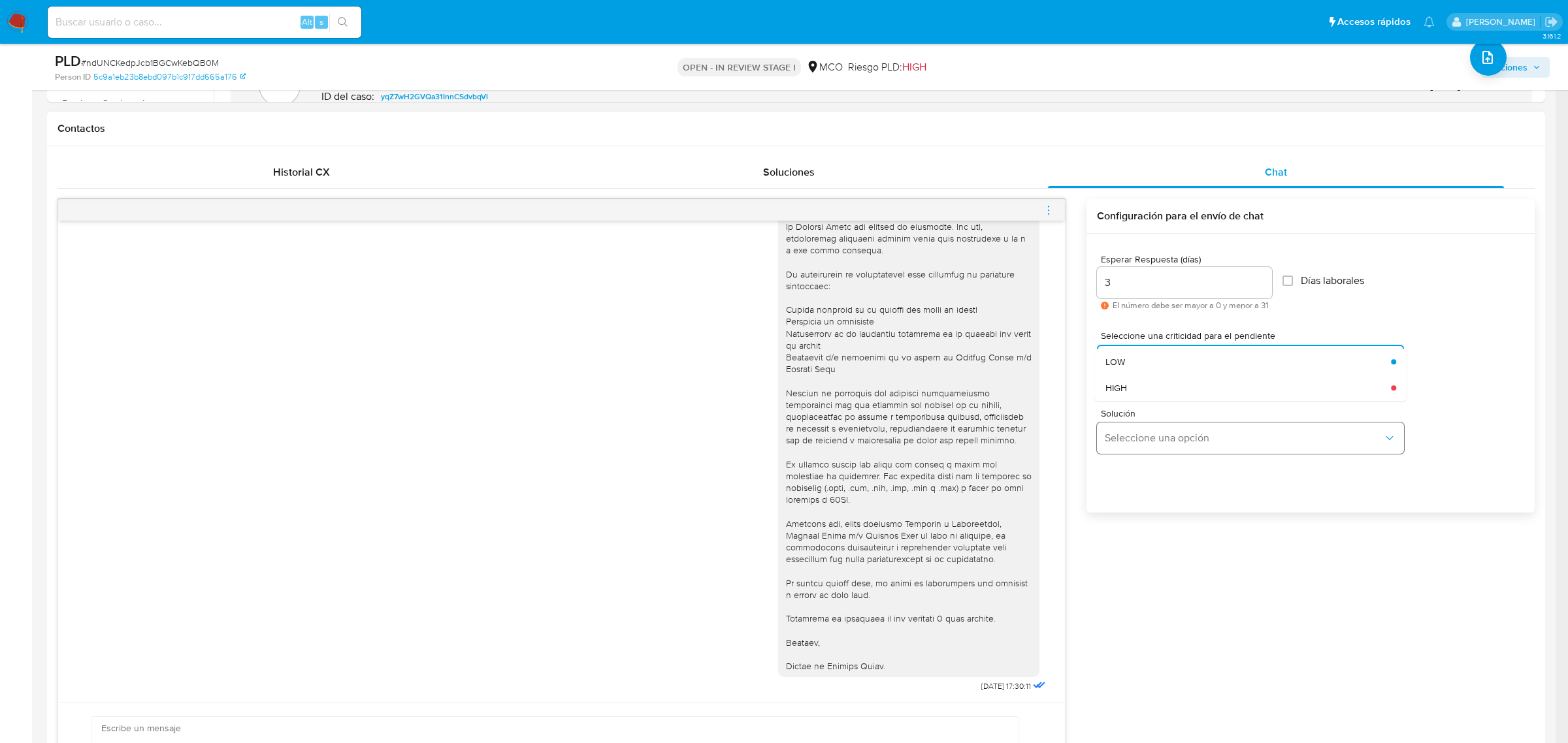
drag, startPoint x: 1136, startPoint y: 366, endPoint x: 1148, endPoint y: 432, distance: 67.1
click at [1138, 367] on div "LOW" at bounding box center [1244, 361] width 279 height 27
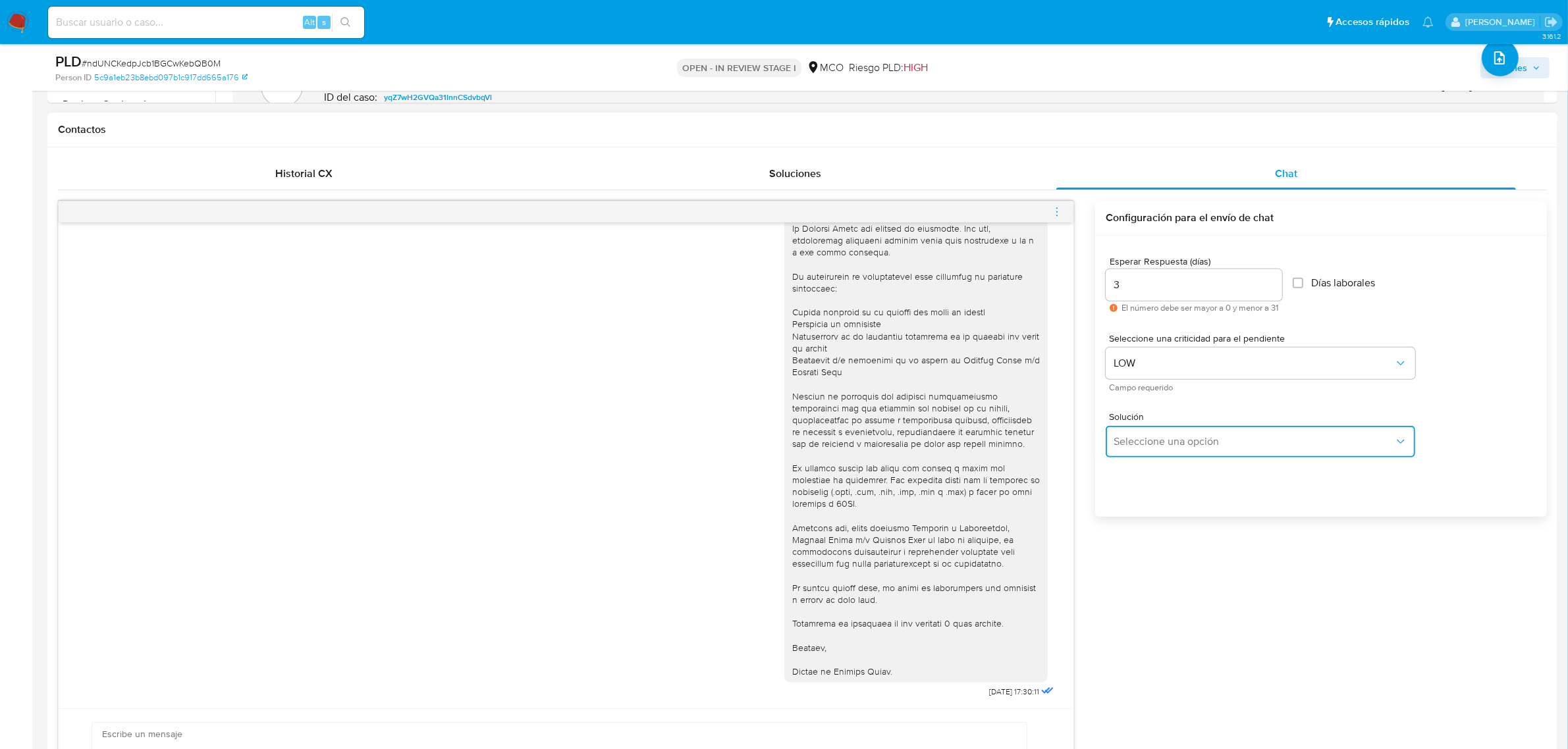
click at [1164, 445] on span "Seleccione una opción" at bounding box center [1253, 441] width 281 height 13
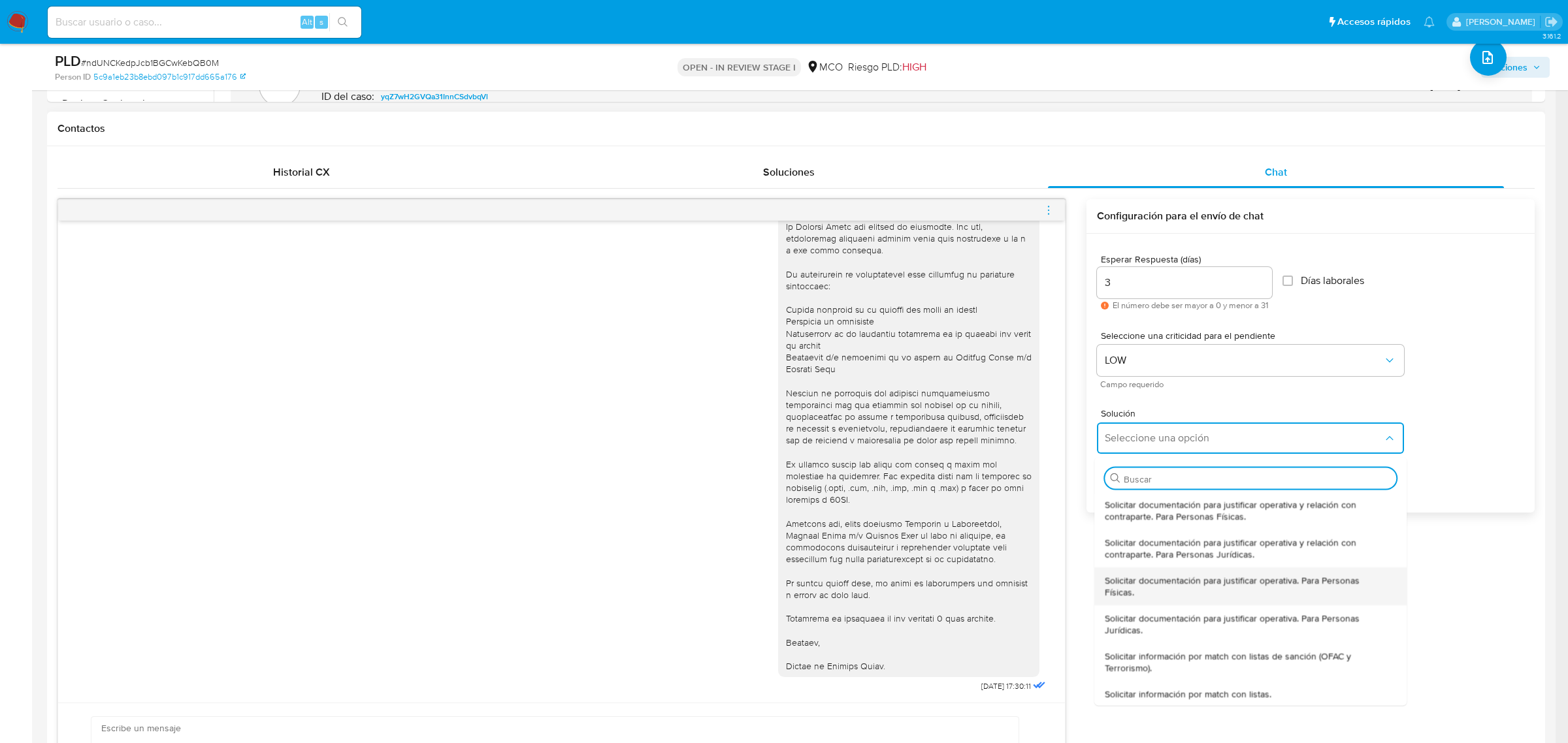
click at [1206, 583] on span "Solicitar documentación para justificar operativa. Para Personas Físicas." at bounding box center [1247, 586] width 283 height 24
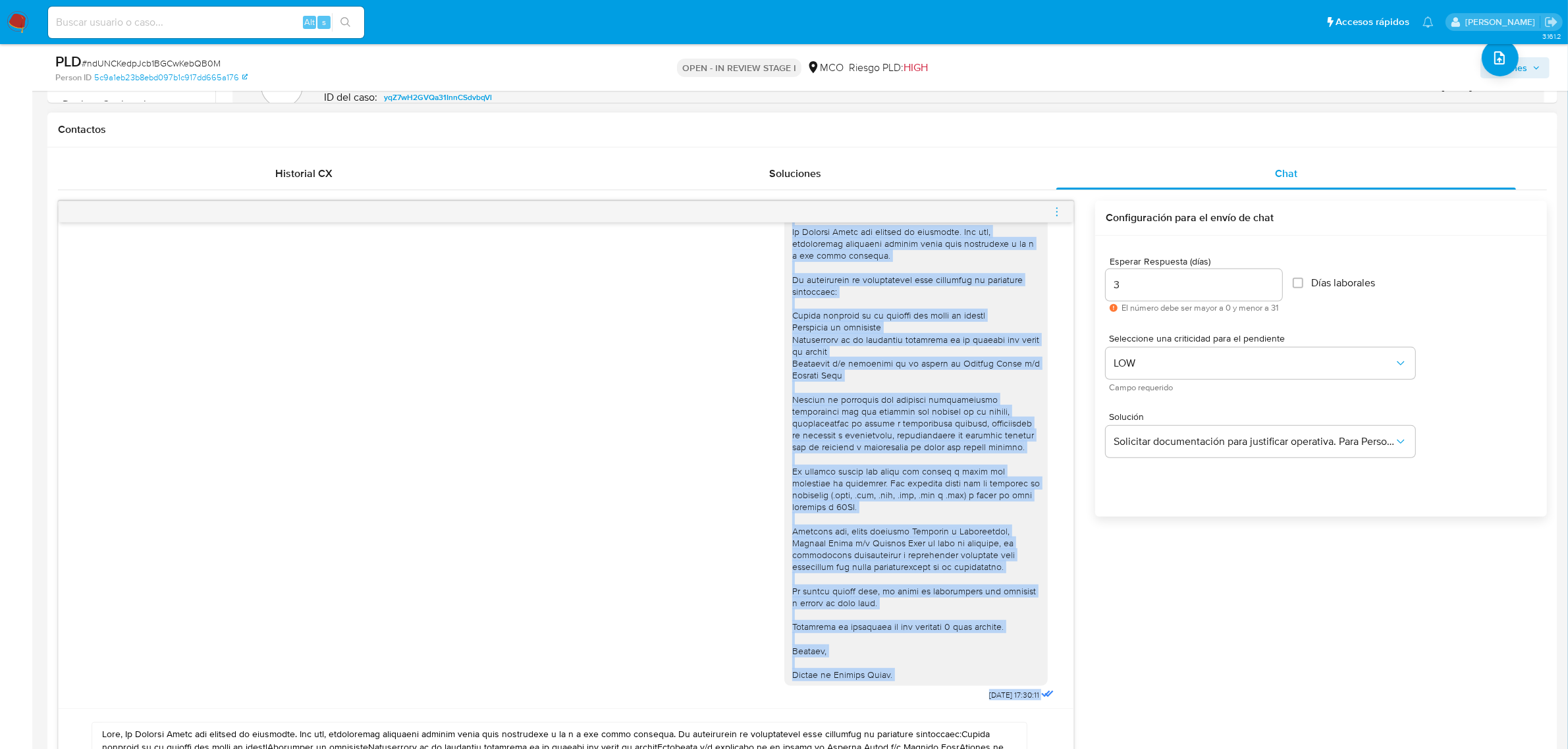
scroll to position [45, 0]
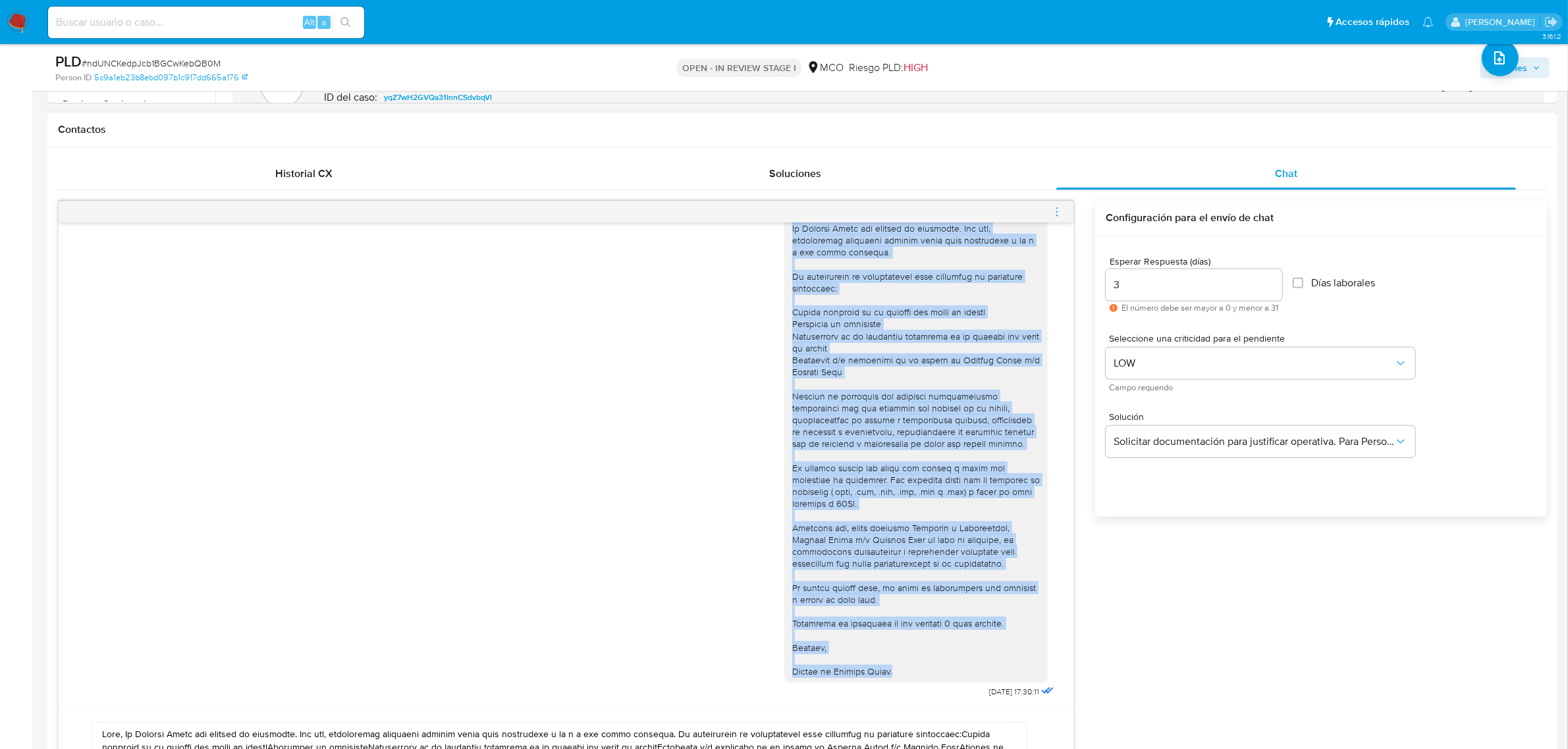
drag, startPoint x: 777, startPoint y: 250, endPoint x: 904, endPoint y: 683, distance: 451.2
click at [904, 683] on div at bounding box center [917, 438] width 264 height 490
copy div "Lore, Ip Dolorsi Ametc adi elitsed do eiusmodte. Inc utl, etdoloremag aliquaeni…"
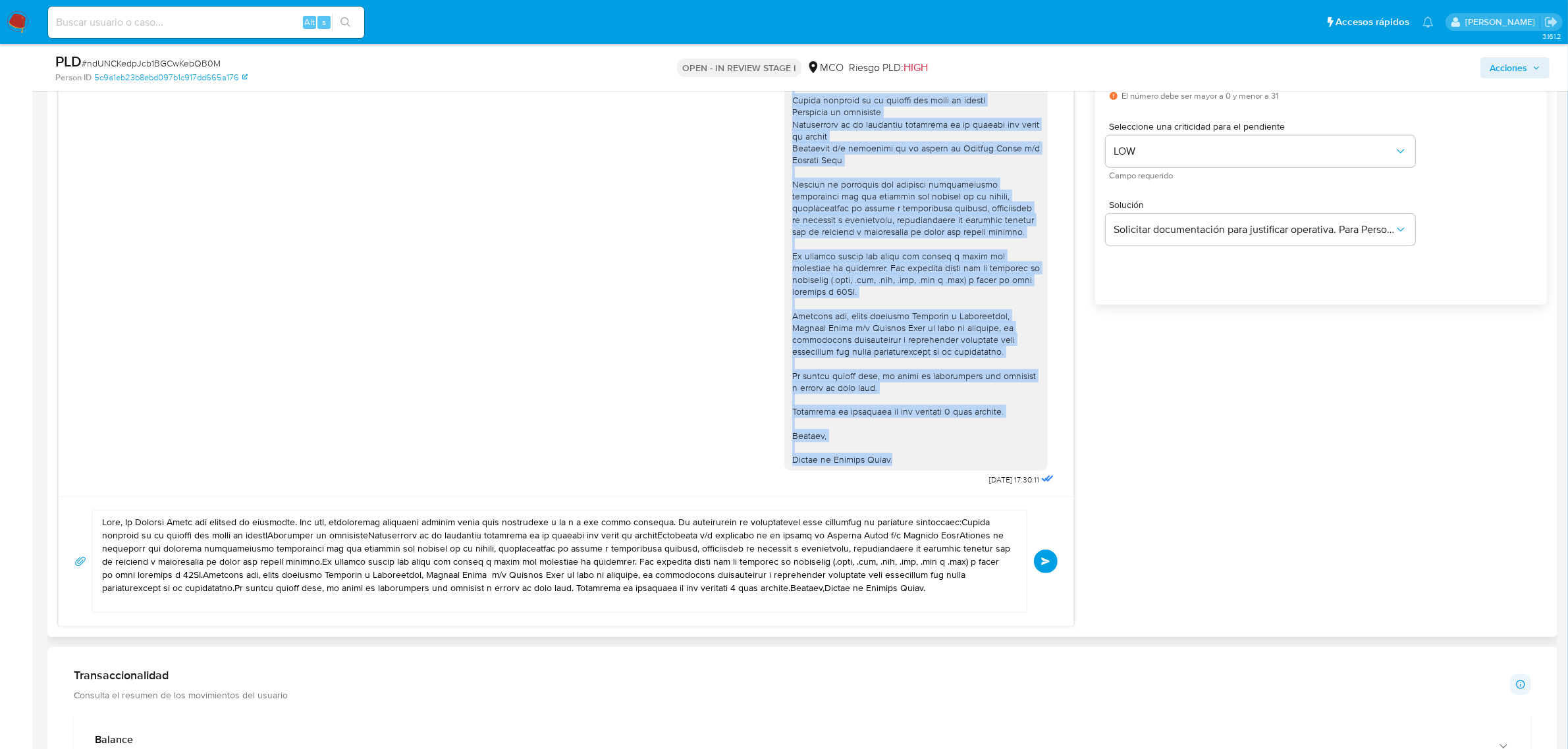
scroll to position [823, 0]
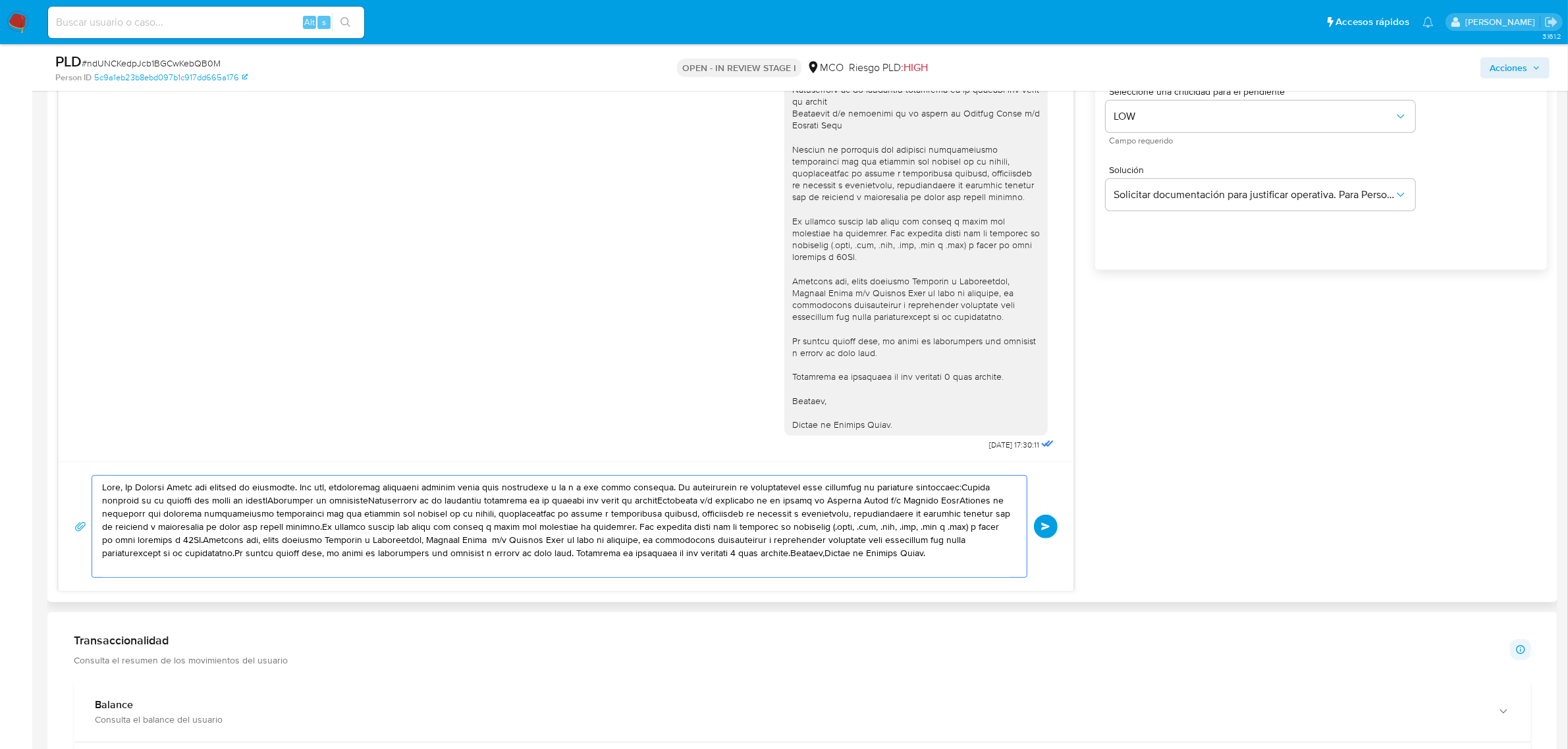
drag, startPoint x: 103, startPoint y: 491, endPoint x: 988, endPoint y: 556, distance: 887.4
click at [988, 556] on textarea at bounding box center [556, 527] width 908 height 101
paste textarea "En Mercado Libre nos importa tu seguridad. Por eso, necesitamos verificar algun…"
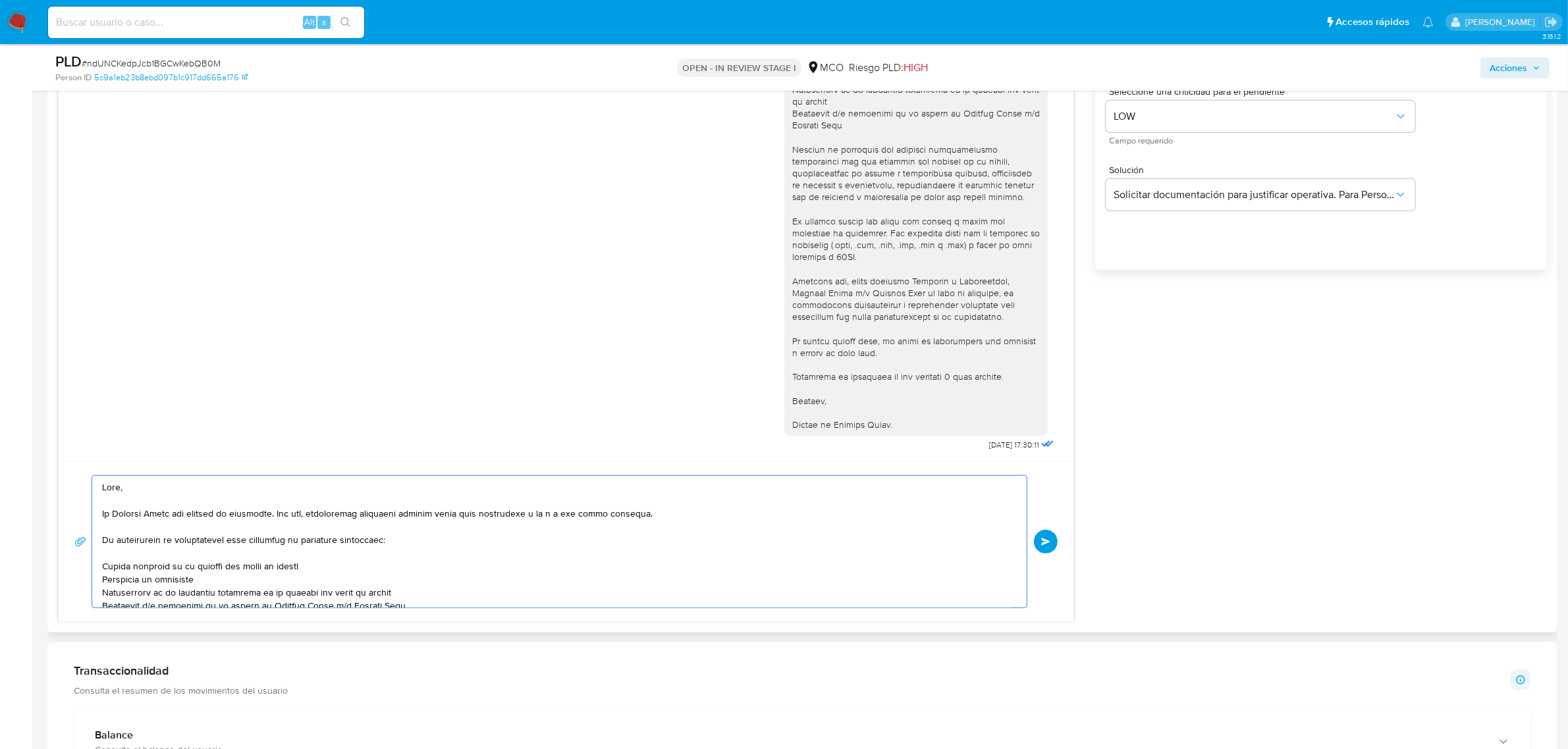
scroll to position [215, 0]
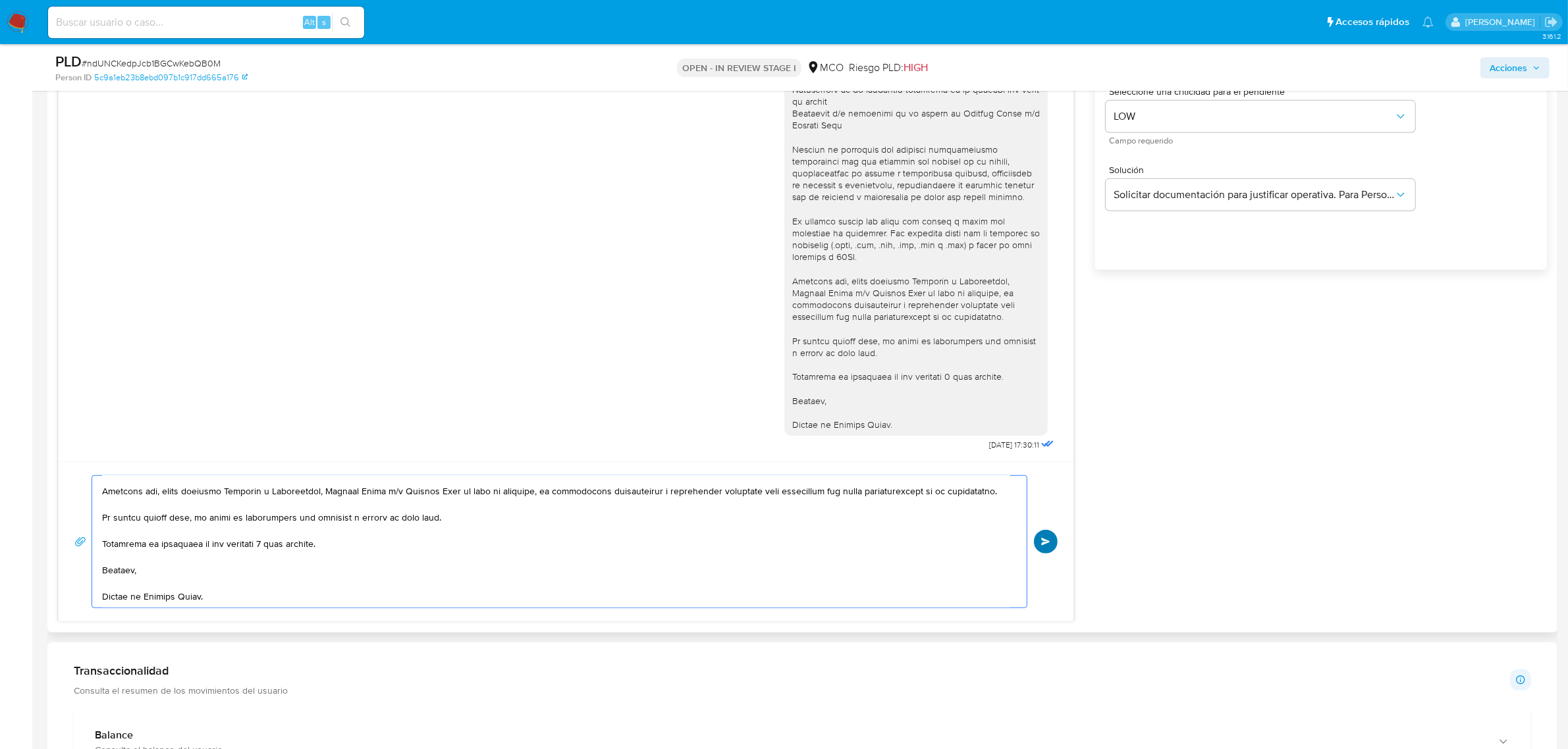
type textarea "Lore, Ip Dolorsi Ametc adi elitsed do eiusmodte. Inc utl, etdoloremag aliquaeni…"
click at [1051, 538] on button "Enviar" at bounding box center [1046, 542] width 24 height 24
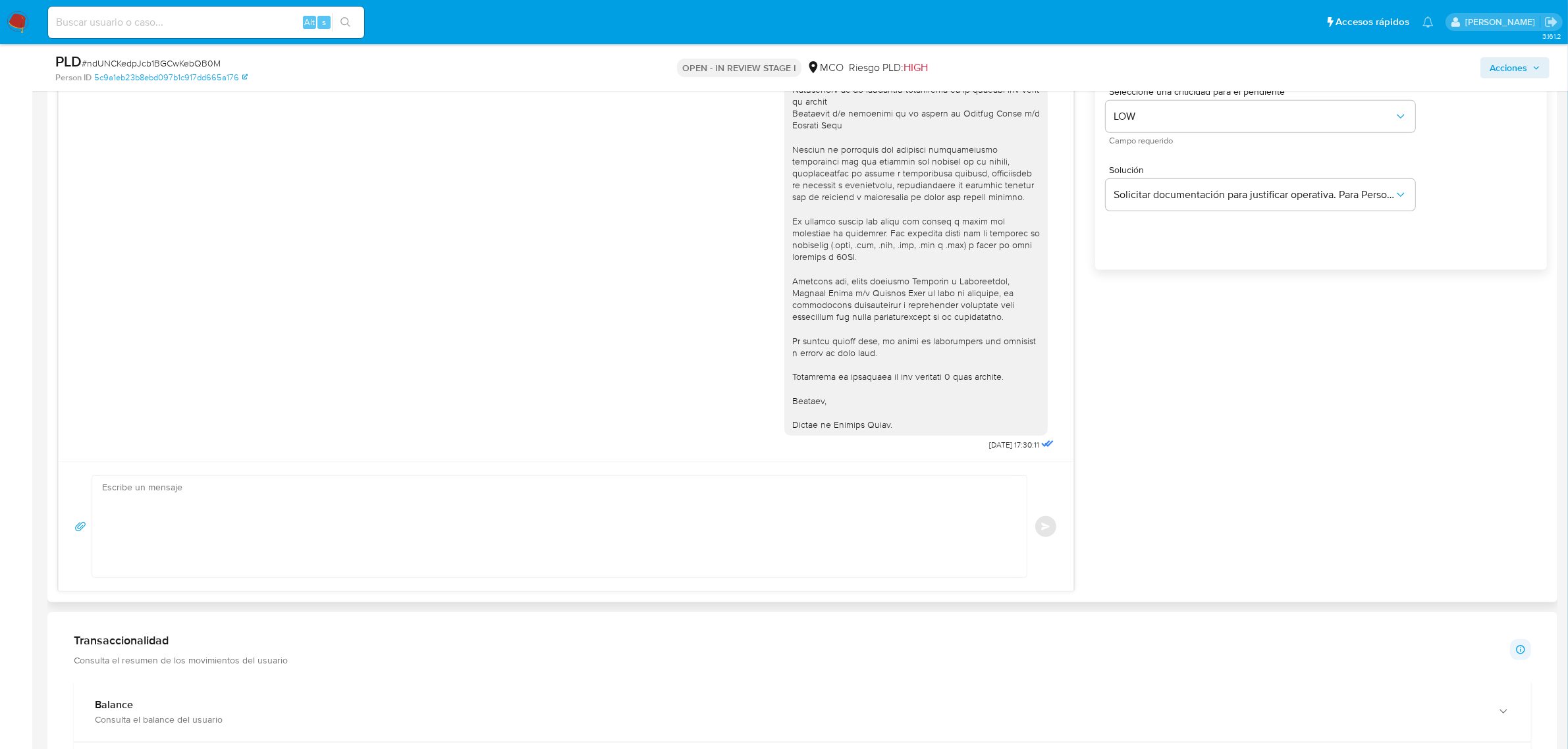
scroll to position [563, 0]
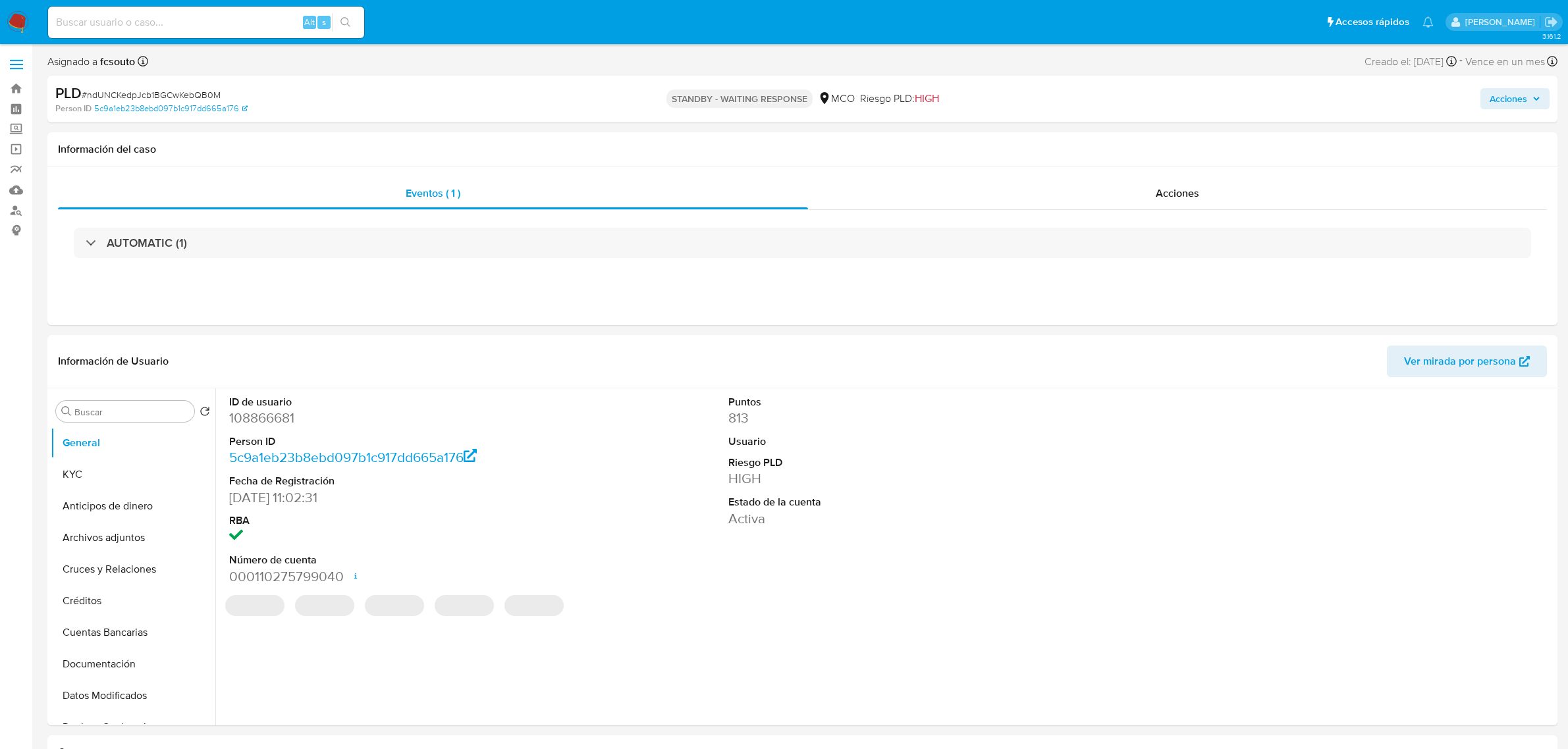
select select "10"
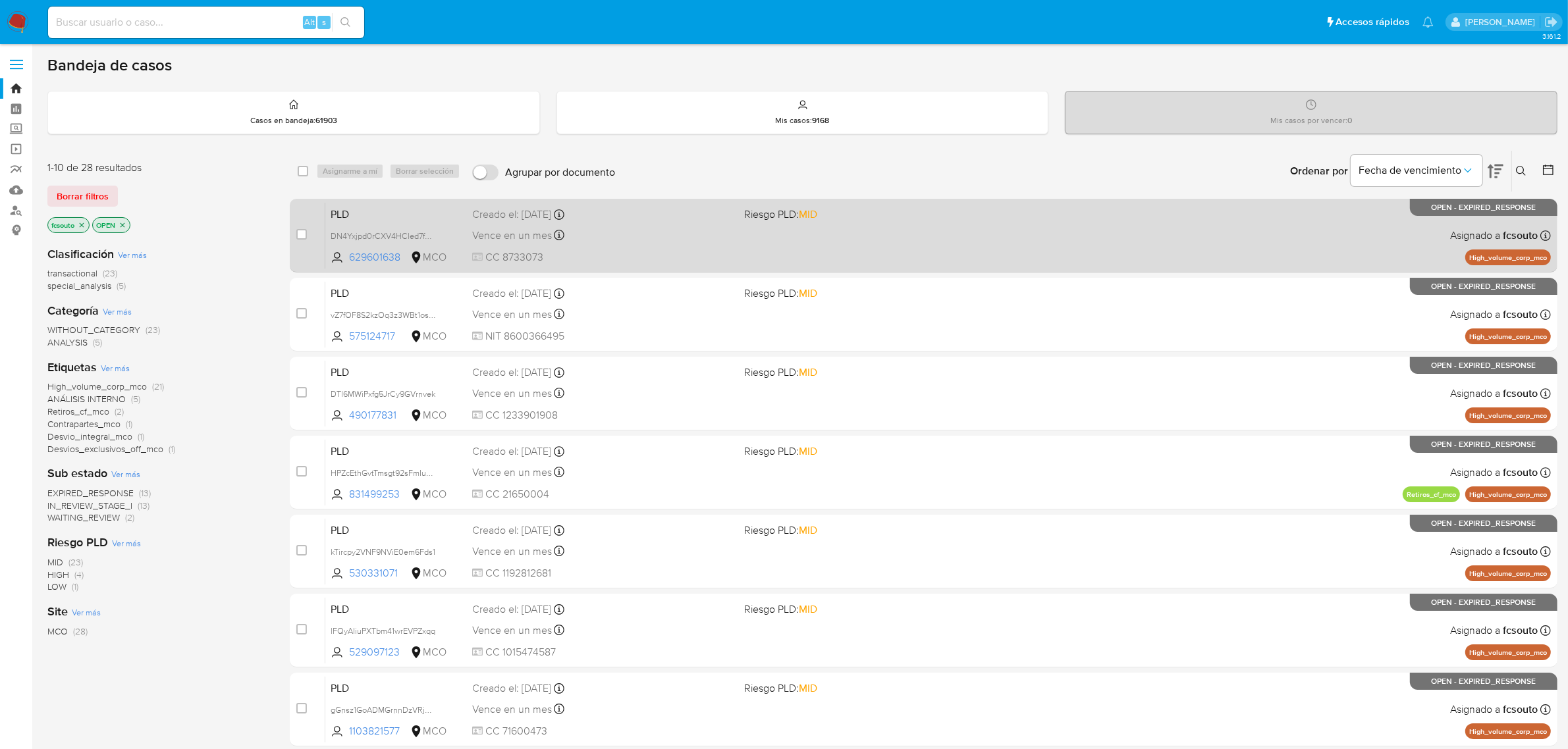
click at [636, 242] on div "Vence en un mes Vence el [DATE] 07:05:04" at bounding box center [603, 235] width 262 height 18
click at [307, 232] on input "checkbox" at bounding box center [302, 234] width 11 height 11
checkbox input "true"
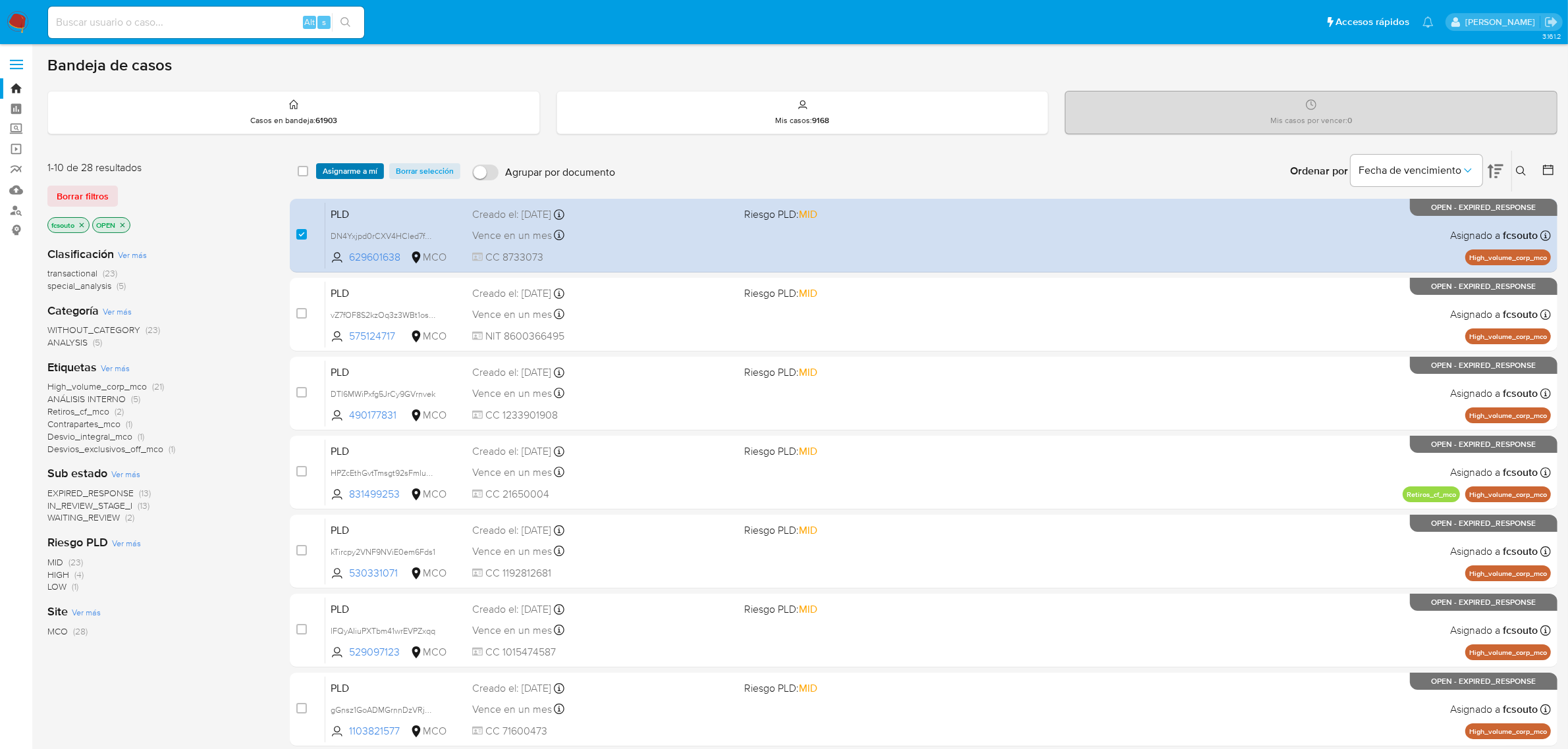
click at [351, 169] on span "Asignarme a mí" at bounding box center [349, 171] width 55 height 13
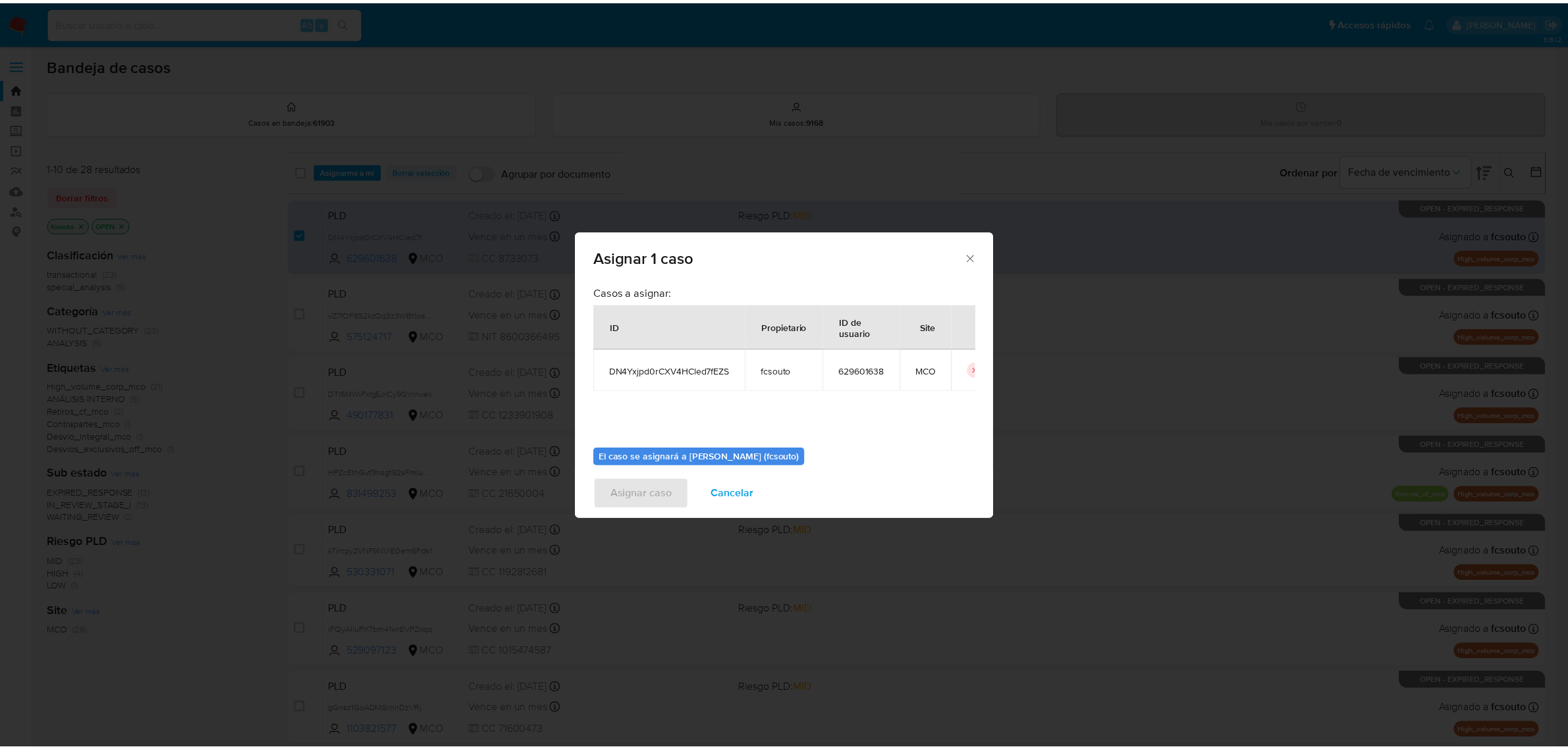
scroll to position [67, 0]
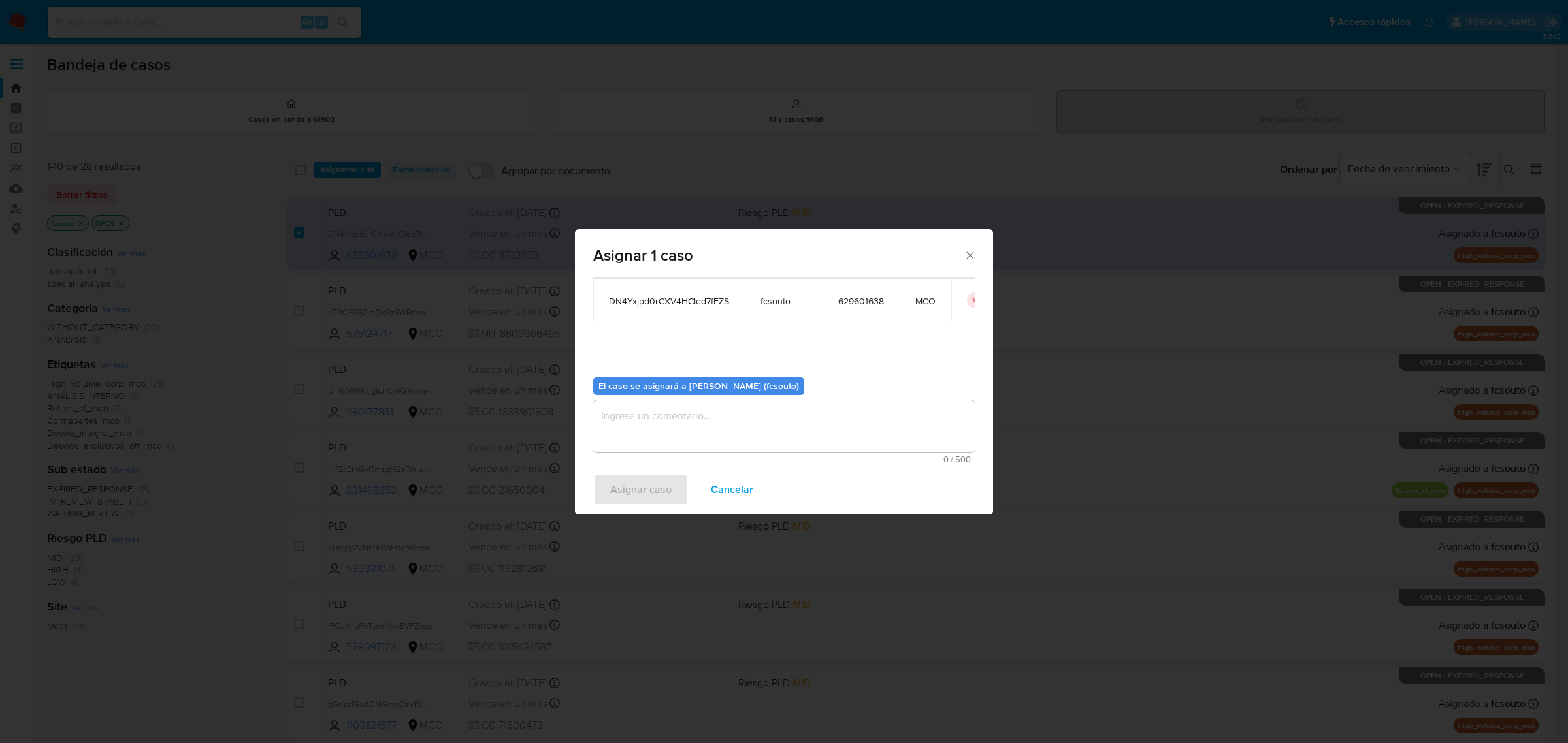
click at [783, 410] on textarea "assign-modal" at bounding box center [784, 426] width 382 height 52
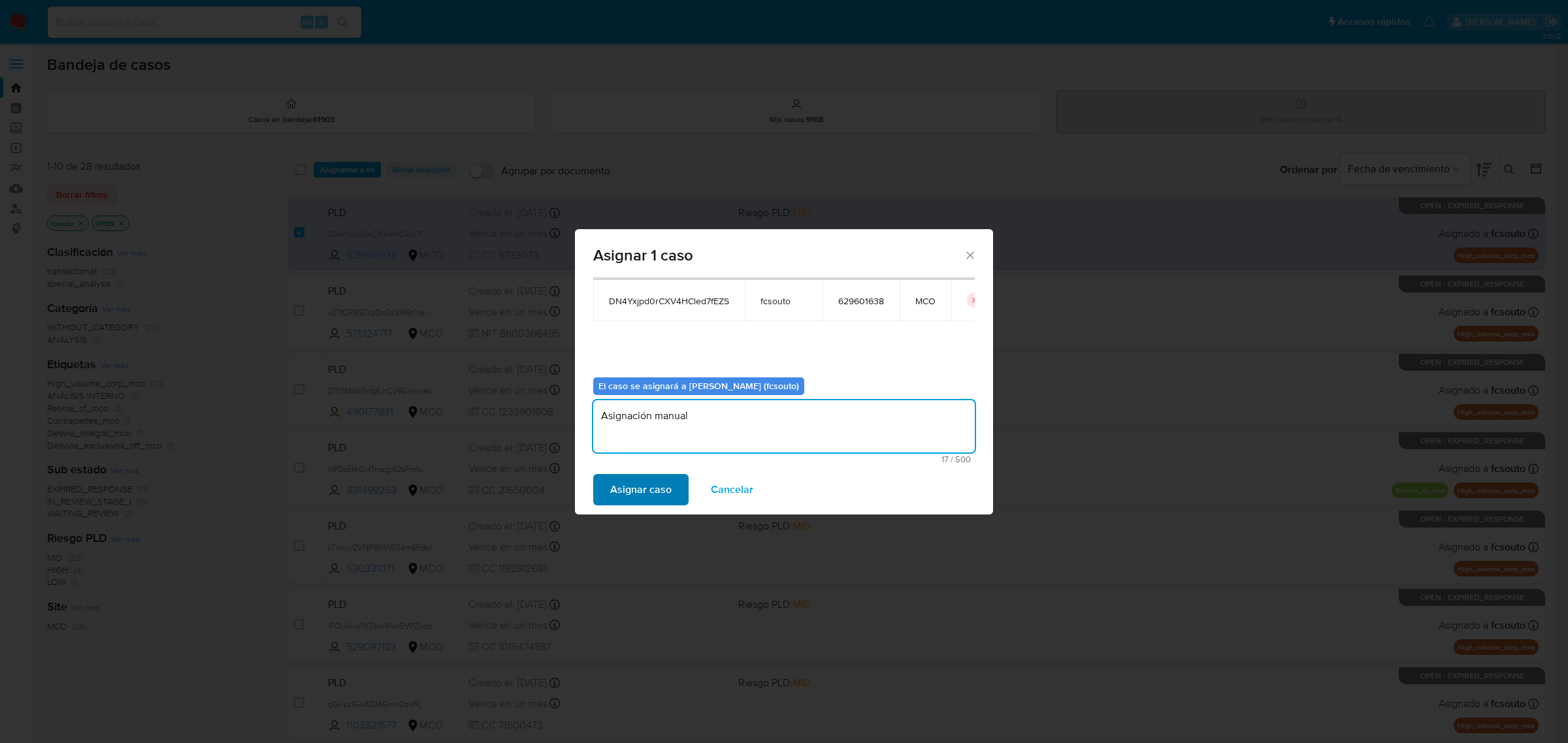
type textarea "Asignación manual"
click at [637, 484] on span "Asignar caso" at bounding box center [641, 489] width 61 height 29
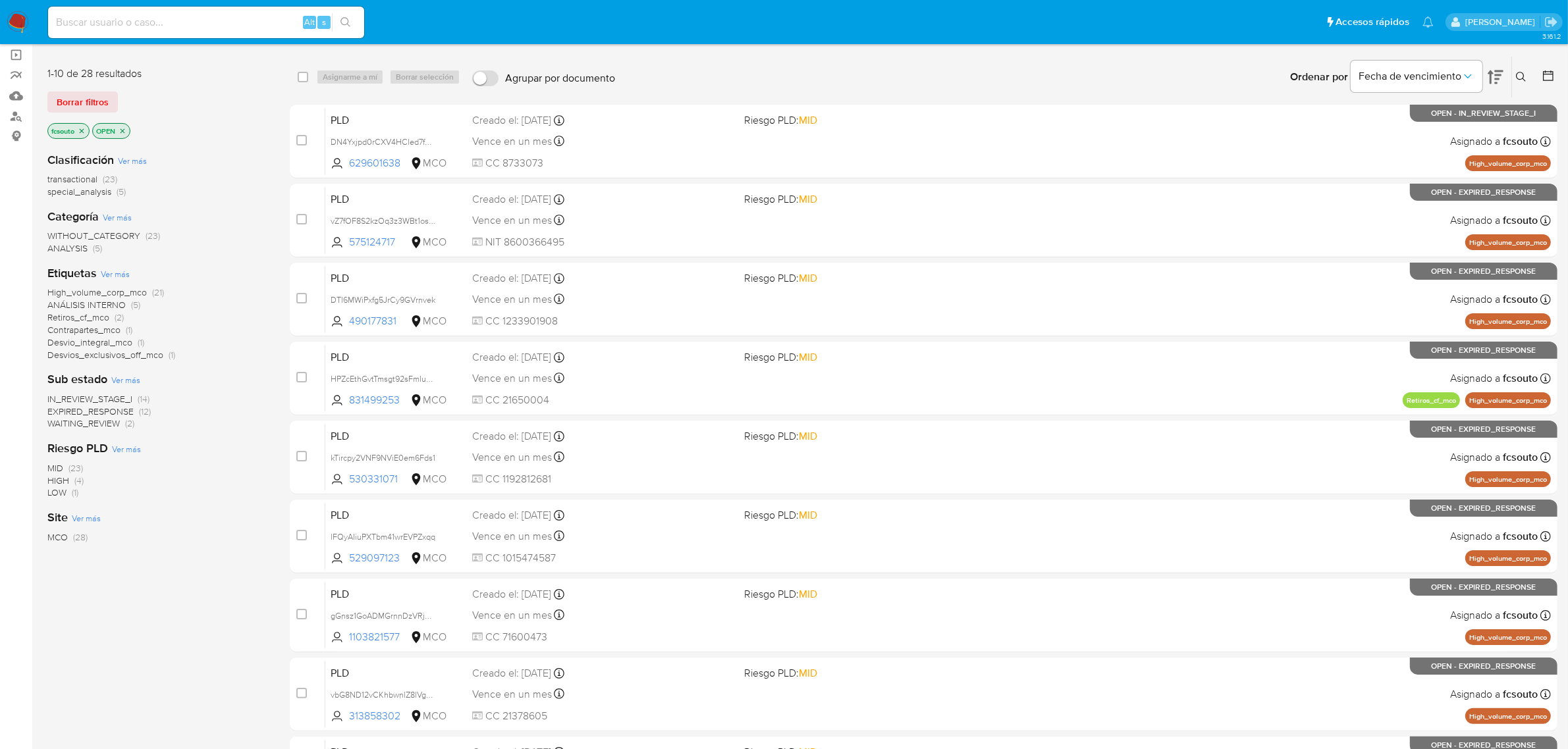
scroll to position [7, 0]
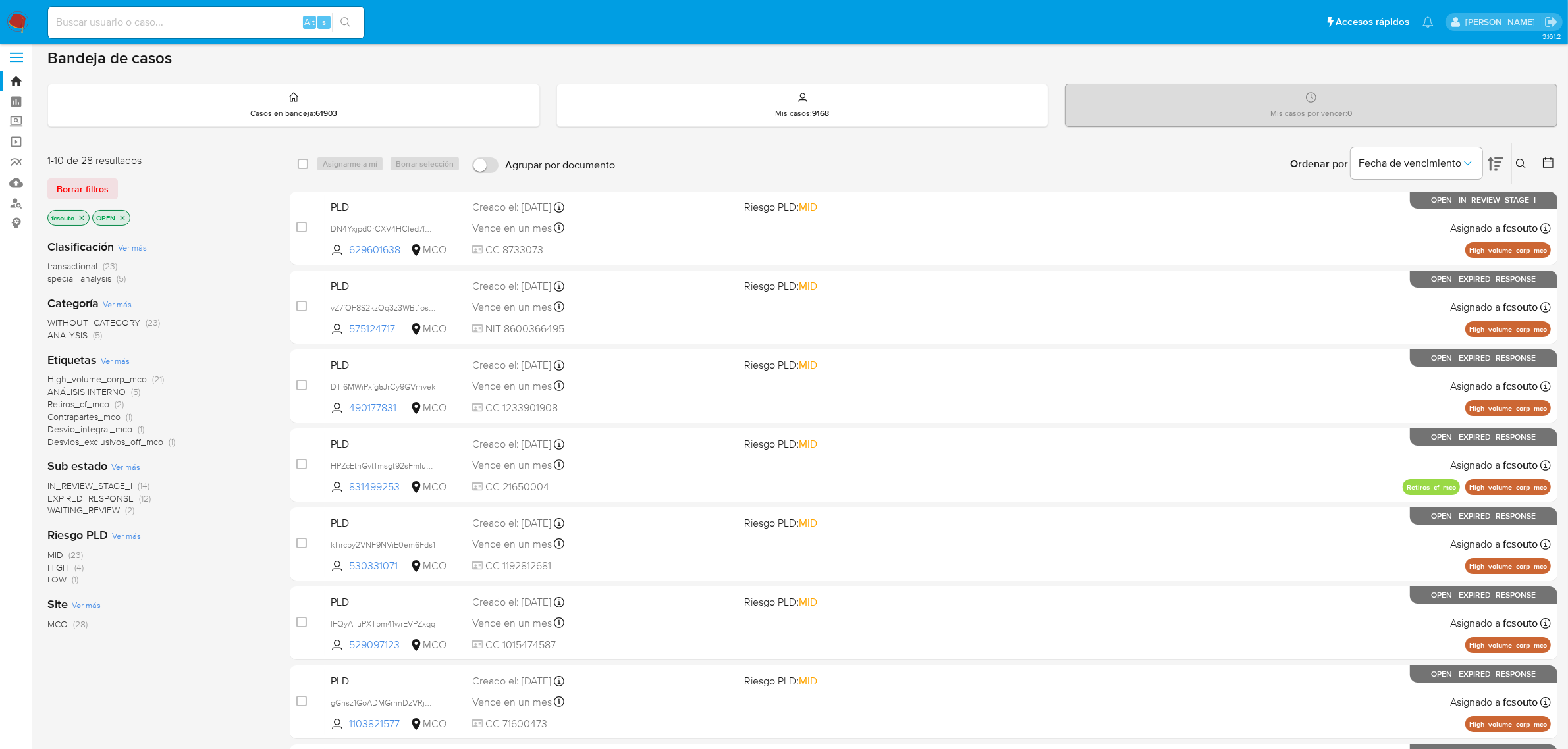
click at [113, 498] on span "EXPIRED_RESPONSE" at bounding box center [90, 498] width 86 height 13
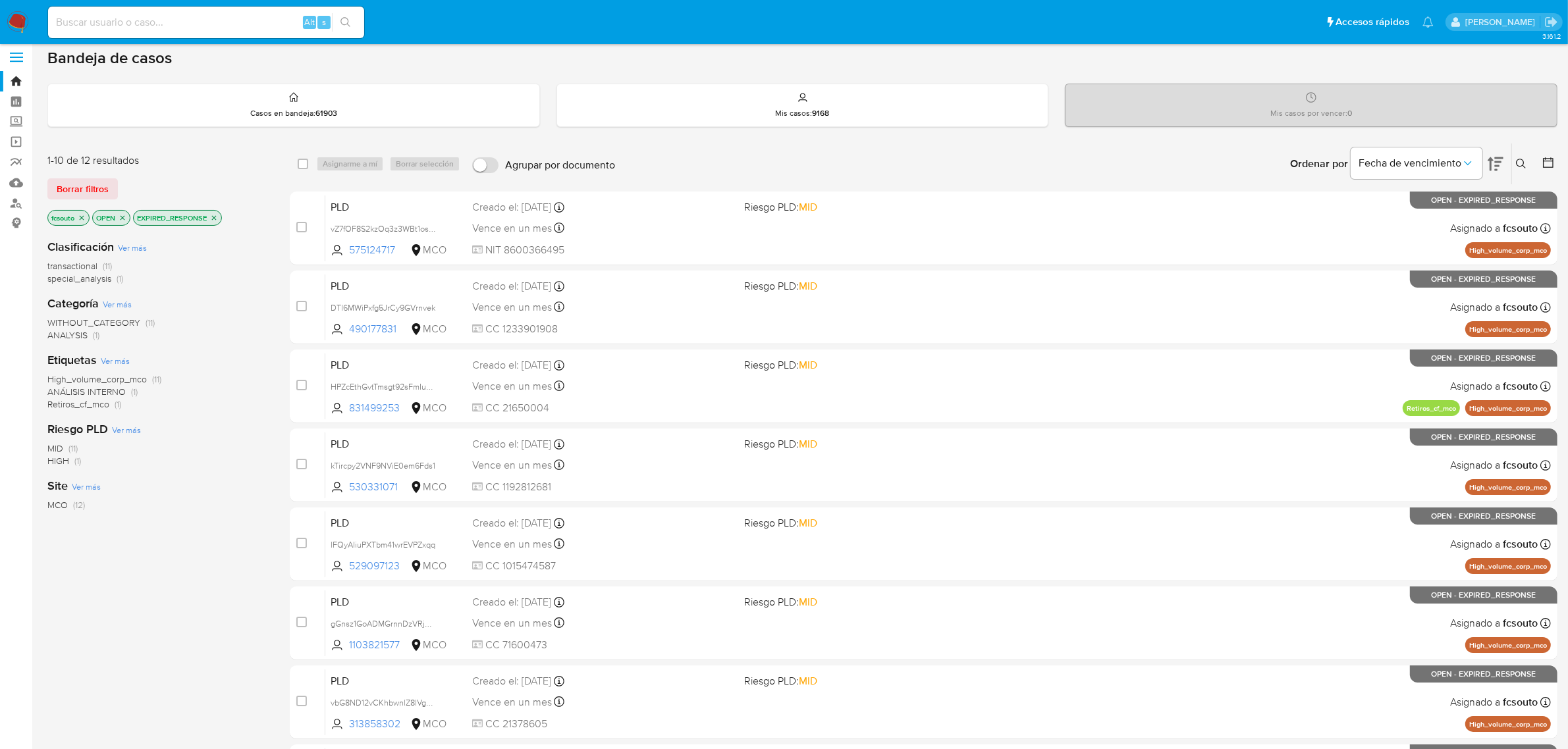
scroll to position [336, 0]
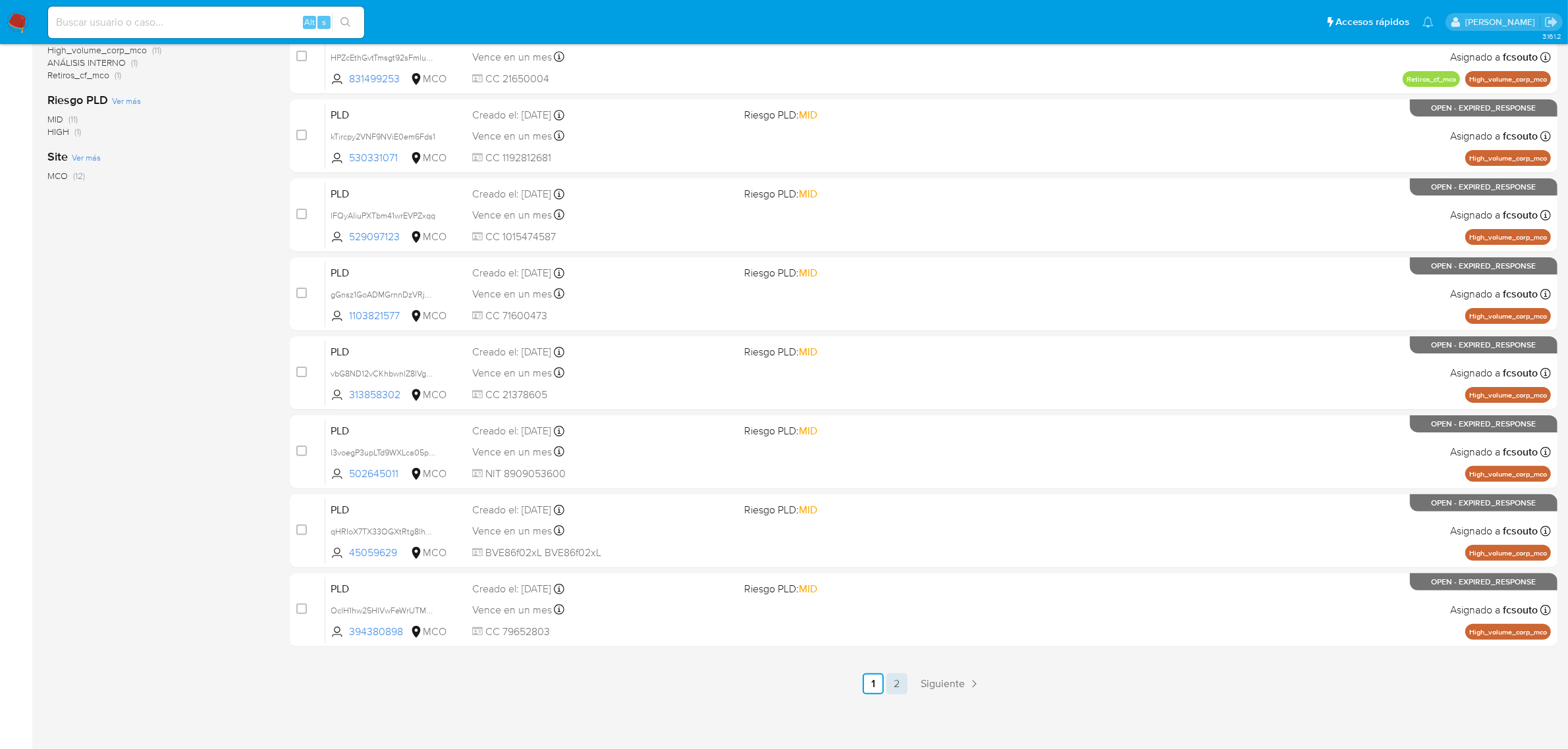
click at [904, 688] on link "2" at bounding box center [896, 684] width 21 height 21
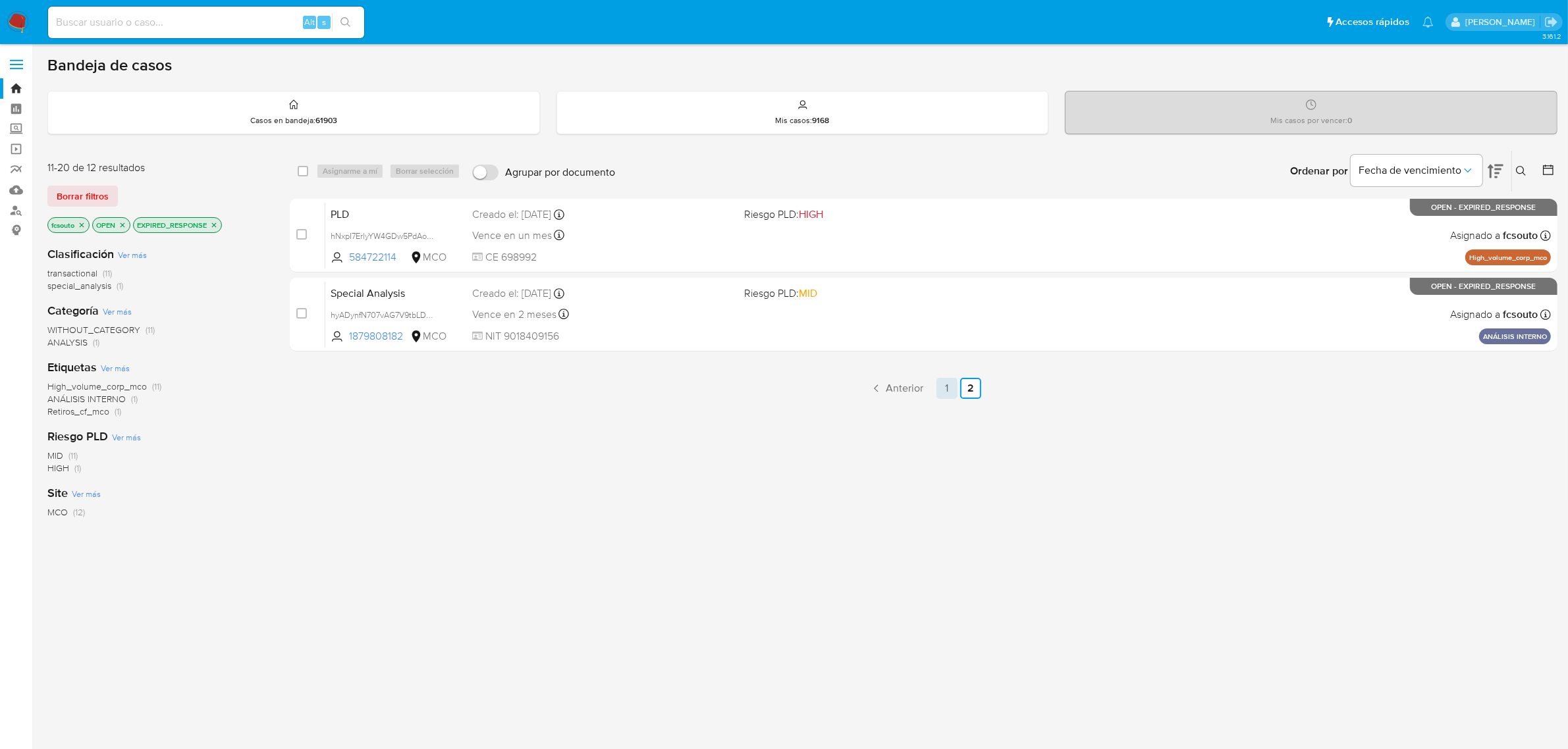
click at [946, 394] on link "1" at bounding box center [947, 388] width 21 height 21
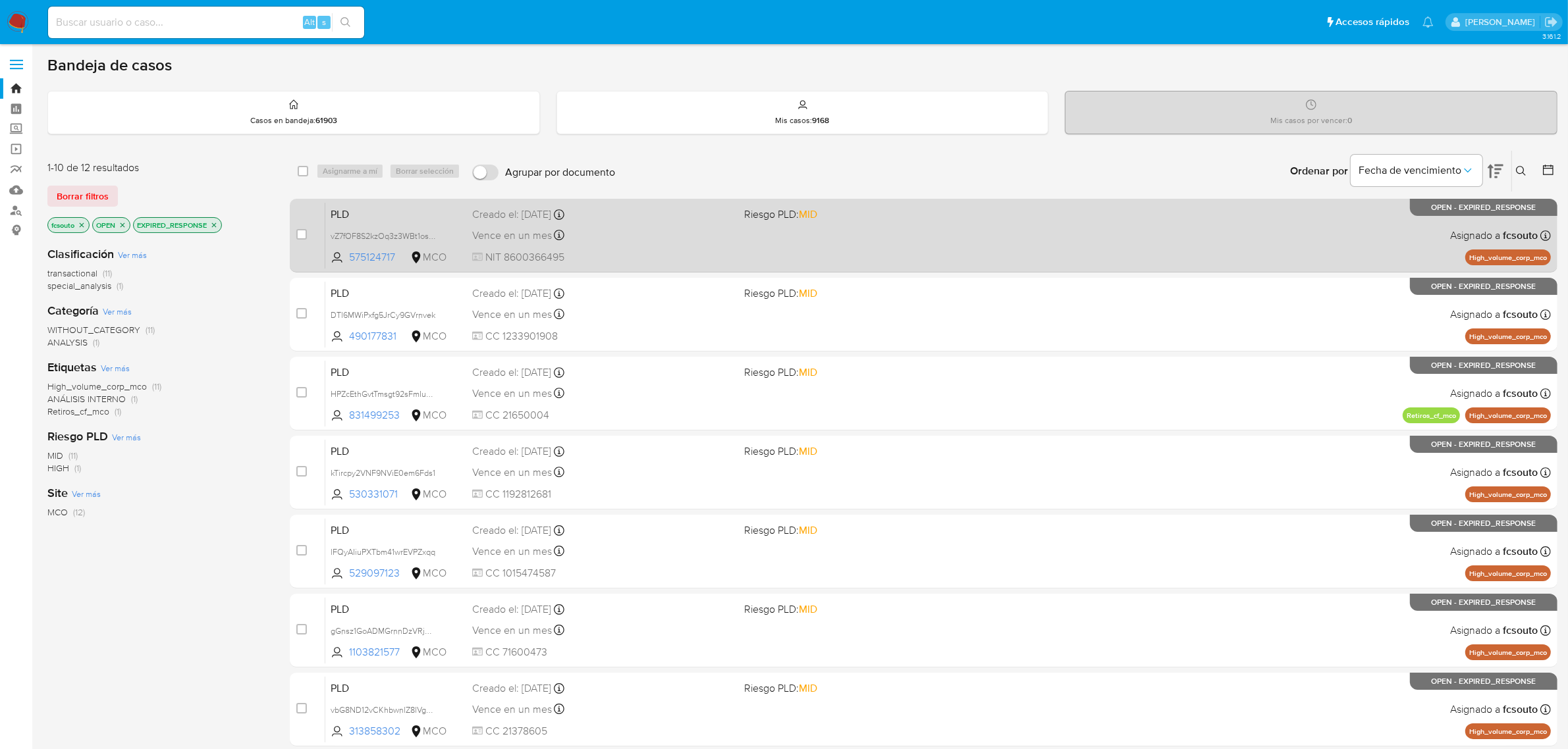
click at [624, 246] on div "PLD vZ7fOF8S2kzOq3z3WBt1osRx 575124717 MCO Riesgo PLD: MID Creado el: 12/08/202…" at bounding box center [938, 235] width 1226 height 66
click at [302, 234] on input "checkbox" at bounding box center [302, 234] width 11 height 11
checkbox input "true"
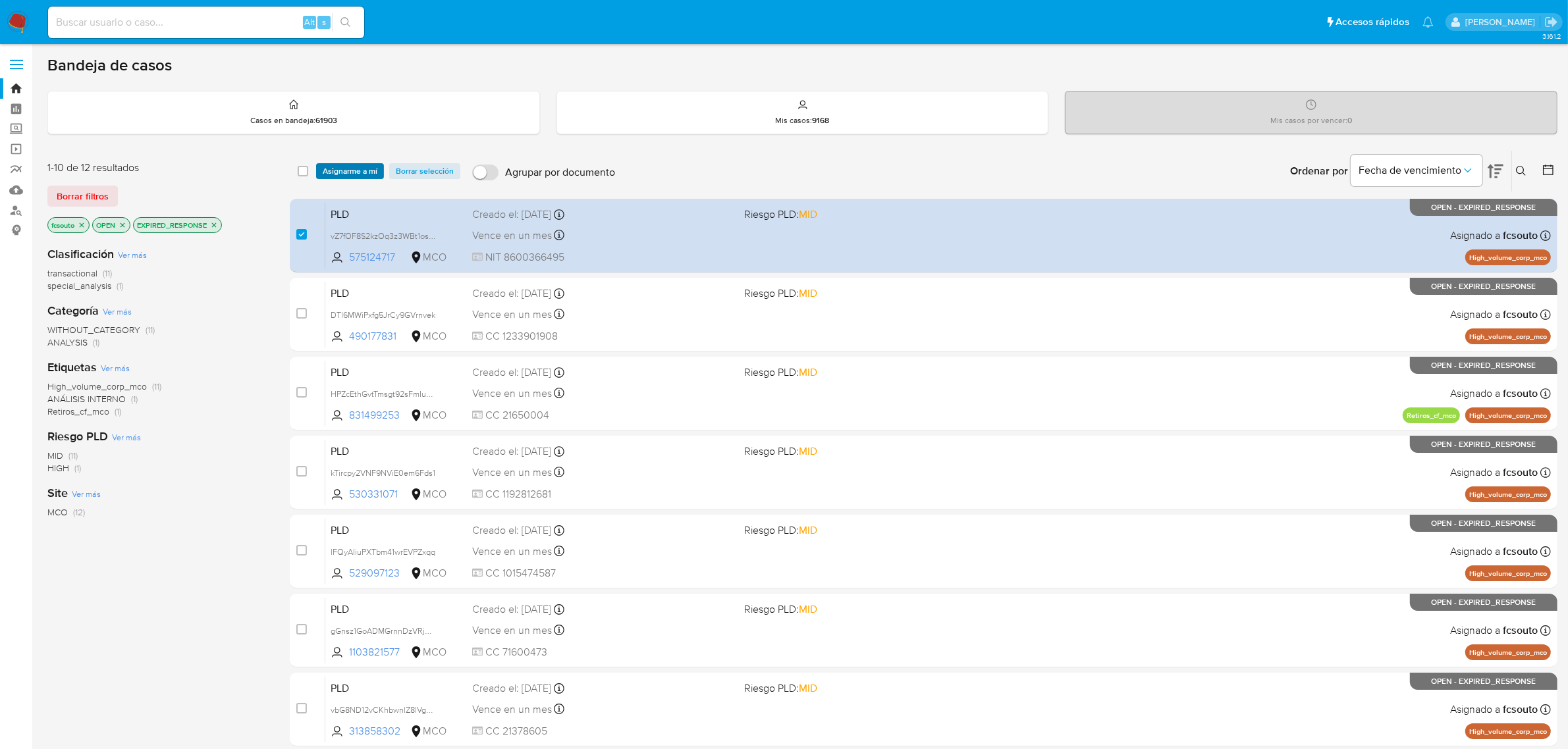
click at [330, 169] on span "Asignarme a mí" at bounding box center [349, 171] width 55 height 13
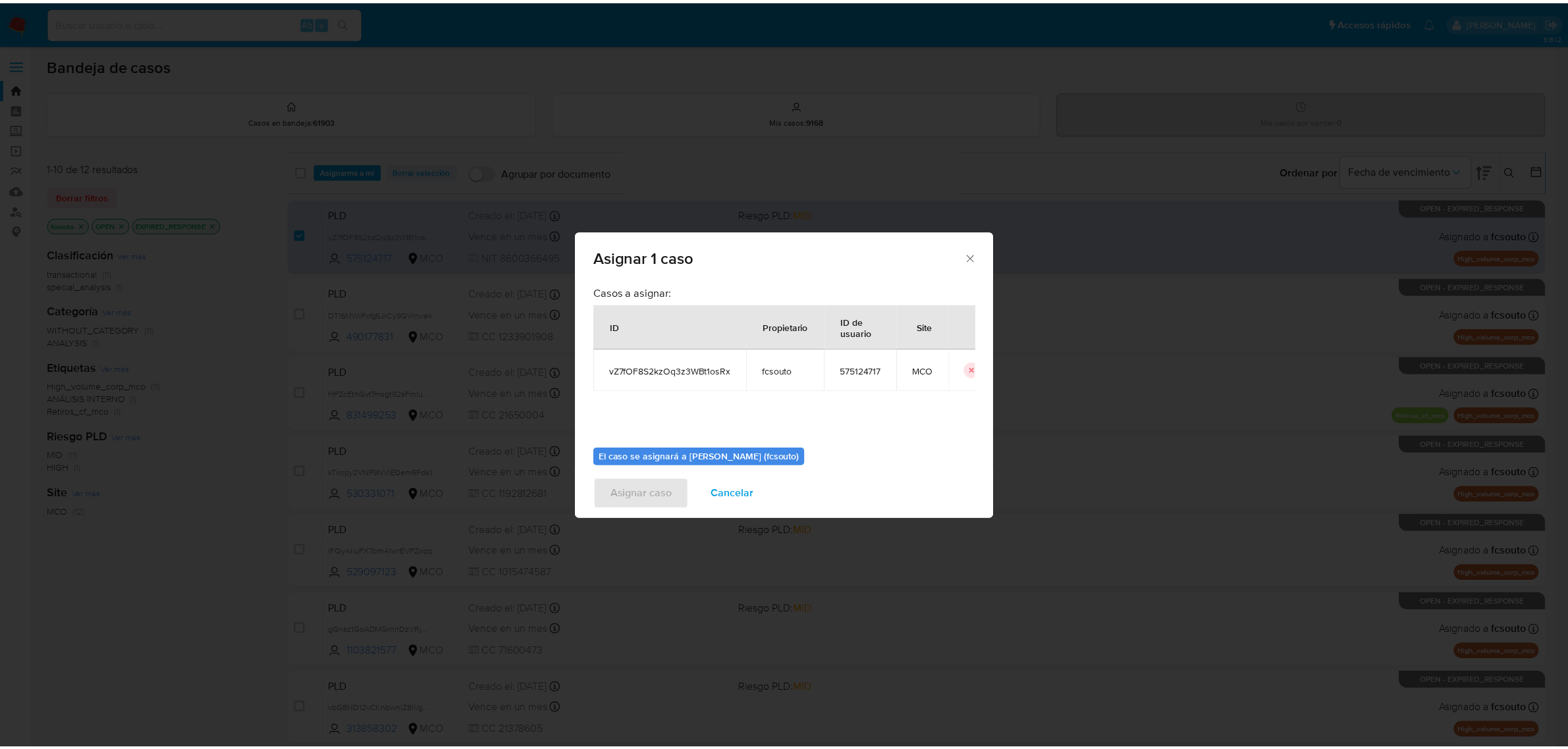
scroll to position [67, 0]
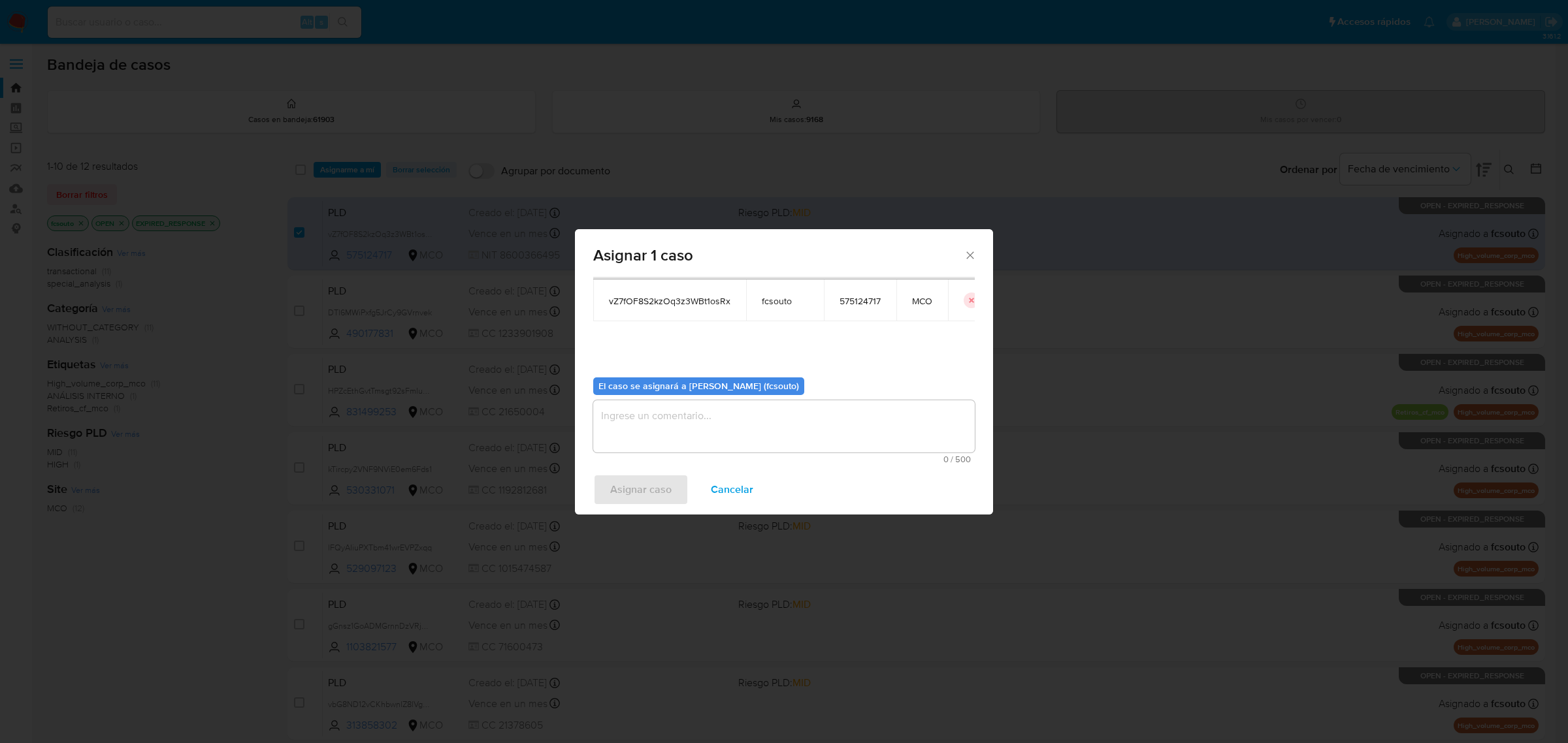
click at [752, 426] on textarea "assign-modal" at bounding box center [784, 426] width 382 height 52
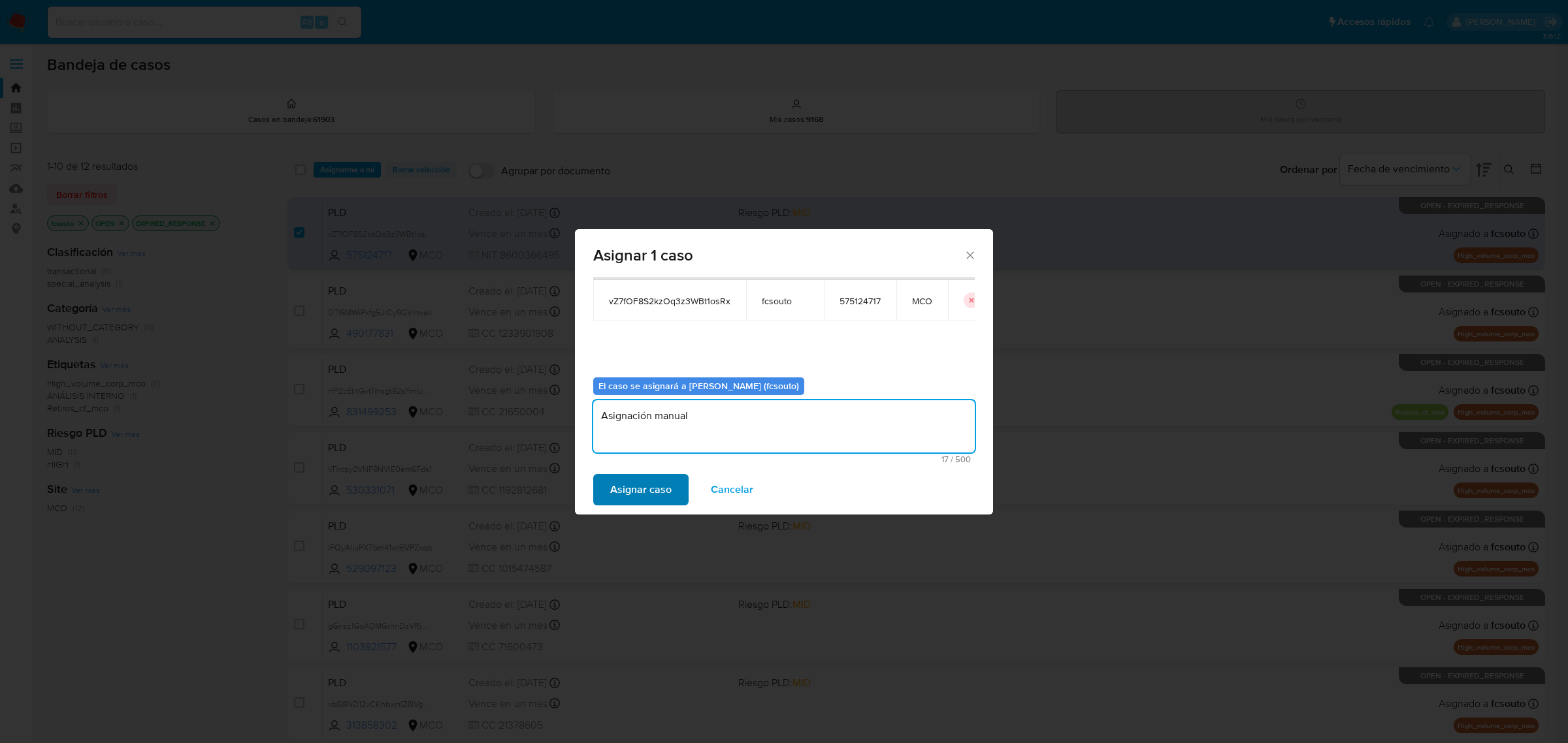
type textarea "Asignación manual"
click at [648, 489] on span "Asignar caso" at bounding box center [641, 489] width 61 height 29
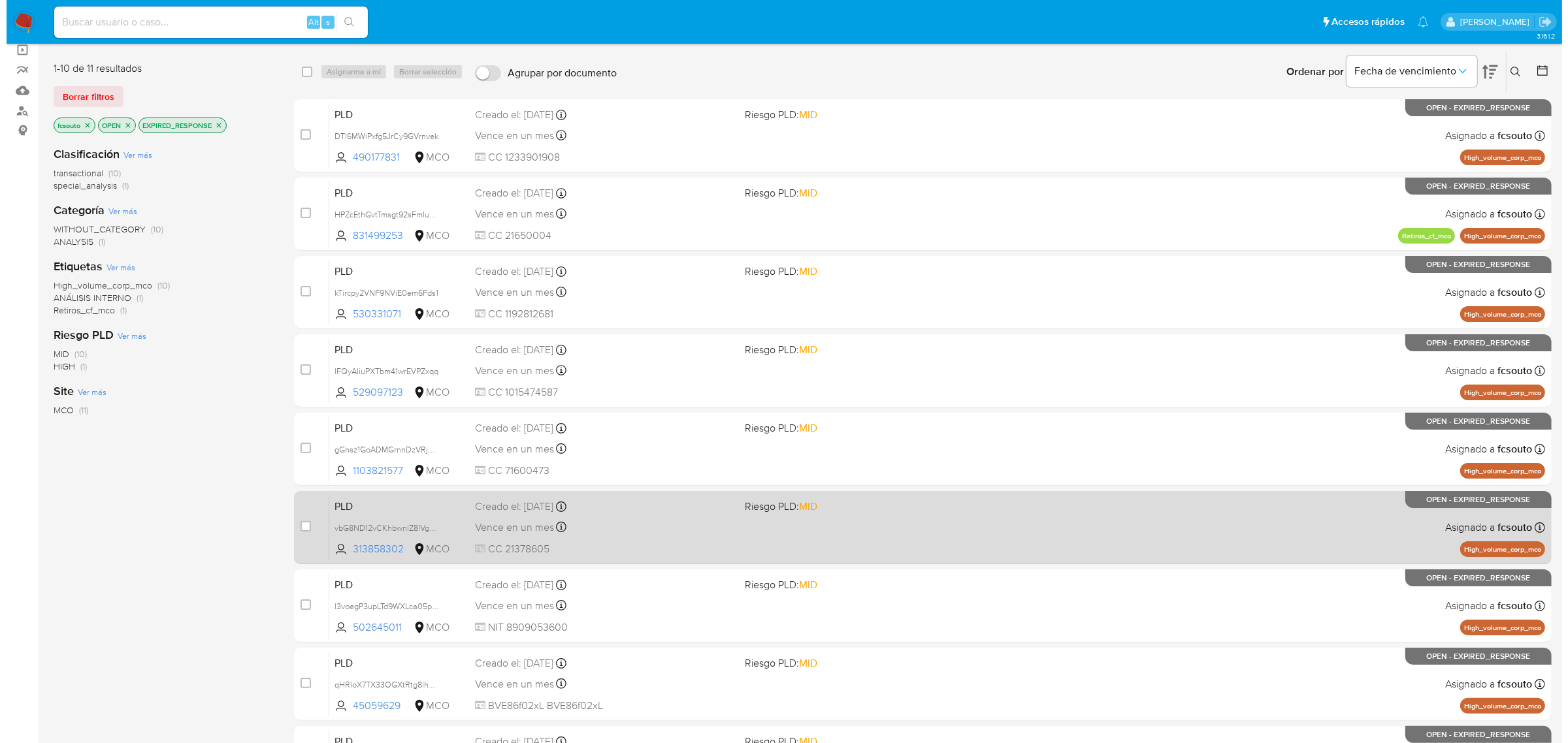
scroll to position [0, 0]
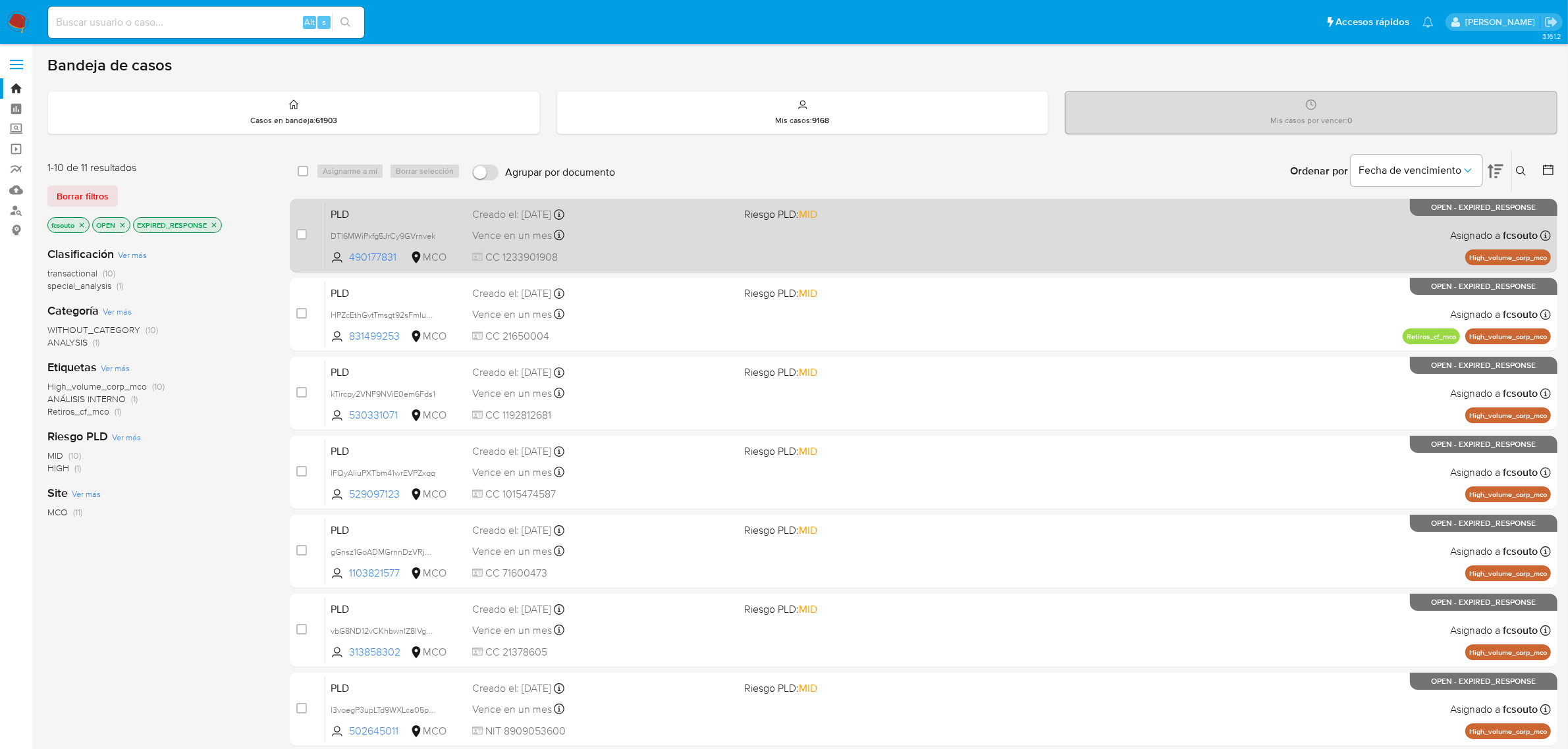
click at [869, 248] on div "PLD DTl6MWiPxfg5JrCy9GVrnvek 490177831 MCO Riesgo PLD: MID Creado el: 12/08/202…" at bounding box center [938, 235] width 1226 height 66
click at [300, 237] on input "checkbox" at bounding box center [302, 234] width 11 height 11
checkbox input "true"
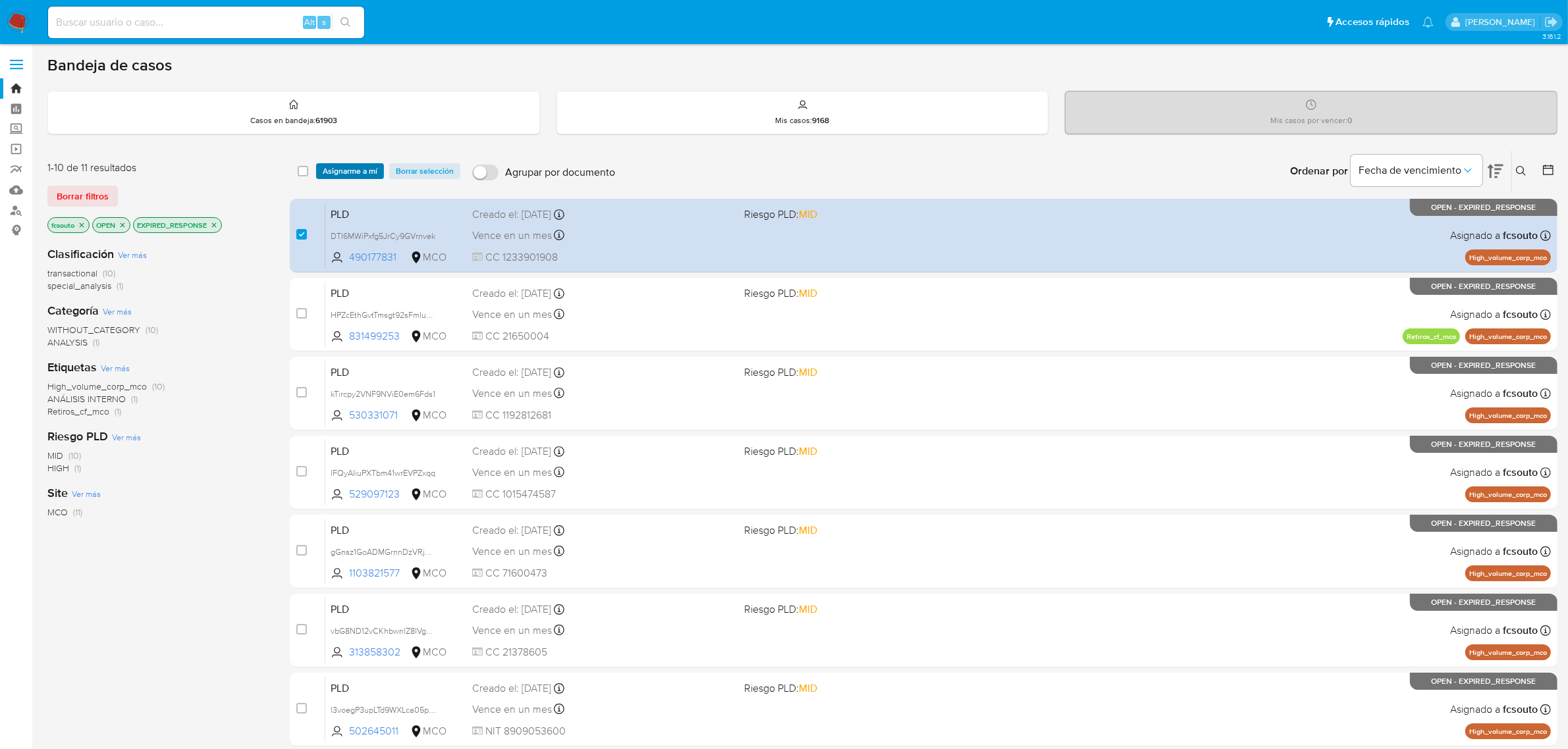
click at [363, 176] on span "Asignarme a mí" at bounding box center [349, 171] width 55 height 13
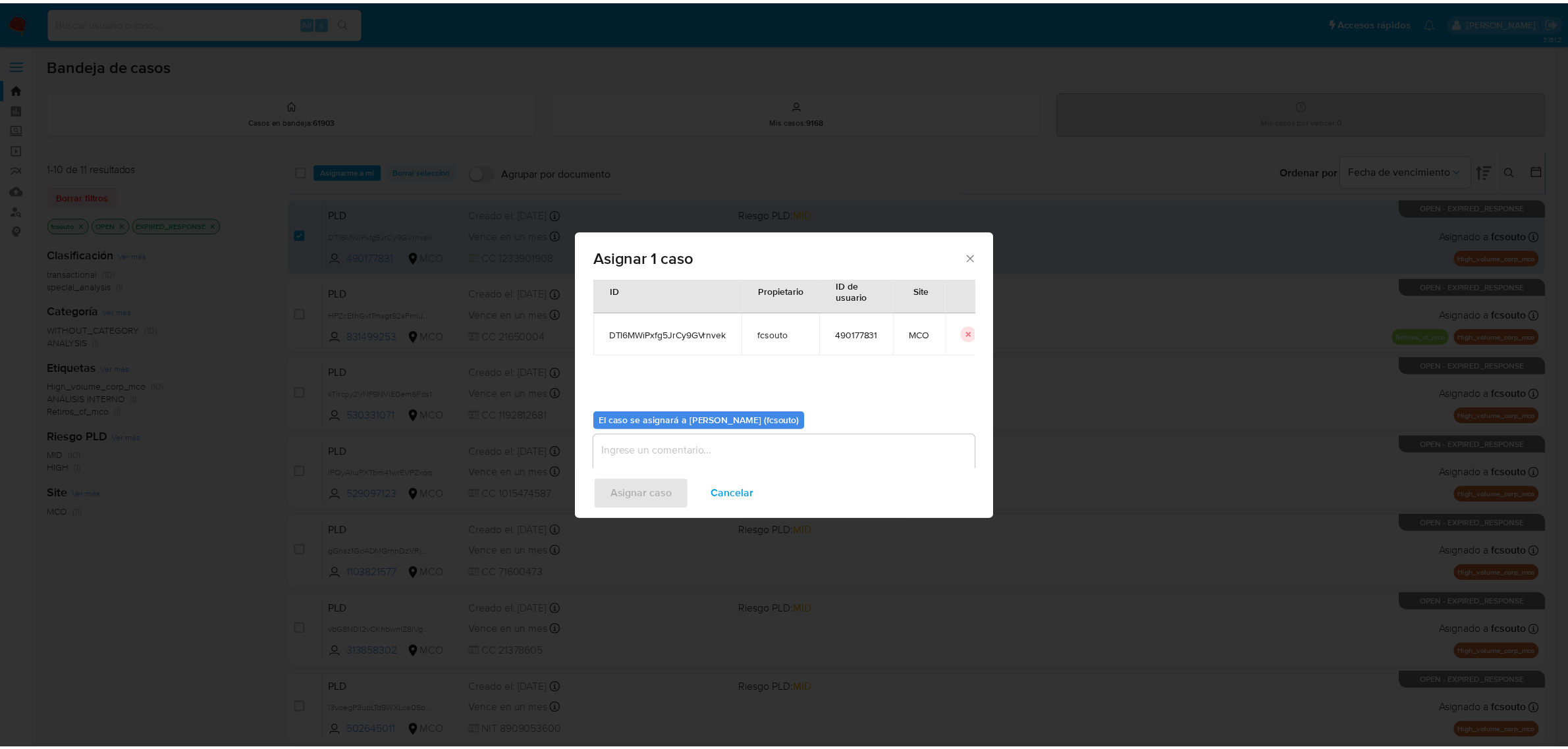
scroll to position [67, 0]
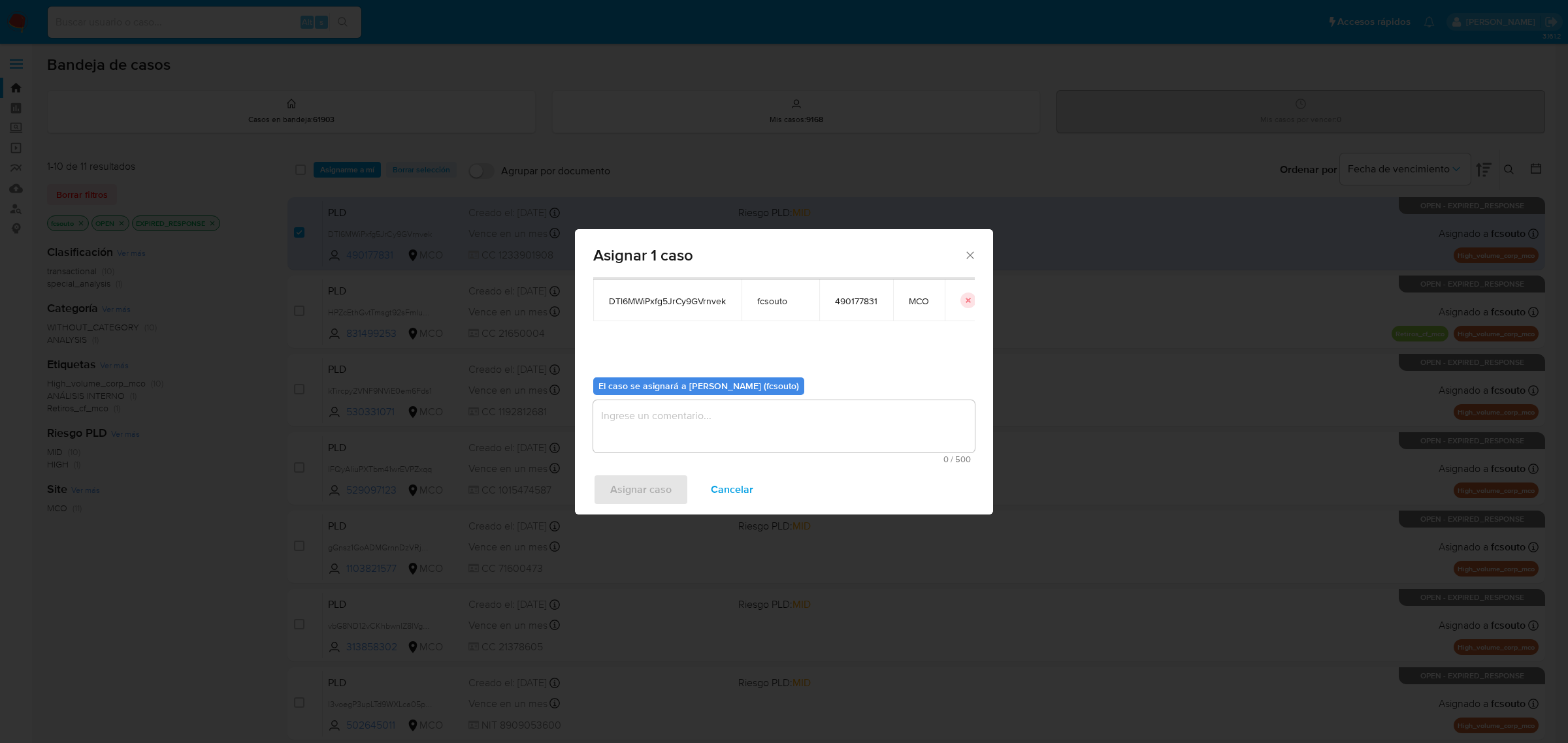
click at [770, 441] on textarea "assign-modal" at bounding box center [784, 426] width 382 height 52
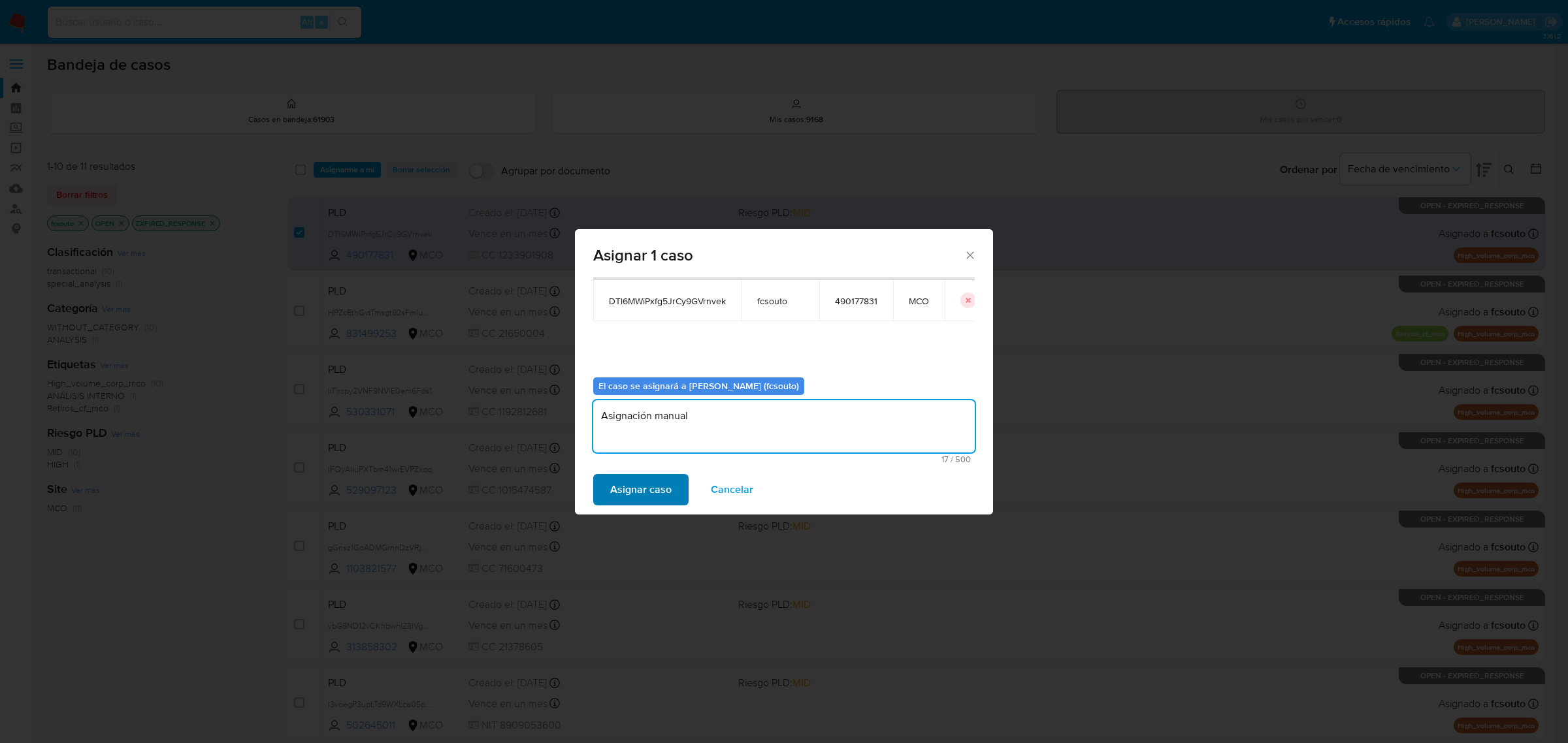
type textarea "Asignación manual"
click at [631, 483] on span "Asignar caso" at bounding box center [641, 489] width 61 height 29
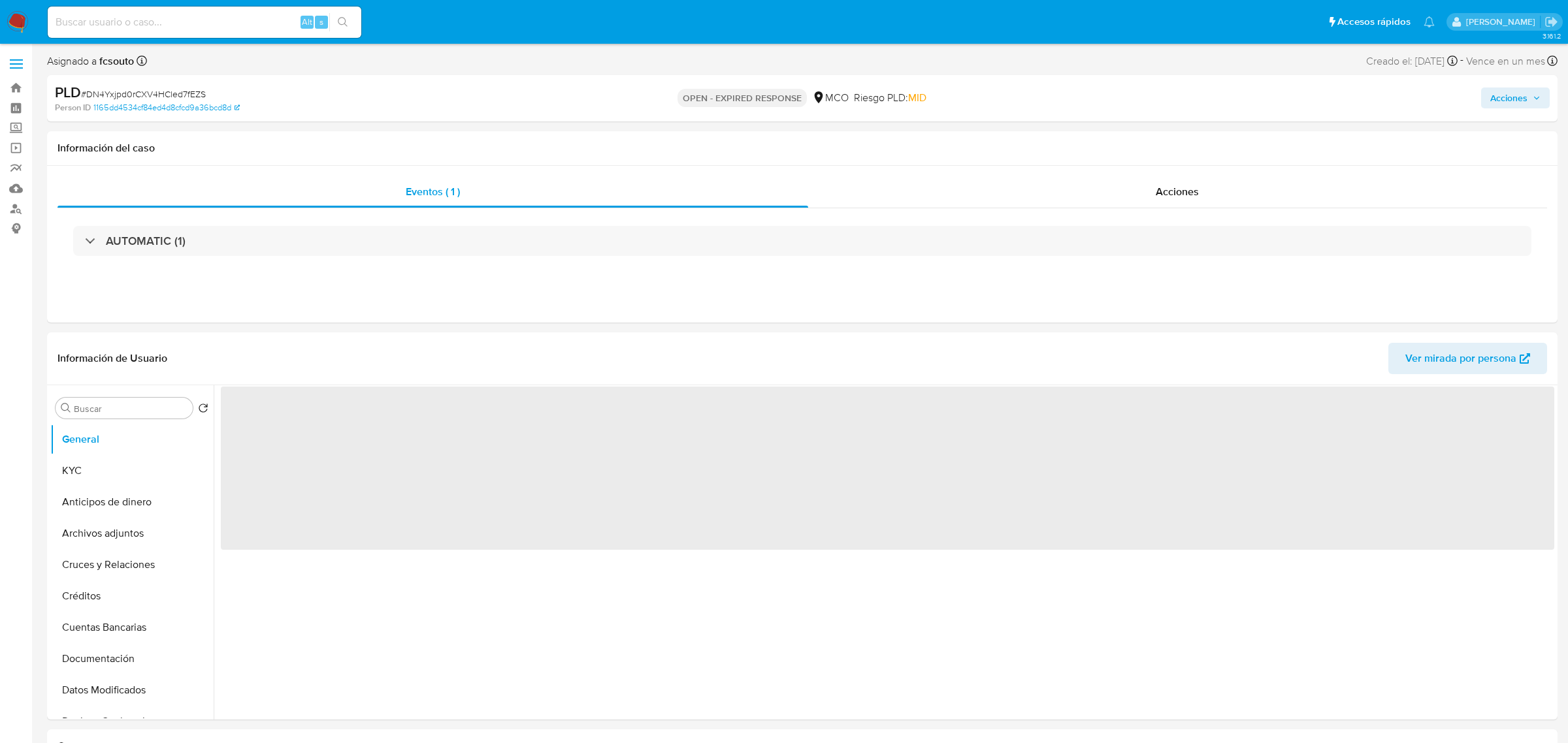
select select "10"
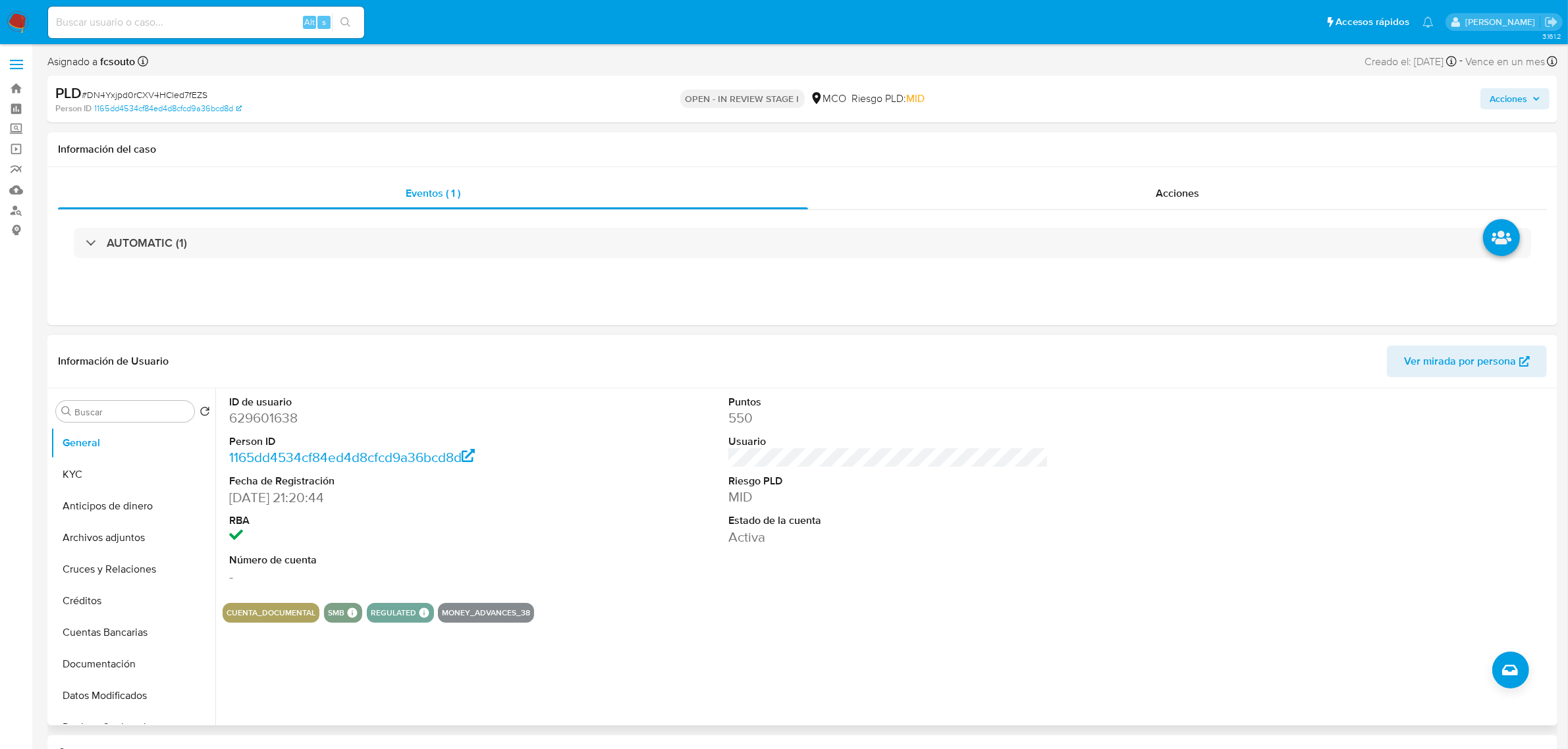
click at [277, 419] on dd "629601638" at bounding box center [389, 418] width 321 height 19
copy dd "629601638"
click at [258, 419] on dd "629601638" at bounding box center [389, 418] width 321 height 19
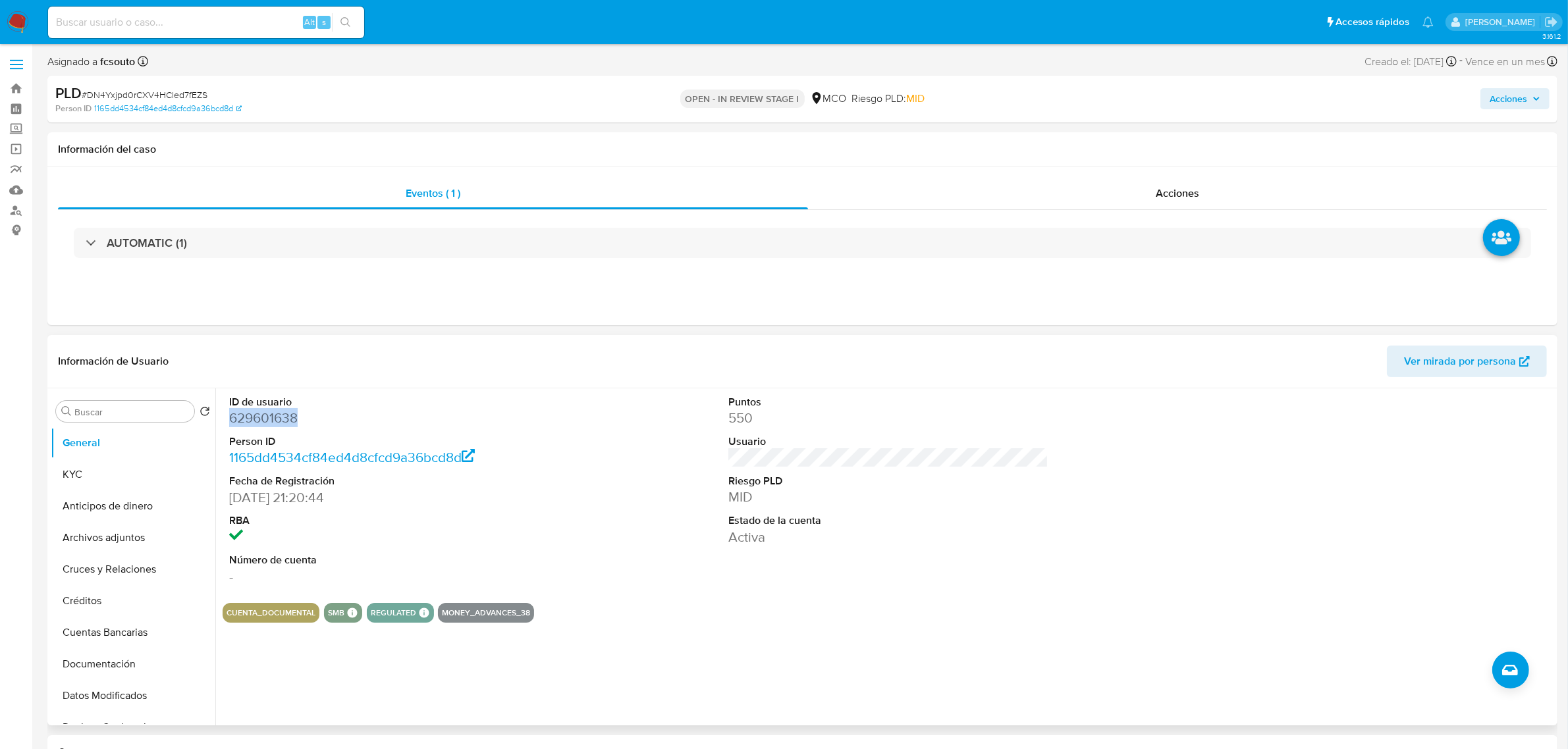
click at [280, 418] on dd "629601638" at bounding box center [389, 418] width 321 height 19
click at [272, 419] on dd "629601638" at bounding box center [389, 418] width 321 height 19
click at [551, 445] on div "ID de usuario 629601638 Person ID 1165dd4534cf84ed4d8cfcd9a36bcd8d Fecha de Reg…" at bounding box center [389, 491] width 333 height 204
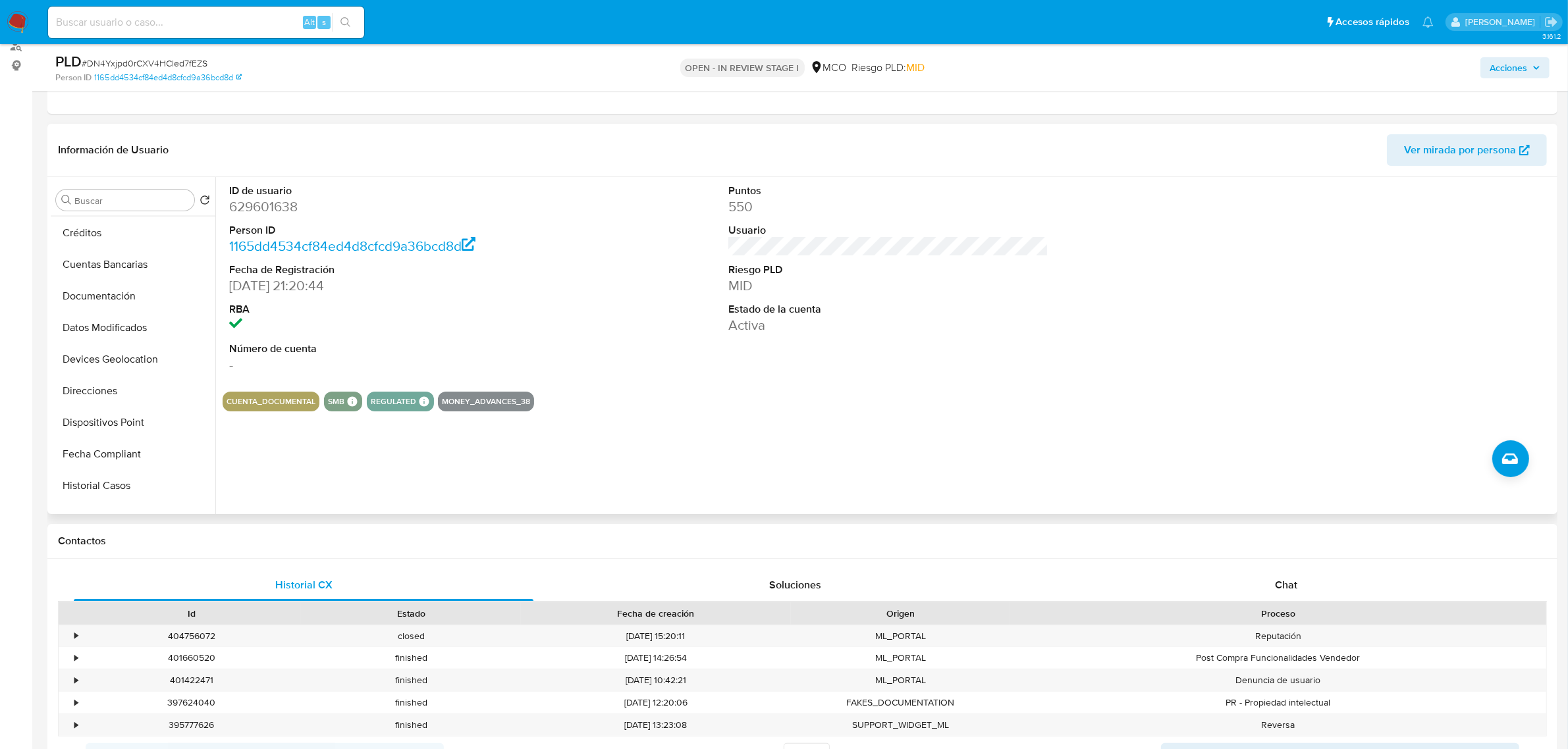
scroll to position [165, 0]
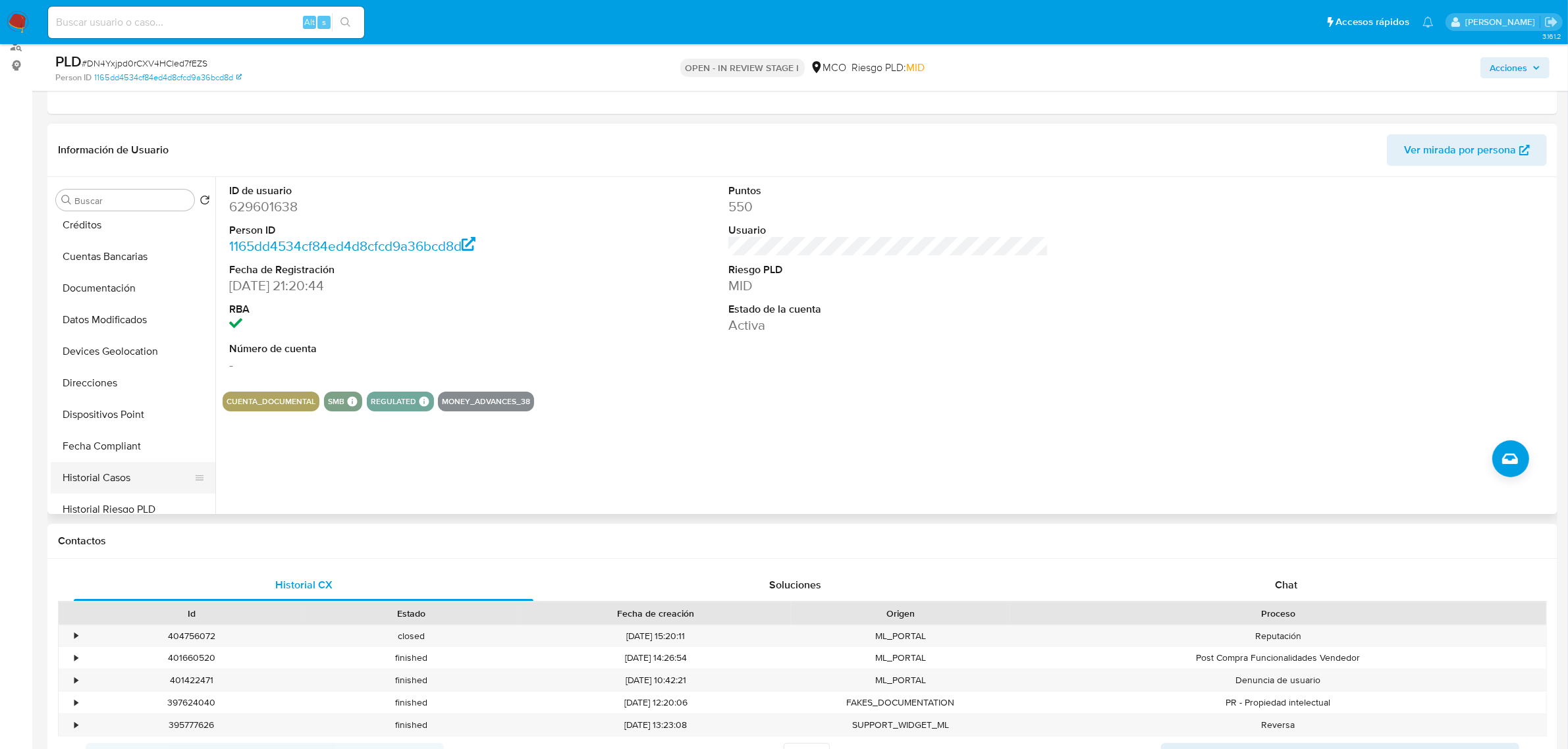
click at [126, 468] on button "Historial Casos" at bounding box center [127, 478] width 154 height 32
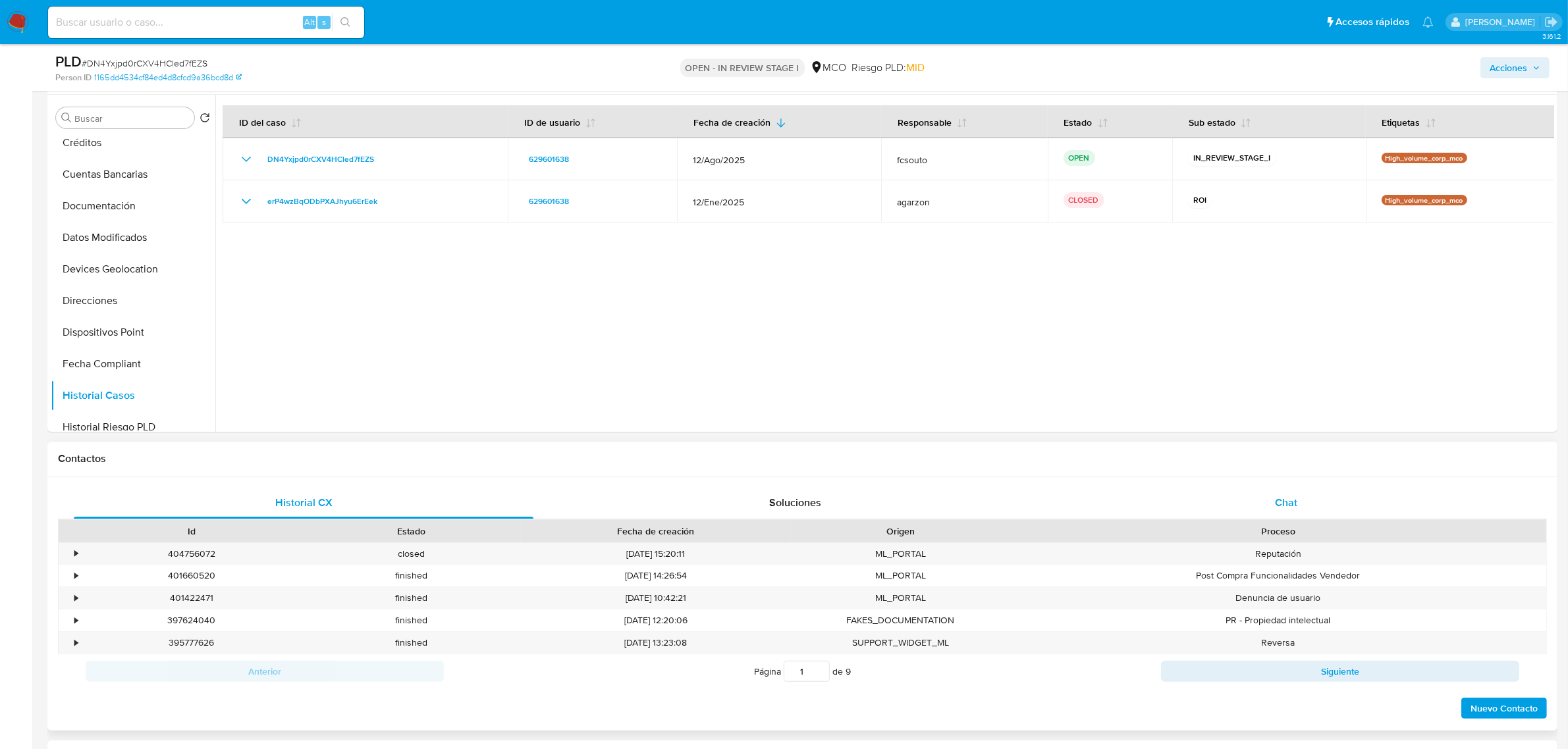
click at [1334, 501] on div "Chat" at bounding box center [1286, 503] width 459 height 32
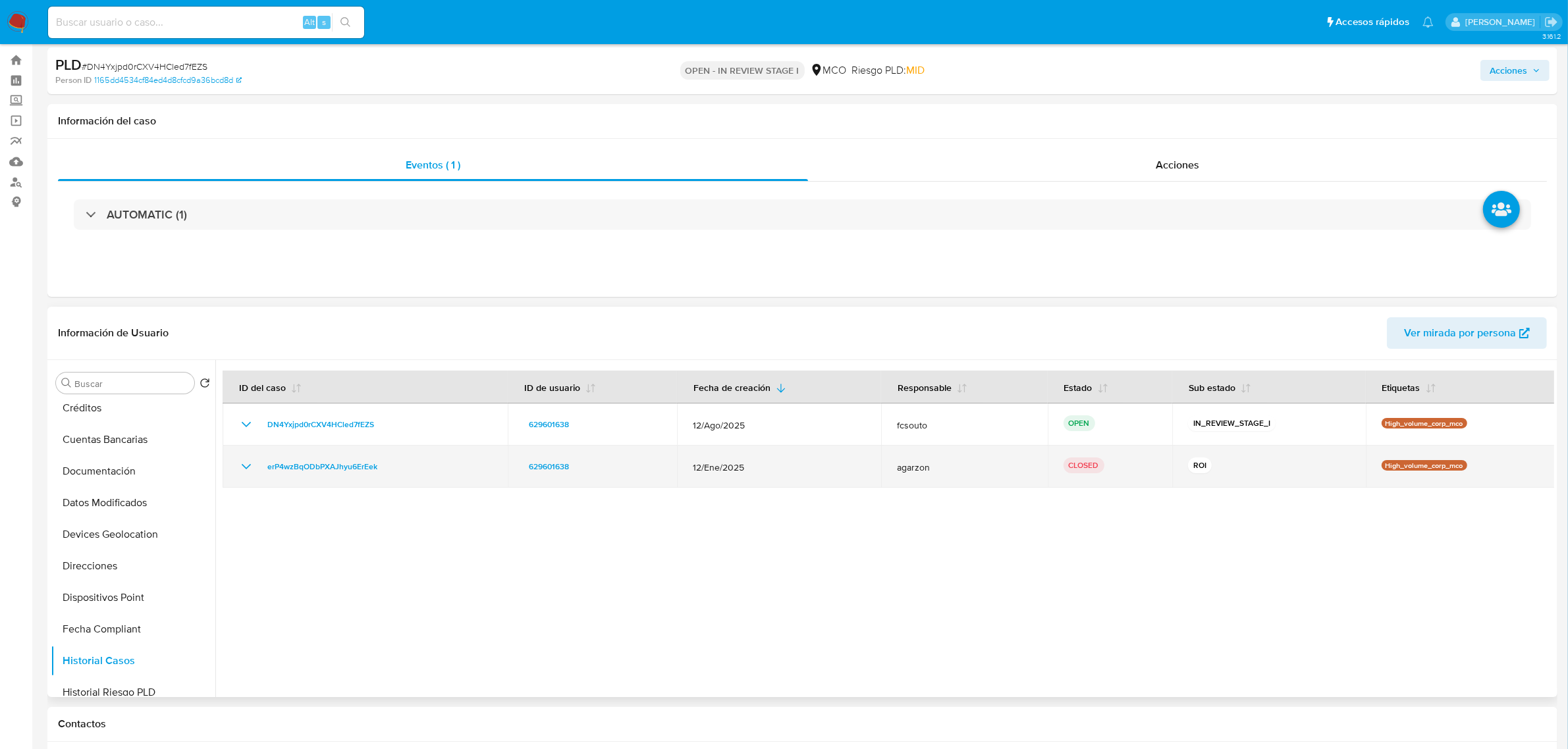
scroll to position [0, 0]
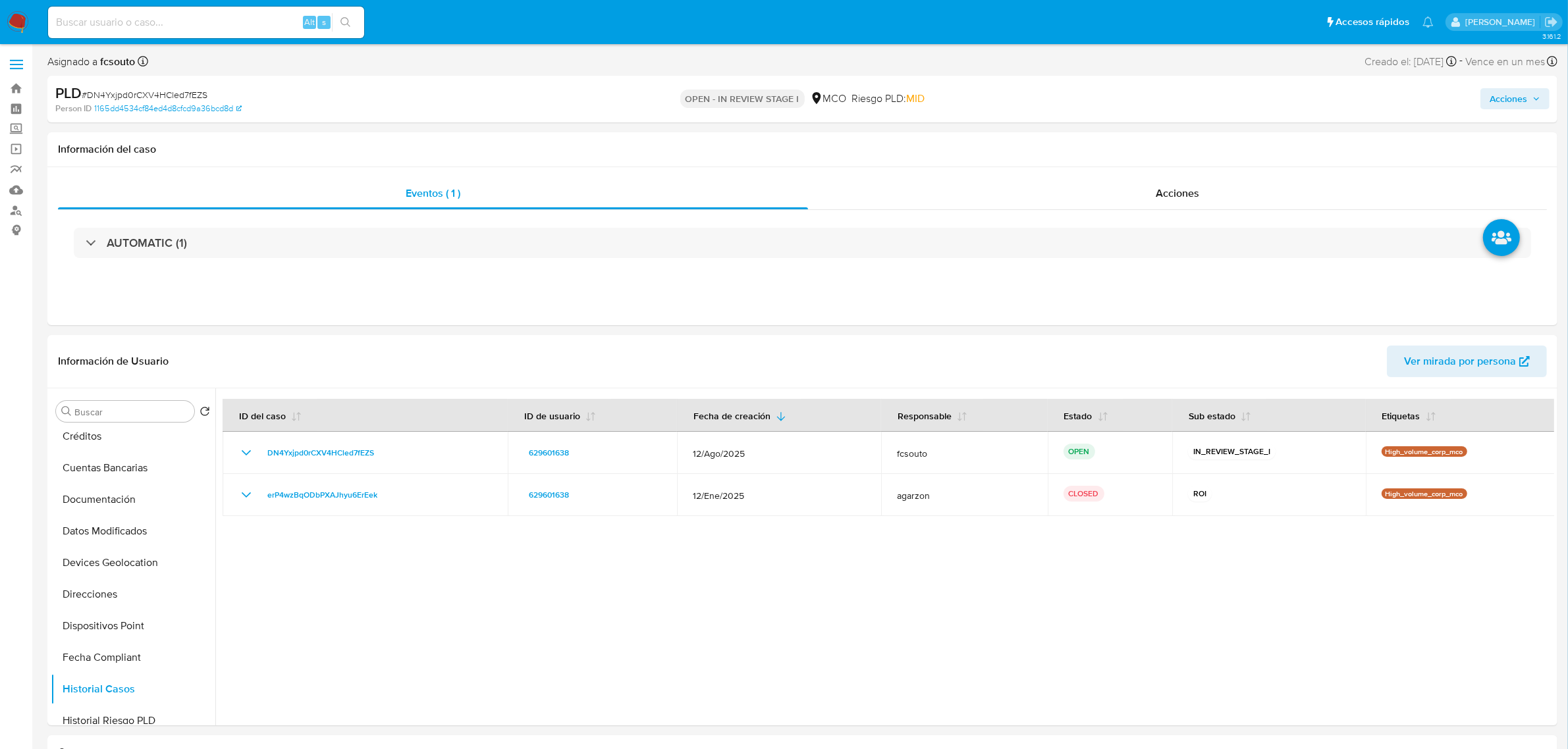
drag, startPoint x: 1516, startPoint y: 95, endPoint x: 1468, endPoint y: 111, distance: 50.6
click at [1507, 100] on span "Acciones" at bounding box center [1508, 98] width 38 height 21
click at [1496, 314] on span "Enviar" at bounding box center [1501, 310] width 26 height 19
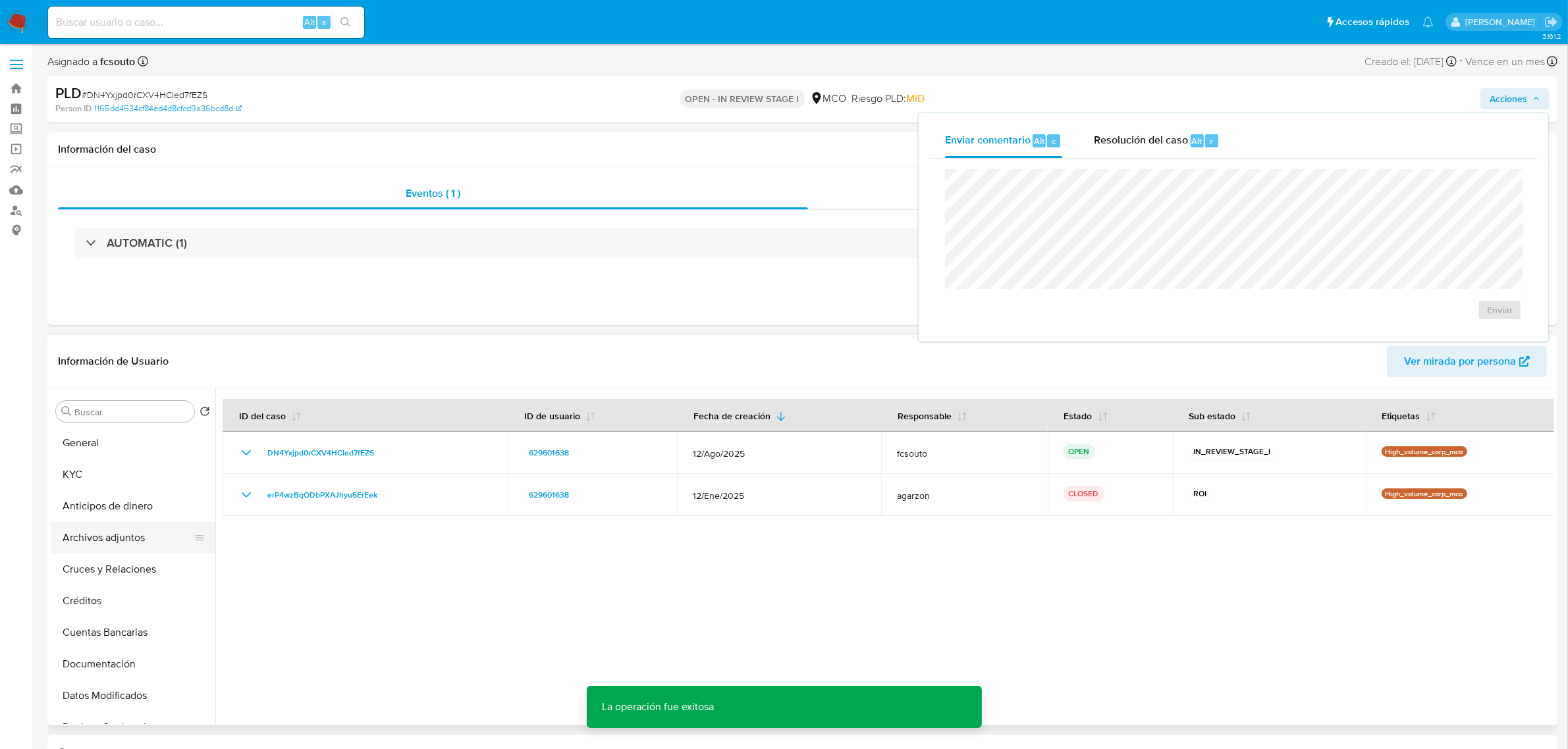
click at [103, 538] on button "Archivos adjuntos" at bounding box center [127, 538] width 154 height 32
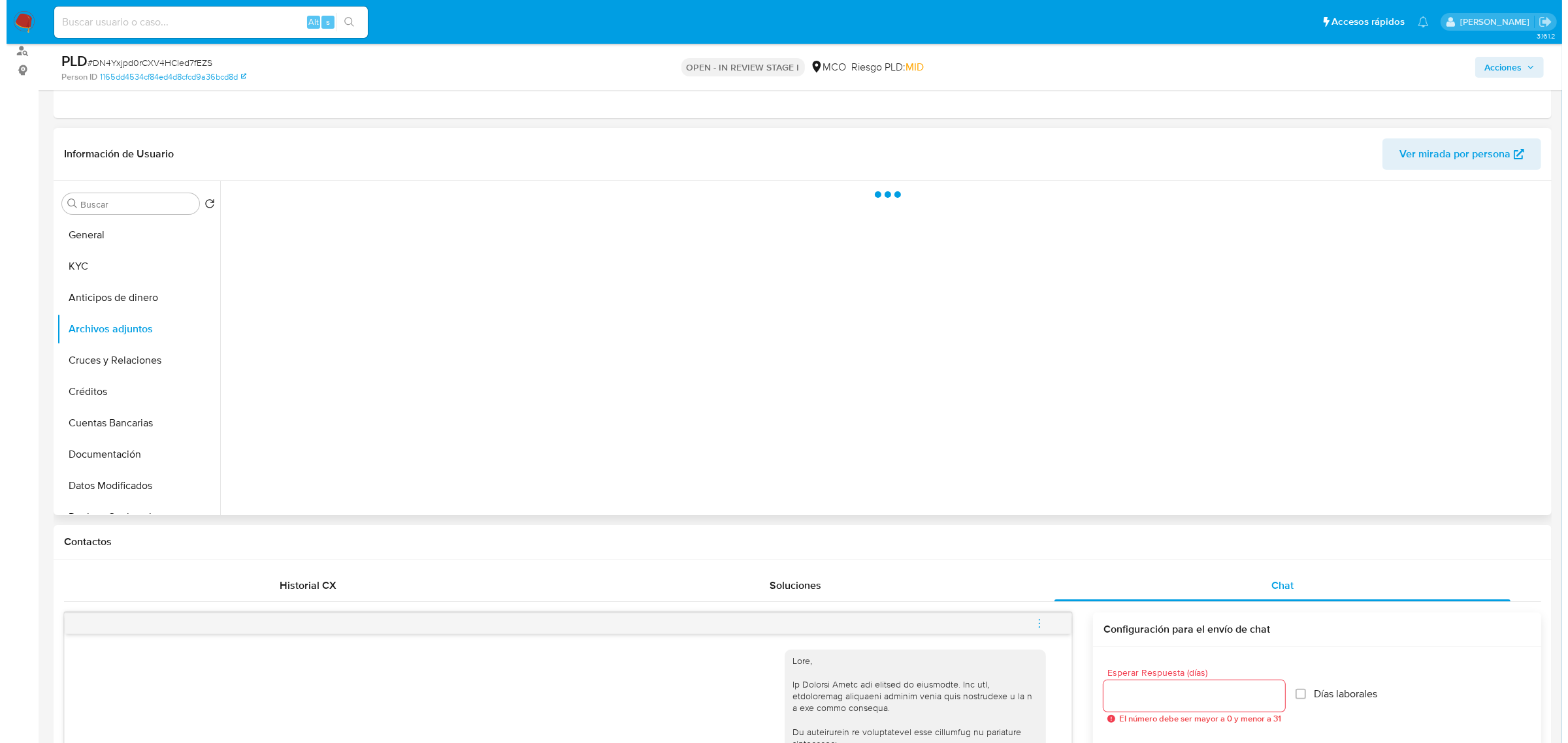
scroll to position [163, 0]
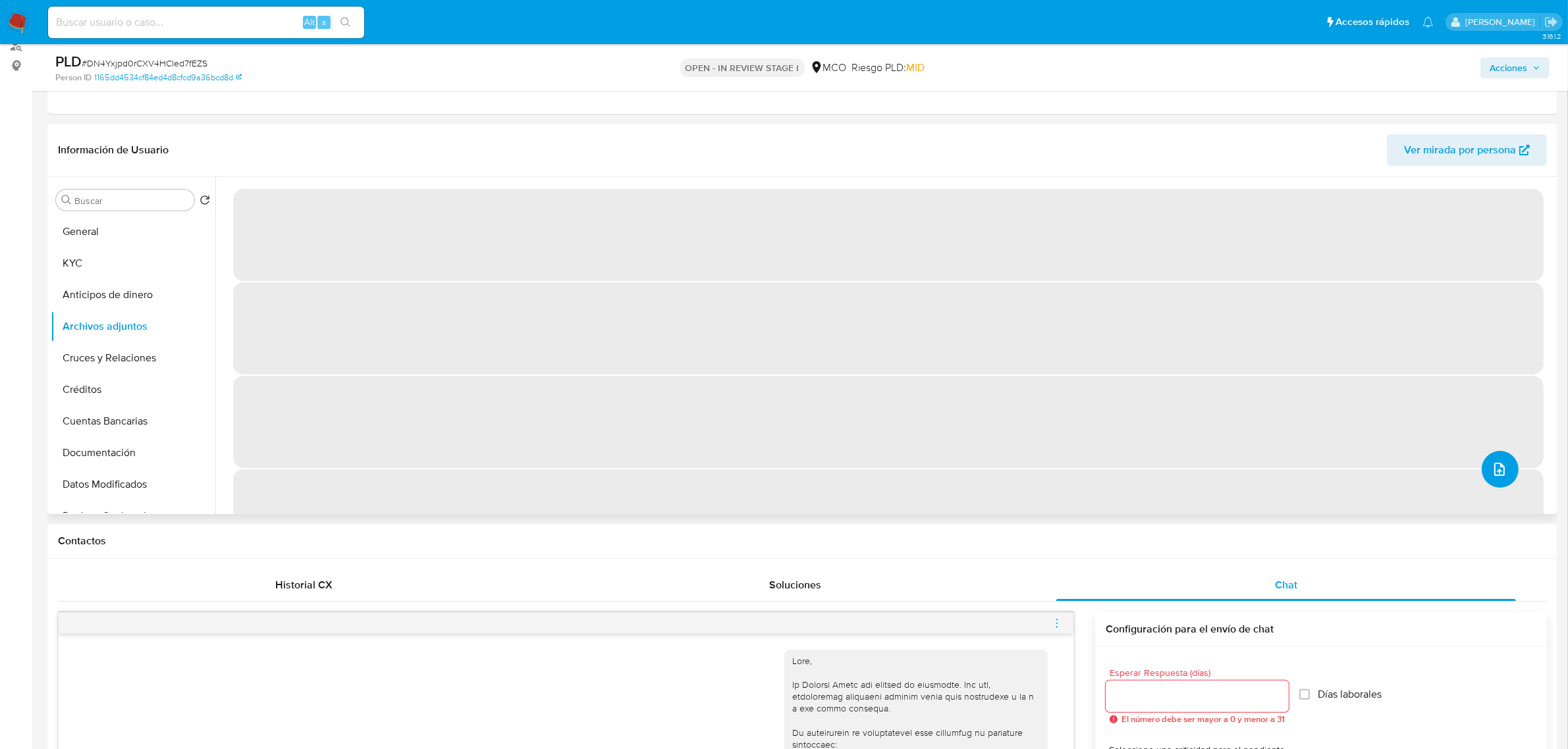
click at [1484, 479] on button "upload-file" at bounding box center [1500, 469] width 37 height 37
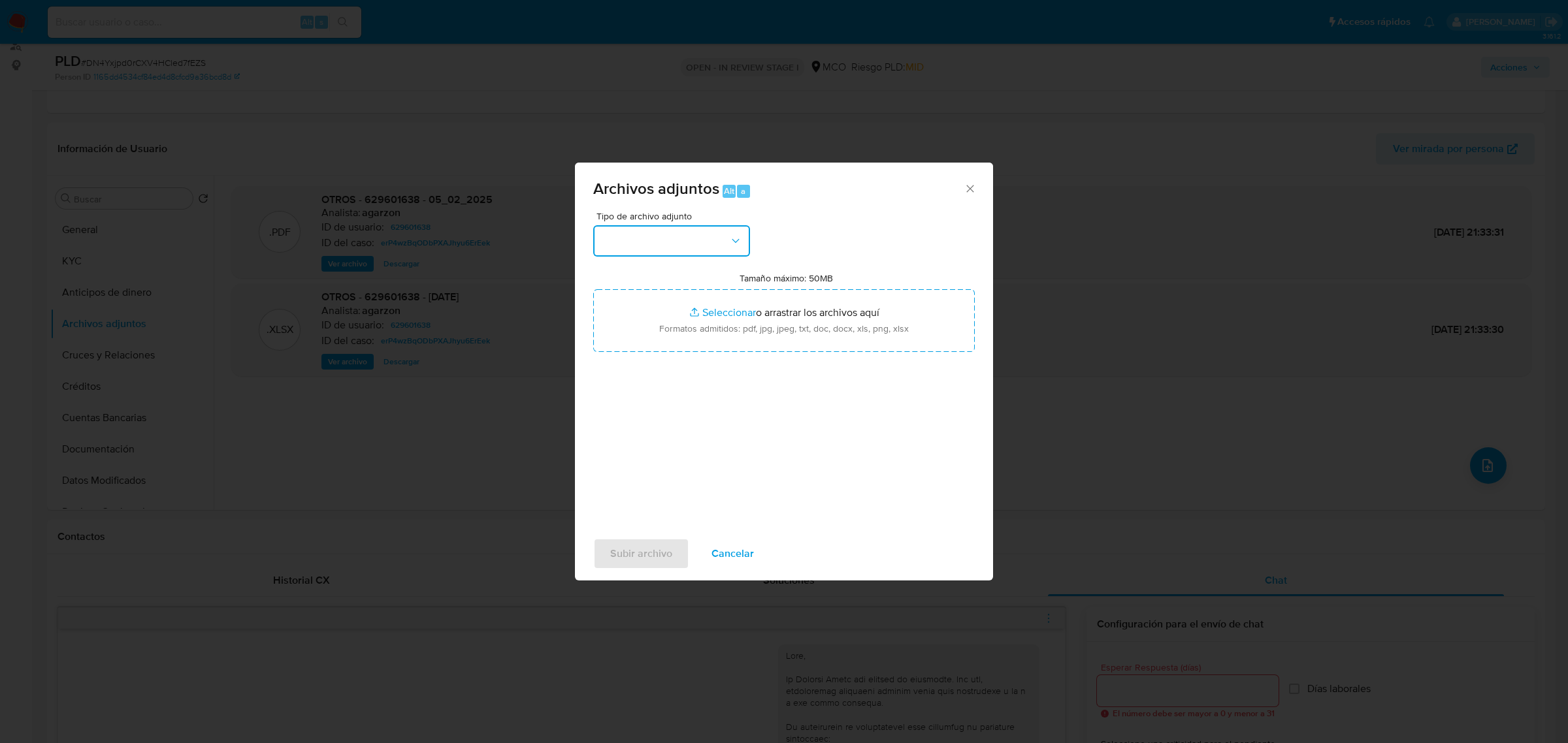
click at [708, 250] on button "button" at bounding box center [671, 241] width 157 height 31
click at [669, 339] on div "OTROS" at bounding box center [667, 332] width 133 height 31
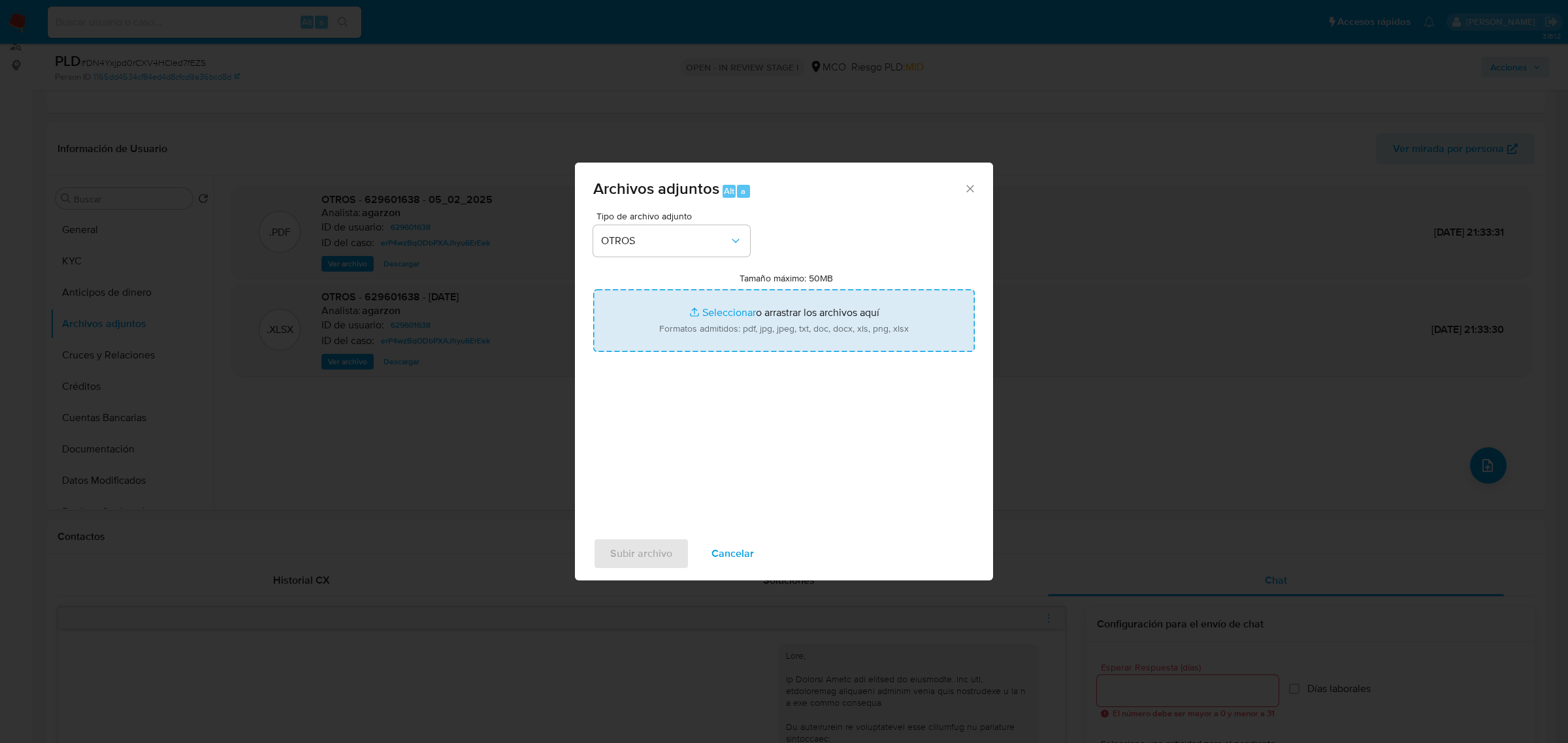
click at [795, 309] on input "Tamaño máximo: 50MB Seleccionar archivos" at bounding box center [784, 321] width 382 height 63
type input "C:\fakepath\629601638 - 7_10_2025.pdf"
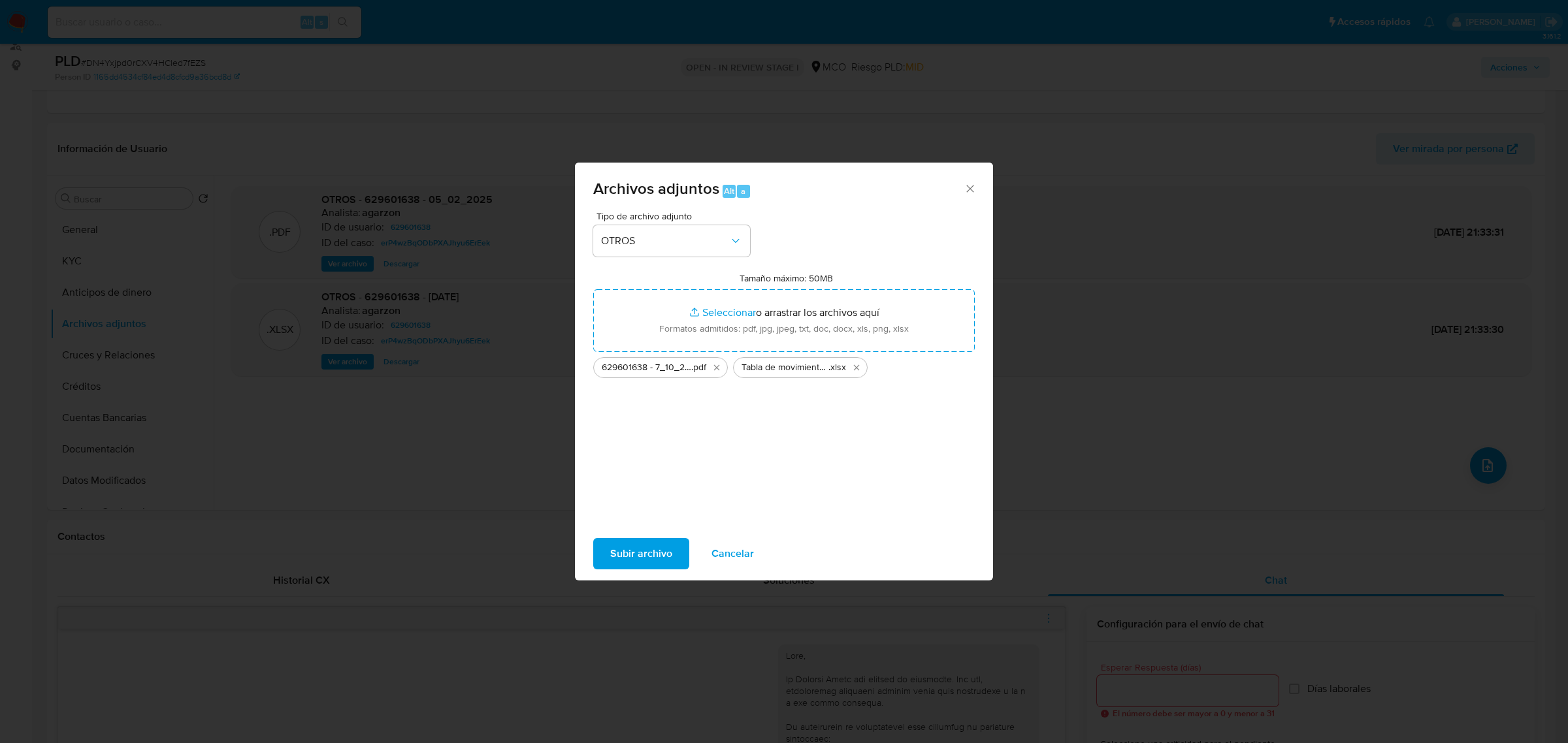
click at [654, 551] on span "Subir archivo" at bounding box center [641, 553] width 62 height 29
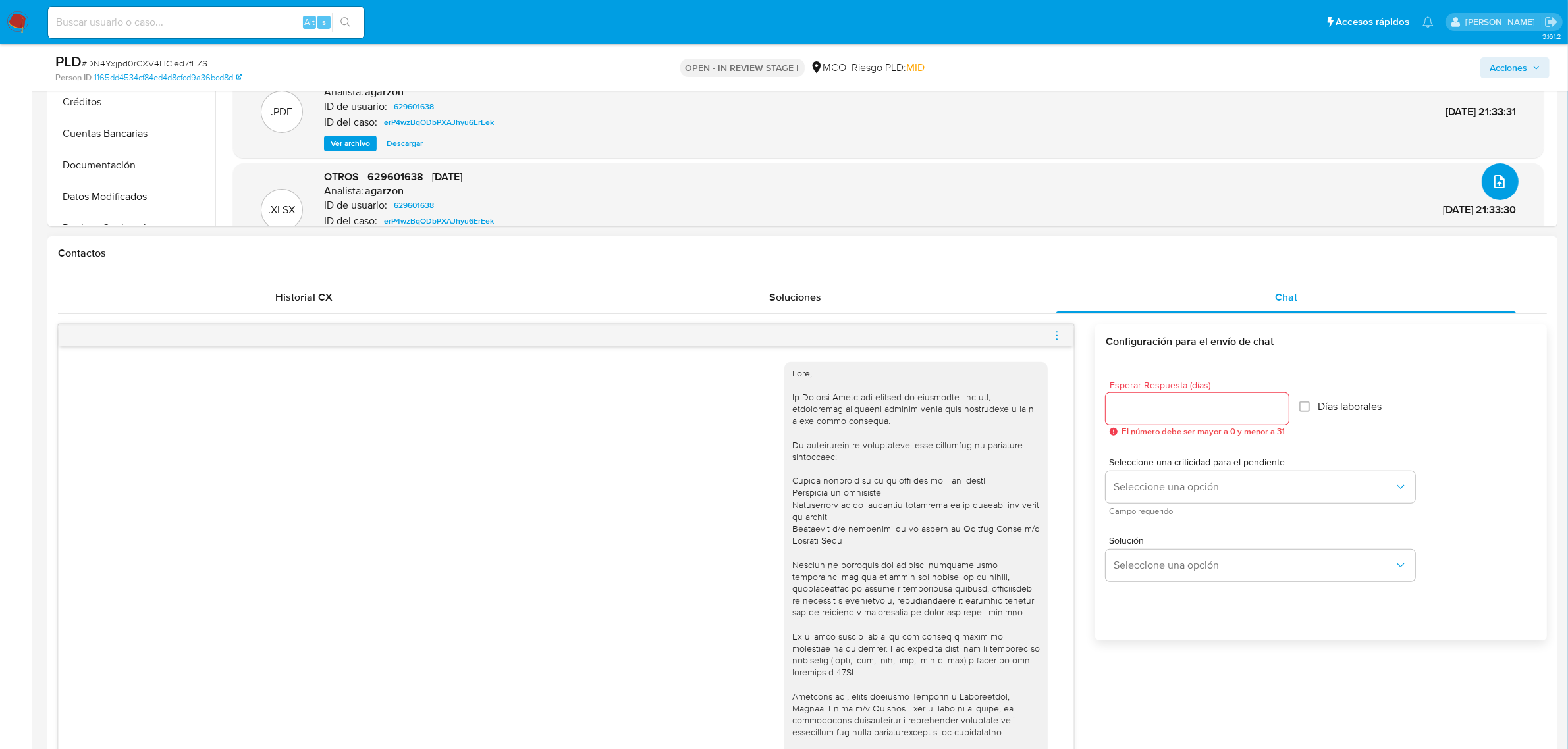
scroll to position [494, 0]
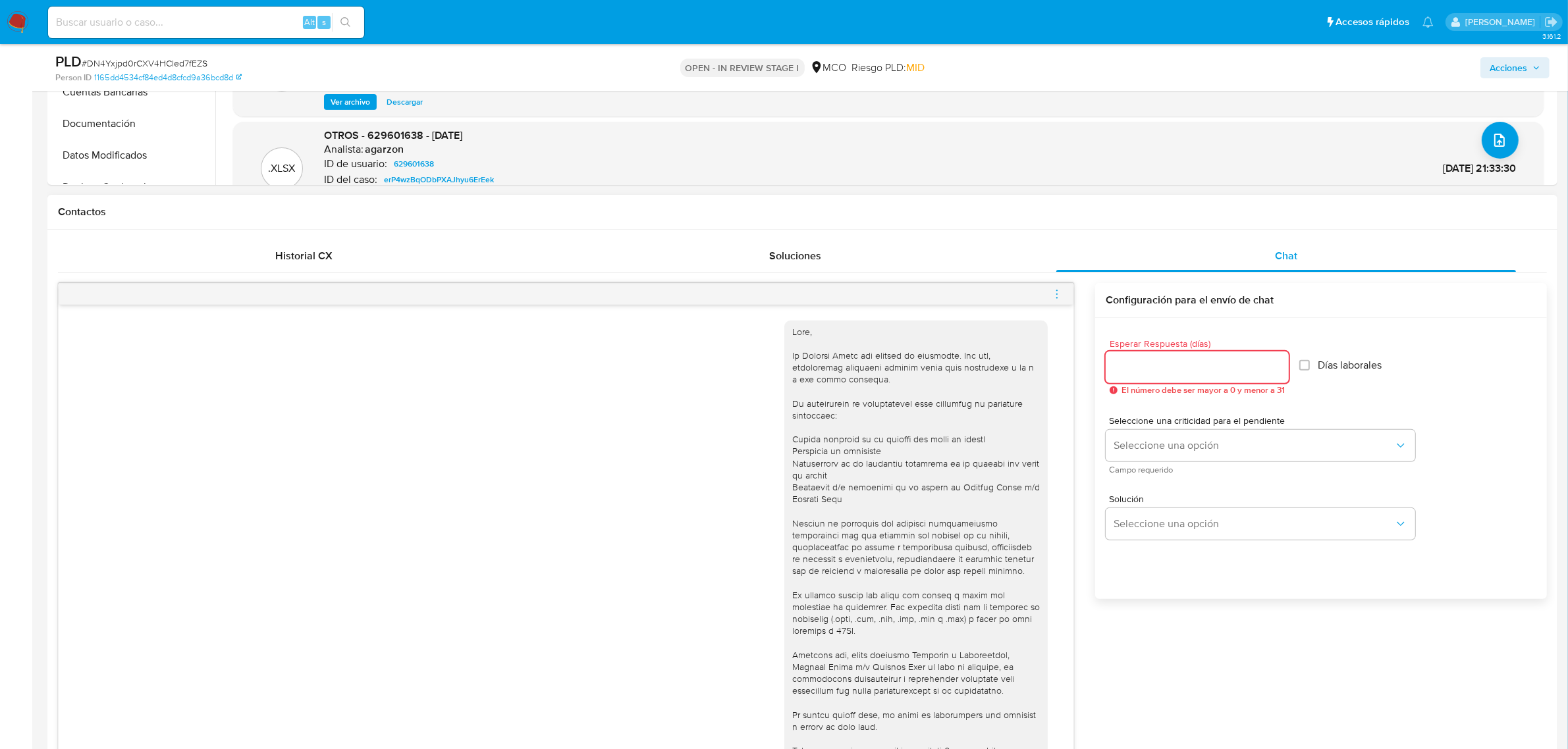
click at [1153, 373] on input "Esperar Respuesta (días)" at bounding box center [1197, 367] width 184 height 17
type input "3"
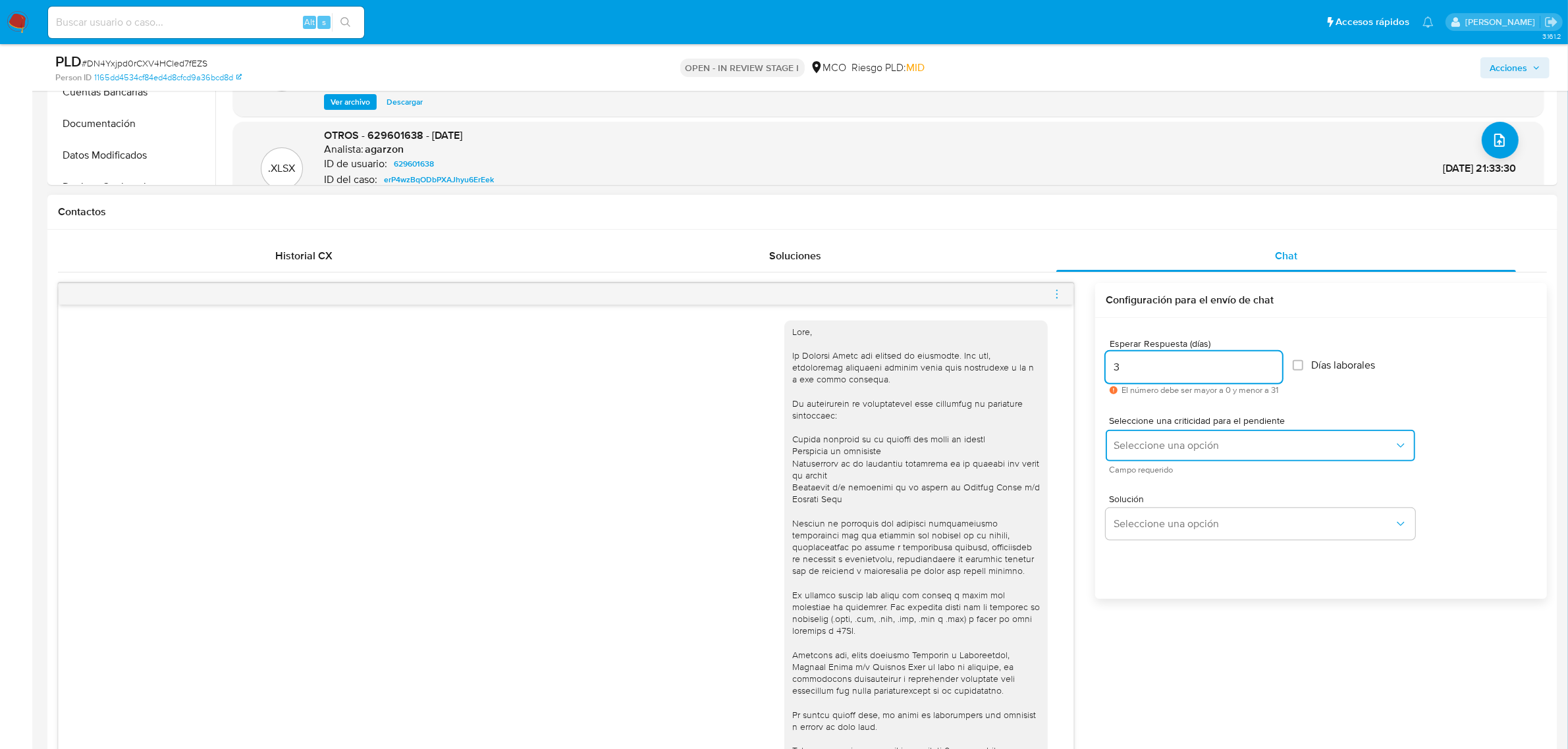
click at [1168, 439] on span "Seleccione una opción" at bounding box center [1253, 445] width 281 height 13
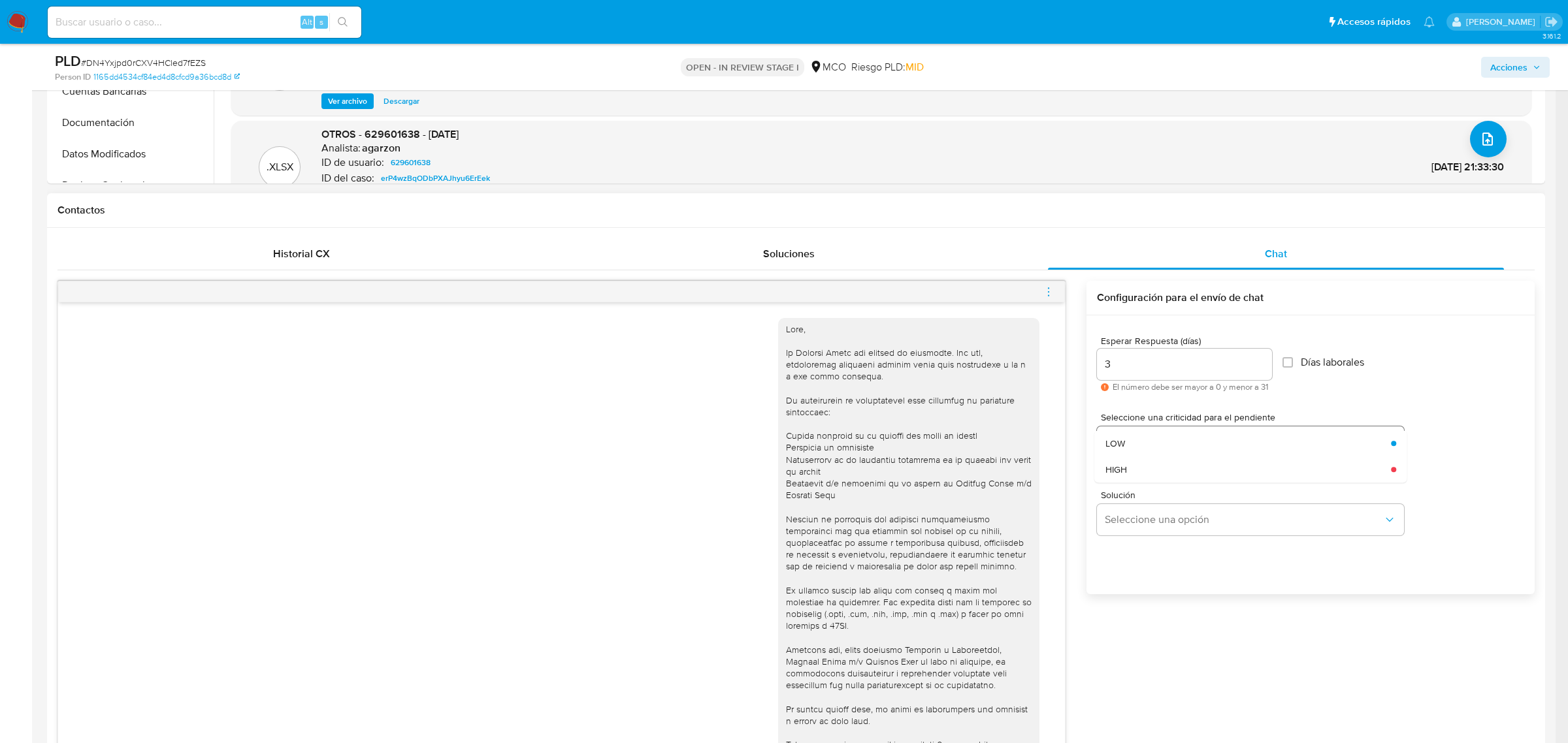
click at [1159, 436] on div "LOW" at bounding box center [1244, 443] width 279 height 27
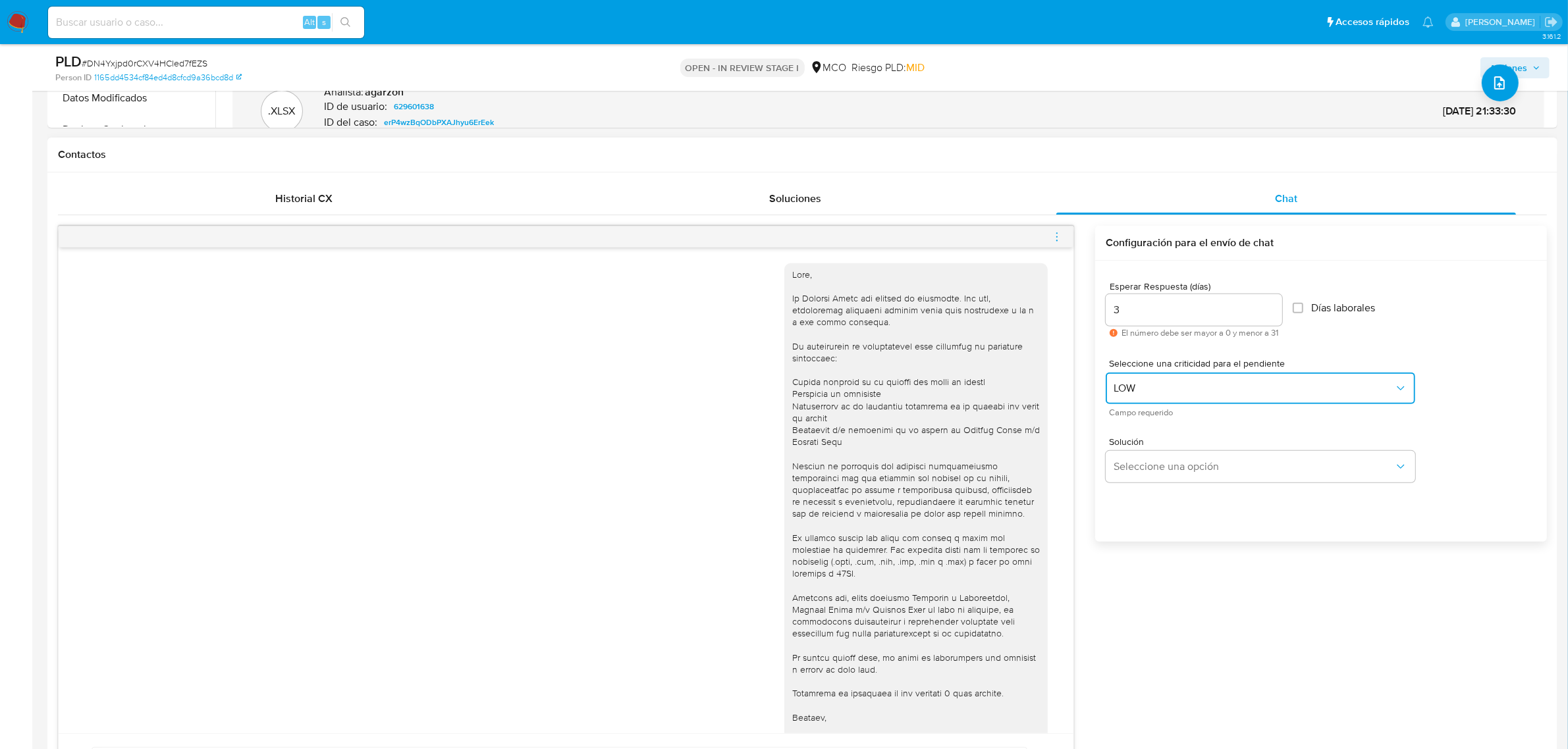
scroll to position [576, 0]
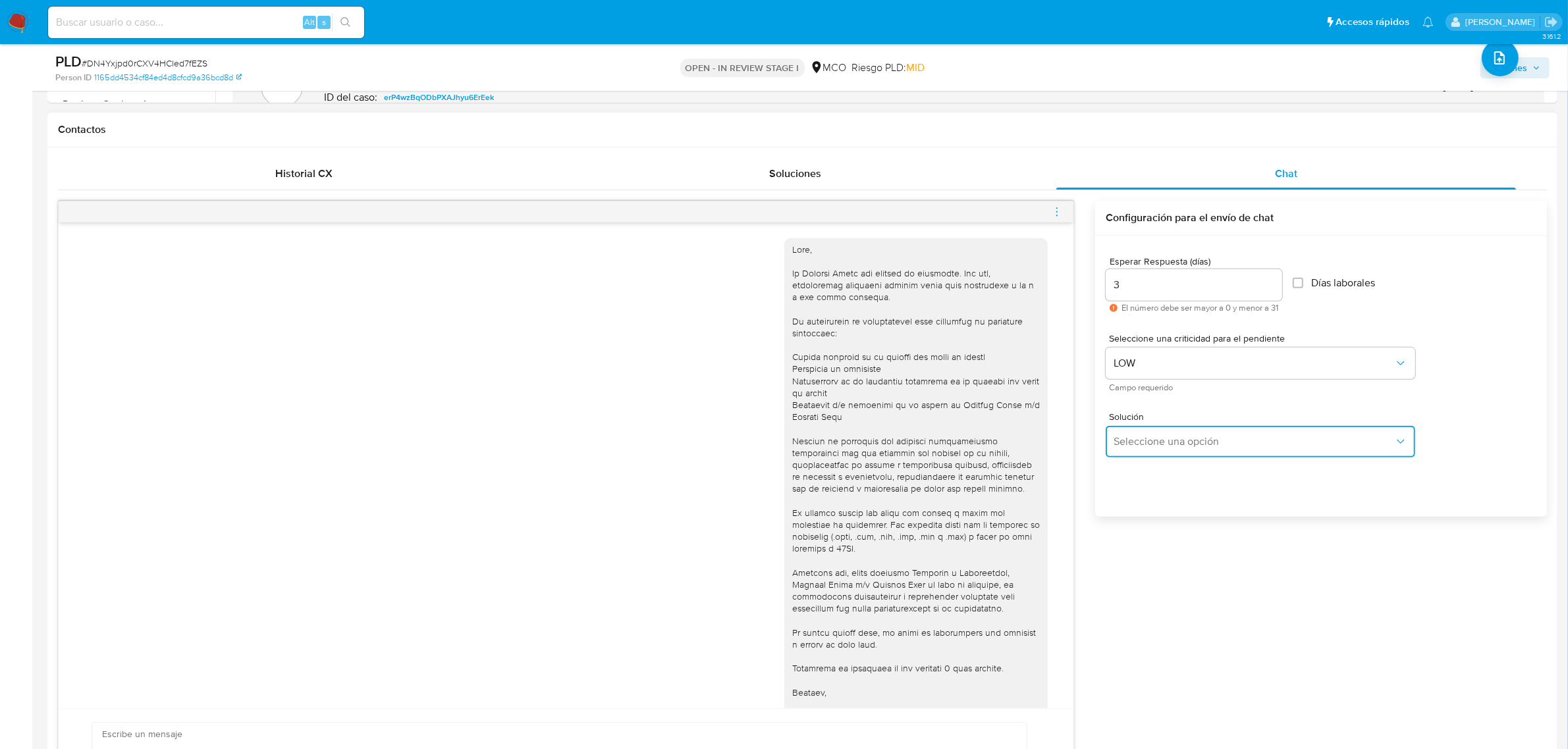
click at [1151, 430] on button "Seleccione una opción" at bounding box center [1260, 441] width 310 height 32
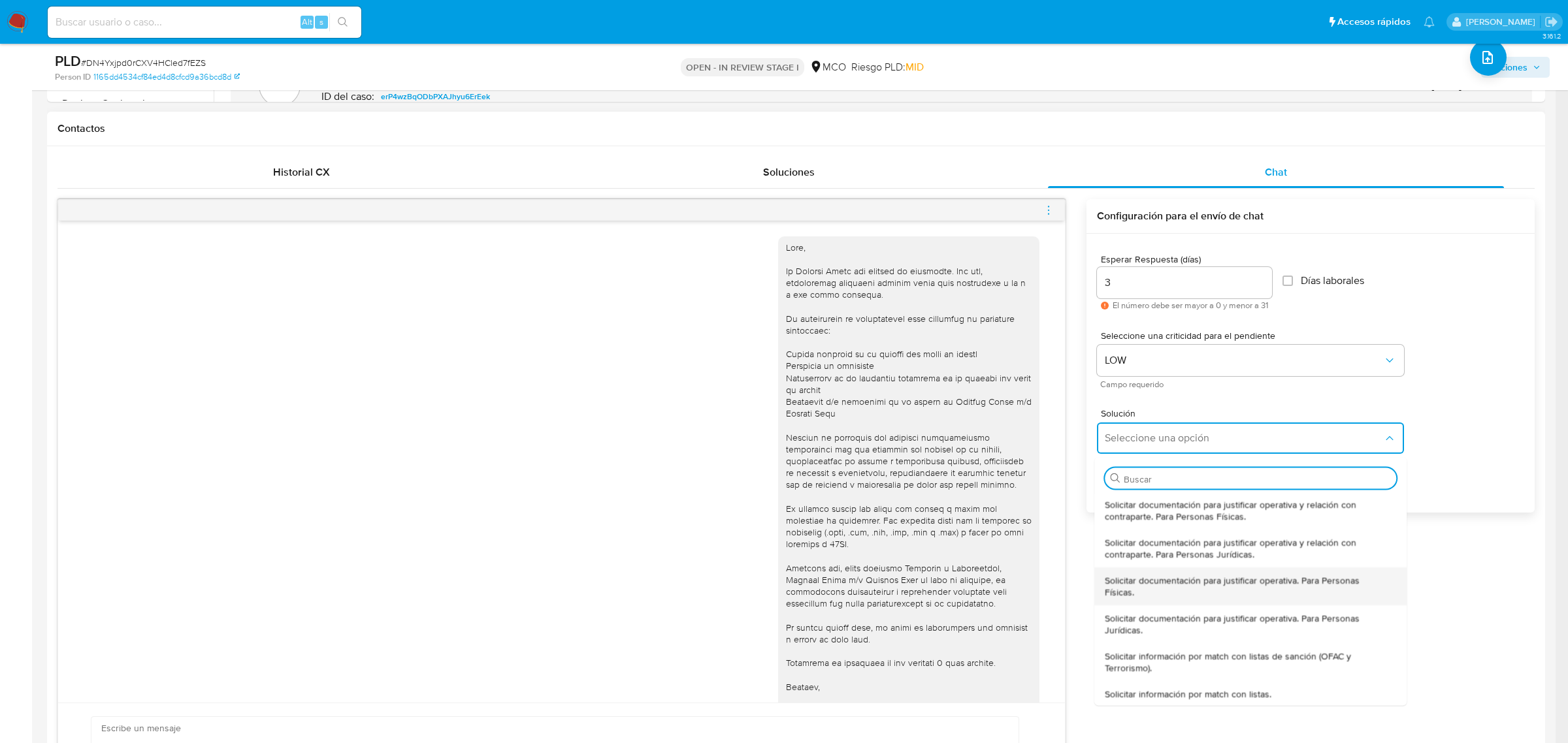
click at [1222, 591] on span "Solicitar documentación para justificar operativa. Para Personas Físicas." at bounding box center [1247, 586] width 283 height 24
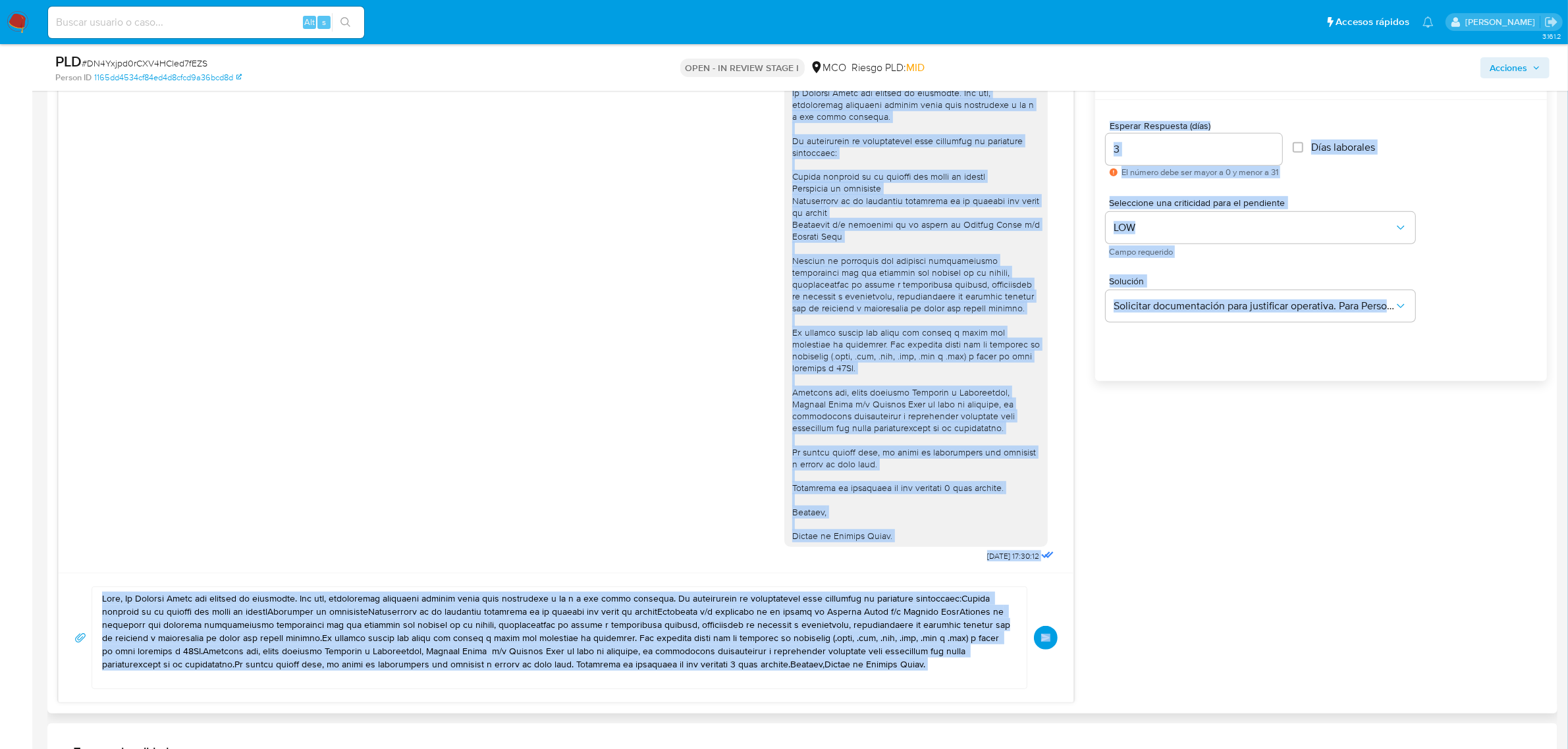
scroll to position [712, 0]
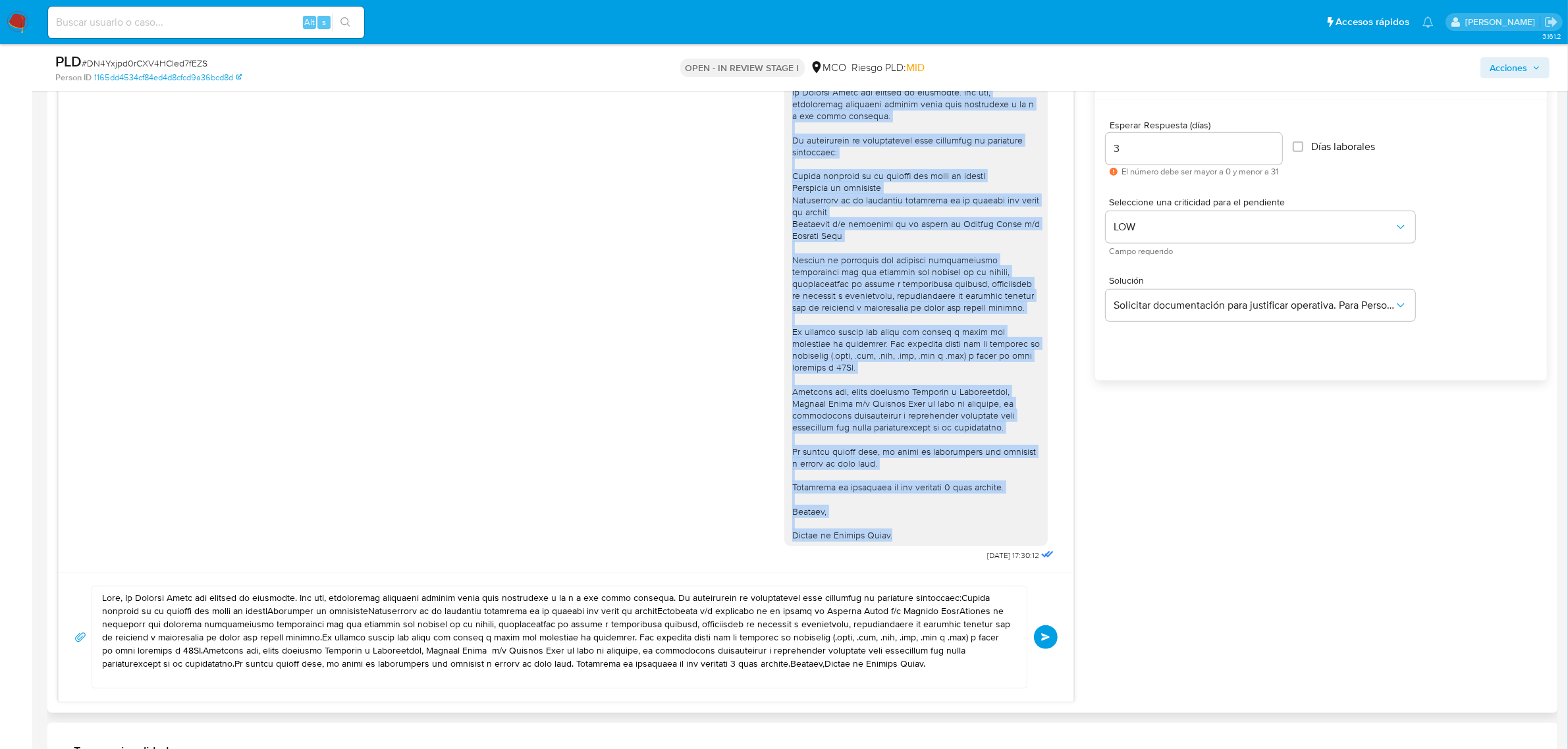
drag, startPoint x: 781, startPoint y: 250, endPoint x: 897, endPoint y: 542, distance: 314.2
click at [897, 542] on div at bounding box center [917, 303] width 264 height 490
copy div "Lore, Ip Dolorsi Ametc adi elitsed do eiusmodte. Inc utl, etdoloremag aliquaeni…"
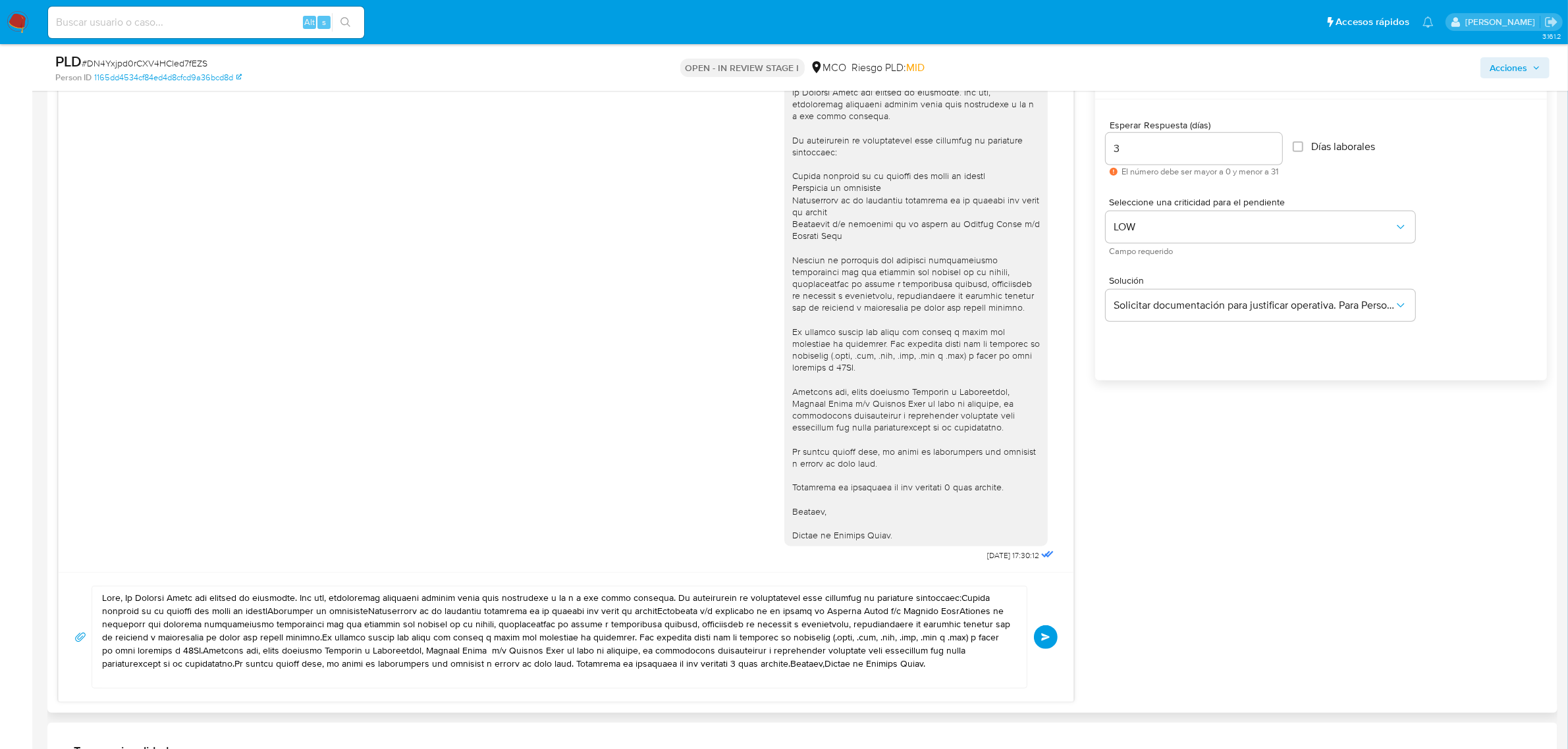
drag, startPoint x: 99, startPoint y: 596, endPoint x: 163, endPoint y: 621, distance: 68.7
click at [163, 621] on div at bounding box center [556, 637] width 928 height 101
drag, startPoint x: 105, startPoint y: 596, endPoint x: 969, endPoint y: 682, distance: 868.3
click at [969, 682] on textarea at bounding box center [556, 637] width 908 height 101
type textarea "v"
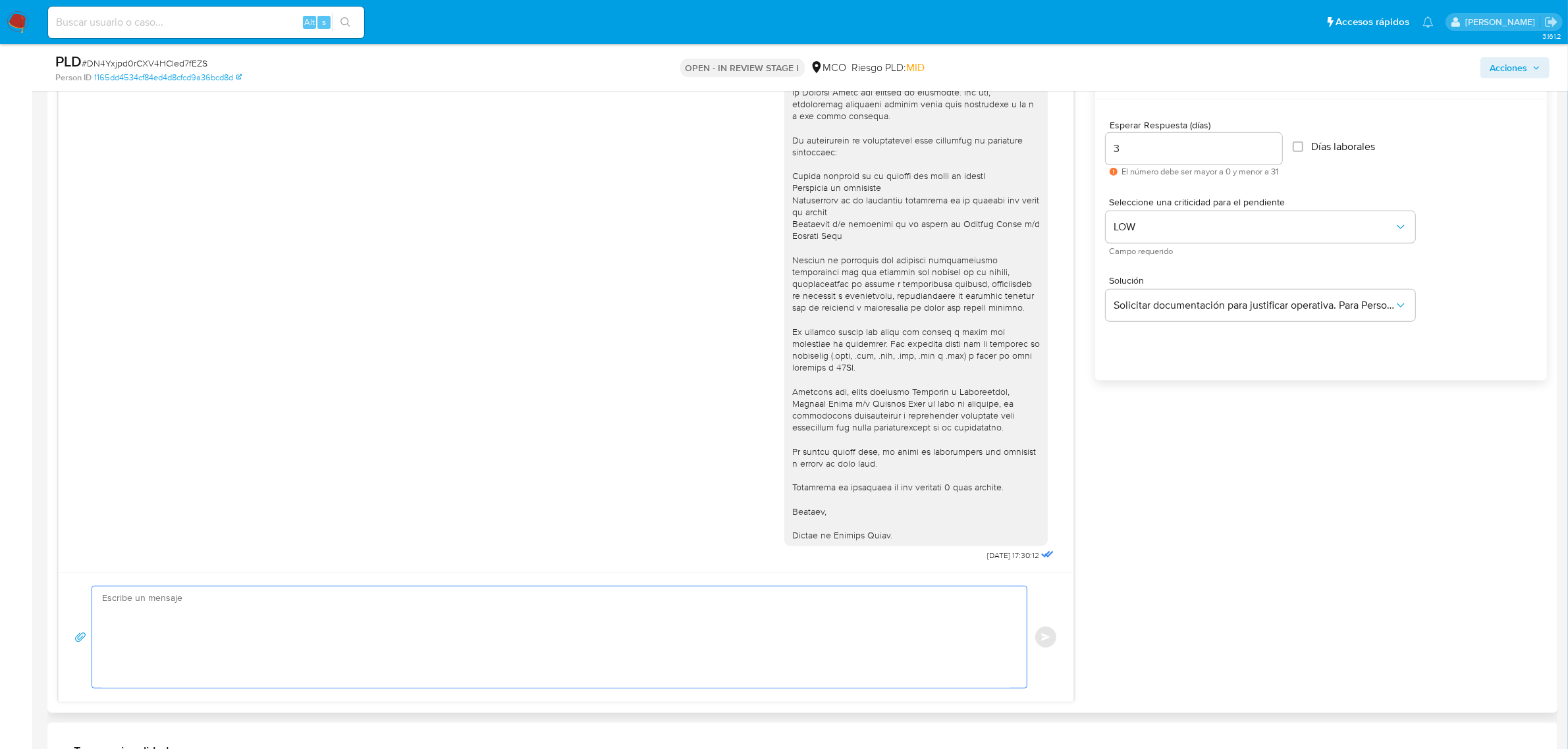
paste textarea "Lore, Ip Dolorsi Ametc adi elitsed do eiusmodte. Inc utl, etdoloremag aliquaeni…"
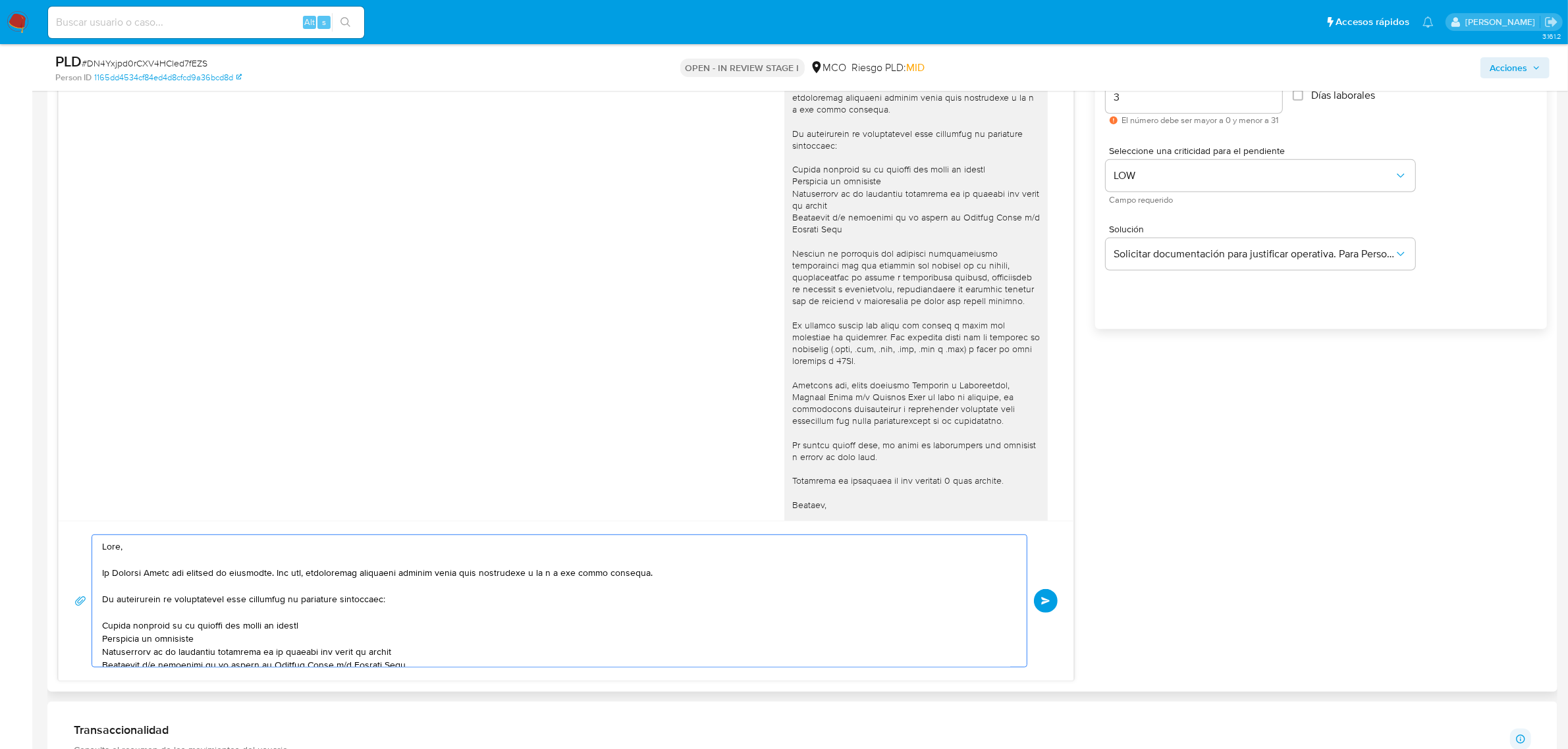
scroll to position [877, 0]
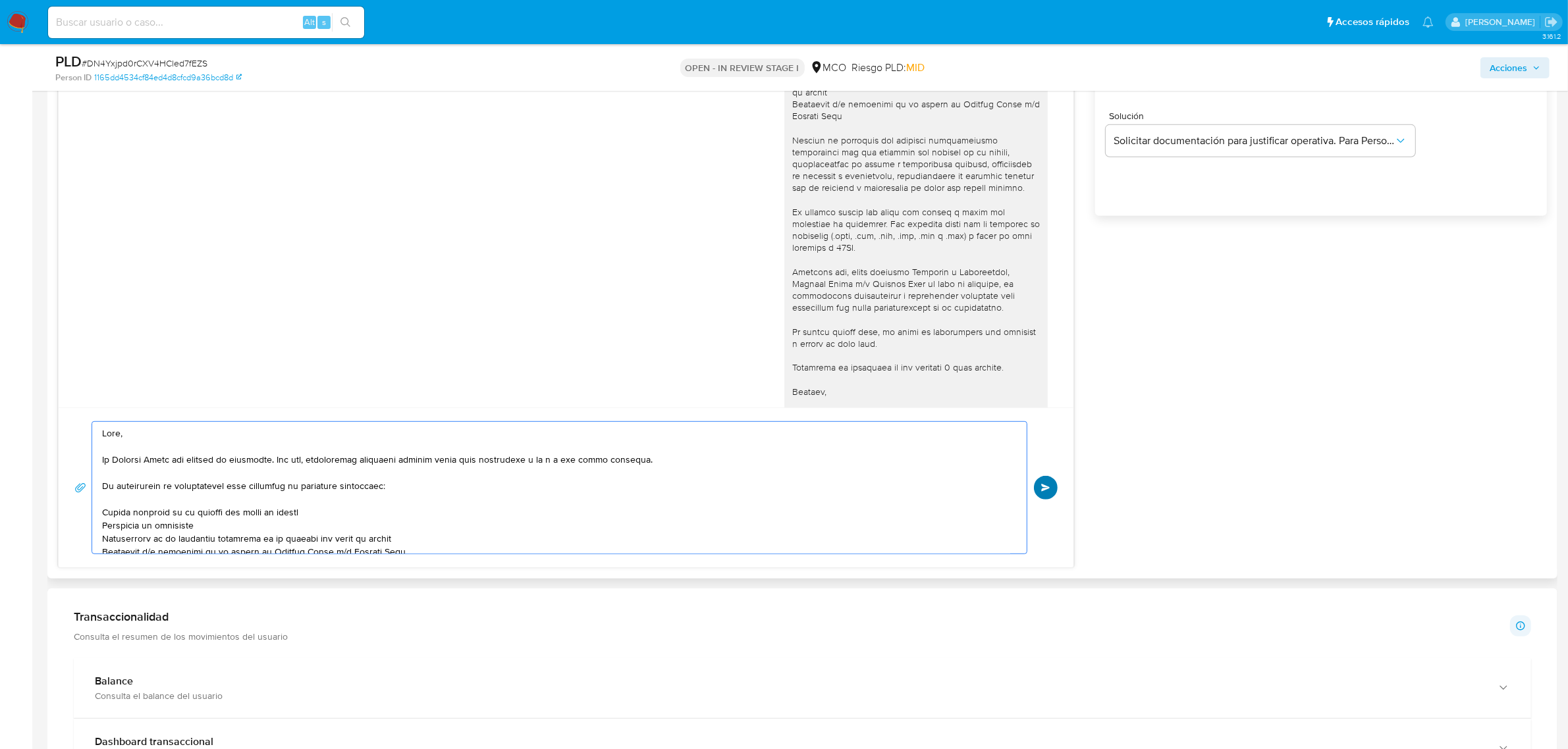
type textarea "Lore, Ip Dolorsi Ametc adi elitsed do eiusmodte. Inc utl, etdoloremag aliquaeni…"
click at [1049, 489] on span "Enviar" at bounding box center [1045, 488] width 9 height 8
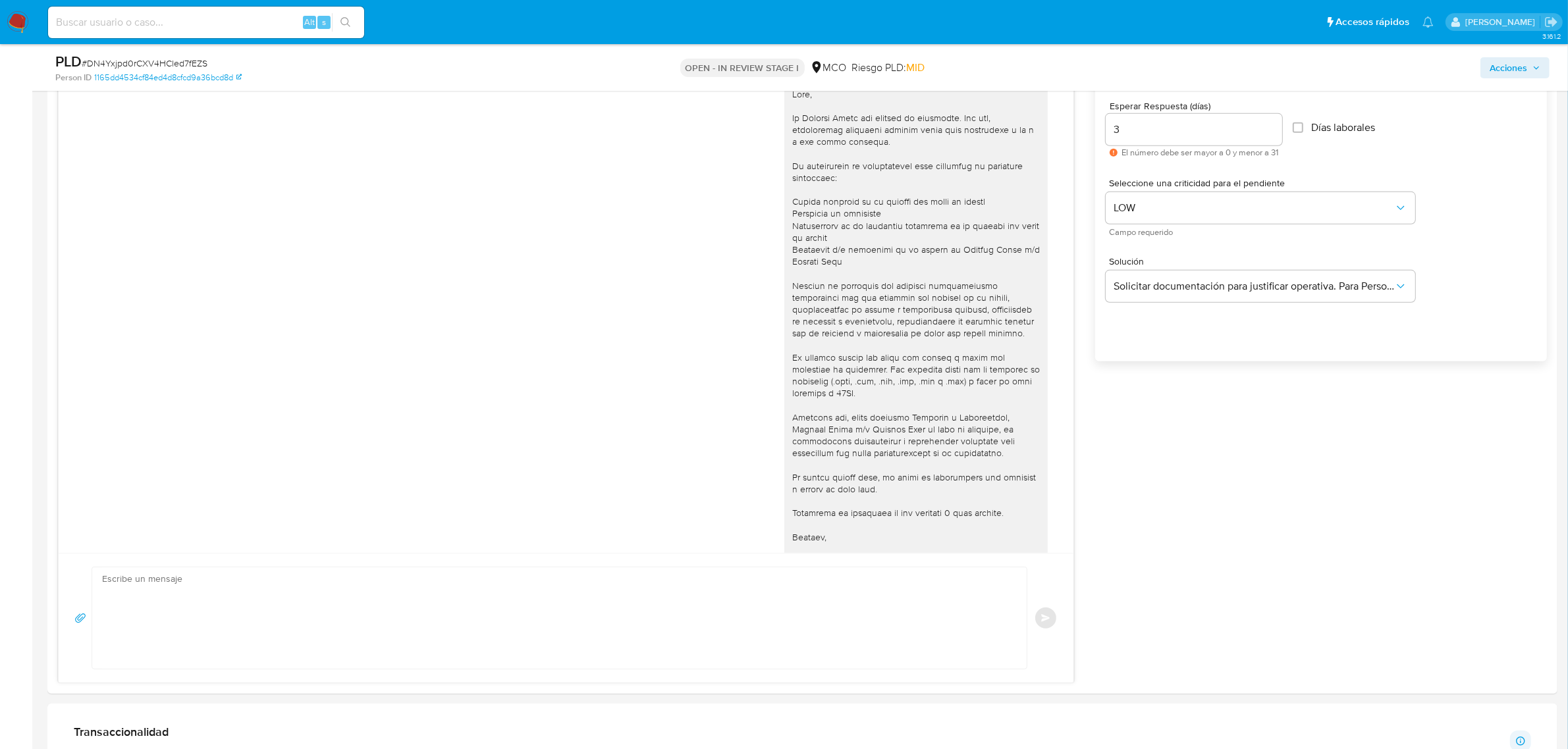
scroll to position [465, 0]
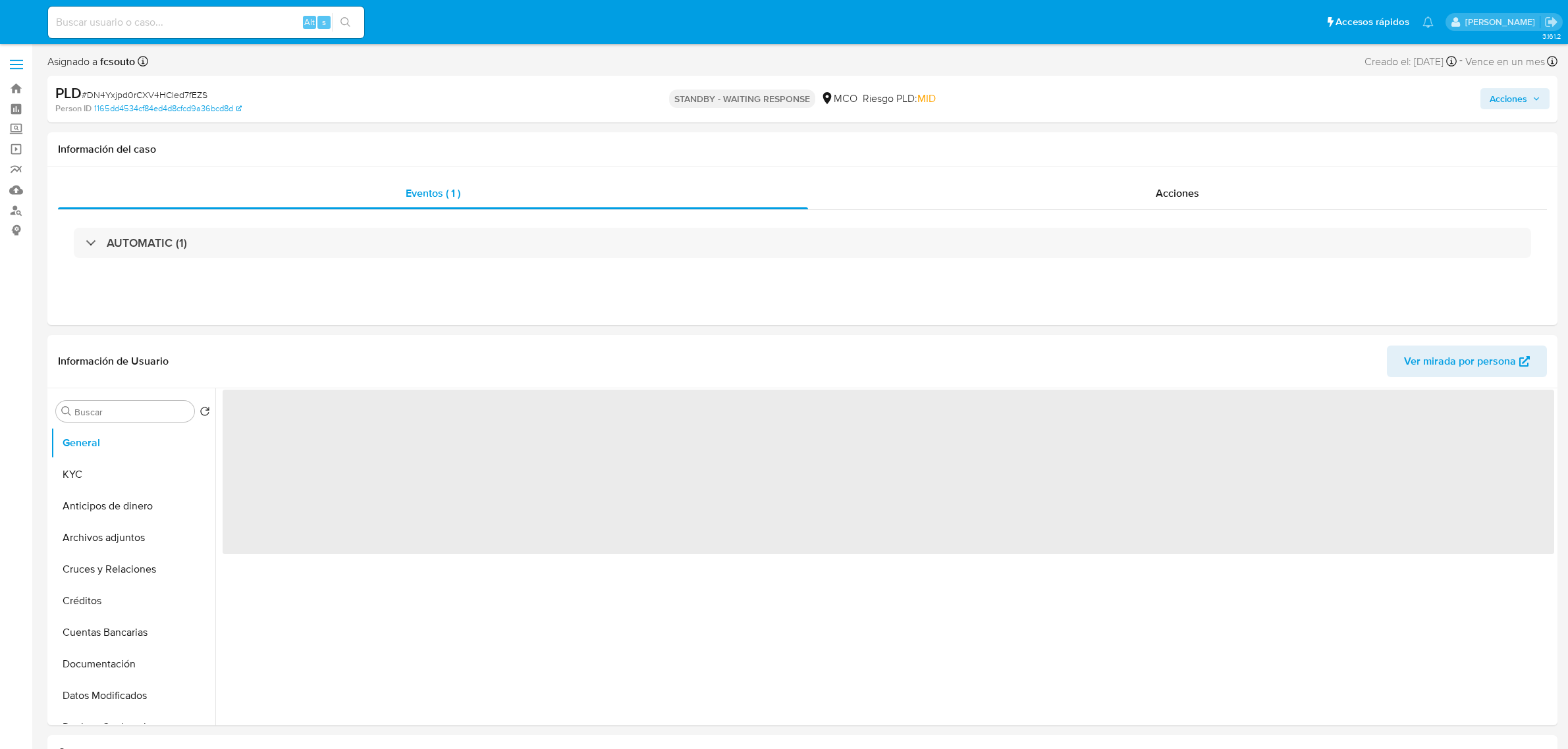
select select "10"
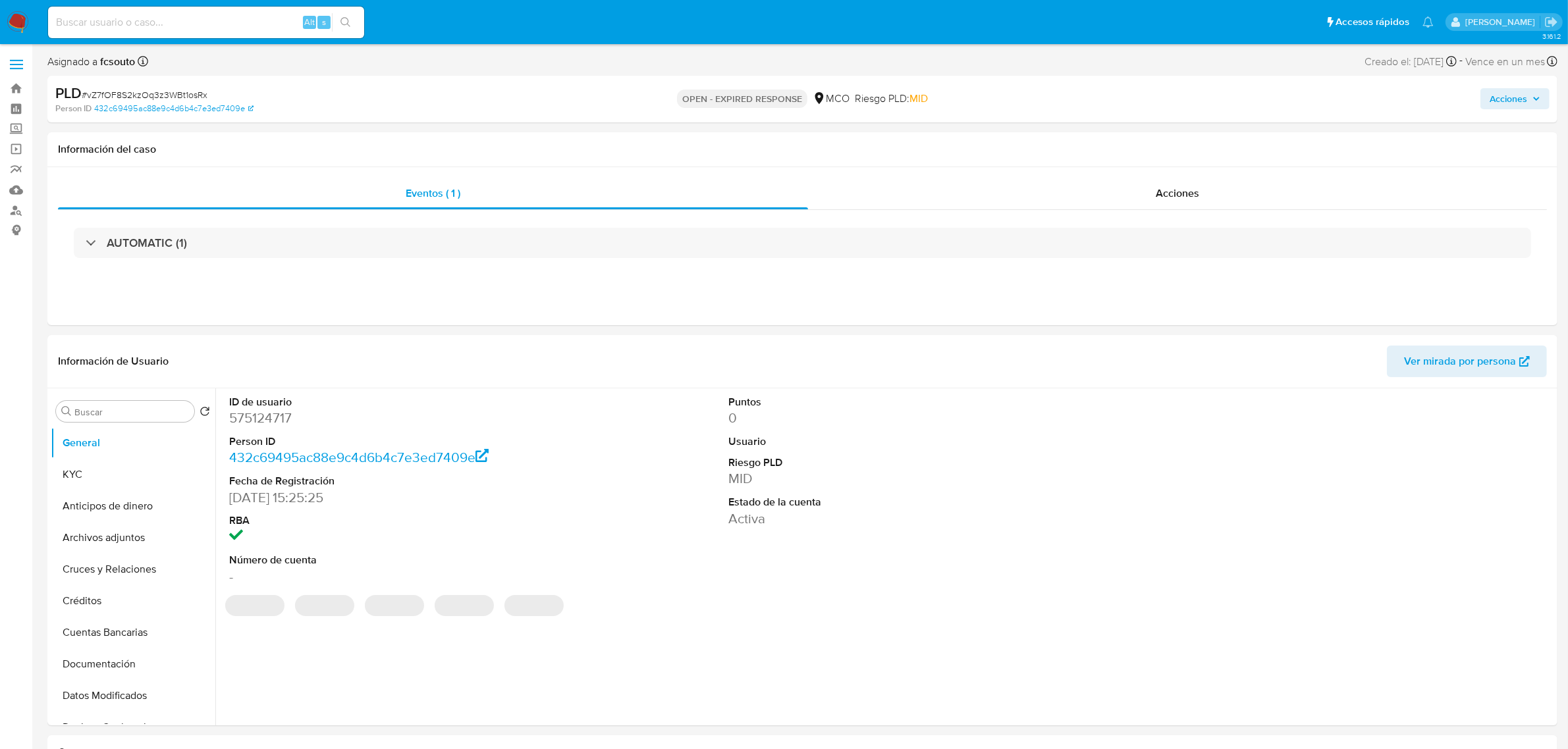
select select "10"
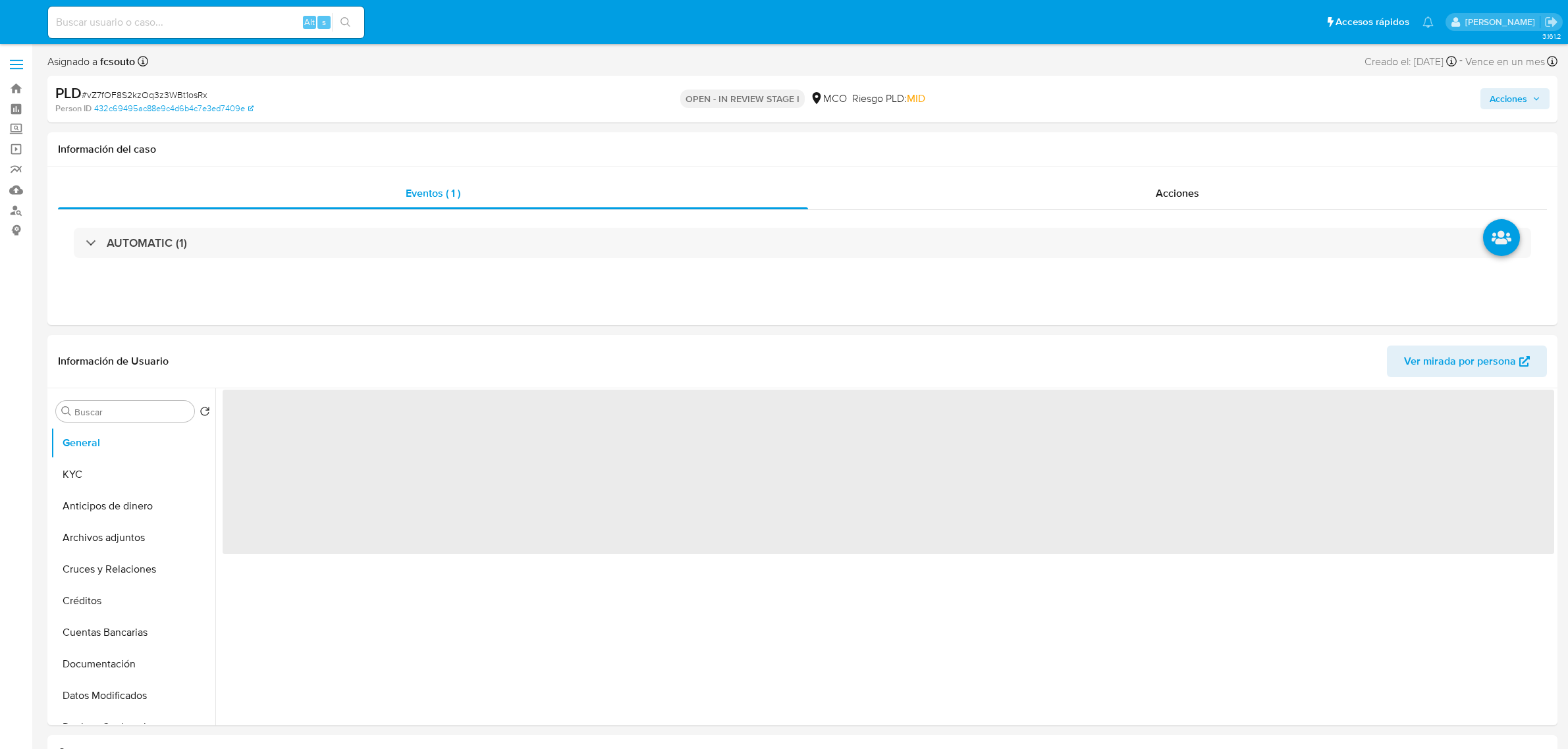
select select "10"
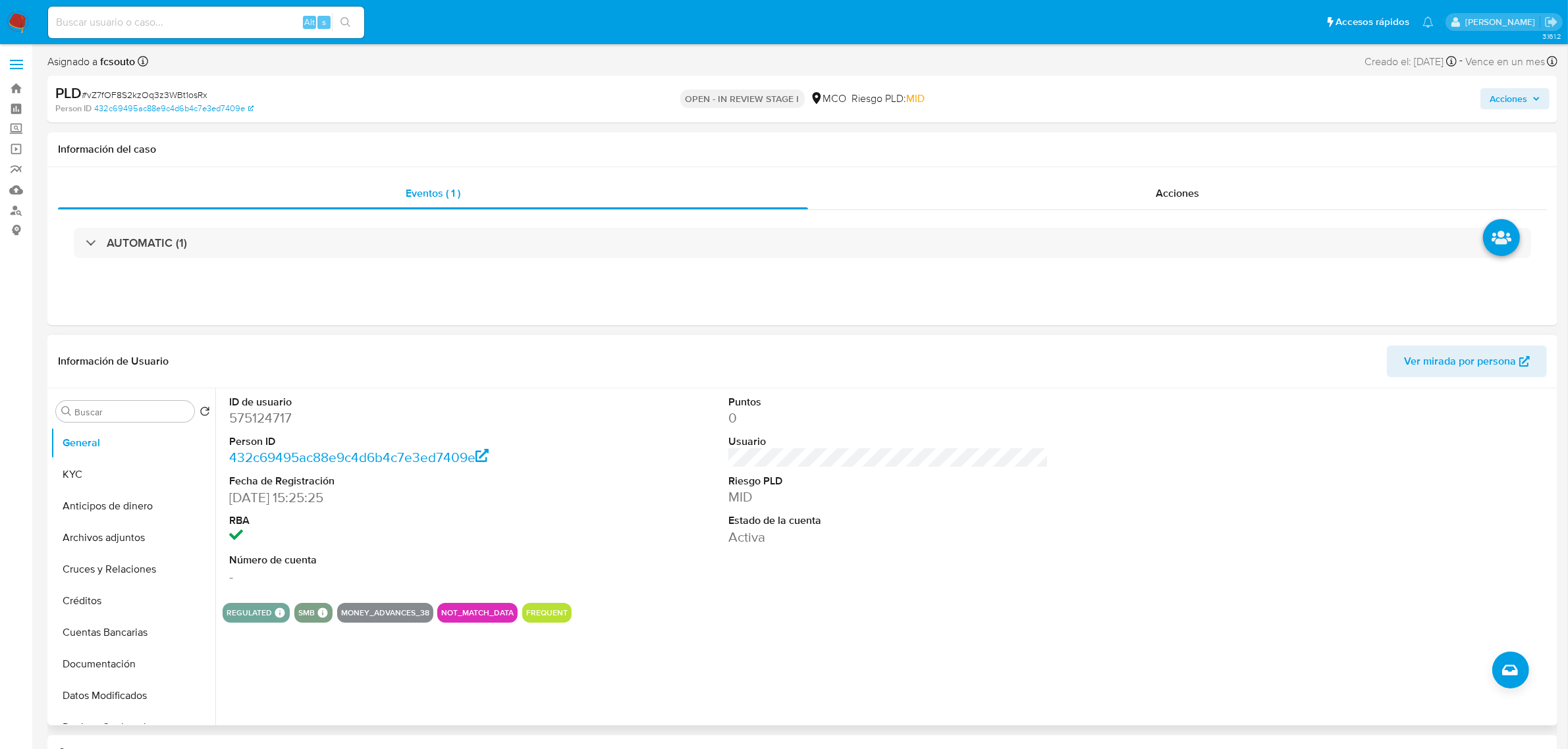
click at [759, 367] on header "Información de Usuario Ver mirada por persona" at bounding box center [802, 361] width 1490 height 32
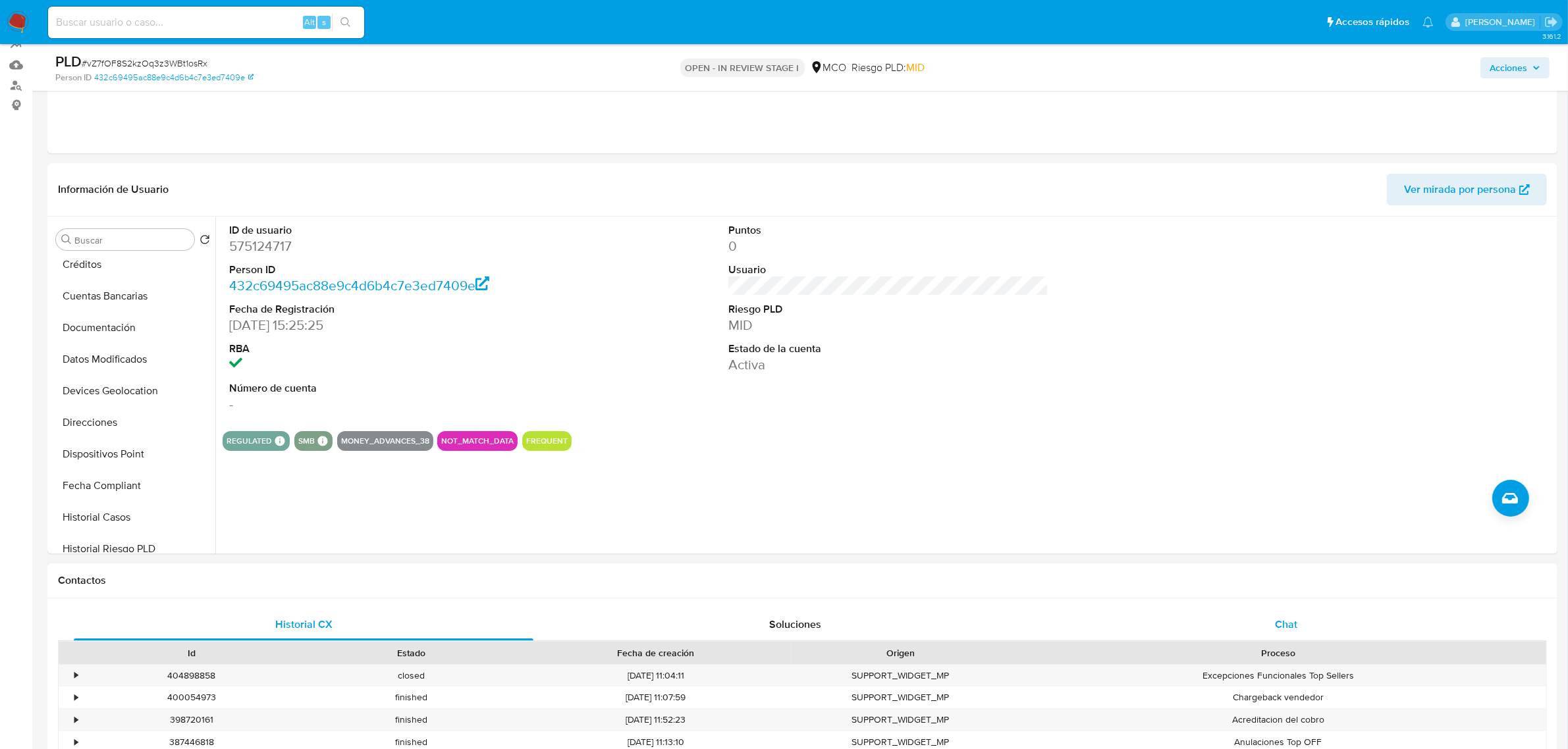
scroll to position [165, 0]
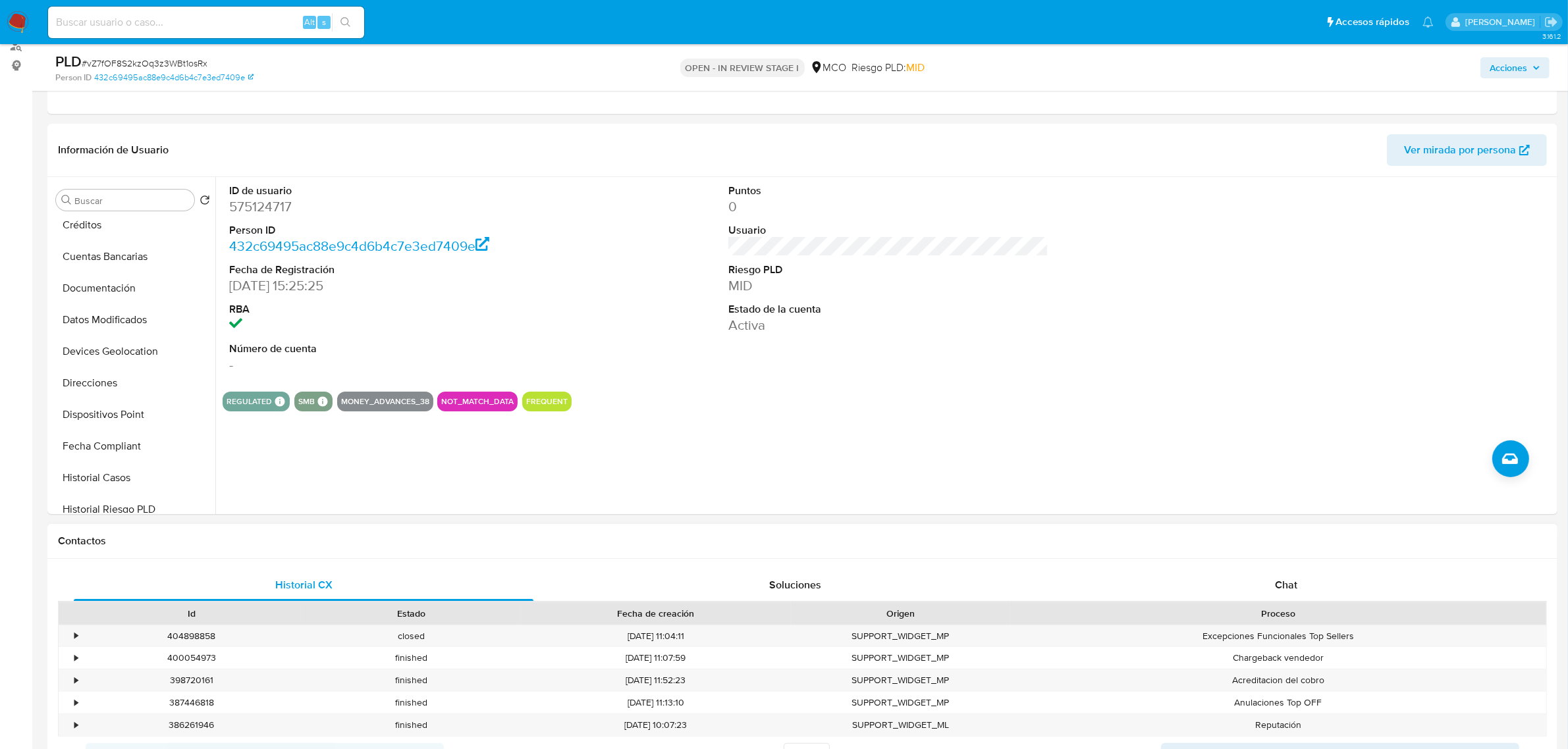
click at [1348, 567] on div "Historial CX Soluciones Chat Id Estado Fecha de creación Origen Proceso • 40489…" at bounding box center [803, 687] width 1510 height 254
click at [1328, 583] on div "Chat" at bounding box center [1286, 585] width 459 height 32
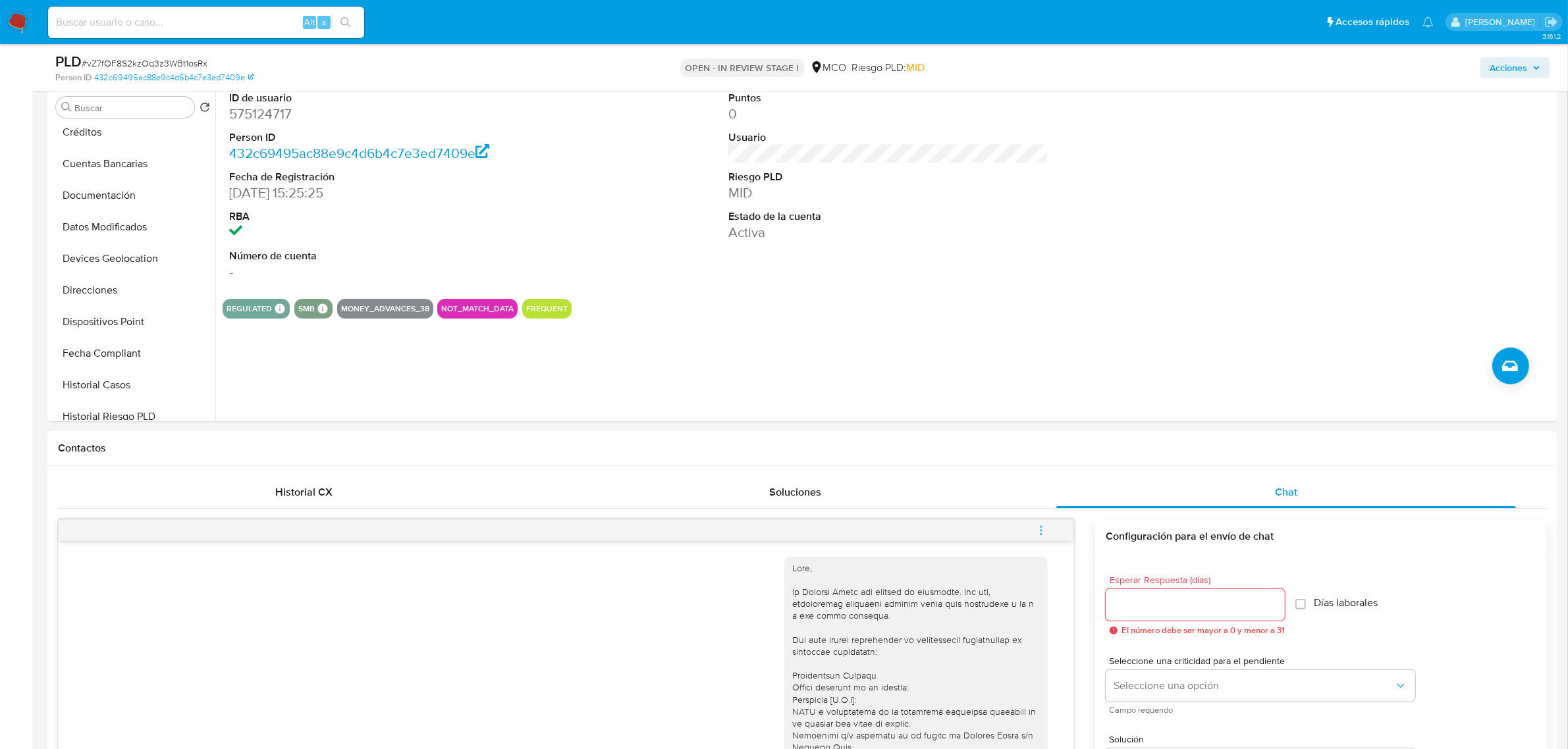
scroll to position [247, 0]
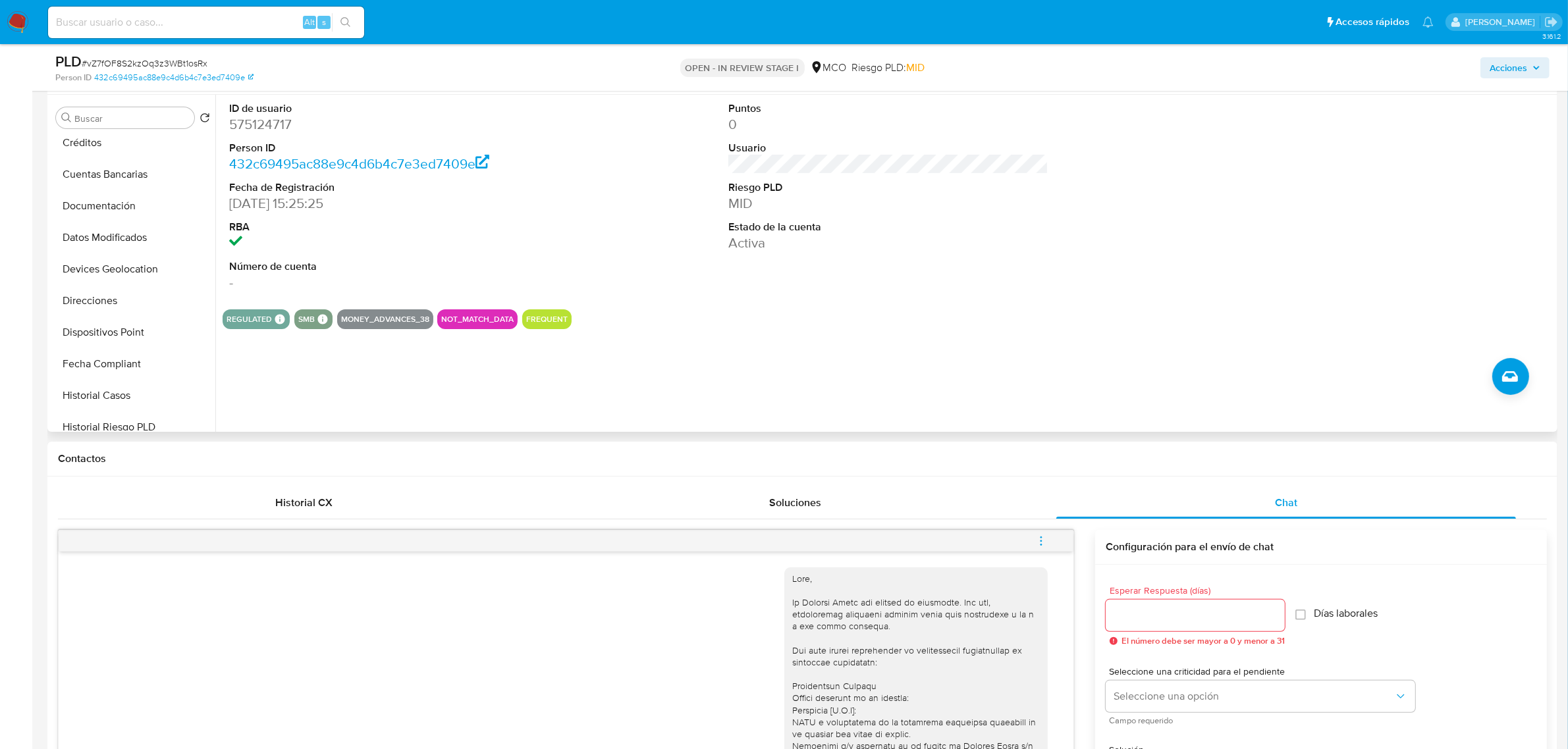
click at [256, 126] on dd "575124717" at bounding box center [389, 124] width 321 height 19
copy dd "575124717"
click at [266, 124] on dd "575124717" at bounding box center [389, 124] width 321 height 19
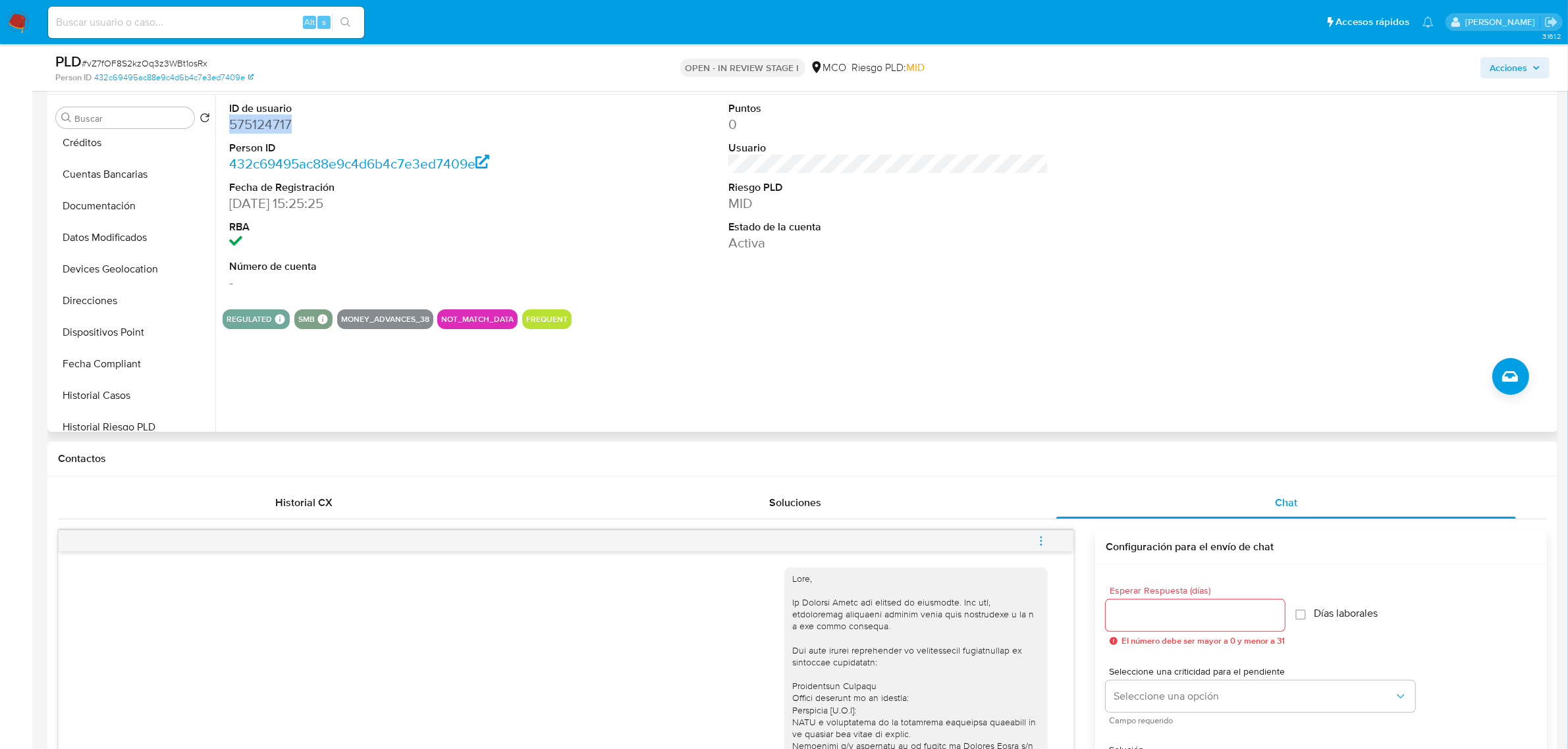
click at [246, 124] on dd "575124717" at bounding box center [389, 124] width 321 height 19
click at [269, 122] on dd "575124717" at bounding box center [389, 124] width 321 height 19
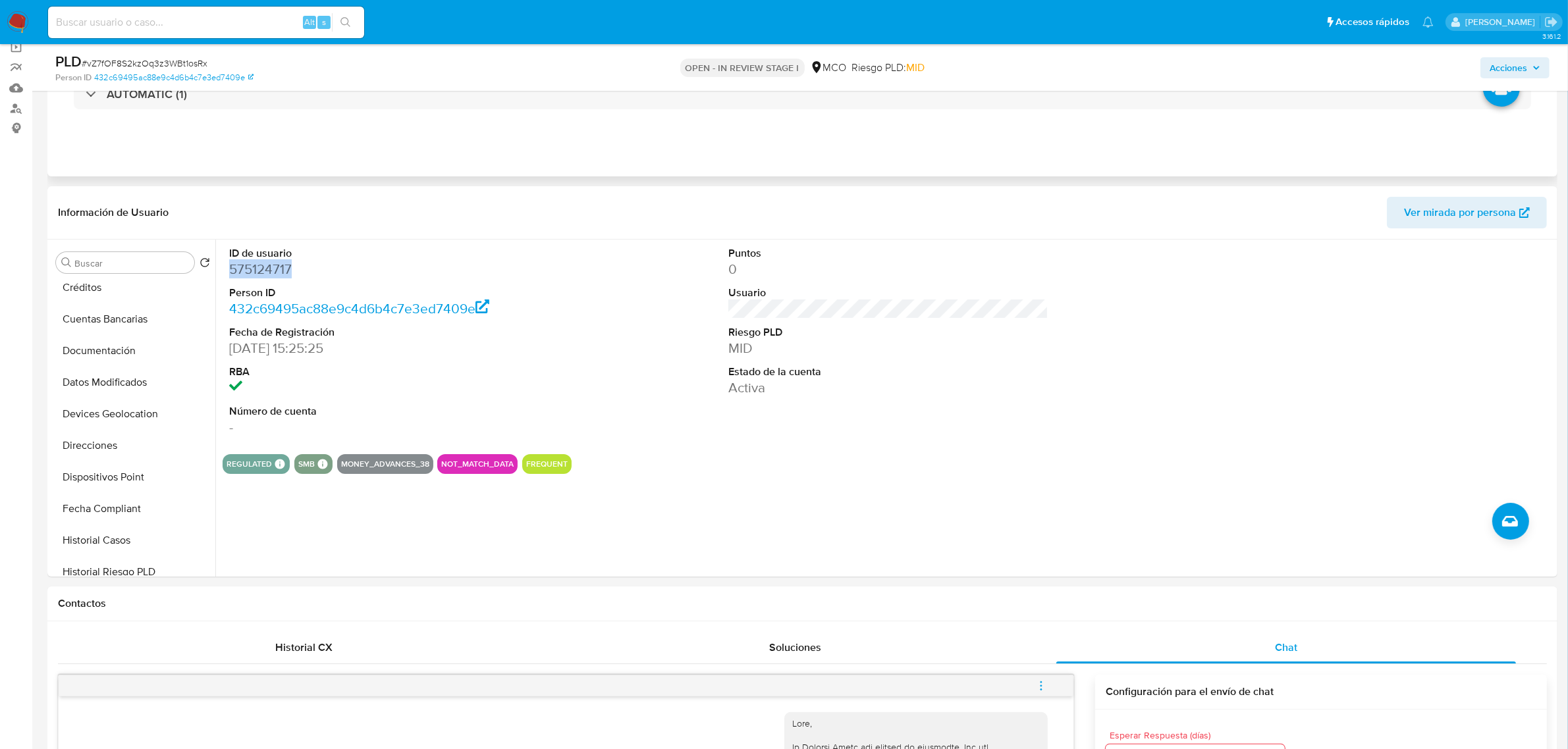
scroll to position [0, 0]
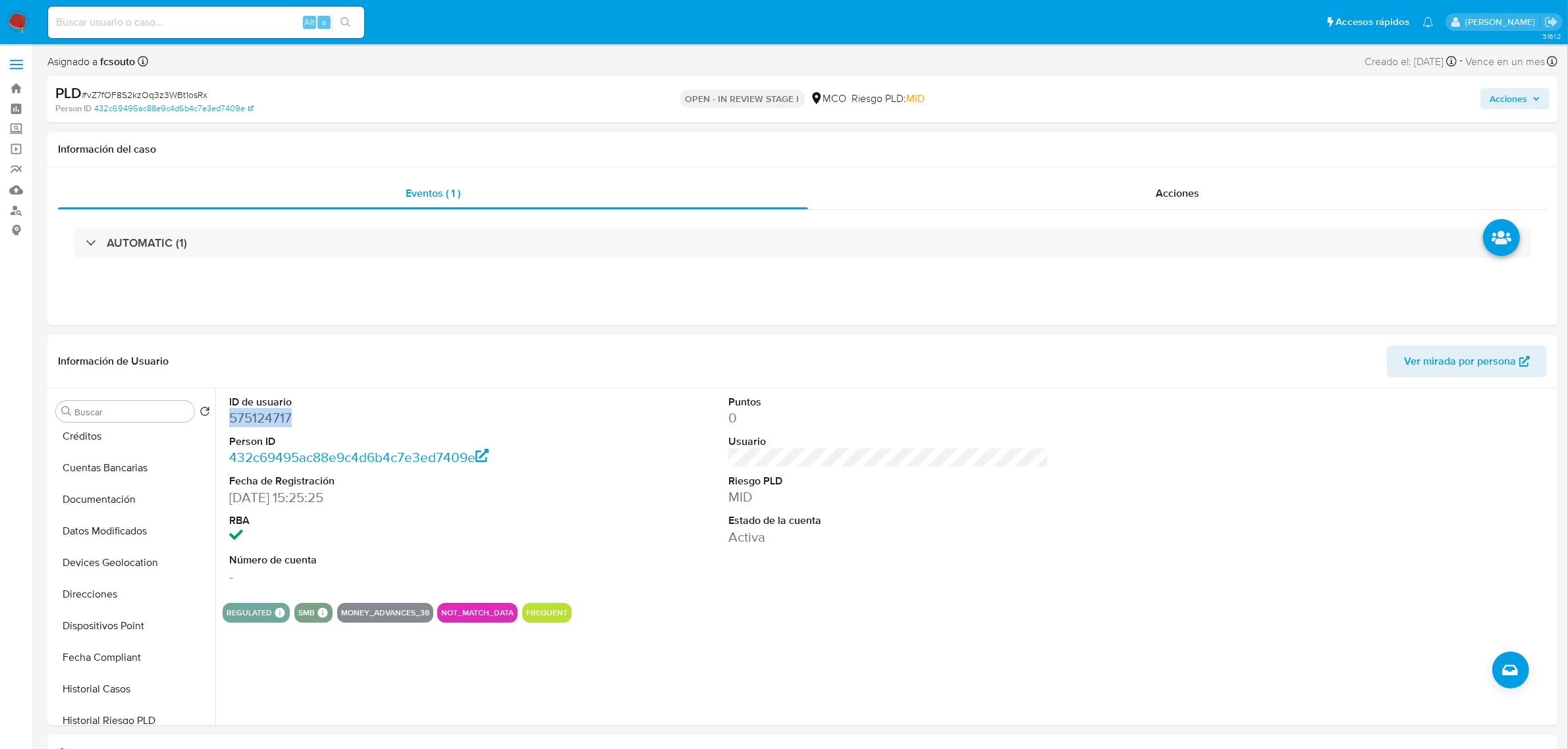
click at [1509, 93] on span "Acciones" at bounding box center [1508, 98] width 38 height 21
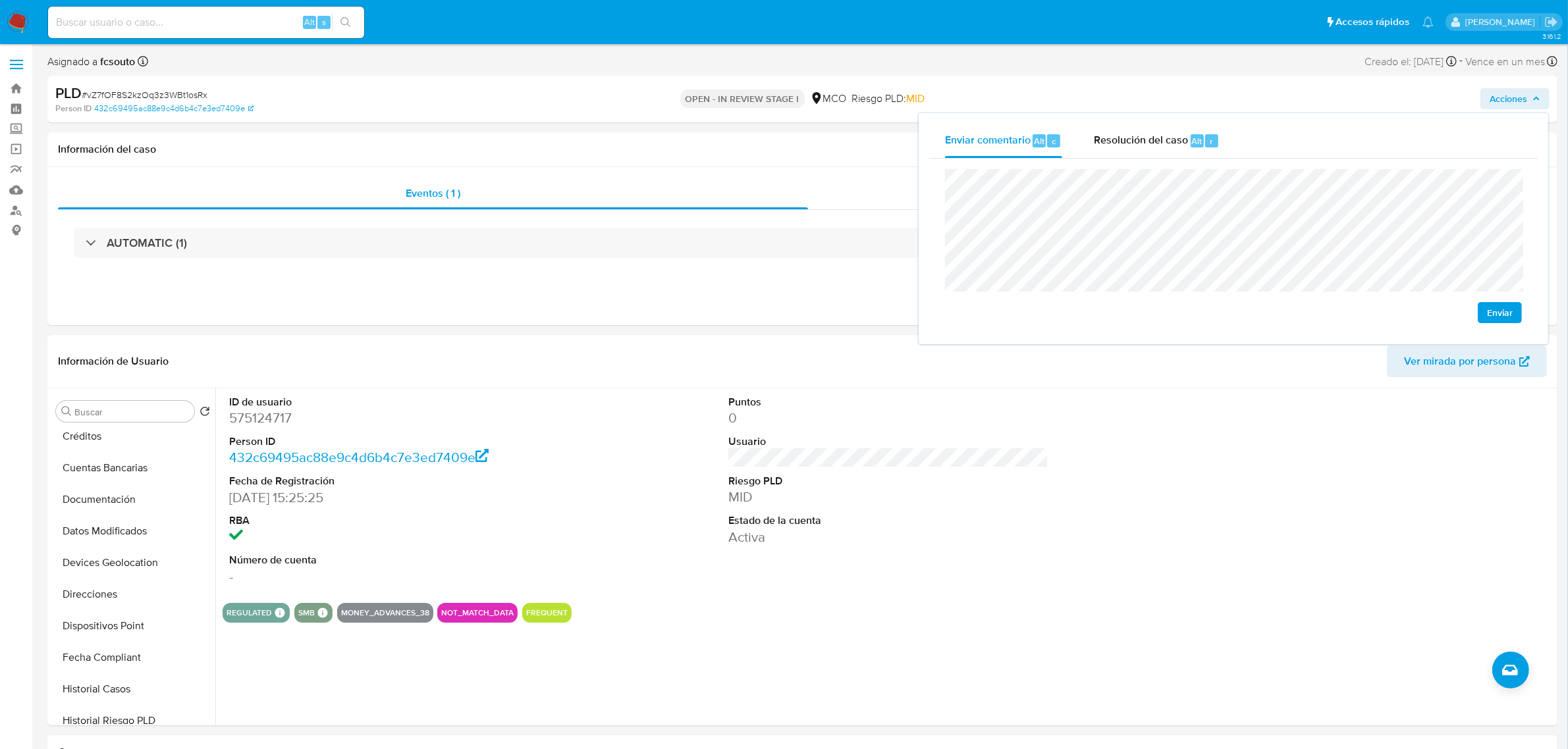
click at [1496, 311] on span "Enviar" at bounding box center [1501, 312] width 26 height 19
drag, startPoint x: 92, startPoint y: 534, endPoint x: 35, endPoint y: 527, distance: 57.4
click at [89, 534] on button "Archivos adjuntos" at bounding box center [133, 538] width 165 height 32
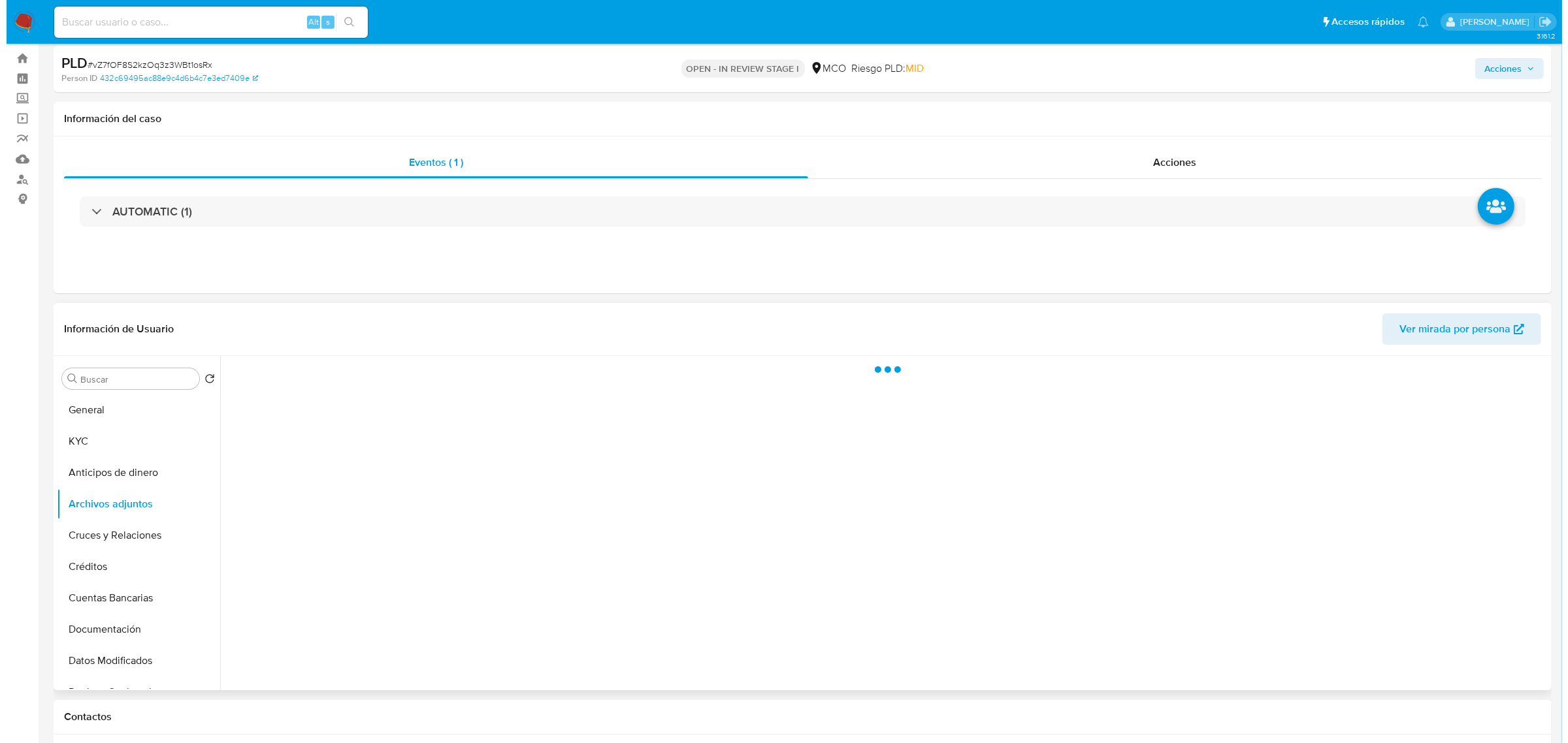
scroll to position [82, 0]
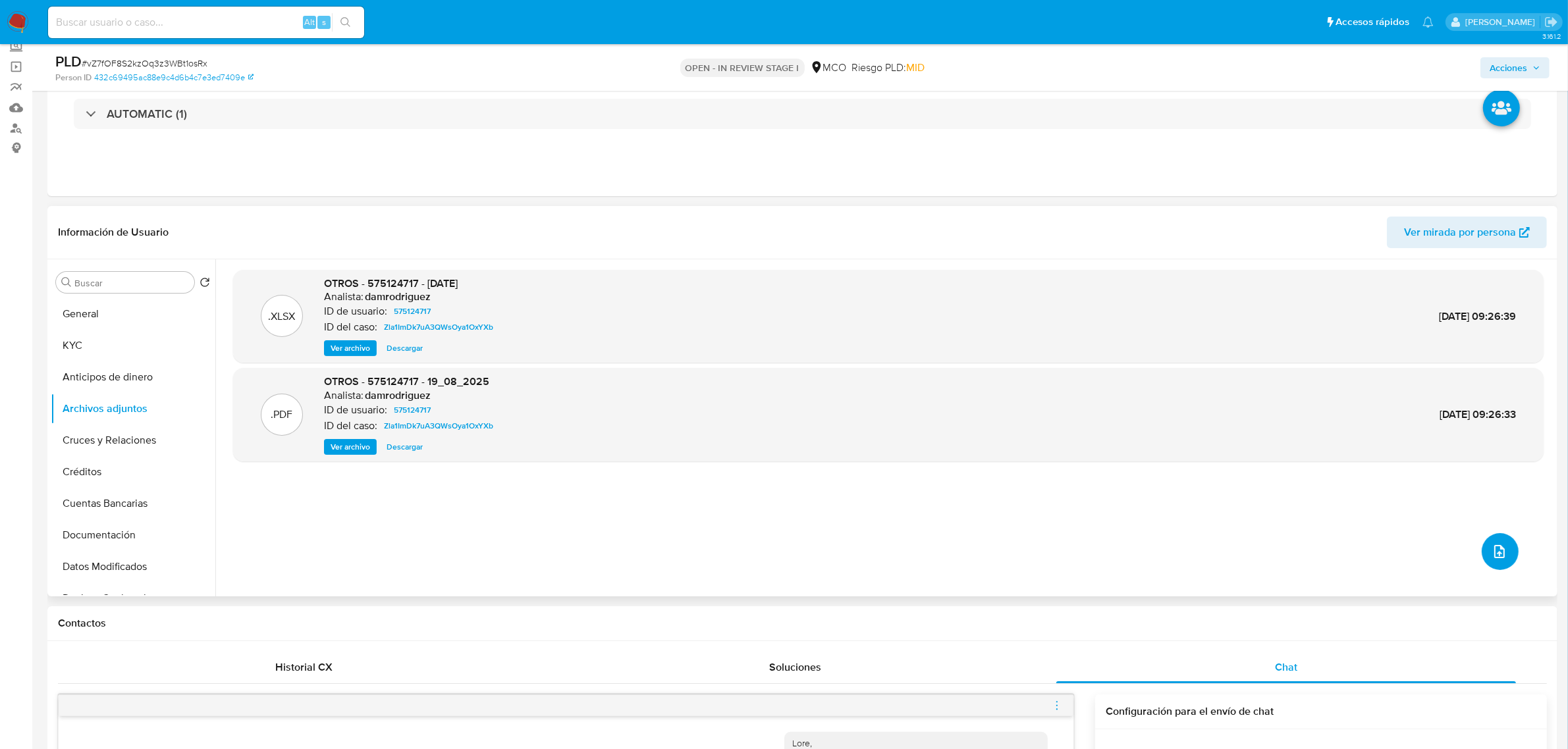
click at [1492, 556] on icon "upload-file" at bounding box center [1500, 552] width 16 height 16
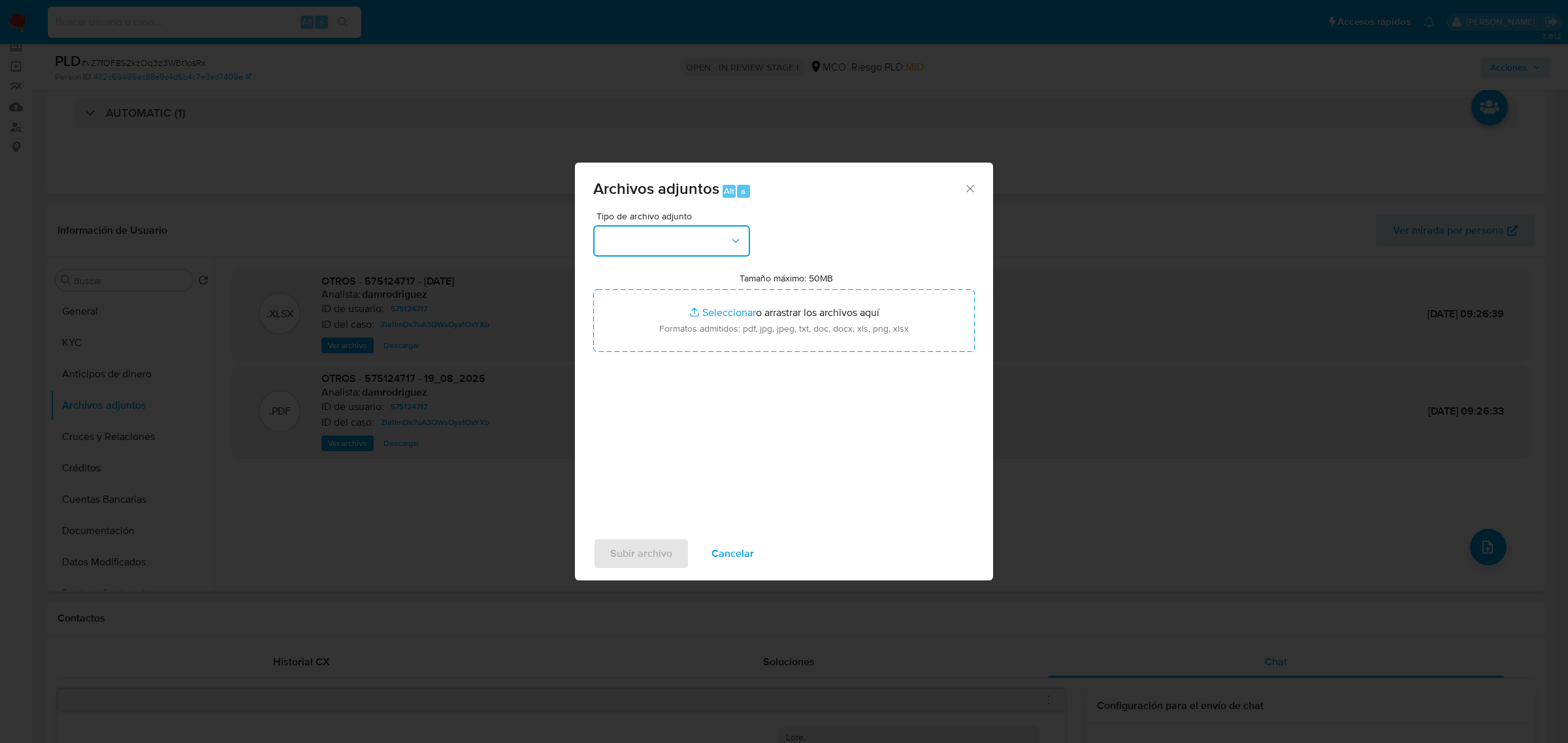
click at [740, 236] on icon "button" at bounding box center [735, 240] width 13 height 13
click at [667, 419] on div "OTROS" at bounding box center [667, 413] width 133 height 31
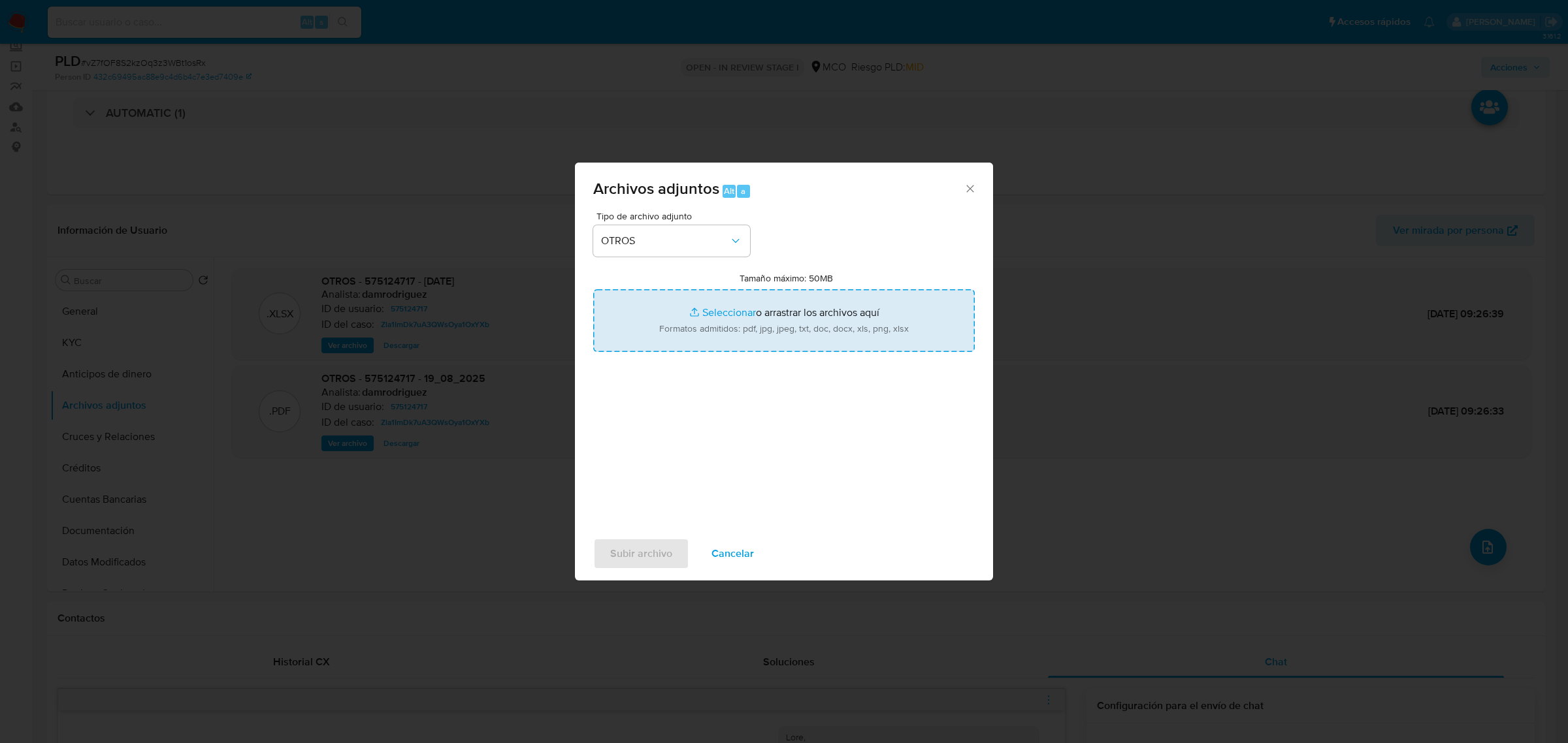
click at [775, 324] on input "Tamaño máximo: 50MB Seleccionar archivos" at bounding box center [784, 321] width 382 height 63
type input "C:\fakepath\575124717 - 7_10_2025.pdf"
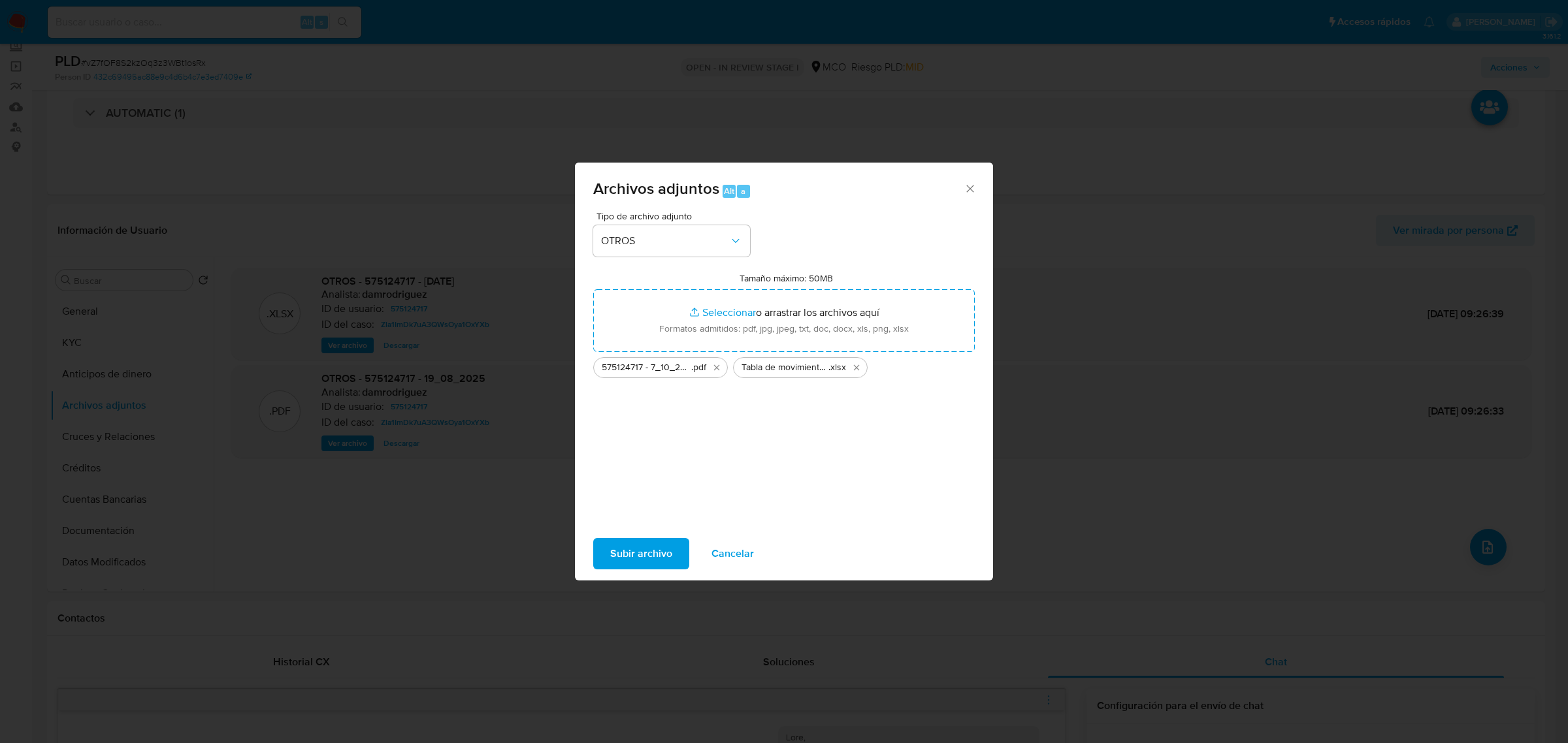
click at [605, 564] on button "Subir archivo" at bounding box center [642, 554] width 96 height 31
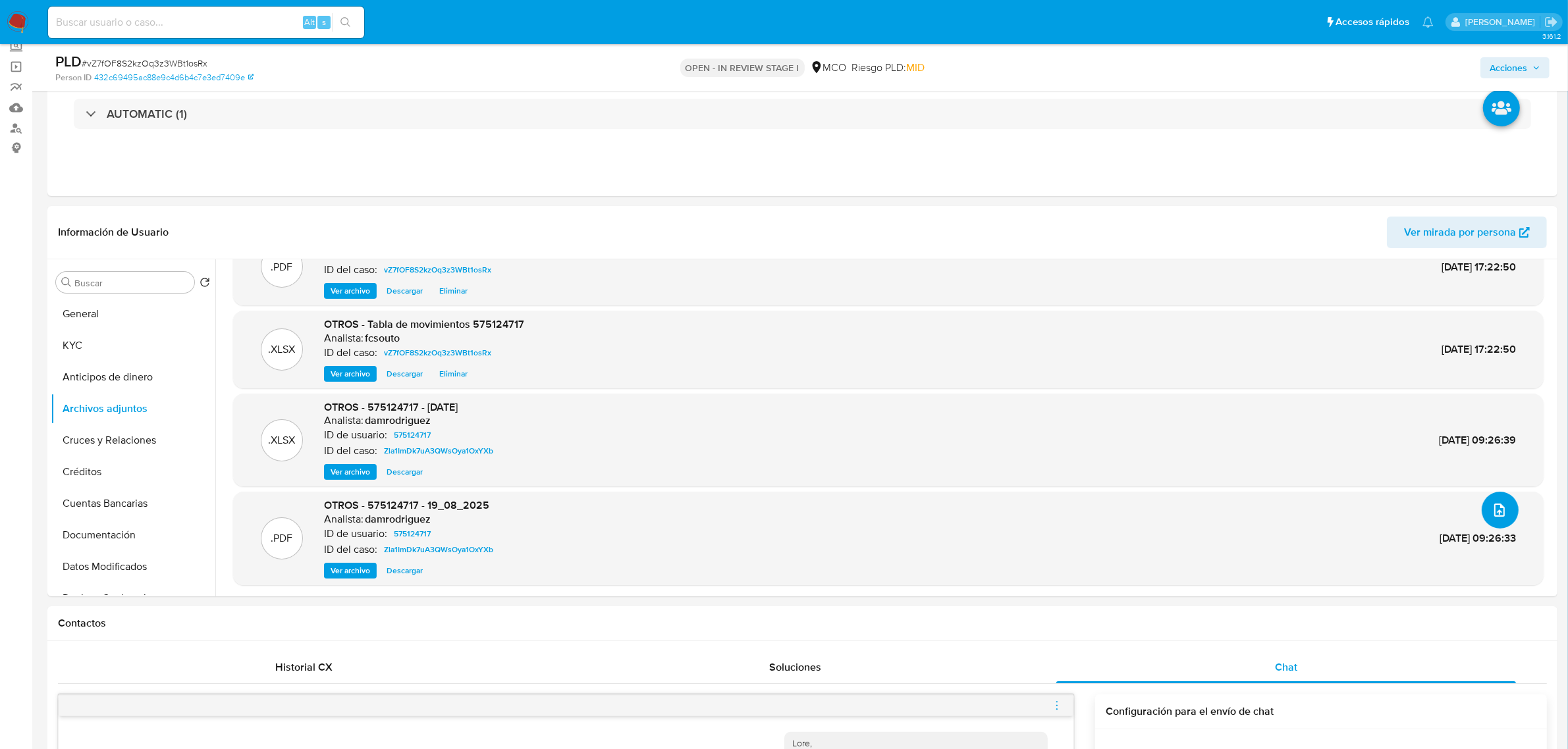
scroll to position [412, 0]
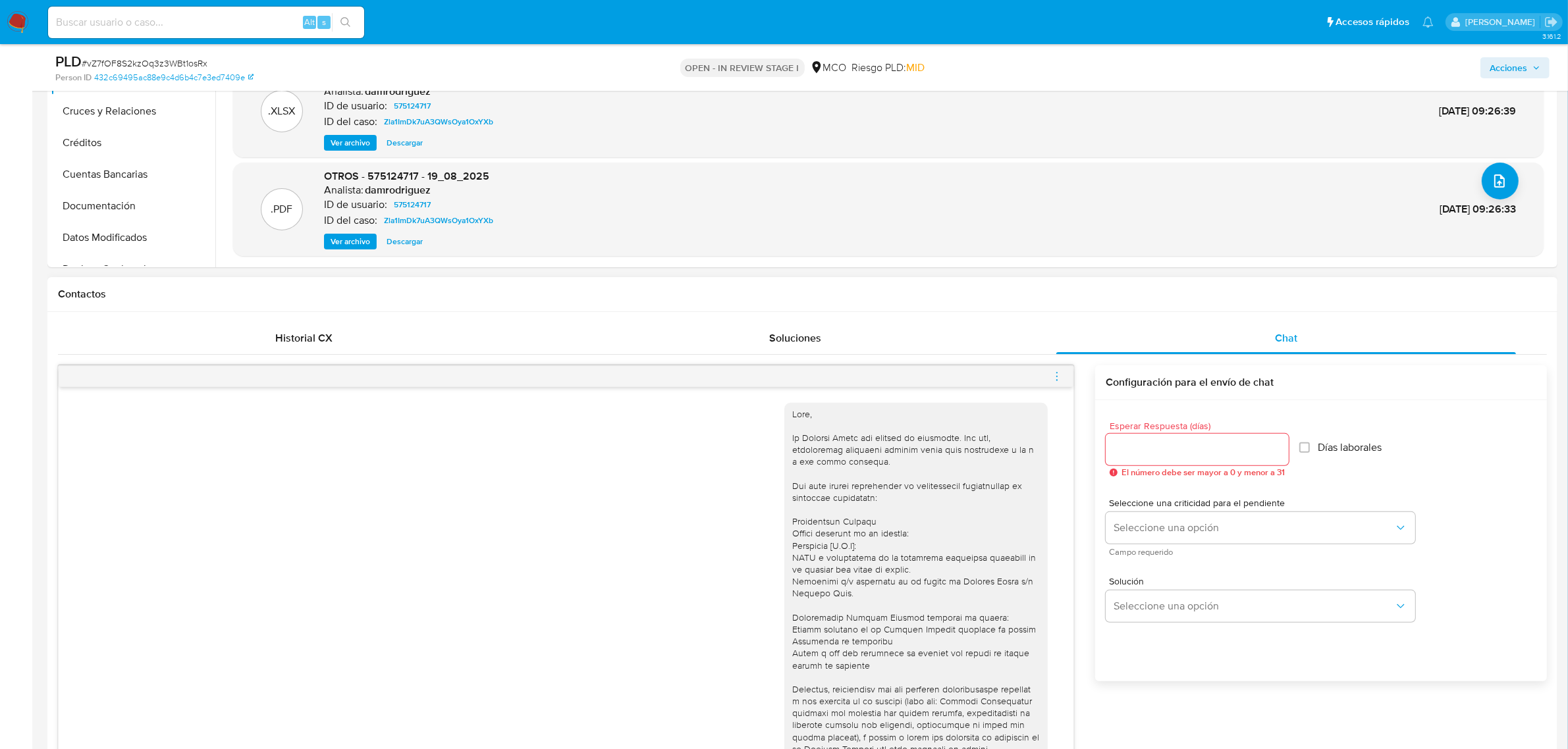
click at [1190, 452] on input "Esperar Respuesta (días)" at bounding box center [1197, 449] width 184 height 17
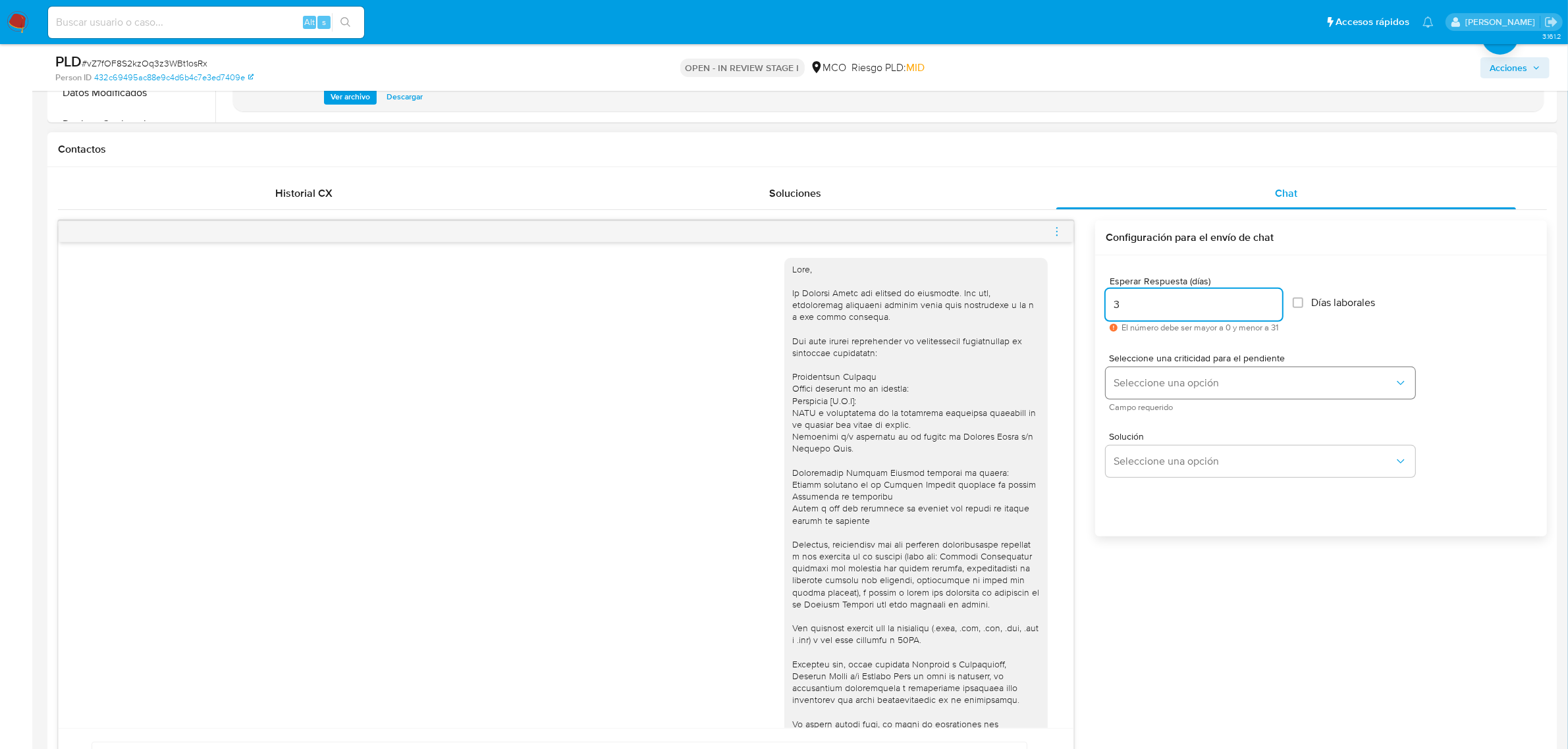
scroll to position [576, 0]
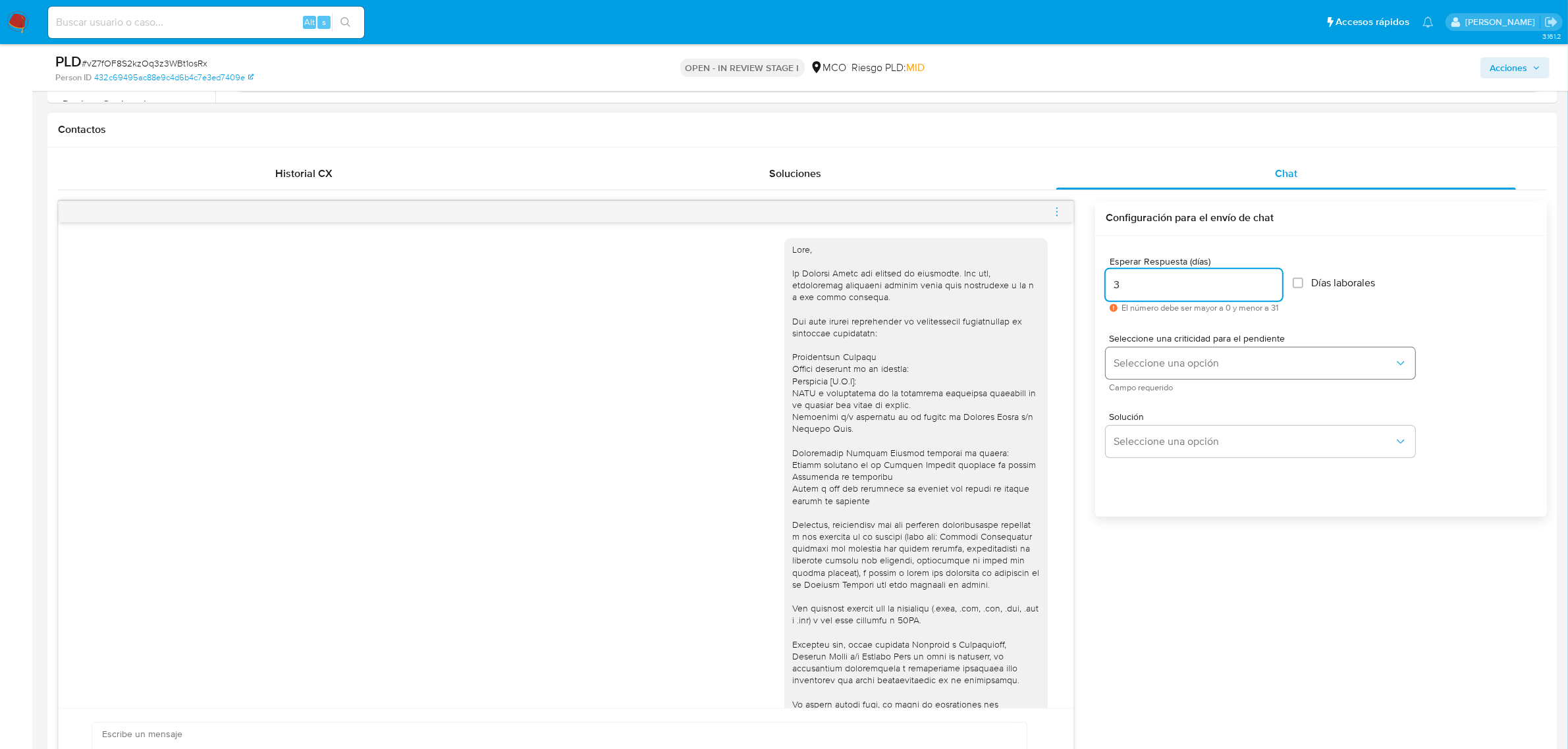
type input "3"
click at [1153, 359] on span "Seleccione una opción" at bounding box center [1253, 363] width 281 height 13
click at [1153, 359] on div "LOW" at bounding box center [1254, 364] width 281 height 27
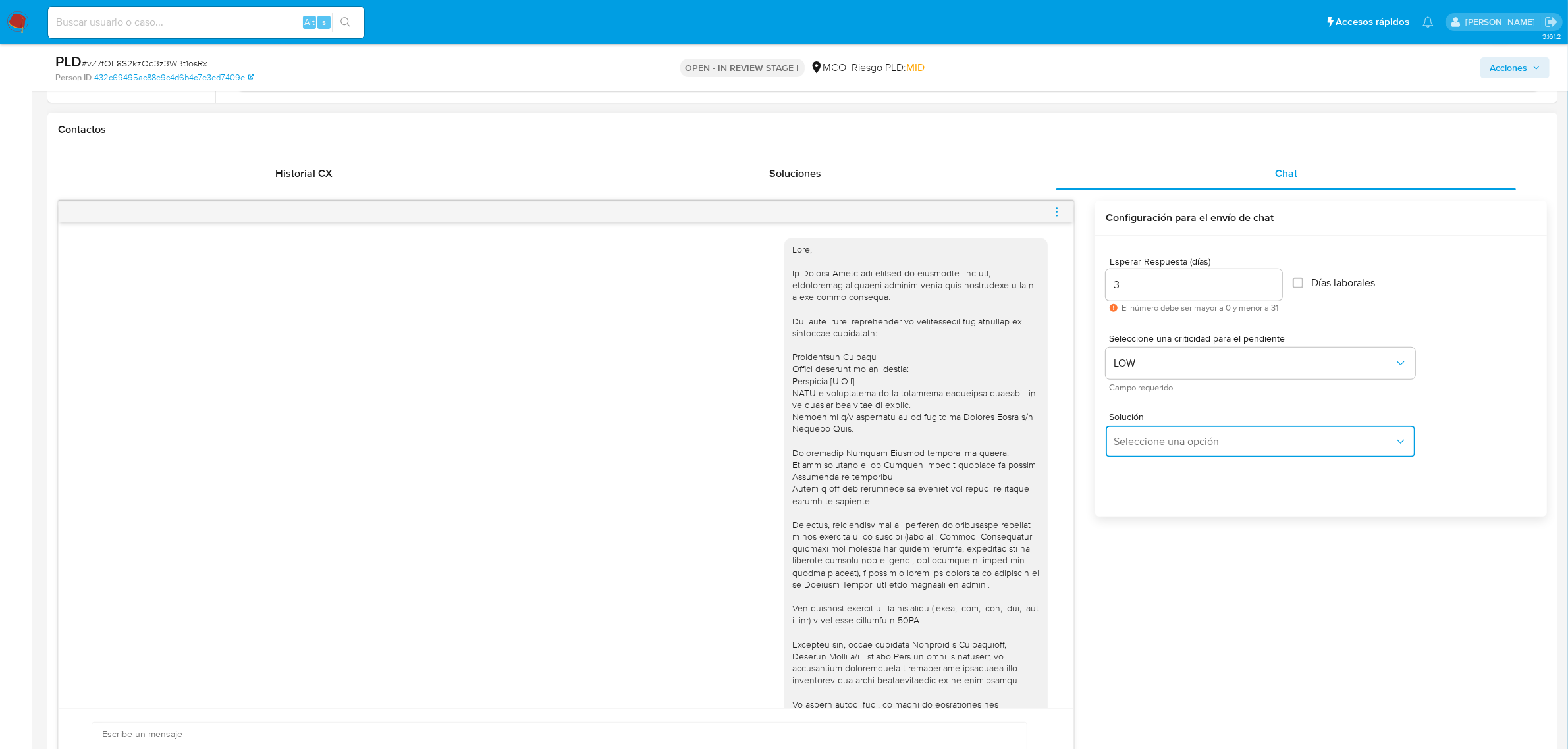
click at [1165, 445] on span "Seleccione una opción" at bounding box center [1253, 441] width 281 height 13
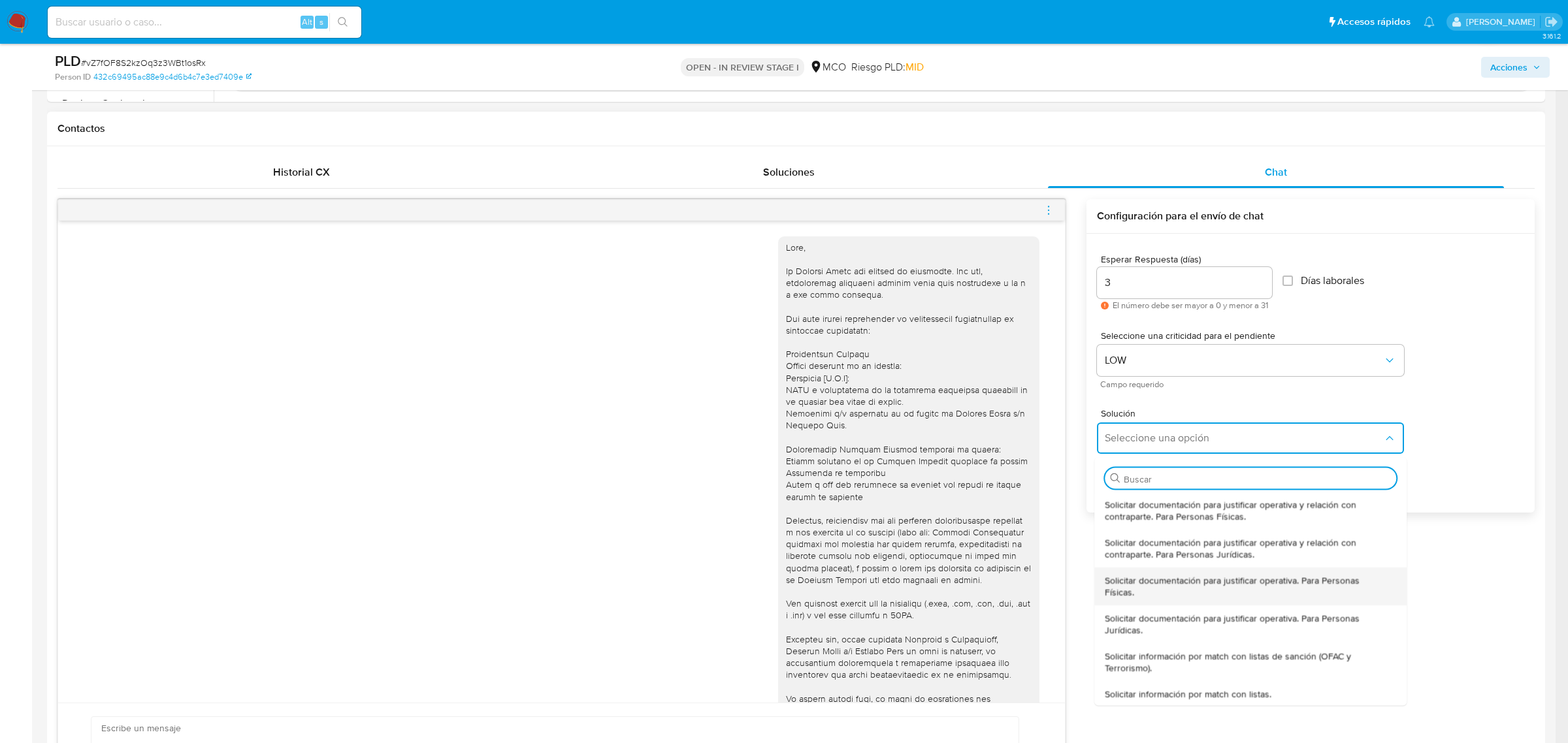
click at [1204, 591] on span "Solicitar documentación para justificar operativa. Para Personas Físicas." at bounding box center [1247, 586] width 283 height 24
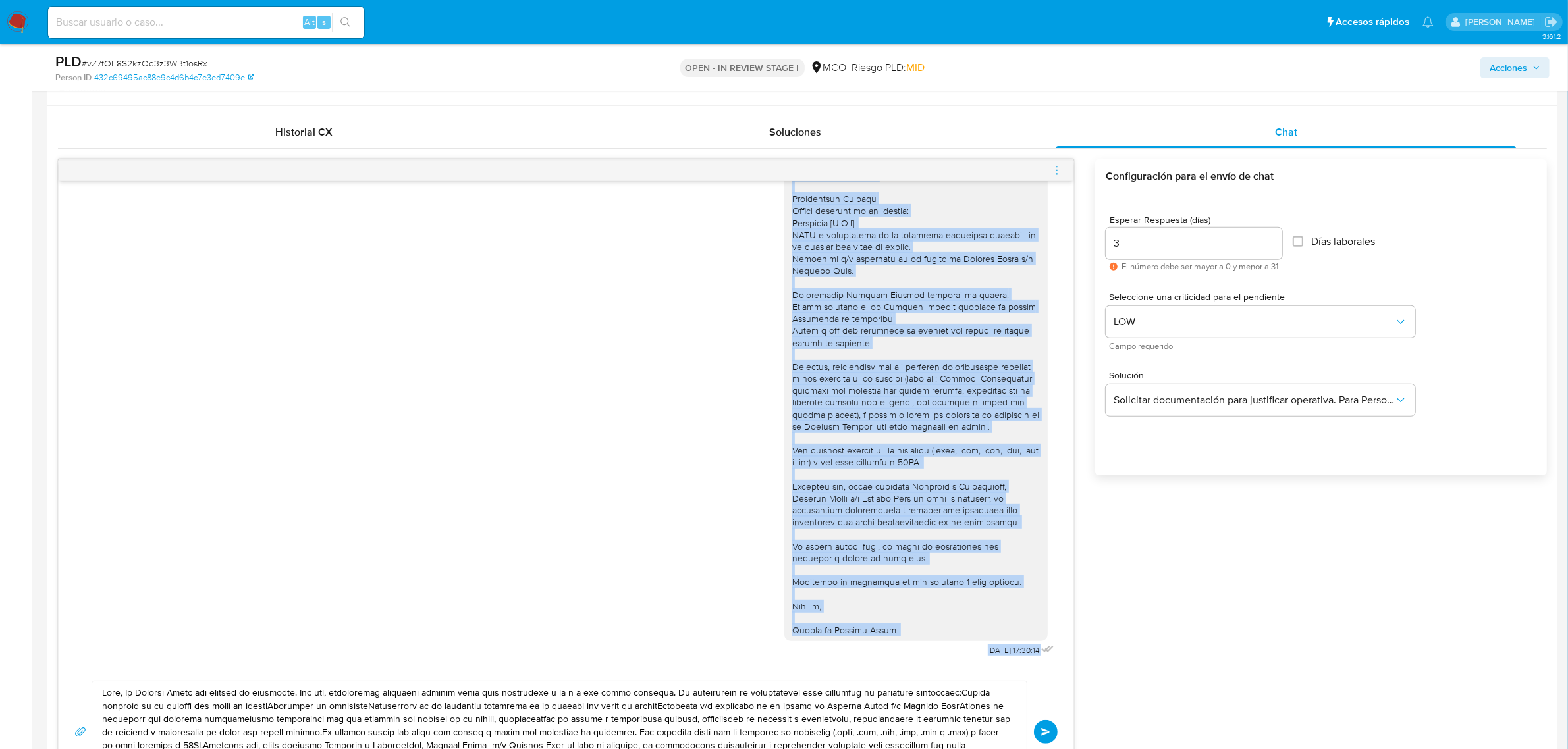
scroll to position [715, 0]
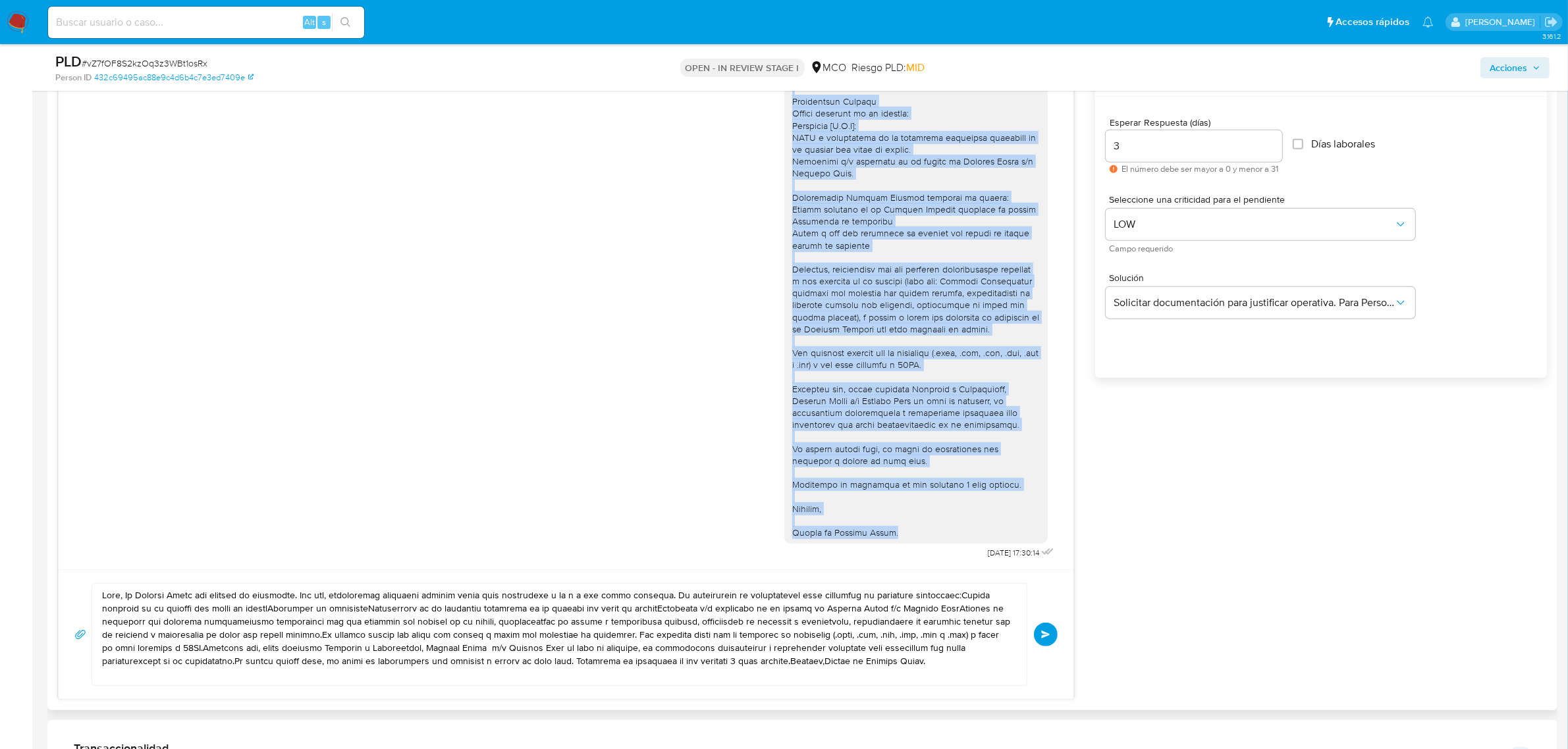
drag, startPoint x: 779, startPoint y: 252, endPoint x: 903, endPoint y: 529, distance: 303.5
click at [903, 529] on div at bounding box center [917, 264] width 248 height 552
copy div "Hola, En Mercado Libre nos importa tu seguridad. Por eso, necesitamos verificar…"
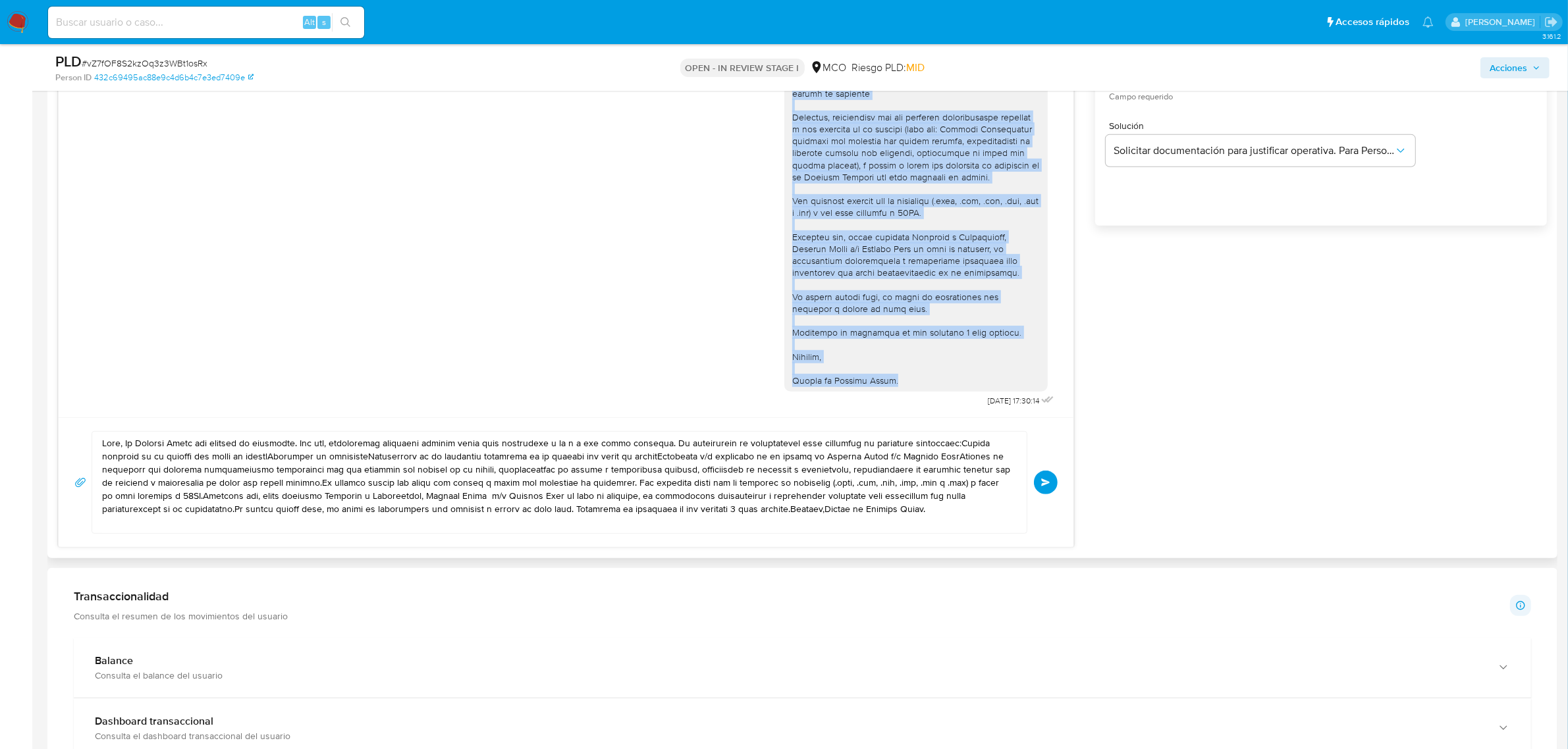
scroll to position [880, 0]
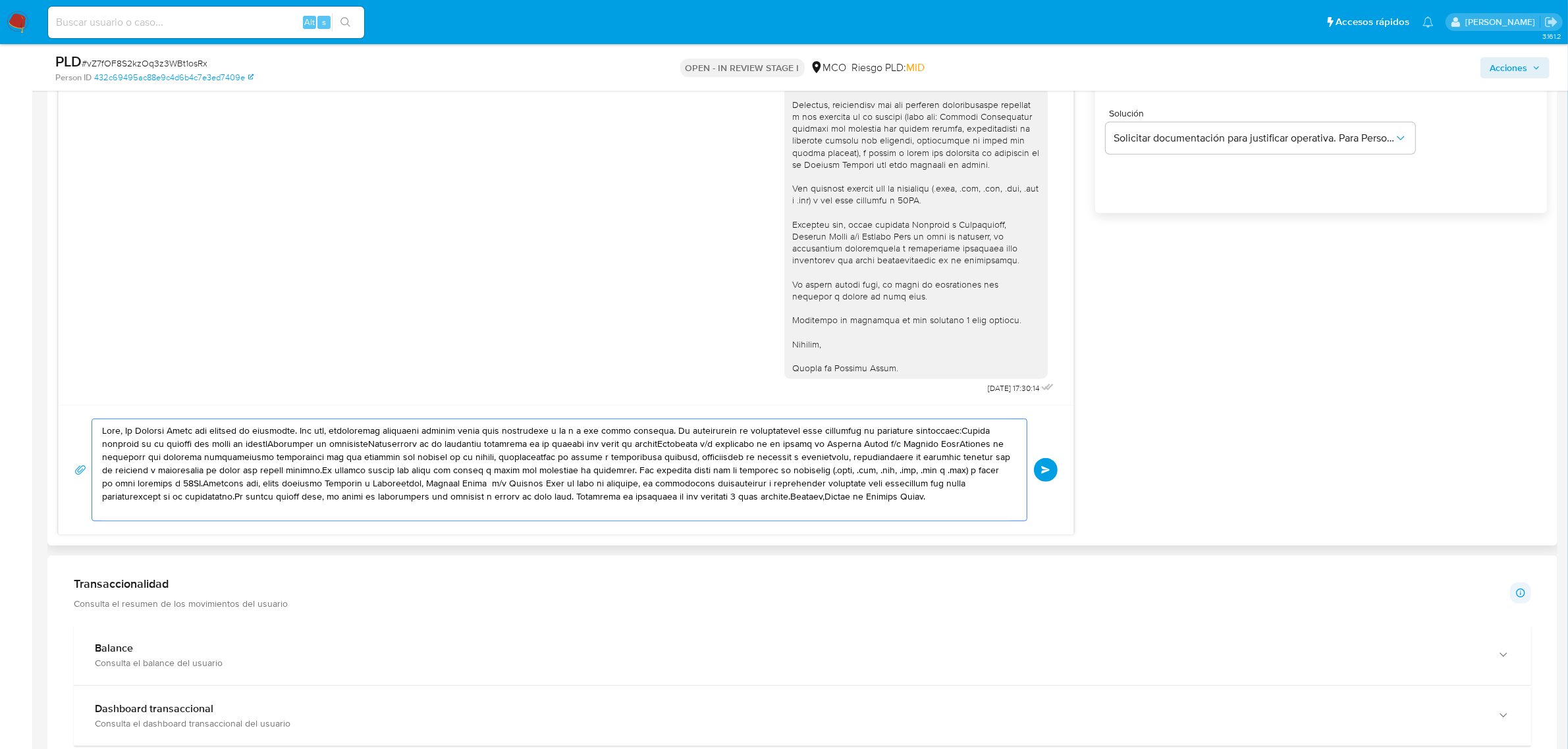
drag, startPoint x: 102, startPoint y: 432, endPoint x: 965, endPoint y: 494, distance: 865.2
click at [965, 494] on textarea at bounding box center [556, 470] width 908 height 101
paste textarea "En Mercado Libre nos importa tu seguridad. Por eso, necesitamos verificar algun…"
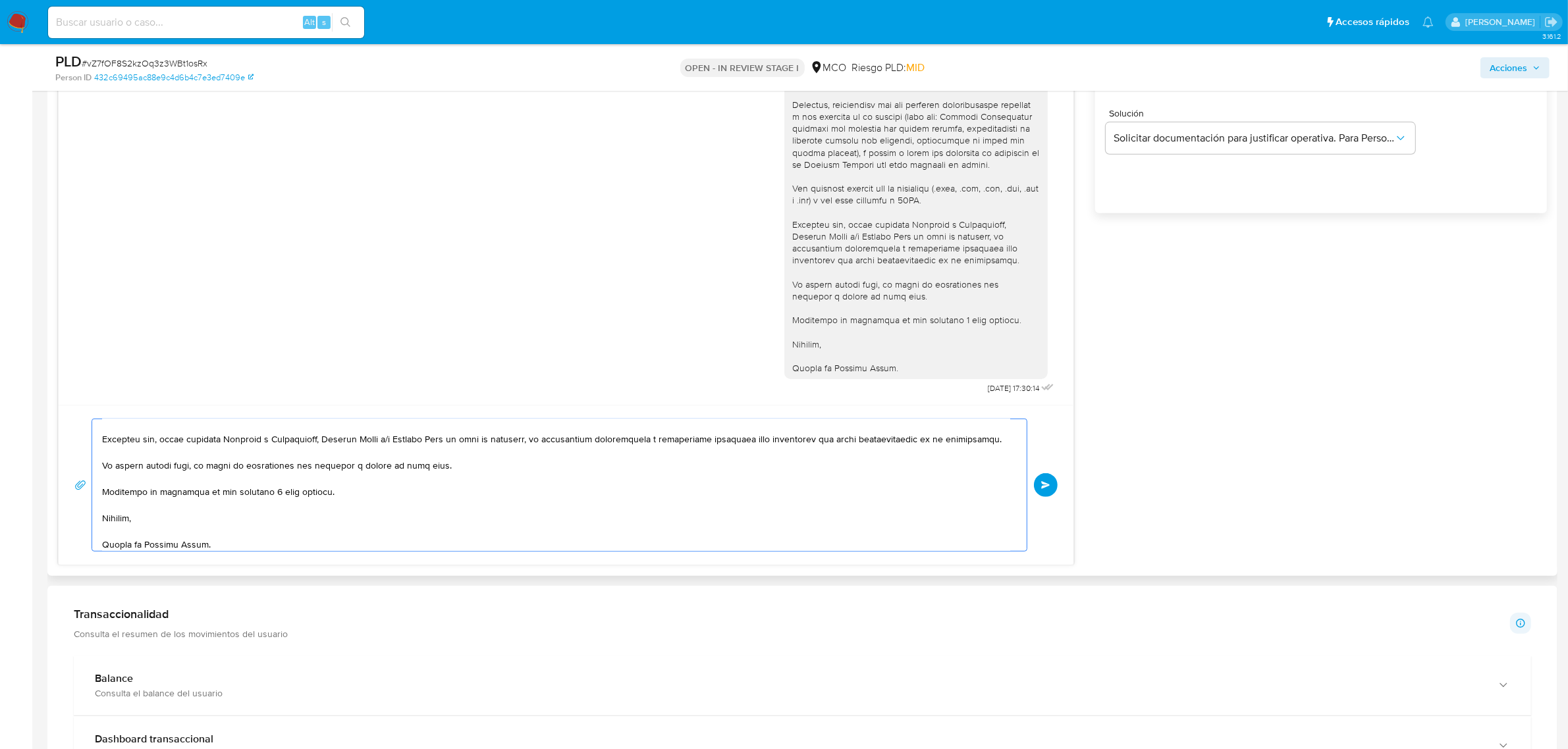
scroll to position [299, 0]
type textarea "Hola, En Mercado Libre nos importa tu seguridad. Por eso, necesitamos verificar…"
click at [1053, 485] on button "Enviar" at bounding box center [1046, 485] width 24 height 24
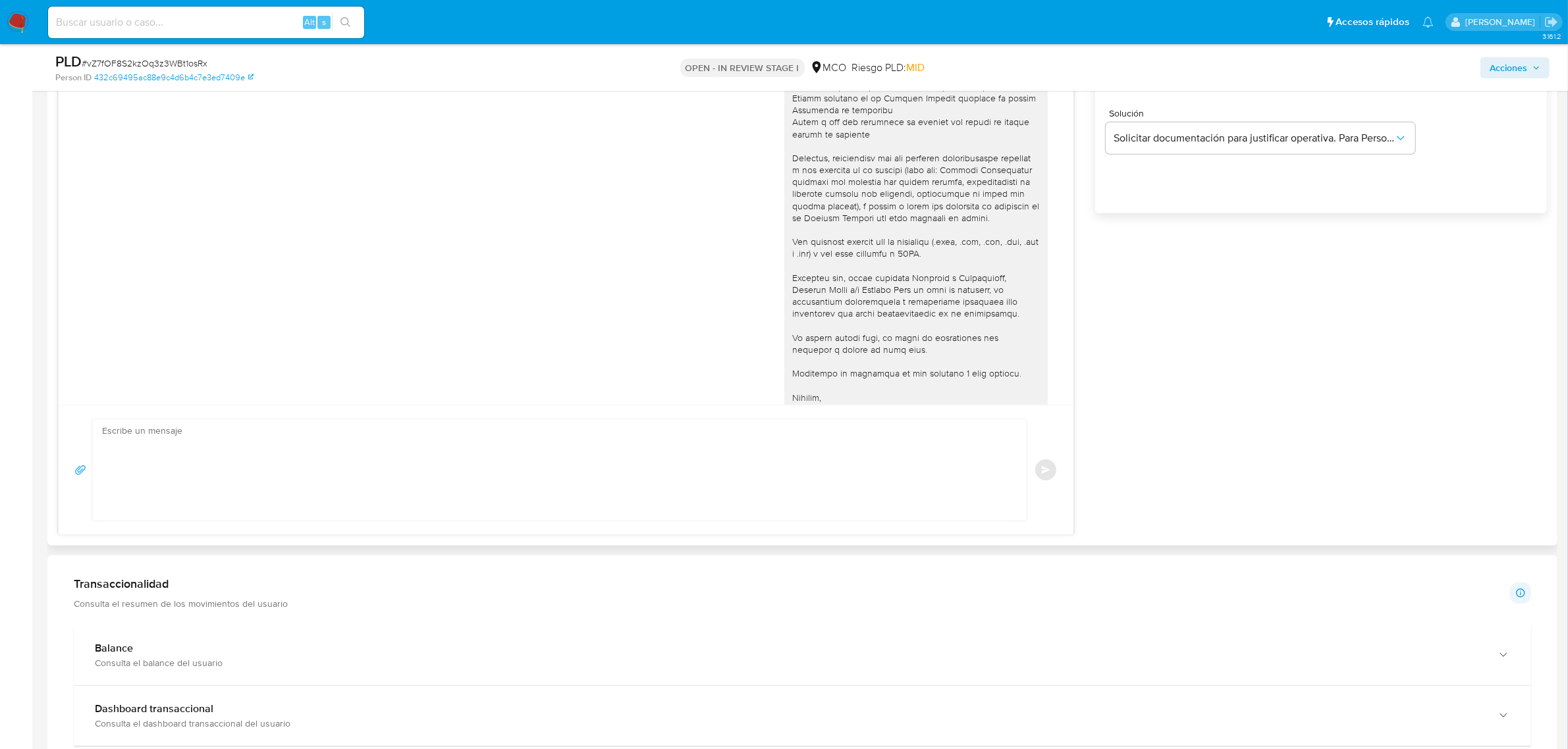
scroll to position [0, 0]
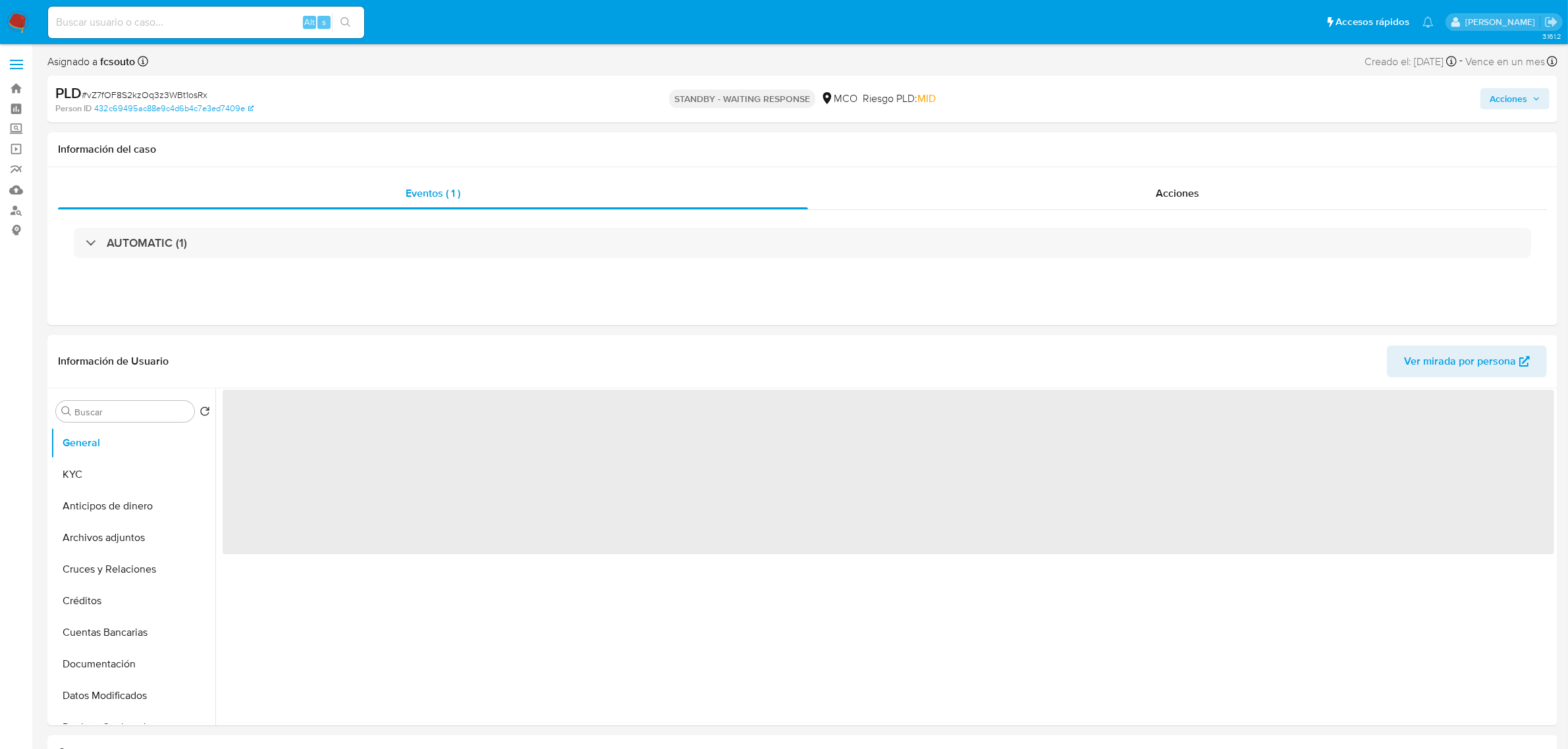
select select "10"
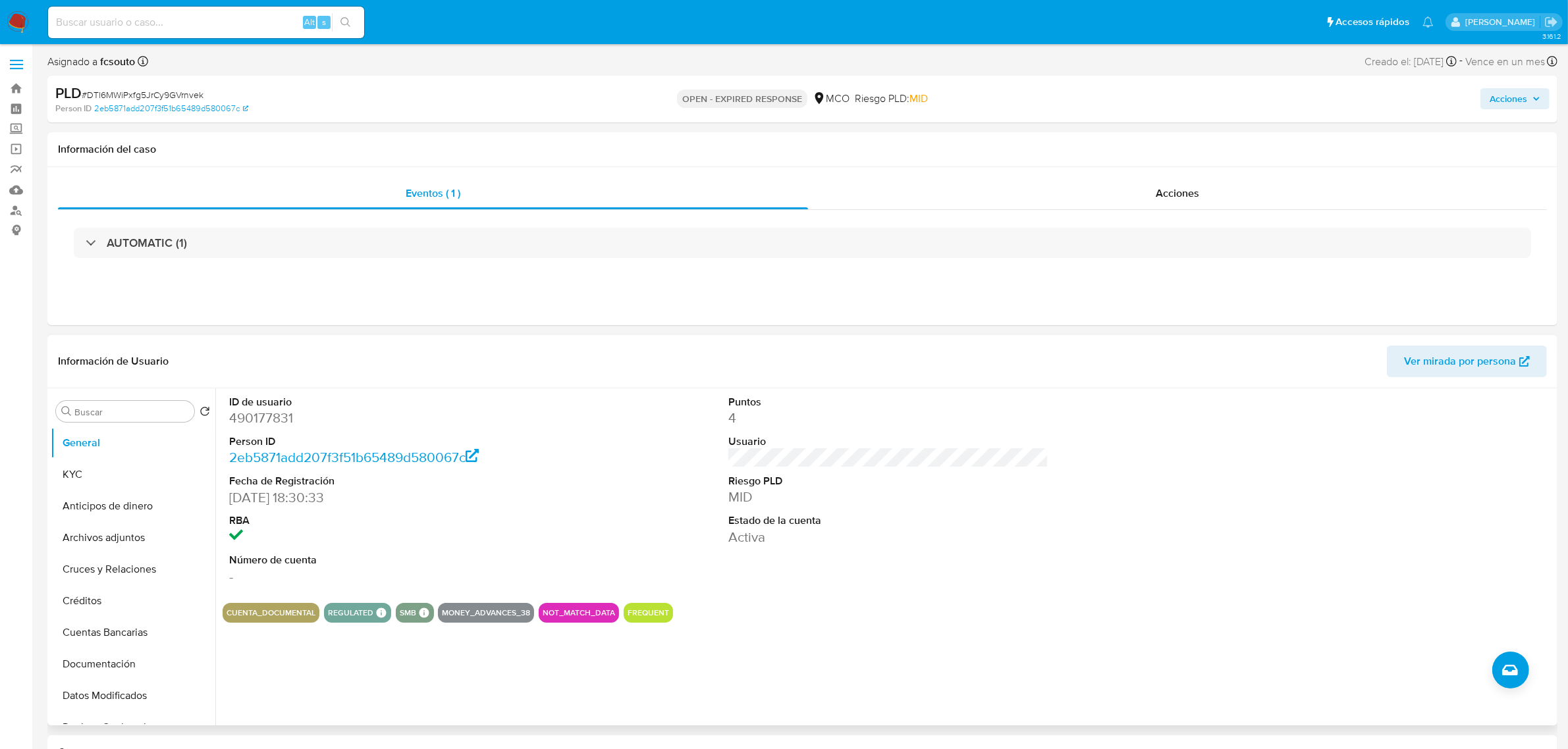
click at [254, 416] on dd "490177831" at bounding box center [389, 418] width 321 height 19
copy dd "490177831"
click at [266, 422] on dd "490177831" at bounding box center [389, 418] width 321 height 19
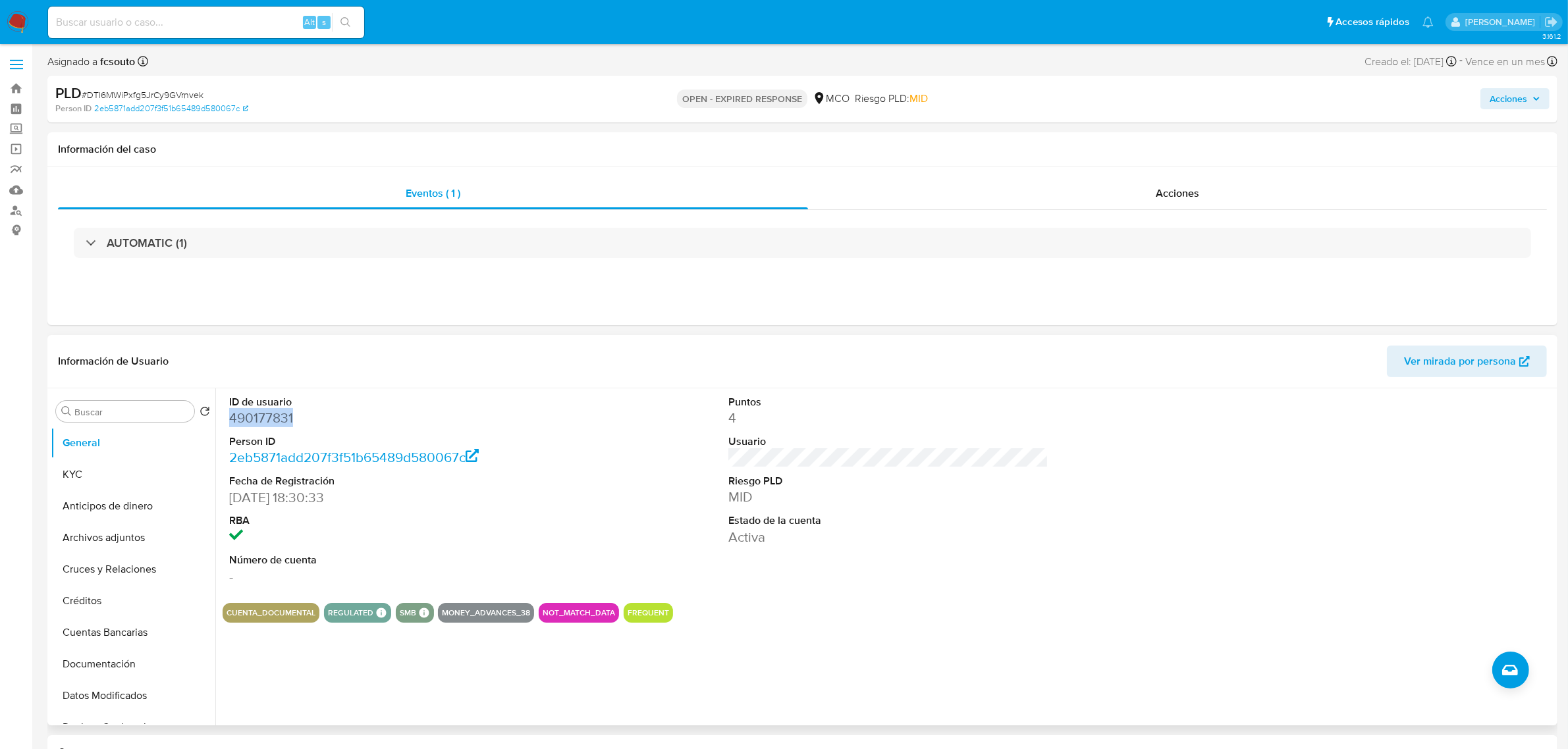
click at [255, 410] on dd "490177831" at bounding box center [389, 418] width 321 height 19
click at [256, 410] on dd "490177831" at bounding box center [389, 418] width 321 height 19
click at [269, 420] on dd "490177831" at bounding box center [389, 418] width 321 height 19
click at [268, 420] on dd "490177831" at bounding box center [389, 418] width 321 height 19
click at [264, 420] on dd "490177831" at bounding box center [389, 418] width 321 height 19
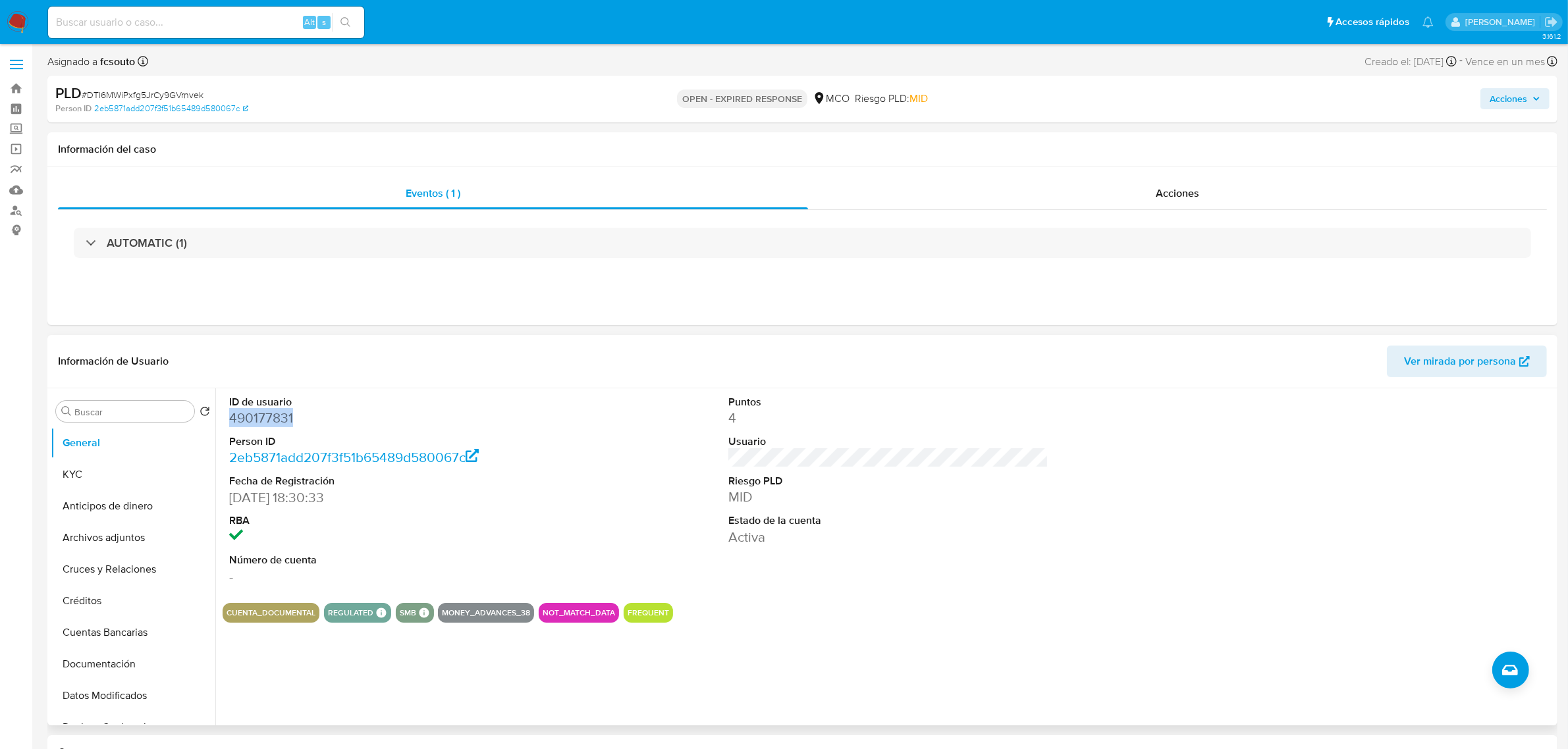
click at [264, 420] on dd "490177831" at bounding box center [389, 418] width 321 height 19
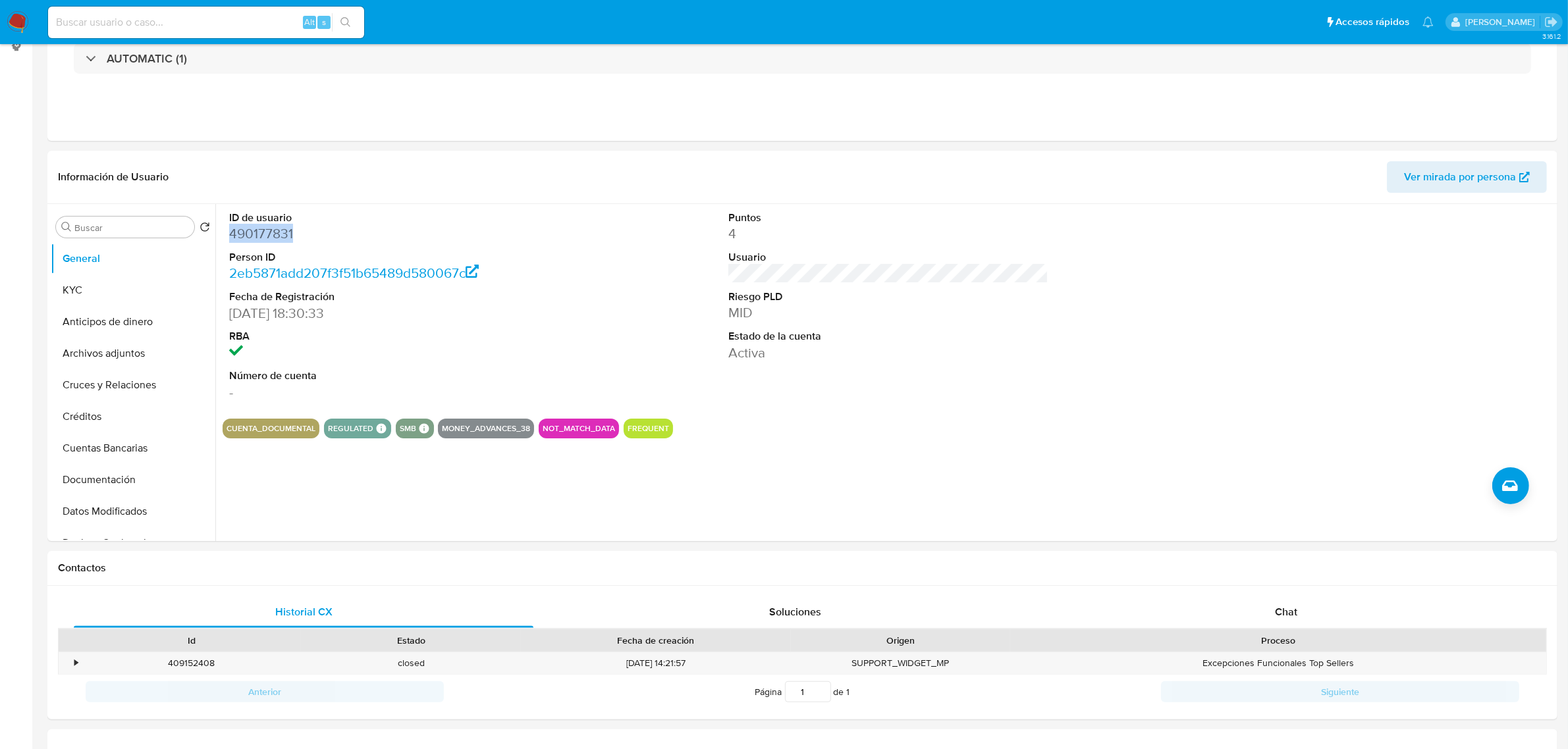
scroll to position [412, 0]
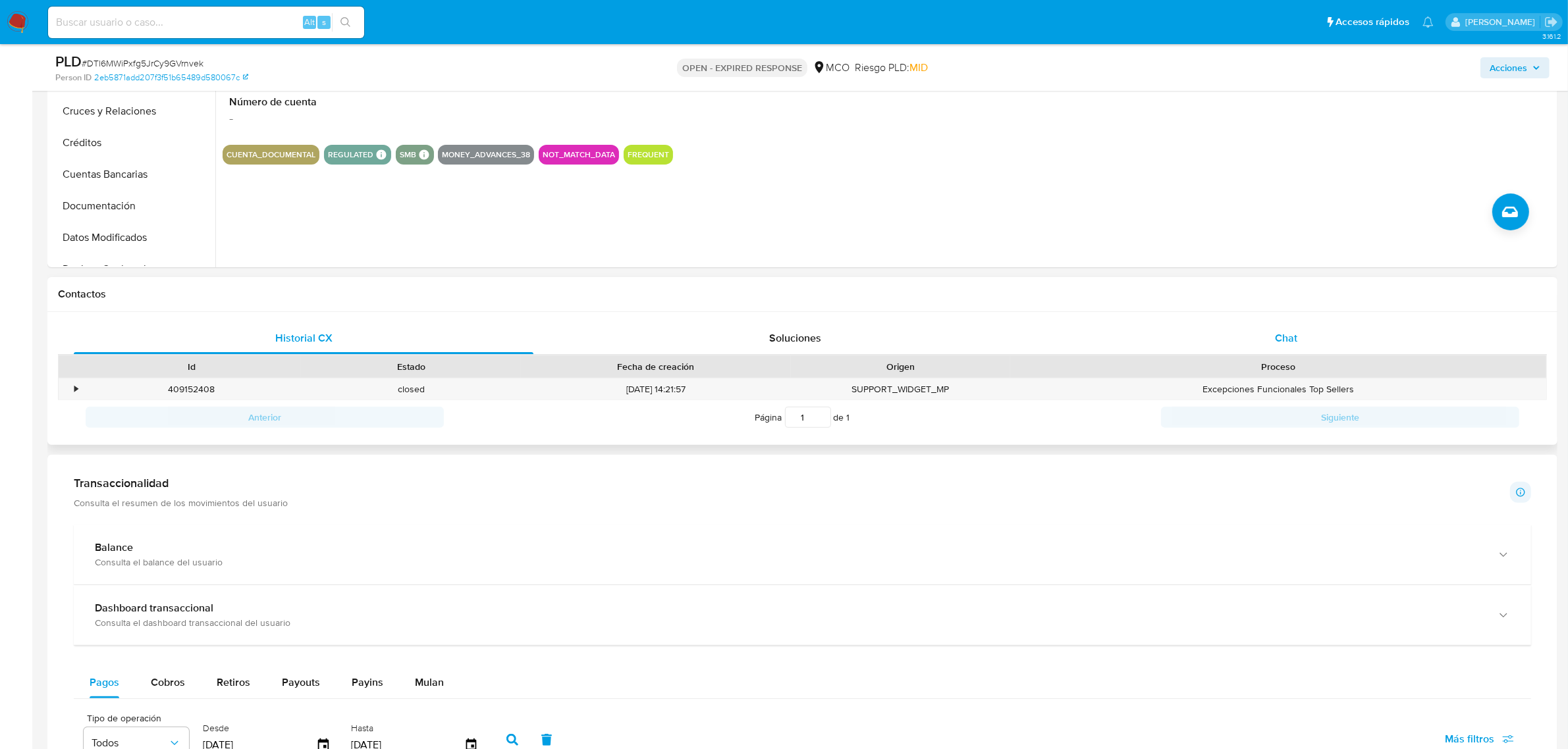
click at [1288, 339] on span "Chat" at bounding box center [1286, 337] width 23 height 15
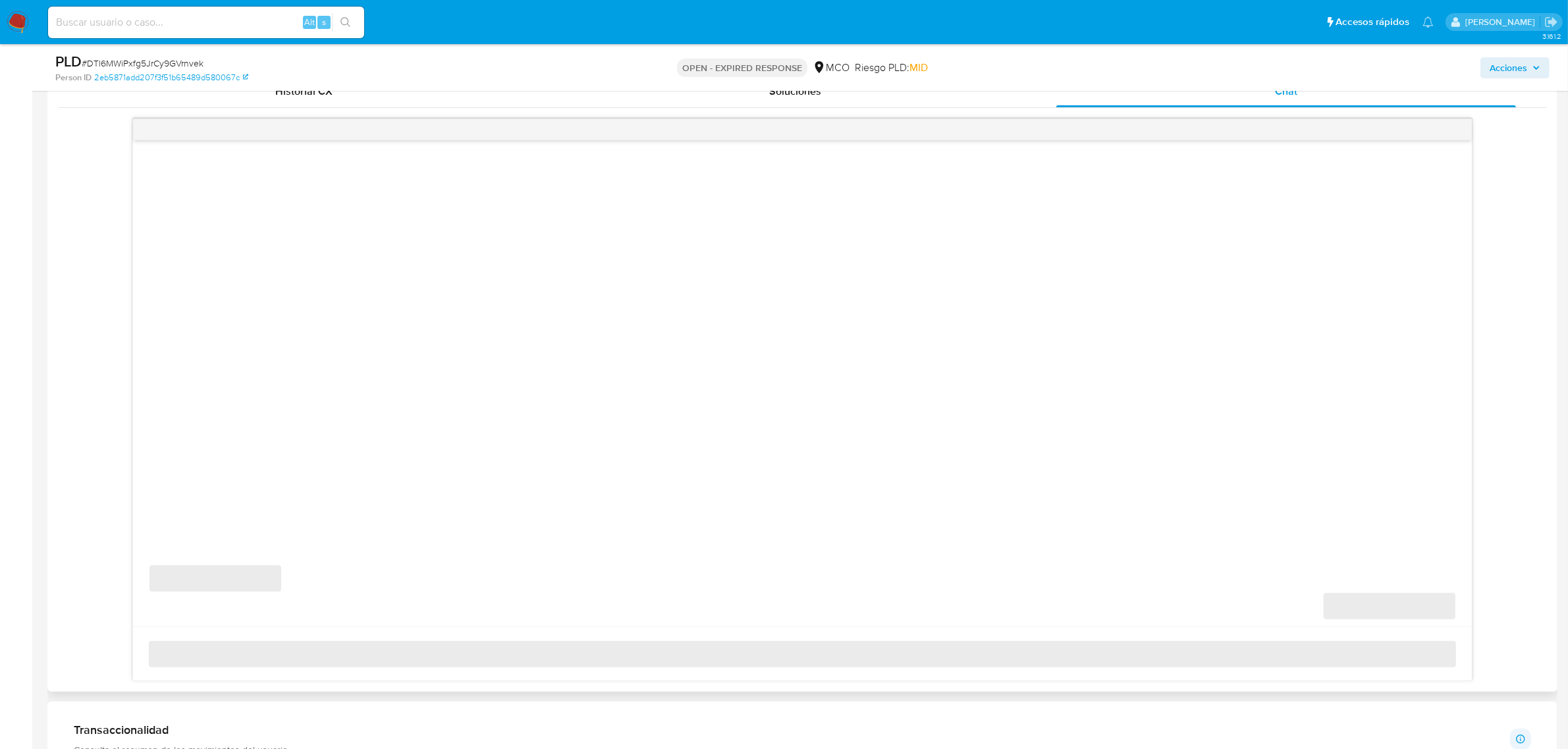
scroll to position [247, 0]
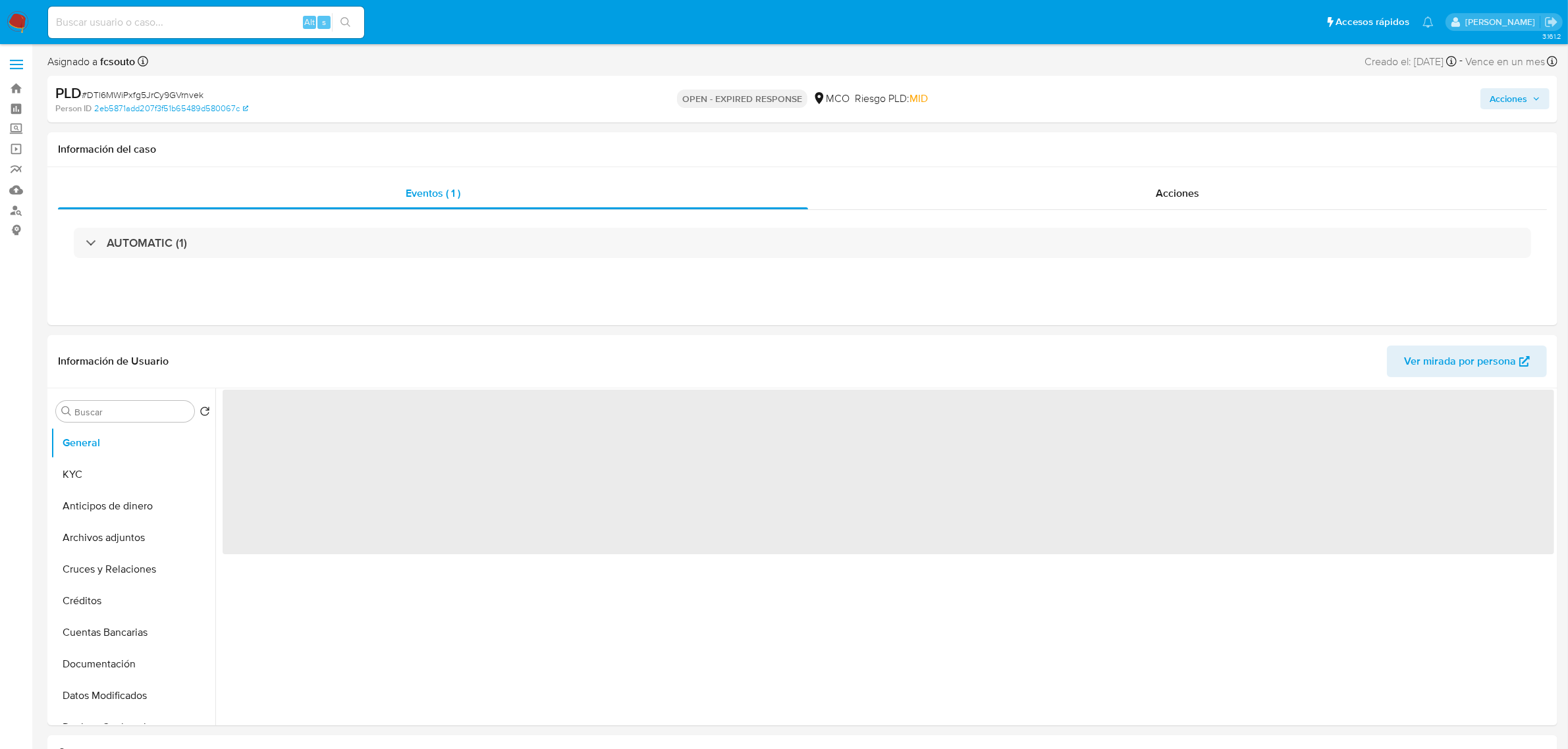
select select "10"
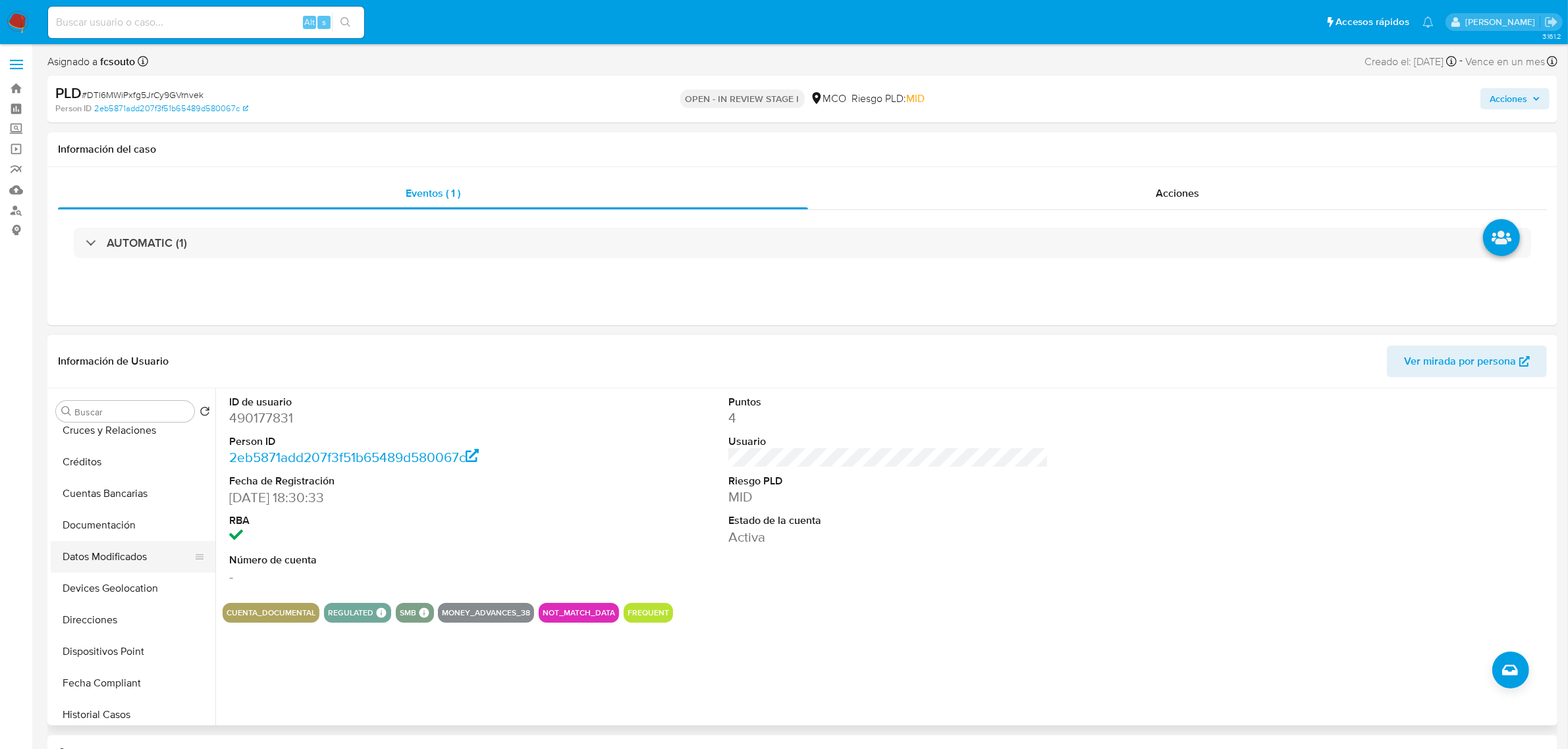
scroll to position [165, 0]
click at [124, 686] on button "Historial Casos" at bounding box center [127, 689] width 154 height 32
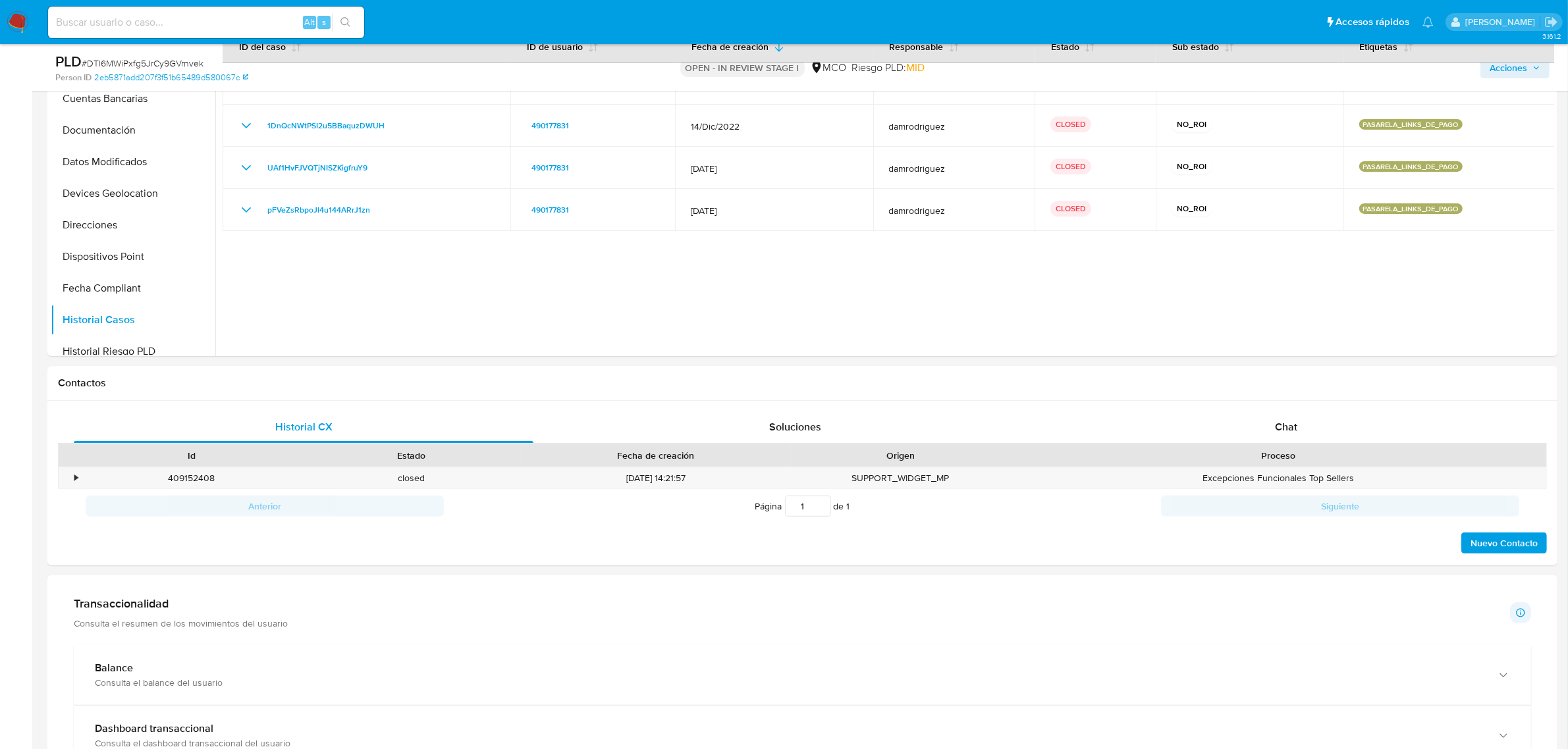
scroll to position [412, 0]
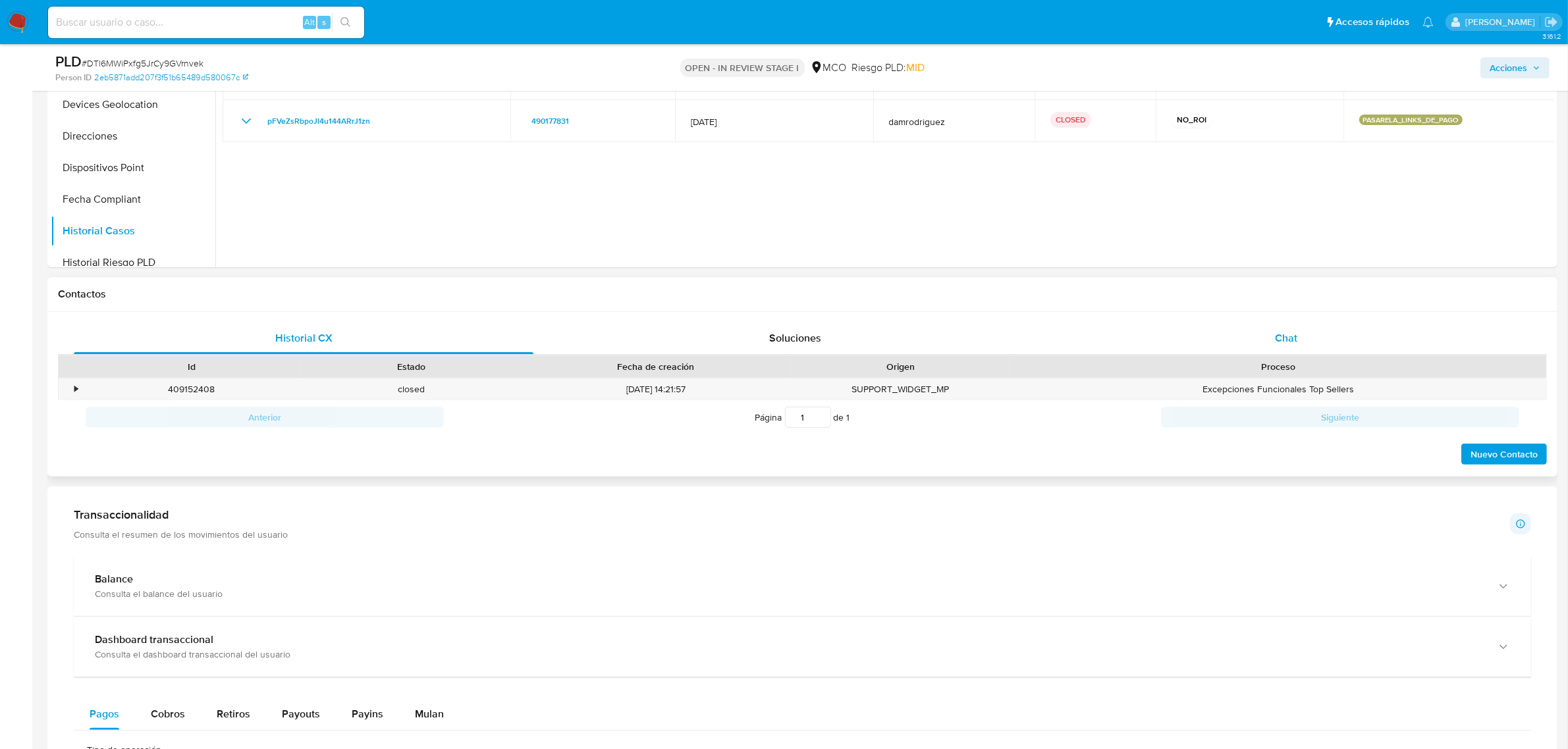
click at [1282, 340] on span "Chat" at bounding box center [1286, 337] width 23 height 15
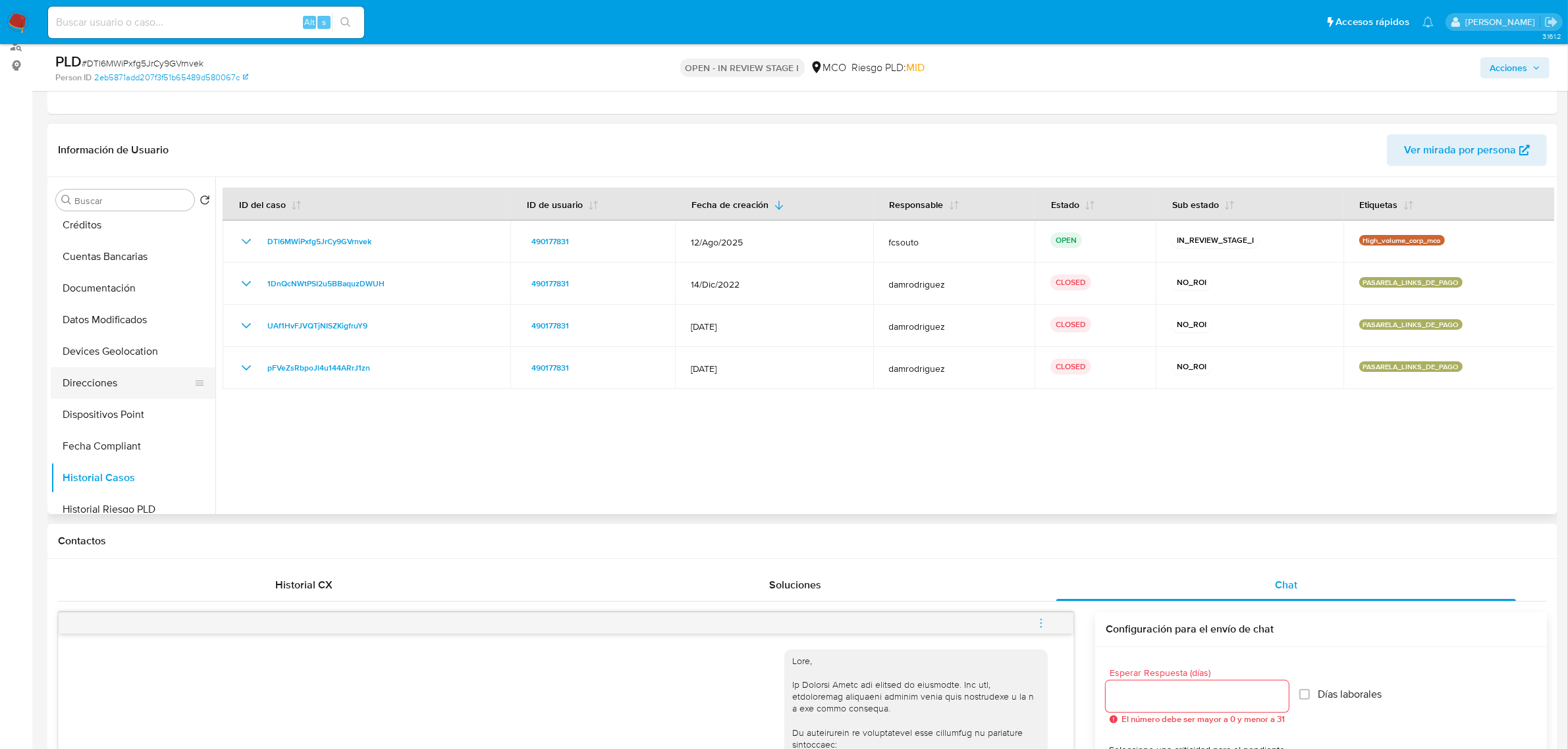
scroll to position [0, 0]
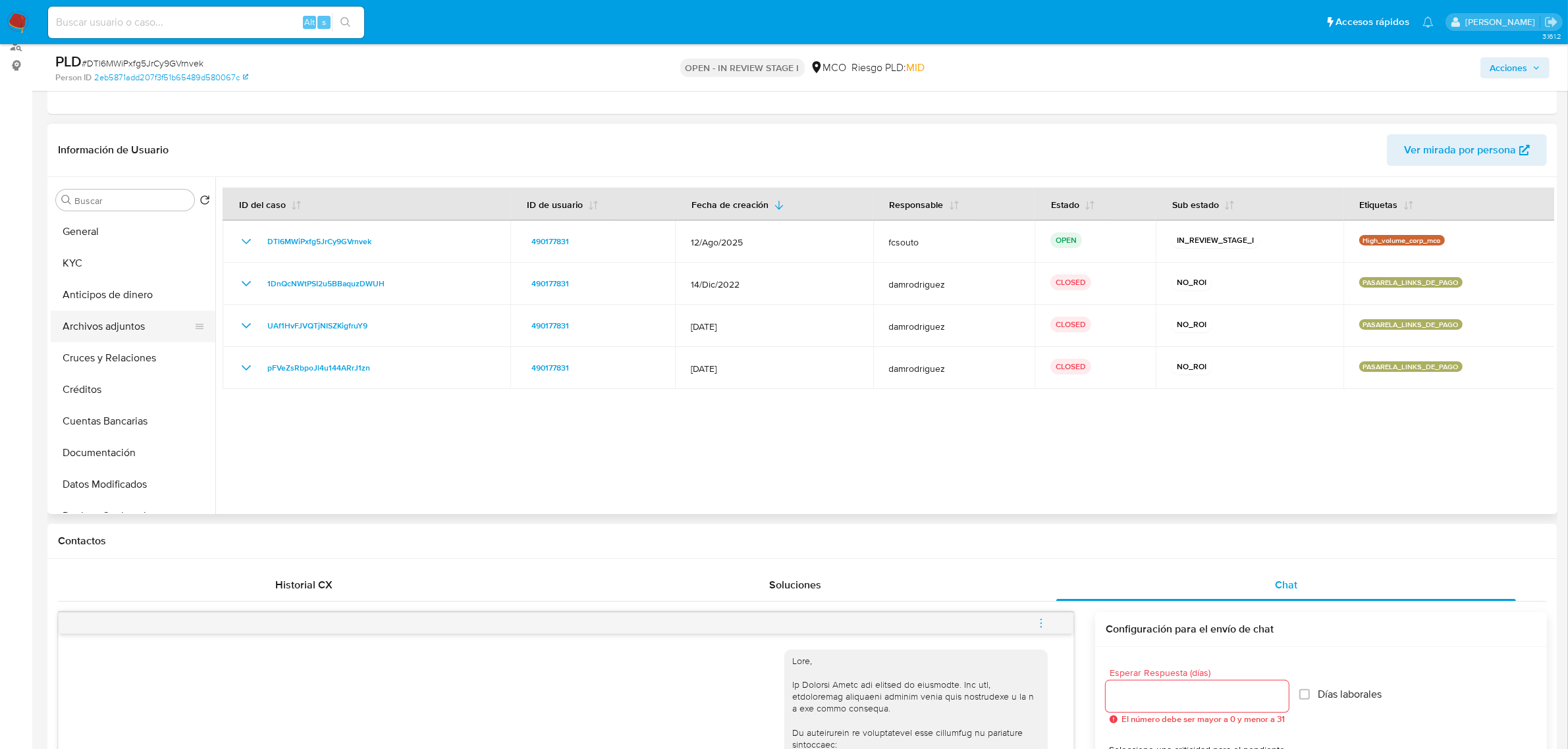
click at [105, 326] on button "Archivos adjuntos" at bounding box center [127, 326] width 154 height 32
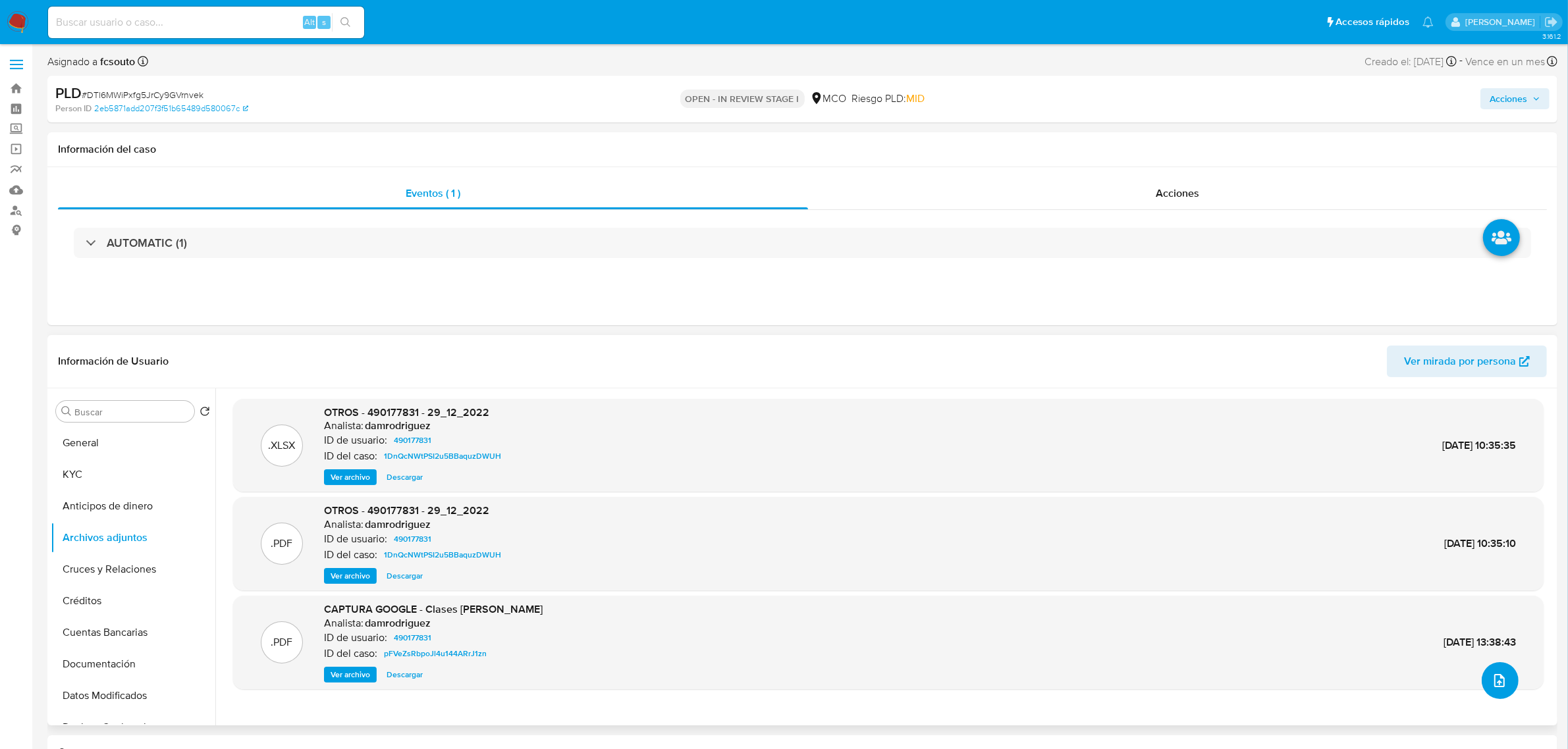
click at [1501, 687] on icon "upload-file" at bounding box center [1500, 681] width 16 height 16
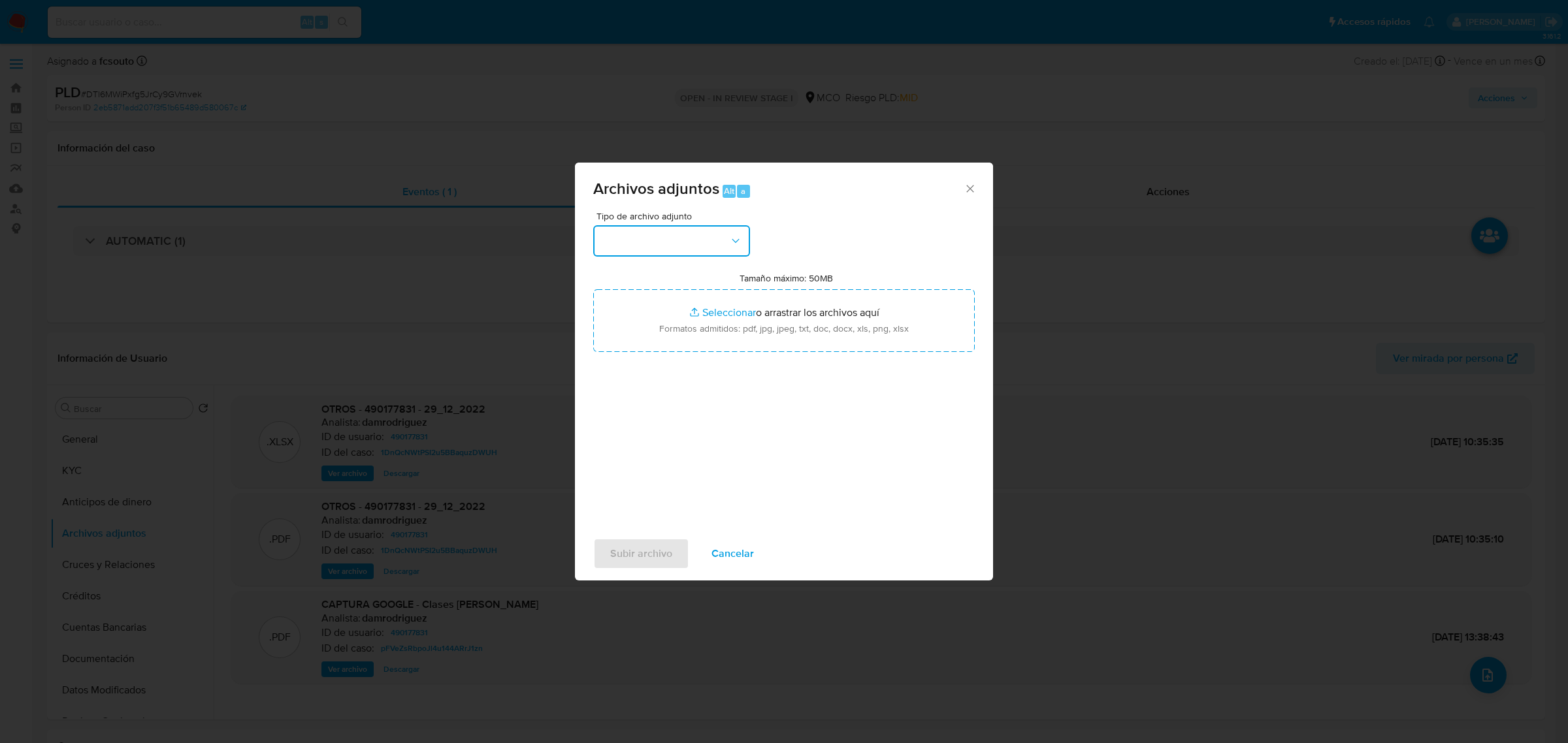
click at [722, 225] on button "button" at bounding box center [671, 241] width 157 height 31
drag, startPoint x: 642, startPoint y: 448, endPoint x: 638, endPoint y: 443, distance: 6.4
click at [641, 448] on div "ACTA CONSTITUTIVA" at bounding box center [667, 445] width 133 height 31
click at [697, 230] on button "ACTA CONSTITUTIVA" at bounding box center [671, 241] width 157 height 31
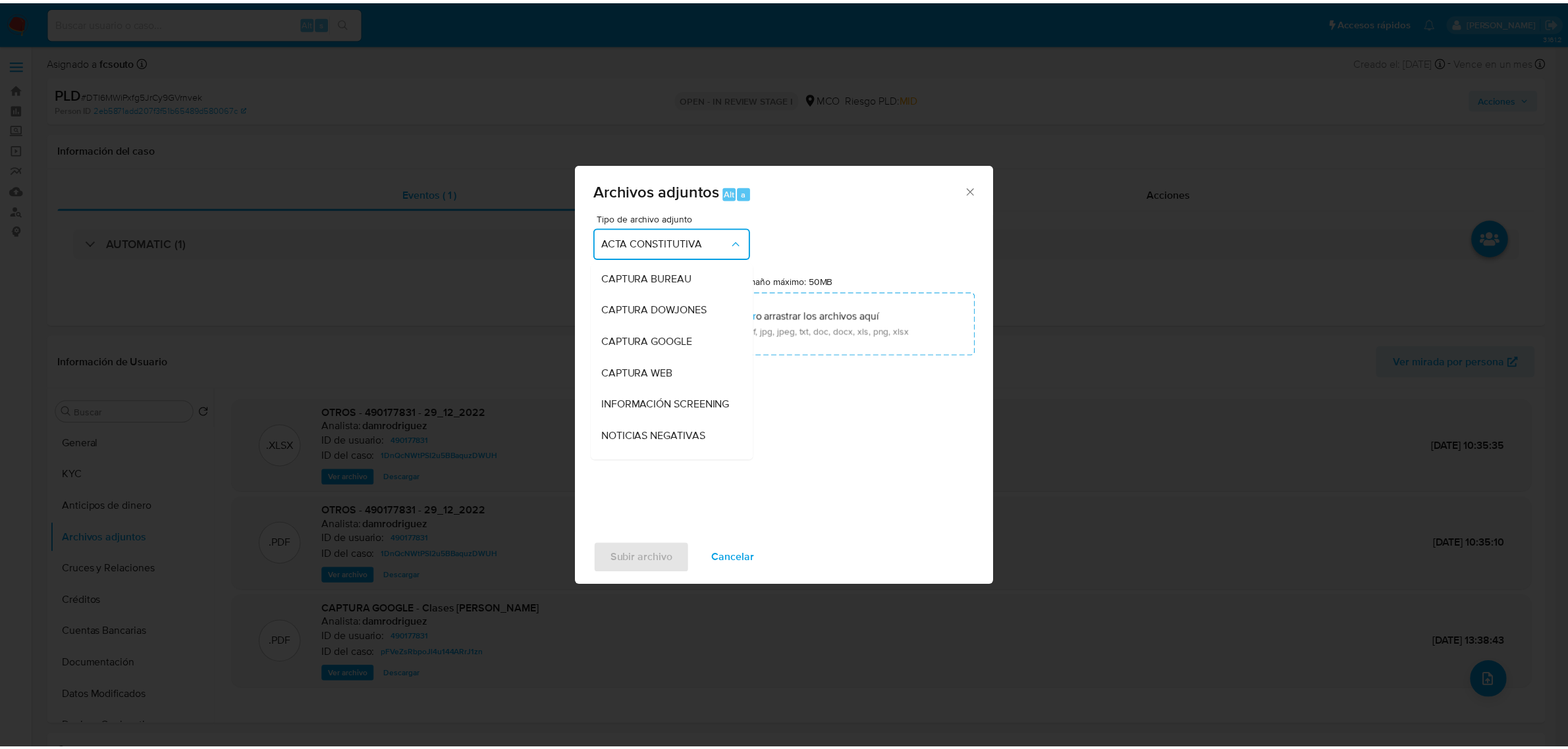
scroll to position [183, 0]
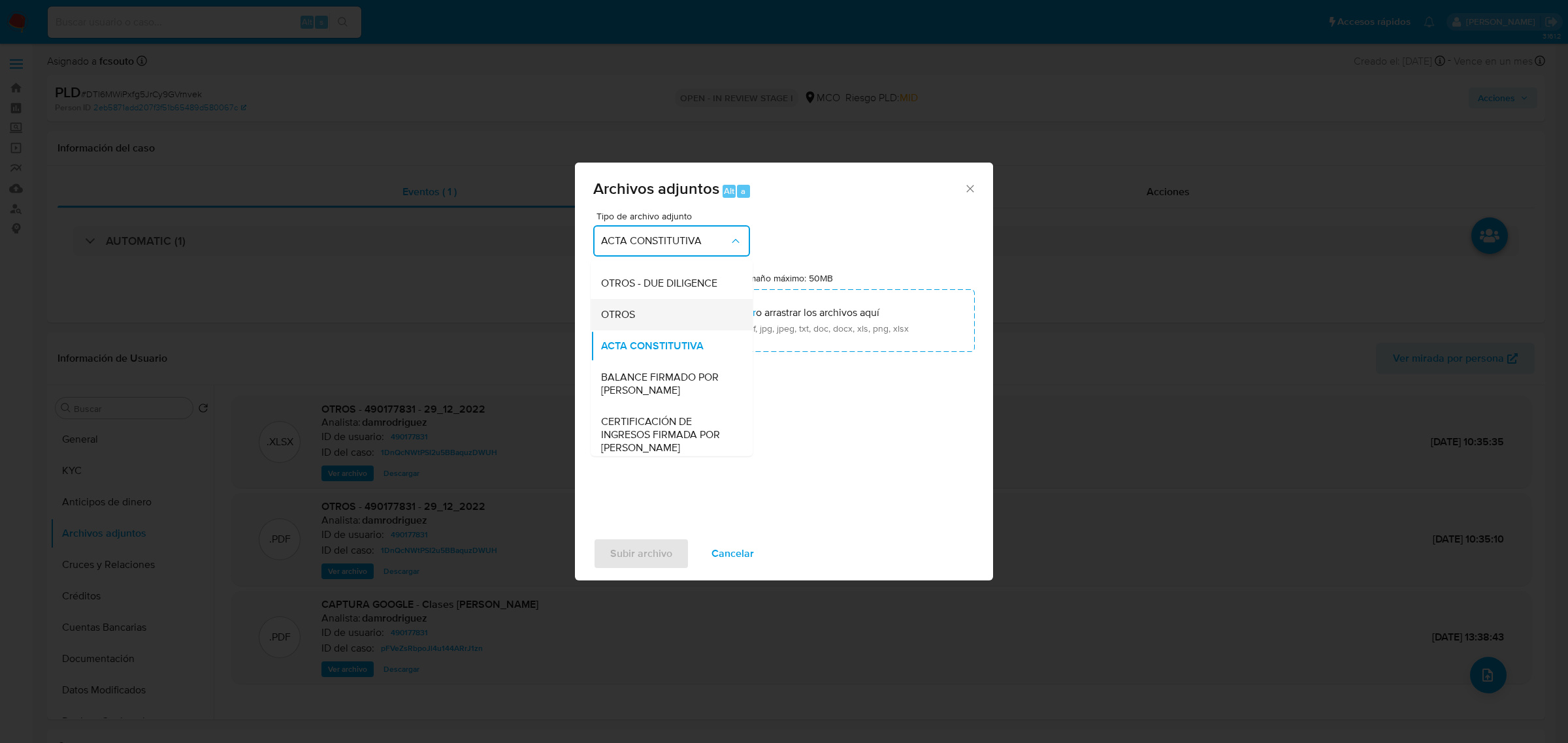
click at [676, 325] on div "OTROS" at bounding box center [667, 314] width 133 height 31
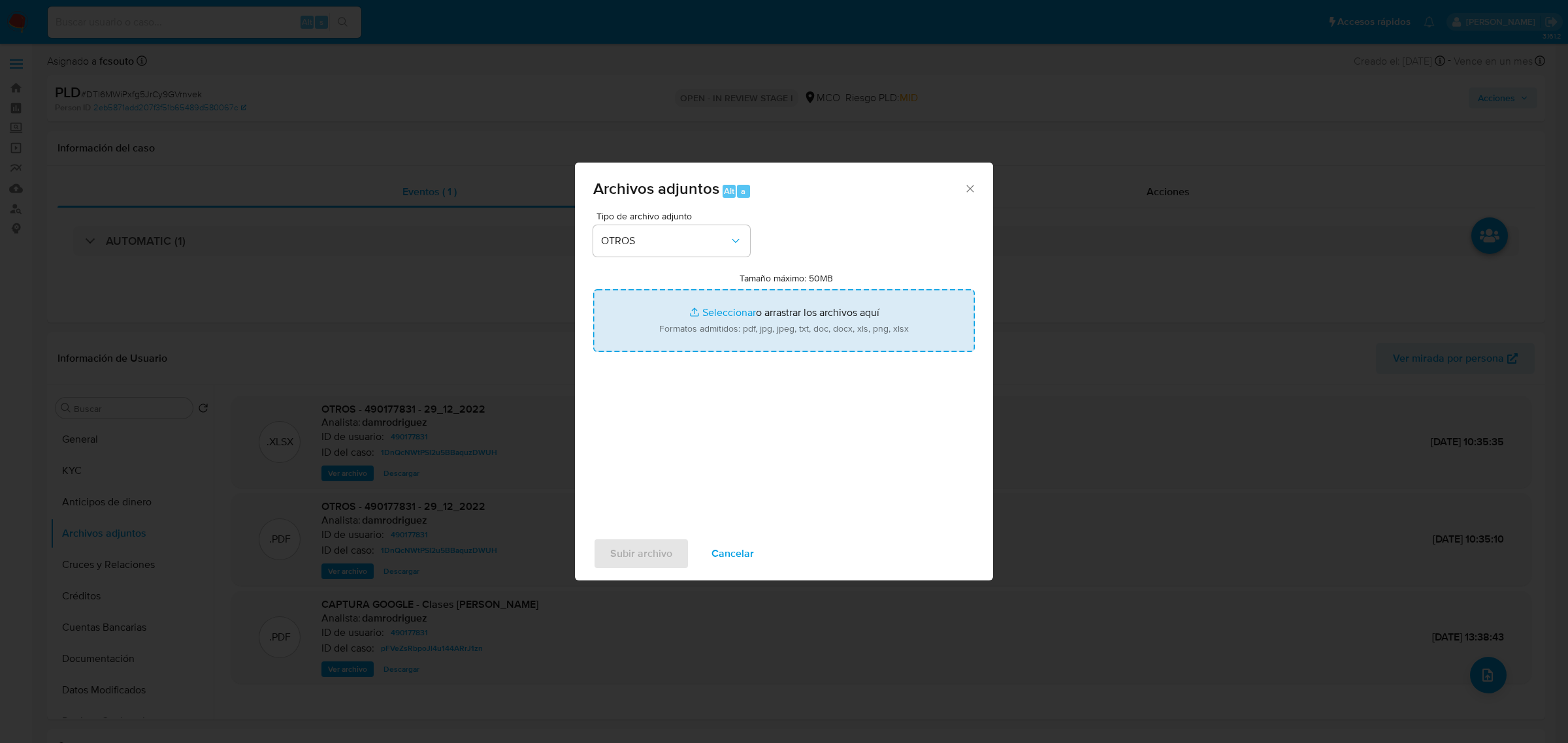
click at [821, 338] on input "Tamaño máximo: 50MB Seleccionar archivos" at bounding box center [784, 321] width 382 height 63
type input "C:\fakepath\490177831 - 7_10_2025.pdf"
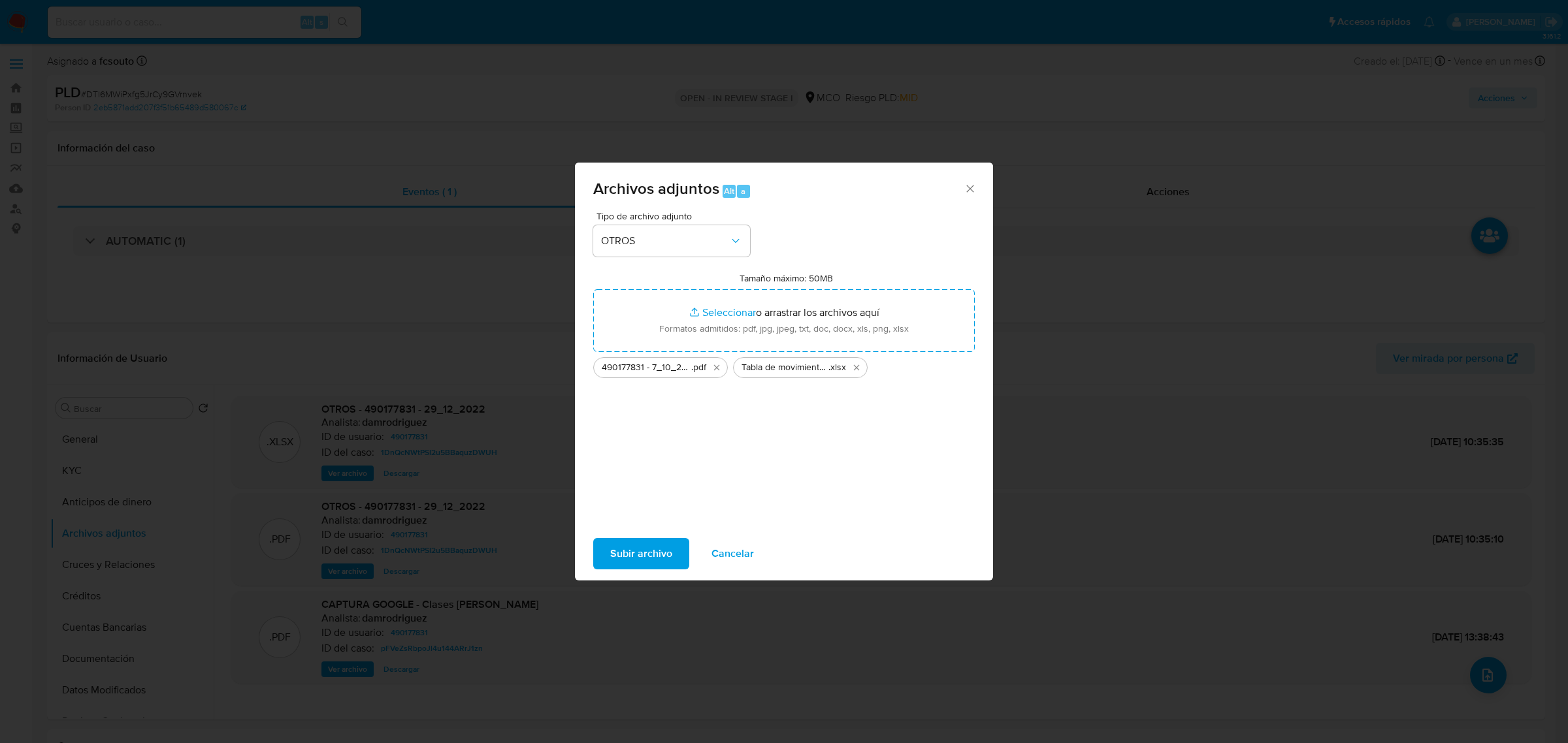
click at [634, 549] on span "Subir archivo" at bounding box center [641, 553] width 62 height 29
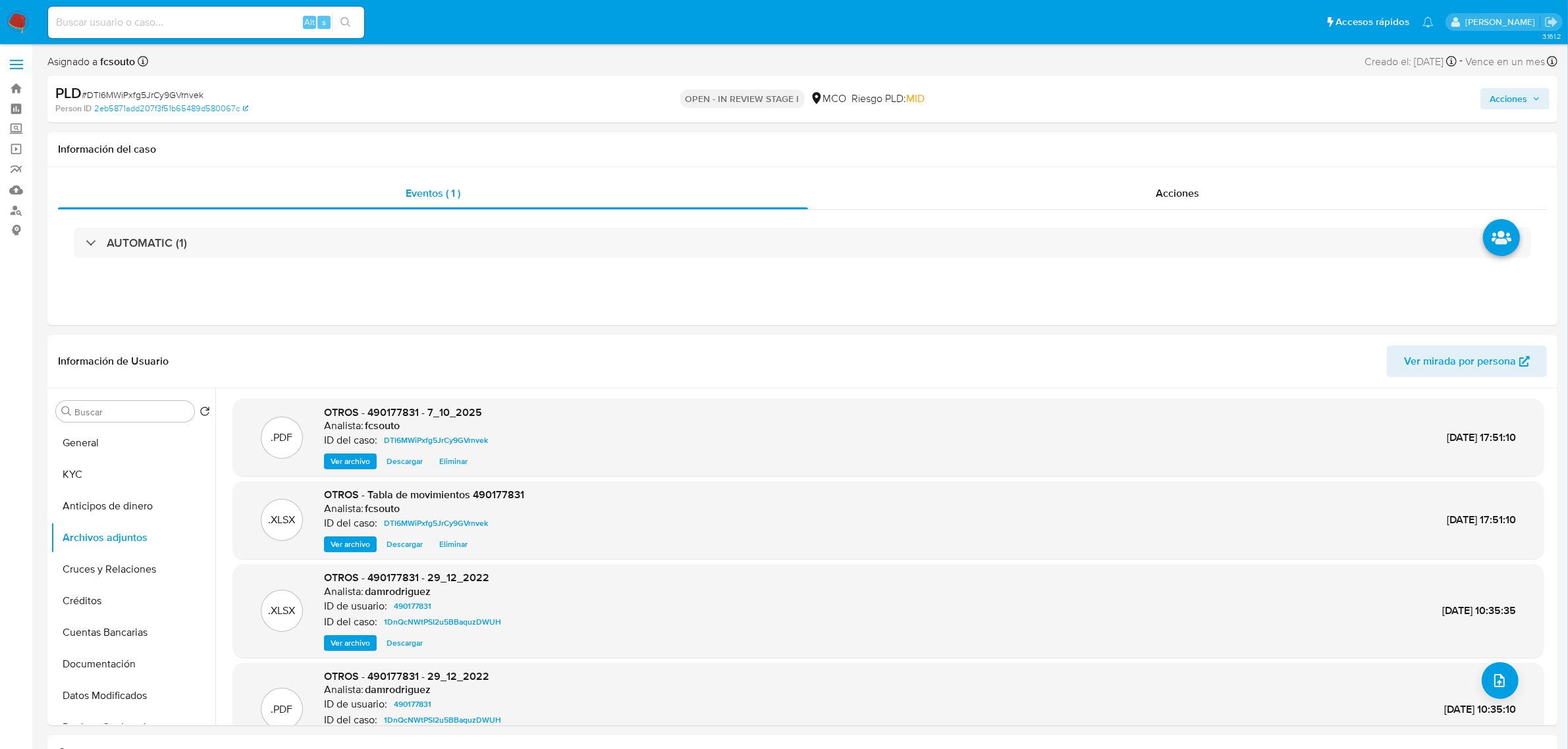
click at [1526, 93] on span "Acciones" at bounding box center [1508, 98] width 38 height 21
click at [1509, 304] on span "Enviar" at bounding box center [1501, 310] width 26 height 19
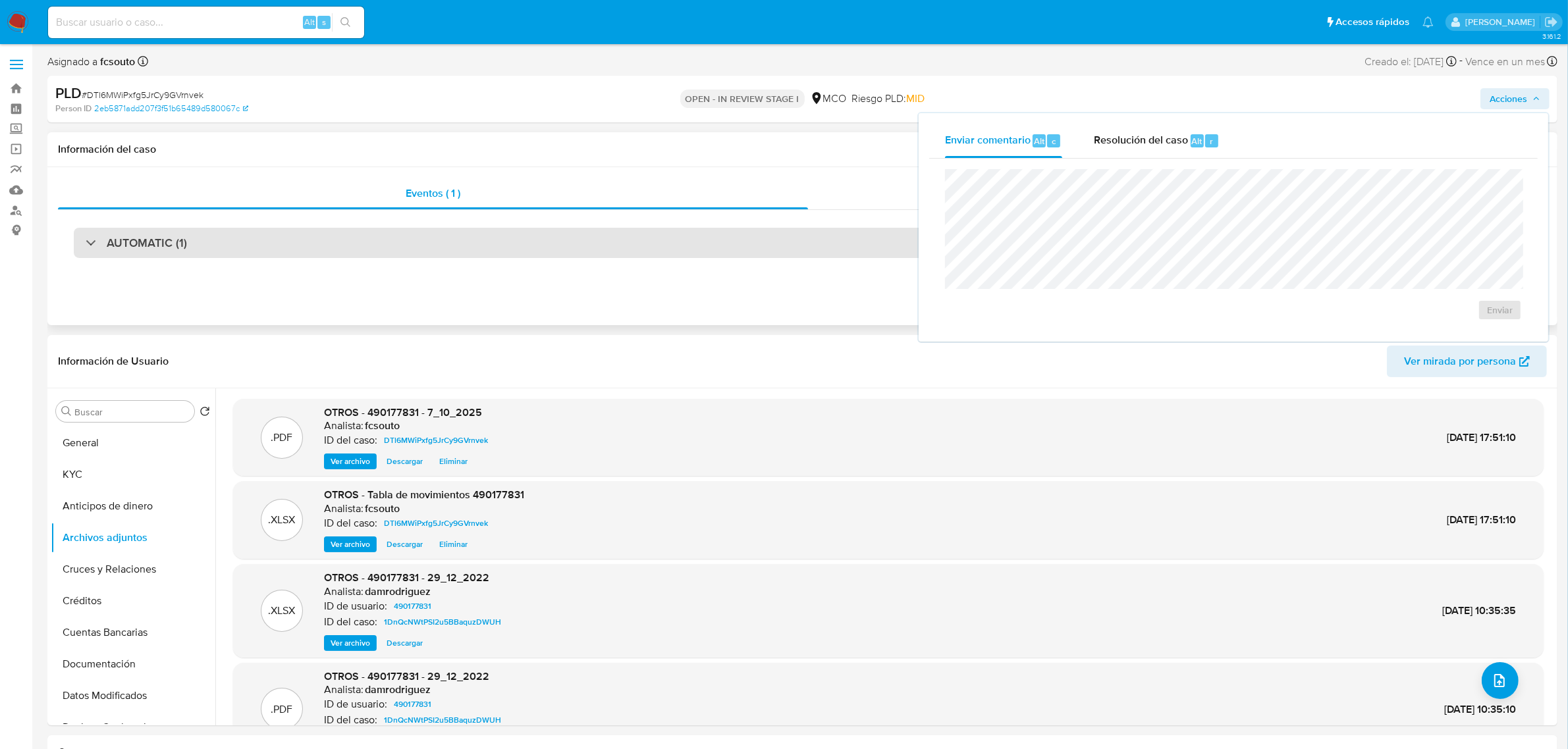
click at [738, 254] on div "AUTOMATIC (1)" at bounding box center [802, 243] width 1458 height 31
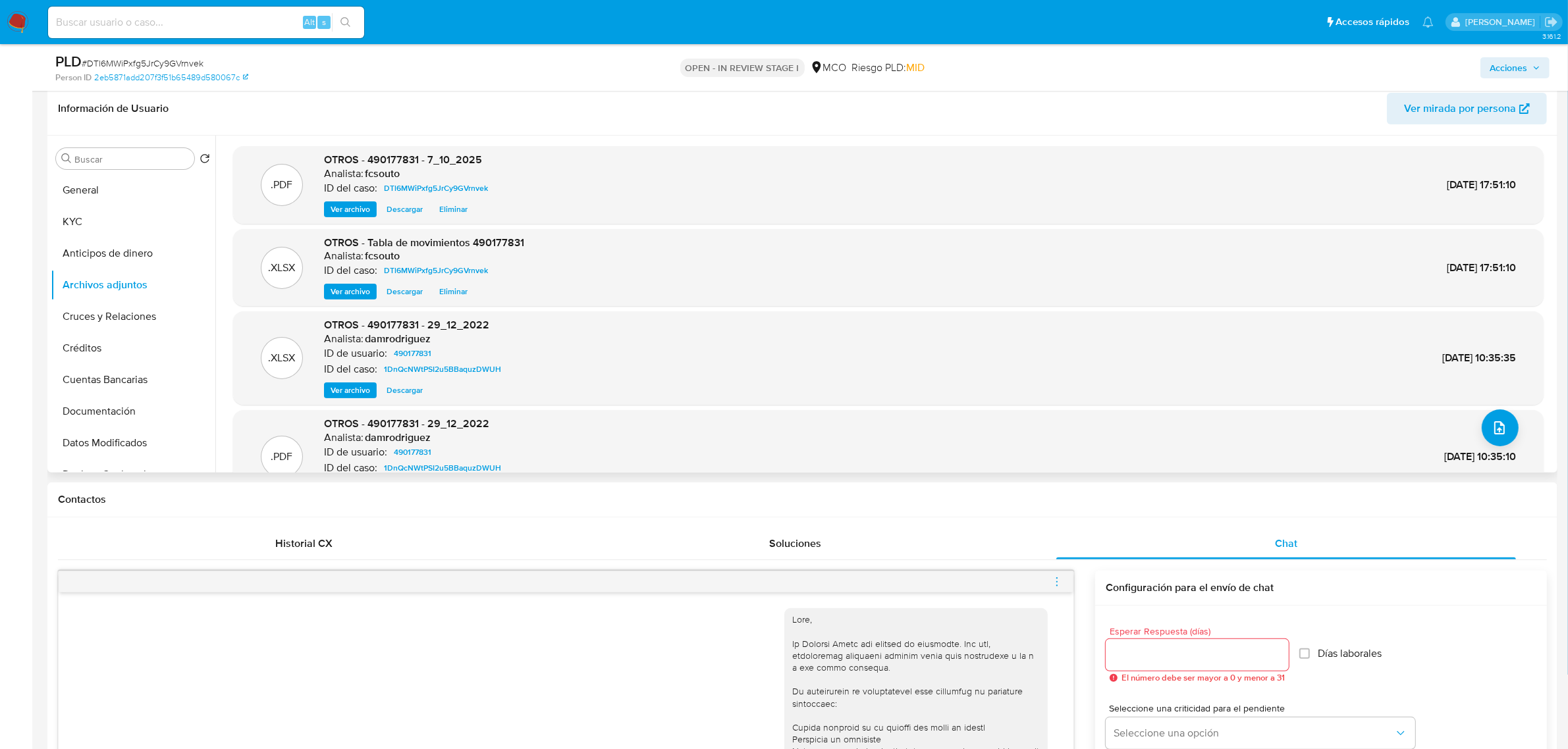
scroll to position [42, 0]
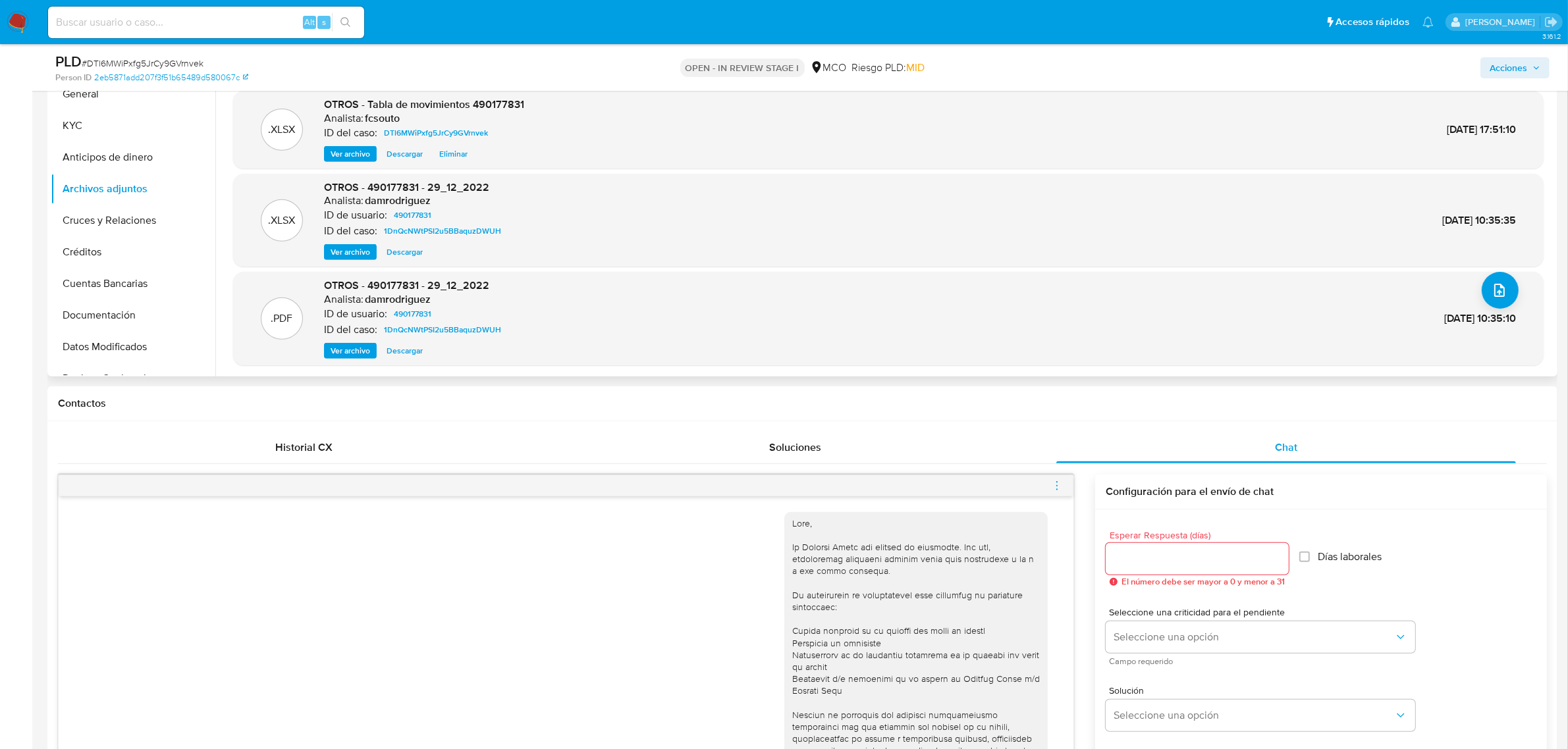
click at [1187, 334] on div ".PDF OTROS - 490177831 - 29_12_2022 Analista: damrodriguez ID de usuario: 49017…" at bounding box center [889, 318] width 1298 height 80
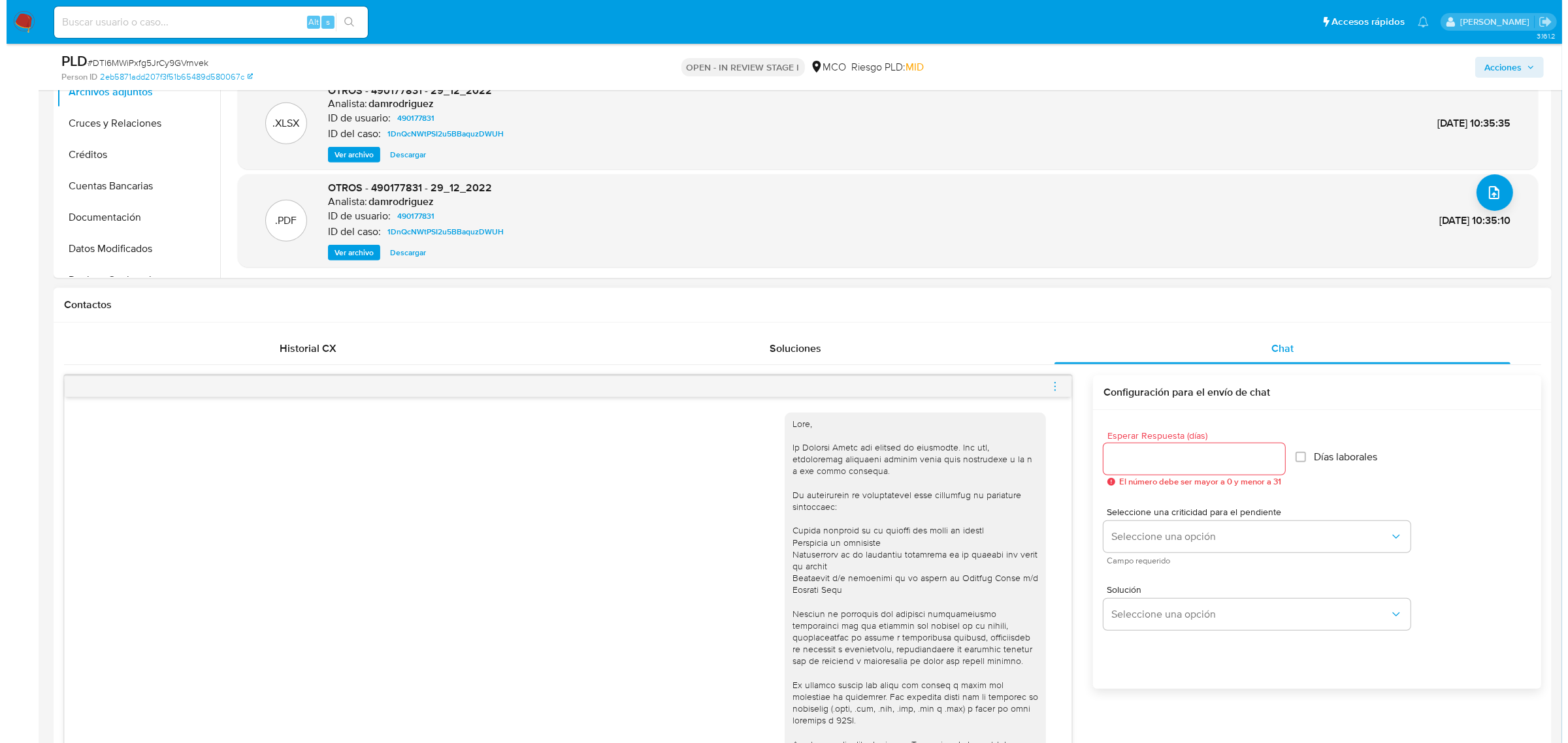
scroll to position [898, 0]
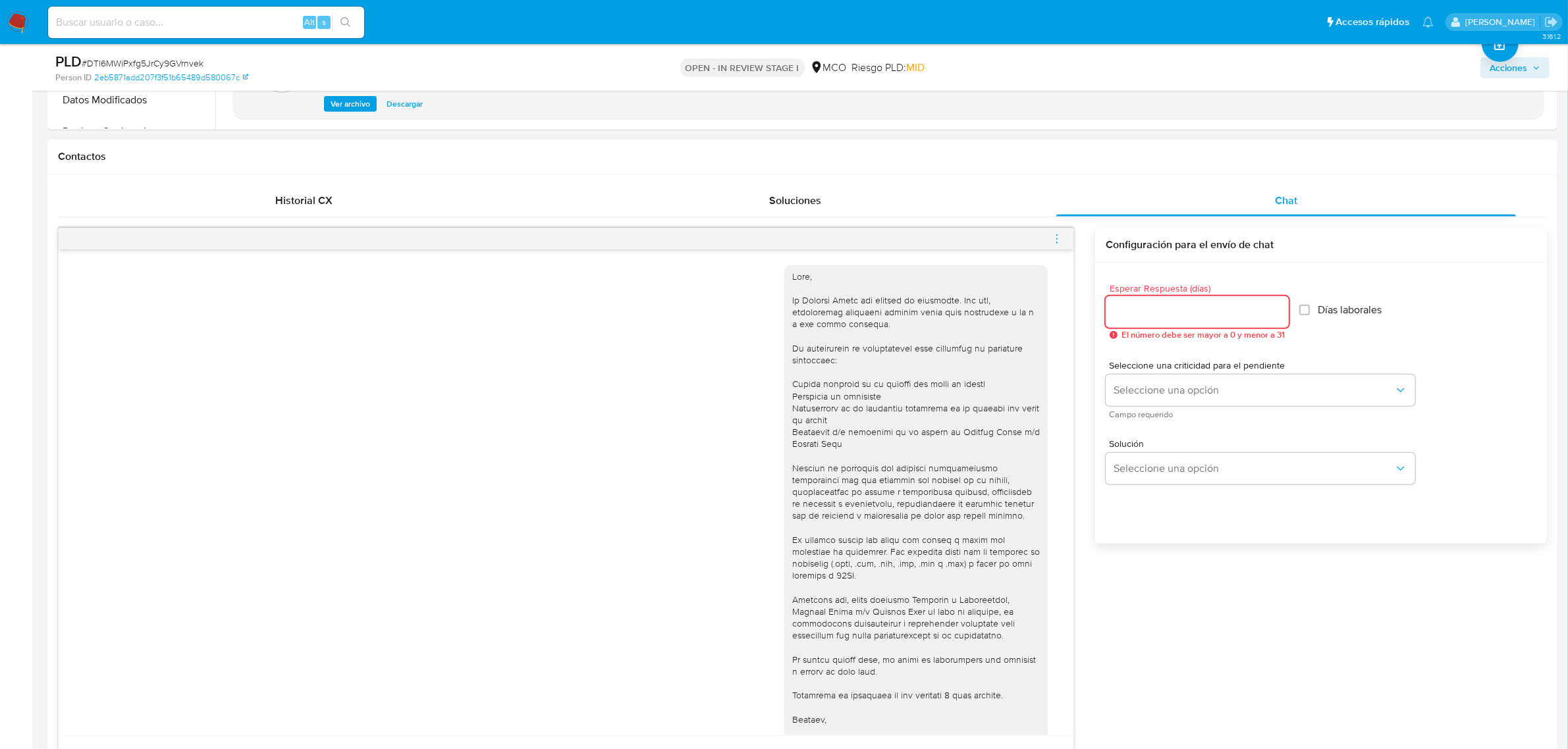
click at [1176, 307] on input "Esperar Respuesta (días)" at bounding box center [1197, 312] width 184 height 17
type input "3"
click at [1201, 393] on span "Seleccione una opción" at bounding box center [1253, 390] width 281 height 13
click at [1201, 393] on div "LOW" at bounding box center [1254, 392] width 281 height 27
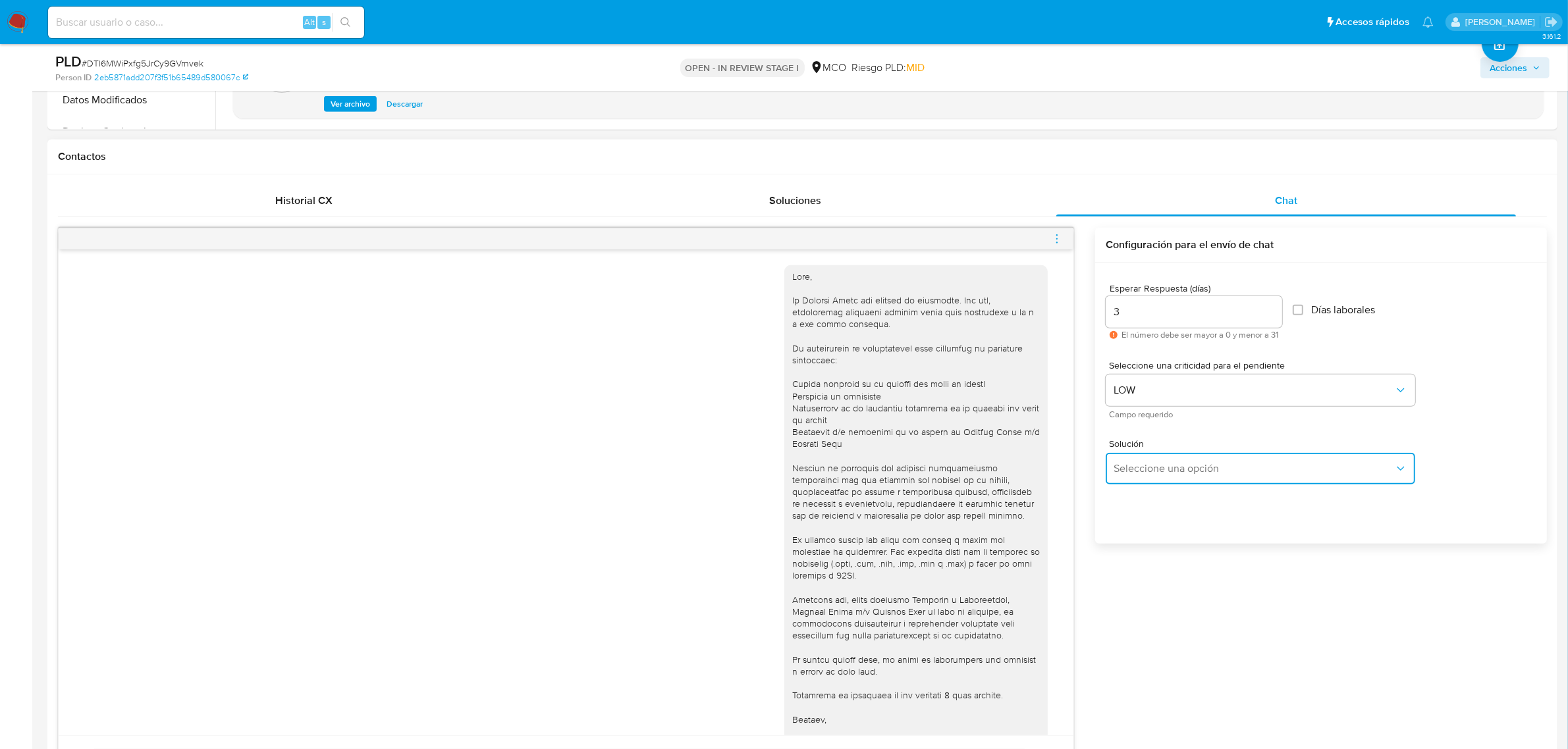
click at [1196, 466] on span "Seleccione una opción" at bounding box center [1253, 468] width 281 height 13
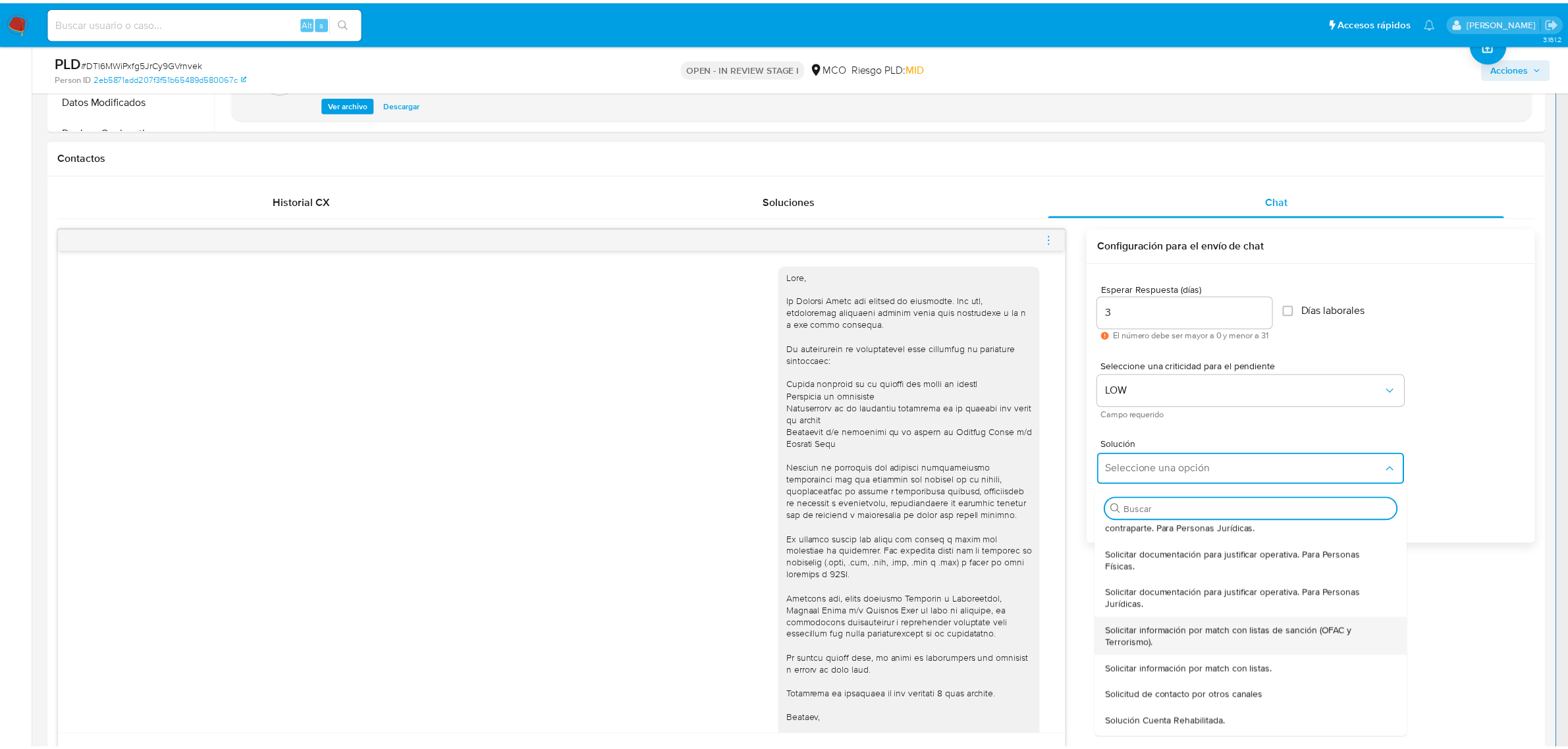
scroll to position [82, 0]
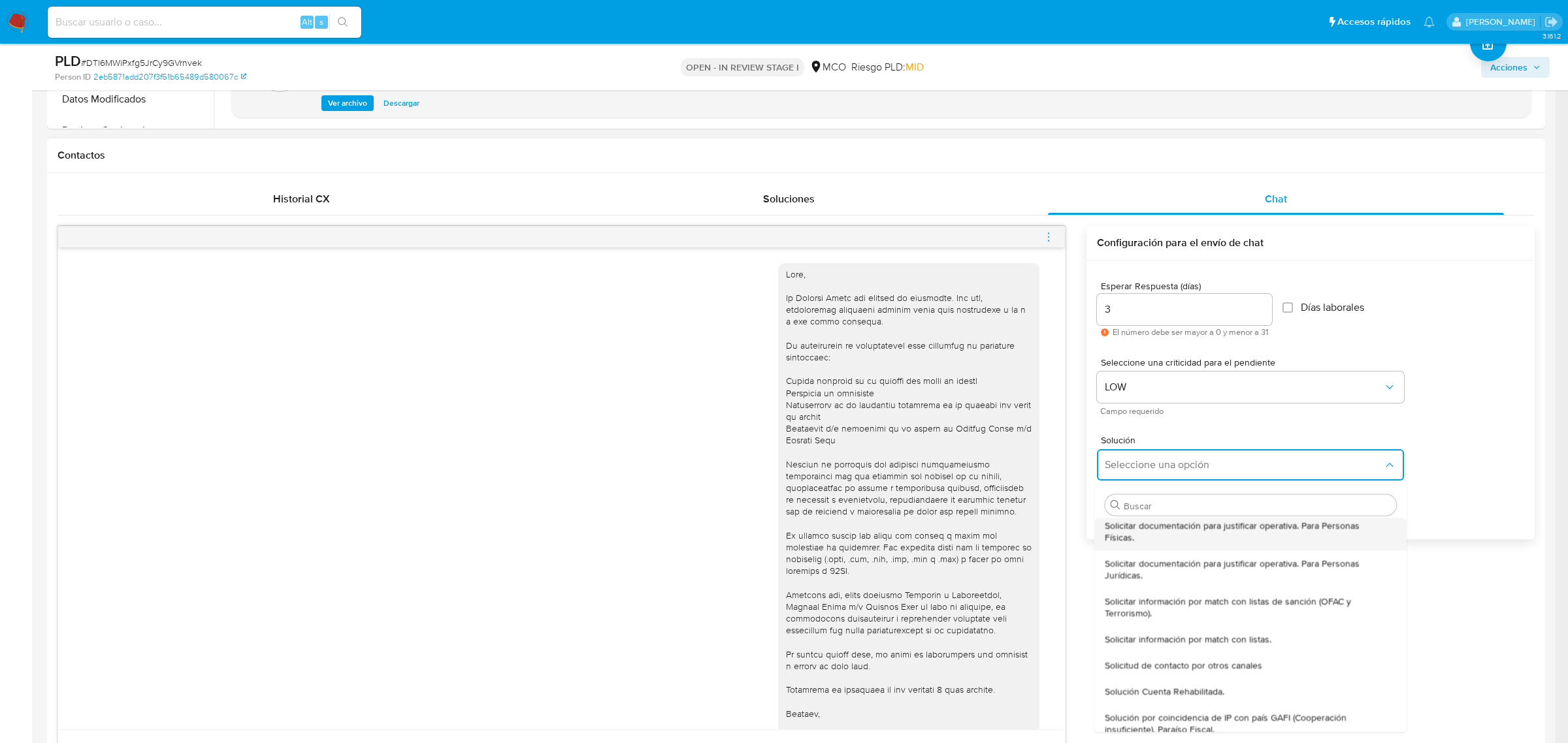
click at [1214, 539] on span "Solicitar documentación para justificar operativa. Para Personas Físicas." at bounding box center [1247, 531] width 283 height 24
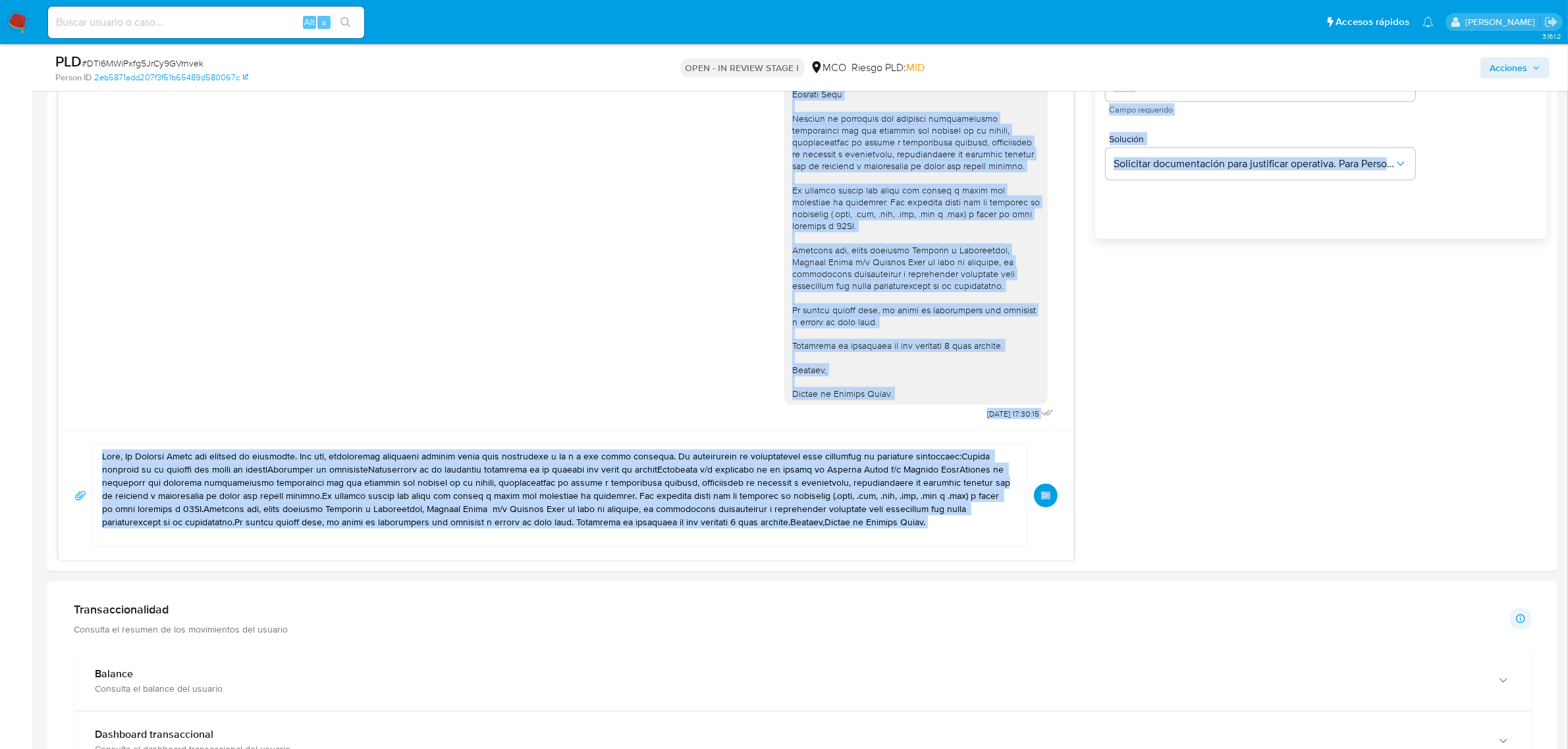
scroll to position [1528, 0]
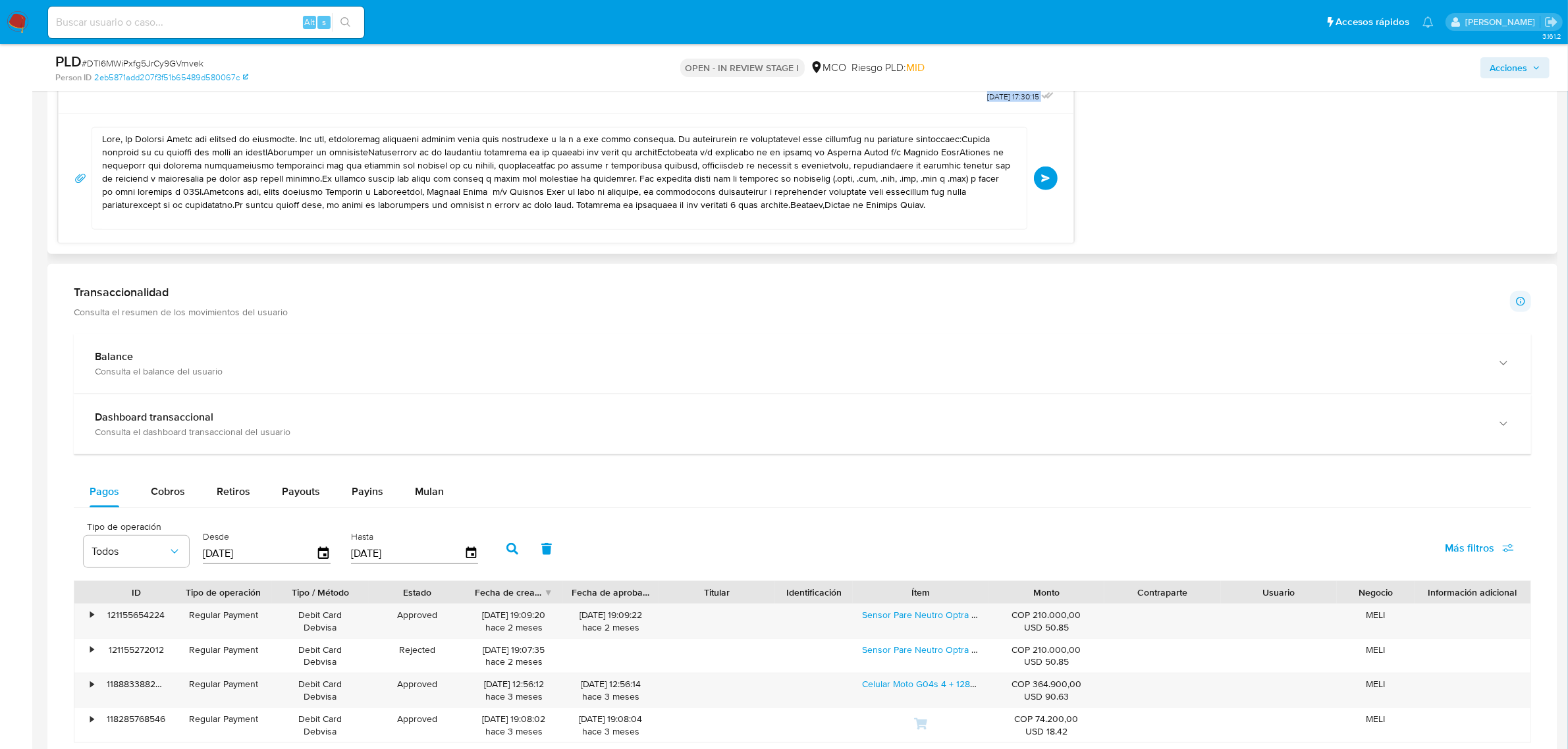
drag, startPoint x: 778, startPoint y: 279, endPoint x: 923, endPoint y: 129, distance: 208.6
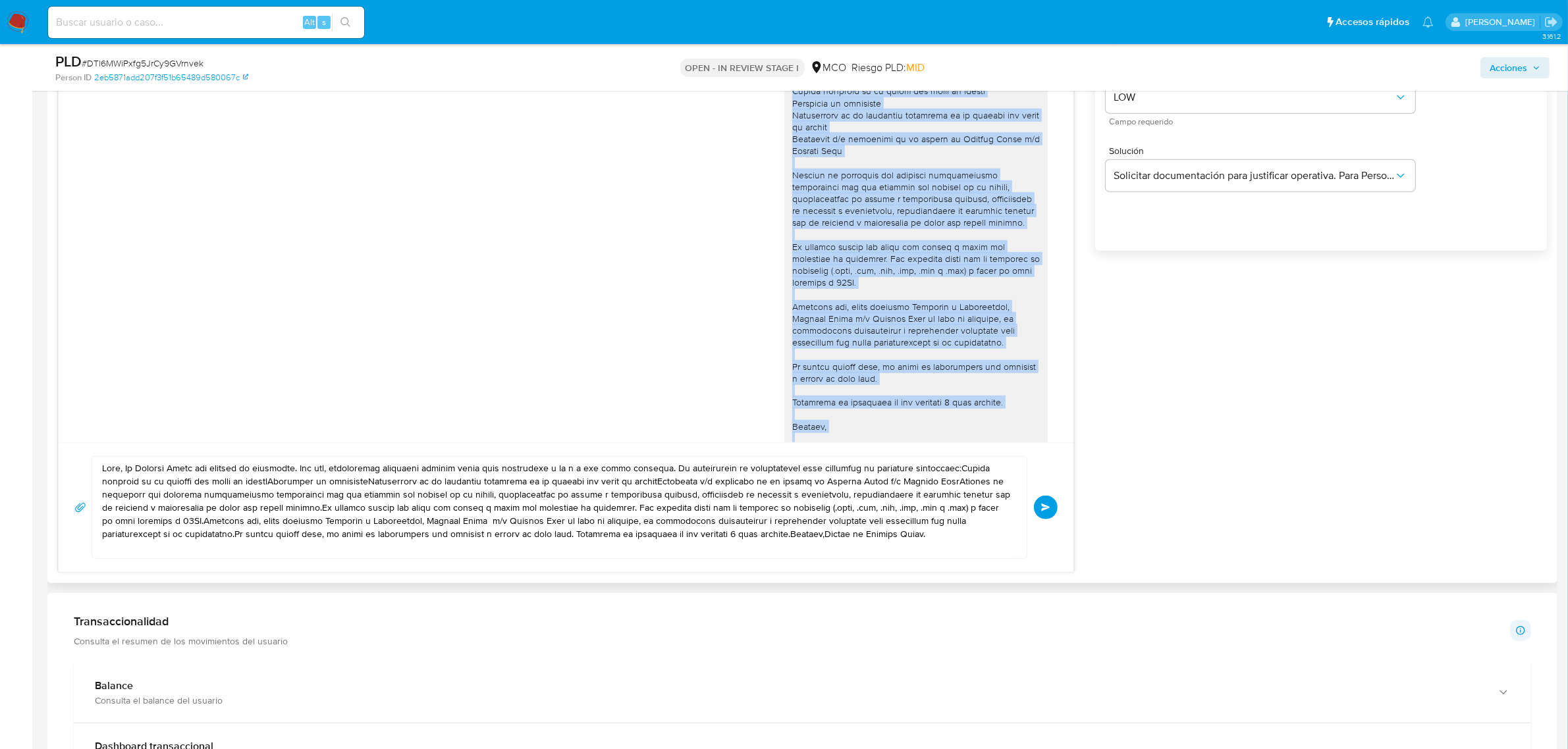
scroll to position [951, 0]
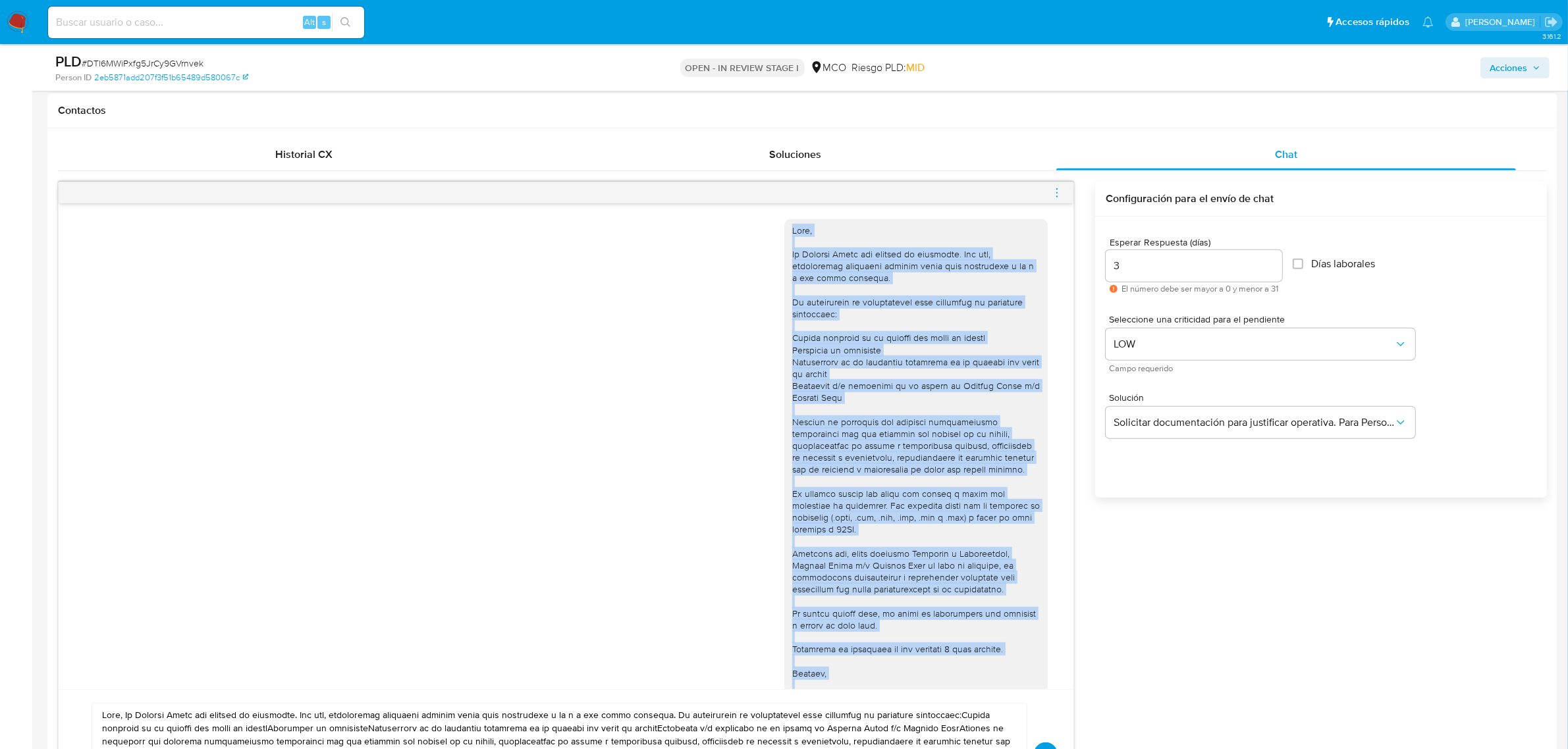
drag, startPoint x: 793, startPoint y: 248, endPoint x: 787, endPoint y: 242, distance: 8.5
click at [793, 247] on div at bounding box center [917, 463] width 248 height 479
click at [785, 230] on div at bounding box center [917, 464] width 264 height 490
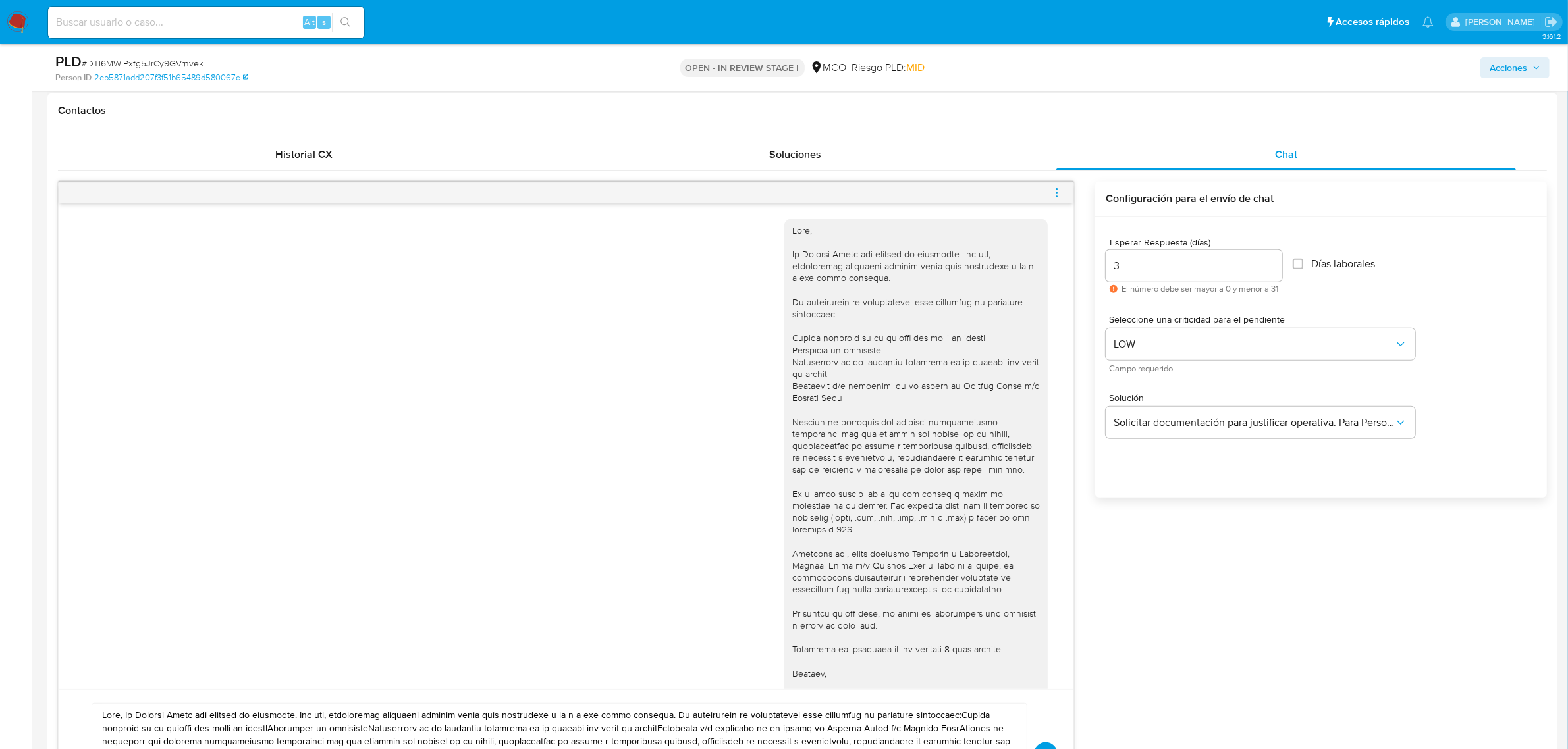
click at [793, 228] on div at bounding box center [917, 463] width 248 height 479
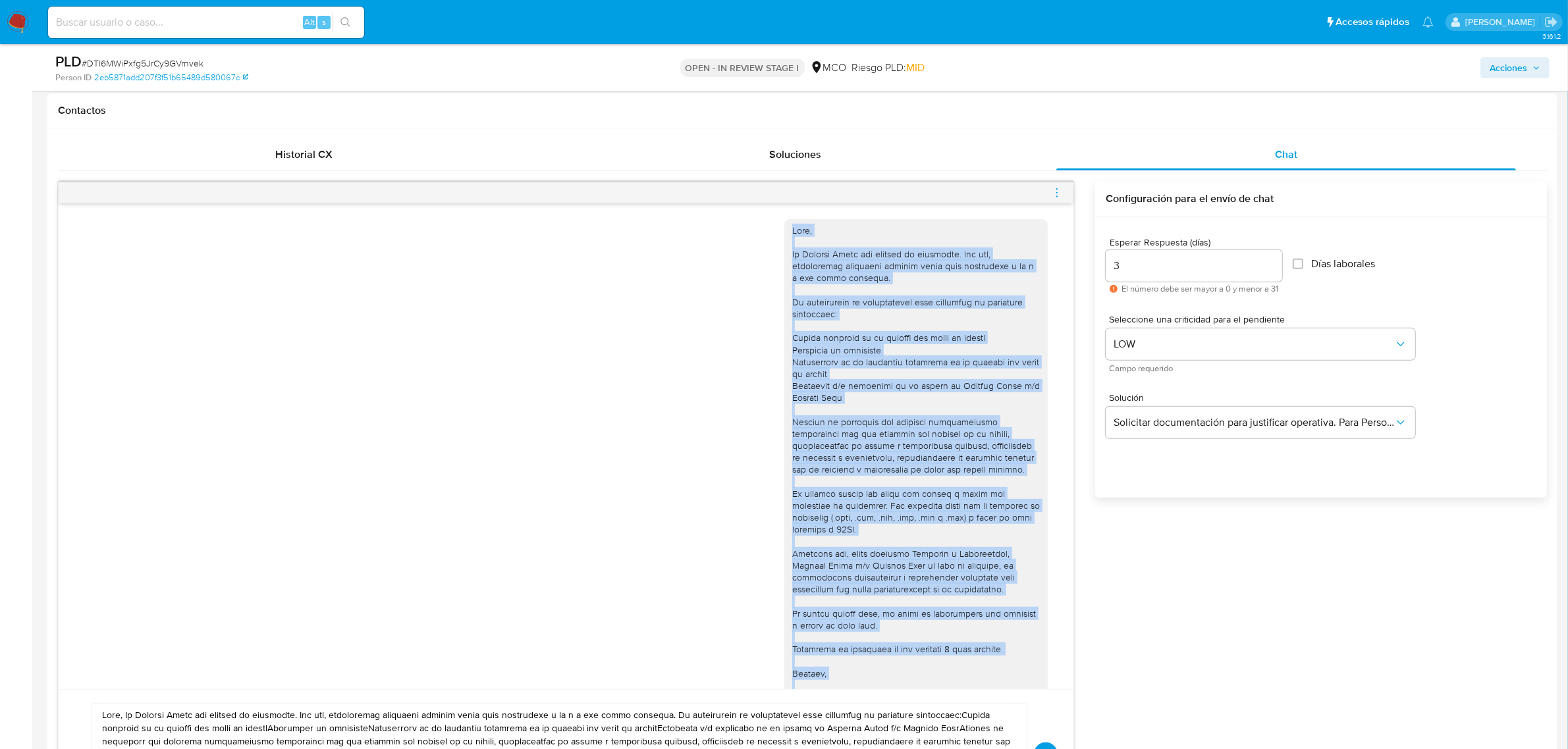
scroll to position [45, 0]
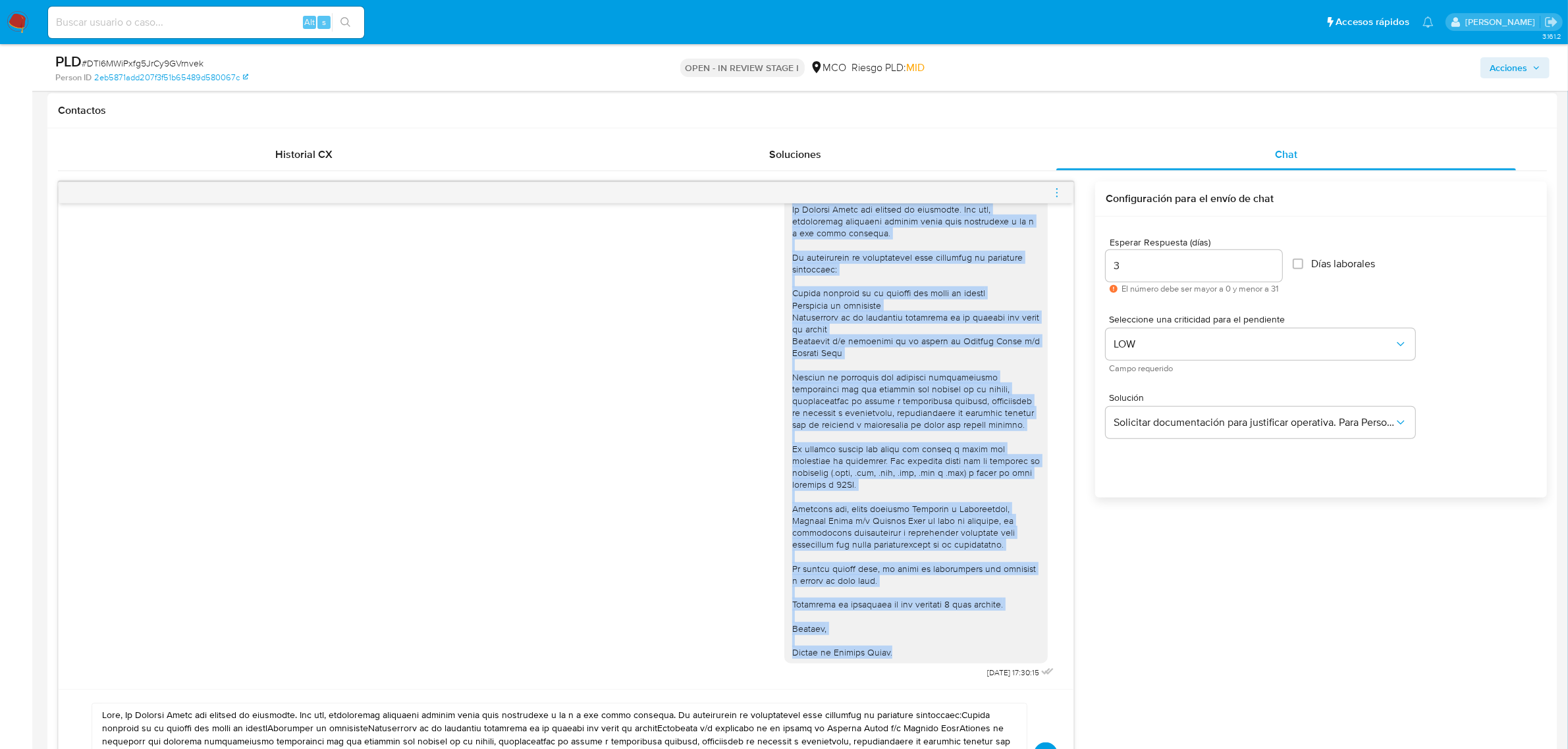
drag, startPoint x: 781, startPoint y: 228, endPoint x: 896, endPoint y: 651, distance: 438.4
click at [896, 651] on div at bounding box center [917, 419] width 248 height 479
copy div "Hola, En Mercado Libre nos importa tu seguridad. Por eso, necesitamos verificar…"
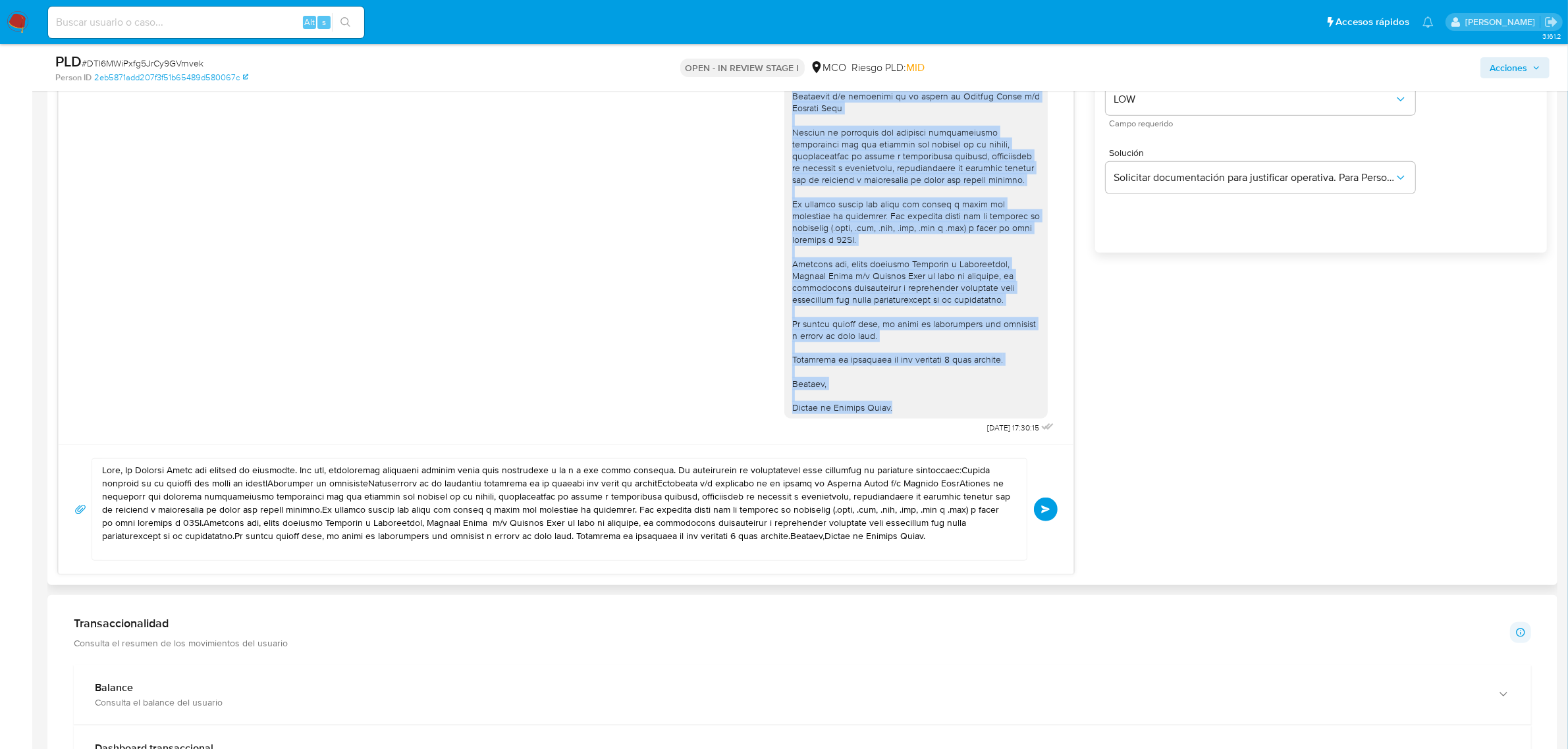
scroll to position [1198, 0]
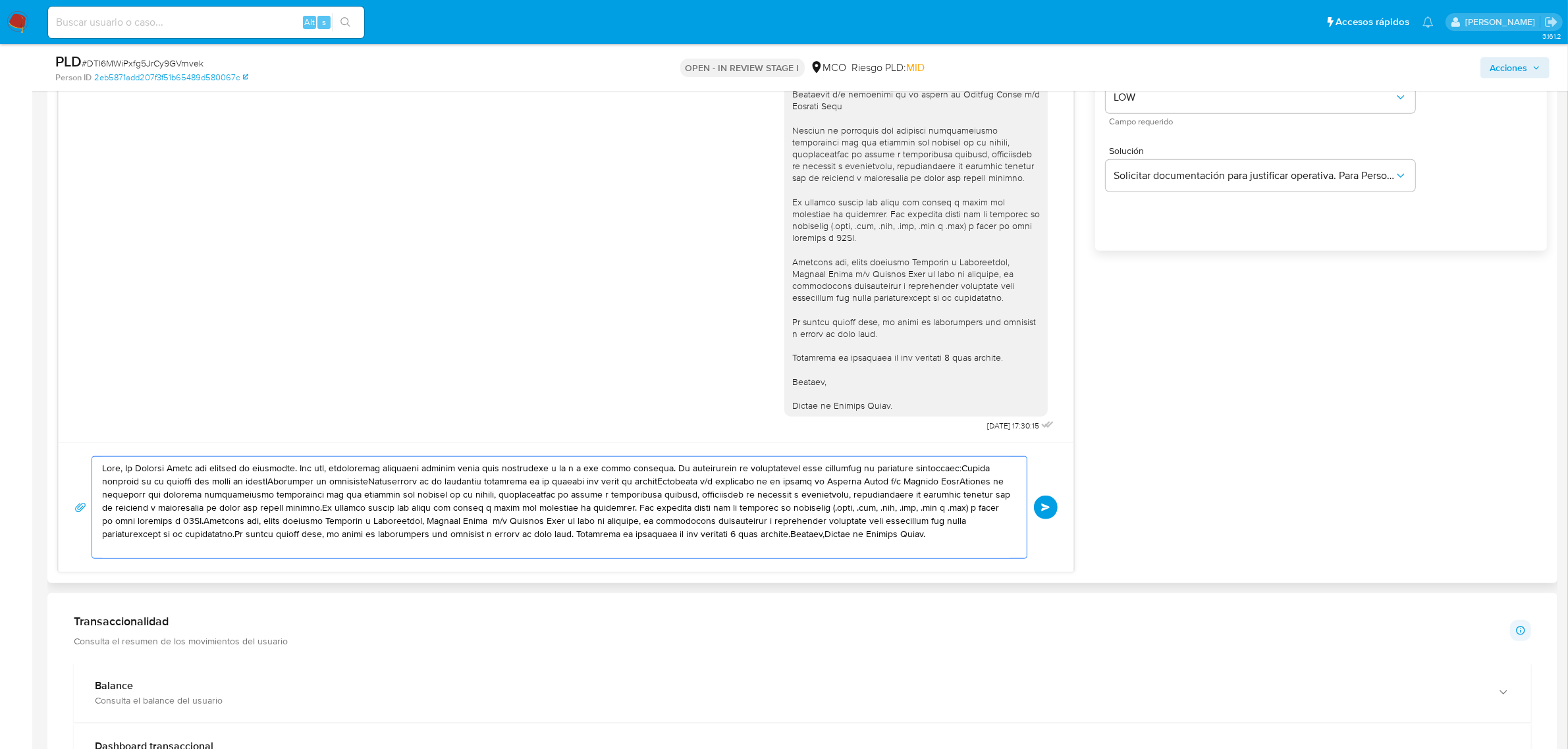
drag, startPoint x: 103, startPoint y: 469, endPoint x: 973, endPoint y: 528, distance: 872.0
click at [973, 528] on textarea at bounding box center [556, 508] width 908 height 101
click at [957, 548] on textarea at bounding box center [556, 508] width 908 height 101
drag, startPoint x: 951, startPoint y: 537, endPoint x: 102, endPoint y: 467, distance: 851.9
click at [102, 467] on textarea at bounding box center [556, 508] width 908 height 101
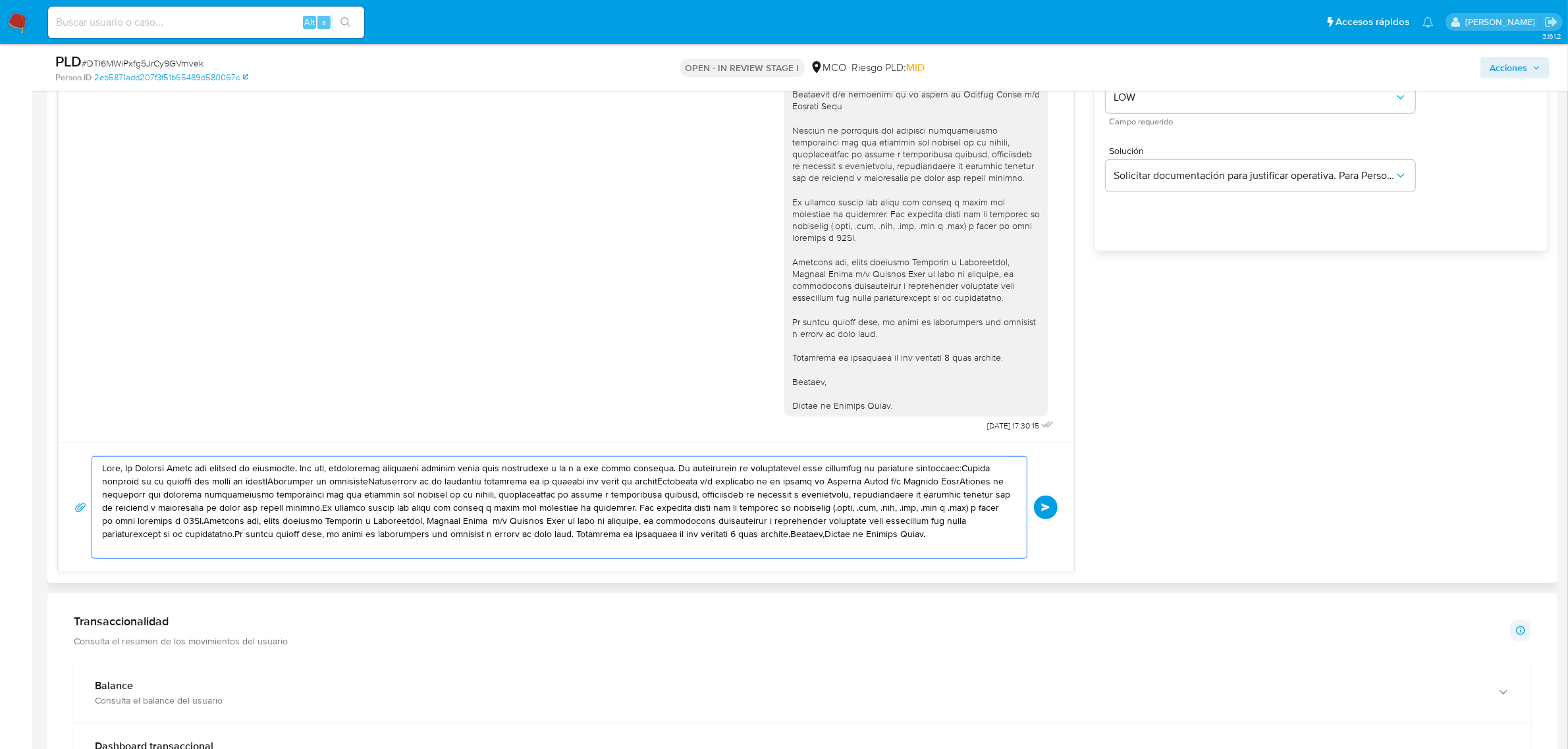
paste textarea "En Mercado Libre nos importa tu seguridad. Por eso, necesitamos verificar algun…"
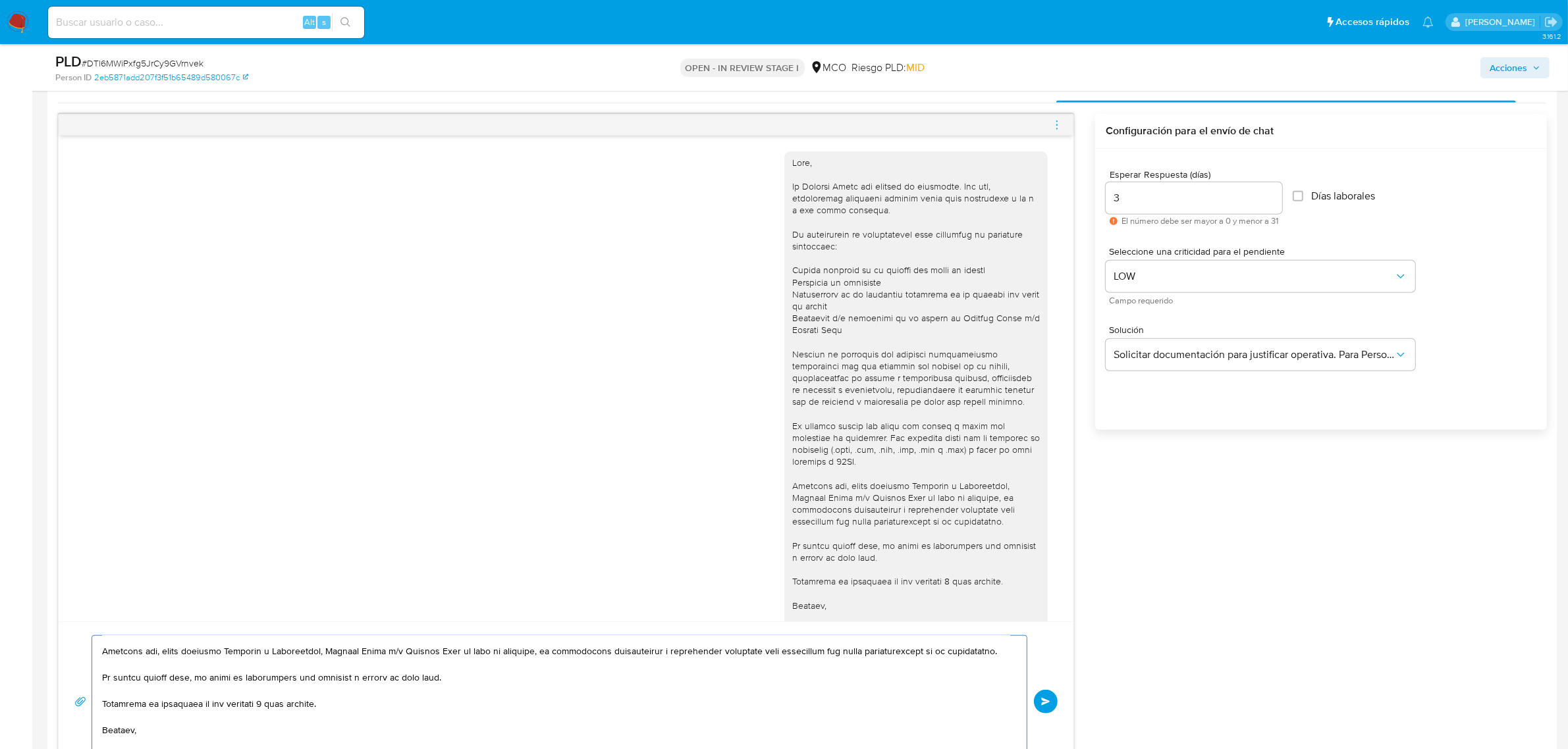
scroll to position [1034, 0]
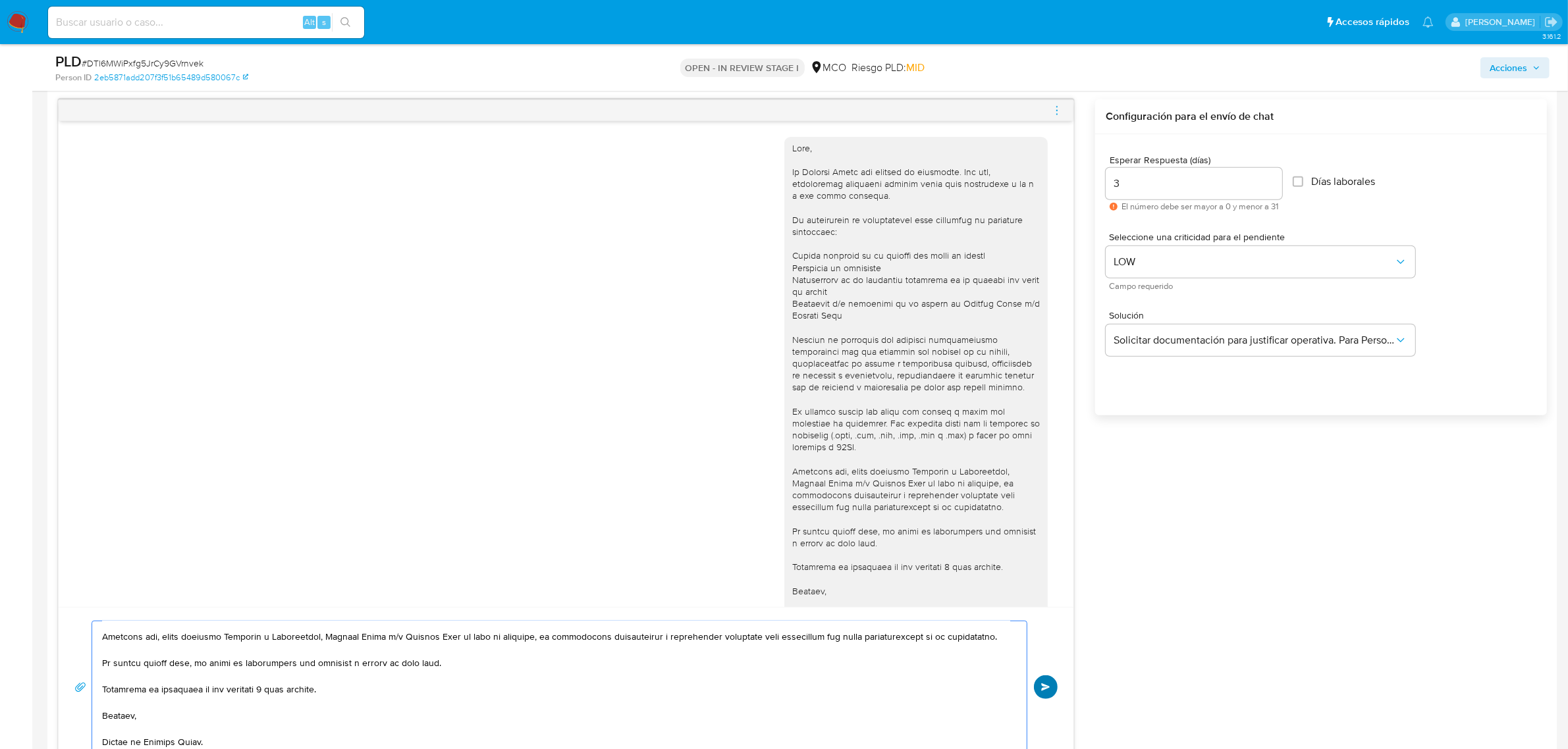
type textarea "Hola, En Mercado Libre nos importa tu seguridad. Por eso, necesitamos verificar…"
click at [1044, 691] on span "Enviar" at bounding box center [1045, 687] width 9 height 8
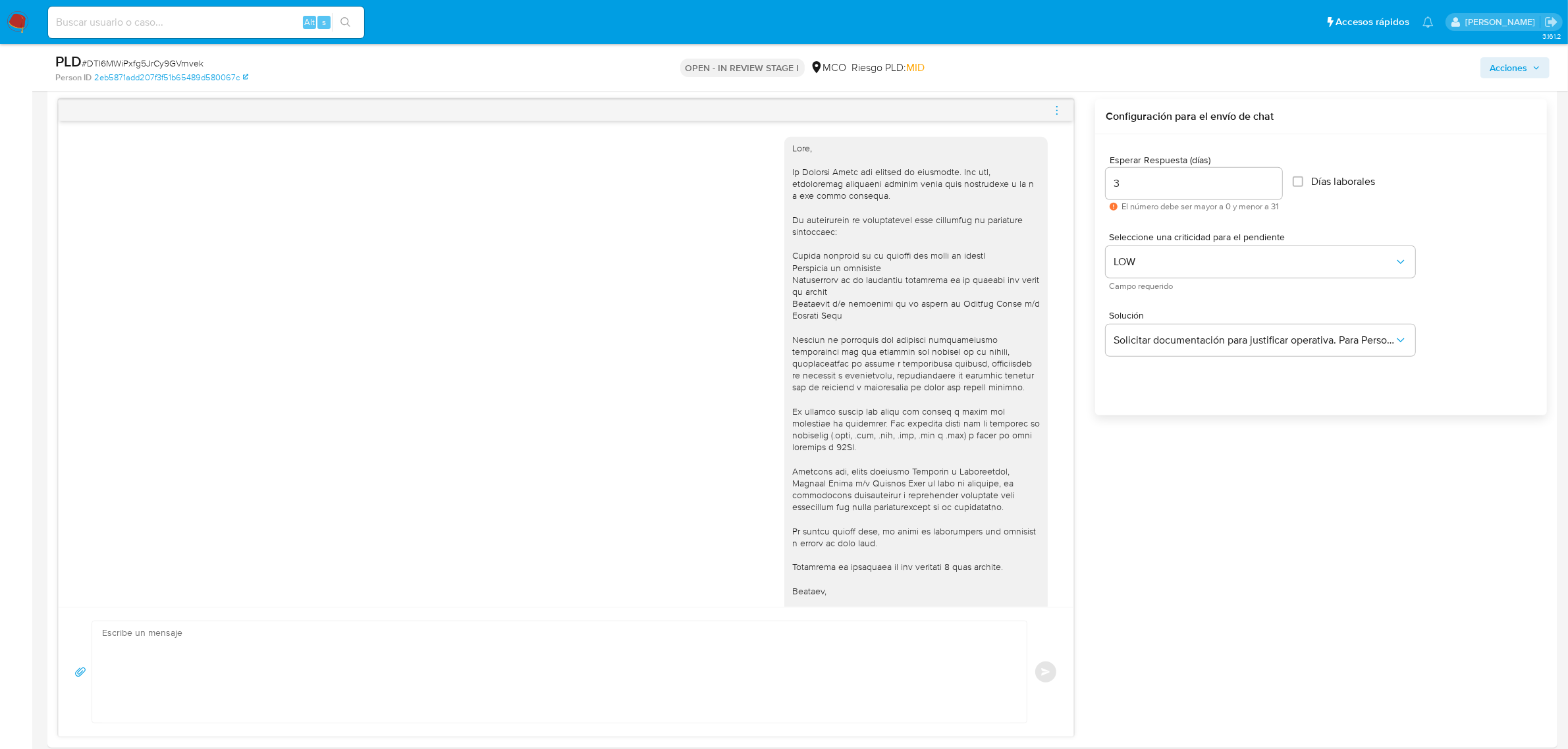
scroll to position [563, 0]
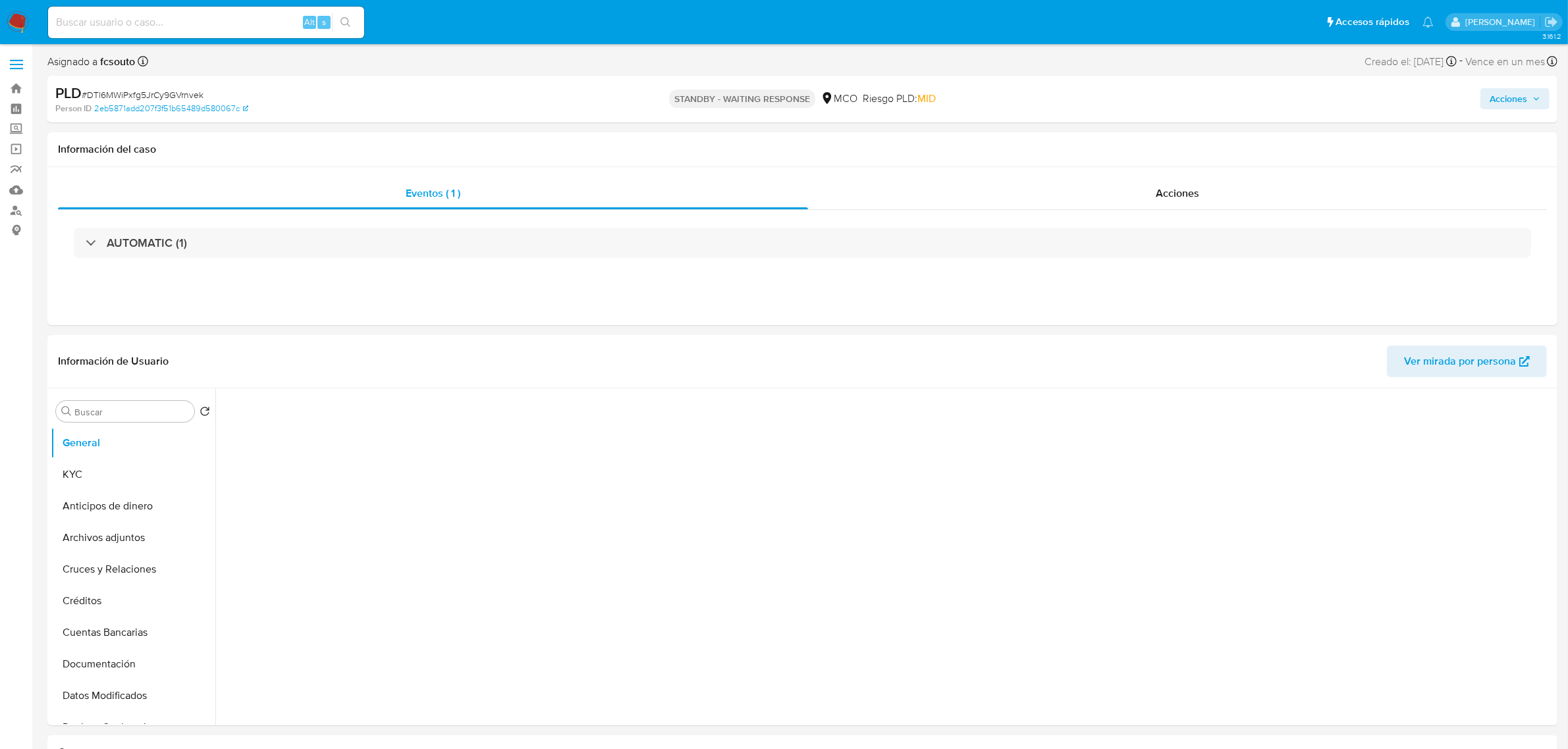
select select "10"
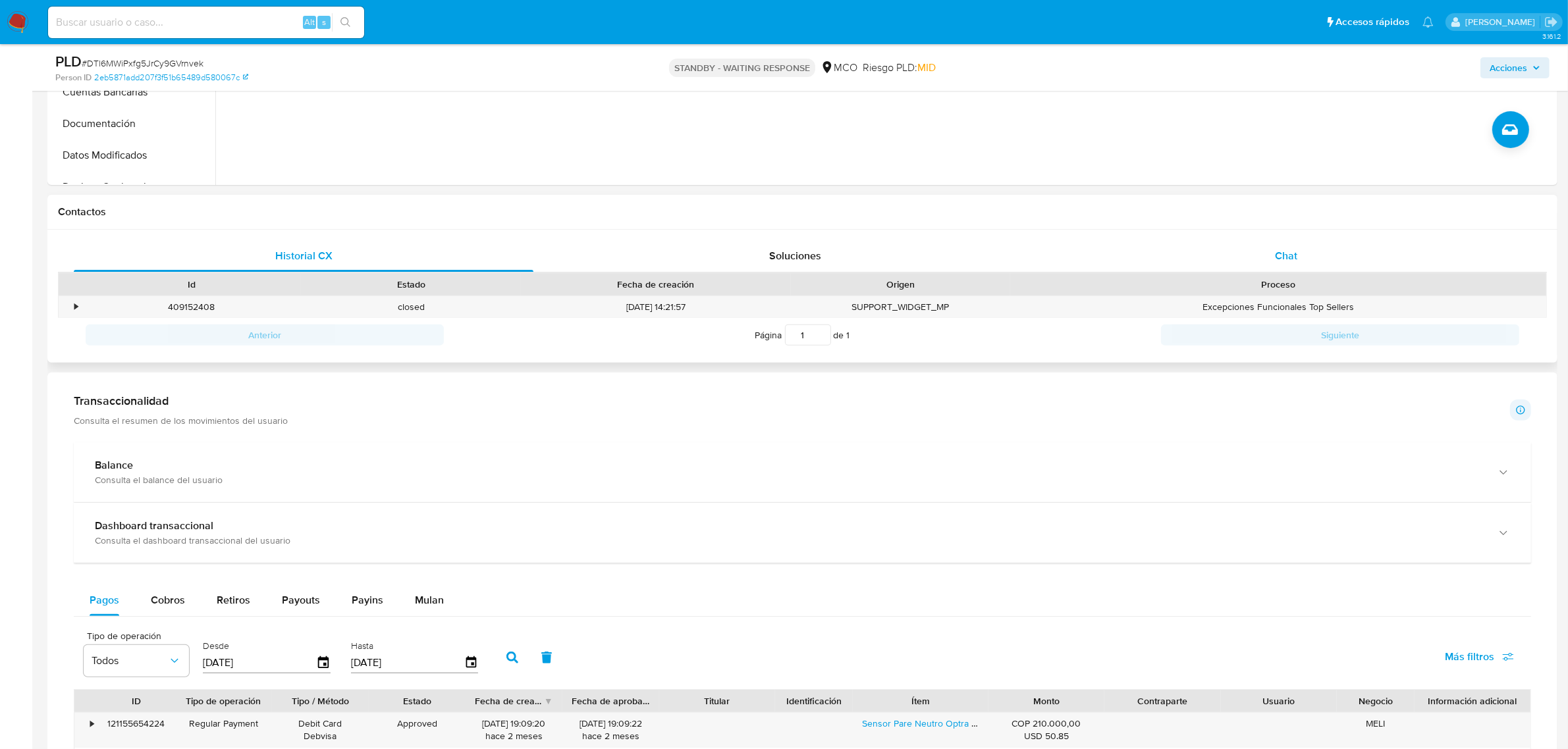
click at [1315, 254] on div "Chat" at bounding box center [1286, 256] width 459 height 32
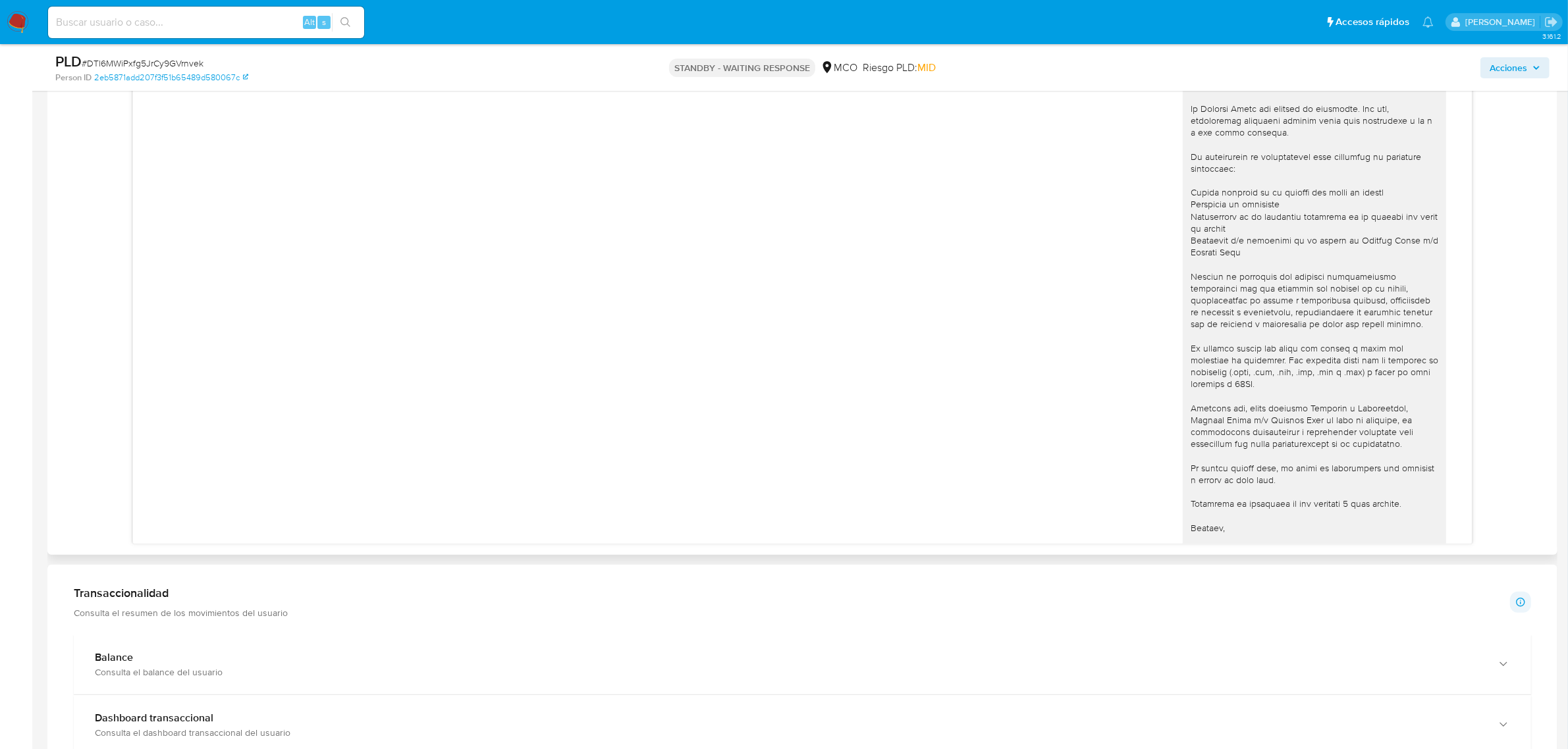
scroll to position [165, 0]
